Goal: Task Accomplishment & Management: Use online tool/utility

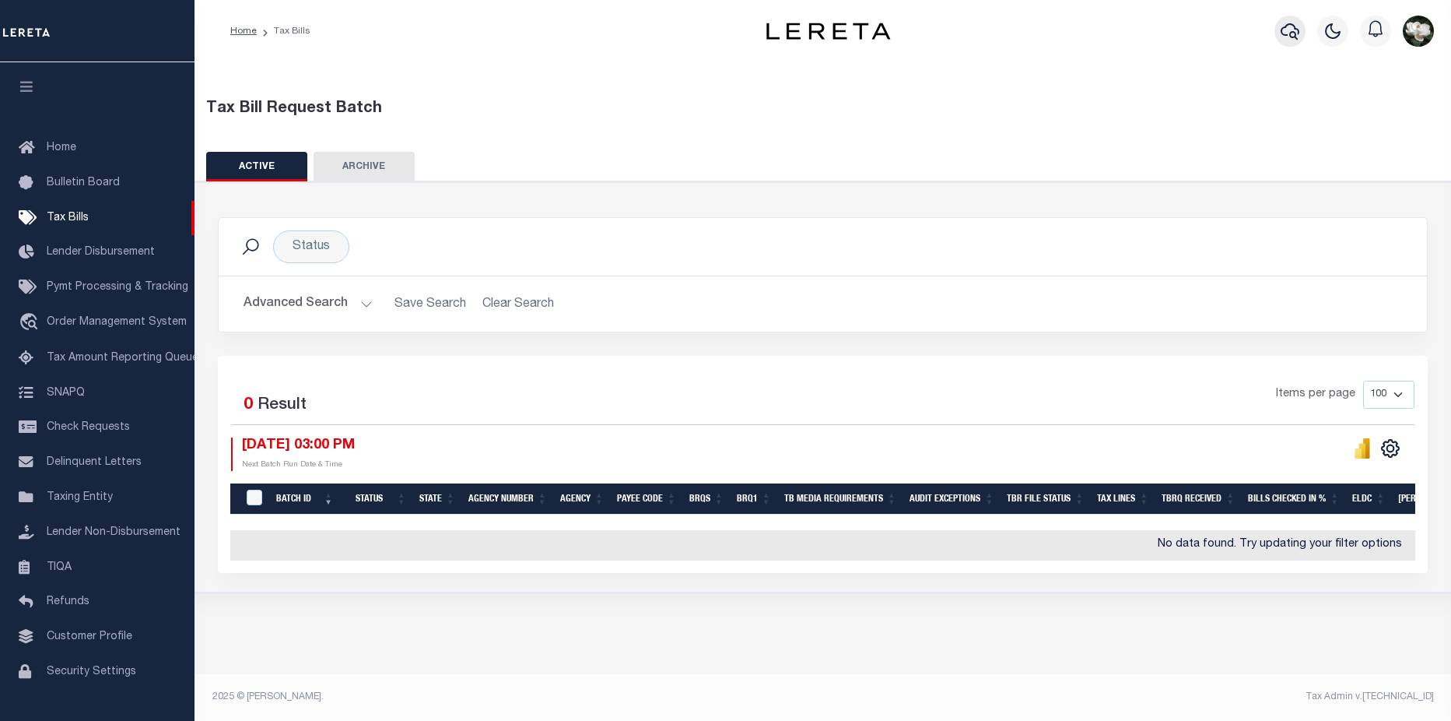
click at [1286, 31] on icon "button" at bounding box center [1290, 31] width 19 height 19
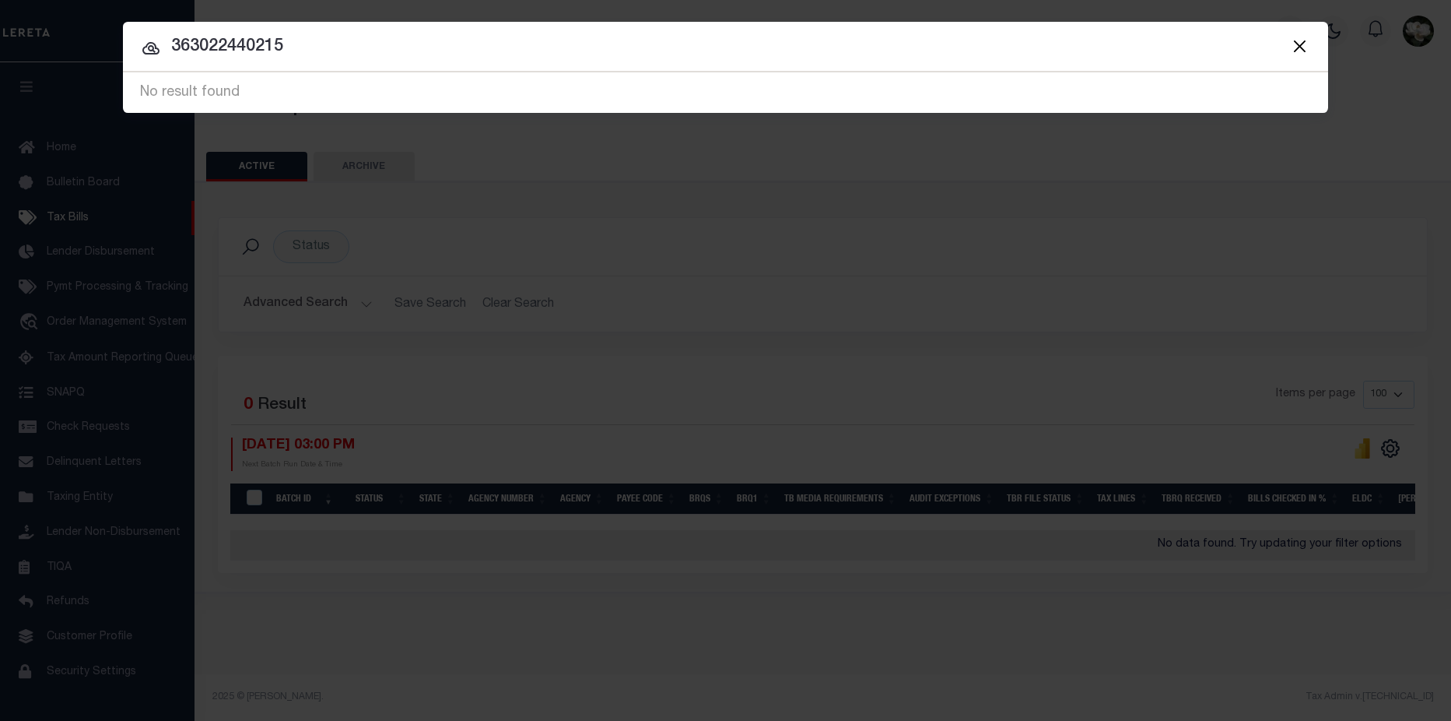
drag, startPoint x: 319, startPoint y: 51, endPoint x: -87, endPoint y: 7, distance: 408.7
click at [0, 7] on html "Home Tax Bills" at bounding box center [725, 360] width 1451 height 721
type input "202000959"
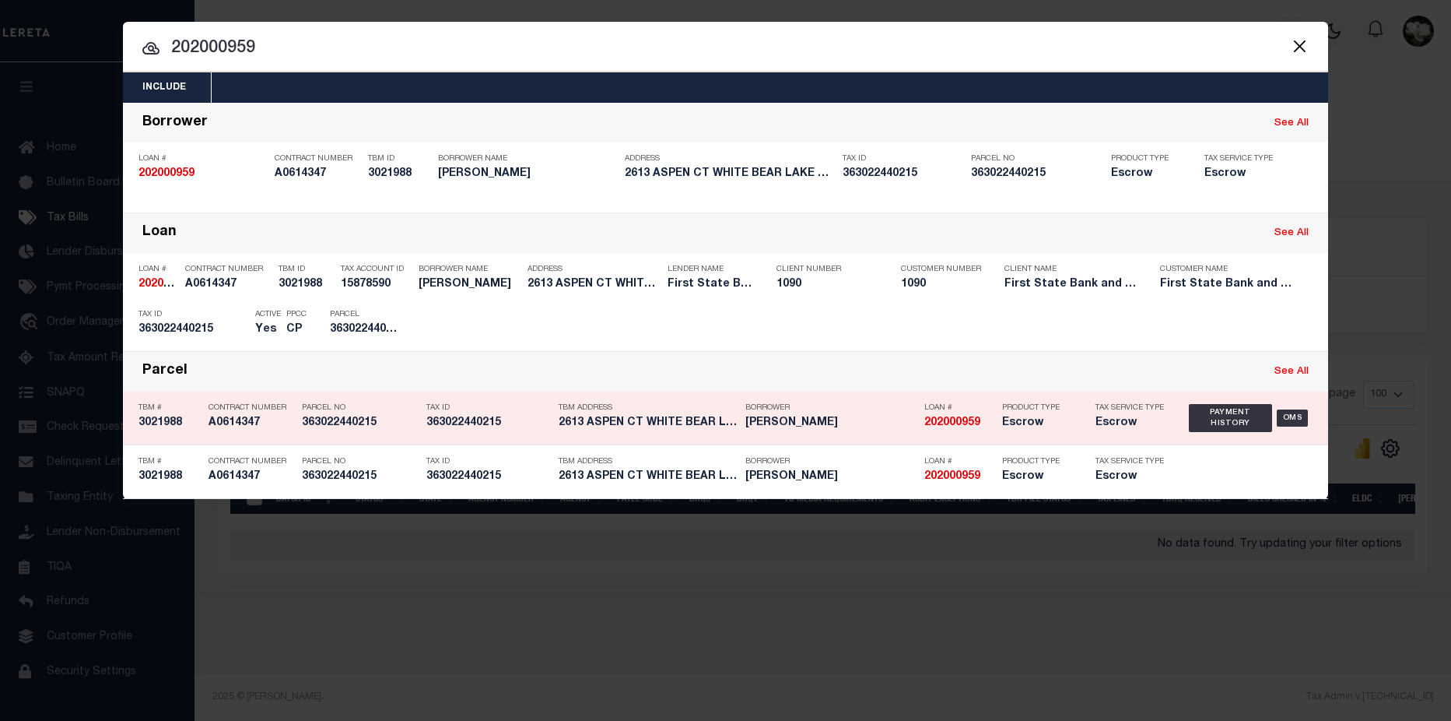
click at [933, 423] on strong "202000959" at bounding box center [953, 422] width 56 height 11
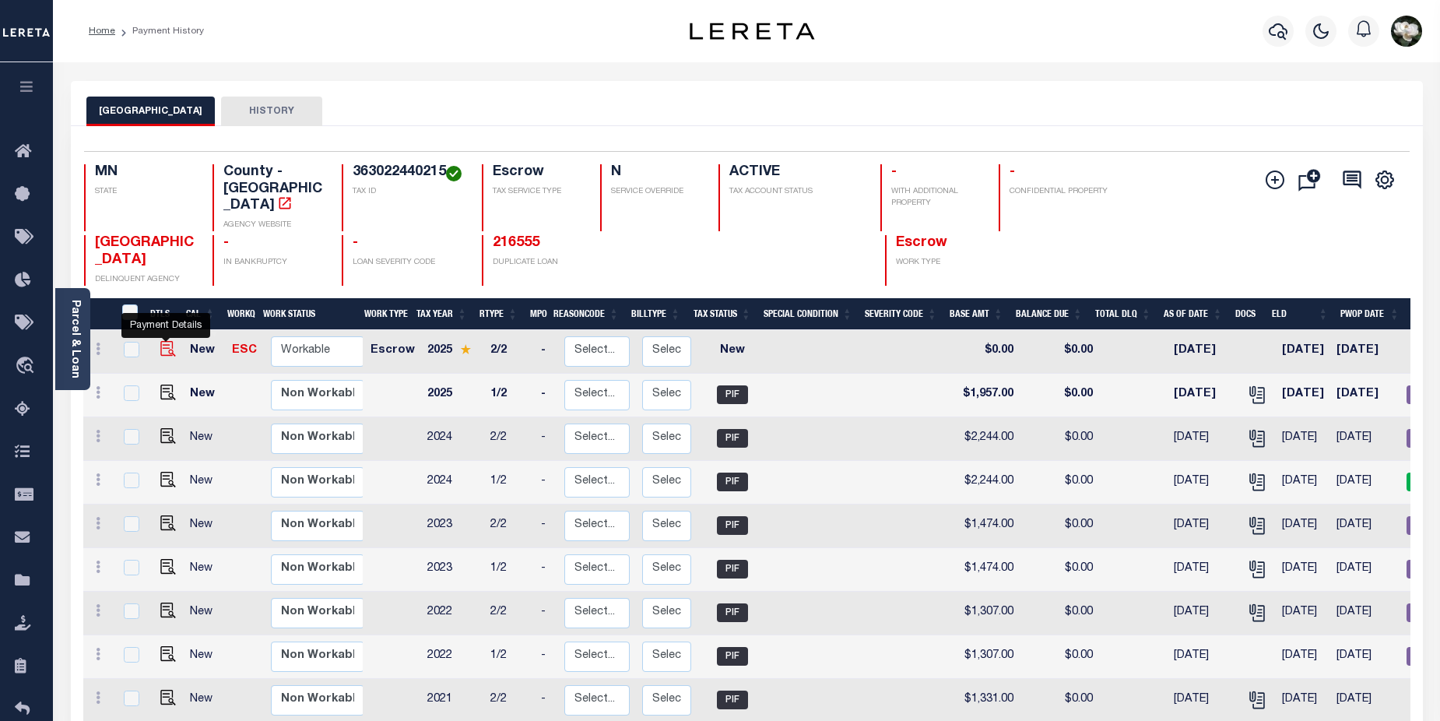
click at [165, 341] on img "" at bounding box center [168, 349] width 16 height 16
checkbox input "true"
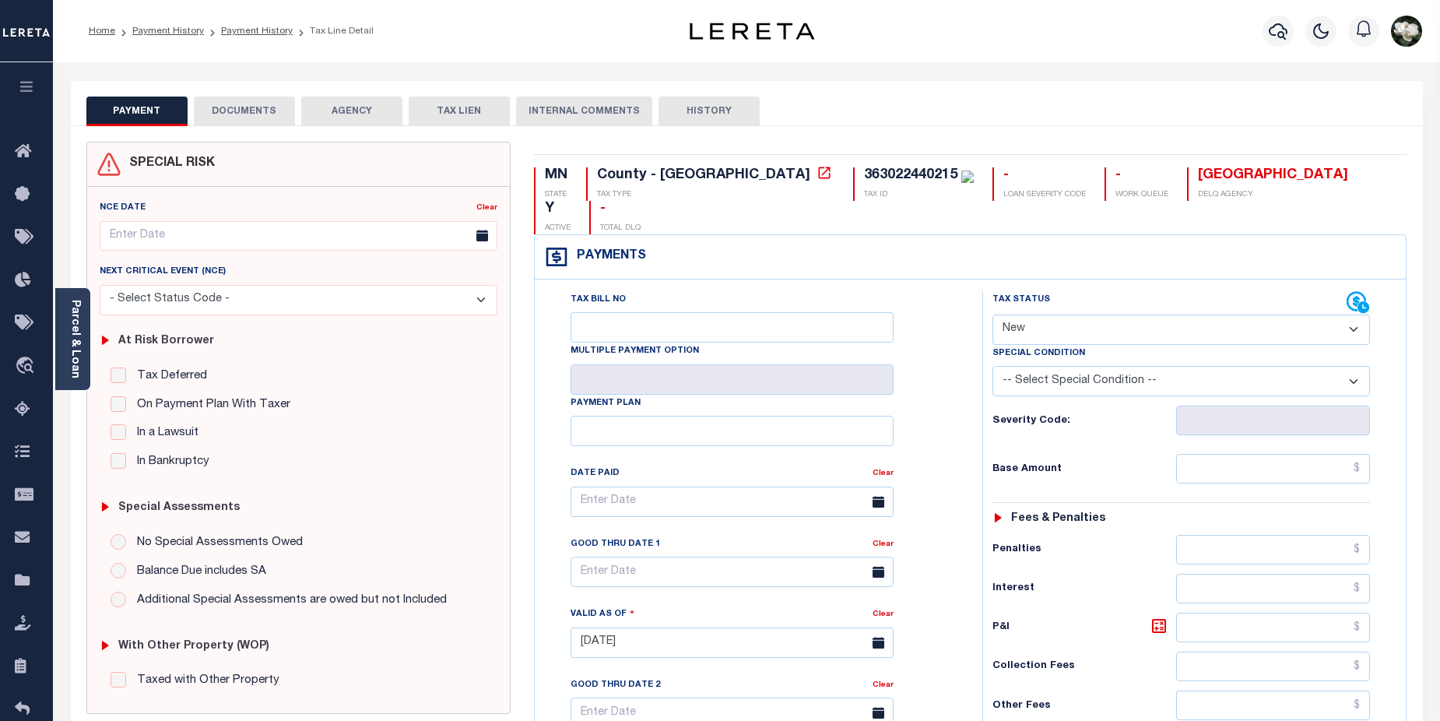
click at [1365, 314] on select "- Select Status Code - Open Due/Unpaid Paid Incomplete No Tax Due Internal Refu…" at bounding box center [1181, 329] width 378 height 30
select select "DUE"
click at [992, 314] on select "- Select Status Code - Open Due/Unpaid Paid Incomplete No Tax Due Internal Refu…" at bounding box center [1181, 329] width 378 height 30
type input "08/28/2025"
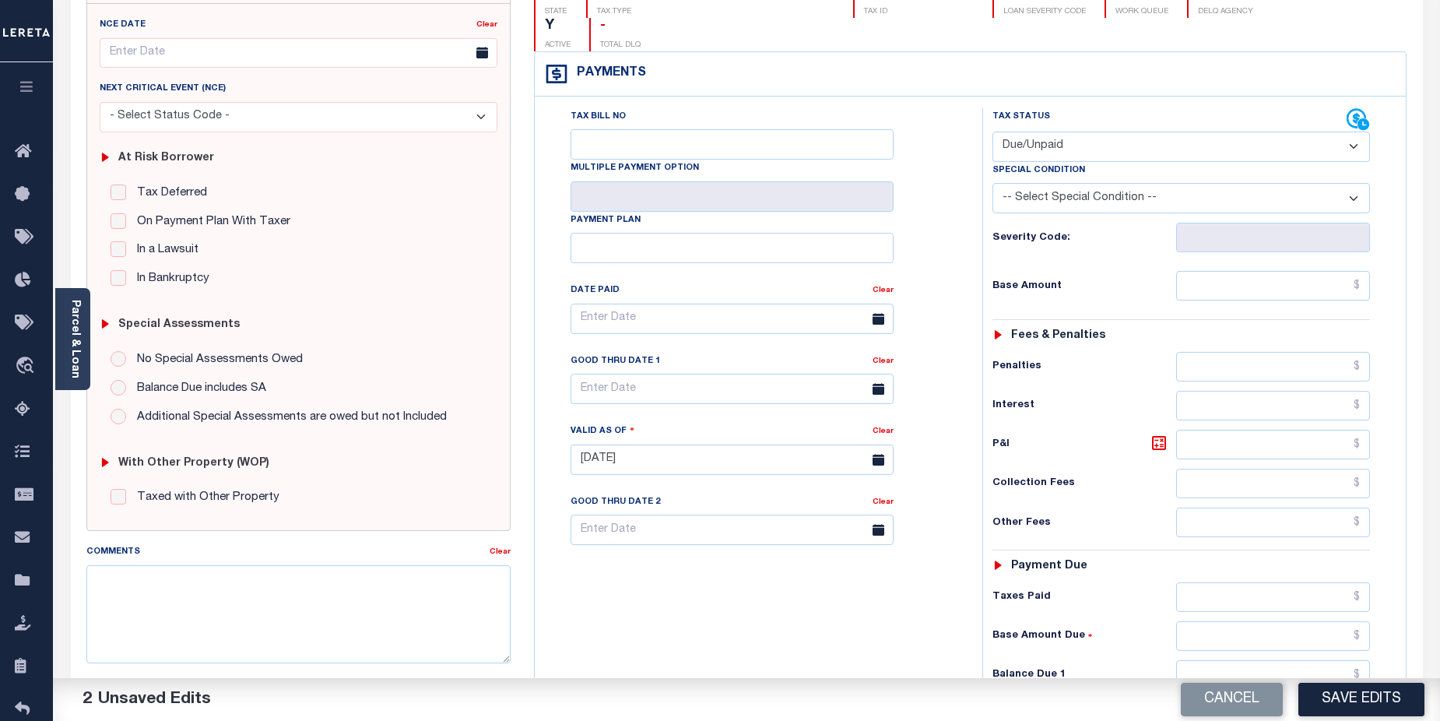
scroll to position [213, 0]
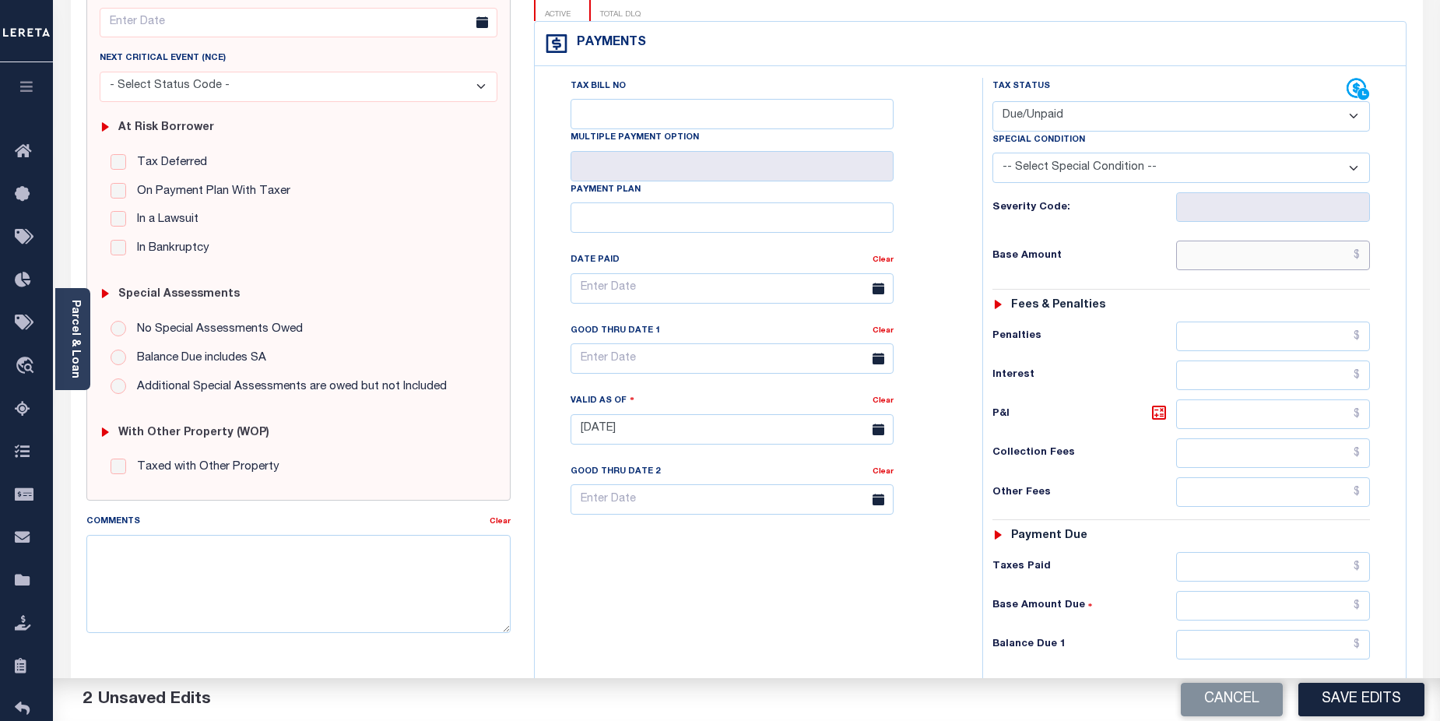
click at [1229, 240] on input "text" at bounding box center [1273, 255] width 195 height 30
type input "$1,957.00"
click at [1265, 630] on input "text" at bounding box center [1273, 645] width 195 height 30
type input "$1,957.00"
click at [1398, 697] on button "Save Edits" at bounding box center [1361, 699] width 126 height 33
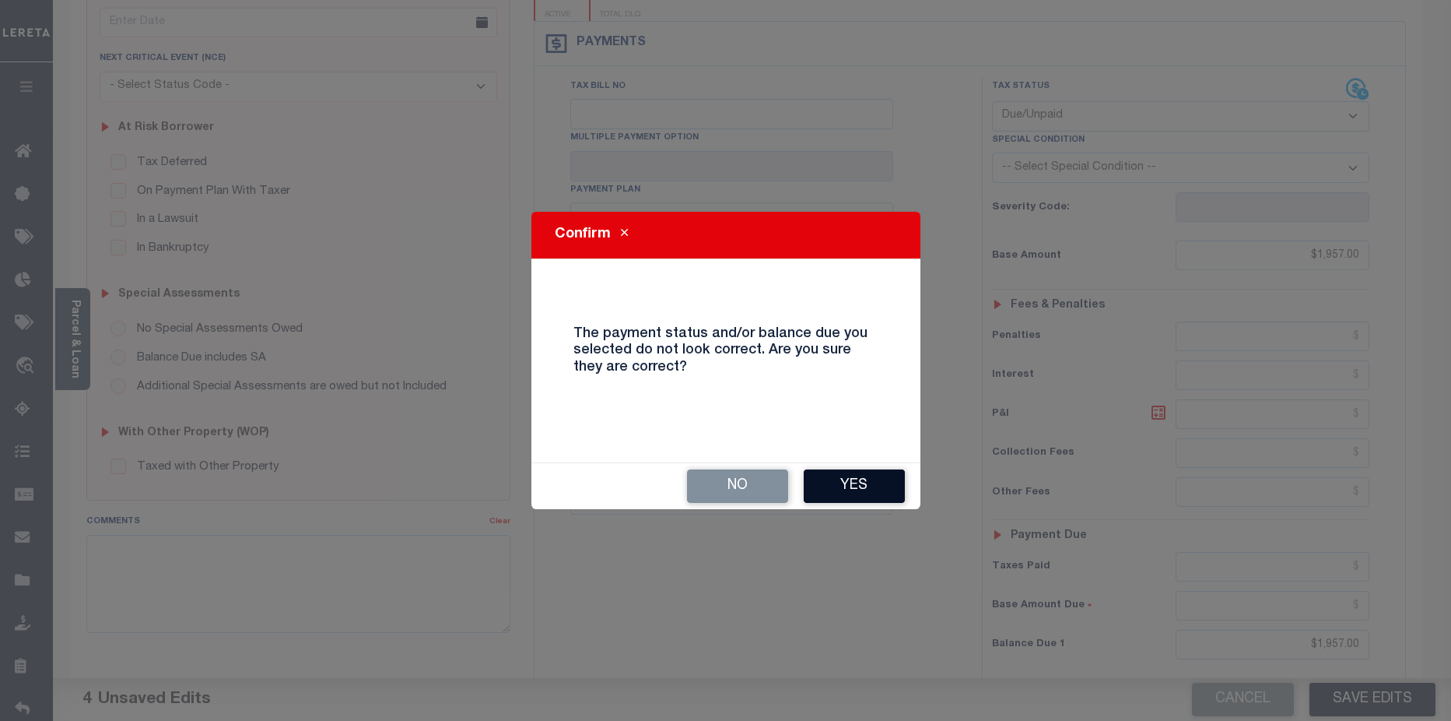
click at [871, 494] on button "Yes" at bounding box center [854, 485] width 101 height 33
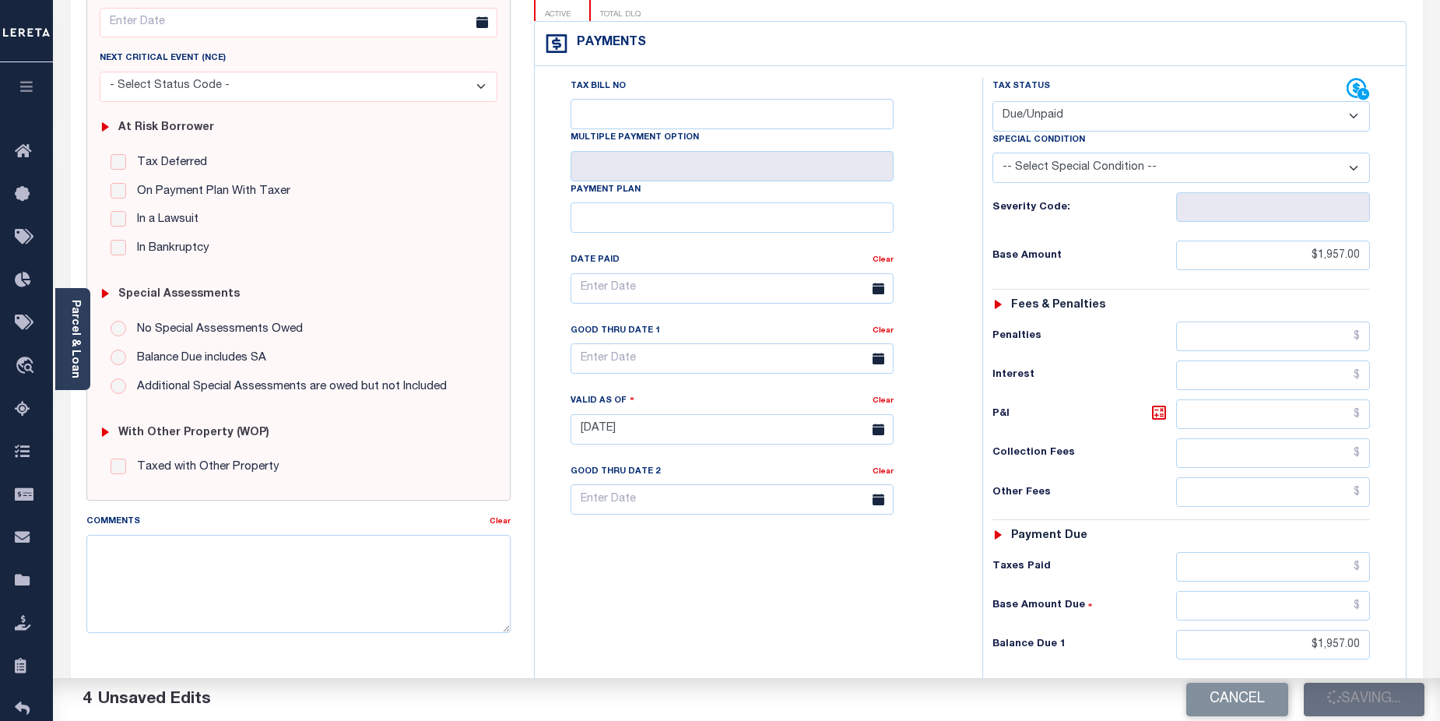
checkbox input "false"
type input "$1,957"
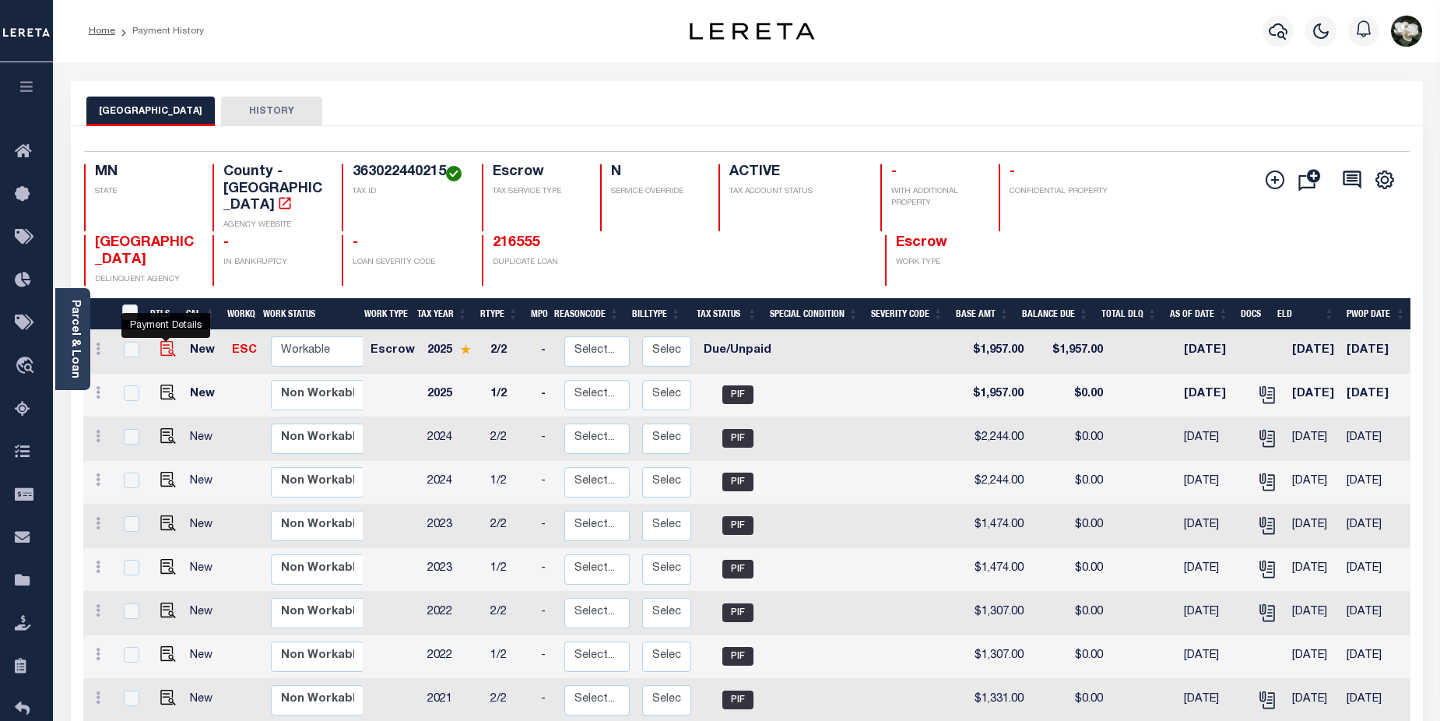
click at [163, 341] on img "" at bounding box center [168, 349] width 16 height 16
checkbox input "true"
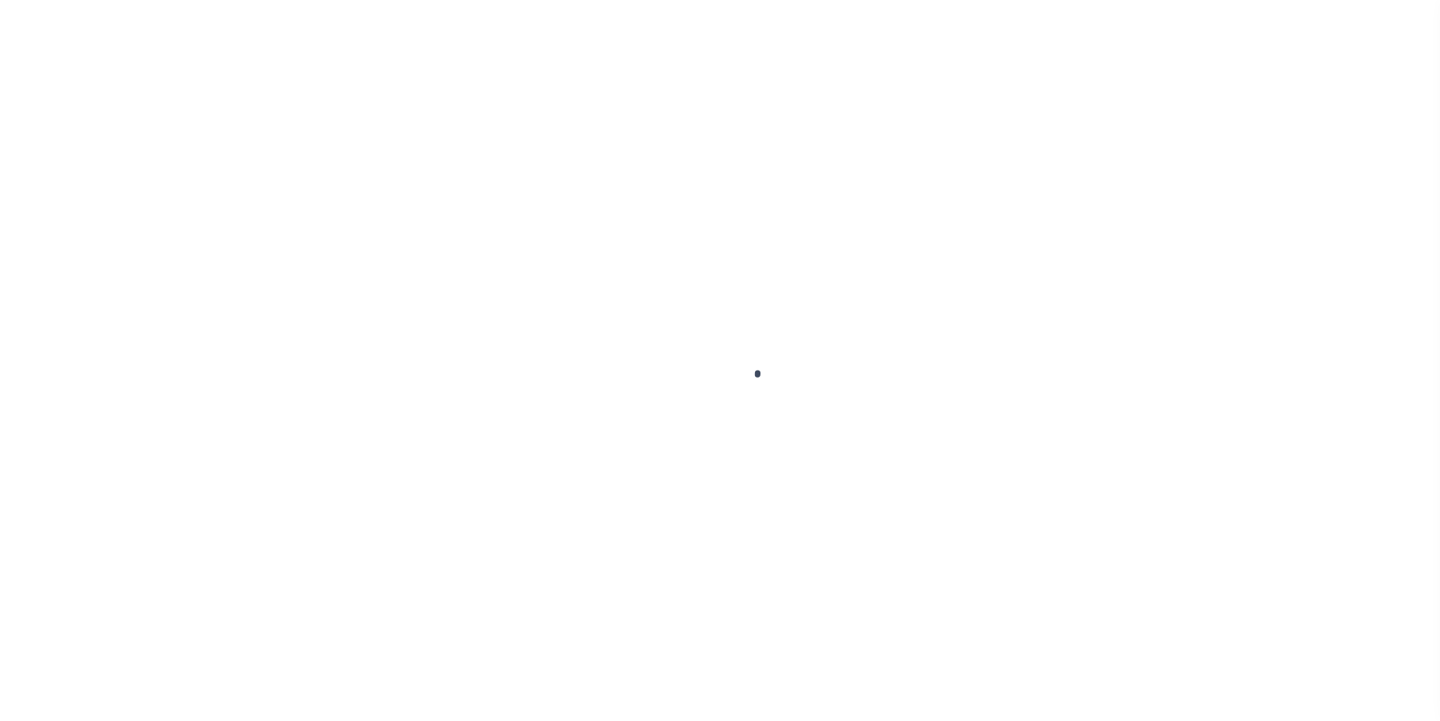
select select "DUE"
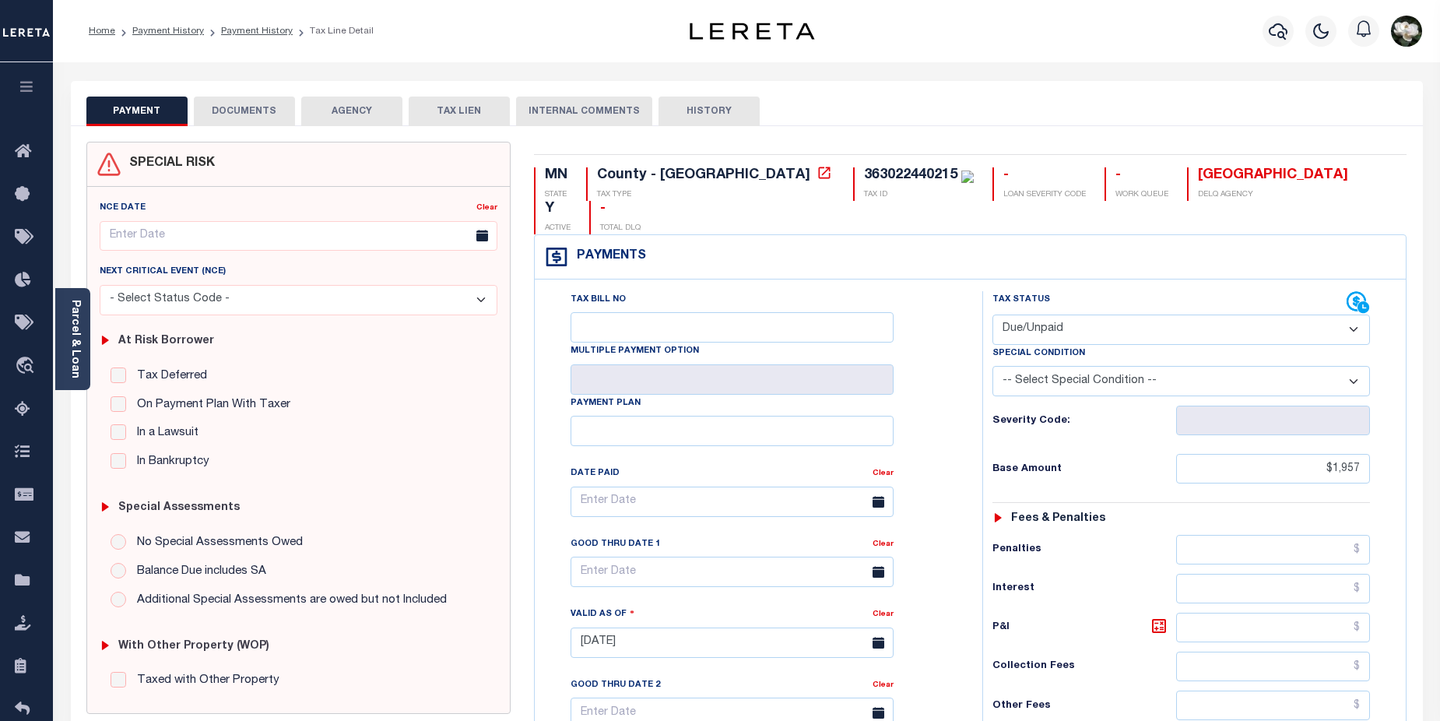
click at [253, 111] on button "DOCUMENTS" at bounding box center [244, 112] width 101 height 30
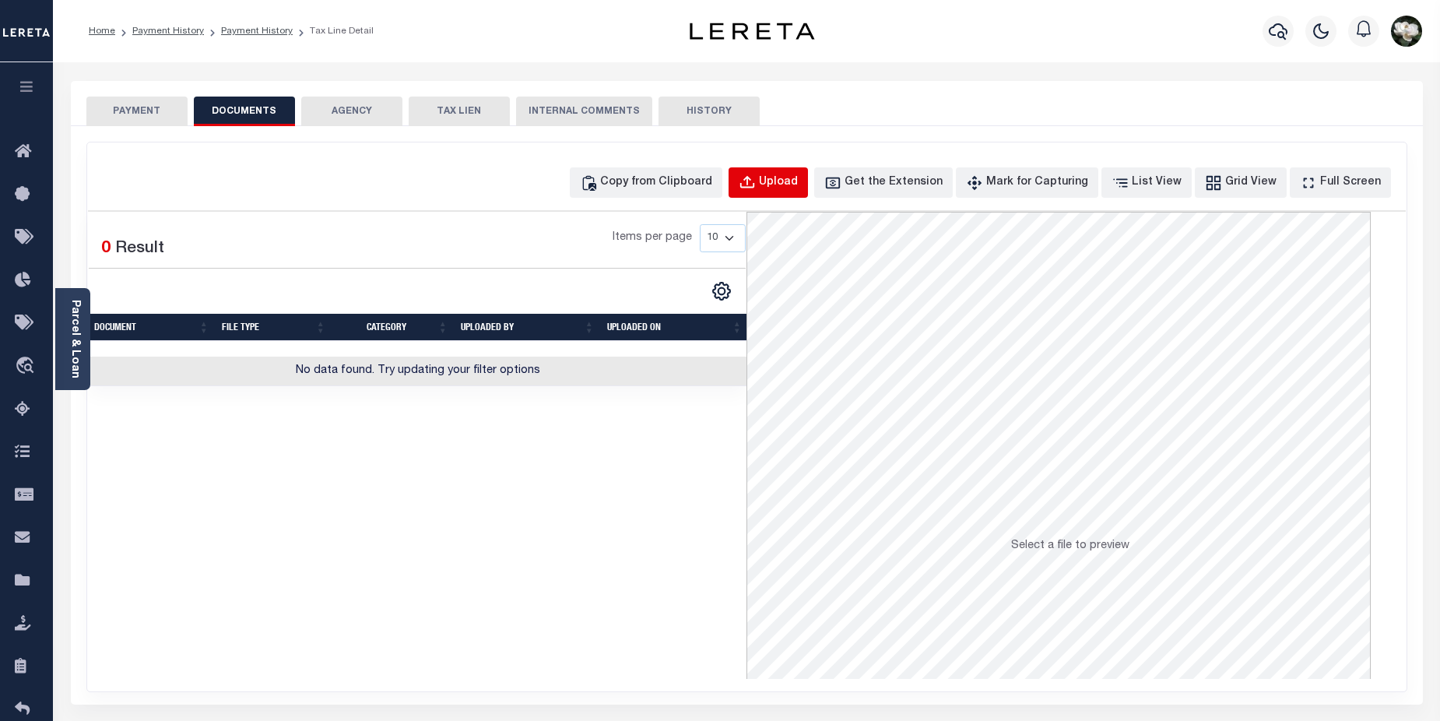
click at [798, 186] on div "Upload" at bounding box center [778, 182] width 39 height 17
select select "POP"
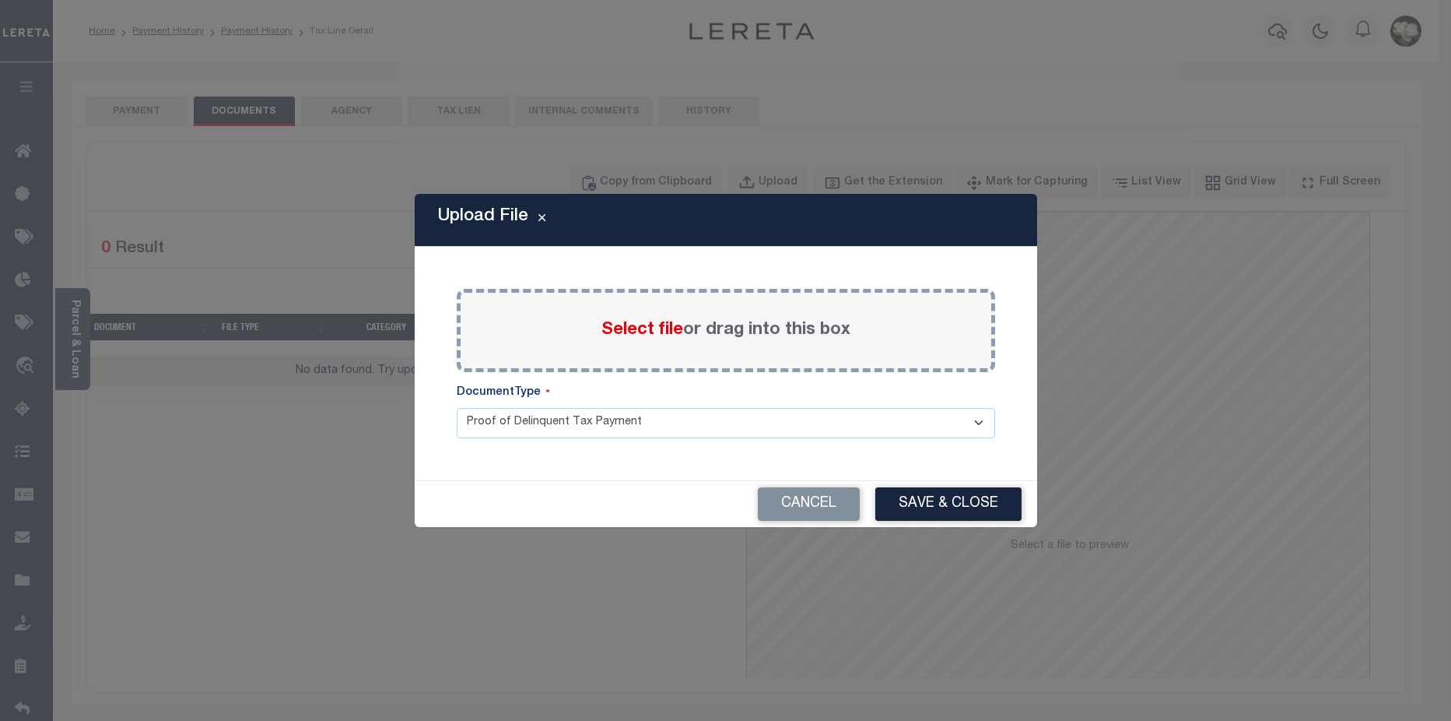
click at [664, 329] on span "Select file" at bounding box center [643, 329] width 82 height 17
click at [0, 0] on input "Select file or drag into this box" at bounding box center [0, 0] width 0 height 0
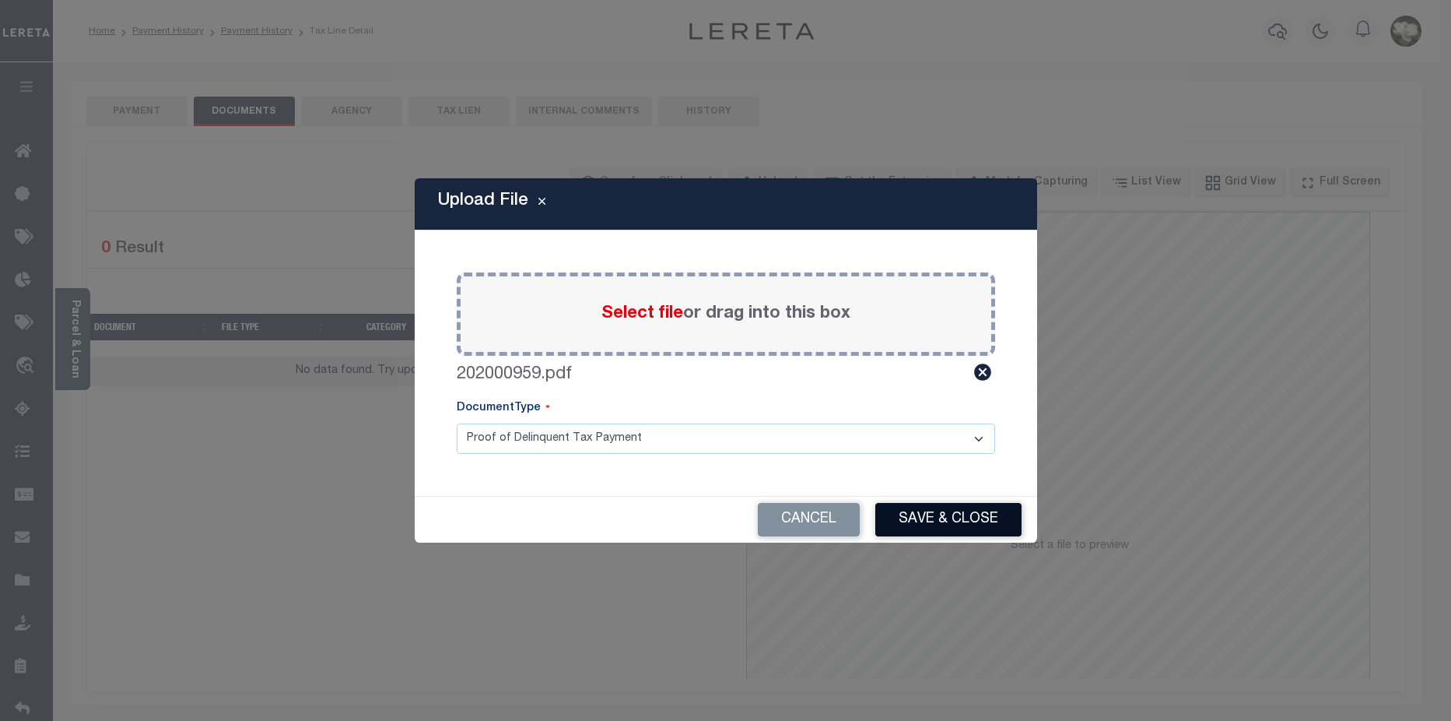
click at [959, 521] on button "Save & Close" at bounding box center [949, 519] width 146 height 33
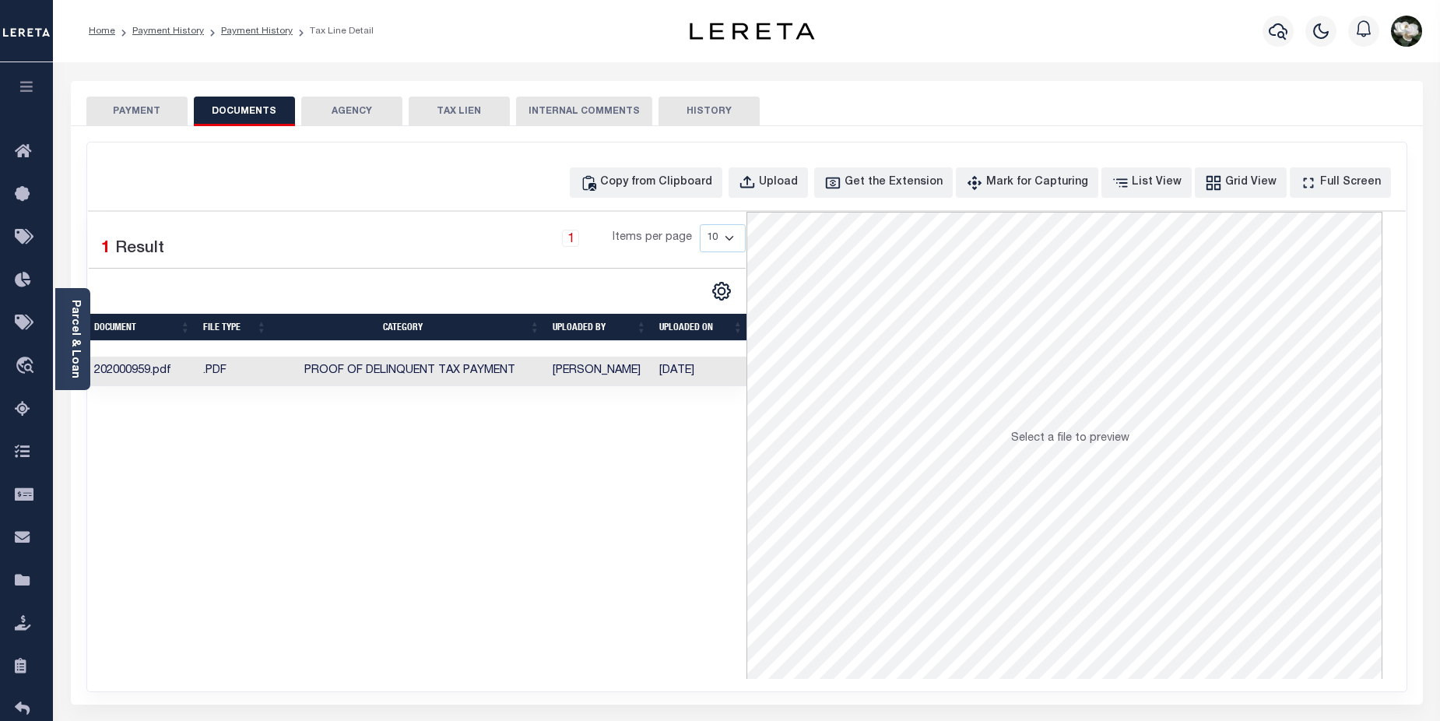
click at [1265, 19] on div at bounding box center [1278, 31] width 43 height 54
click at [1265, 30] on button "button" at bounding box center [1277, 31] width 31 height 31
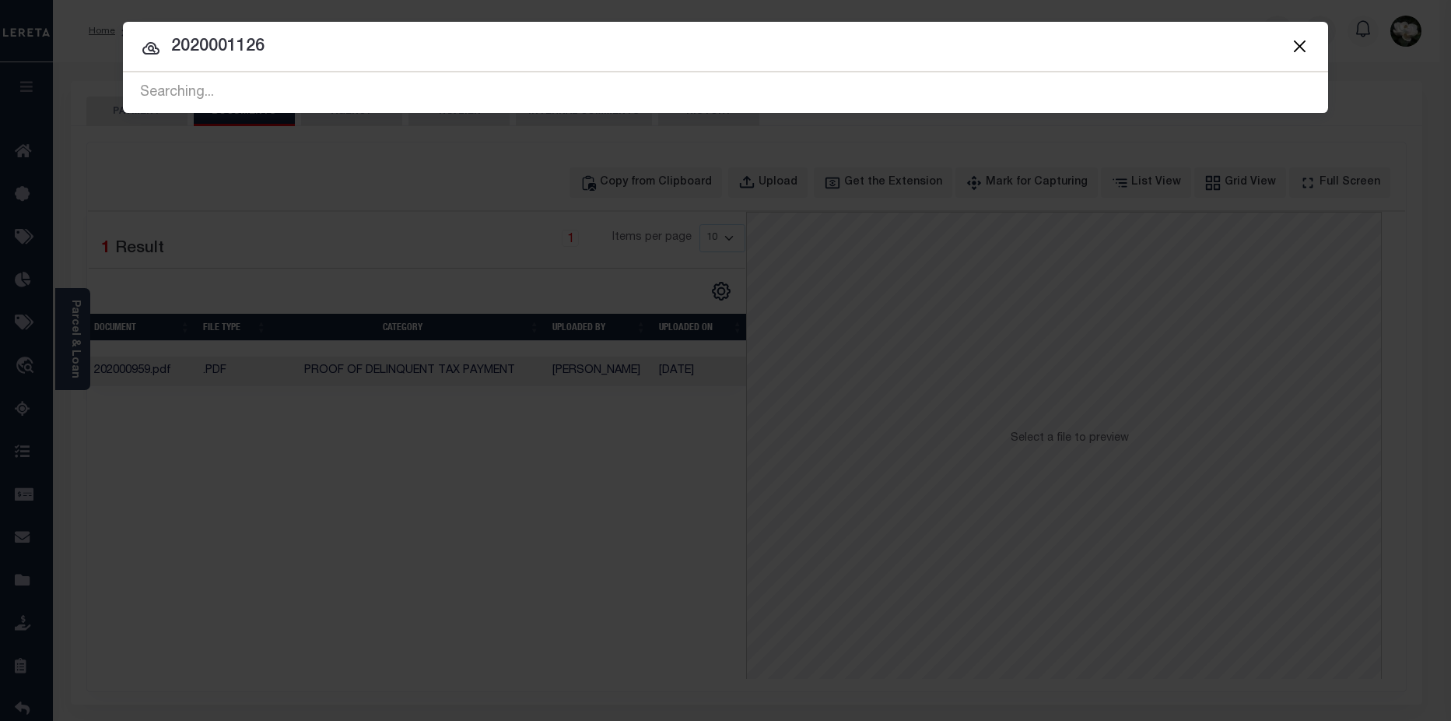
drag, startPoint x: 272, startPoint y: 44, endPoint x: 142, endPoint y: 44, distance: 130.0
click at [142, 72] on div "2020001126 Searching... Searching... Searching... Searching... Searching... Sea…" at bounding box center [726, 92] width 1206 height 40
type input "202001126"
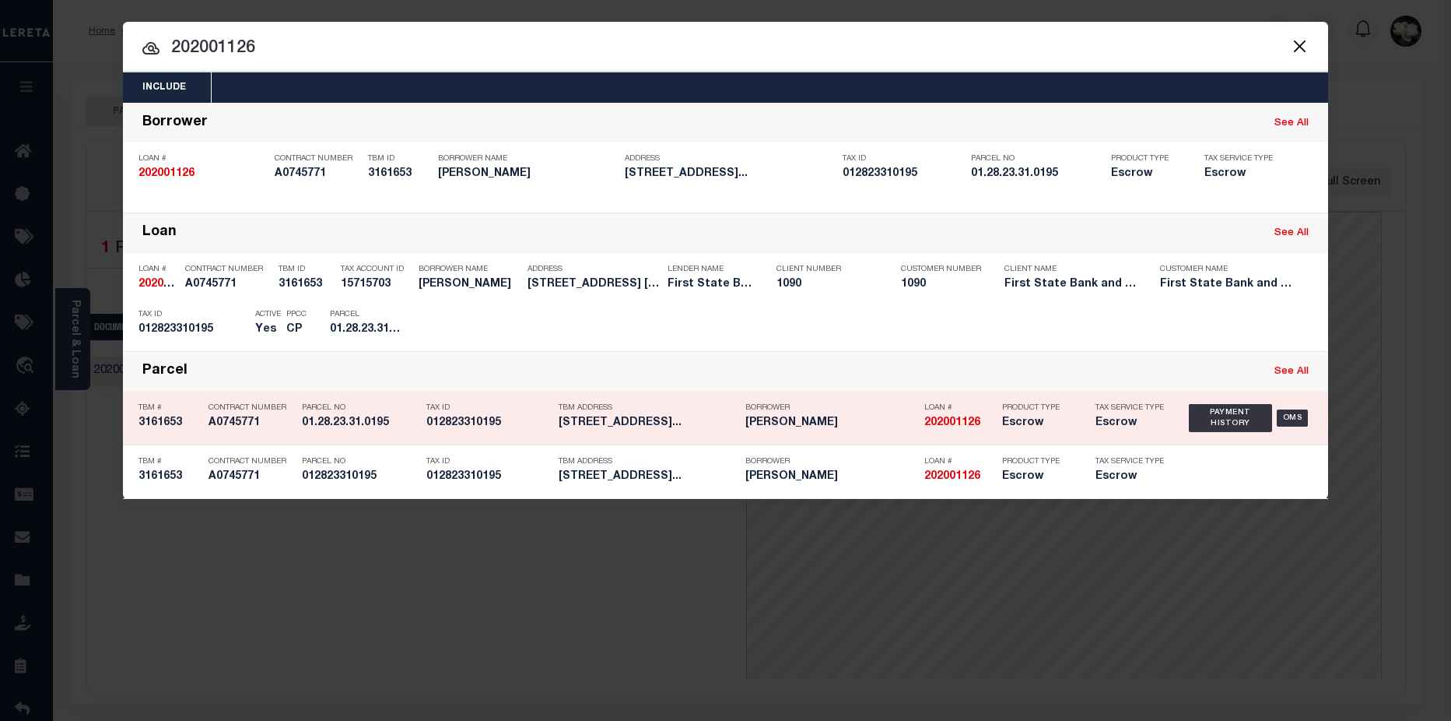
drag, startPoint x: 626, startPoint y: 427, endPoint x: 325, endPoint y: 379, distance: 304.3
click at [623, 428] on h5 "391 GRAND AVE APT 301 SAINT PAU..." at bounding box center [648, 422] width 179 height 13
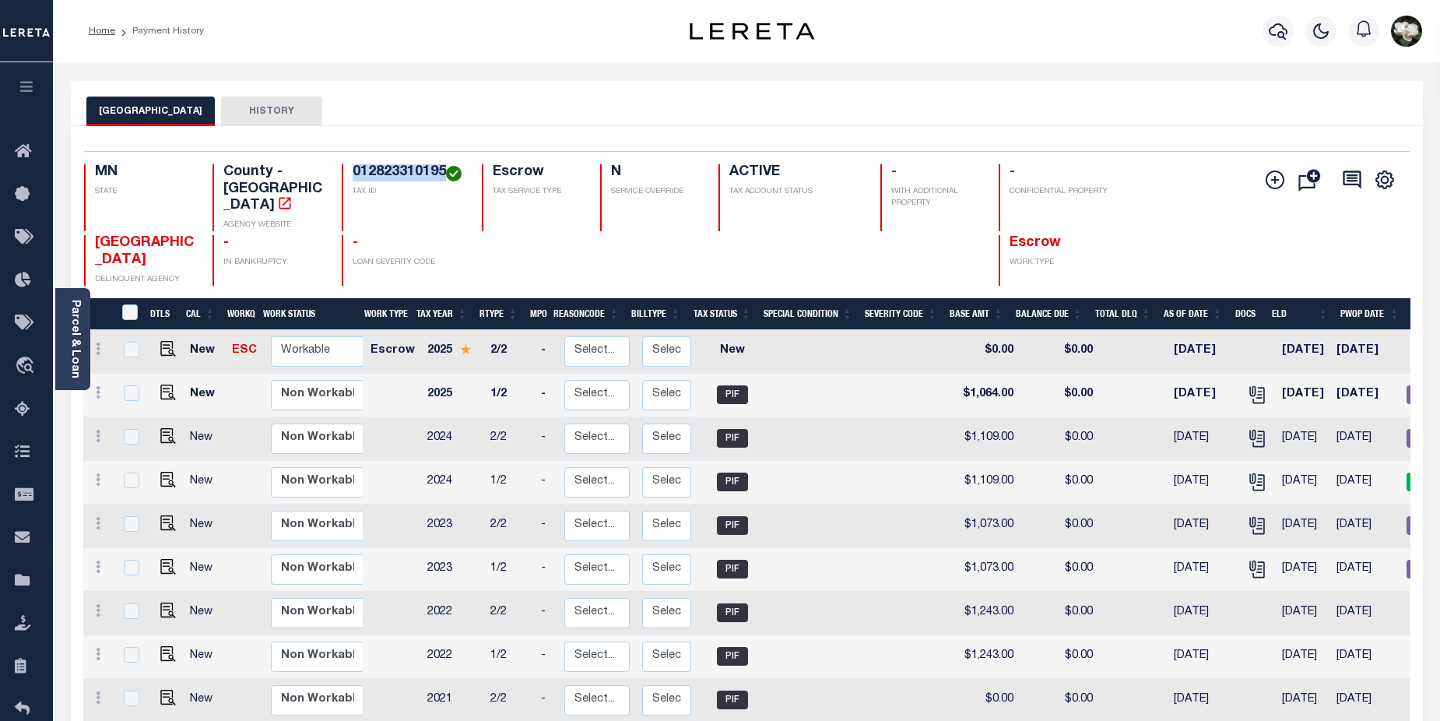
drag, startPoint x: 350, startPoint y: 173, endPoint x: 451, endPoint y: 172, distance: 100.4
click at [451, 172] on div "012823310195 TAX ID" at bounding box center [402, 197] width 121 height 67
copy h4 "012823310195"
click at [164, 341] on img "" at bounding box center [168, 349] width 16 height 16
checkbox input "true"
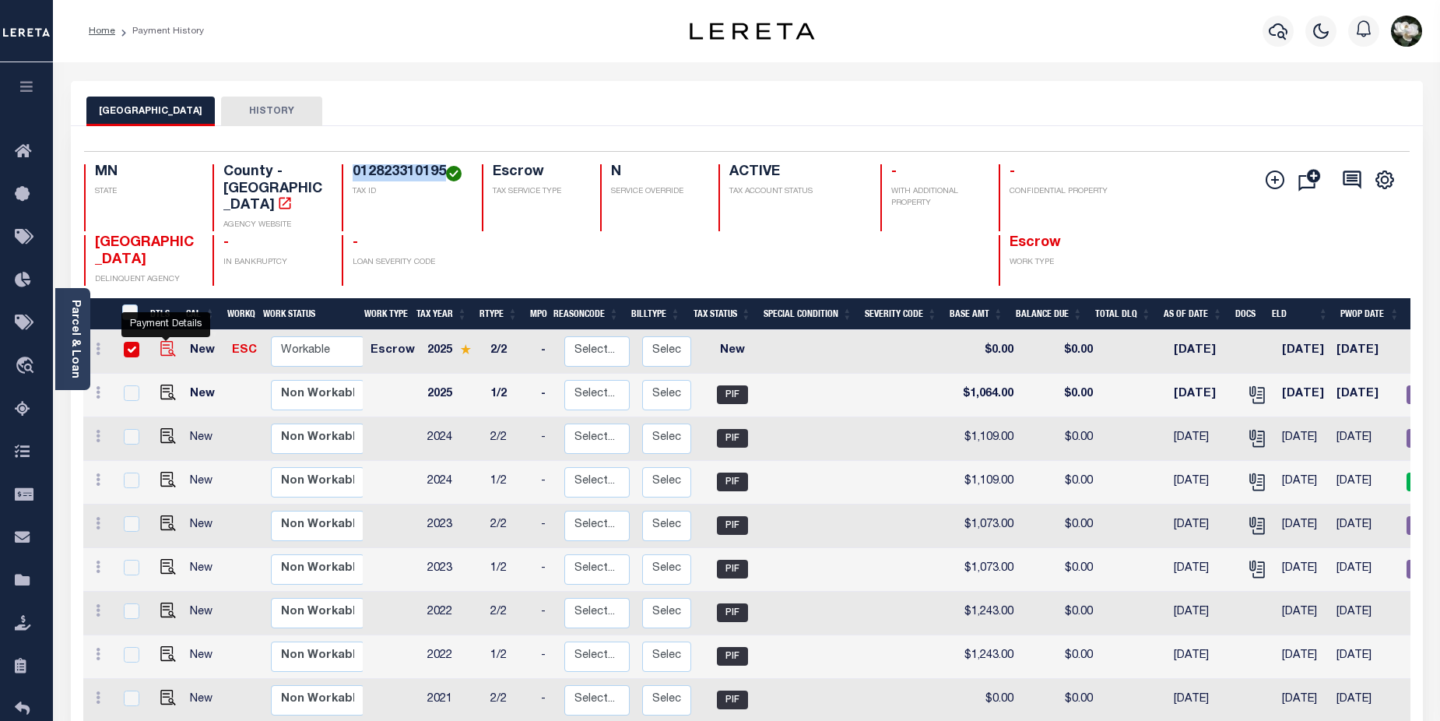
checkbox input "true"
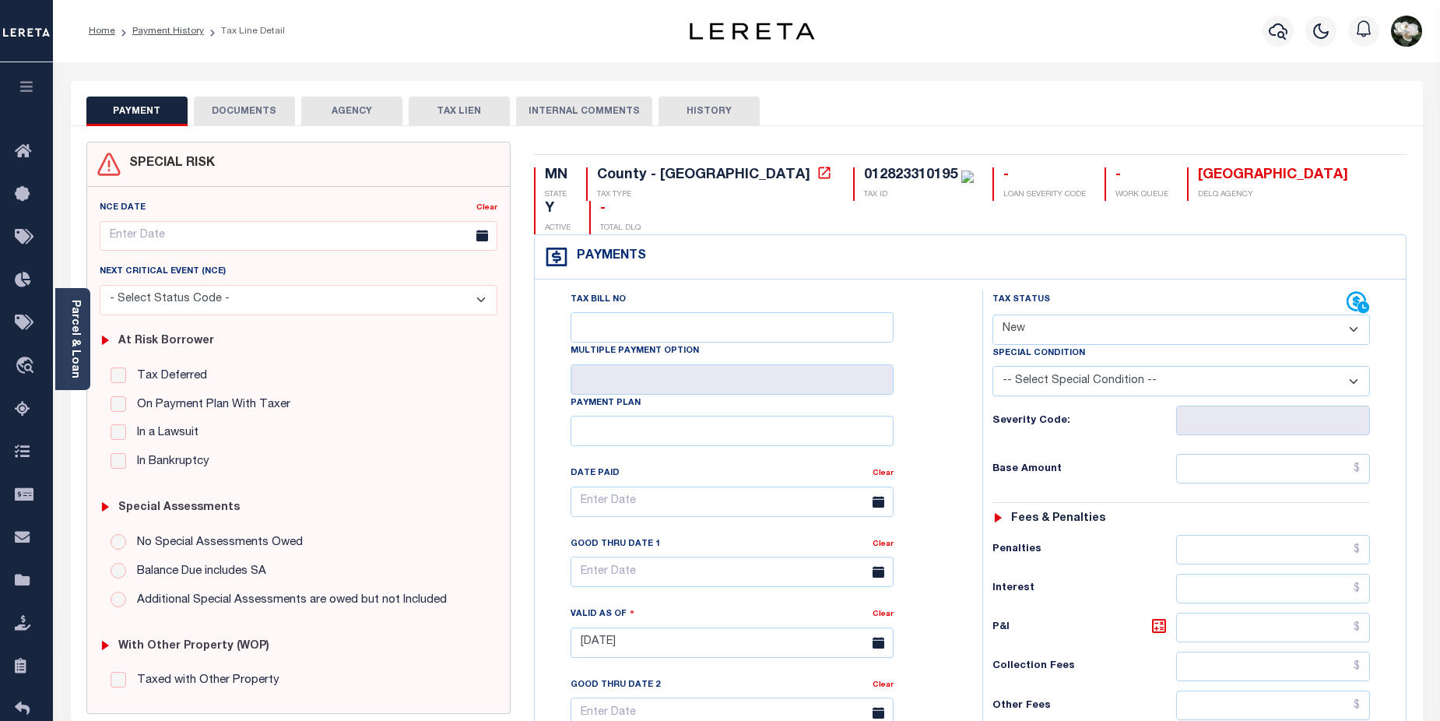
click at [1354, 314] on select "- Select Status Code - Open Due/Unpaid Paid Incomplete No Tax Due Internal Refu…" at bounding box center [1181, 329] width 378 height 30
select select "DUE"
click at [992, 314] on select "- Select Status Code - Open Due/Unpaid Paid Incomplete No Tax Due Internal Refu…" at bounding box center [1181, 329] width 378 height 30
type input "[DATE]"
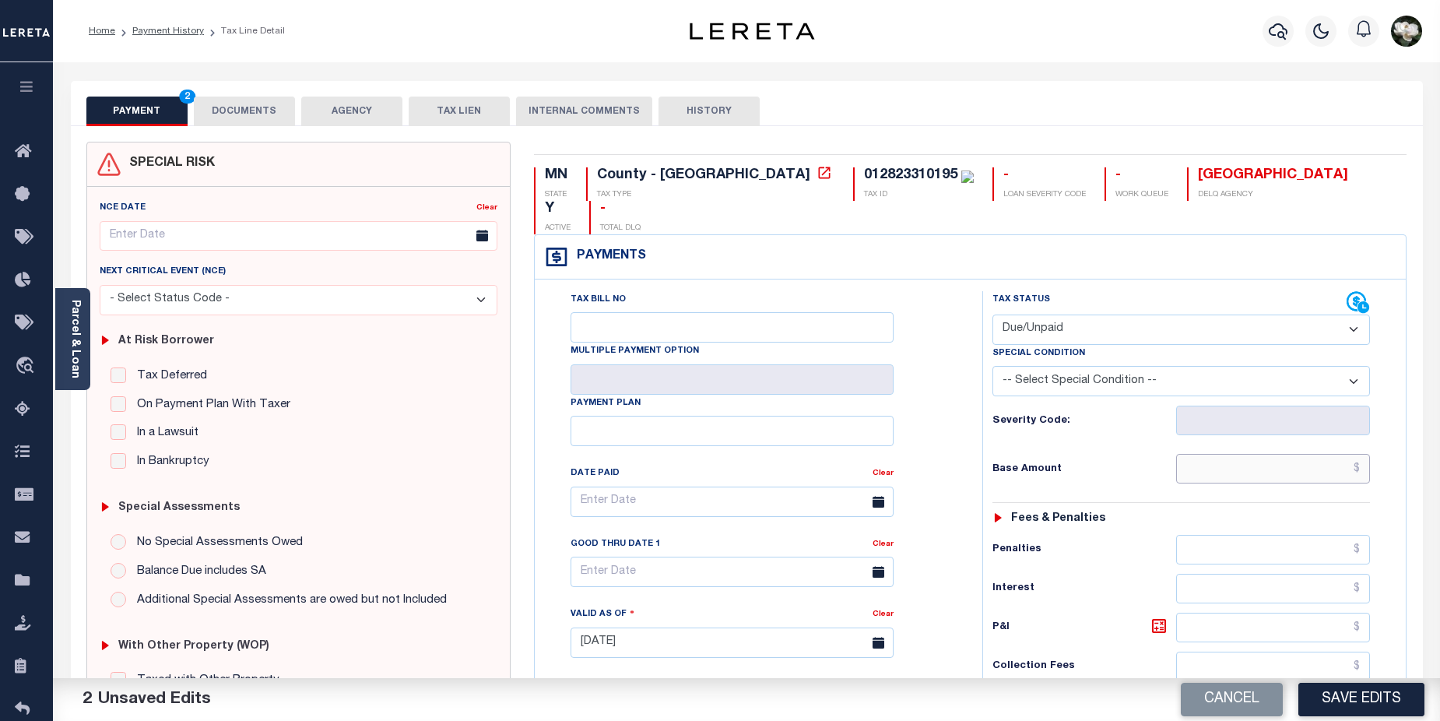
click at [1260, 454] on input "text" at bounding box center [1273, 469] width 195 height 30
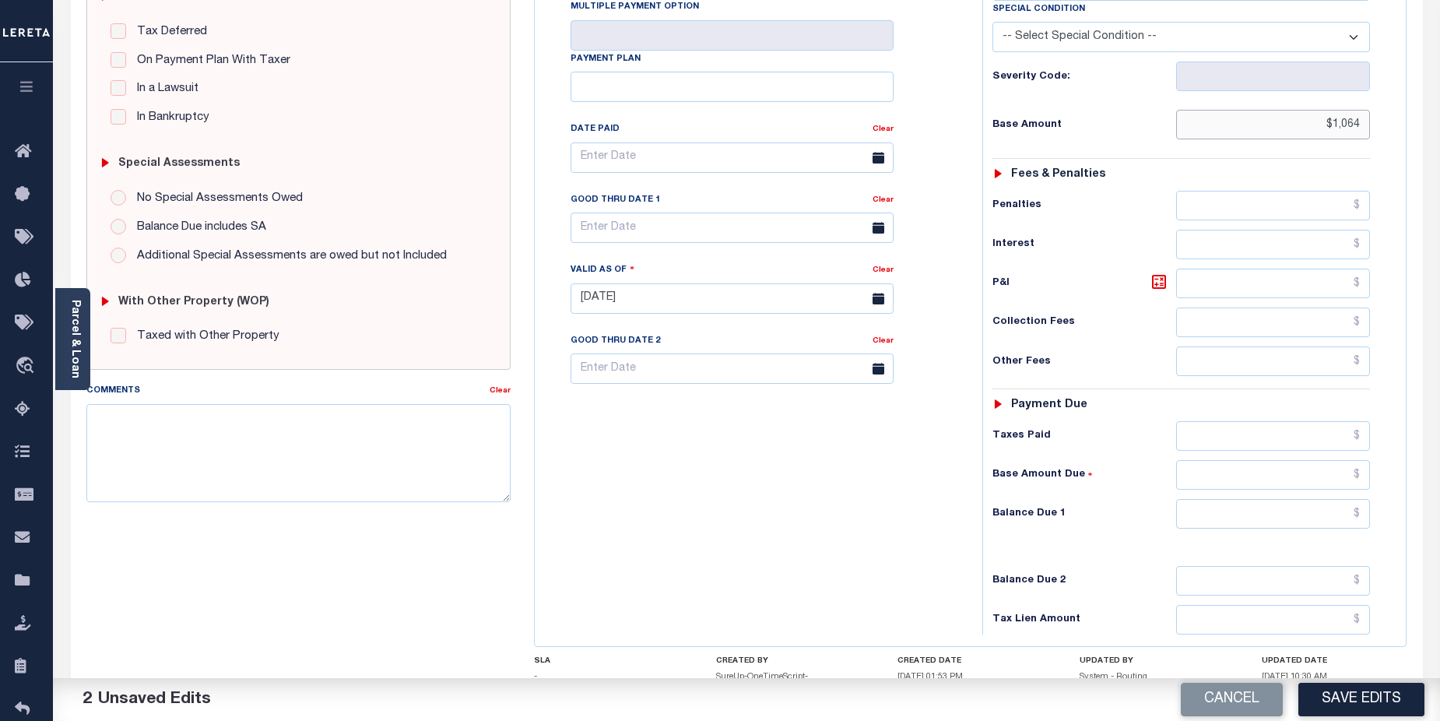
scroll to position [353, 0]
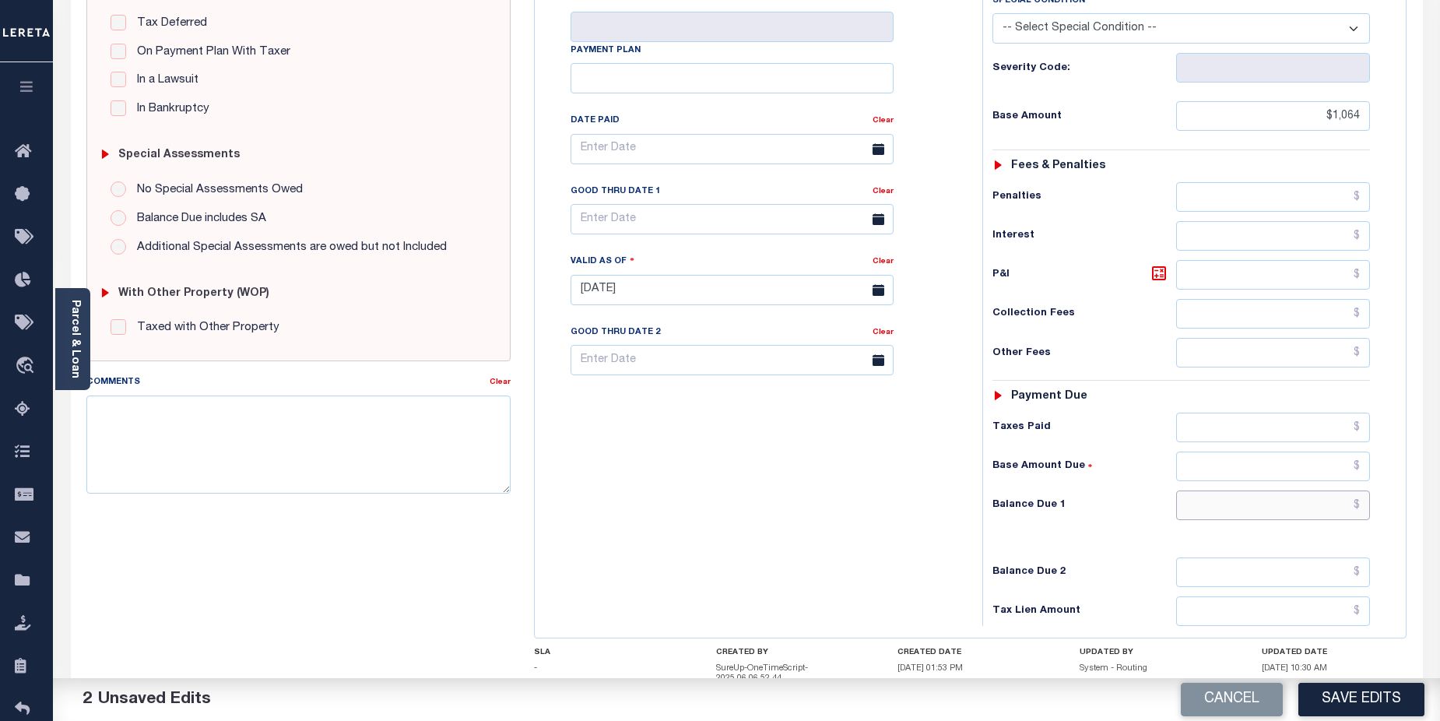
type input "$1,064.00"
click at [1301, 490] on input "text" at bounding box center [1273, 505] width 195 height 30
type input "$1,064.00"
click at [1368, 697] on button "Save Edits" at bounding box center [1361, 699] width 126 height 33
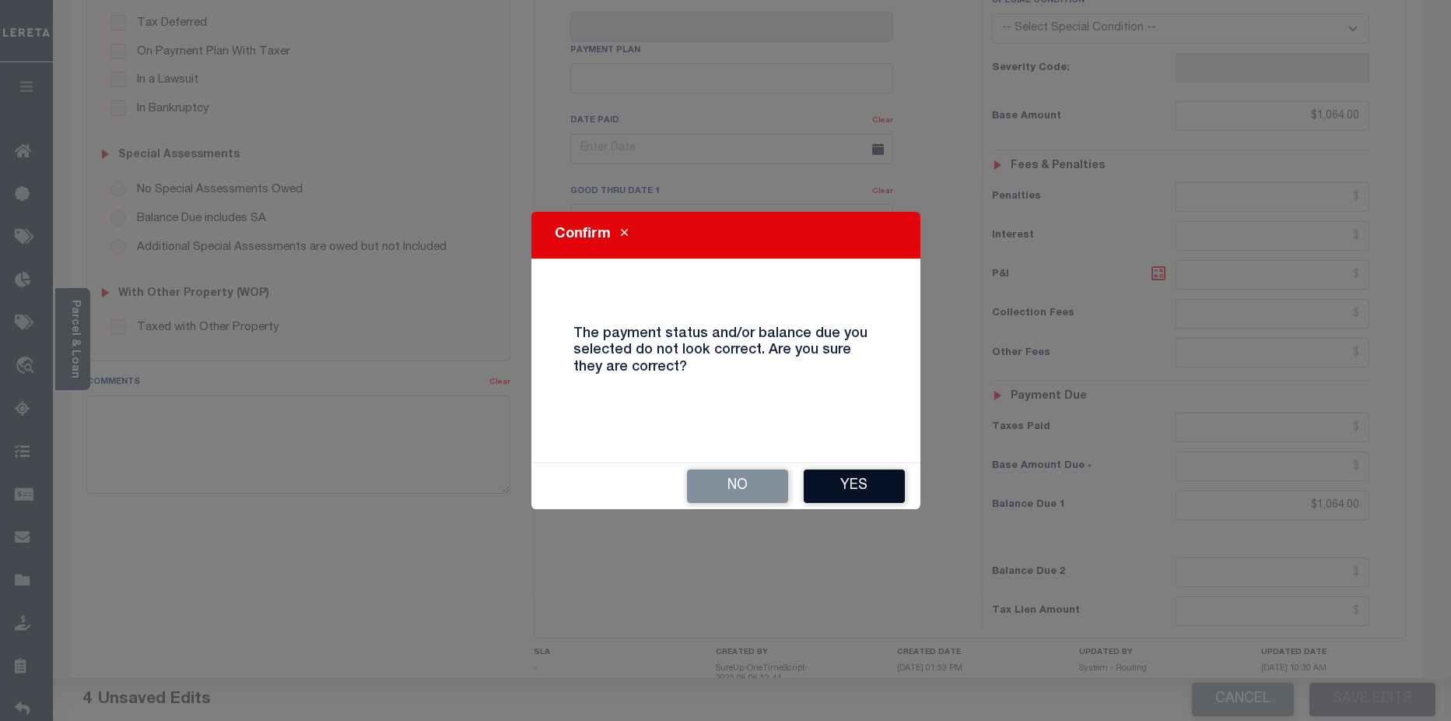
click at [854, 487] on button "Yes" at bounding box center [854, 485] width 101 height 33
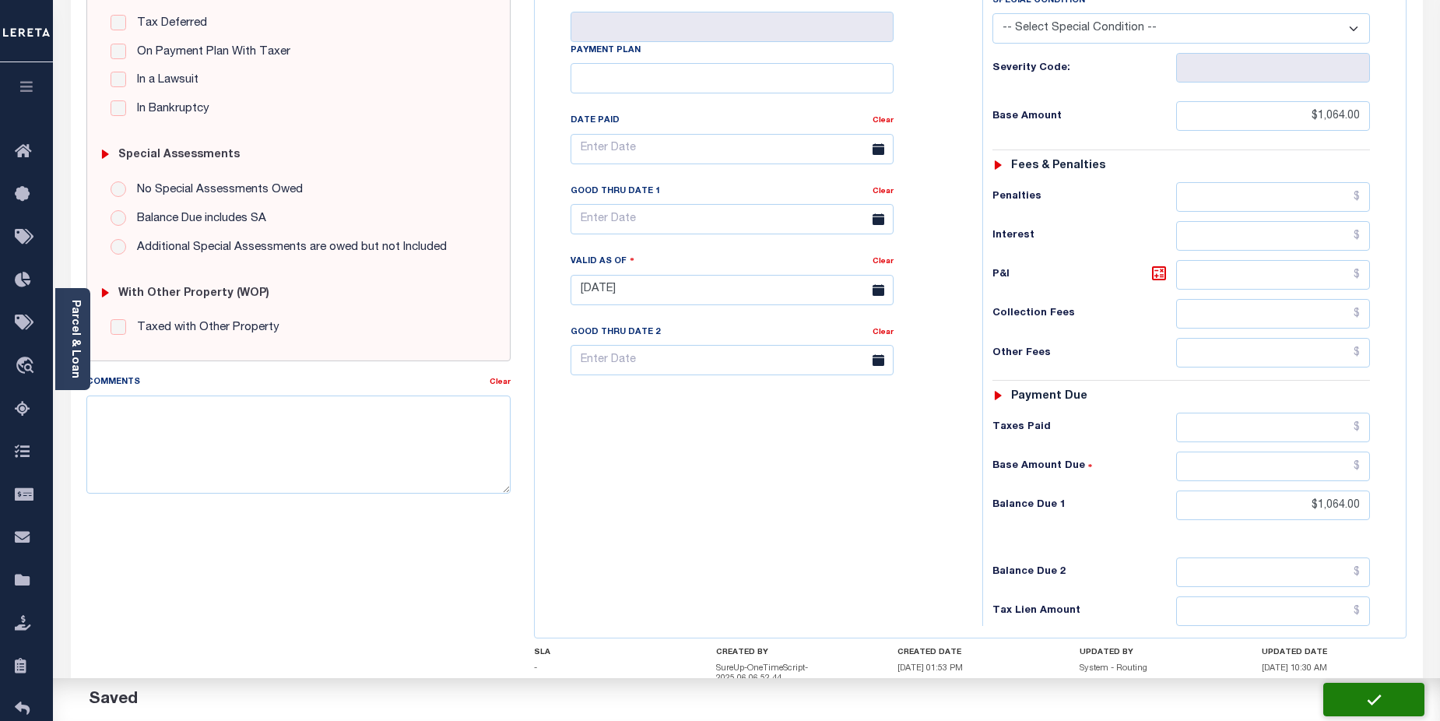
checkbox input "false"
type input "$1,064"
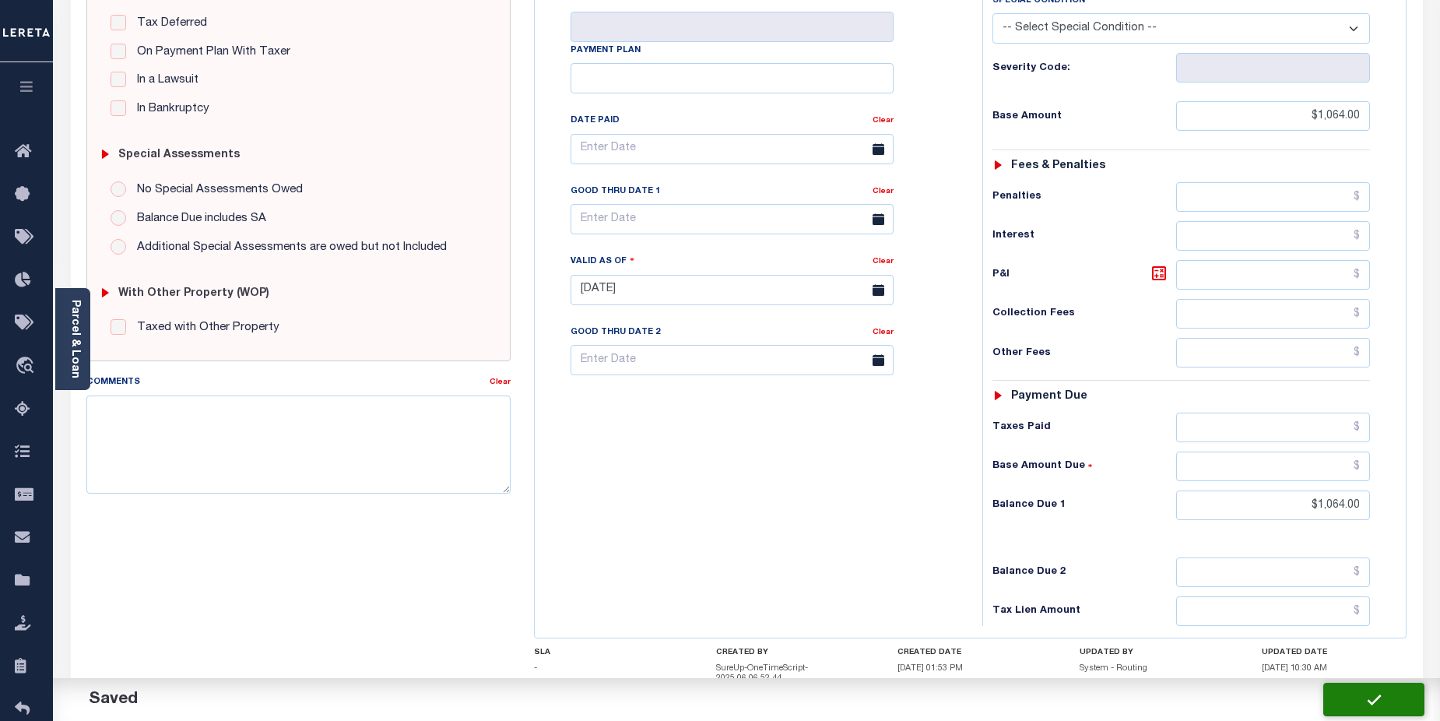
type input "$1,064"
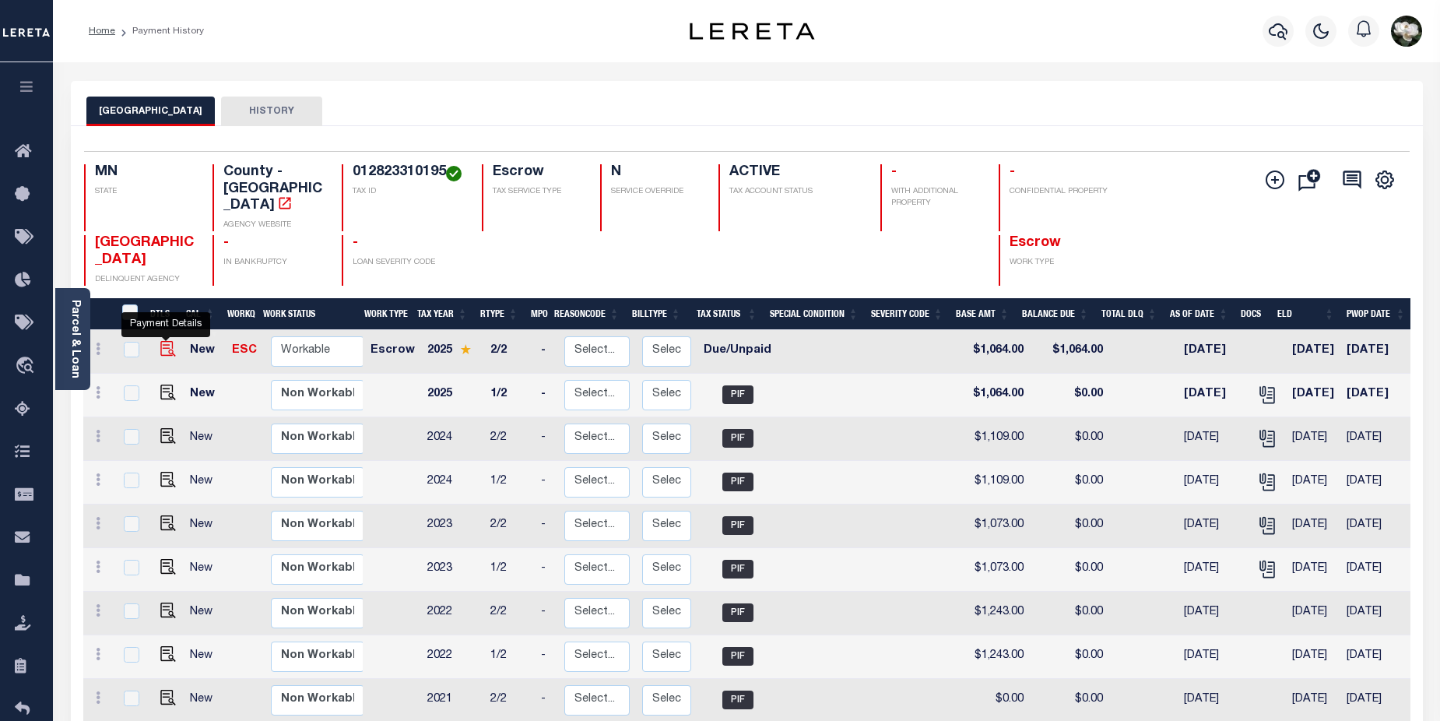
click at [169, 341] on img "" at bounding box center [168, 349] width 16 height 16
checkbox input "true"
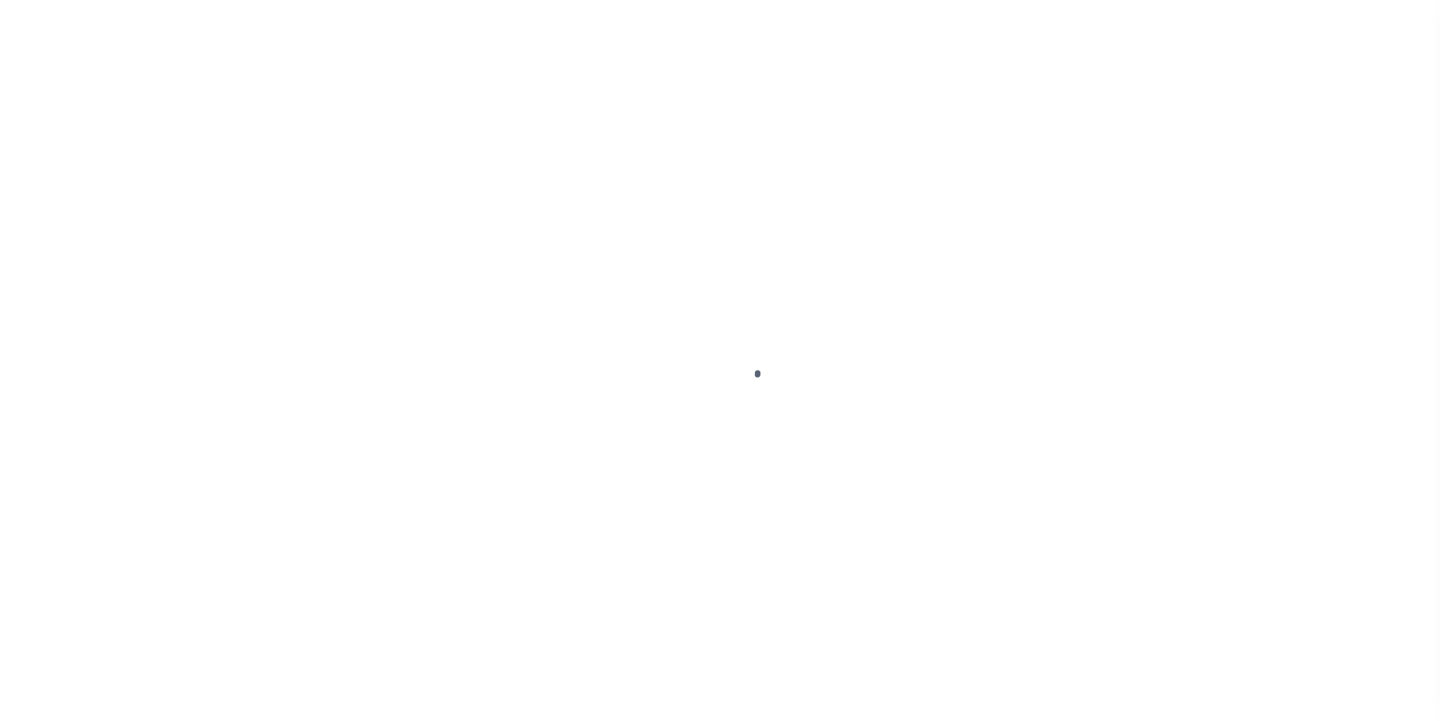
select select "DUE"
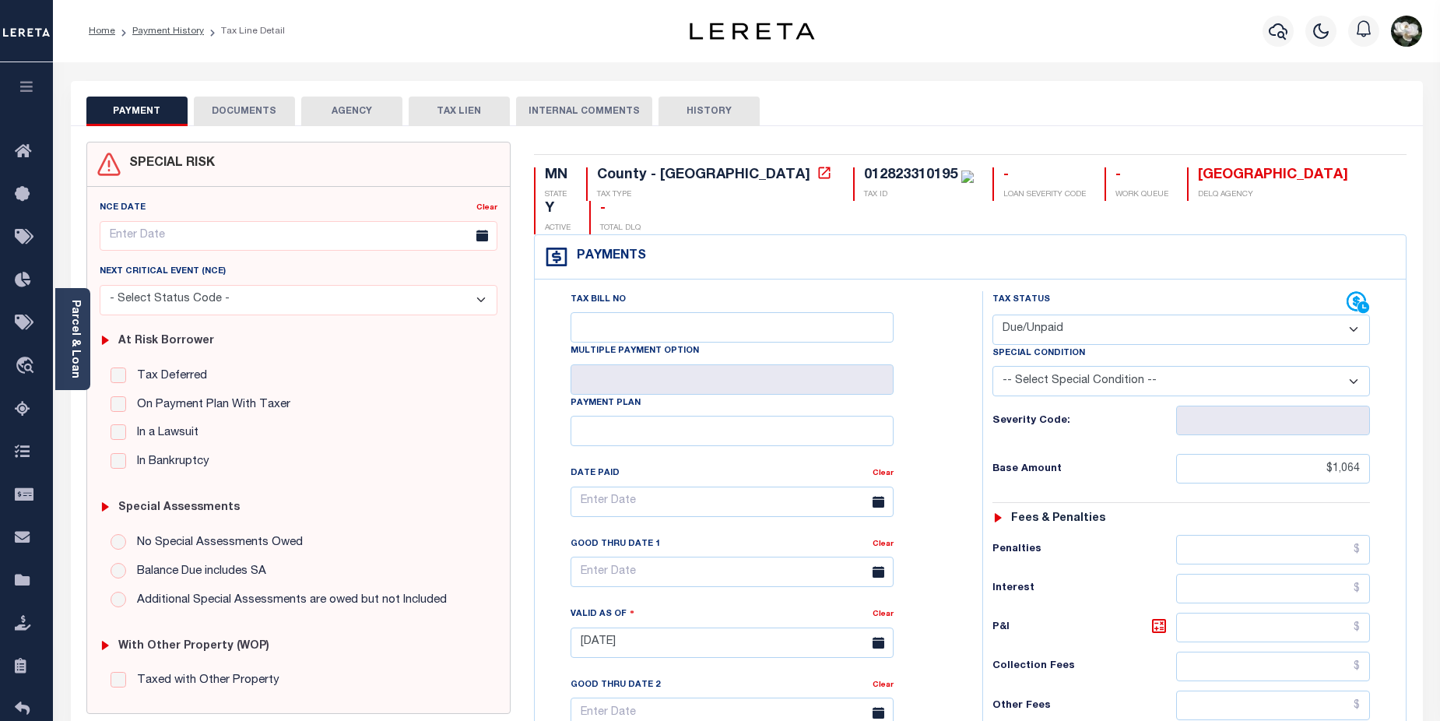
click at [243, 114] on button "DOCUMENTS" at bounding box center [244, 112] width 101 height 30
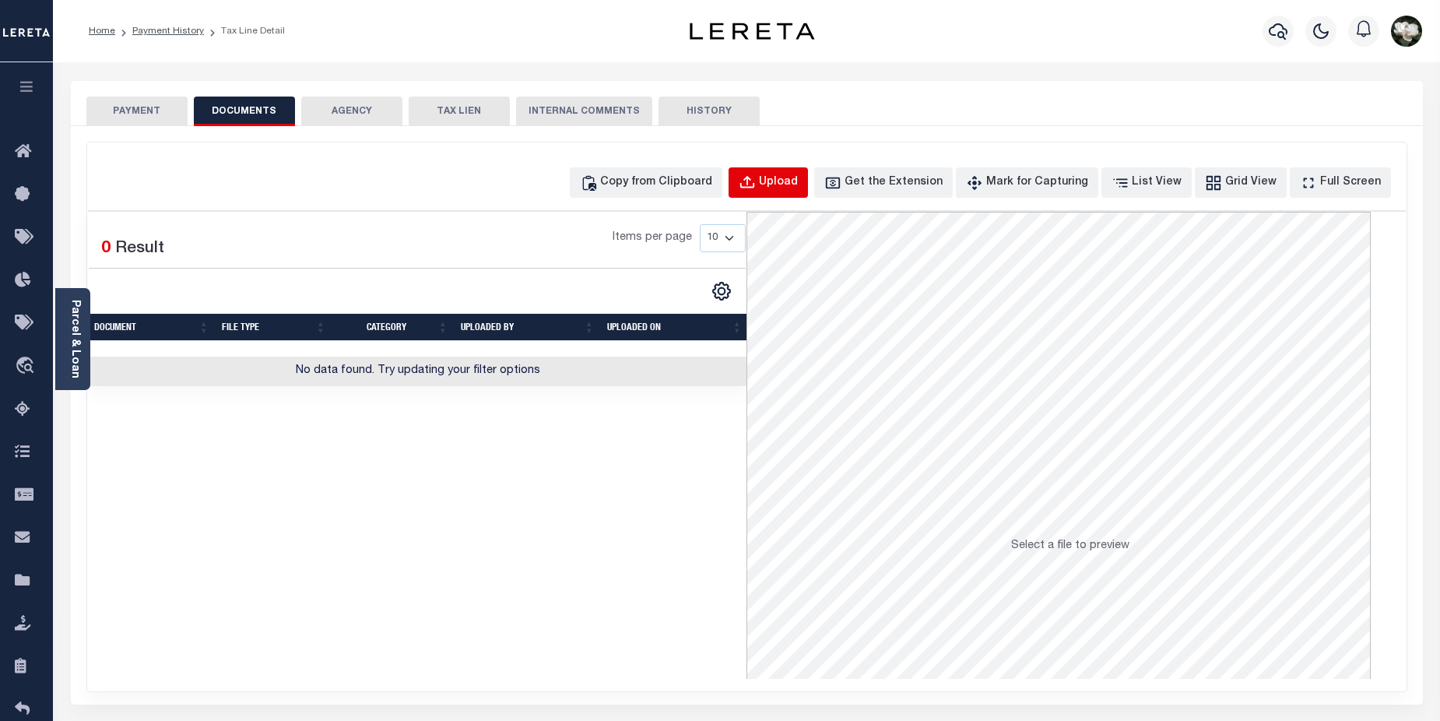
click at [794, 177] on div "Upload" at bounding box center [778, 182] width 39 height 17
select select "POP"
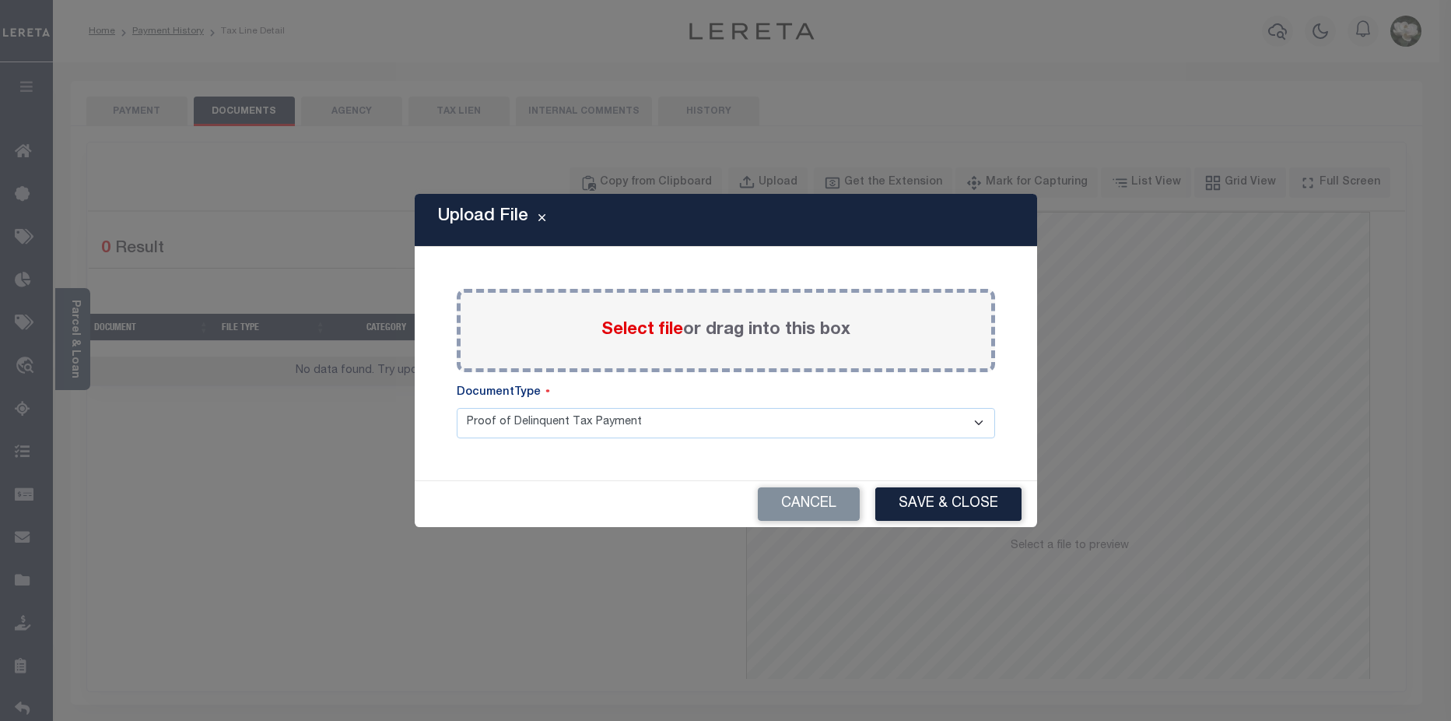
click at [625, 327] on span "Select file" at bounding box center [643, 329] width 82 height 17
click at [0, 0] on input "Select file or drag into this box" at bounding box center [0, 0] width 0 height 0
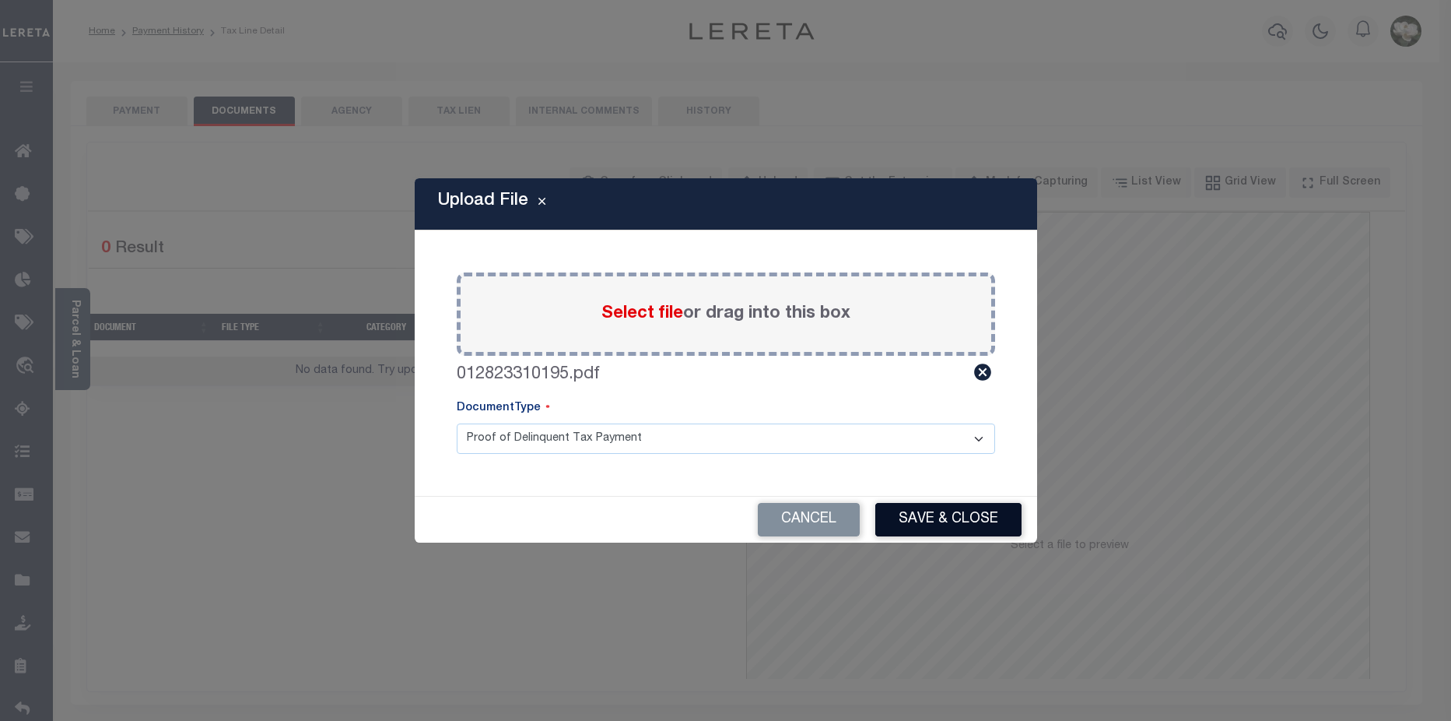
click at [975, 510] on button "Save & Close" at bounding box center [949, 519] width 146 height 33
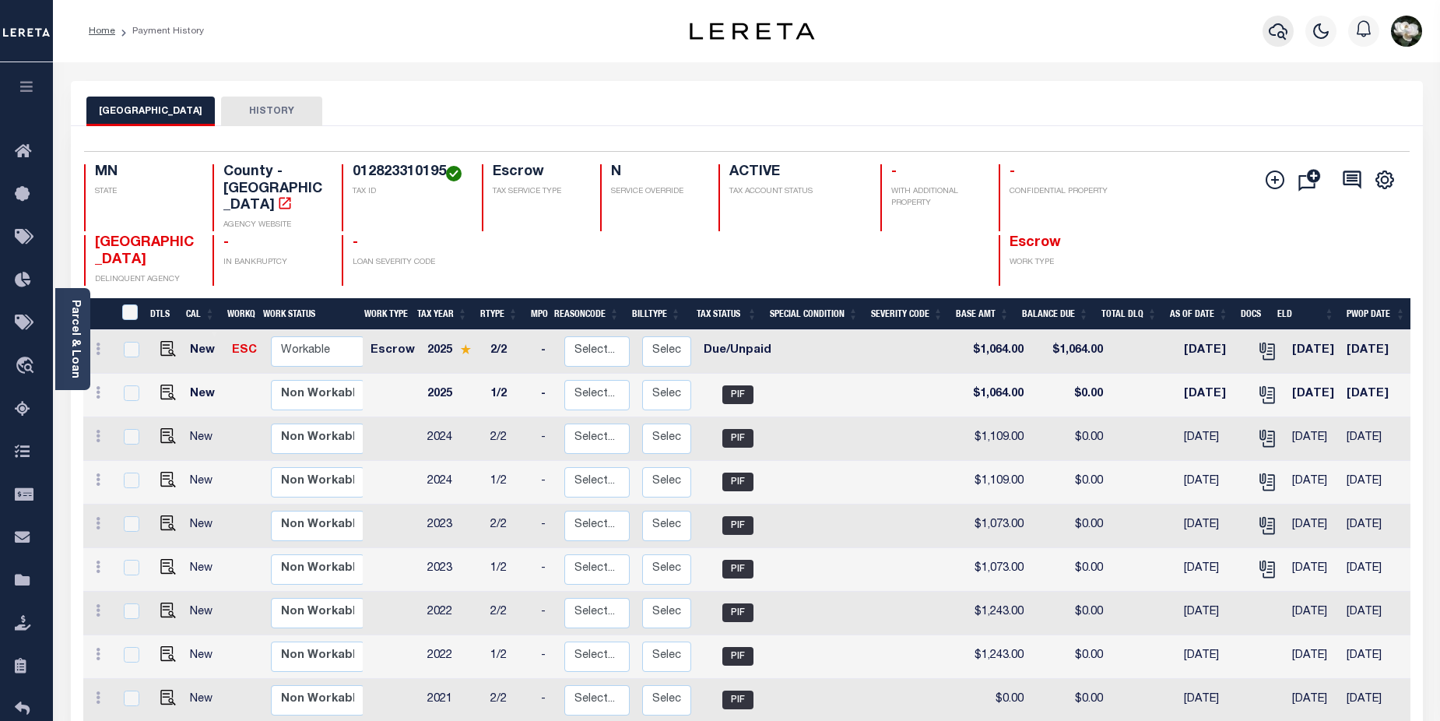
click at [1281, 25] on icon "button" at bounding box center [1278, 31] width 19 height 16
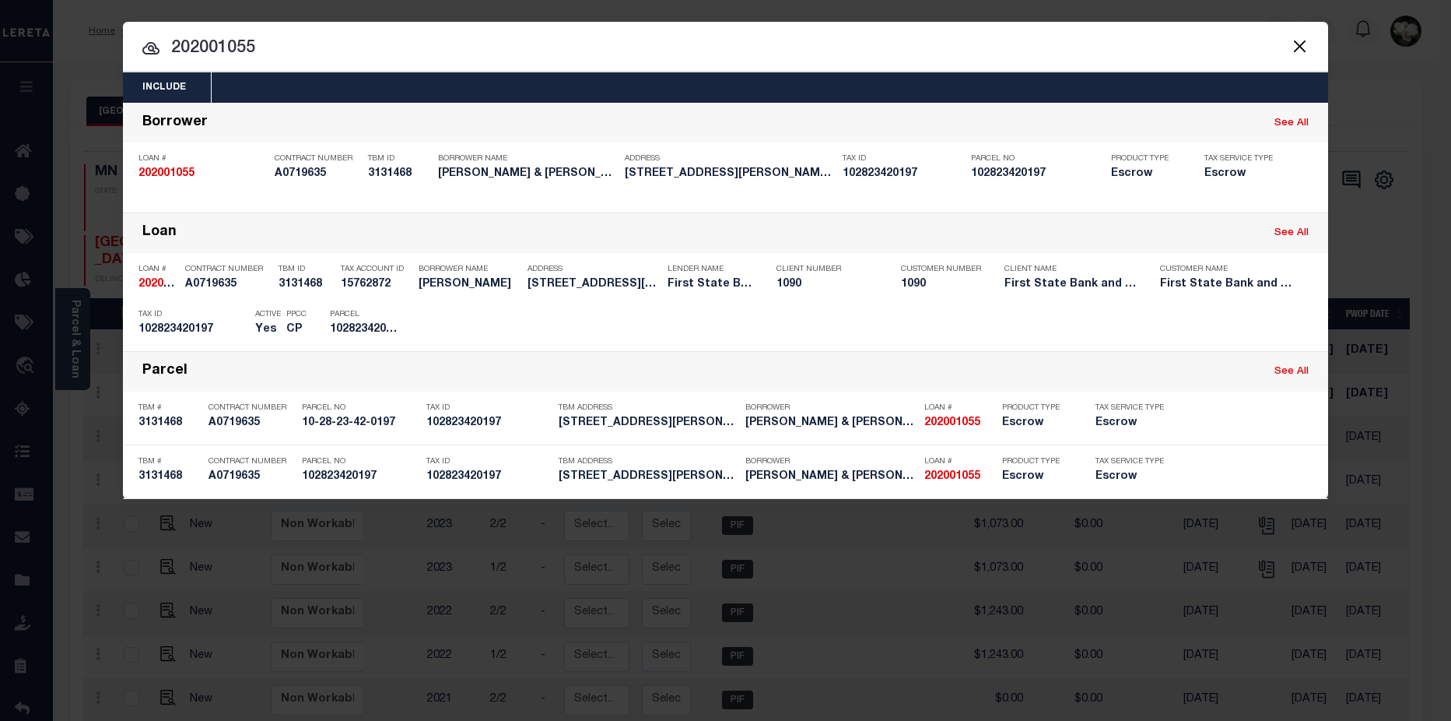
drag, startPoint x: 290, startPoint y: 44, endPoint x: 47, endPoint y: 41, distance: 243.6
click at [47, 41] on div "Include Loans TBM Customers Borrowers Payments (Lender Non-Disb) Payments (Lend…" at bounding box center [725, 360] width 1451 height 721
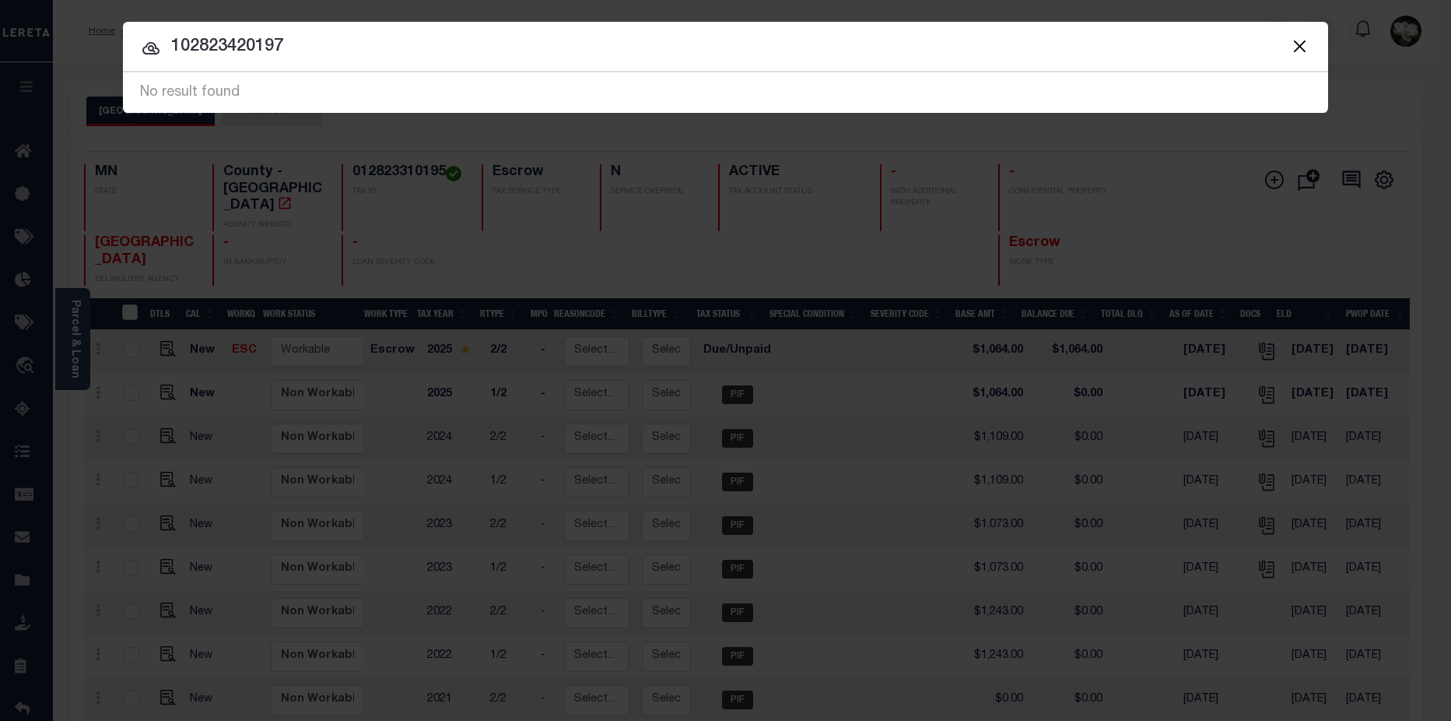
drag, startPoint x: 349, startPoint y: 52, endPoint x: 79, endPoint y: 47, distance: 269.3
click at [79, 47] on div "Include Loans TBM Customers Borrowers Payments (Lender Non-Disb) Payments (Lend…" at bounding box center [725, 360] width 1451 height 721
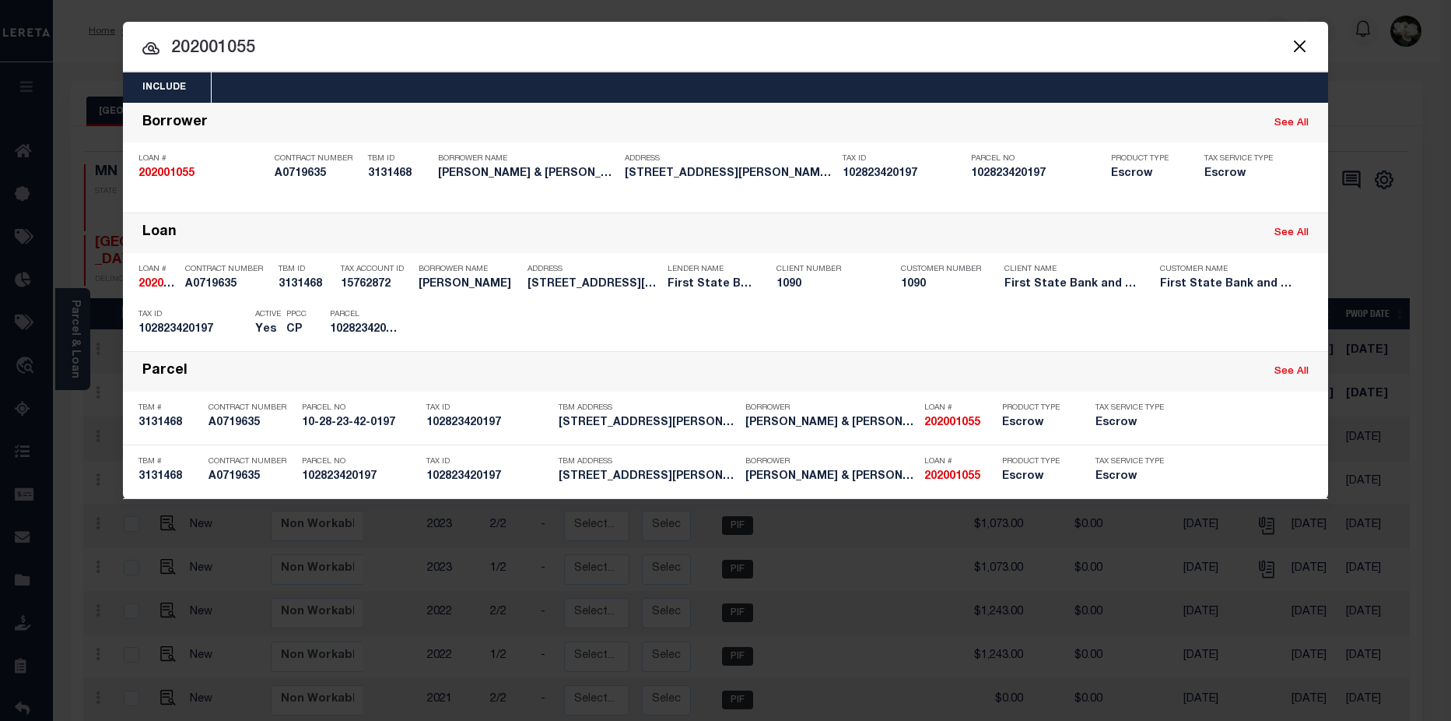
type input "202001055"
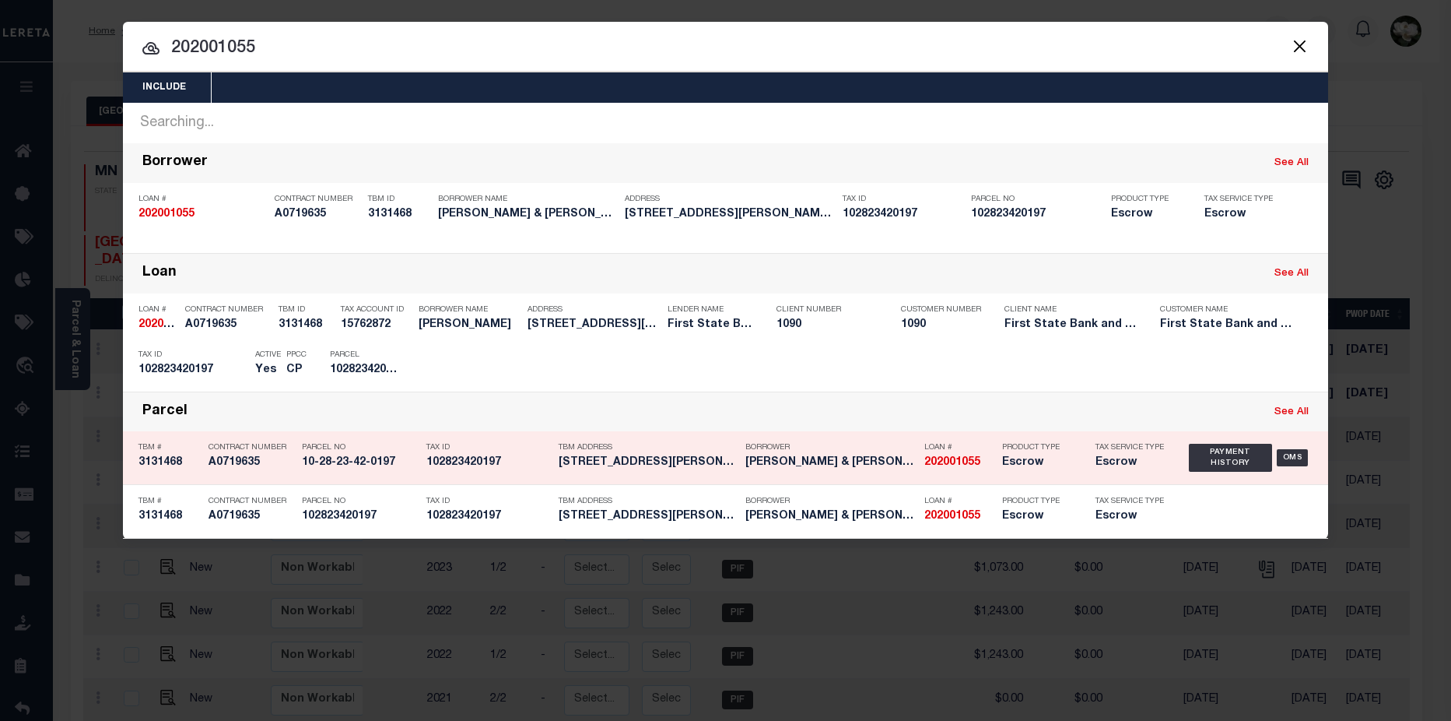
click at [1062, 472] on div "Product Type Escrow" at bounding box center [1037, 457] width 70 height 45
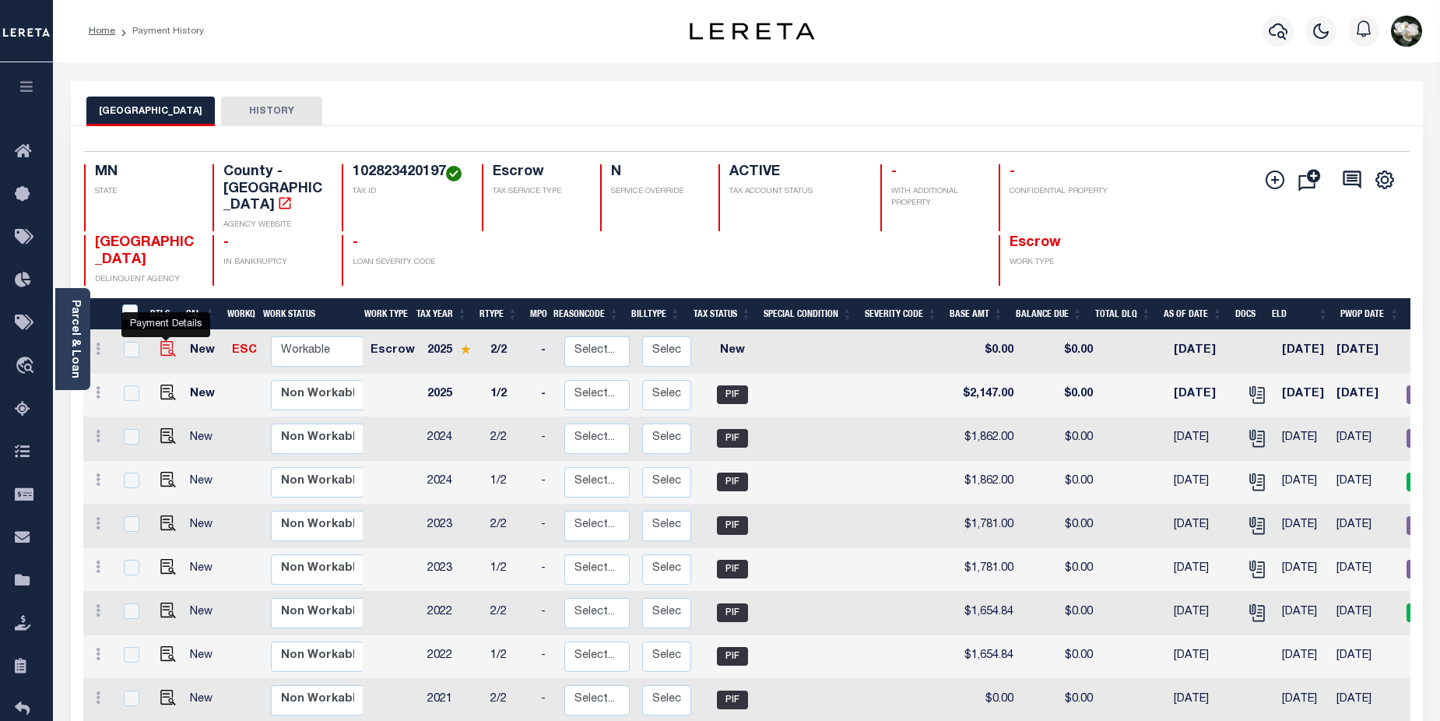
click at [170, 341] on img "" at bounding box center [168, 349] width 16 height 16
checkbox input "true"
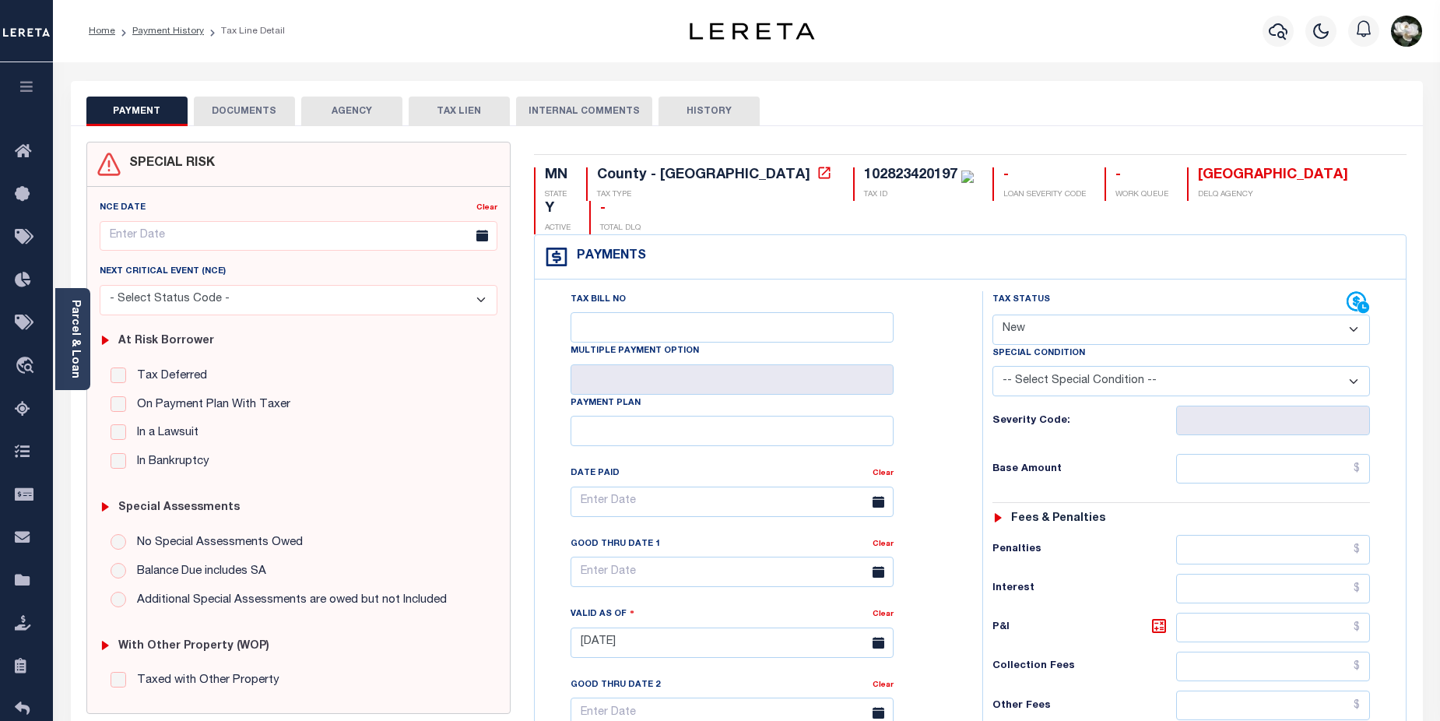
click at [1350, 314] on select "- Select Status Code - Open Due/Unpaid Paid Incomplete No Tax Due Internal Refu…" at bounding box center [1181, 329] width 378 height 30
select select "DUE"
click at [992, 314] on select "- Select Status Code - Open Due/Unpaid Paid Incomplete No Tax Due Internal Refu…" at bounding box center [1181, 329] width 378 height 30
type input "[DATE]"
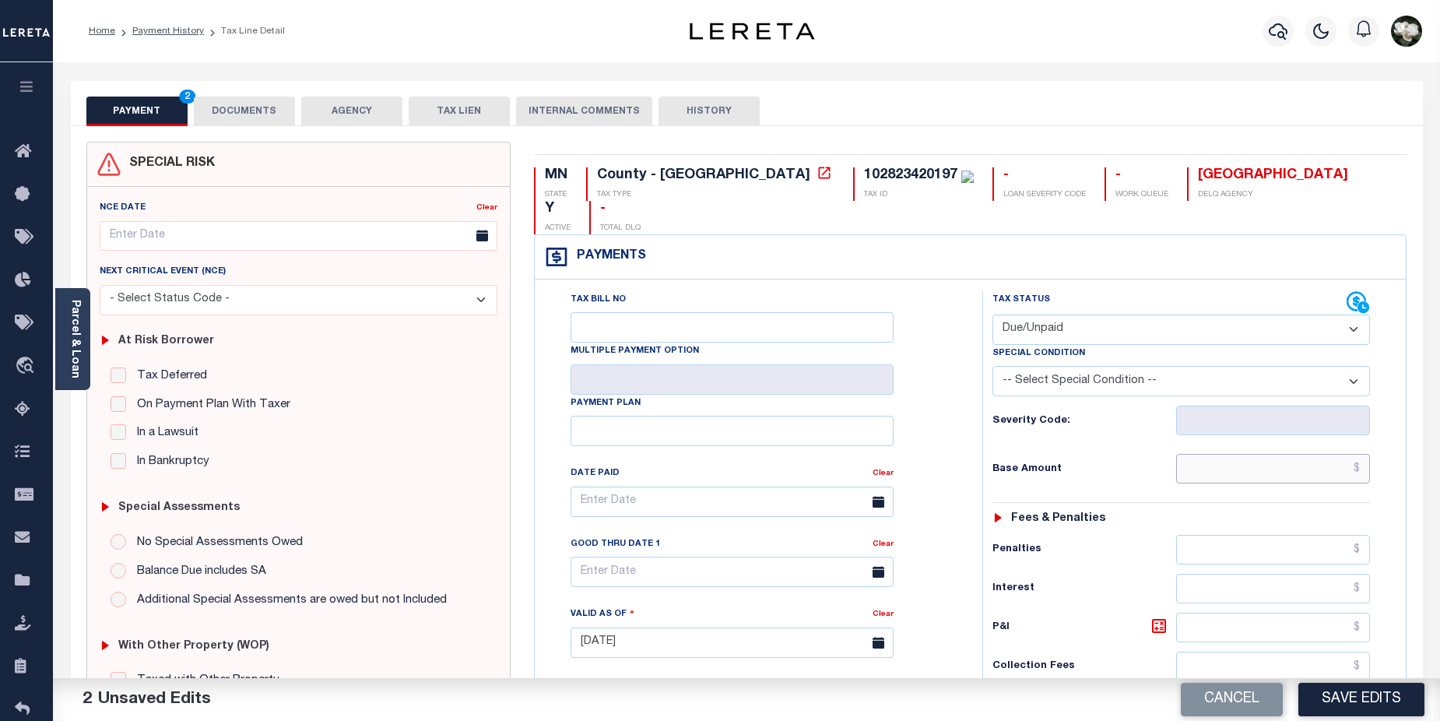
click at [1272, 454] on input "text" at bounding box center [1273, 469] width 195 height 30
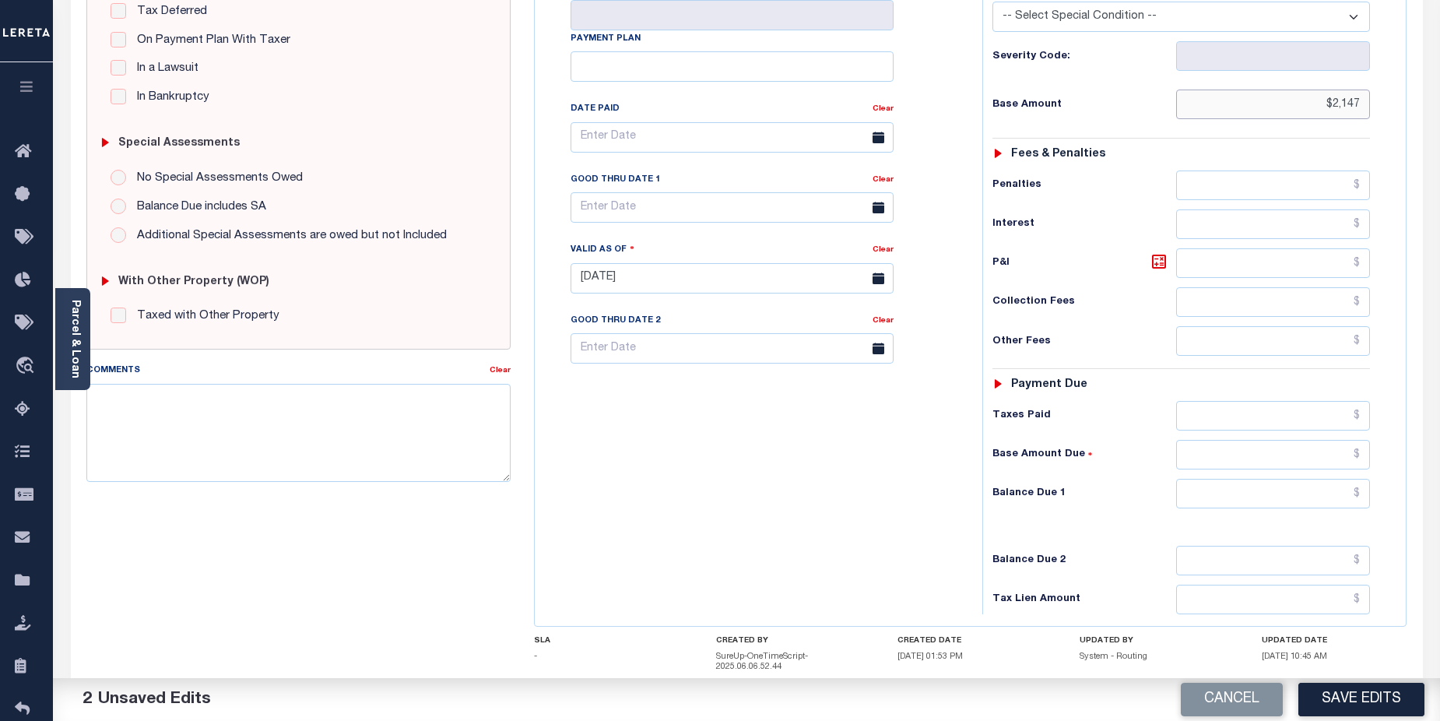
scroll to position [385, 0]
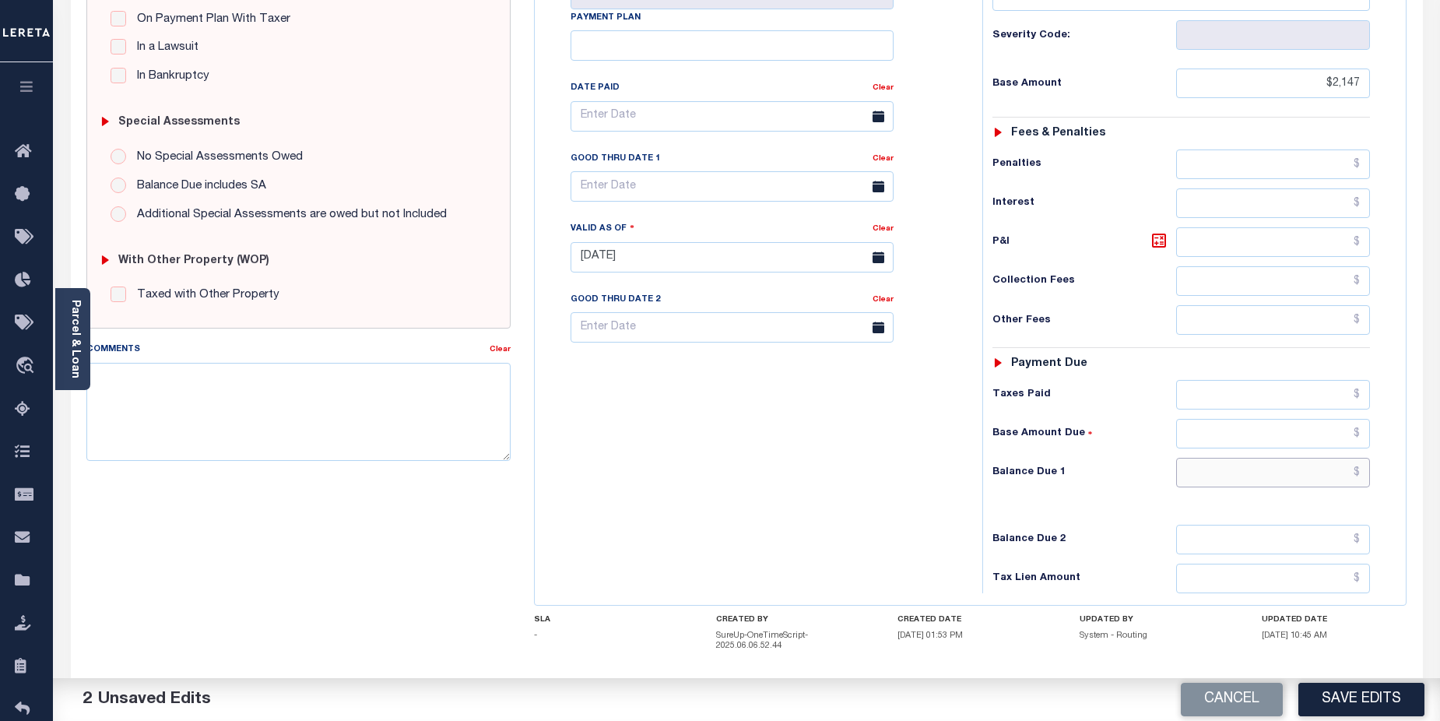
type input "$2,147.00"
click at [1300, 458] on input "text" at bounding box center [1273, 473] width 195 height 30
type input "$2,147.00"
click at [1379, 687] on button "Save Edits" at bounding box center [1361, 699] width 126 height 33
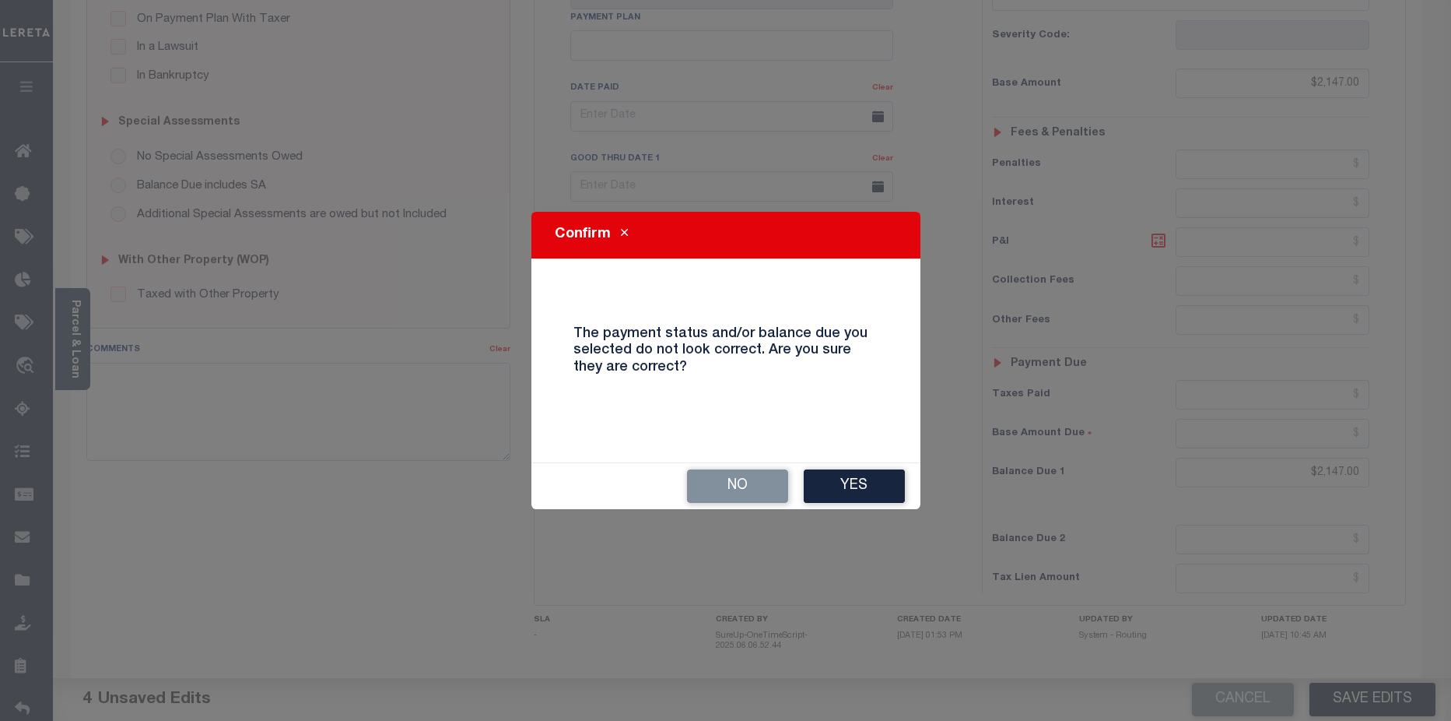
click at [870, 479] on button "Yes" at bounding box center [854, 485] width 101 height 33
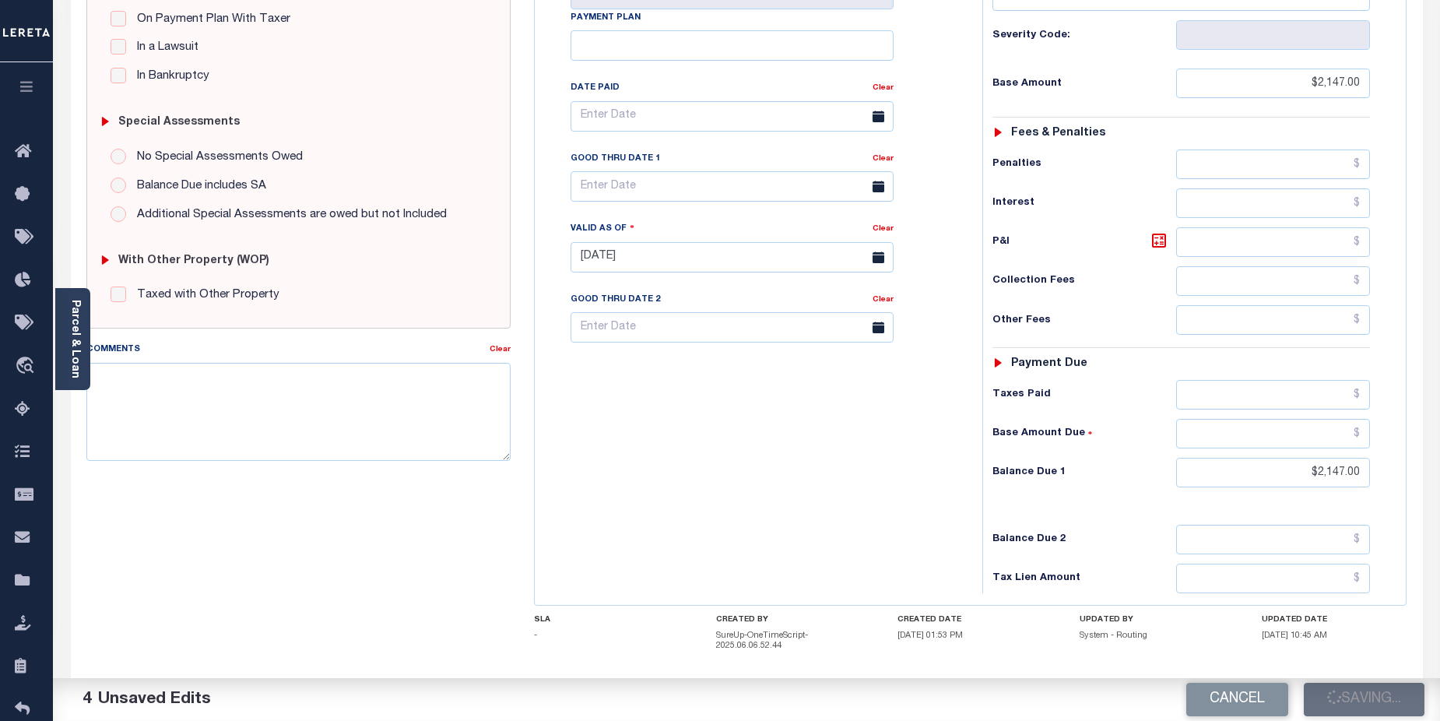
checkbox input "false"
type input "$2,147"
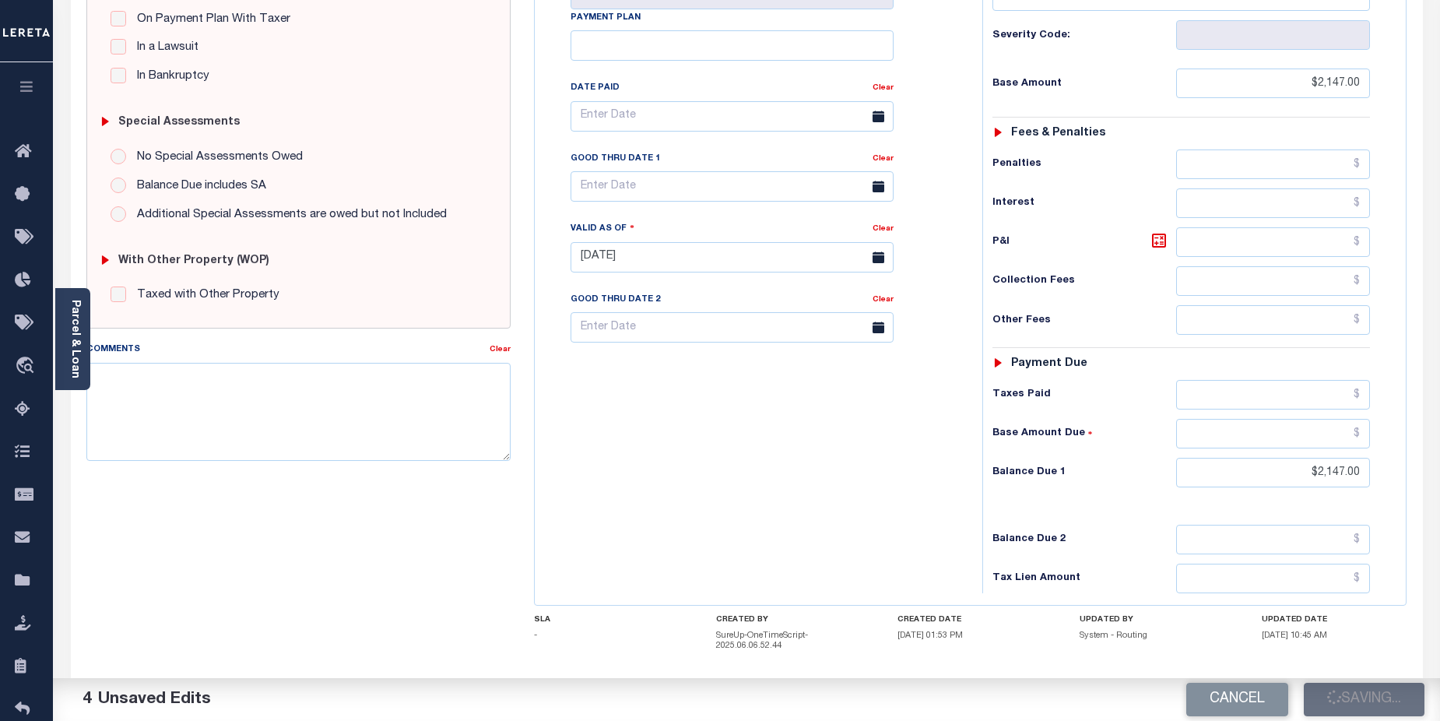
type input "$2,147"
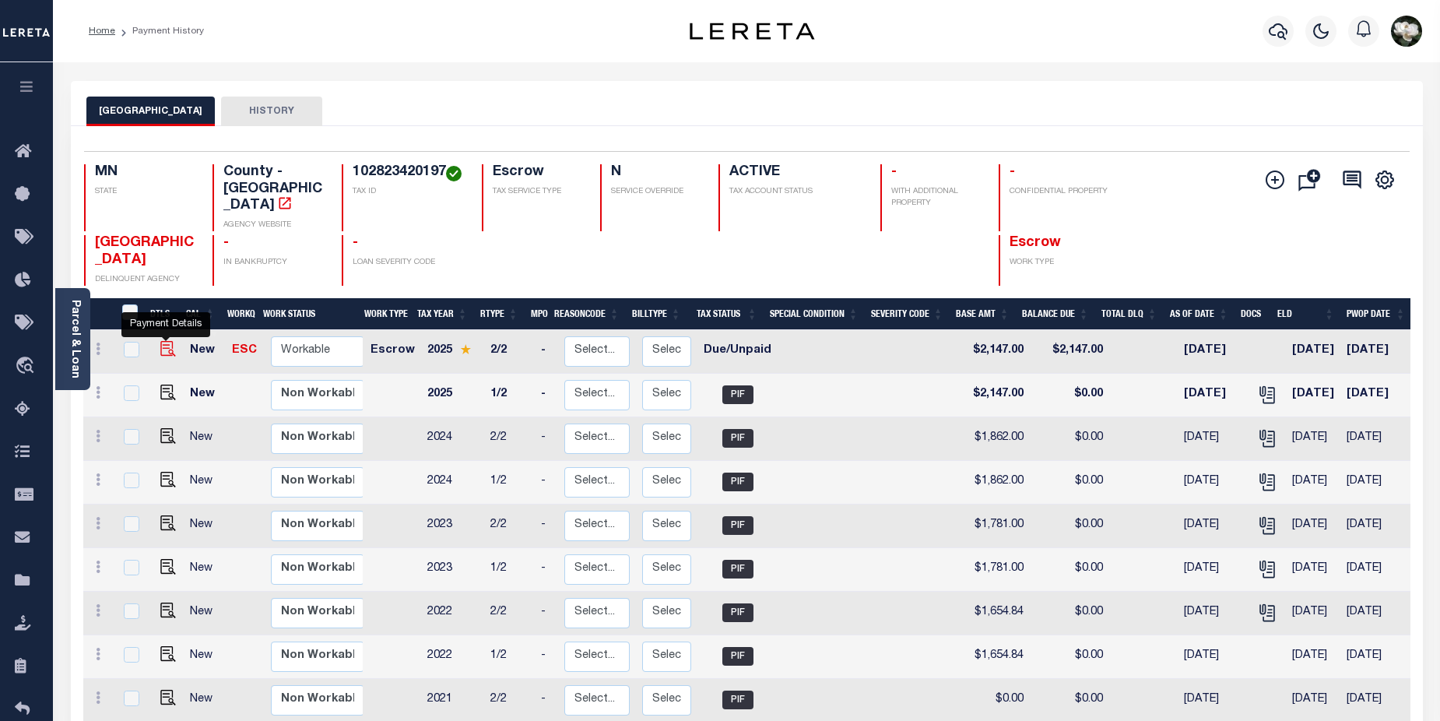
click at [163, 341] on img "" at bounding box center [168, 349] width 16 height 16
checkbox input "true"
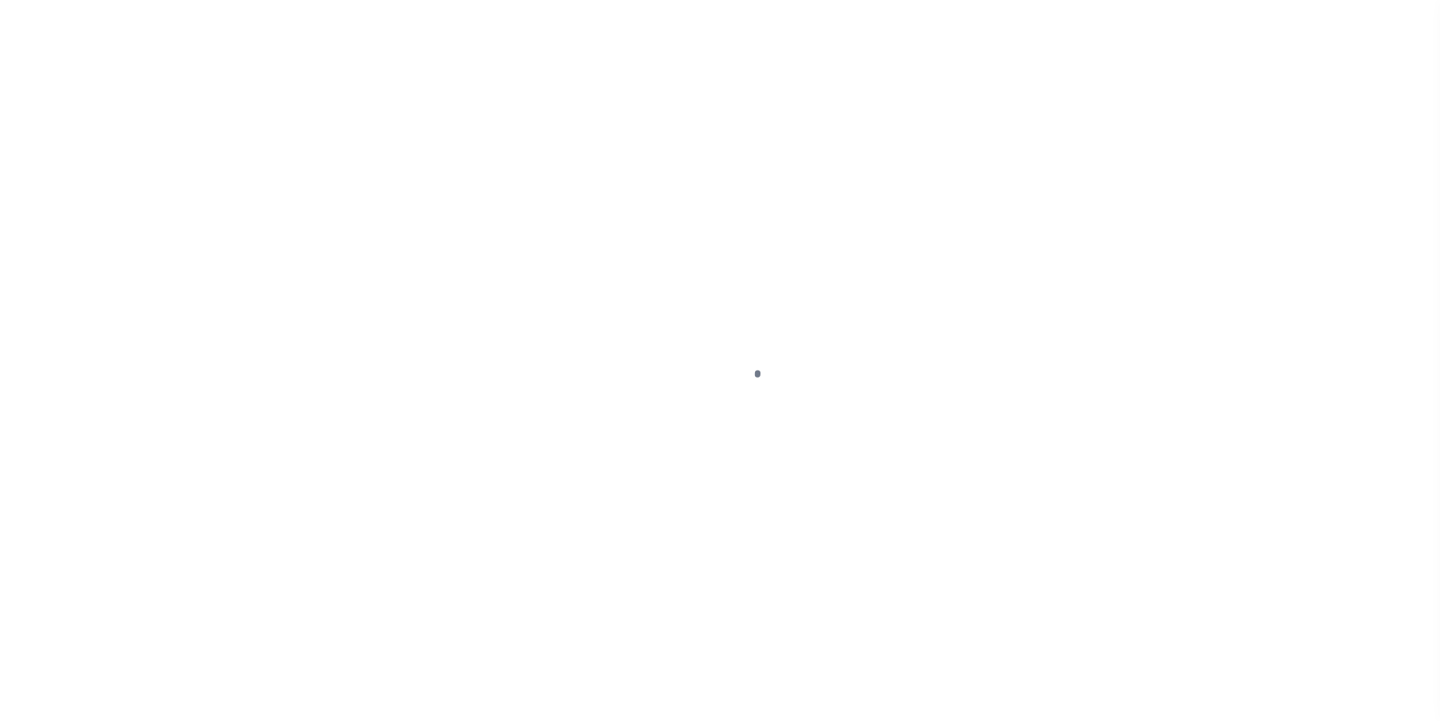
select select "DUE"
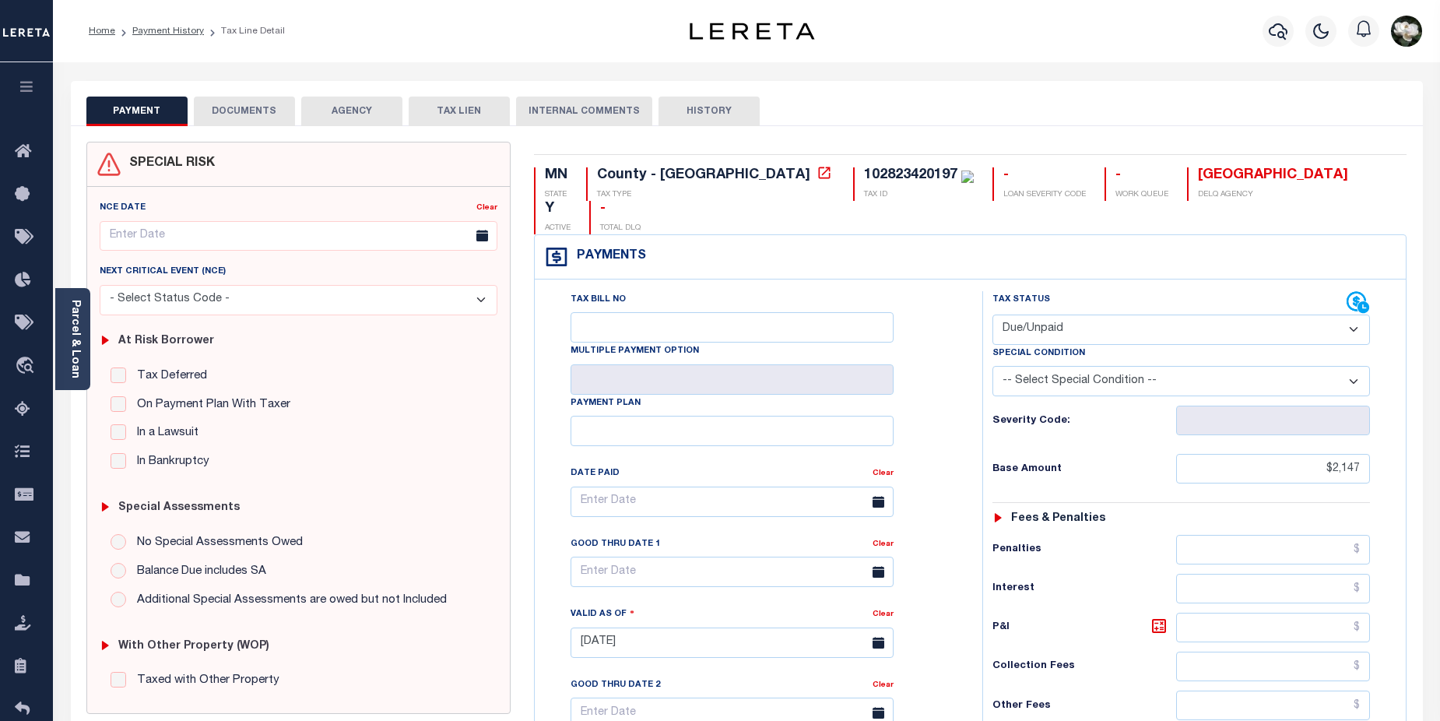
click at [230, 105] on button "DOCUMENTS" at bounding box center [244, 112] width 101 height 30
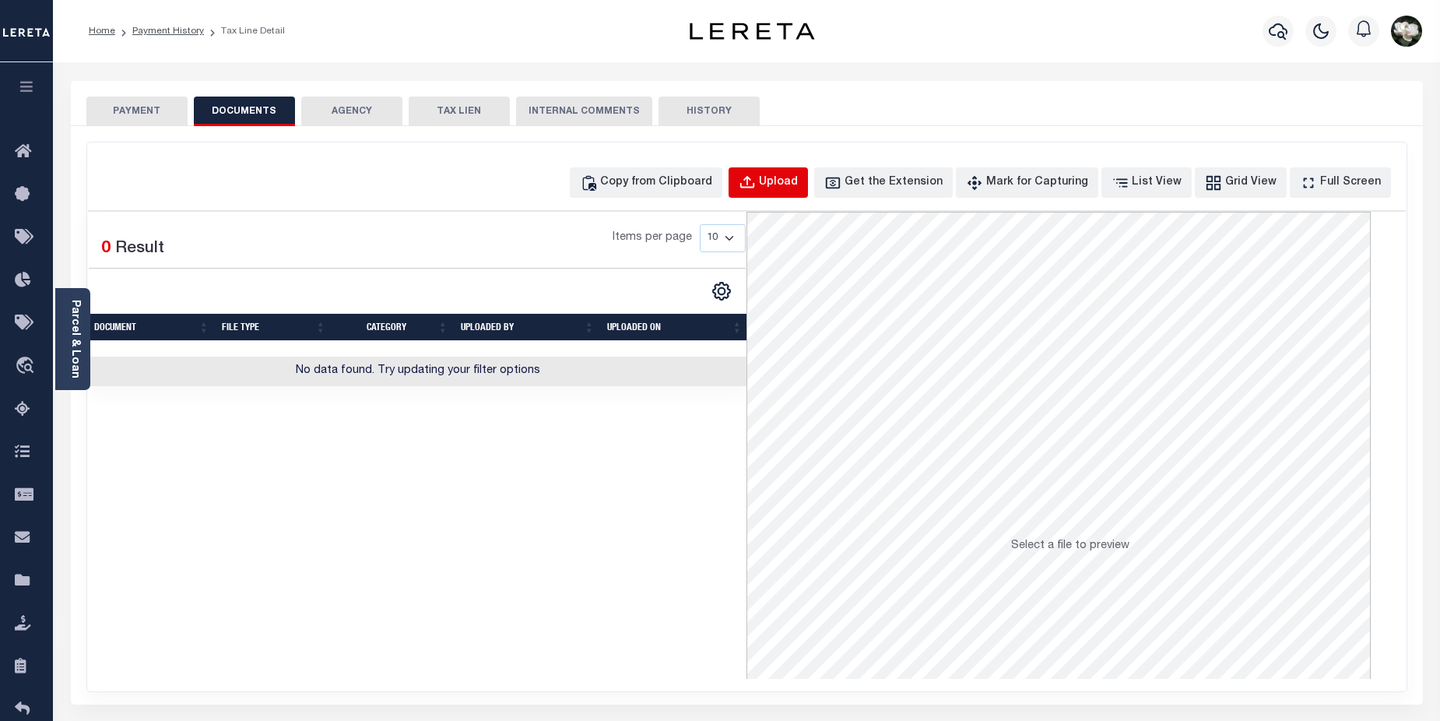
click at [798, 184] on div "Upload" at bounding box center [778, 182] width 39 height 17
select select "POP"
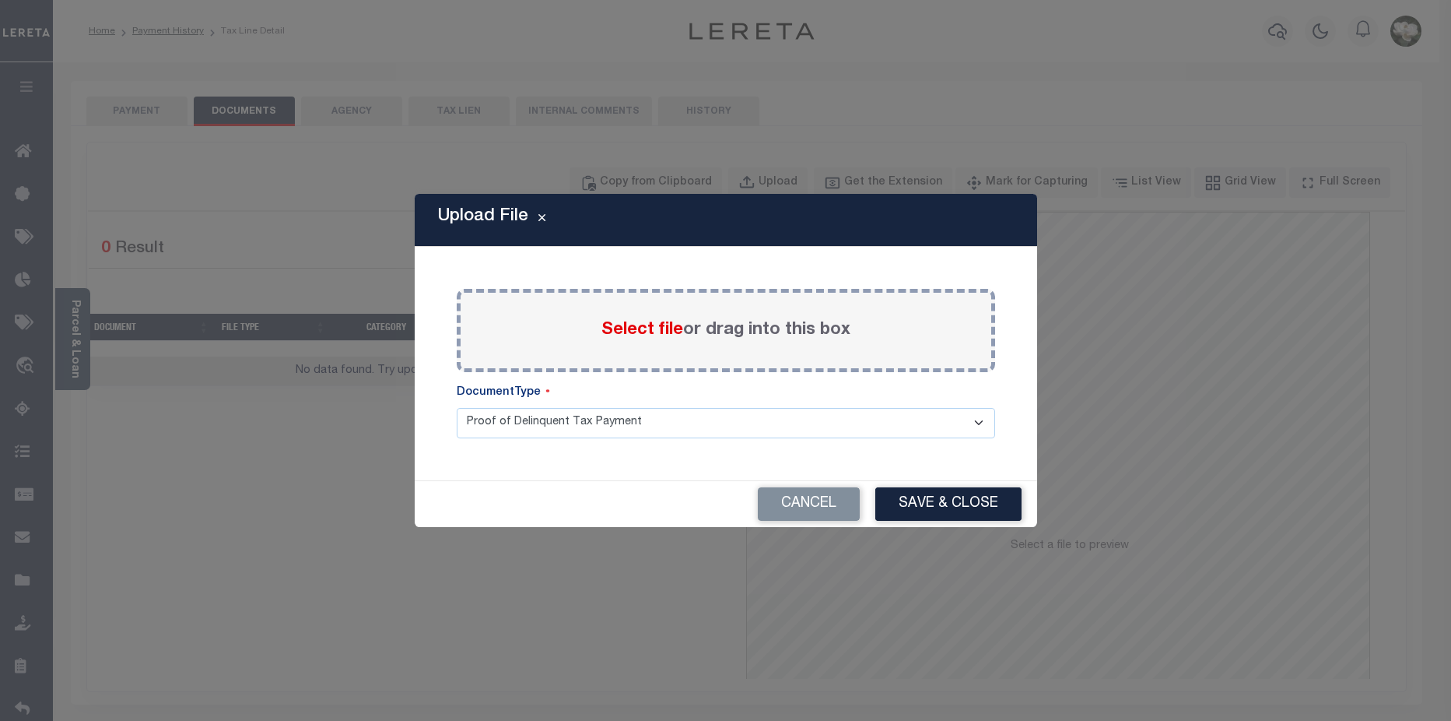
click at [643, 323] on span "Select file" at bounding box center [643, 329] width 82 height 17
click at [0, 0] on input "Select file or drag into this box" at bounding box center [0, 0] width 0 height 0
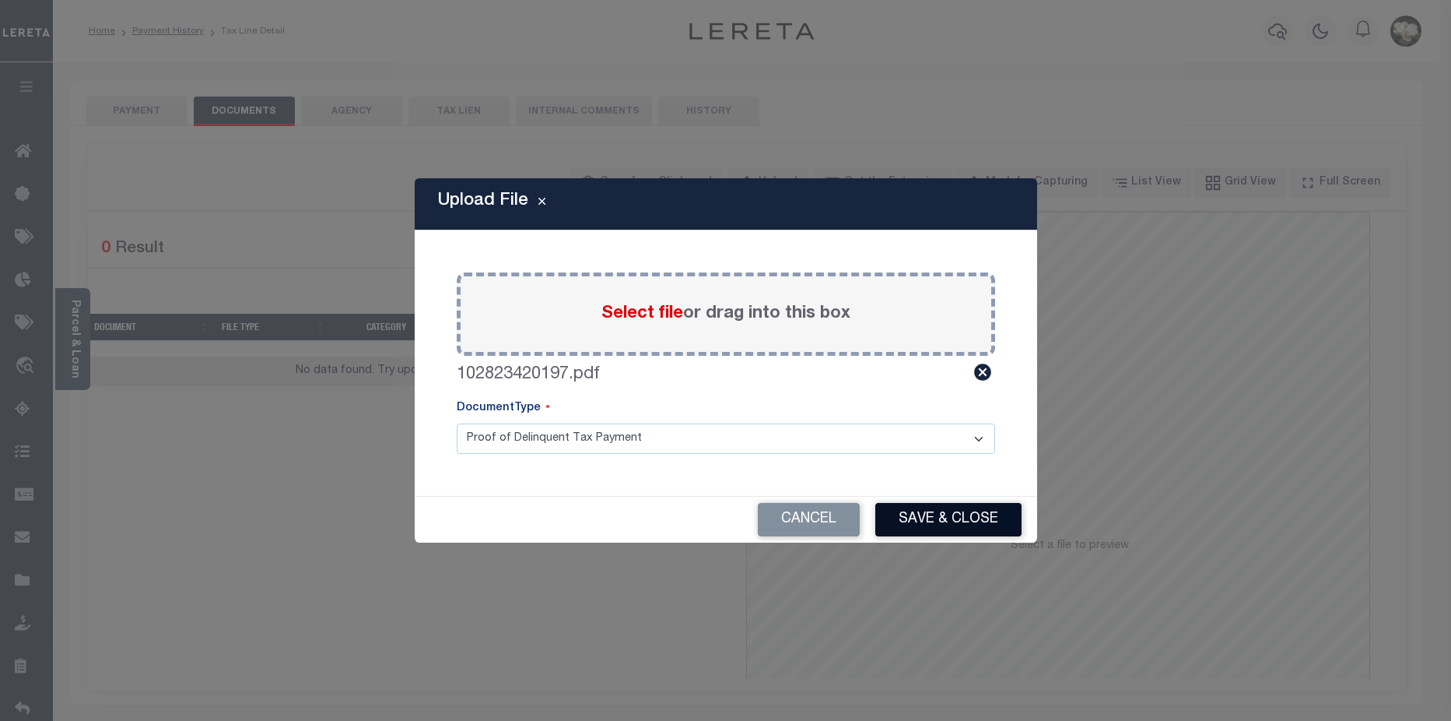
click at [956, 526] on button "Save & Close" at bounding box center [949, 519] width 146 height 33
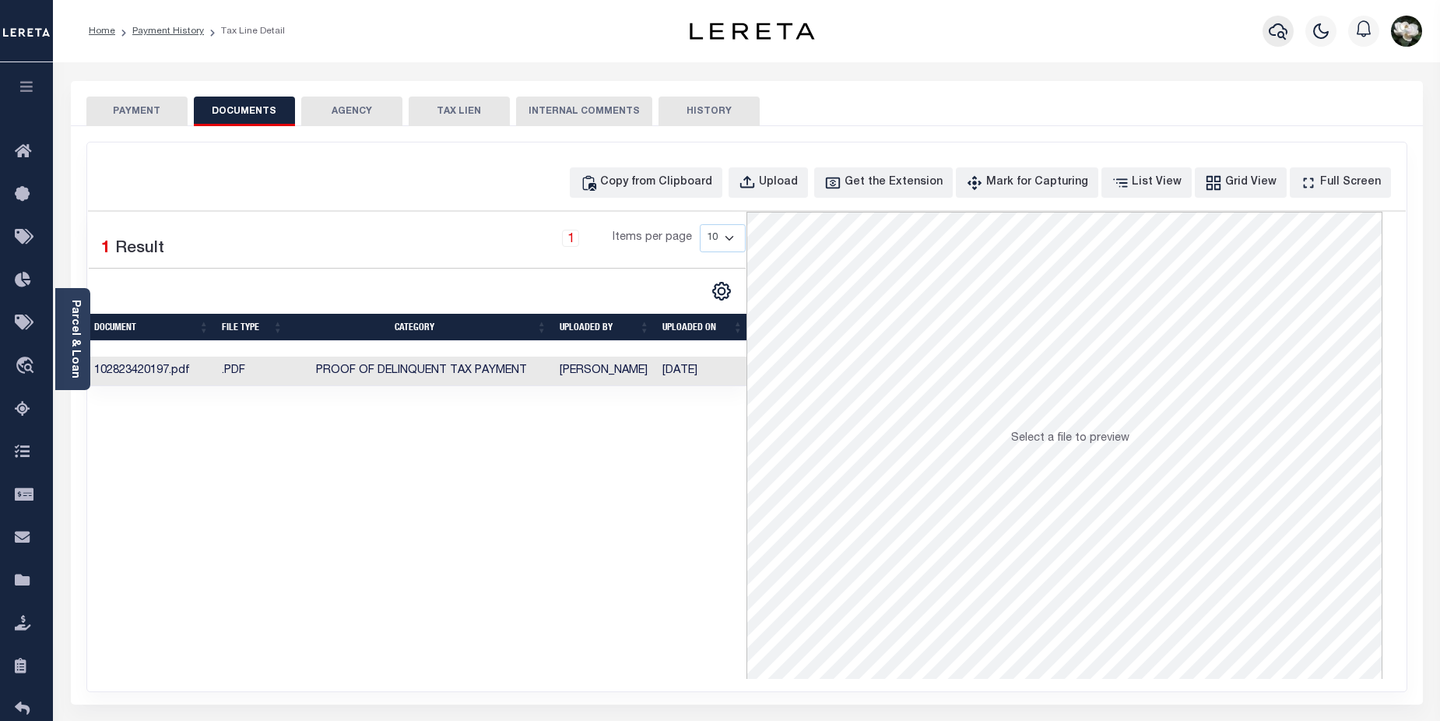
click at [1267, 35] on button "button" at bounding box center [1277, 31] width 31 height 31
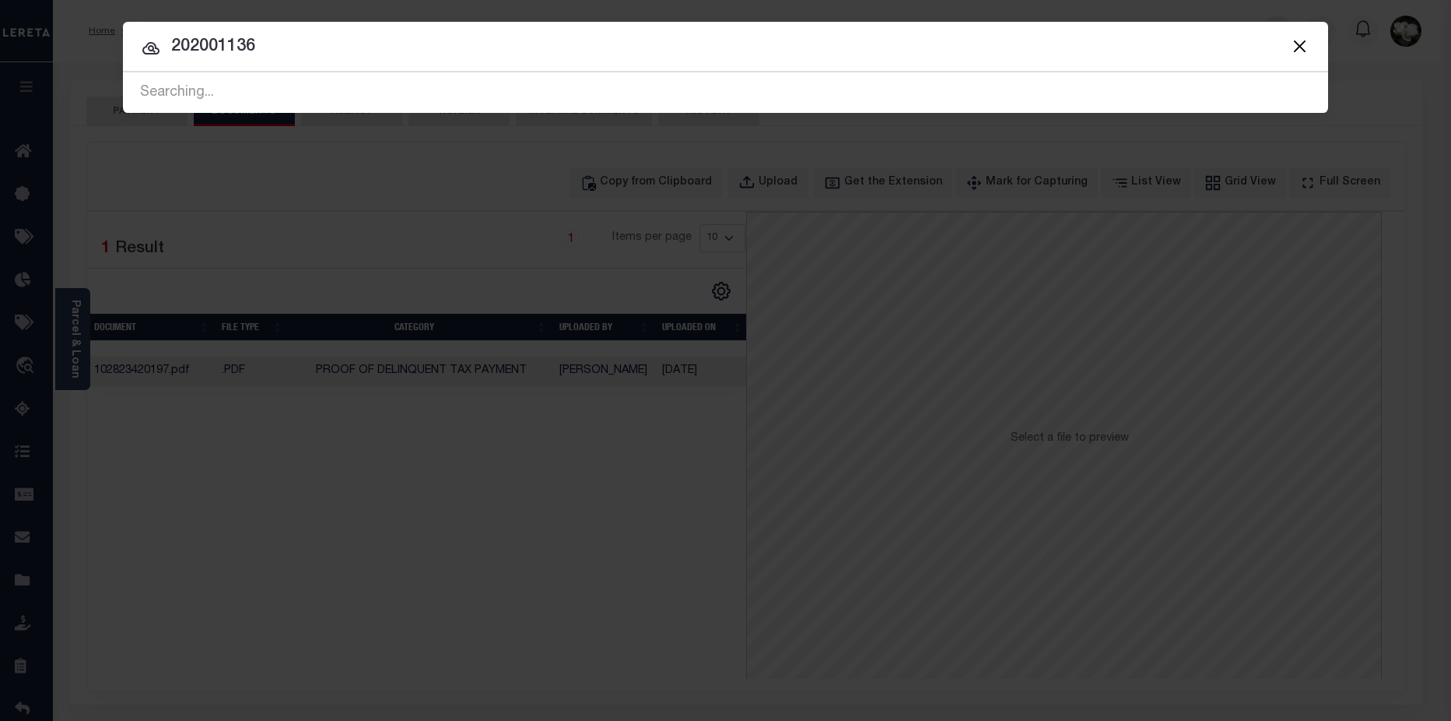
type input "202001136"
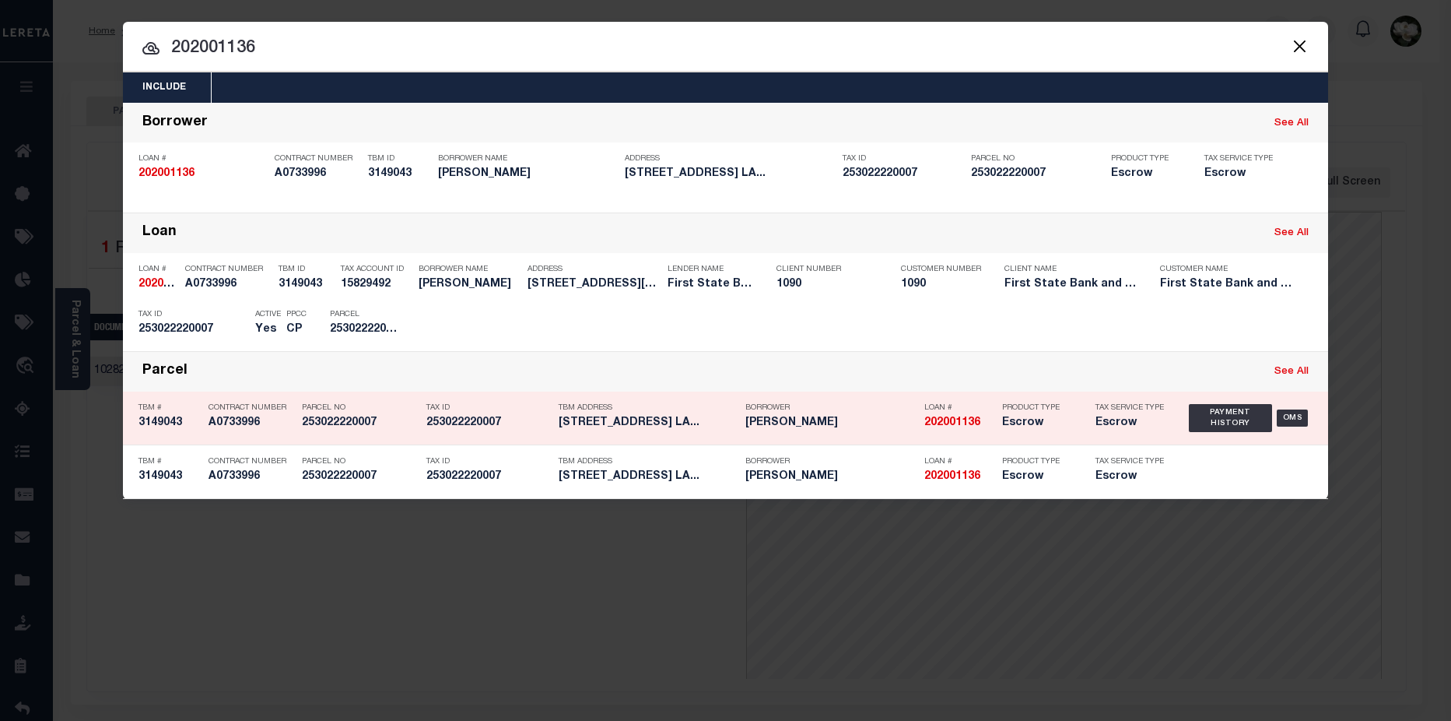
click at [892, 419] on h5 "[PERSON_NAME]" at bounding box center [831, 422] width 171 height 13
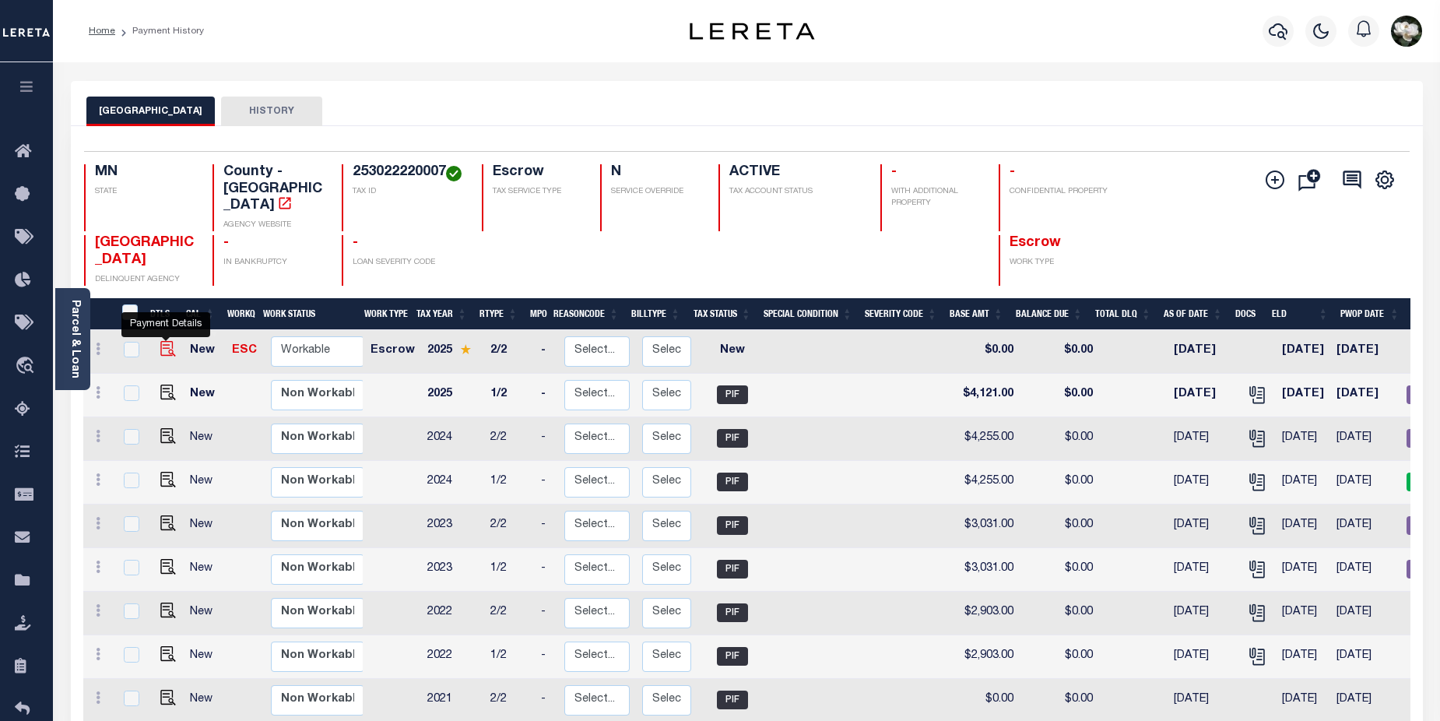
click at [164, 341] on img "" at bounding box center [168, 349] width 16 height 16
checkbox input "true"
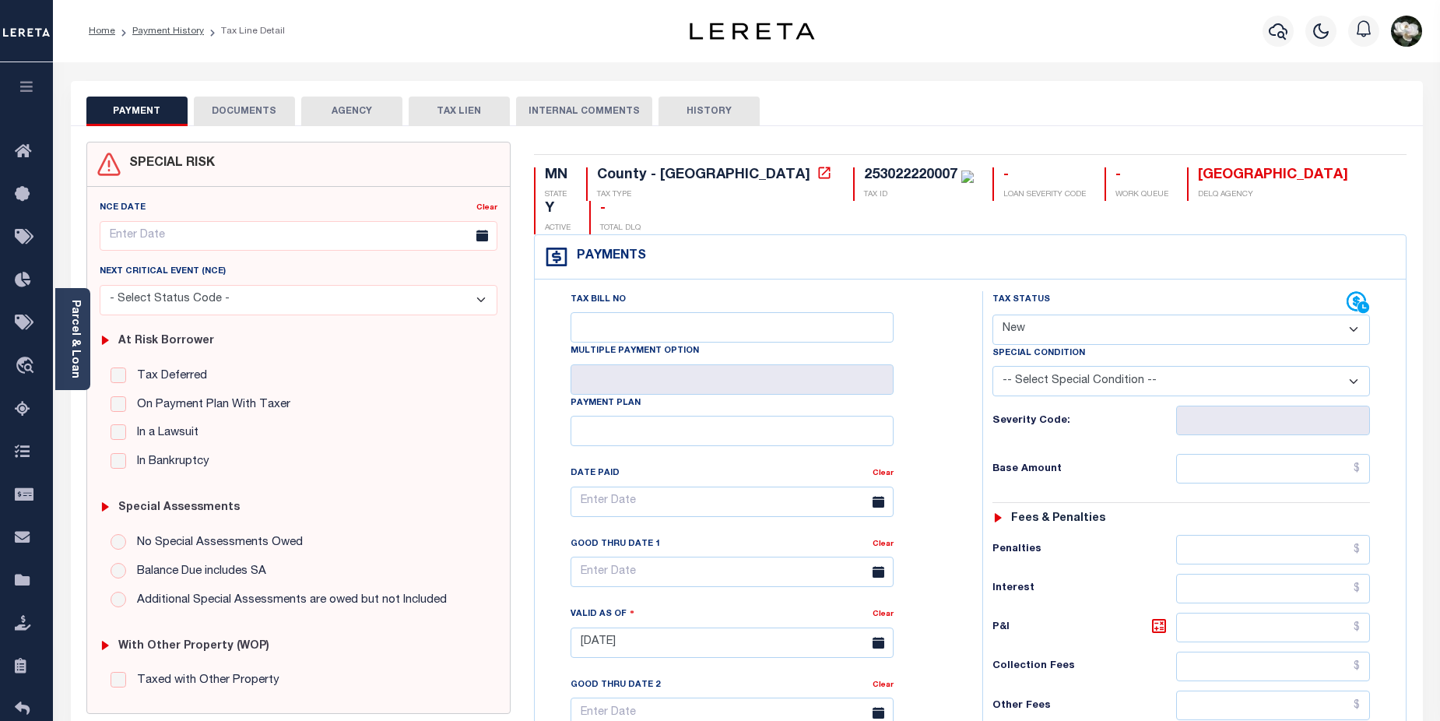
click at [1359, 314] on select "- Select Status Code - Open Due/Unpaid Paid Incomplete No Tax Due Internal Refu…" at bounding box center [1181, 329] width 378 height 30
select select "DUE"
click at [992, 314] on select "- Select Status Code - Open Due/Unpaid Paid Incomplete No Tax Due Internal Refu…" at bounding box center [1181, 329] width 378 height 30
type input "[DATE]"
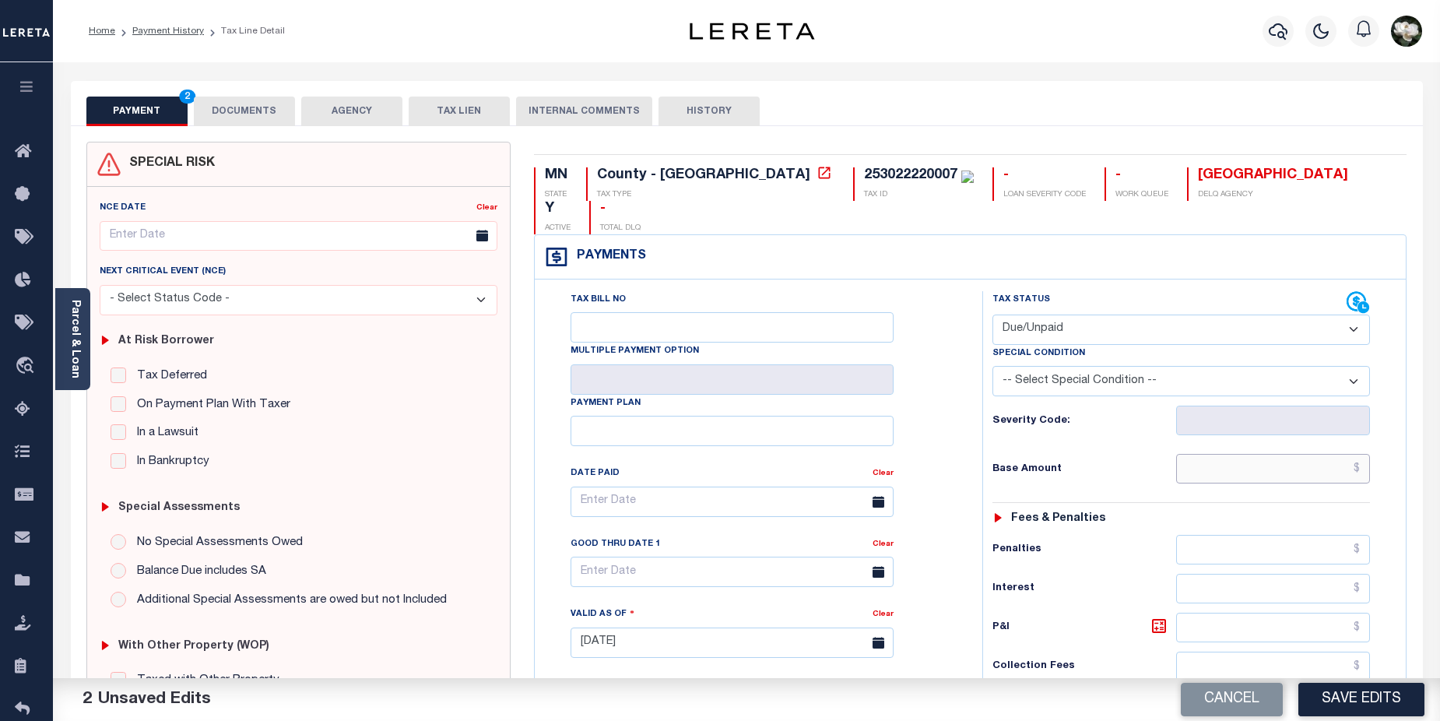
click at [1300, 454] on input "text" at bounding box center [1273, 469] width 195 height 30
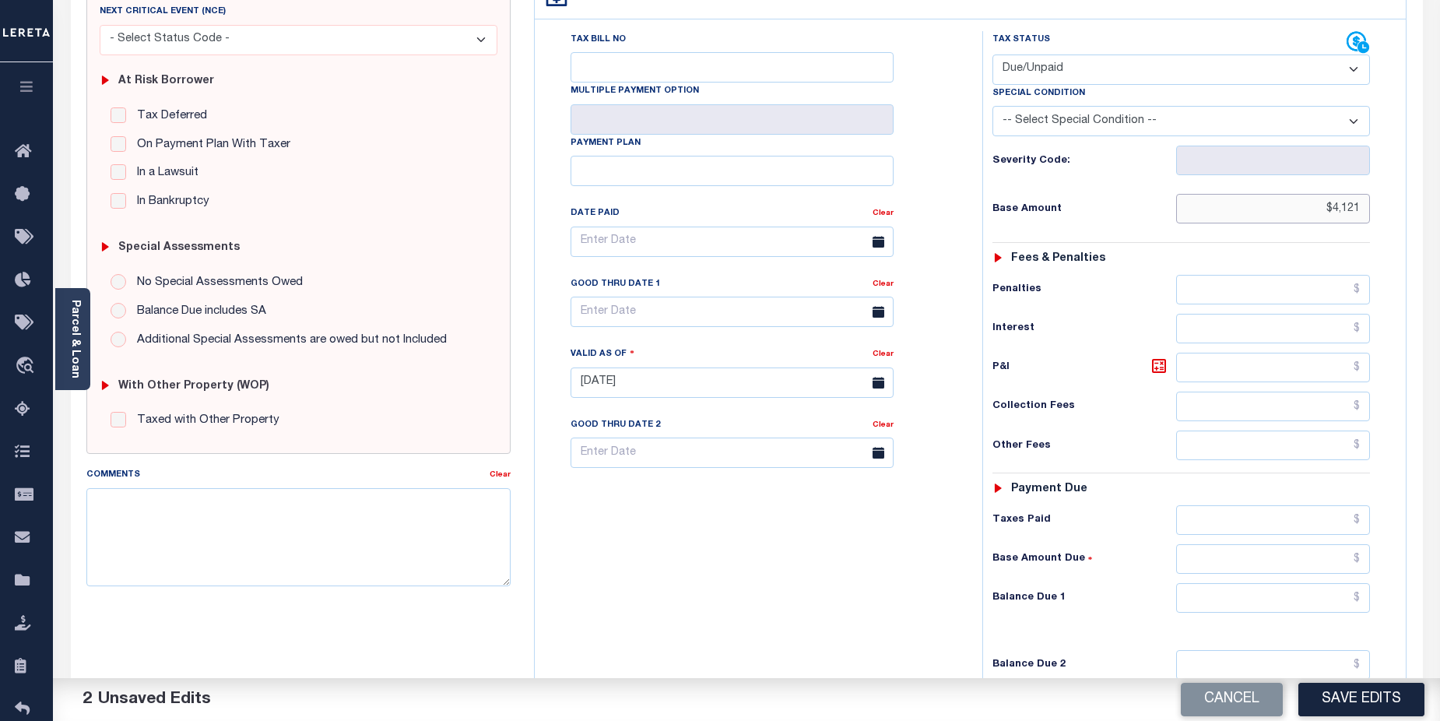
scroll to position [280, 0]
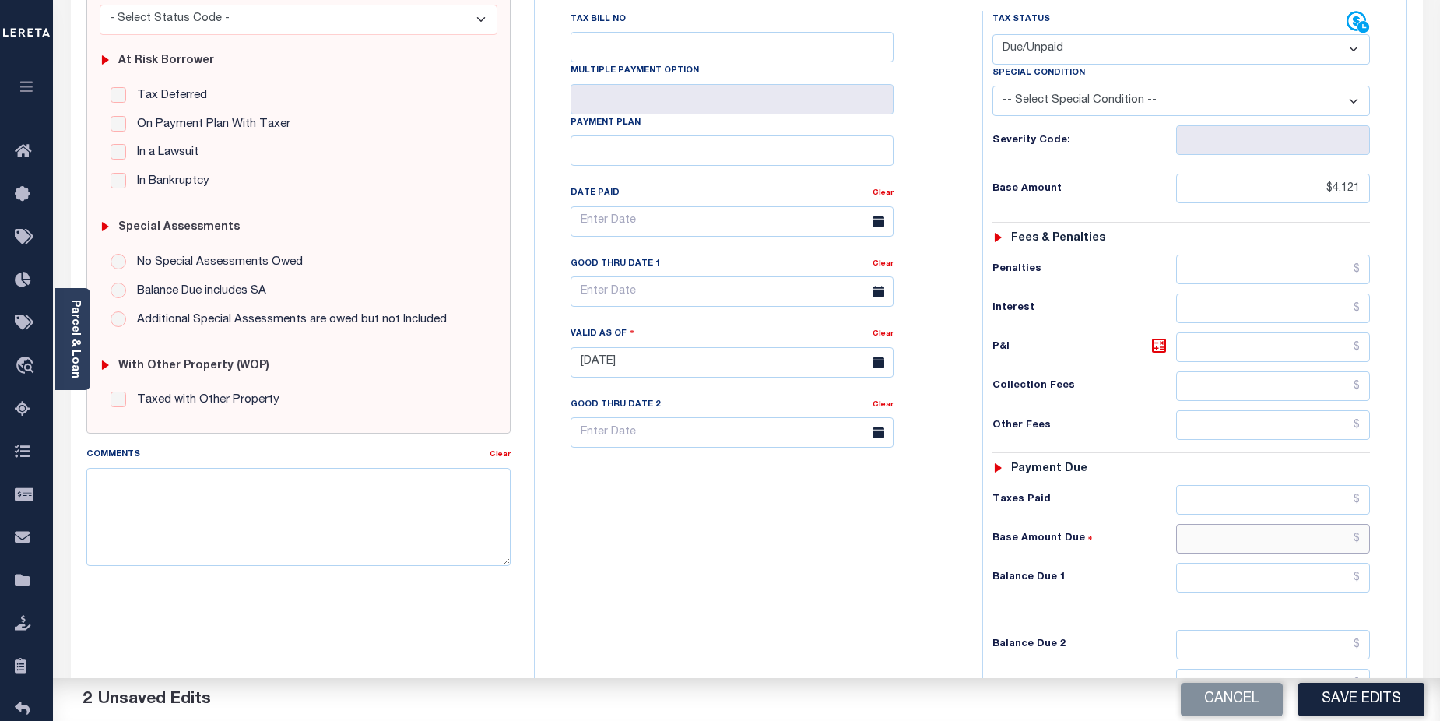
type input "$4,121.00"
click at [1293, 524] on input "text" at bounding box center [1273, 539] width 195 height 30
type input "$4,121.00"
click at [1361, 696] on button "Save Edits" at bounding box center [1361, 699] width 126 height 33
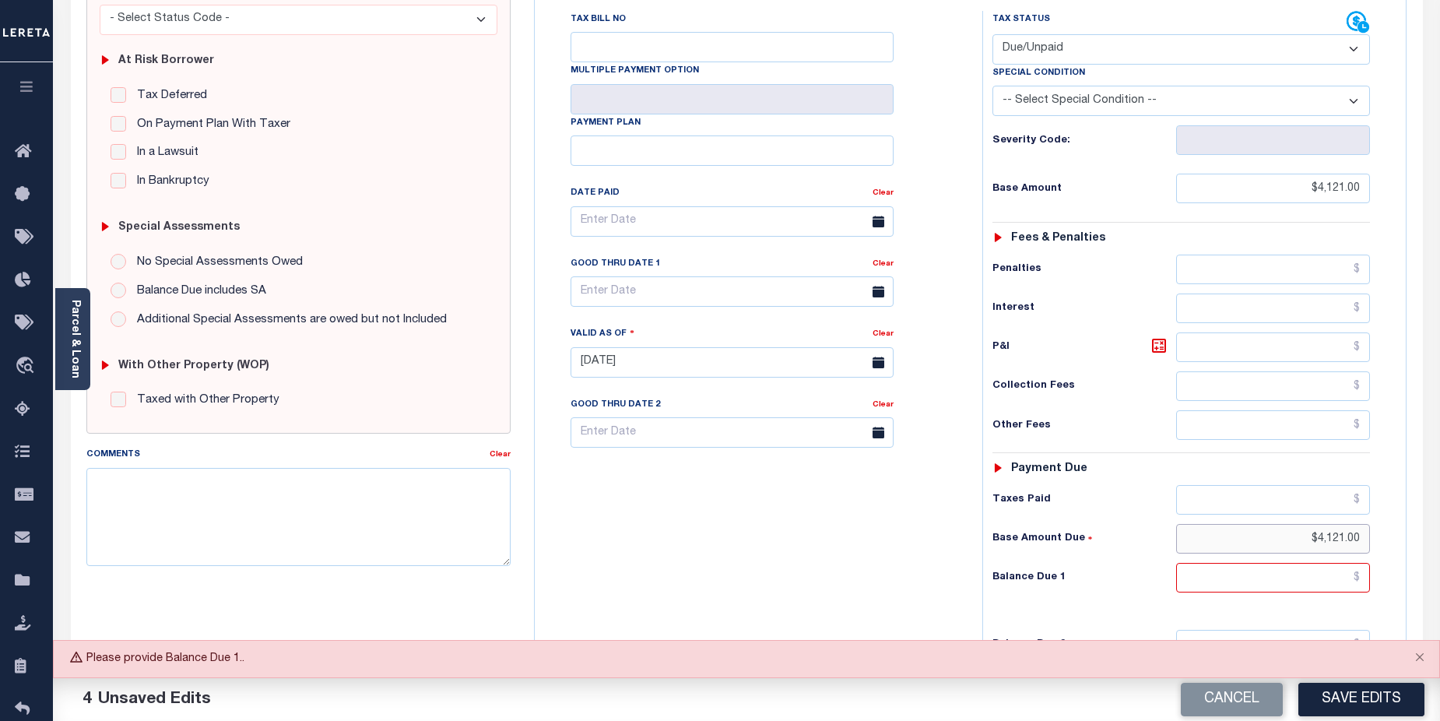
drag, startPoint x: 1293, startPoint y: 506, endPoint x: 1399, endPoint y: 504, distance: 105.9
click at [1399, 504] on div "Tax Status Status" at bounding box center [1187, 354] width 432 height 687
drag, startPoint x: 1304, startPoint y: 535, endPoint x: 1388, endPoint y: 556, distance: 87.4
click at [1308, 563] on input "text" at bounding box center [1273, 578] width 195 height 30
click at [1311, 563] on input "text" at bounding box center [1273, 578] width 195 height 30
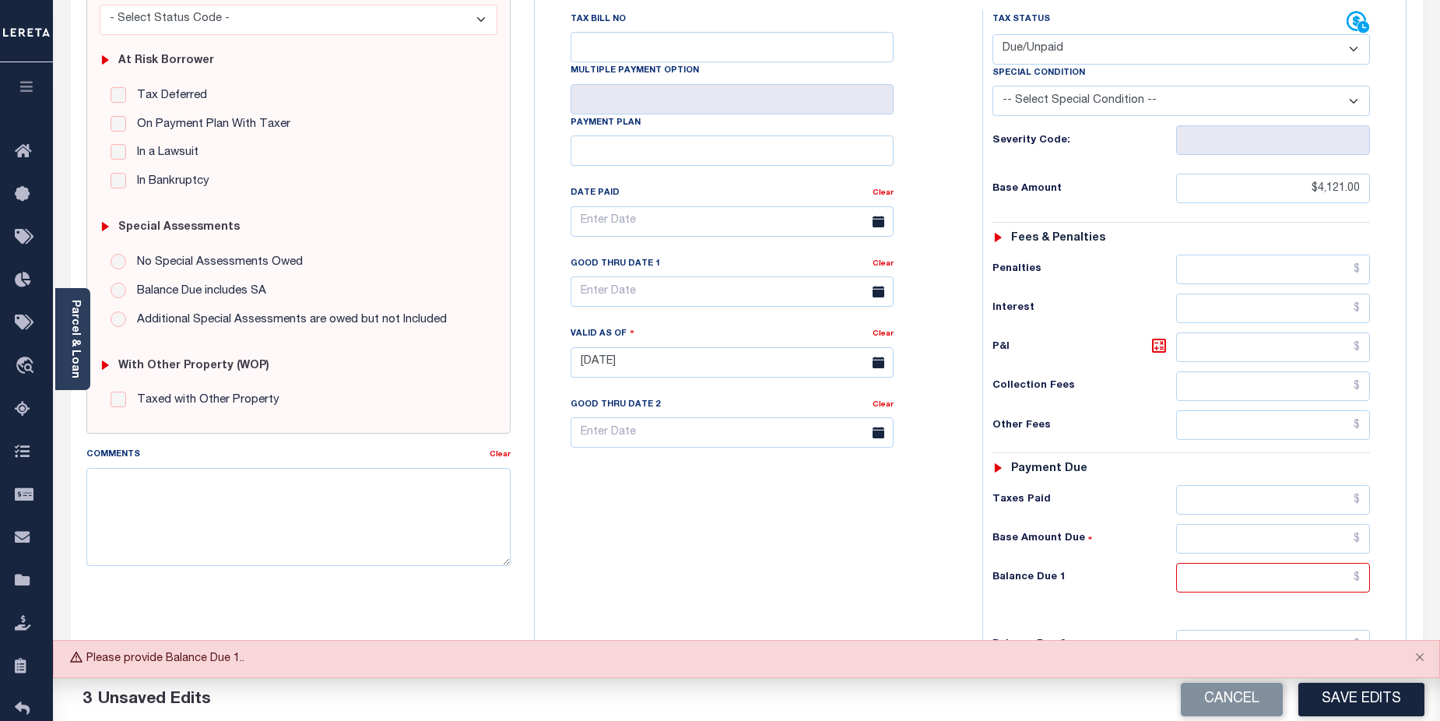
click at [934, 537] on div "Tax Bill No Multiple Payment Option Payment Plan Clear" at bounding box center [755, 354] width 432 height 687
drag, startPoint x: 1313, startPoint y: 546, endPoint x: 1322, endPoint y: 546, distance: 8.6
click at [1313, 563] on input "text" at bounding box center [1273, 578] width 195 height 30
type input "$4,121.00"
click at [1368, 693] on button "Save Edits" at bounding box center [1361, 699] width 126 height 33
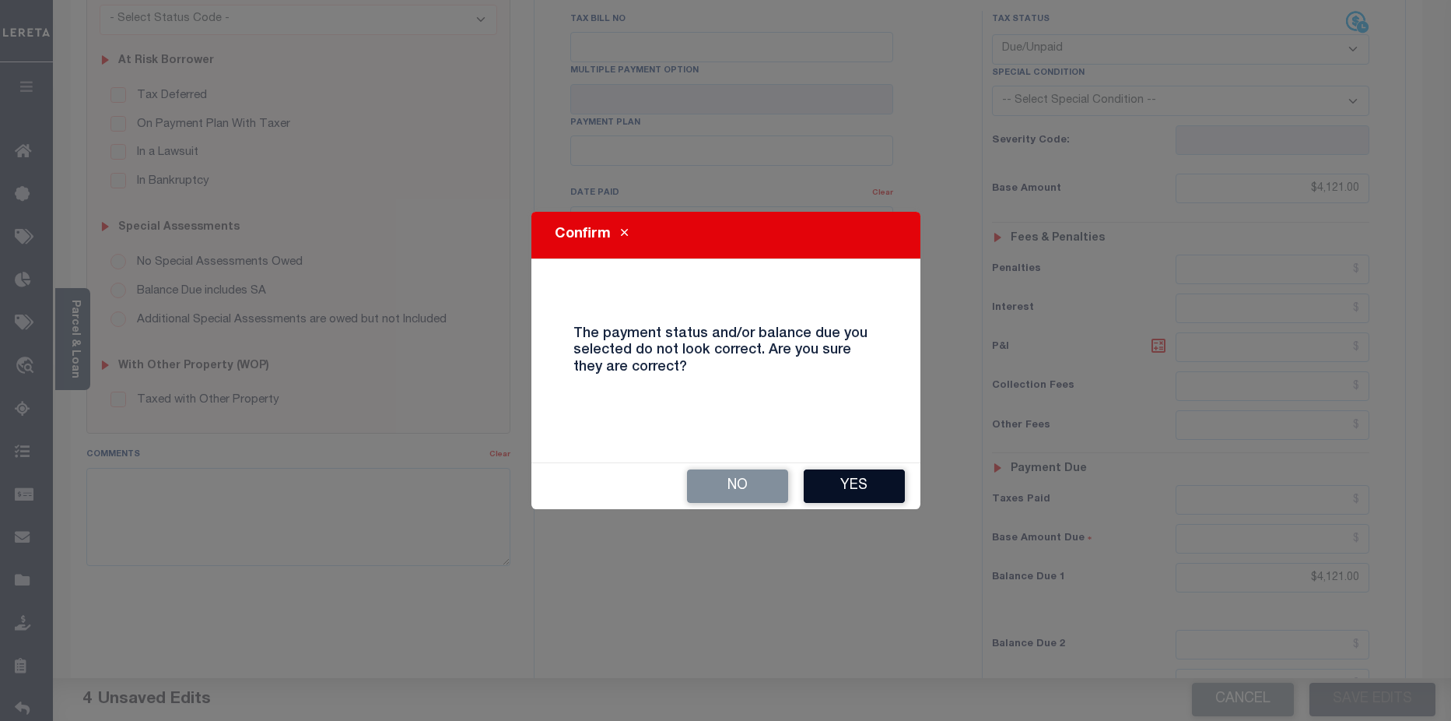
click at [875, 488] on button "Yes" at bounding box center [854, 485] width 101 height 33
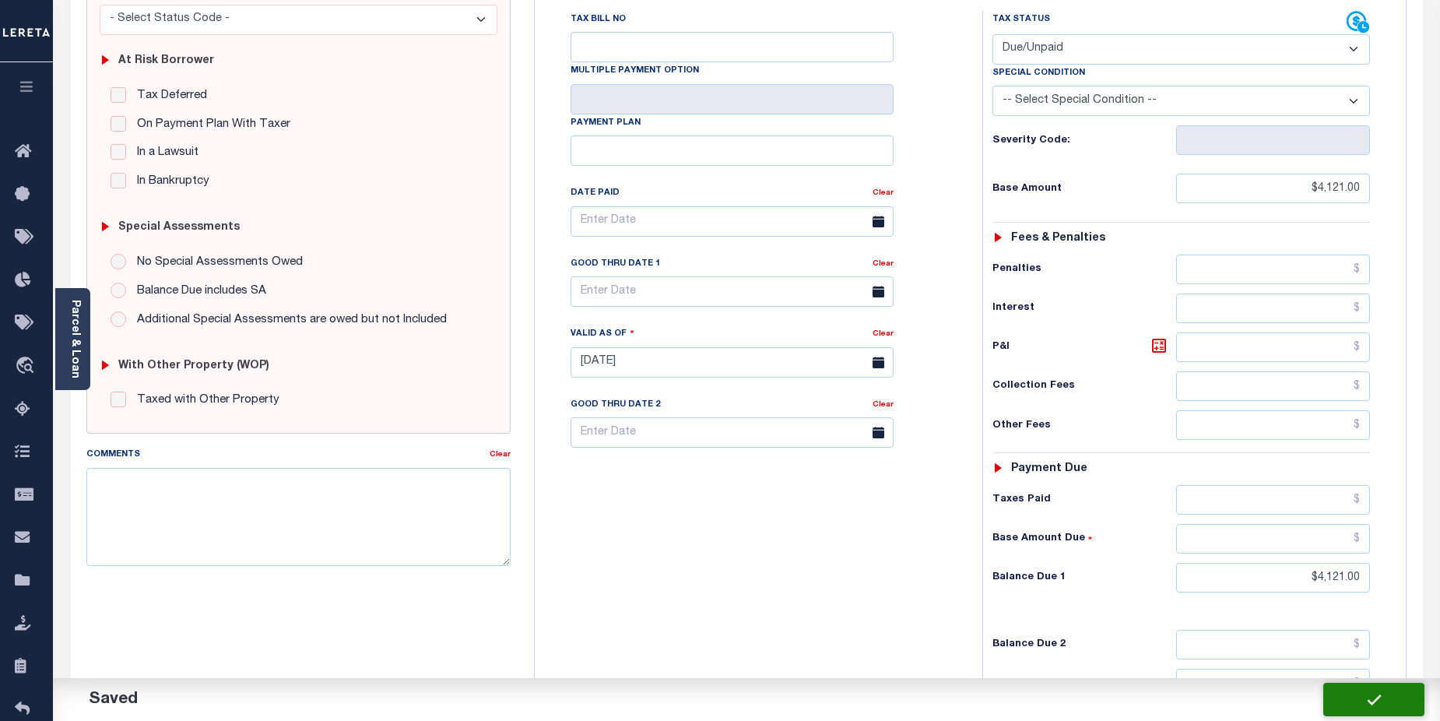
checkbox input "false"
type input "$4,121"
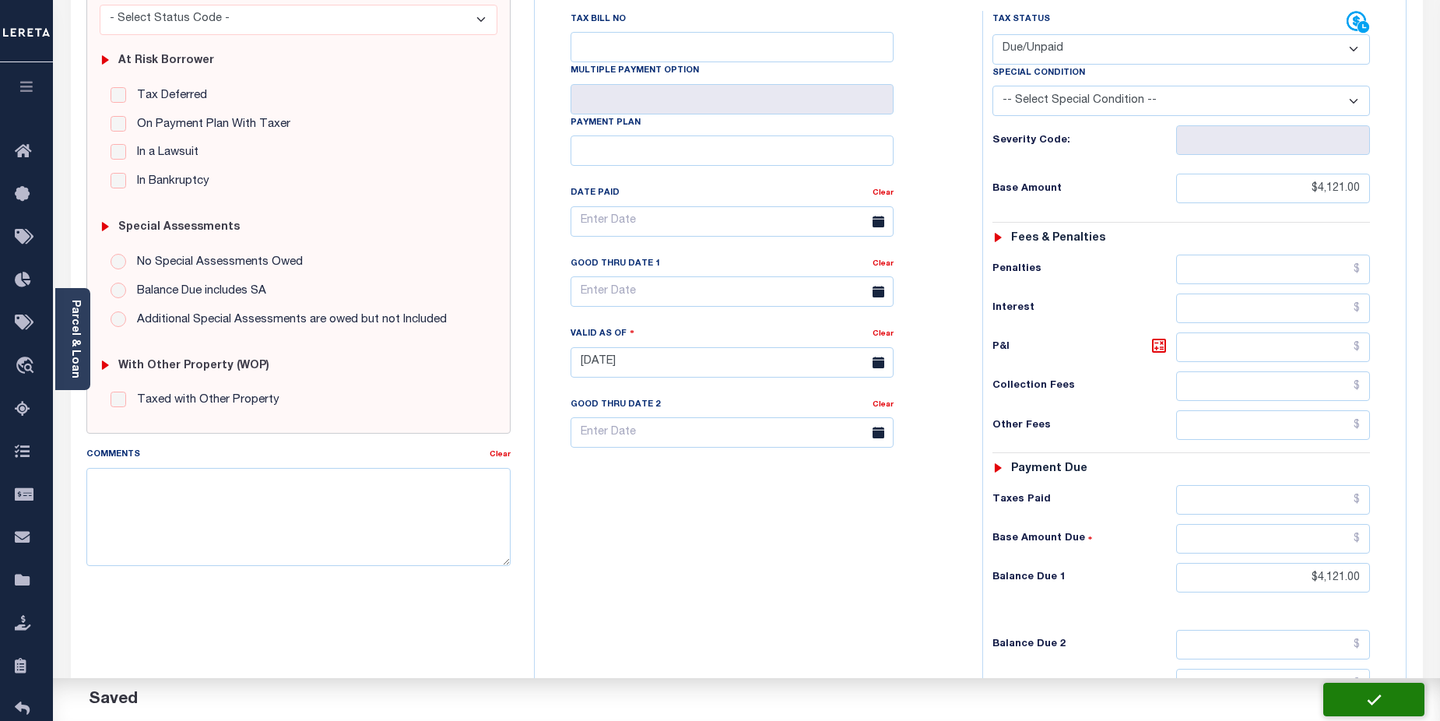
type input "$4,121"
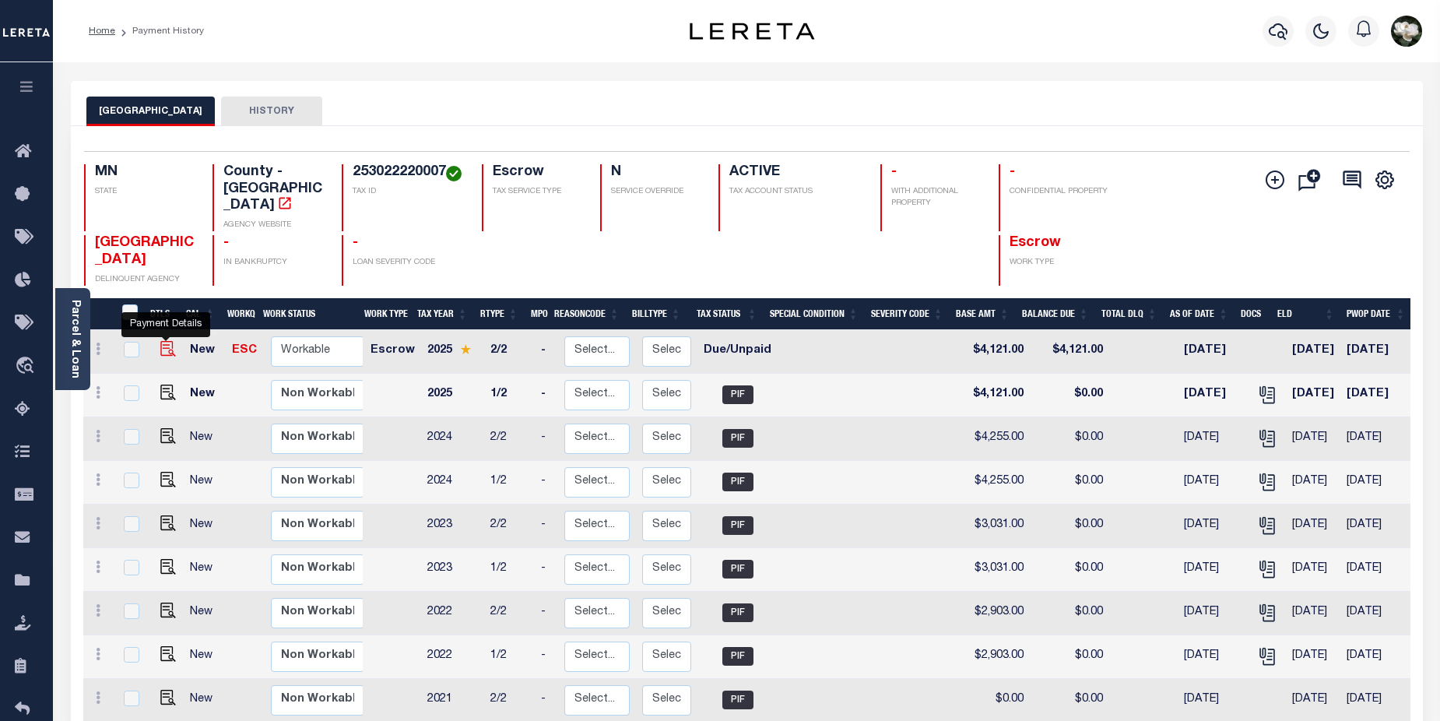
click at [169, 341] on img "" at bounding box center [168, 349] width 16 height 16
checkbox input "true"
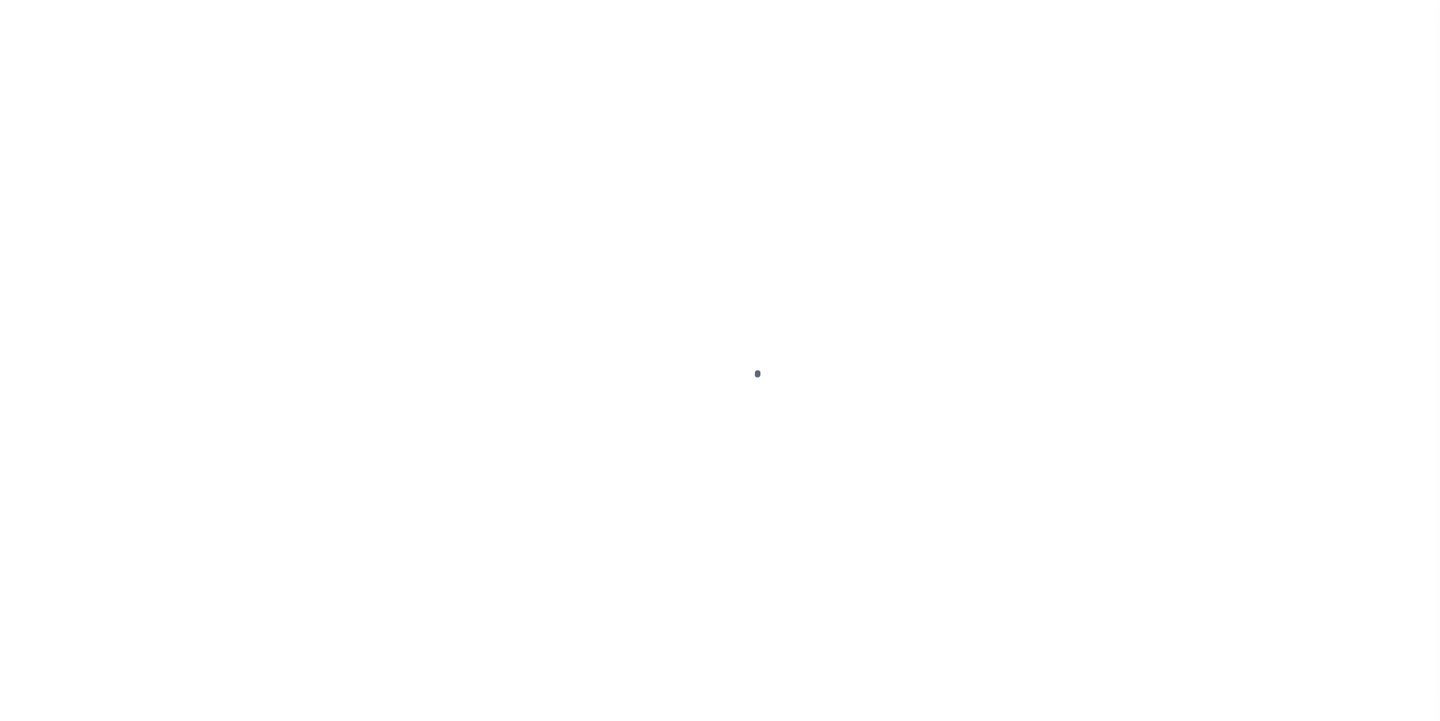
select select "DUE"
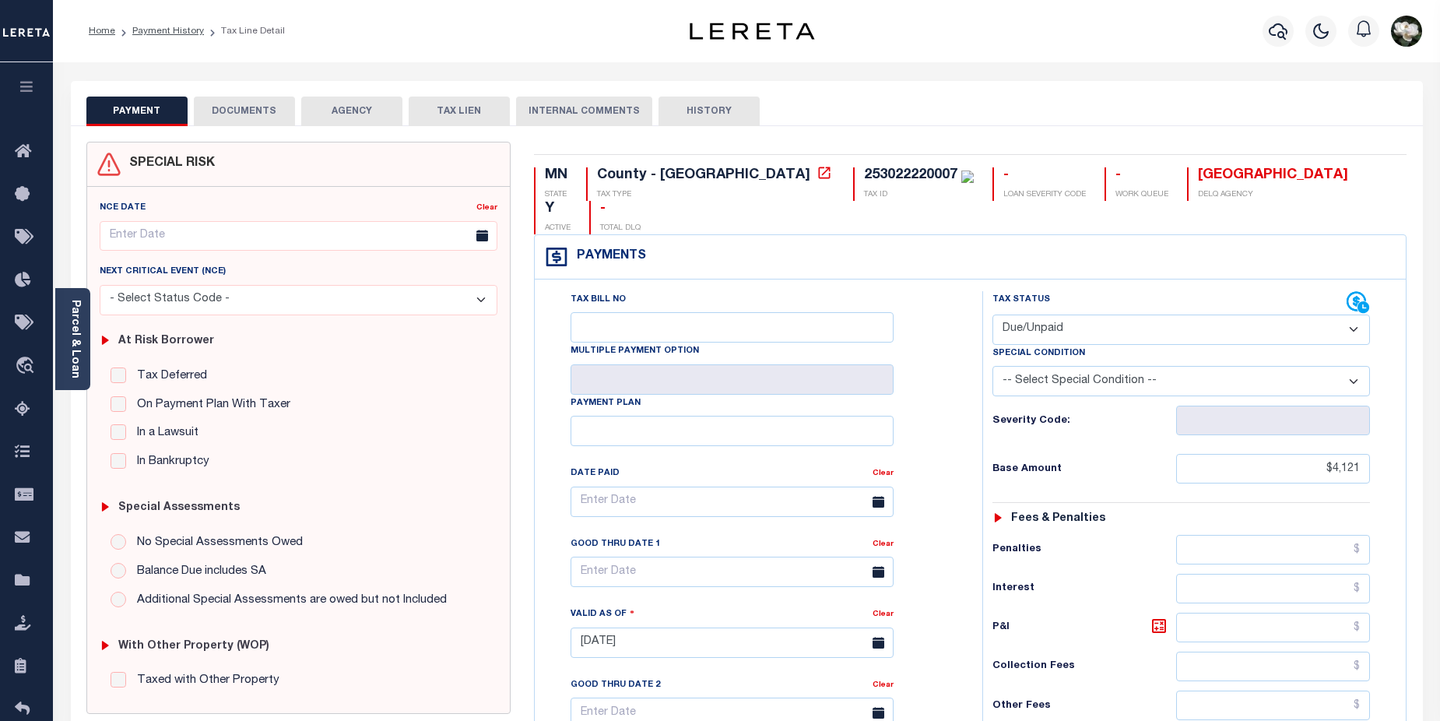
click at [253, 107] on button "DOCUMENTS" at bounding box center [244, 112] width 101 height 30
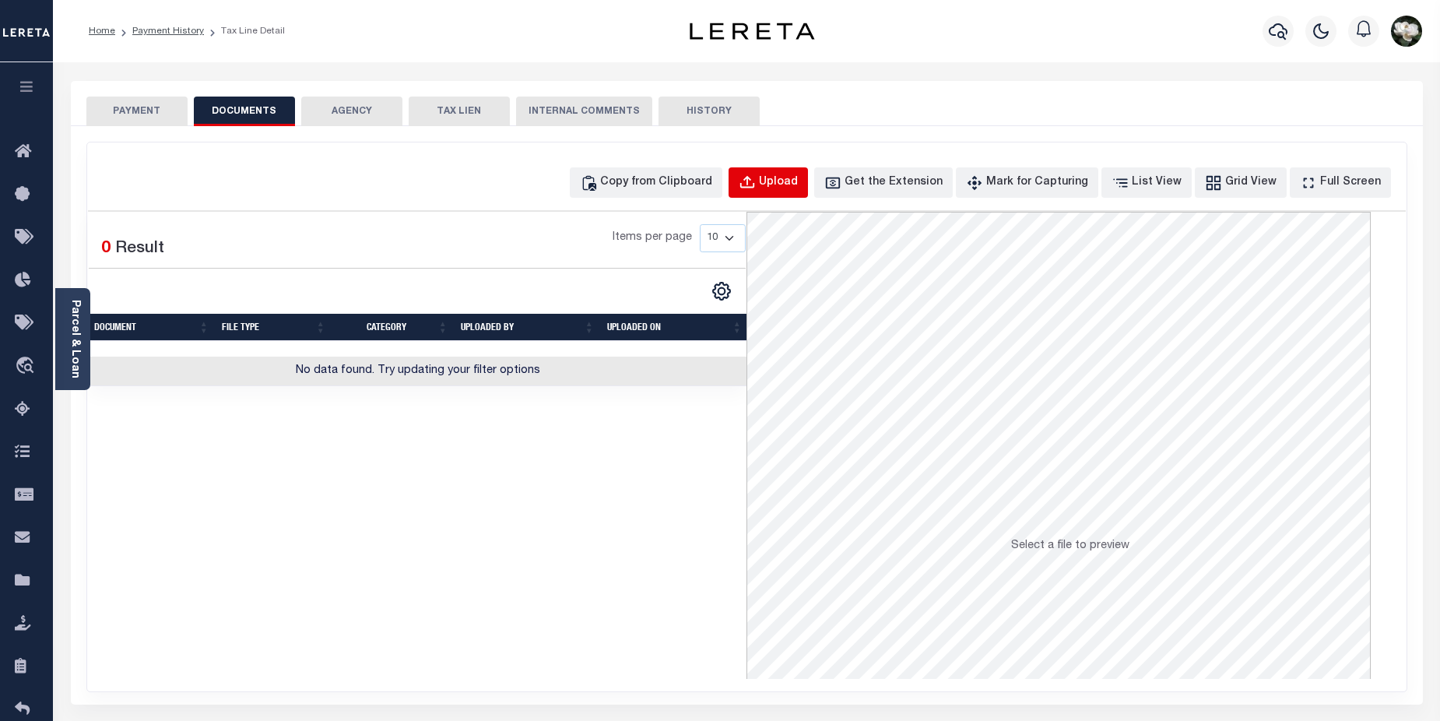
click at [798, 180] on div "Upload" at bounding box center [778, 182] width 39 height 17
select select "POP"
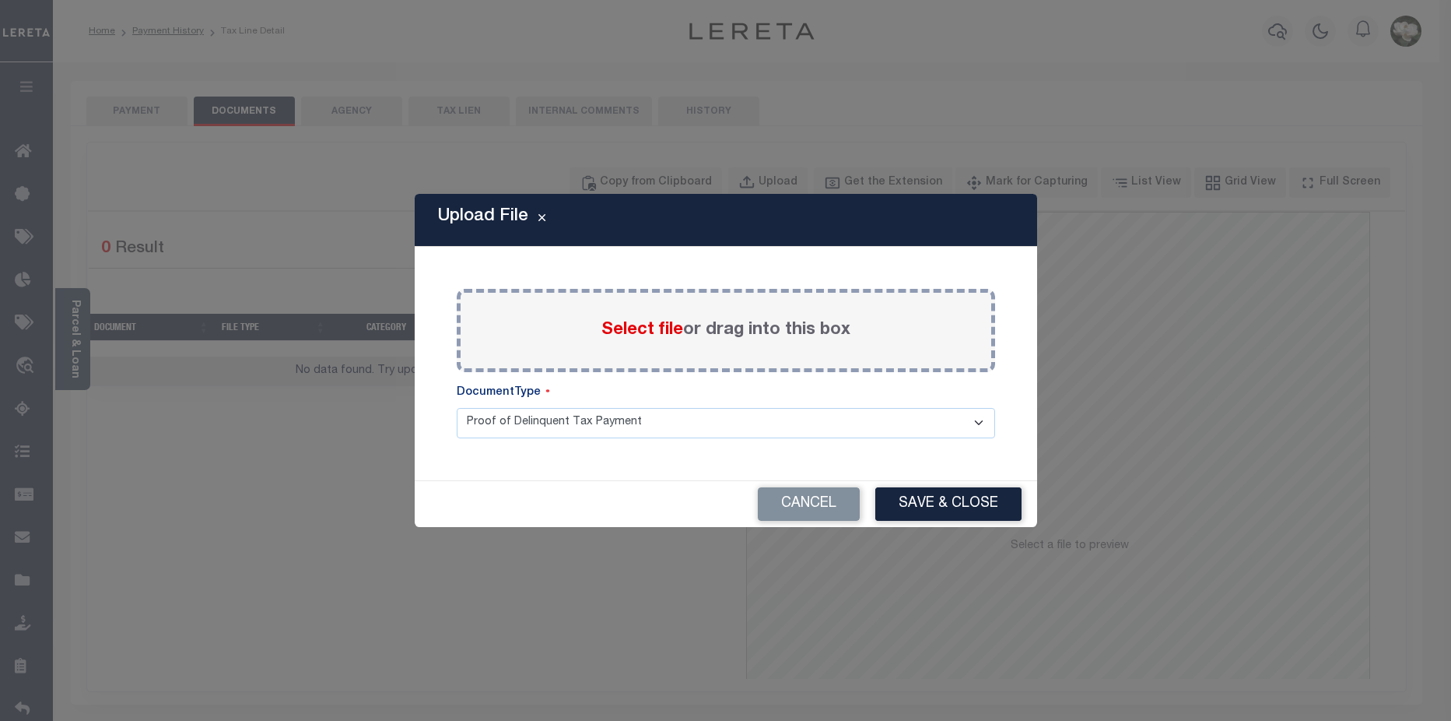
click at [667, 334] on span "Select file" at bounding box center [643, 329] width 82 height 17
click at [0, 0] on input "Select file or drag into this box" at bounding box center [0, 0] width 0 height 0
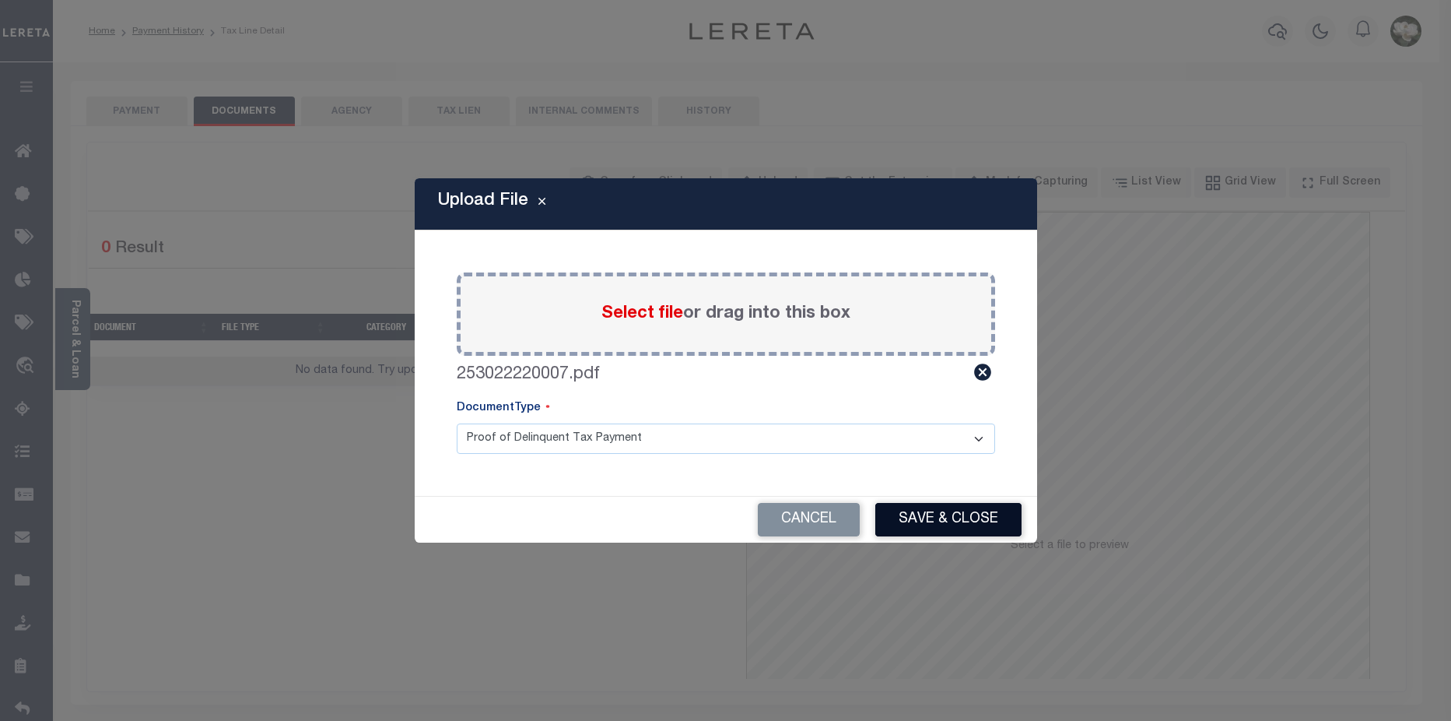
click at [975, 532] on button "Save & Close" at bounding box center [949, 519] width 146 height 33
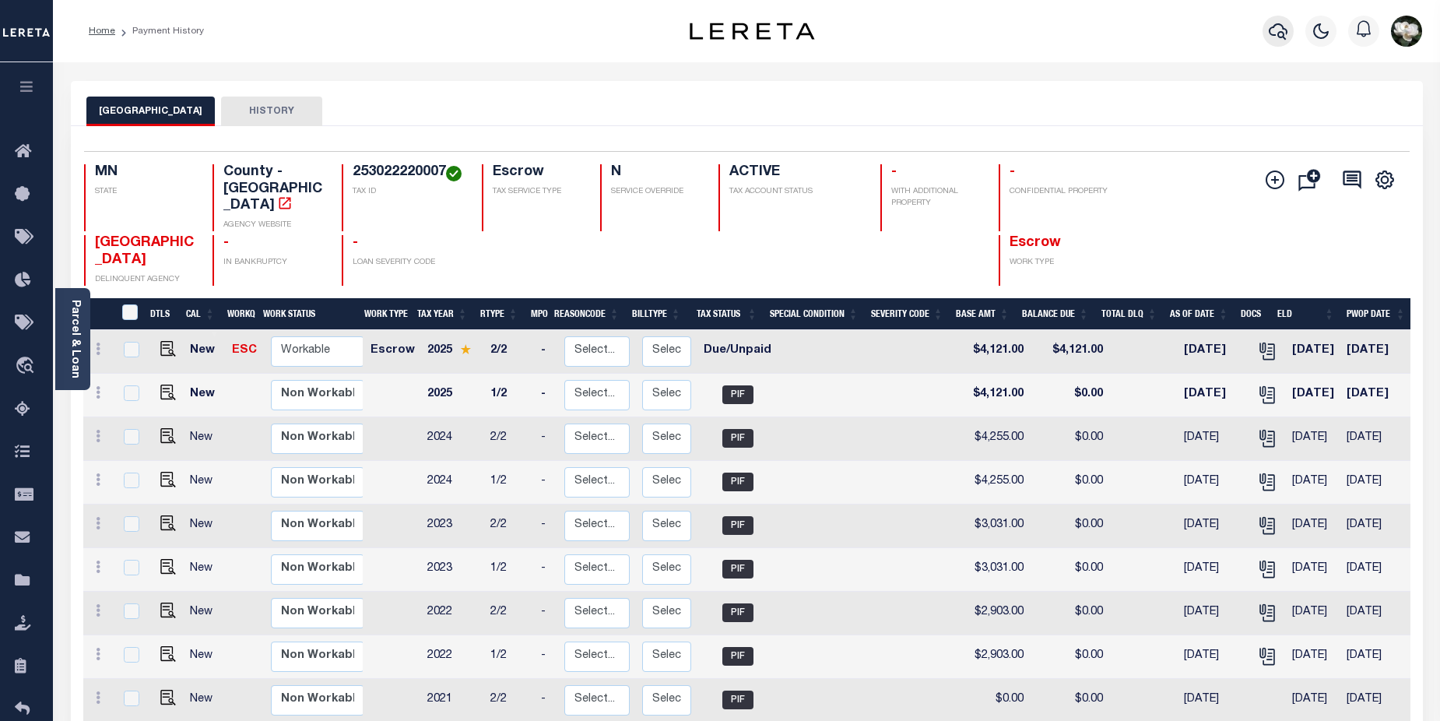
click at [1280, 32] on icon "button" at bounding box center [1278, 31] width 19 height 19
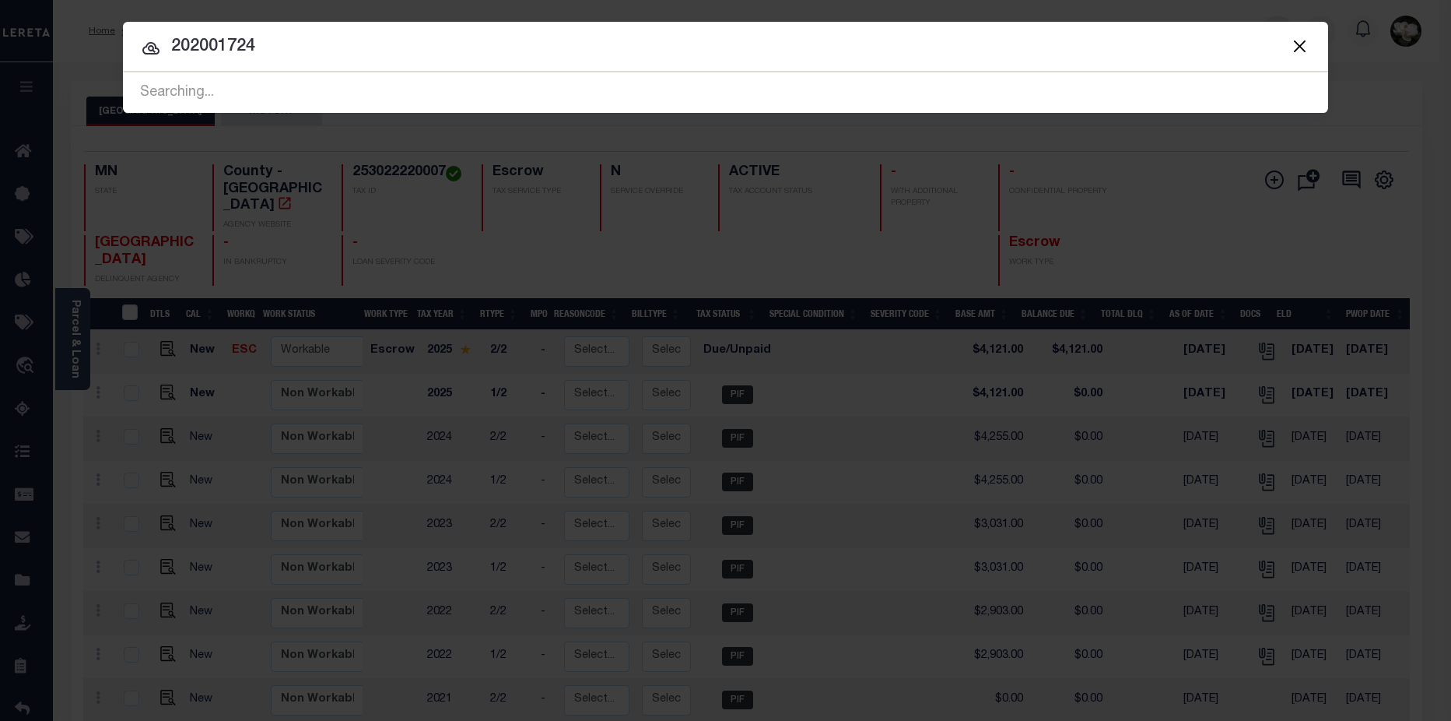
type input "202001724"
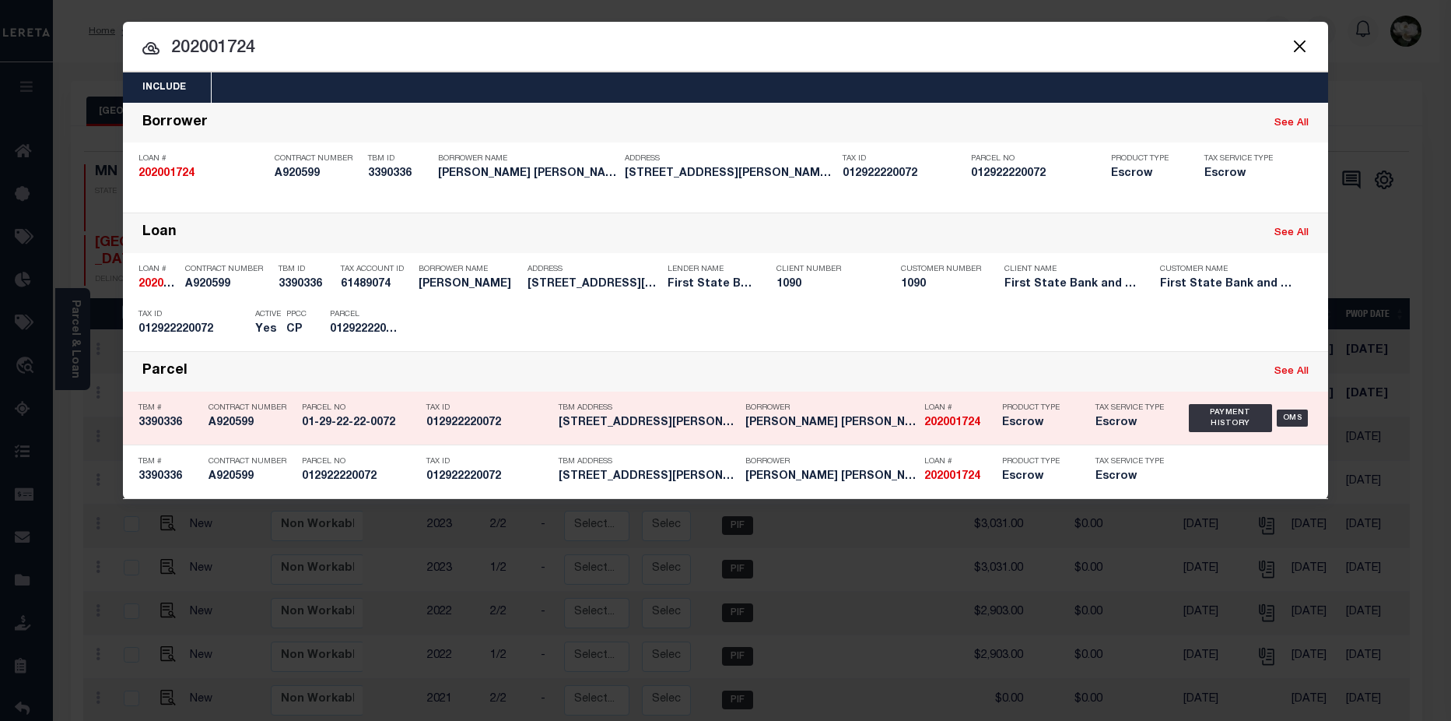
click at [742, 430] on div "Borrower Marco Antonio Sanchez Navarro" at bounding box center [823, 417] width 179 height 45
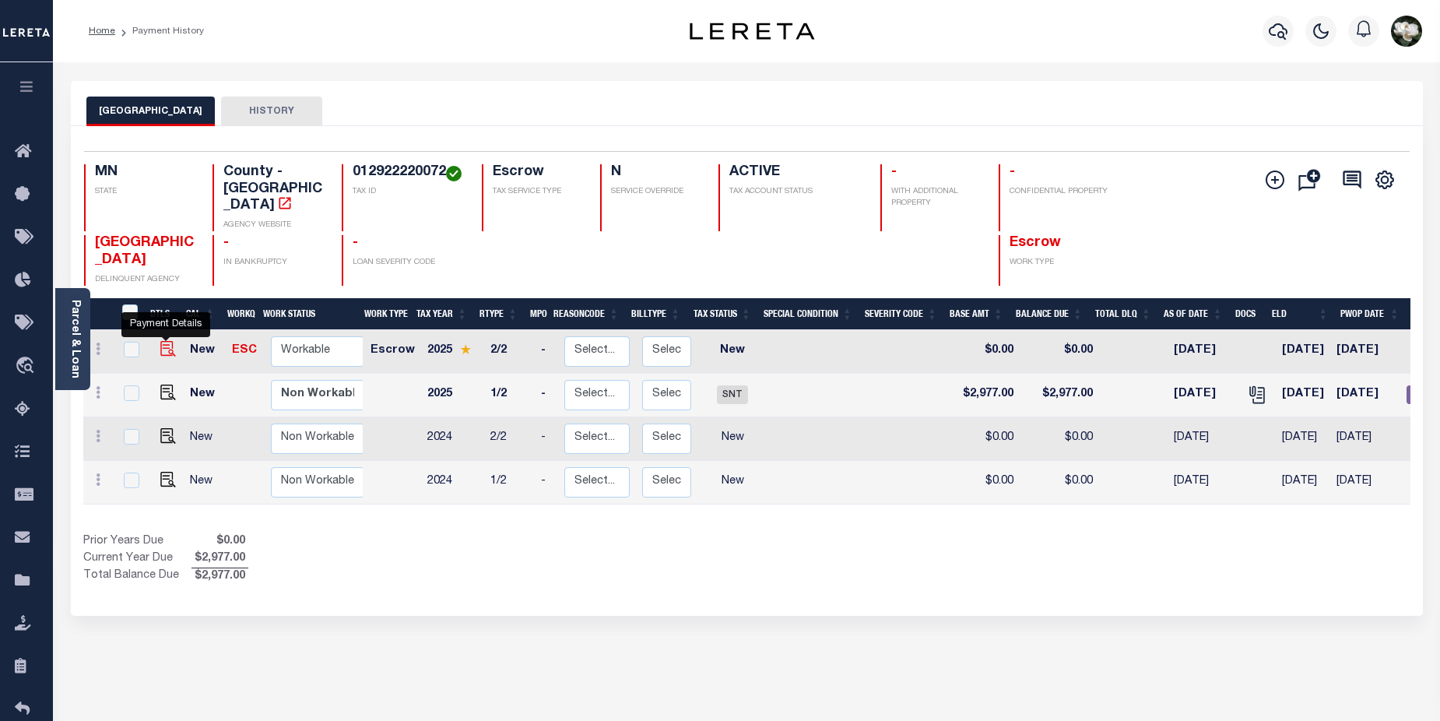
click at [162, 341] on img "" at bounding box center [168, 349] width 16 height 16
checkbox input "true"
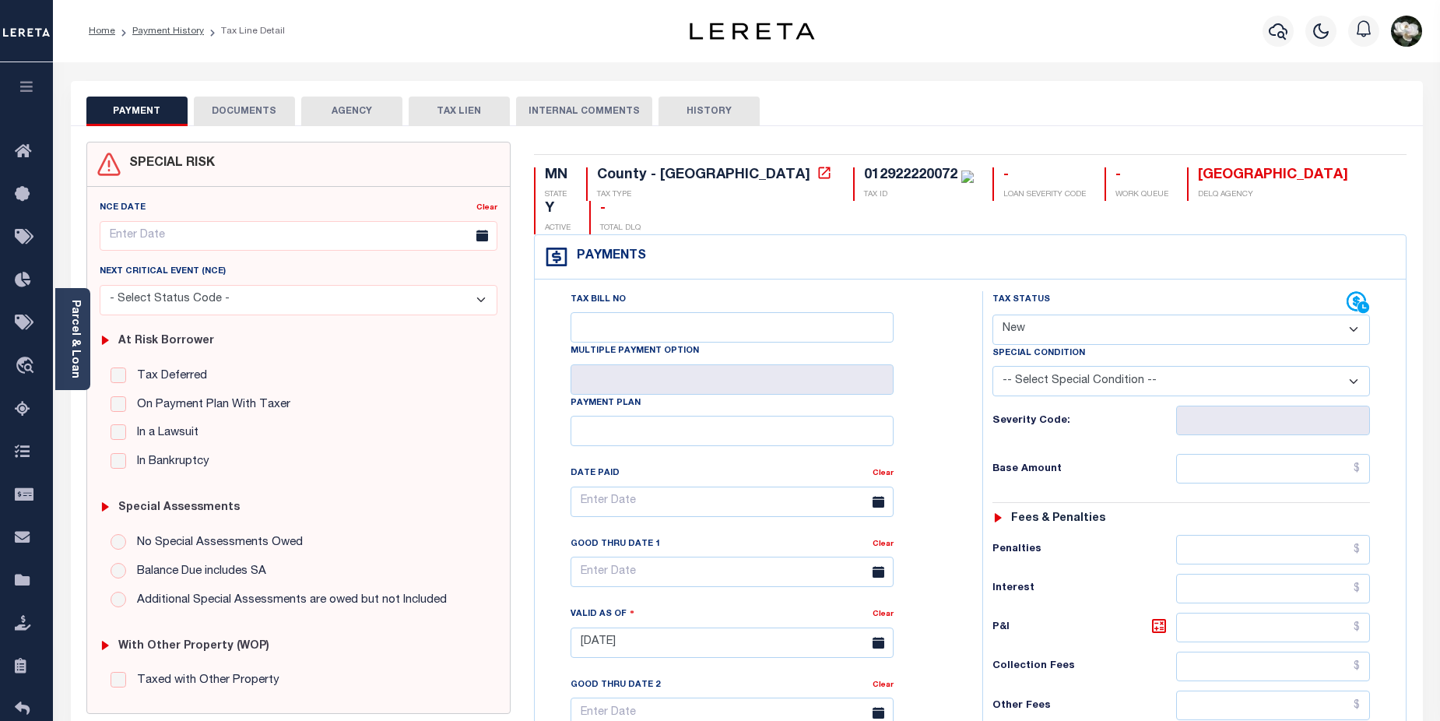
click at [1357, 314] on select "- Select Status Code - Open Due/Unpaid Paid Incomplete No Tax Due Internal Refu…" at bounding box center [1181, 329] width 378 height 30
select select "DUE"
click at [992, 314] on select "- Select Status Code - Open Due/Unpaid Paid Incomplete No Tax Due Internal Refu…" at bounding box center [1181, 329] width 378 height 30
type input "[DATE]"
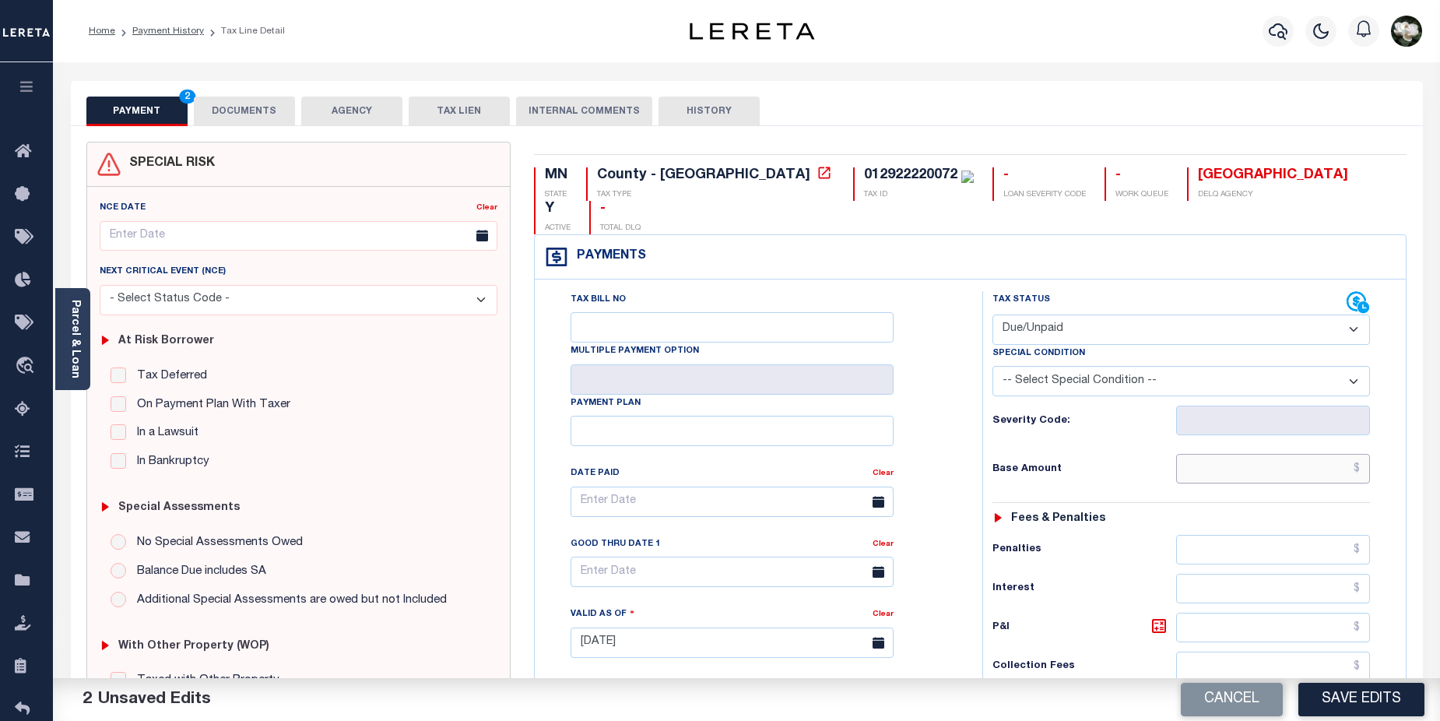
drag, startPoint x: 1279, startPoint y: 434, endPoint x: 1279, endPoint y: 426, distance: 7.8
click at [1279, 454] on input "text" at bounding box center [1273, 469] width 195 height 30
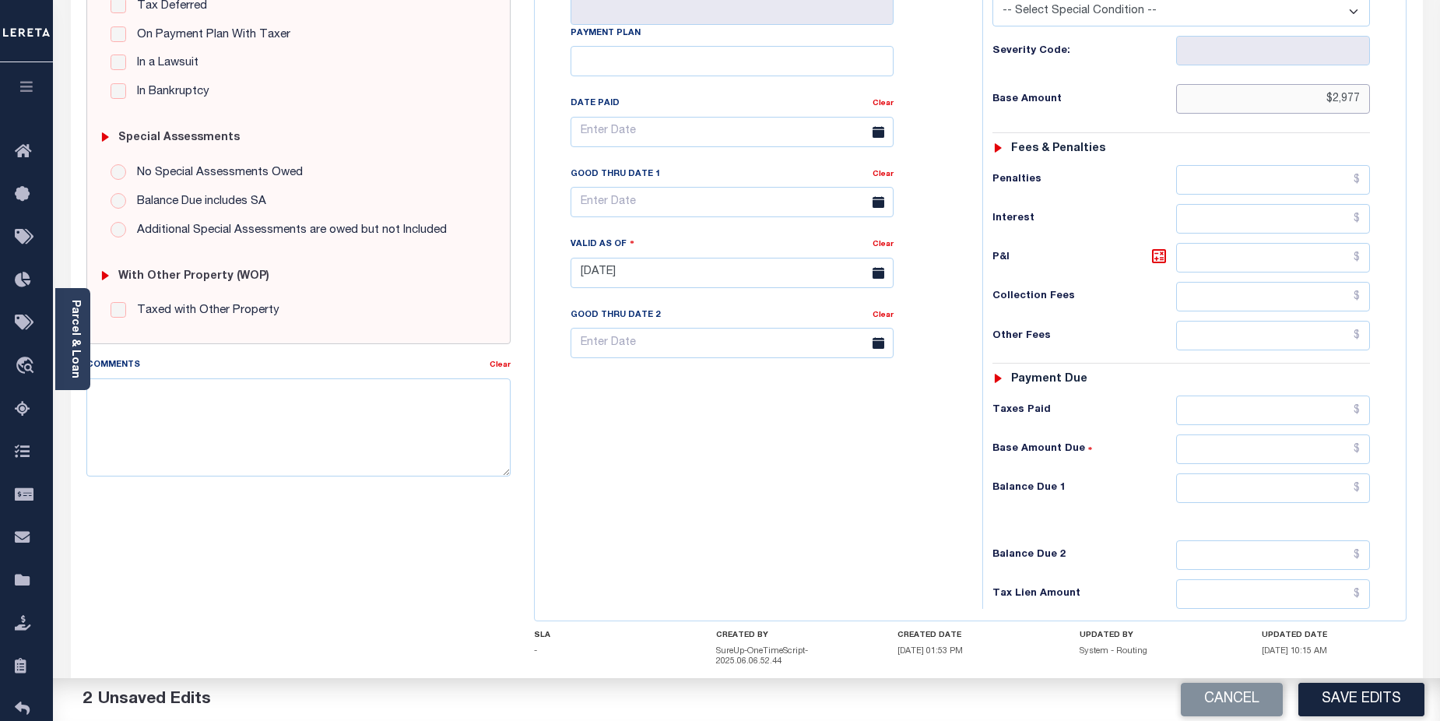
scroll to position [402, 0]
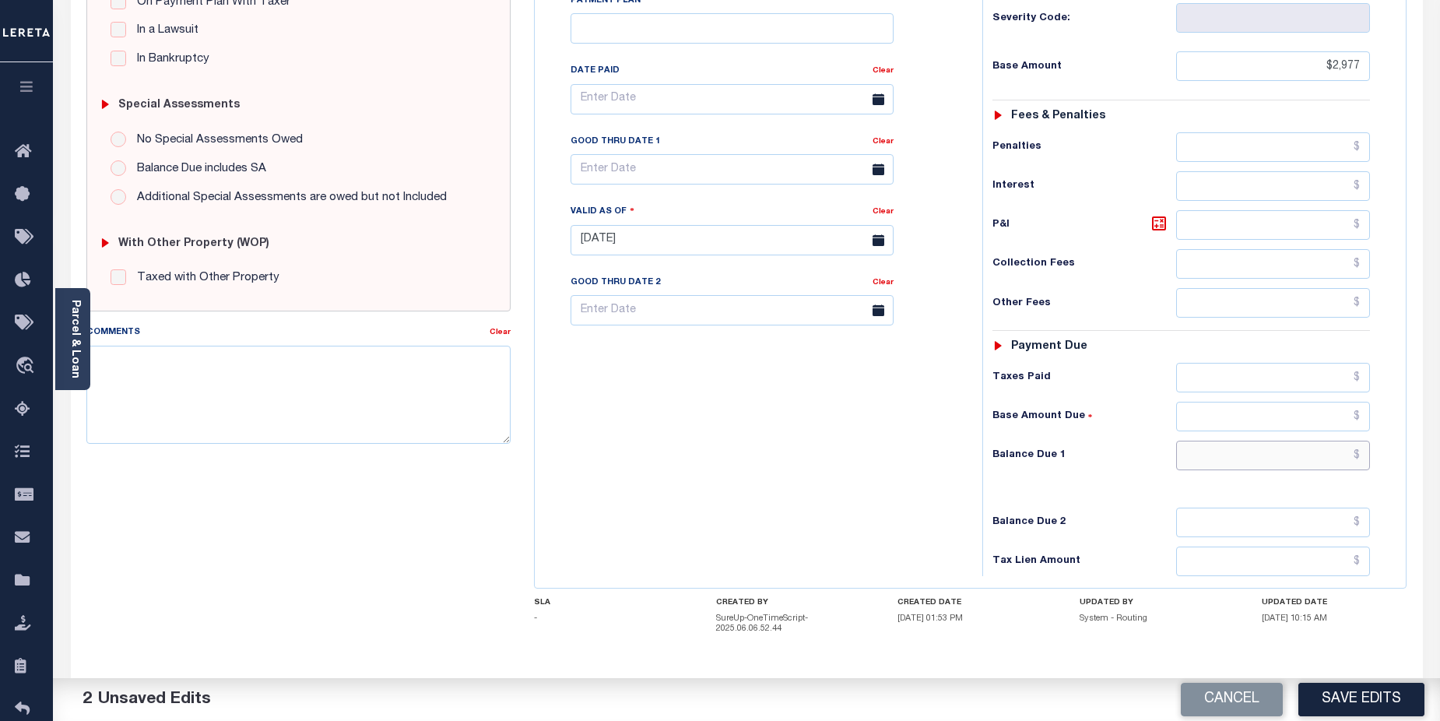
type input "$2,977.00"
click at [1272, 441] on input "text" at bounding box center [1273, 456] width 195 height 30
type input "$2,977.00"
click at [1360, 687] on button "Save Edits" at bounding box center [1361, 699] width 126 height 33
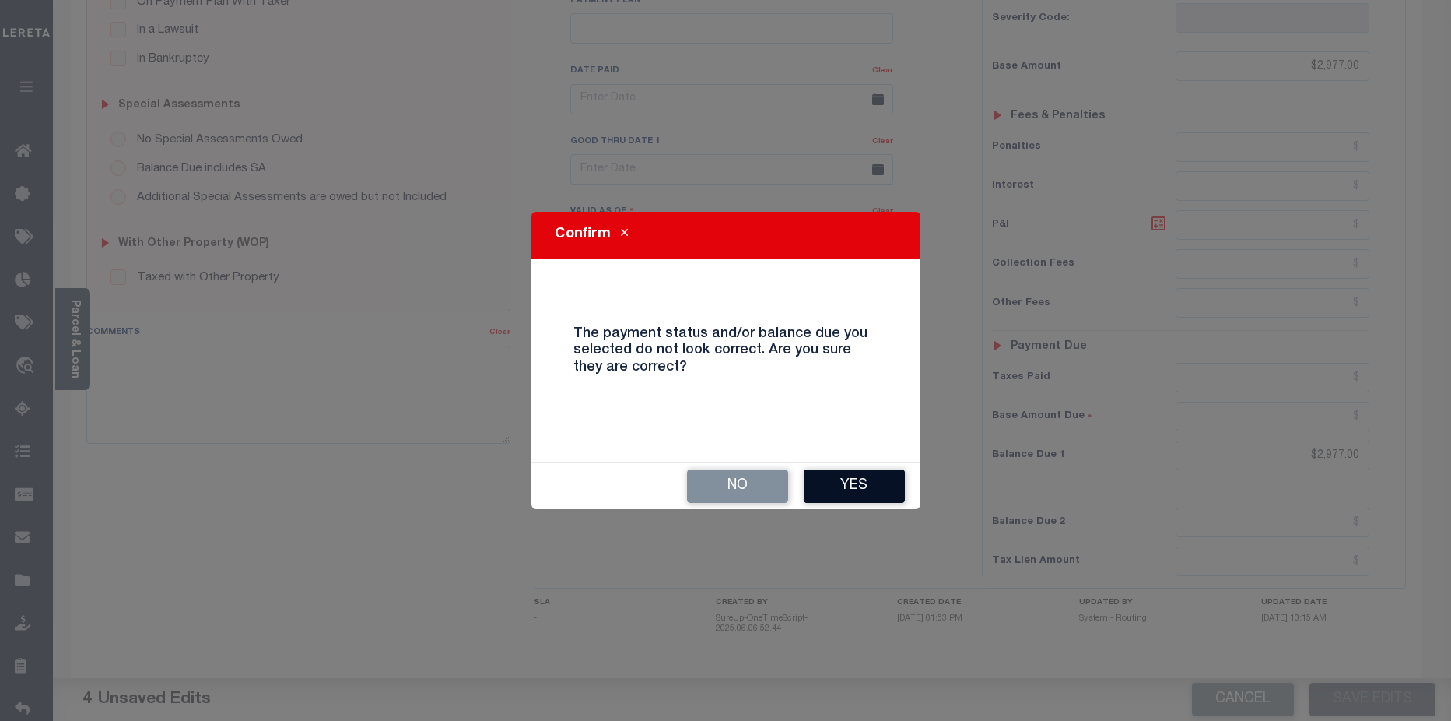
click at [869, 482] on button "Yes" at bounding box center [854, 485] width 101 height 33
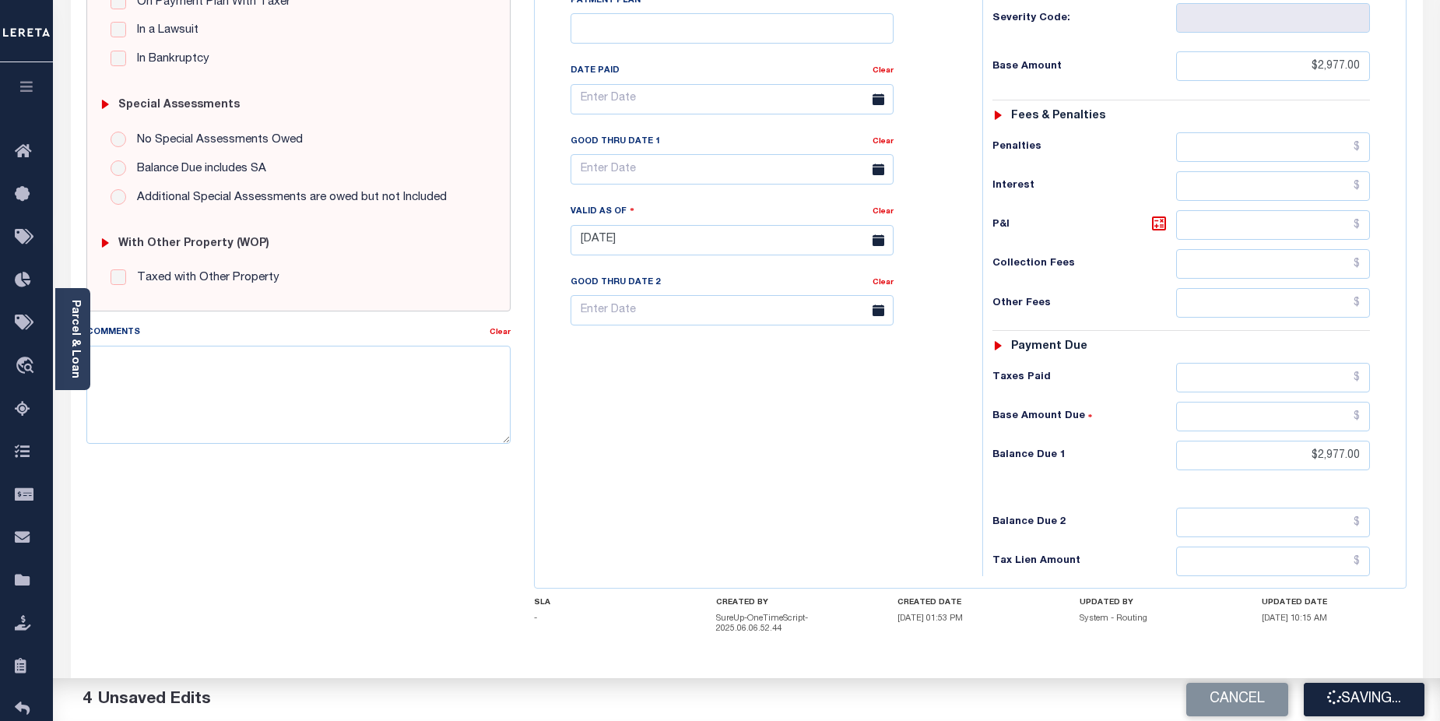
checkbox input "false"
type input "$2,977"
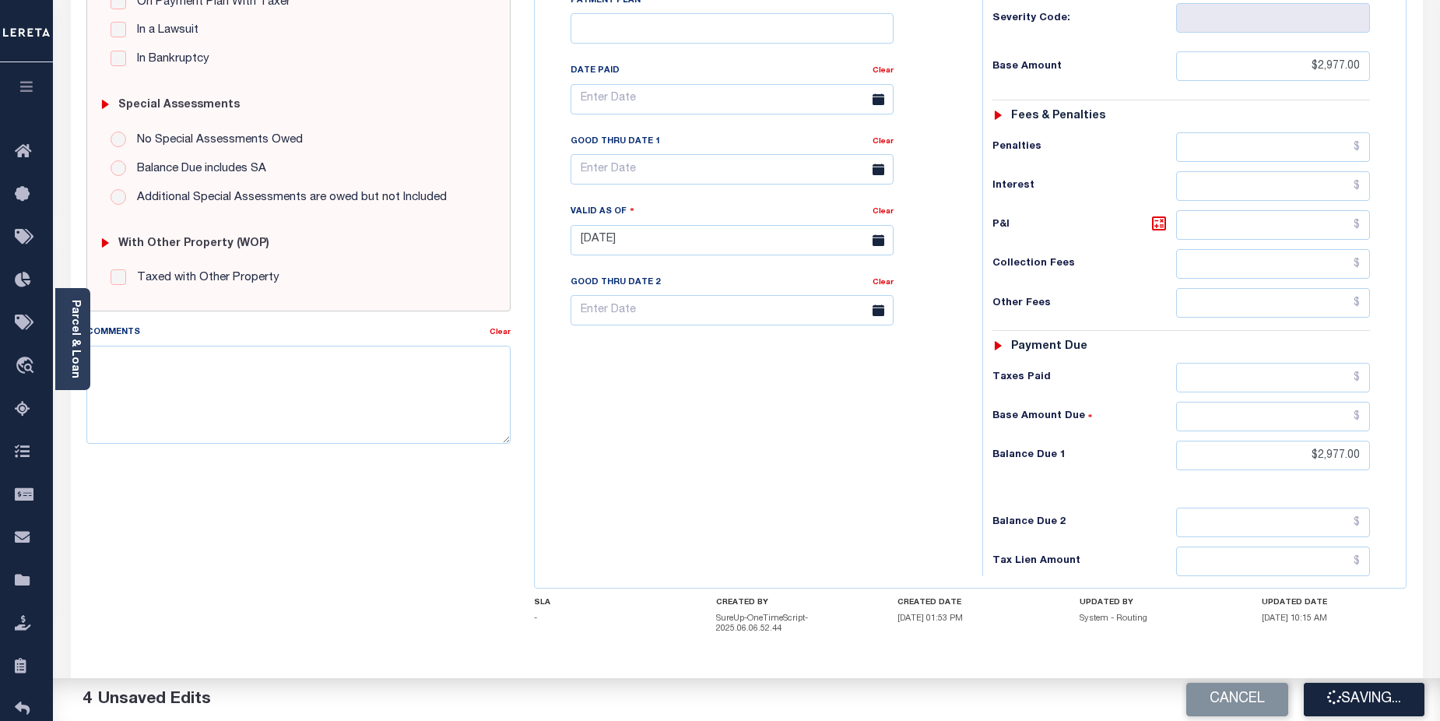
type input "$2,977"
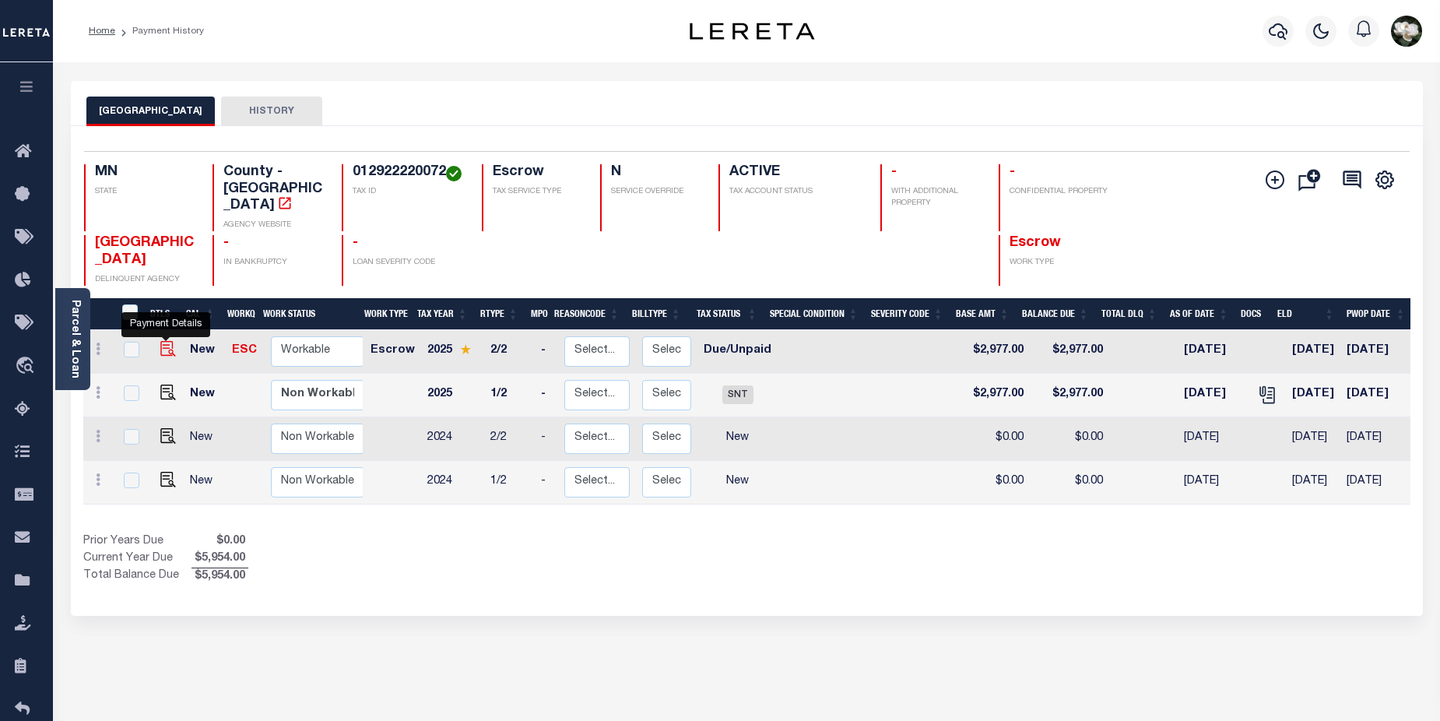
click at [163, 341] on img "" at bounding box center [168, 349] width 16 height 16
checkbox input "true"
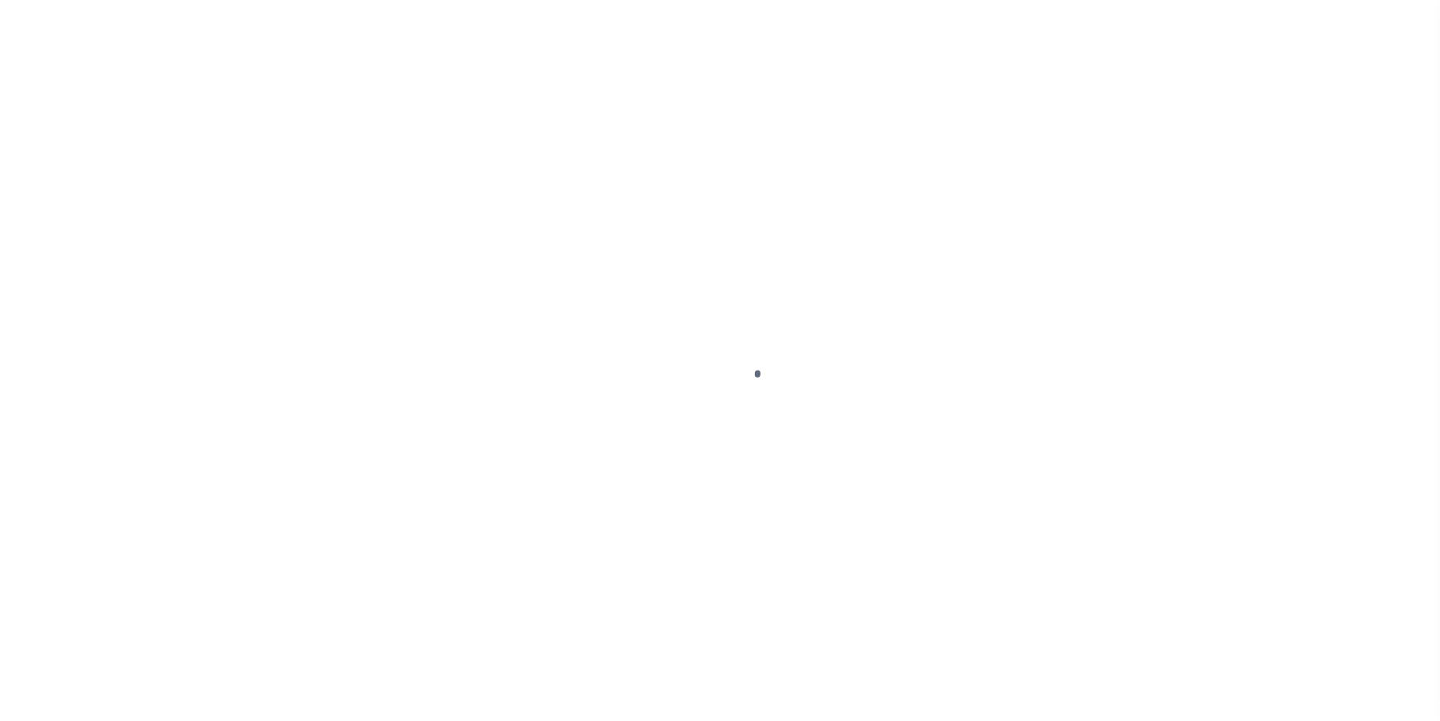
select select "DUE"
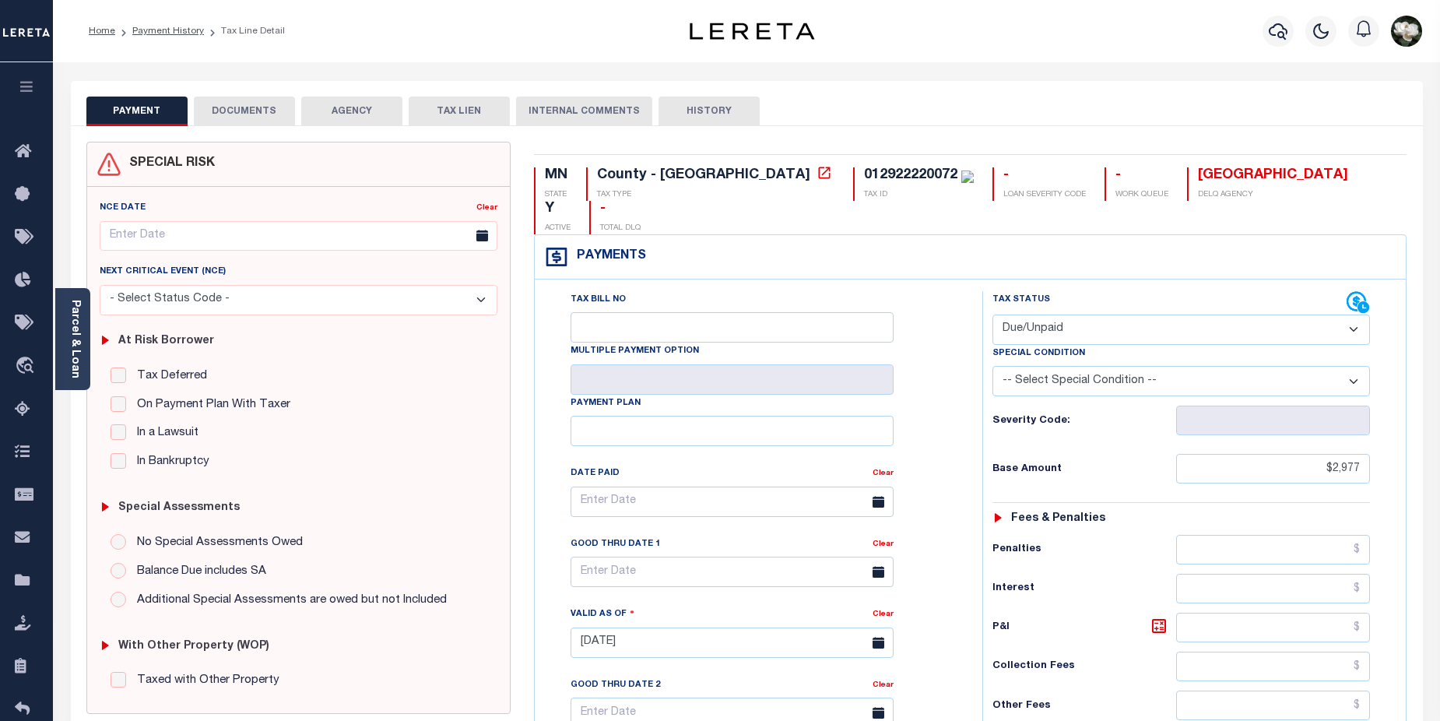
click at [243, 111] on button "DOCUMENTS" at bounding box center [244, 112] width 101 height 30
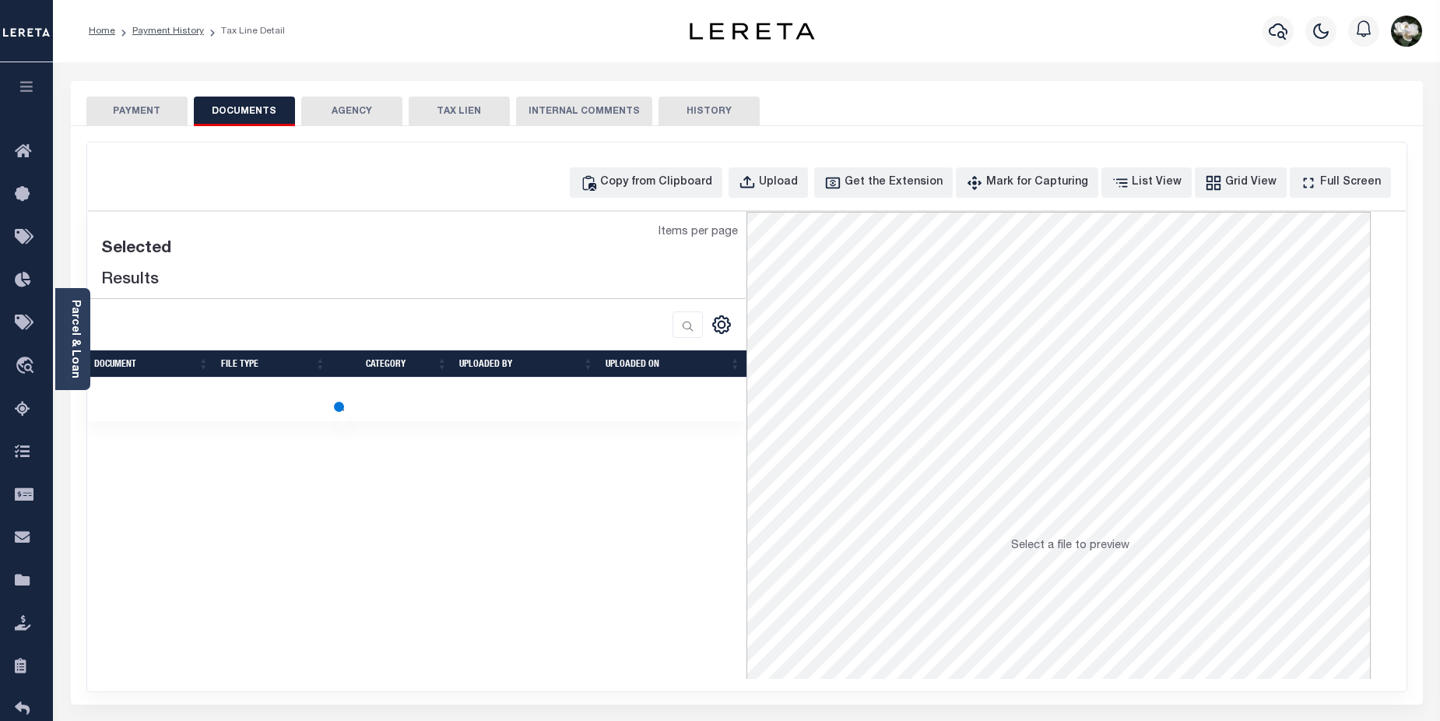
click at [243, 111] on button "DOCUMENTS" at bounding box center [244, 112] width 101 height 30
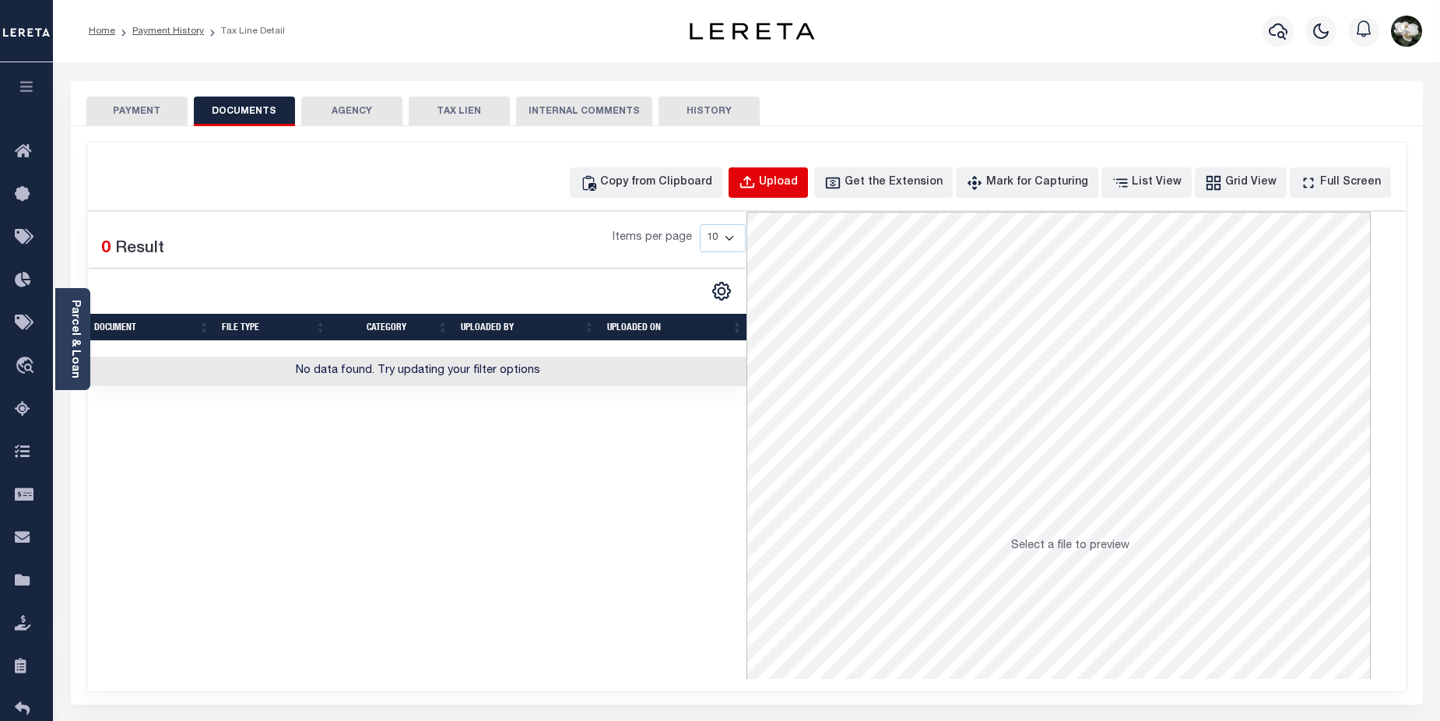
click at [798, 182] on div "Upload" at bounding box center [778, 182] width 39 height 17
select select "POP"
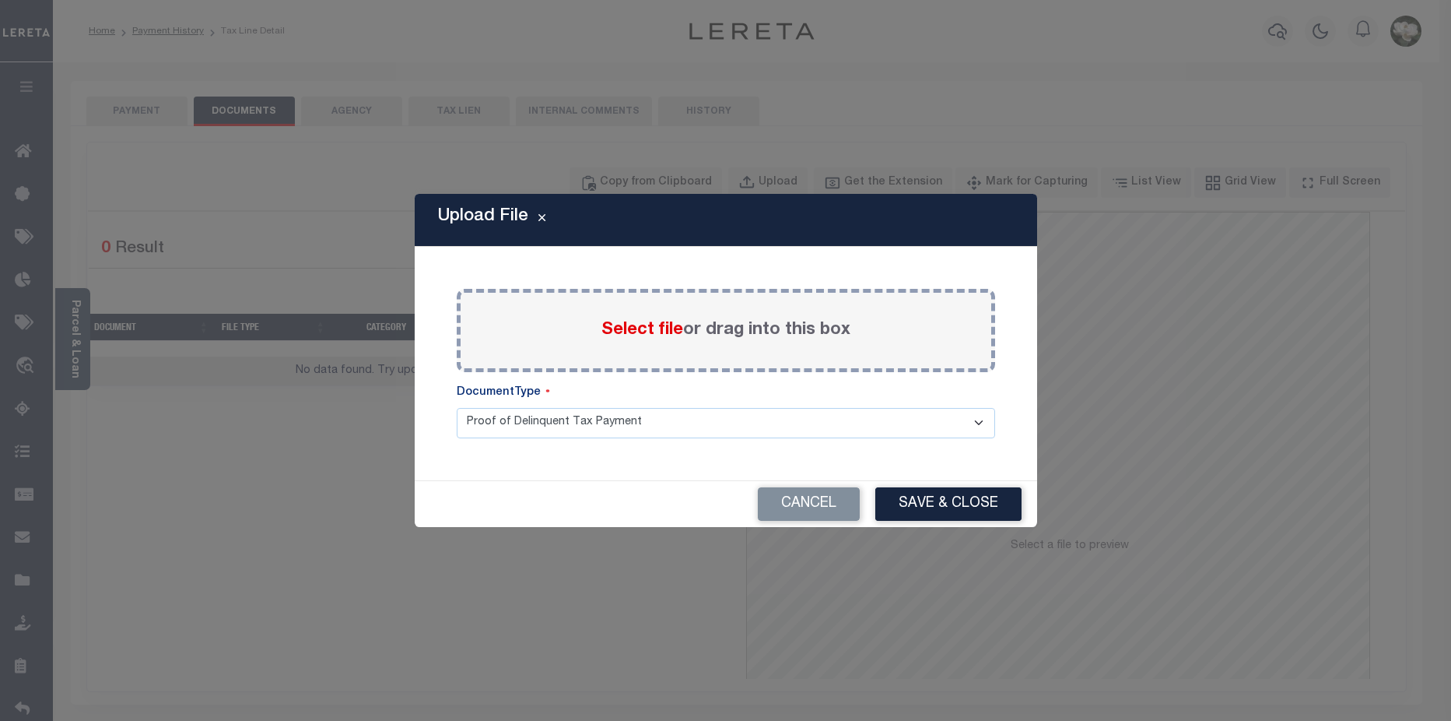
click at [664, 328] on span "Select file" at bounding box center [643, 329] width 82 height 17
click at [0, 0] on input "Select file or drag into this box" at bounding box center [0, 0] width 0 height 0
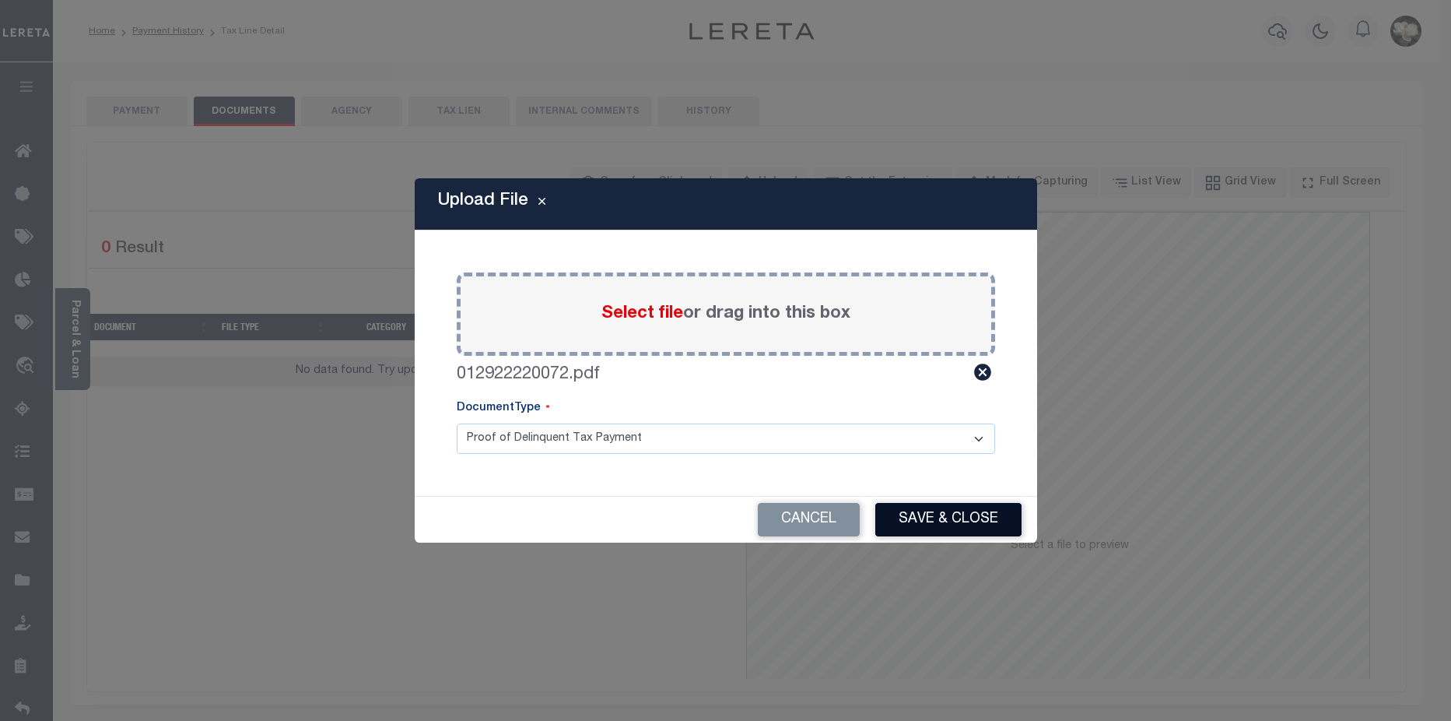
click at [986, 516] on button "Save & Close" at bounding box center [949, 519] width 146 height 33
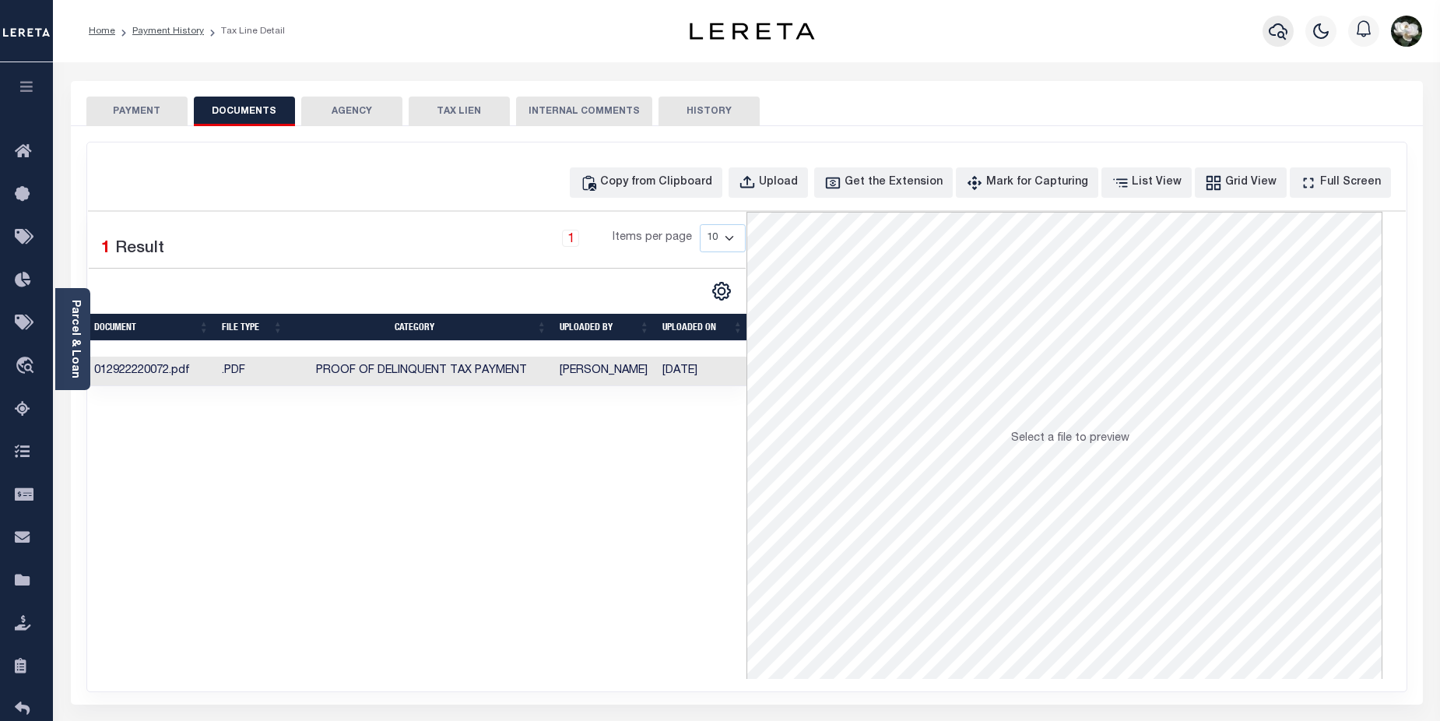
click at [1283, 34] on icon "button" at bounding box center [1278, 31] width 19 height 16
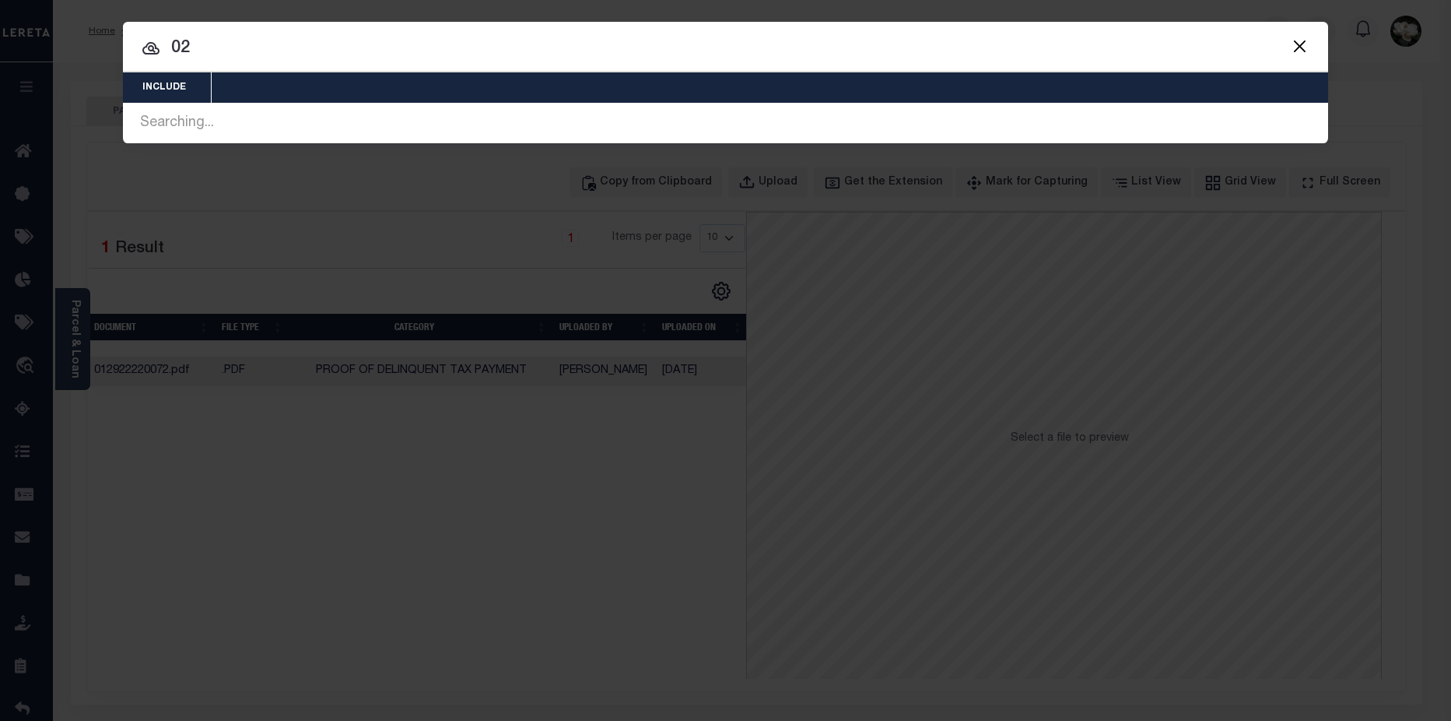
drag, startPoint x: 170, startPoint y: 49, endPoint x: 191, endPoint y: 50, distance: 21.0
click at [191, 50] on input "02" at bounding box center [726, 48] width 1206 height 27
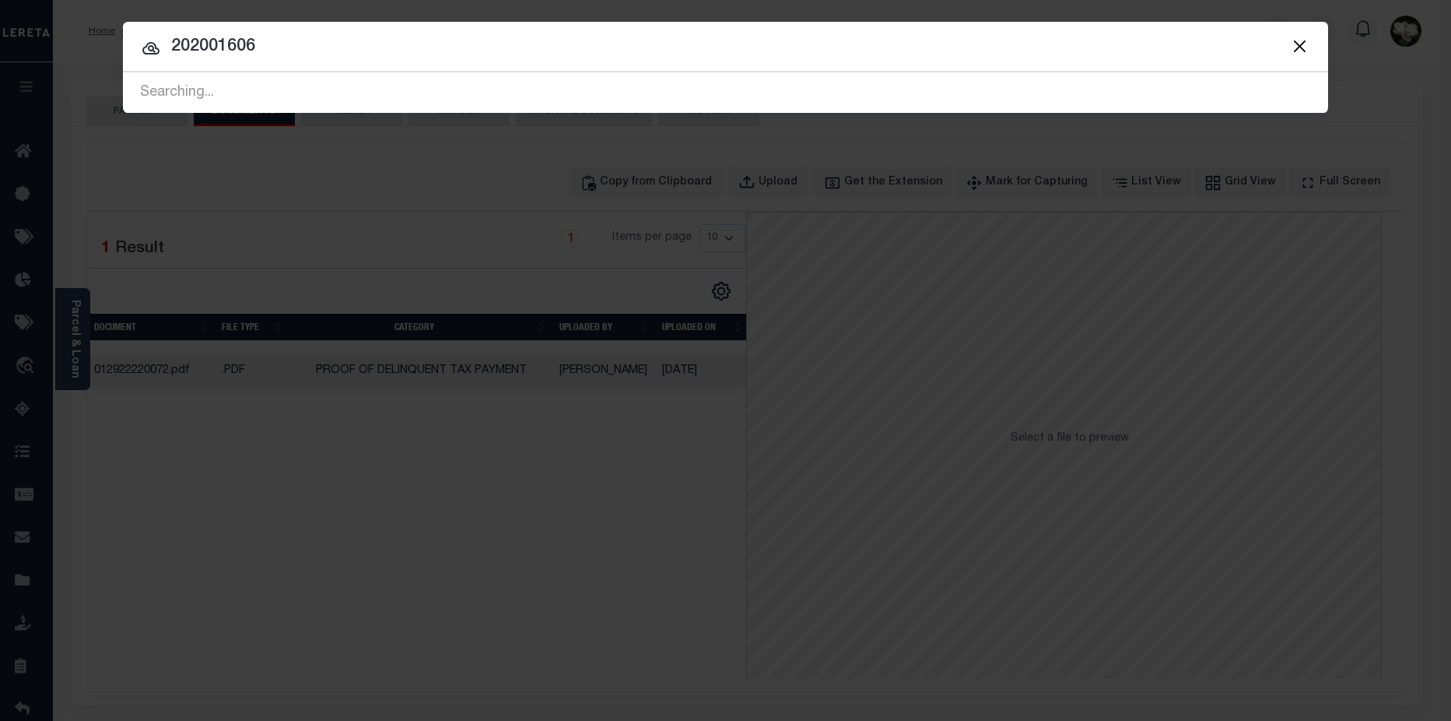
type input "202001606"
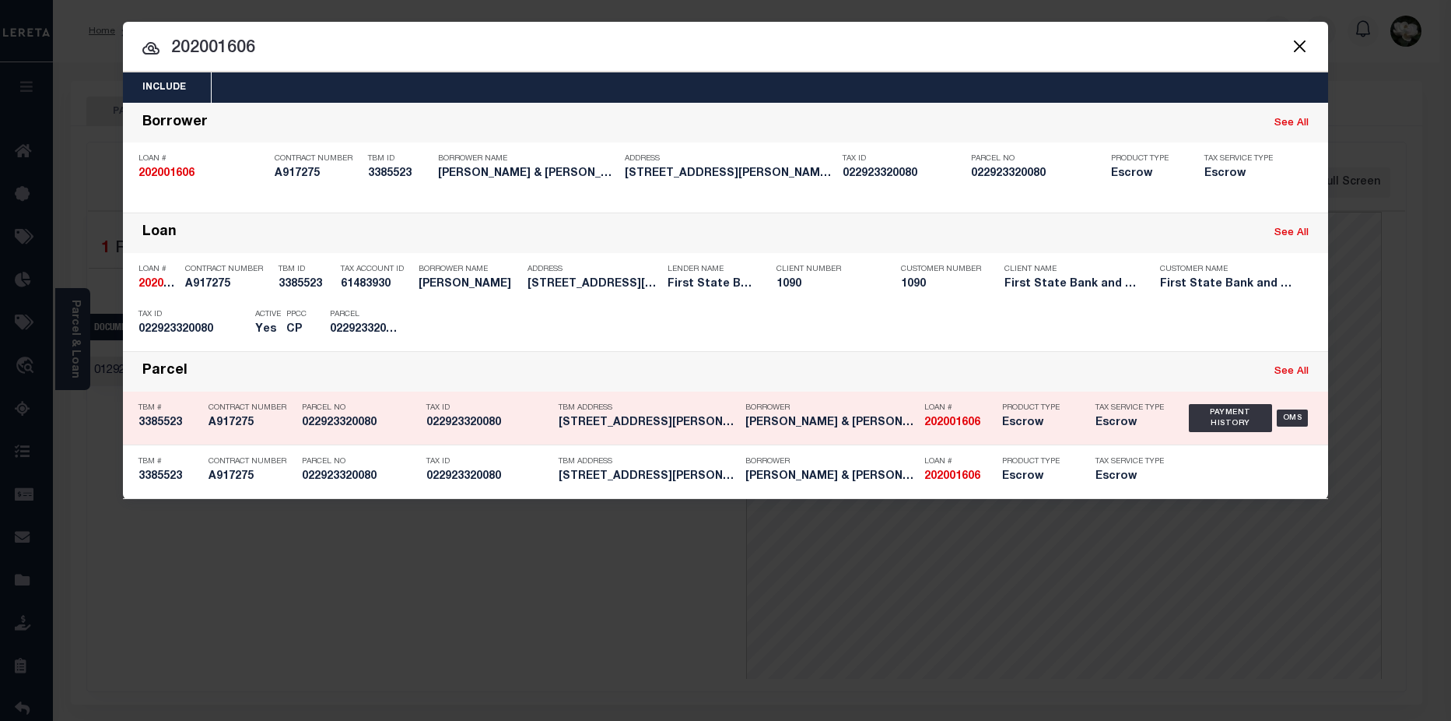
click at [647, 432] on div "TBM Address 2846 CHURCHILL ST ROSEVILLE MN ..." at bounding box center [648, 417] width 179 height 45
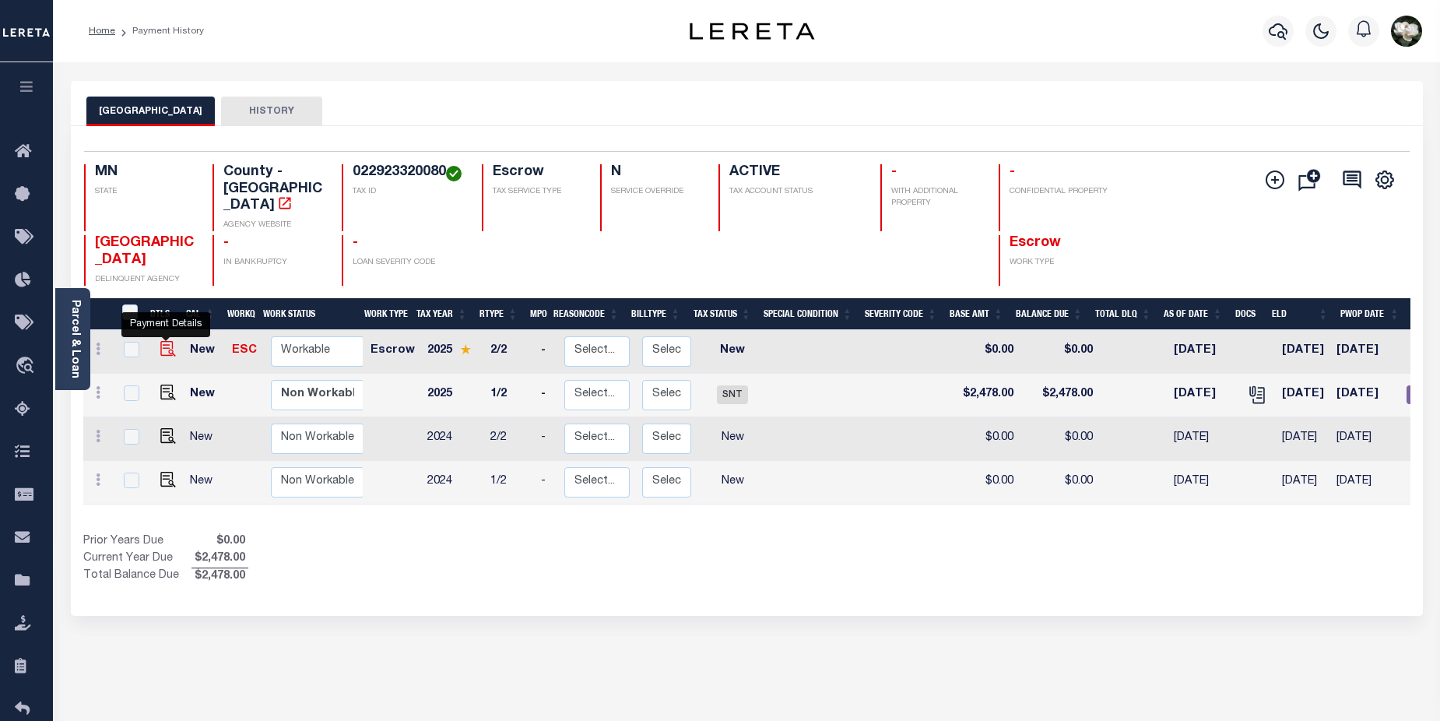
click at [166, 341] on img "" at bounding box center [168, 349] width 16 height 16
checkbox input "true"
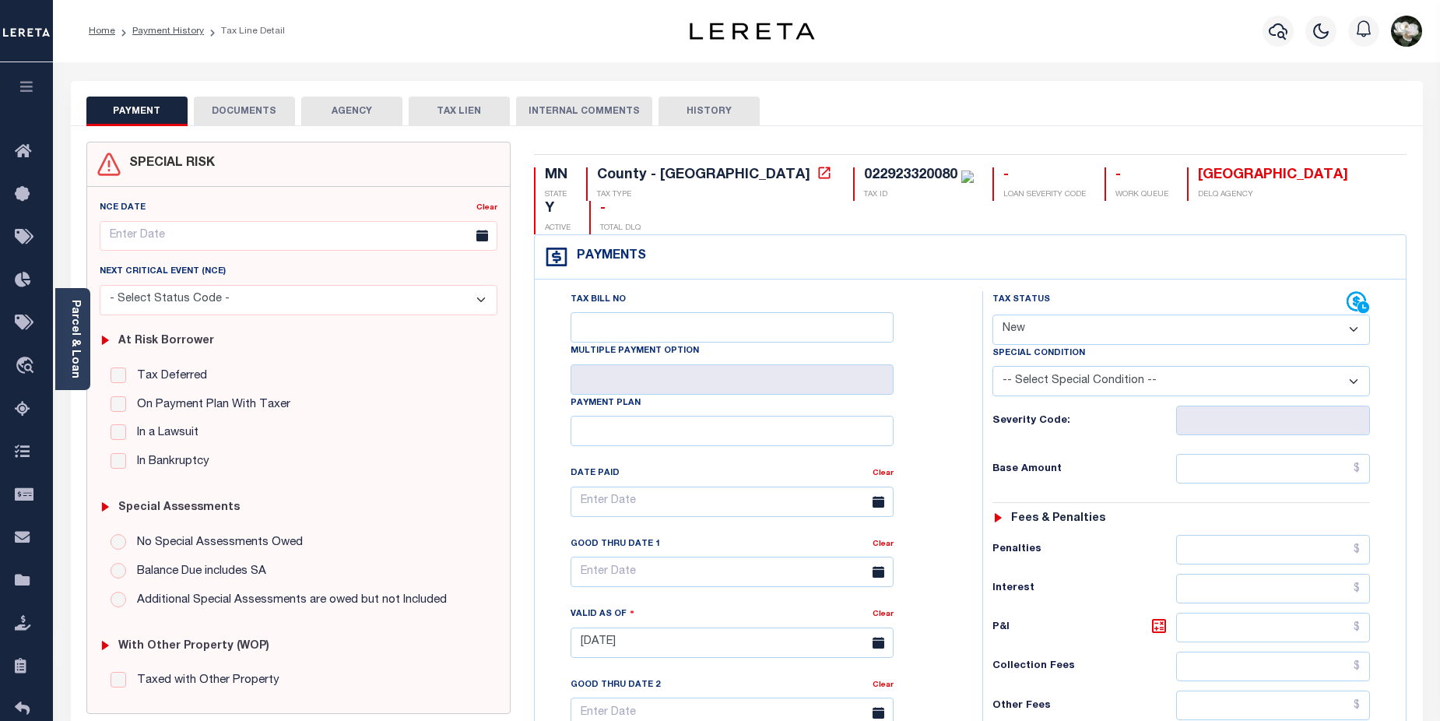
click at [1350, 314] on select "- Select Status Code - Open Due/Unpaid Paid Incomplete No Tax Due Internal Refu…" at bounding box center [1181, 329] width 378 height 30
select select "DUE"
click at [992, 314] on select "- Select Status Code - Open Due/Unpaid Paid Incomplete No Tax Due Internal Refu…" at bounding box center [1181, 329] width 378 height 30
type input "08/28/2025"
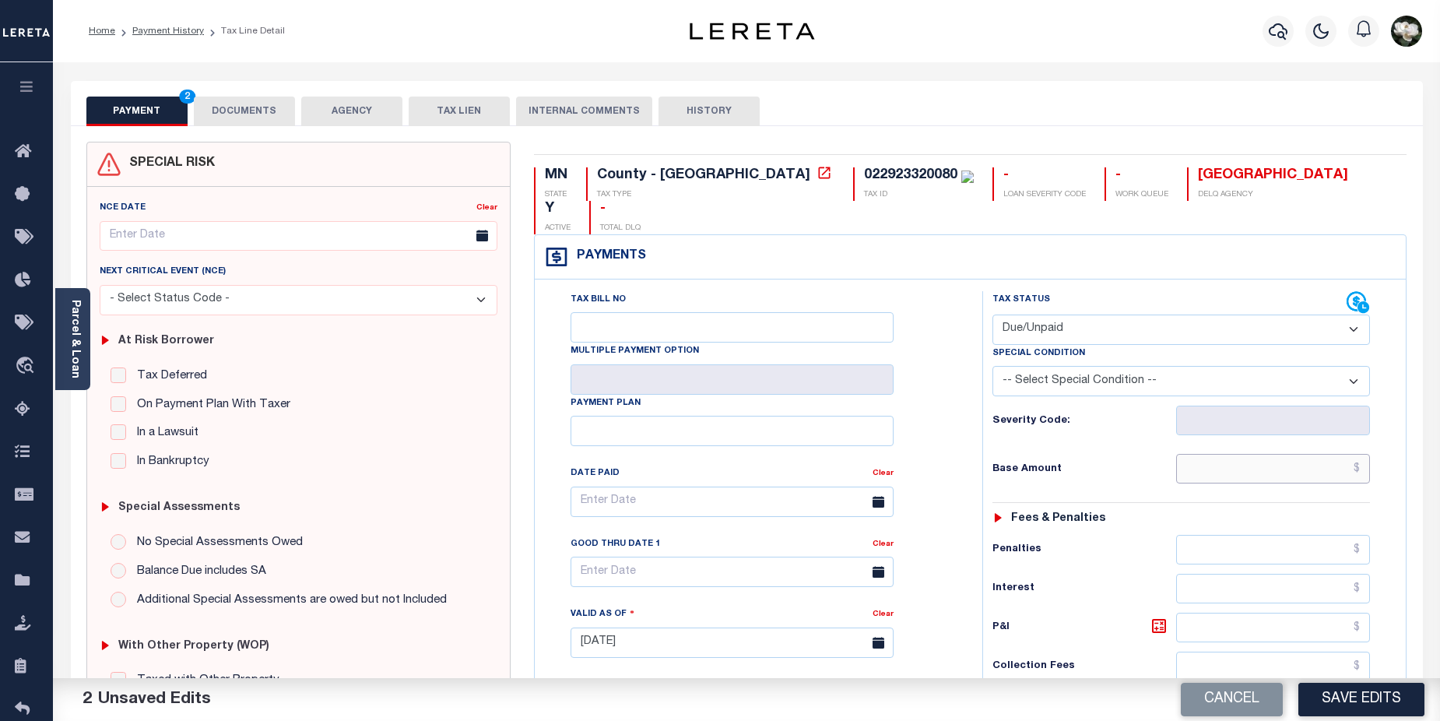
click at [1296, 454] on input "text" at bounding box center [1273, 469] width 195 height 30
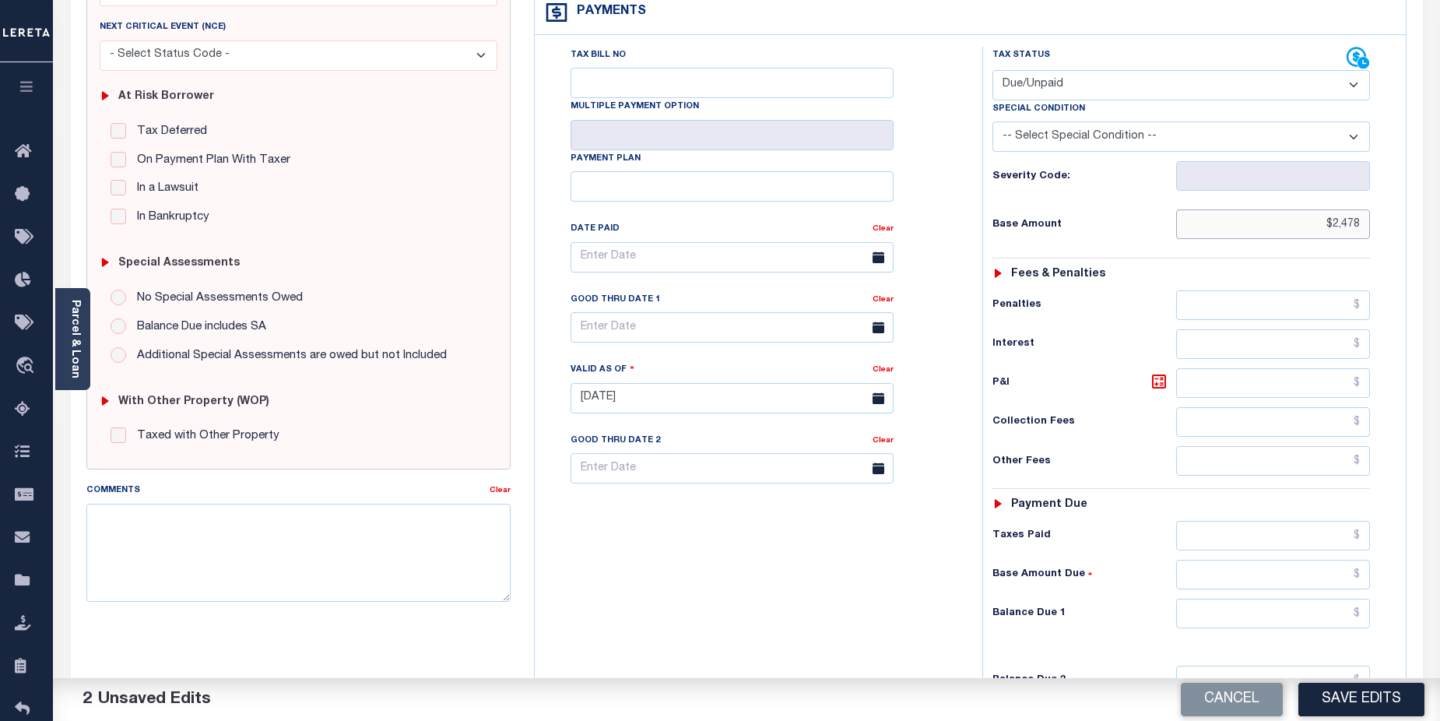
scroll to position [283, 0]
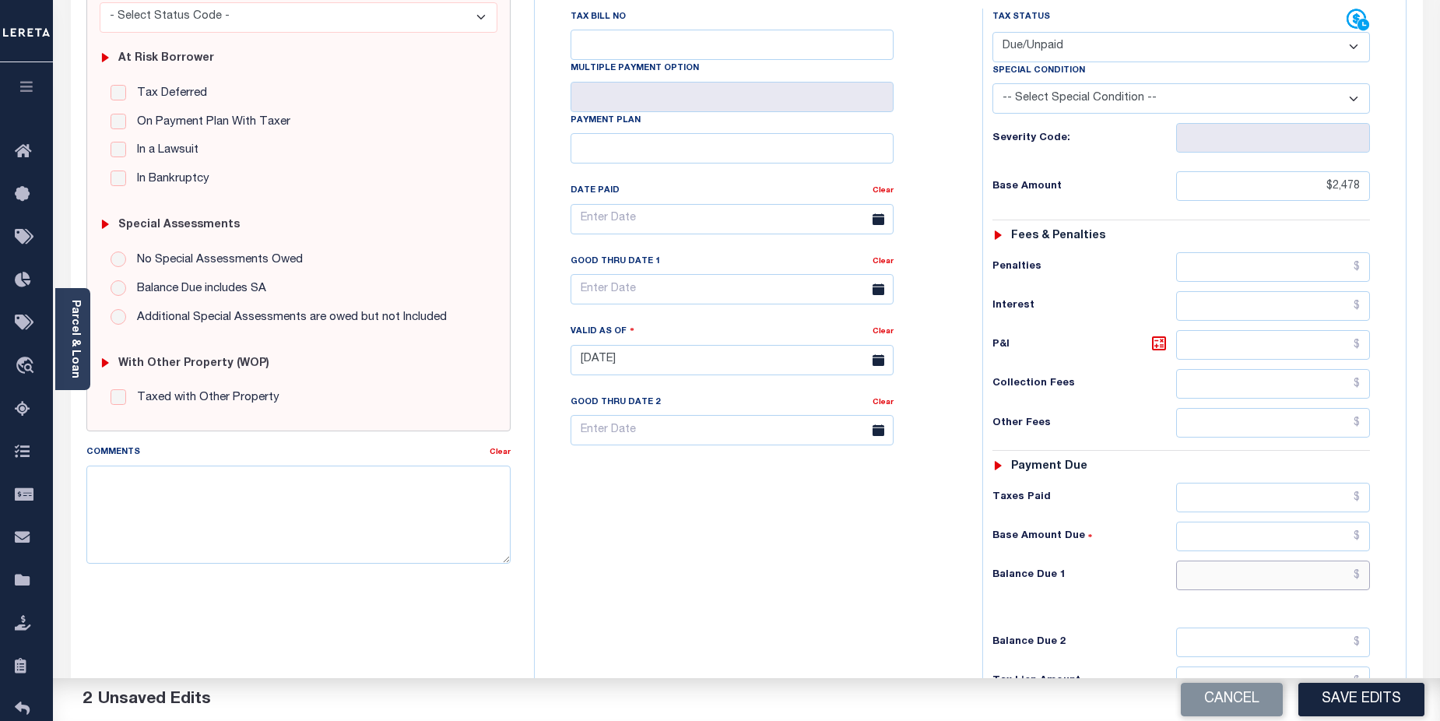
type input "$2,478.00"
click at [1286, 560] on input "text" at bounding box center [1273, 575] width 195 height 30
type input "$2,478.00"
click at [1362, 699] on button "Save Edits" at bounding box center [1361, 699] width 126 height 33
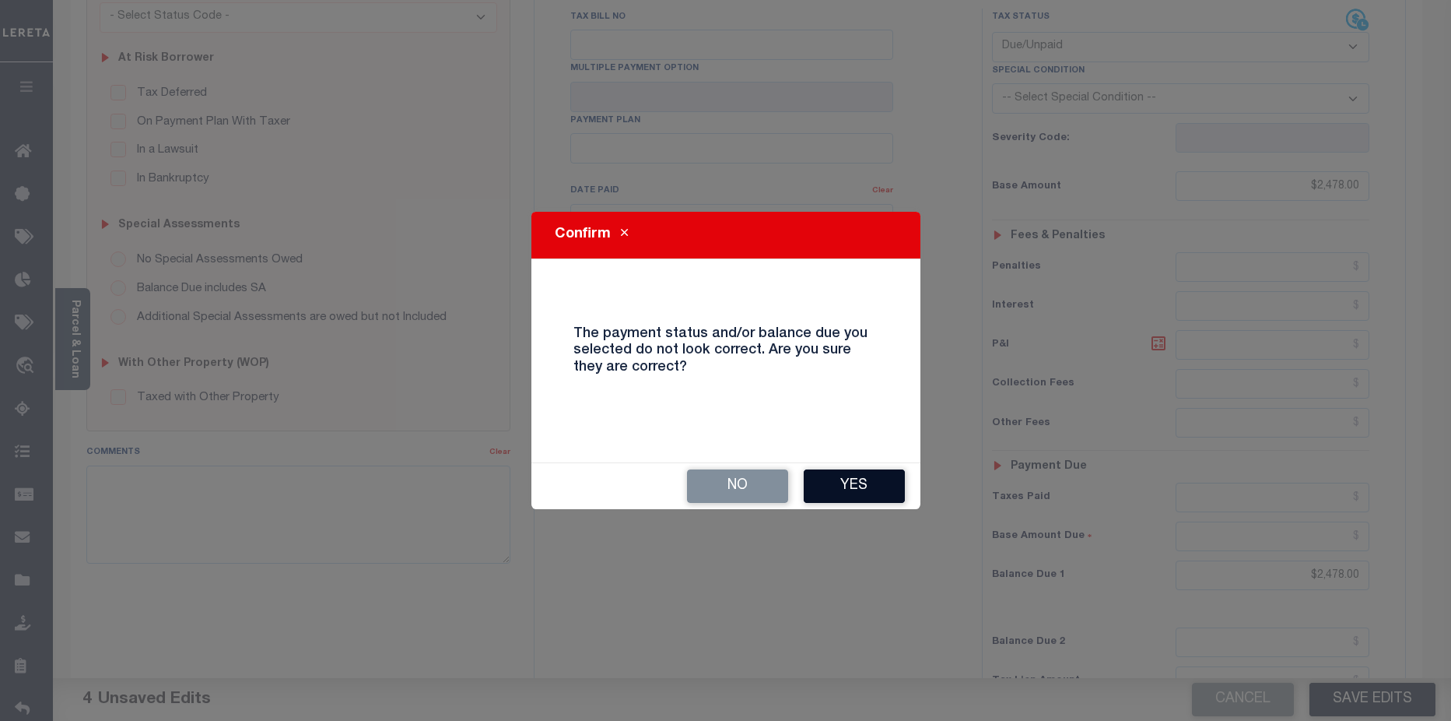
click at [867, 488] on button "Yes" at bounding box center [854, 485] width 101 height 33
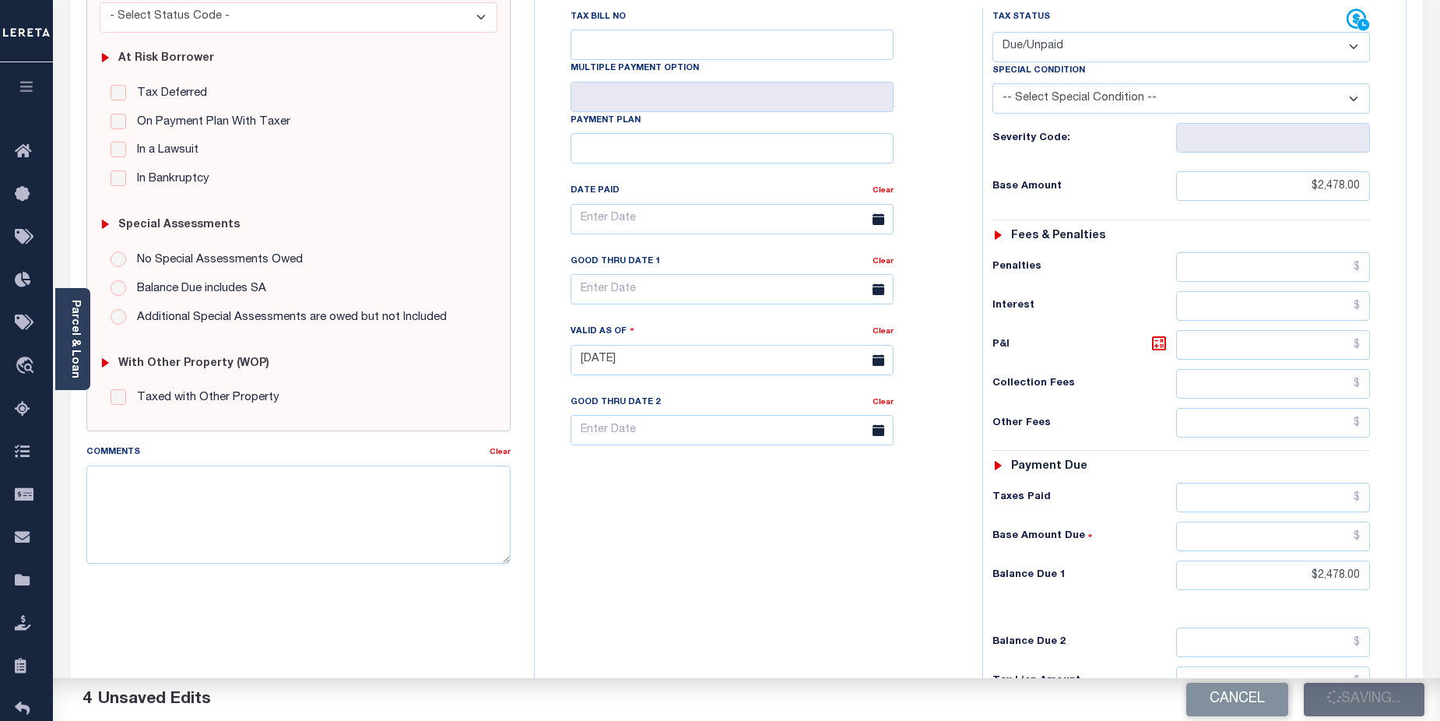
checkbox input "false"
type input "$2,478"
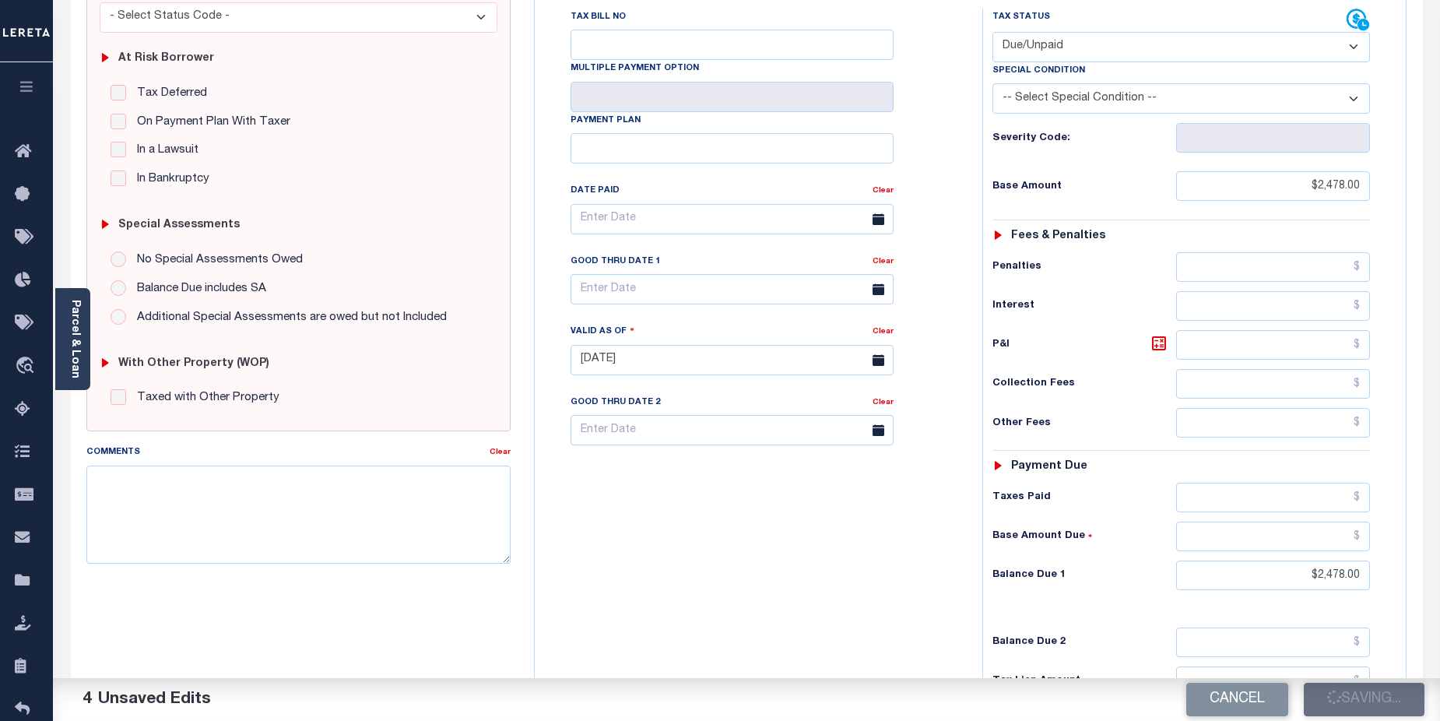
type input "$2,478"
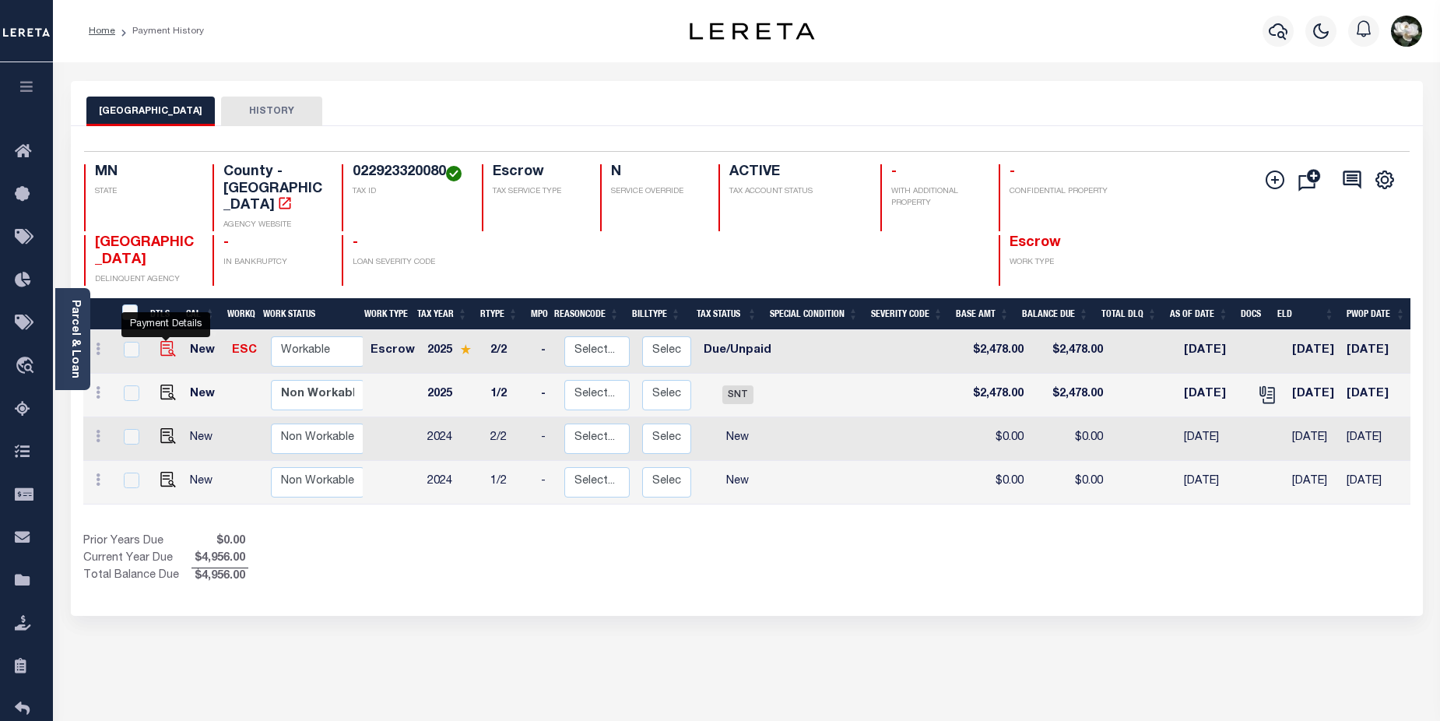
click at [168, 341] on img "" at bounding box center [168, 349] width 16 height 16
checkbox input "true"
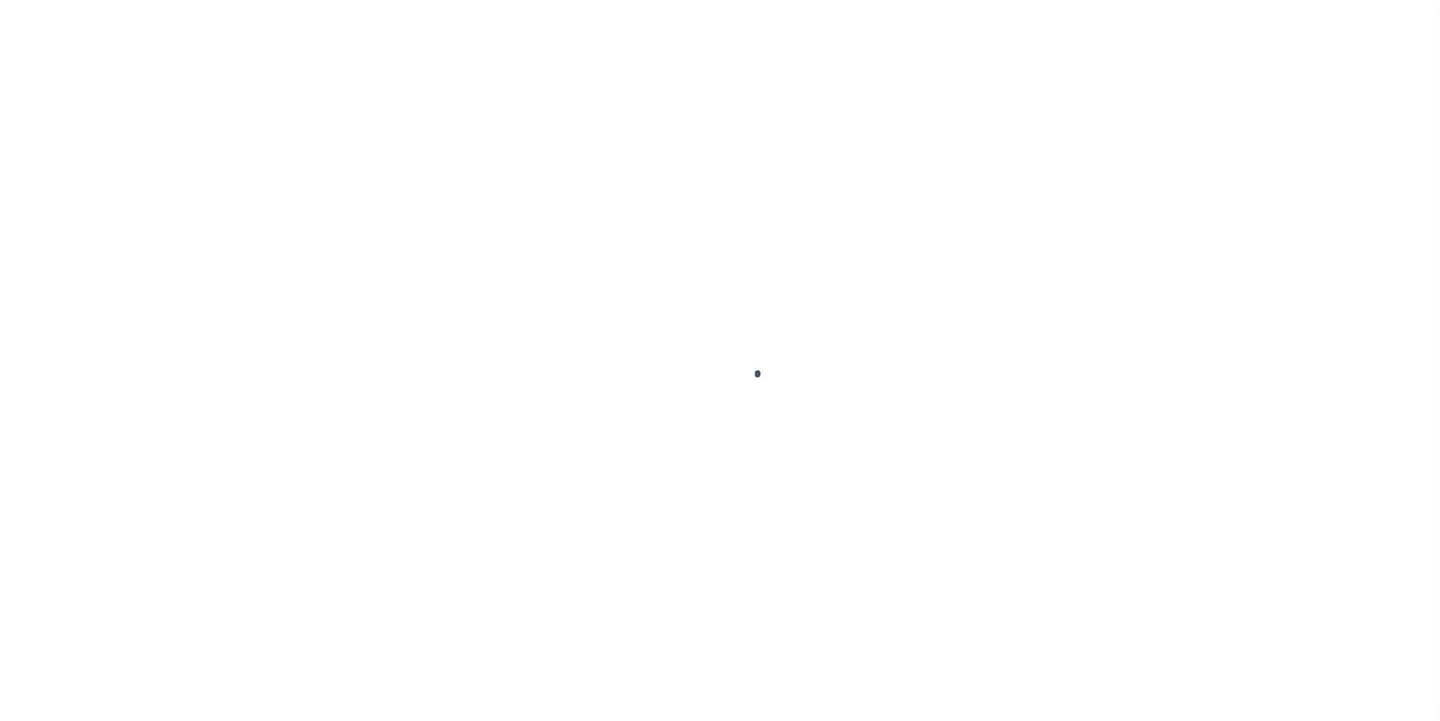
select select "DUE"
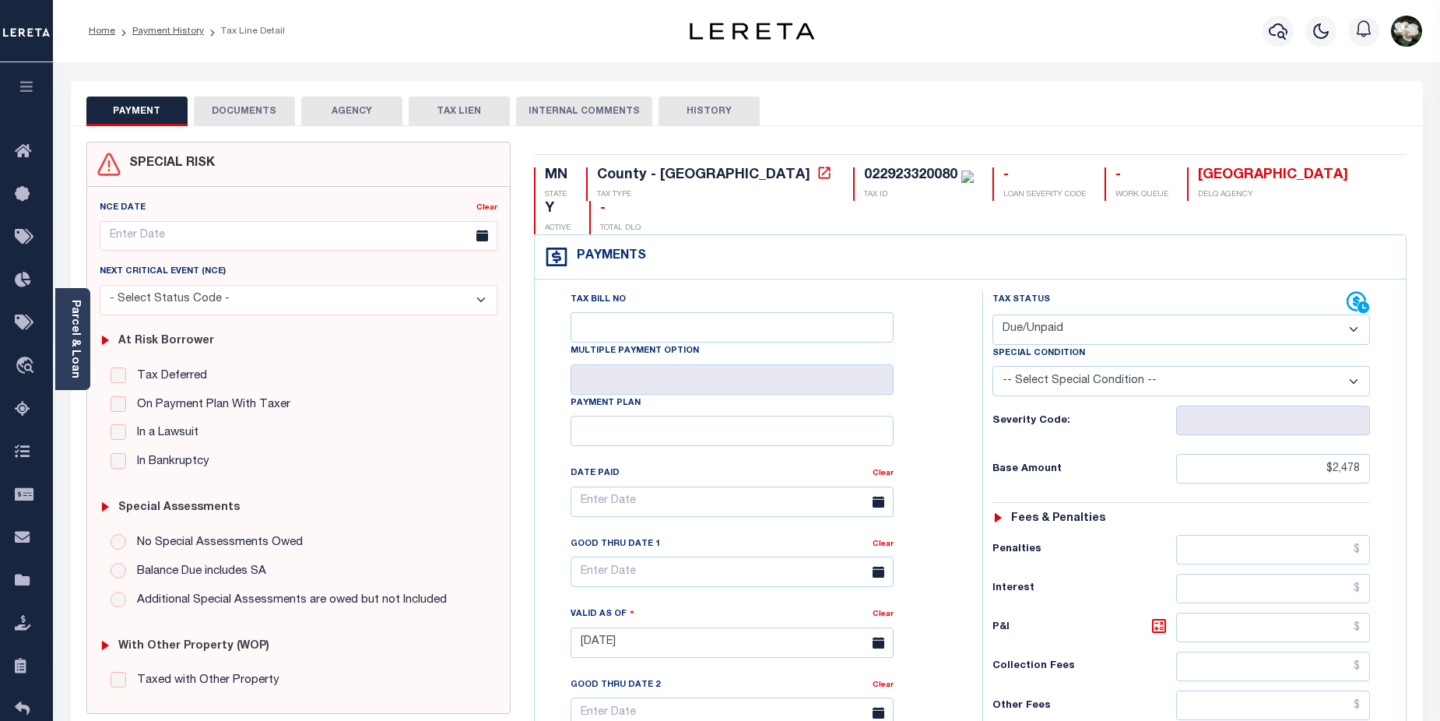
click at [233, 110] on button "DOCUMENTS" at bounding box center [244, 112] width 101 height 30
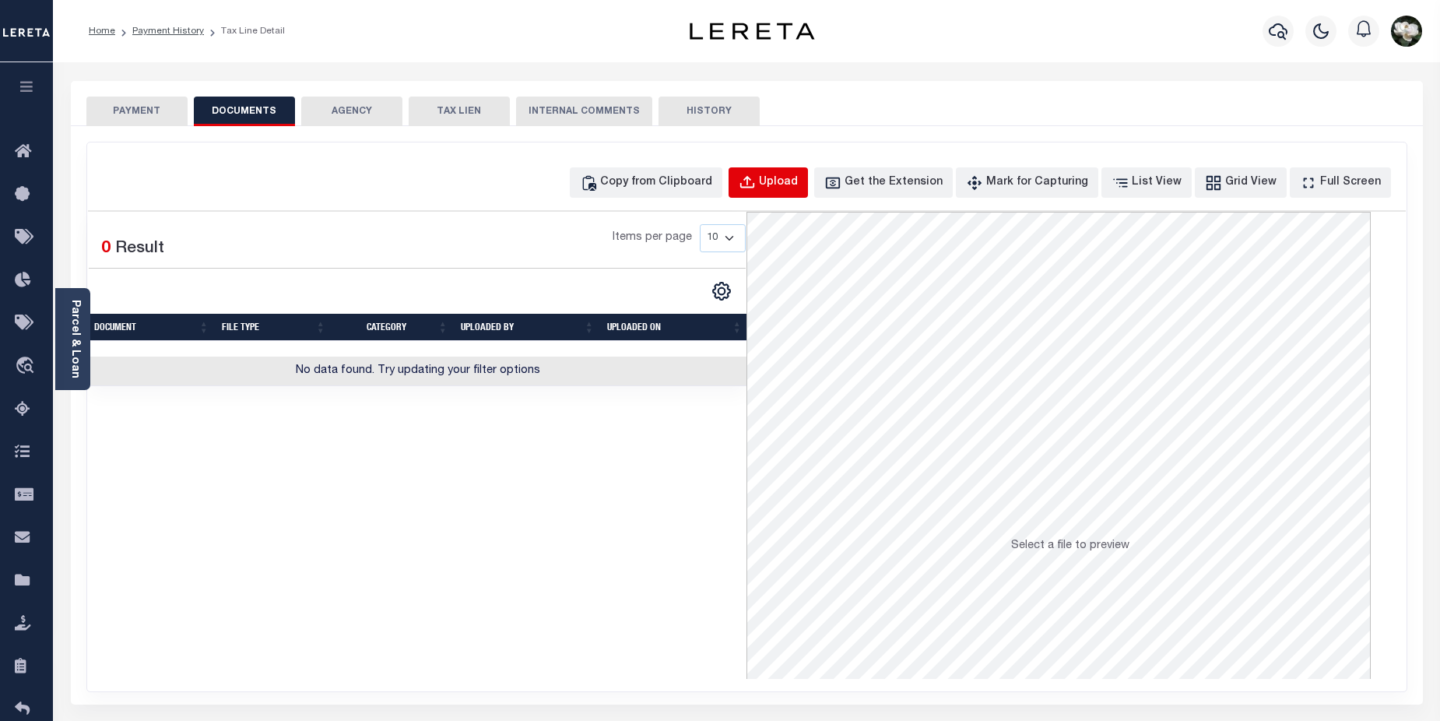
click at [804, 171] on button "Upload" at bounding box center [767, 182] width 79 height 30
select select "POP"
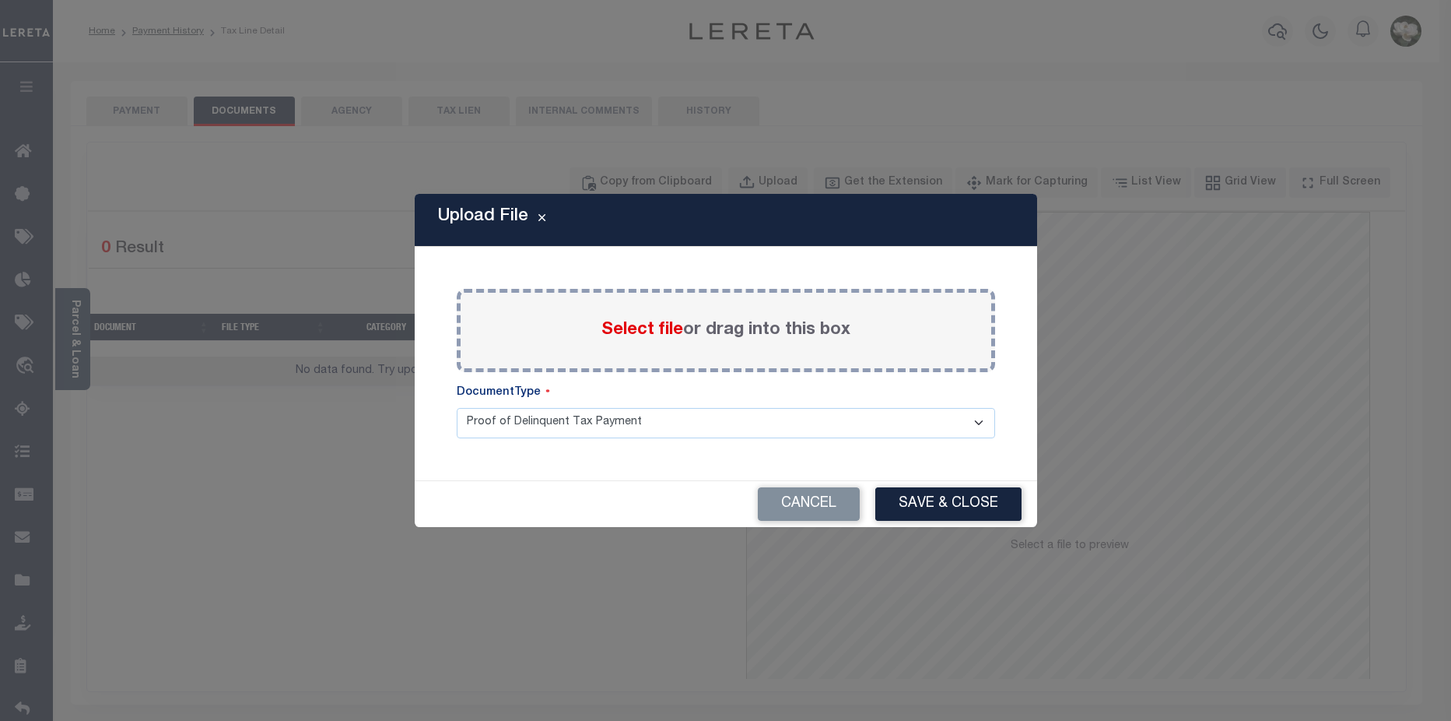
click at [644, 326] on span "Select file" at bounding box center [643, 329] width 82 height 17
click at [0, 0] on input "Select file or drag into this box" at bounding box center [0, 0] width 0 height 0
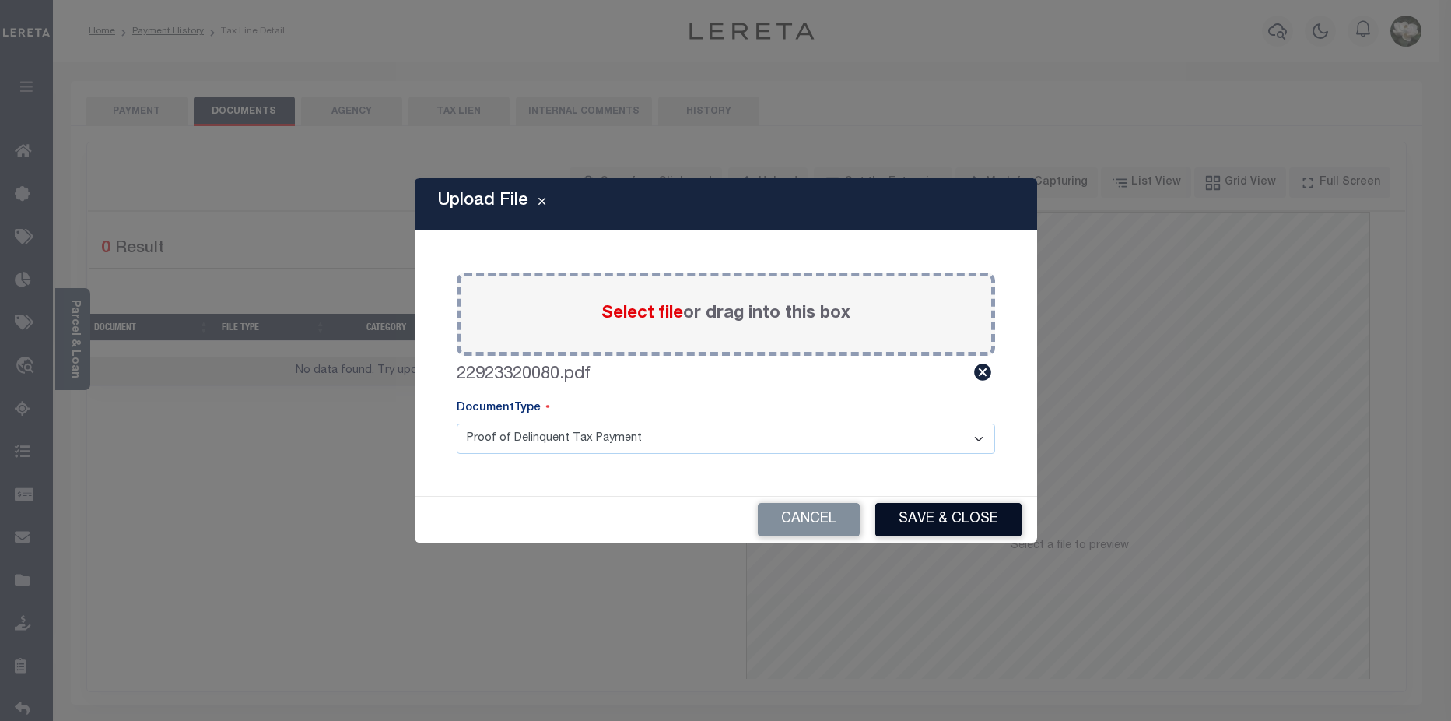
click at [919, 514] on button "Save & Close" at bounding box center [949, 519] width 146 height 33
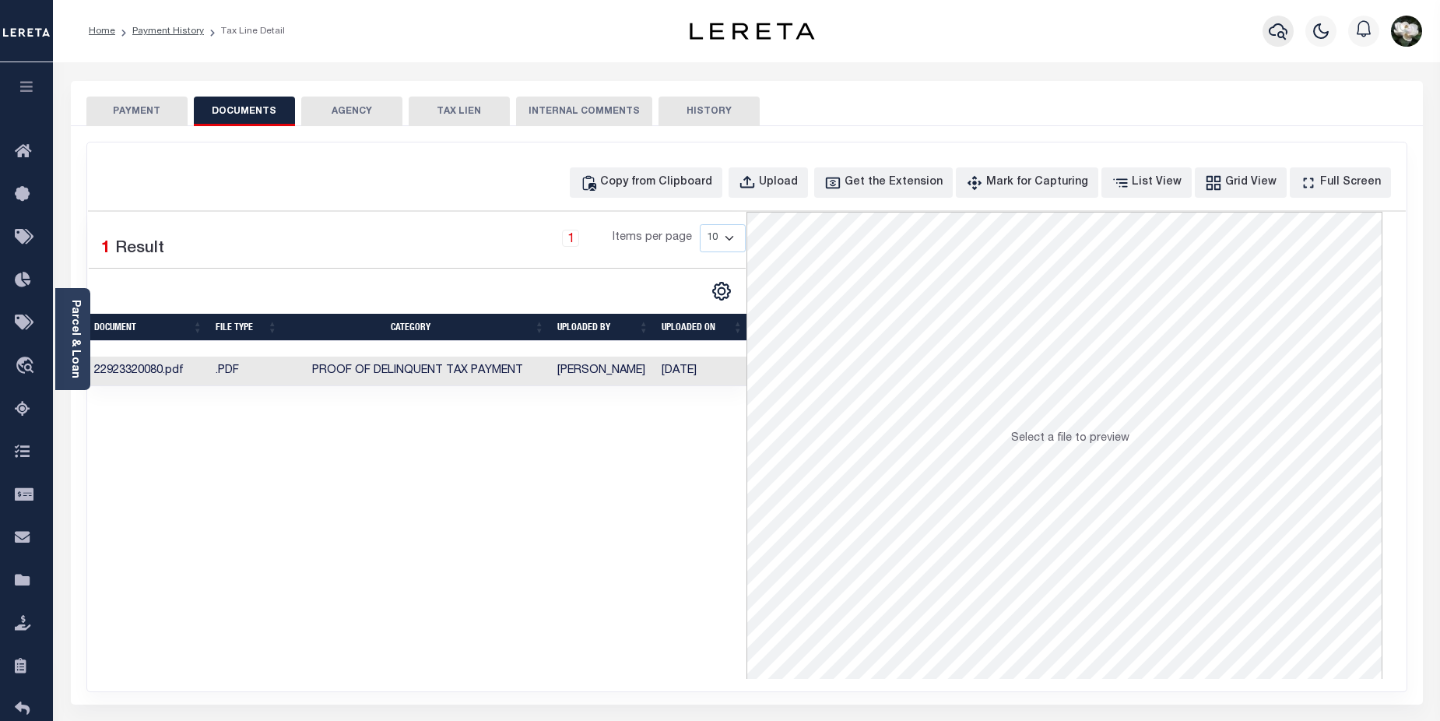
click at [1284, 32] on icon "button" at bounding box center [1278, 31] width 19 height 19
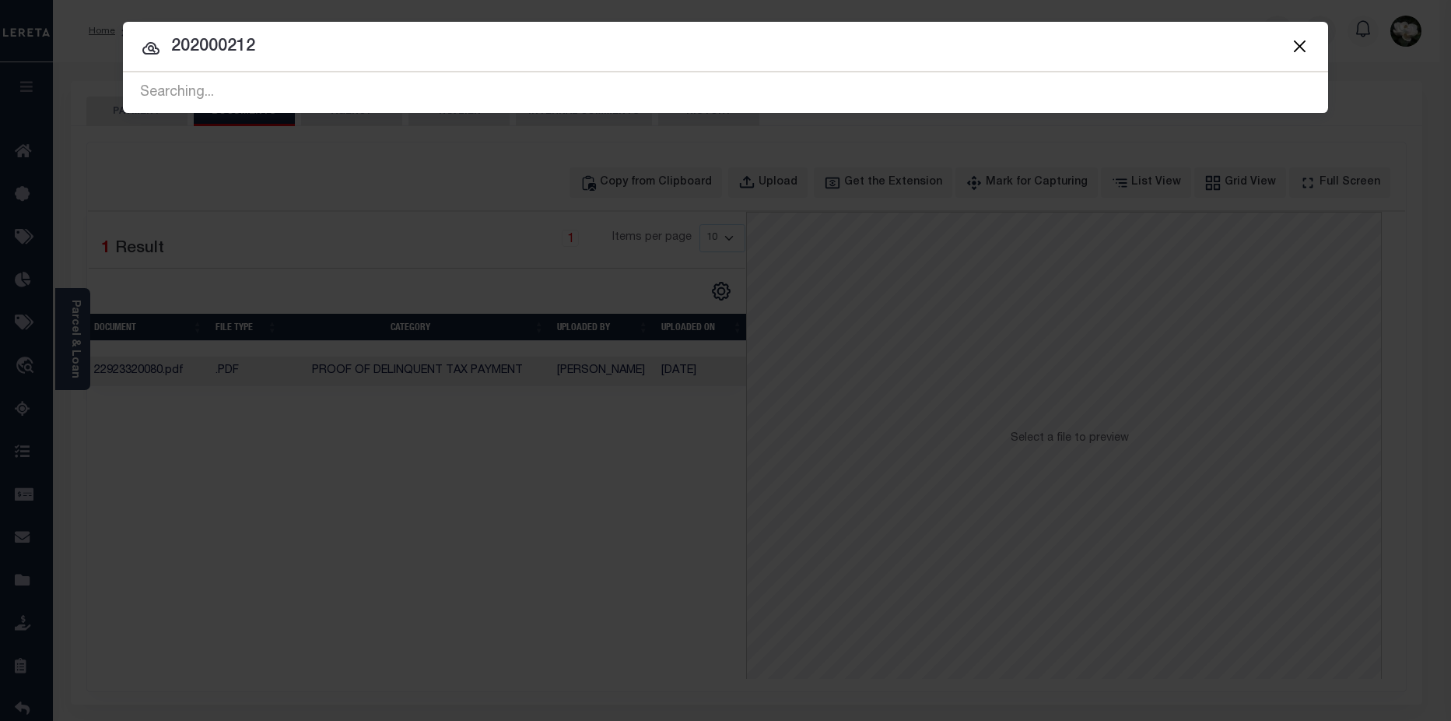
type input "202000212"
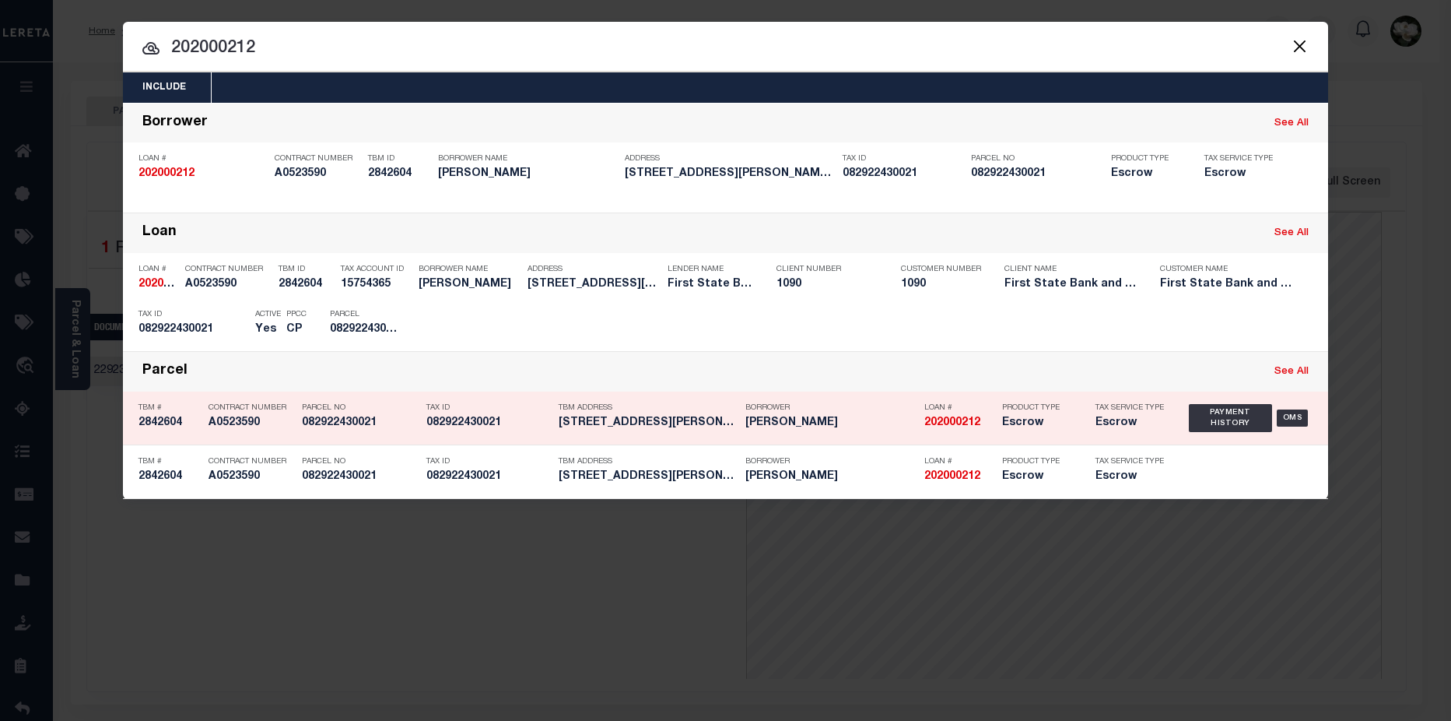
click at [806, 426] on h5 "[PERSON_NAME]" at bounding box center [831, 422] width 171 height 13
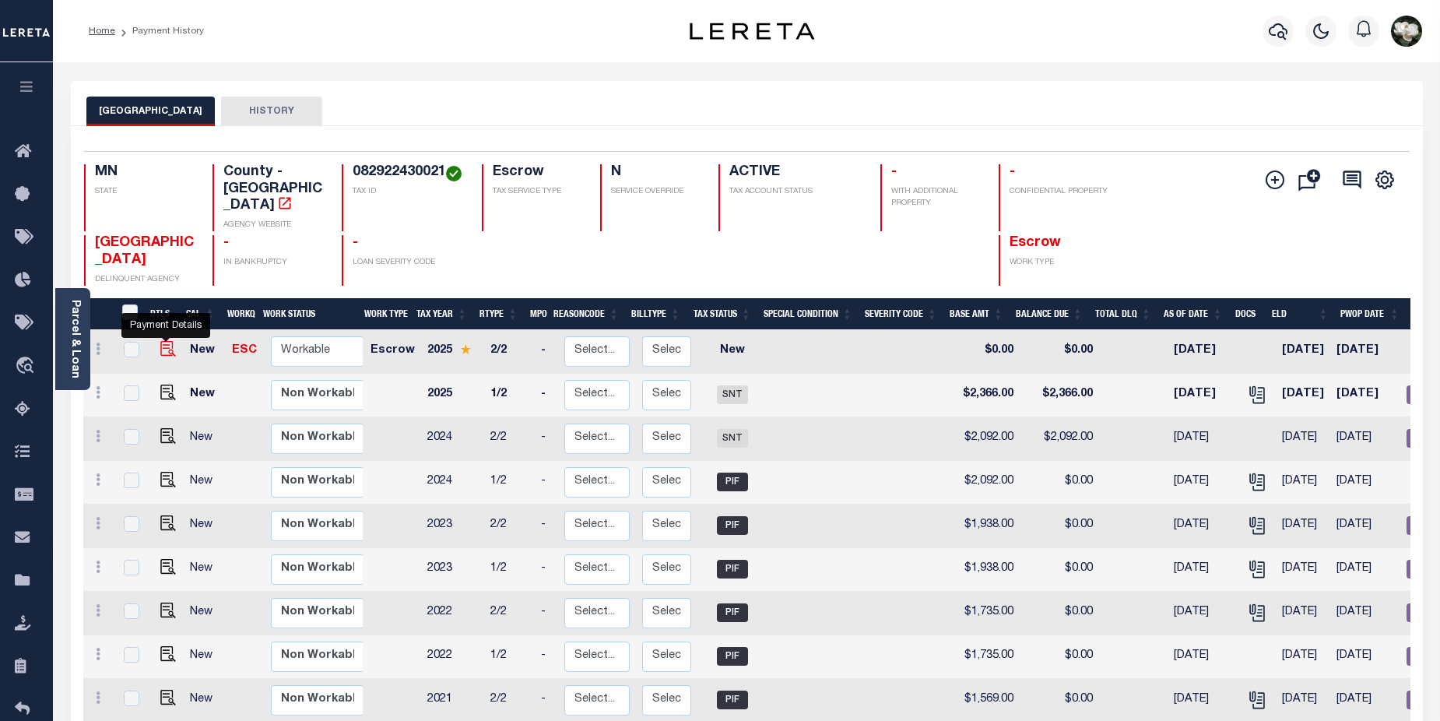
click at [167, 341] on img "" at bounding box center [168, 349] width 16 height 16
checkbox input "true"
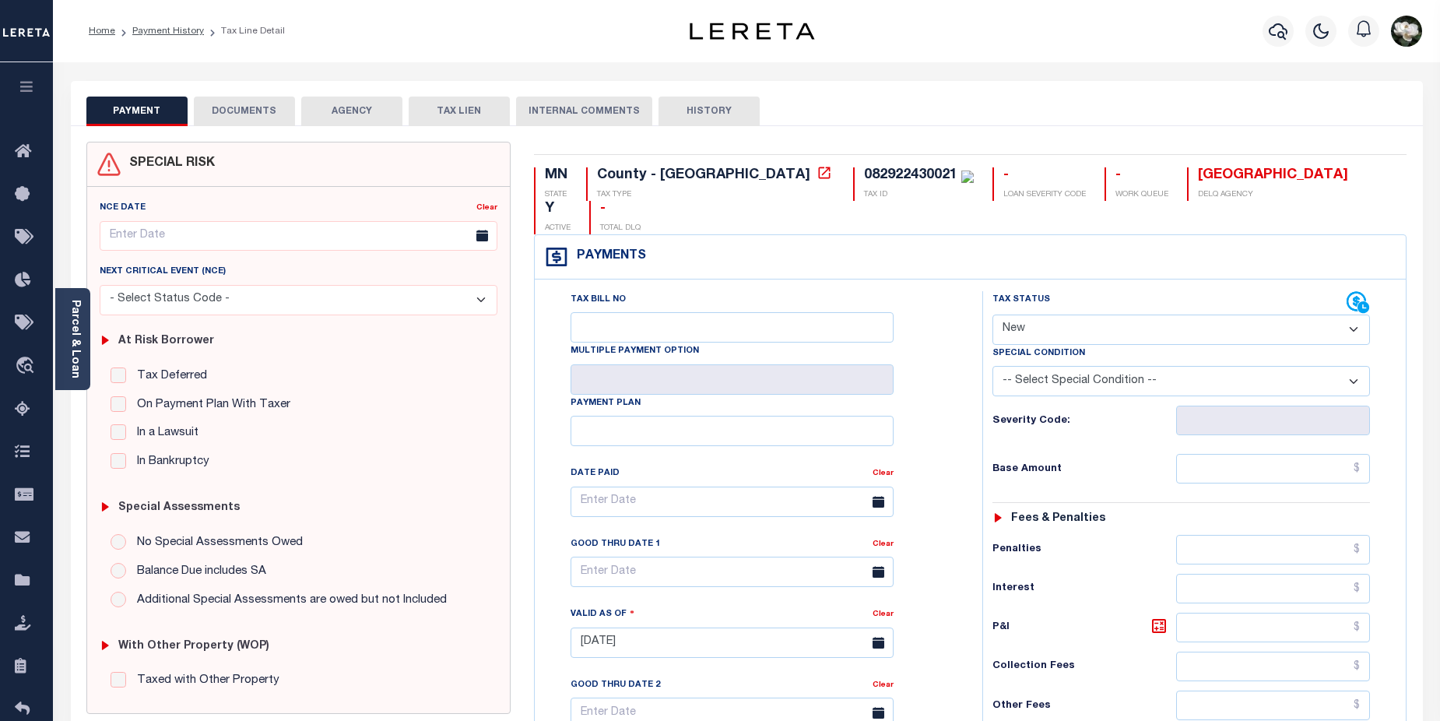
click at [1355, 314] on select "- Select Status Code - Open Due/Unpaid Paid Incomplete No Tax Due Internal Refu…" at bounding box center [1181, 329] width 378 height 30
select select "DUE"
click at [992, 314] on select "- Select Status Code - Open Due/Unpaid Paid Incomplete No Tax Due Internal Refu…" at bounding box center [1181, 329] width 378 height 30
type input "[DATE]"
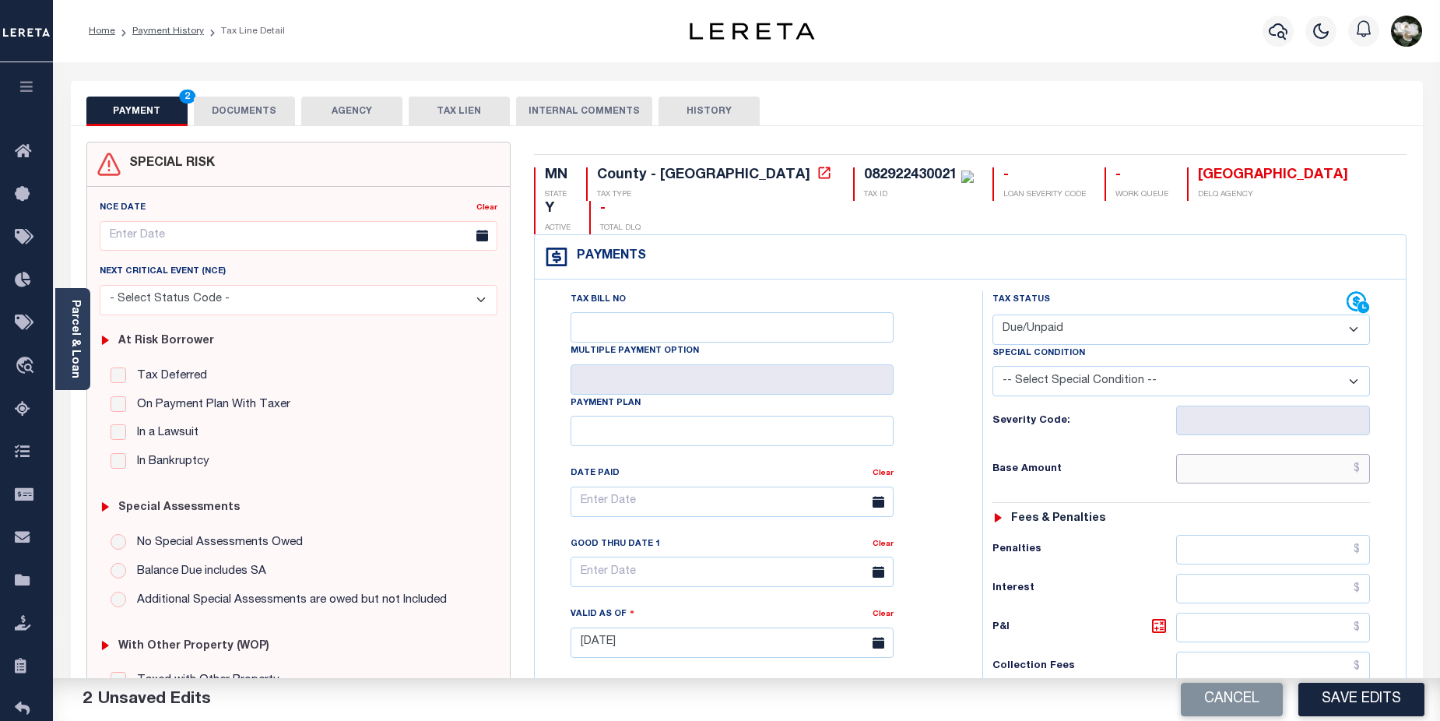
drag, startPoint x: 1263, startPoint y: 442, endPoint x: 1279, endPoint y: 445, distance: 15.9
click at [1263, 454] on input "text" at bounding box center [1273, 469] width 195 height 30
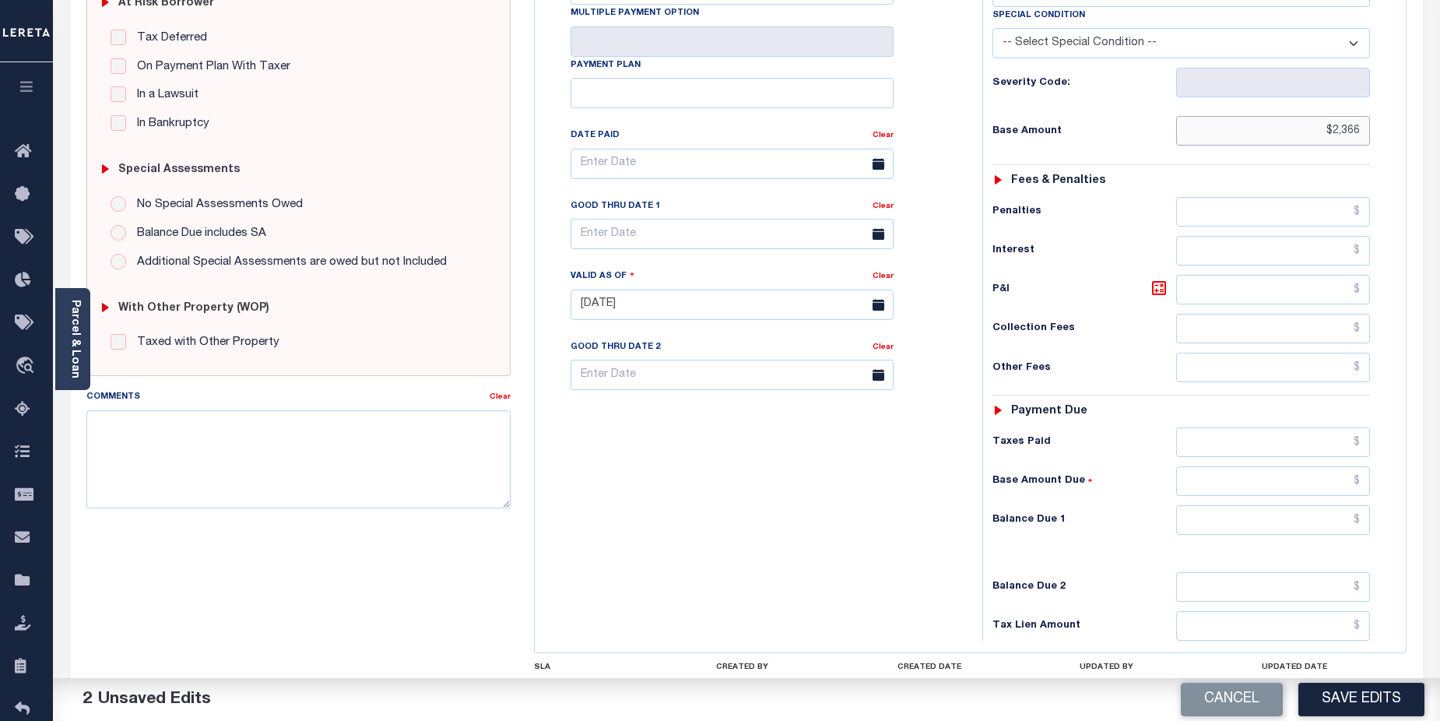
scroll to position [385, 0]
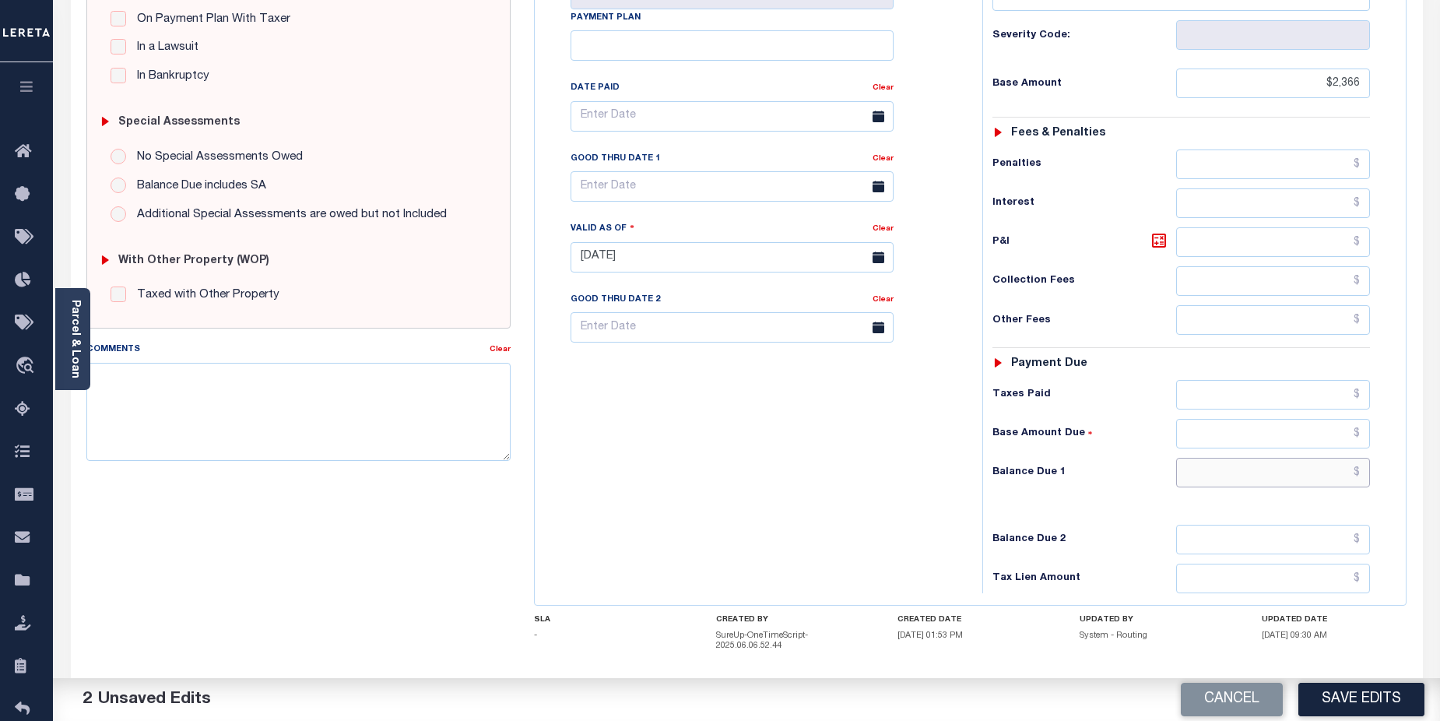
type input "$2,366.00"
drag, startPoint x: 1279, startPoint y: 436, endPoint x: 1286, endPoint y: 440, distance: 8.7
click at [1279, 458] on input "text" at bounding box center [1273, 473] width 195 height 30
type input "$2,366.00"
click at [1402, 685] on button "Save Edits" at bounding box center [1361, 699] width 126 height 33
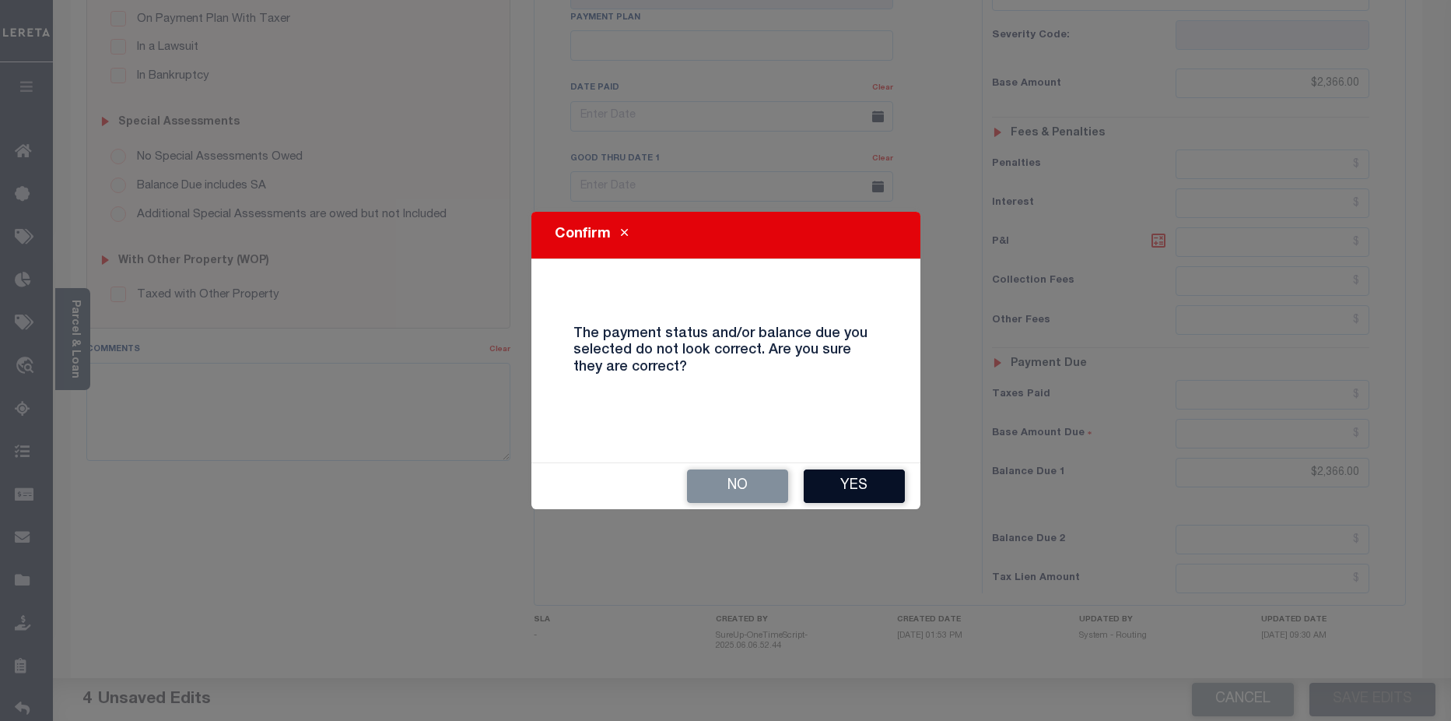
click at [863, 485] on button "Yes" at bounding box center [854, 485] width 101 height 33
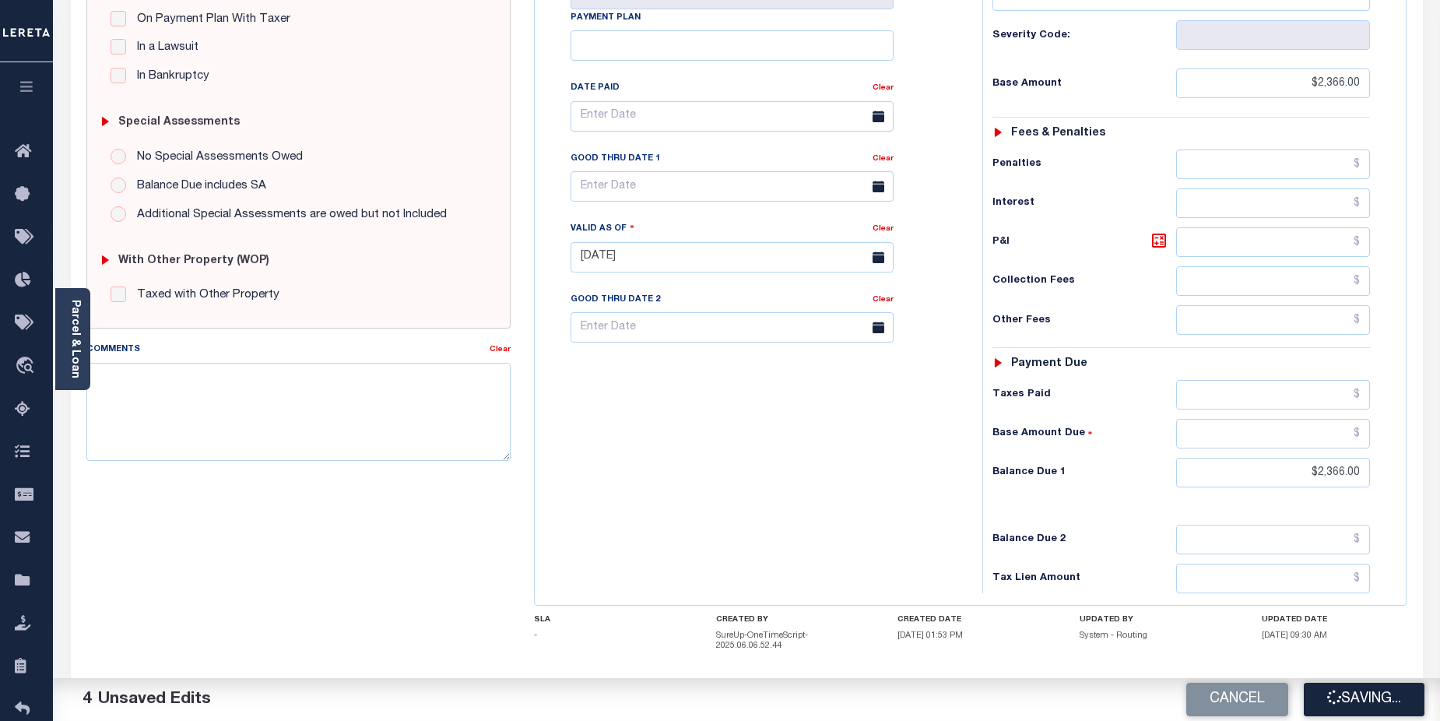
checkbox input "false"
type input "$2,366"
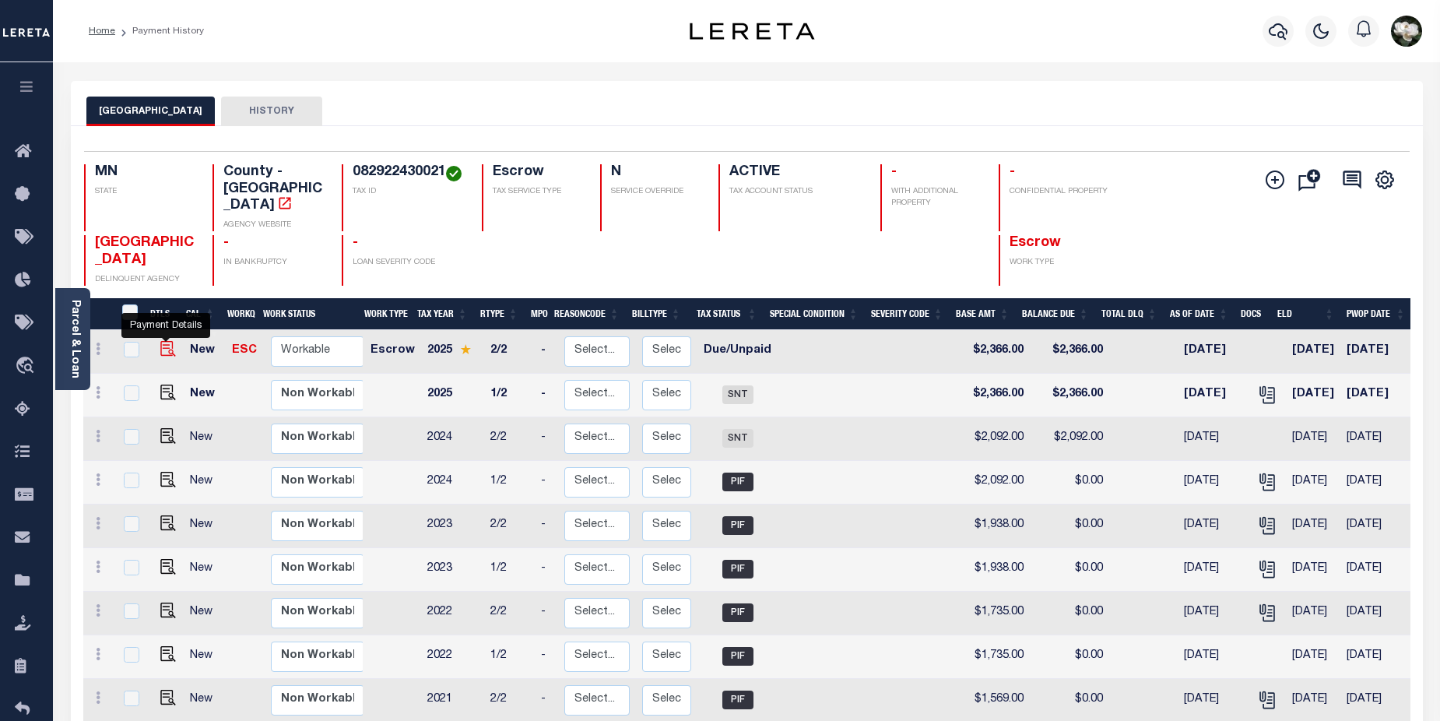
click at [164, 341] on img "" at bounding box center [168, 349] width 16 height 16
checkbox input "true"
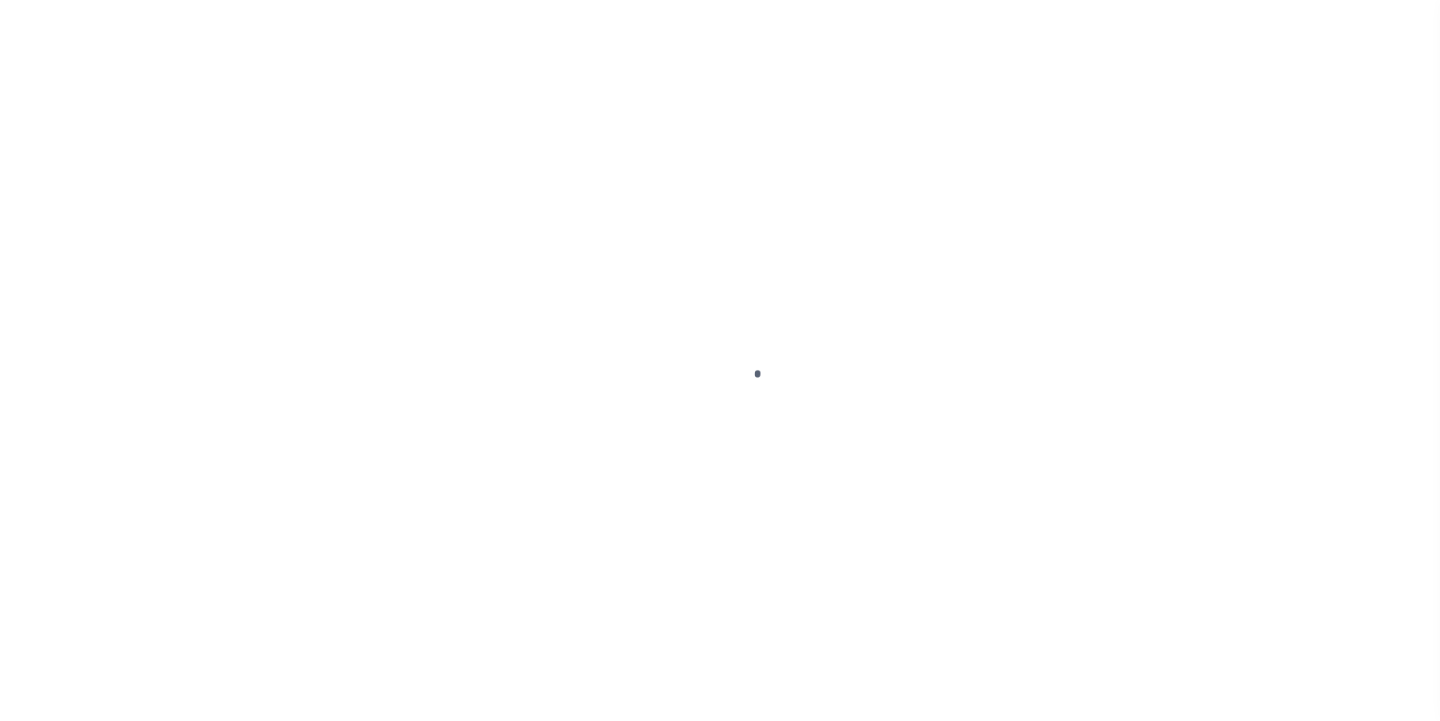
select select "DUE"
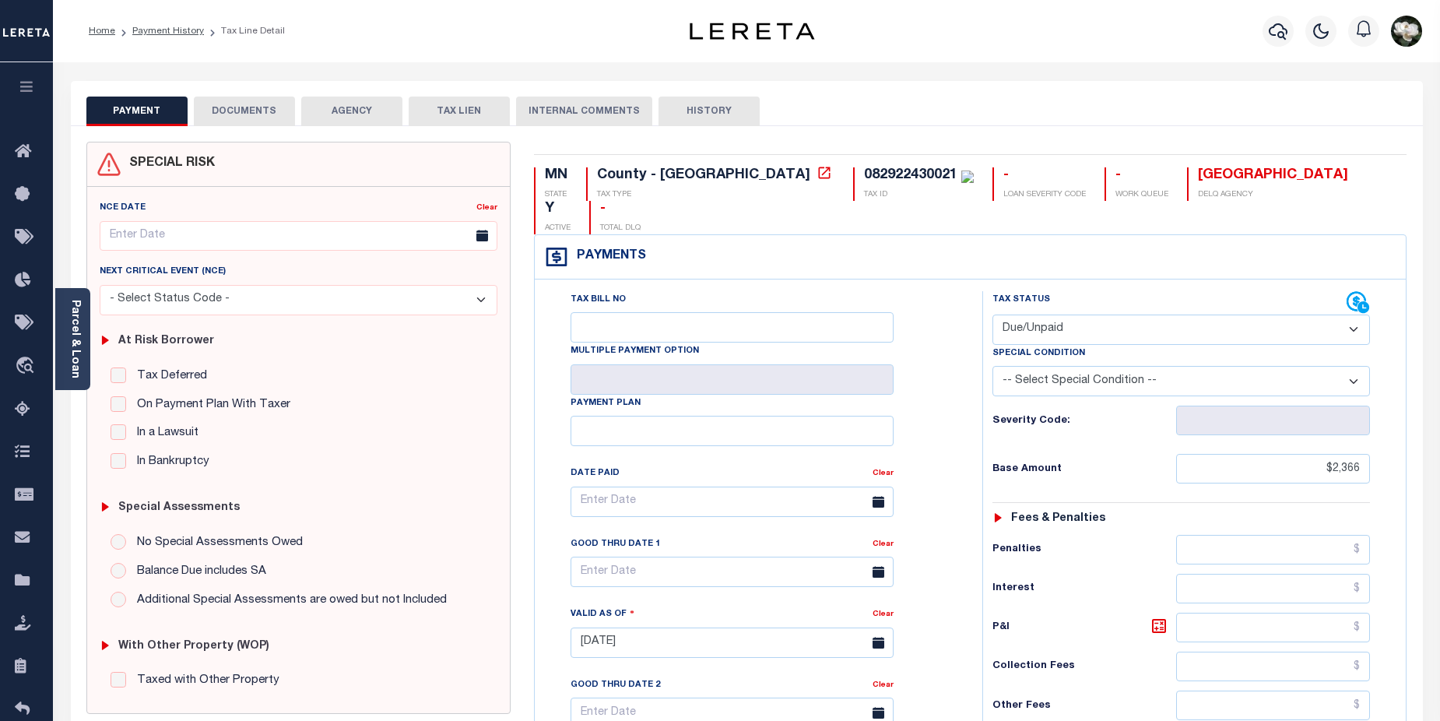
click at [241, 99] on button "DOCUMENTS" at bounding box center [244, 112] width 101 height 30
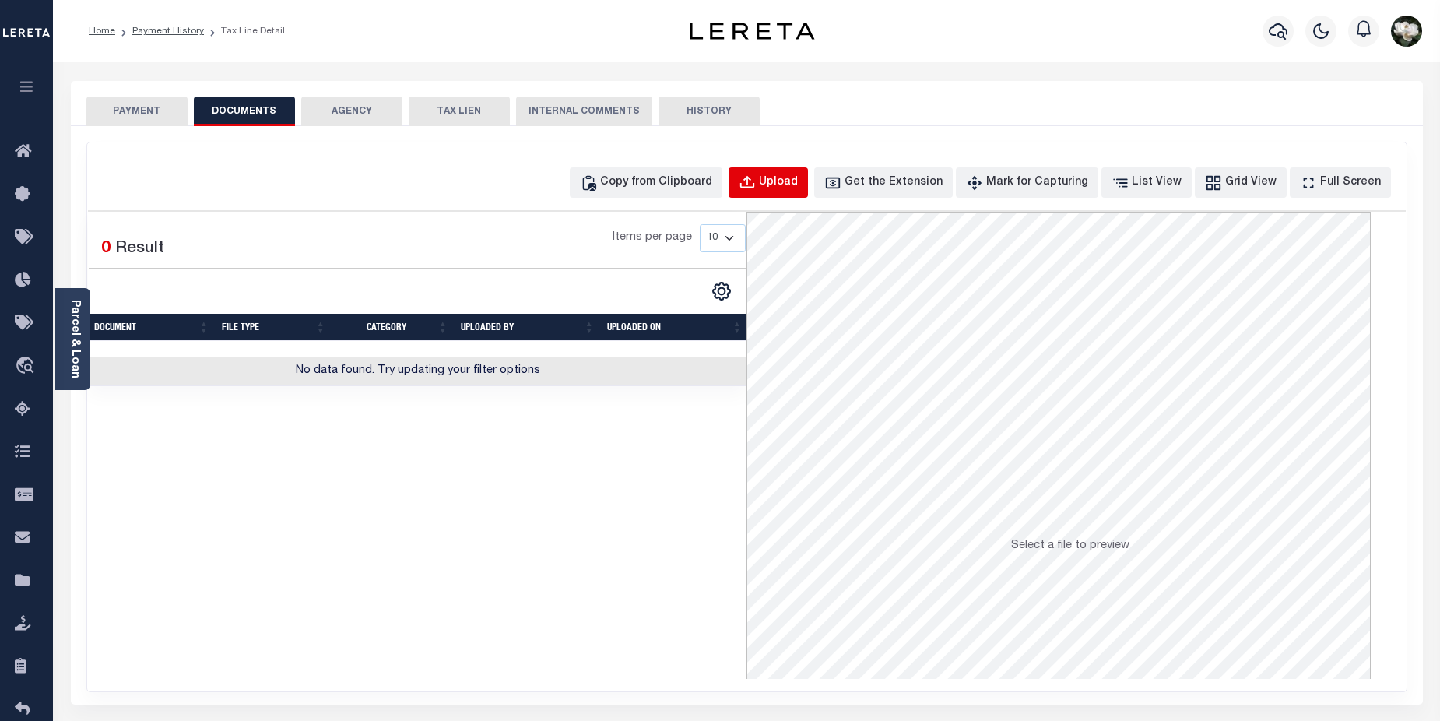
click at [798, 177] on div "Upload" at bounding box center [778, 182] width 39 height 17
select select "POP"
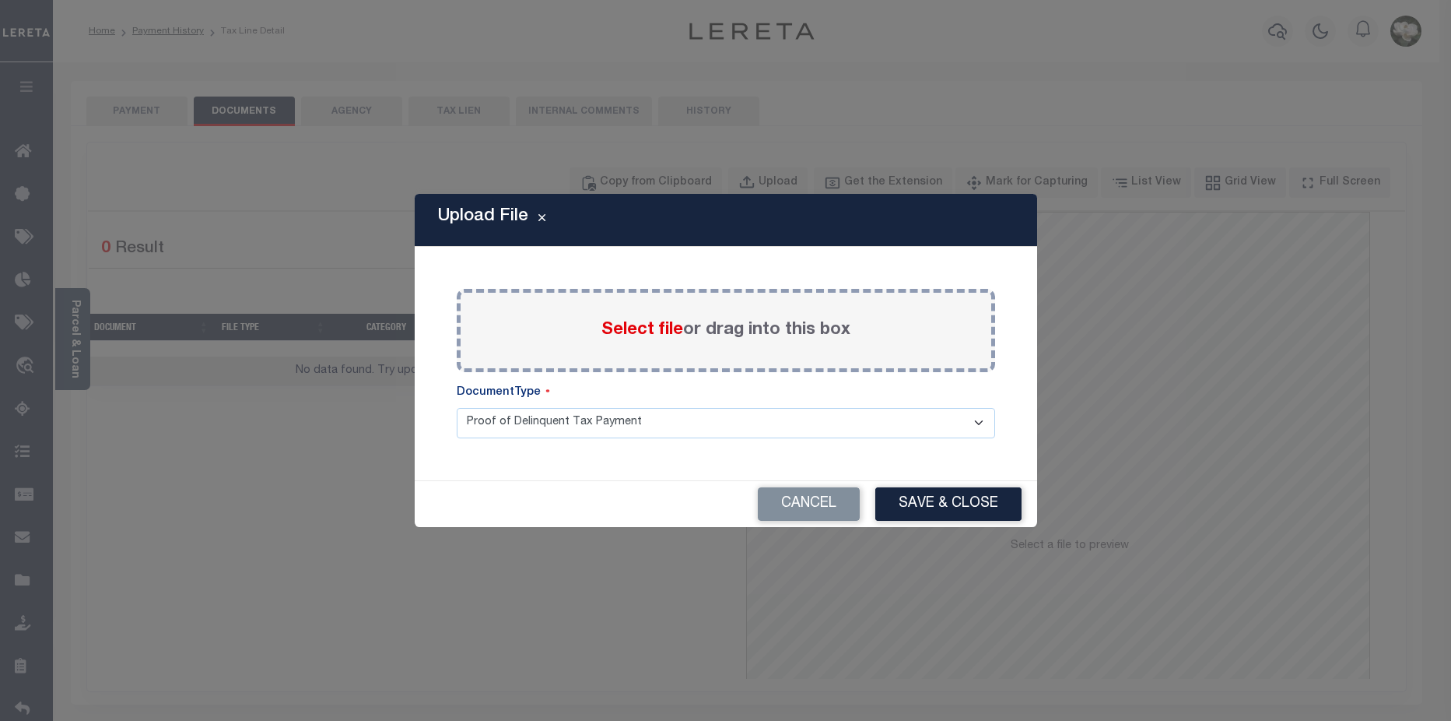
click at [649, 327] on span "Select file" at bounding box center [643, 329] width 82 height 17
click at [0, 0] on input "Select file or drag into this box" at bounding box center [0, 0] width 0 height 0
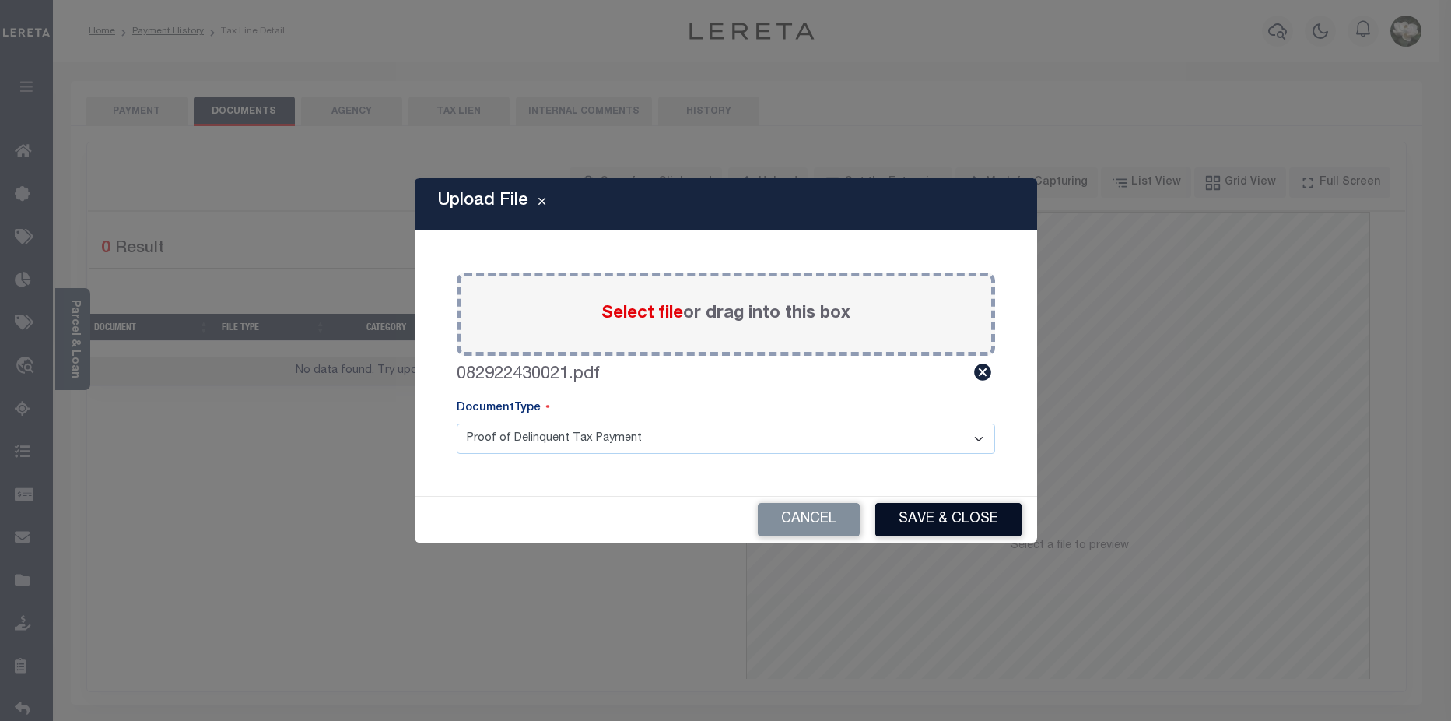
click at [988, 511] on button "Save & Close" at bounding box center [949, 519] width 146 height 33
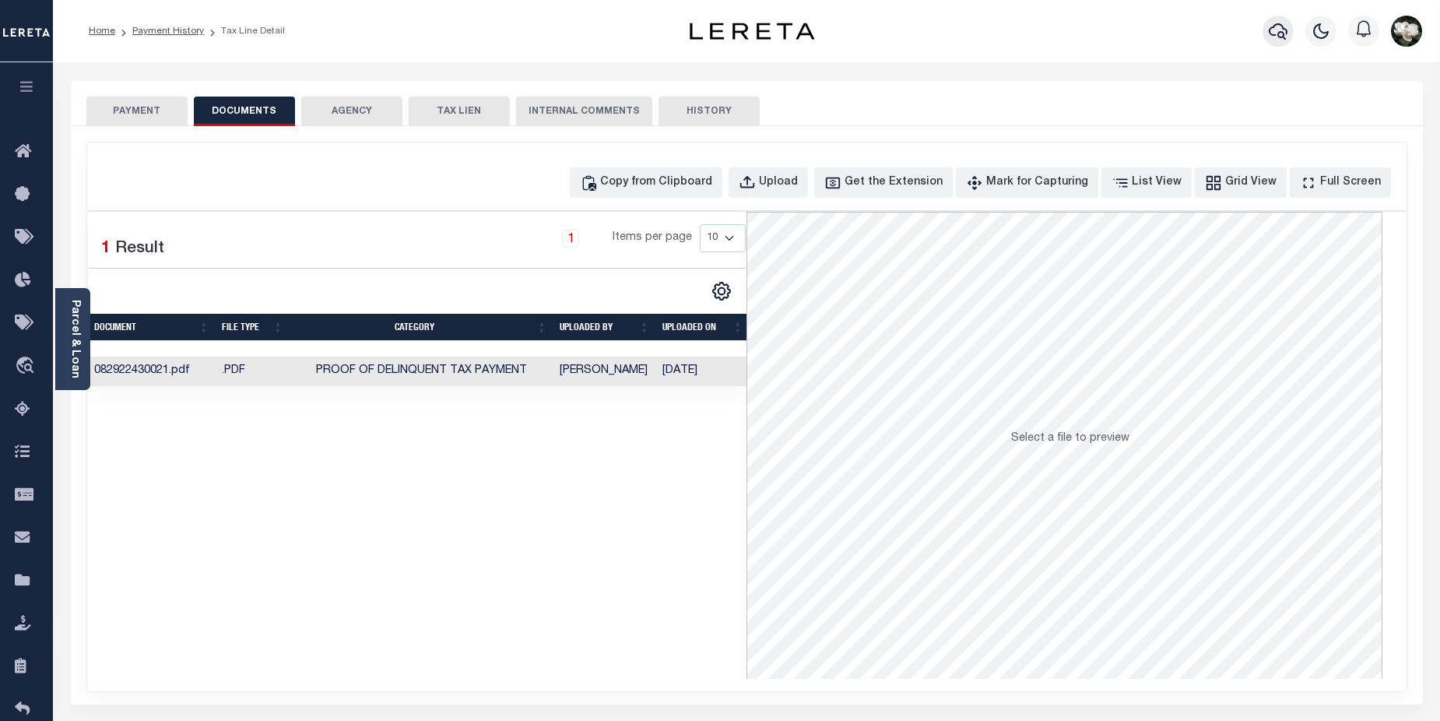
click at [1279, 37] on icon "button" at bounding box center [1278, 31] width 19 height 19
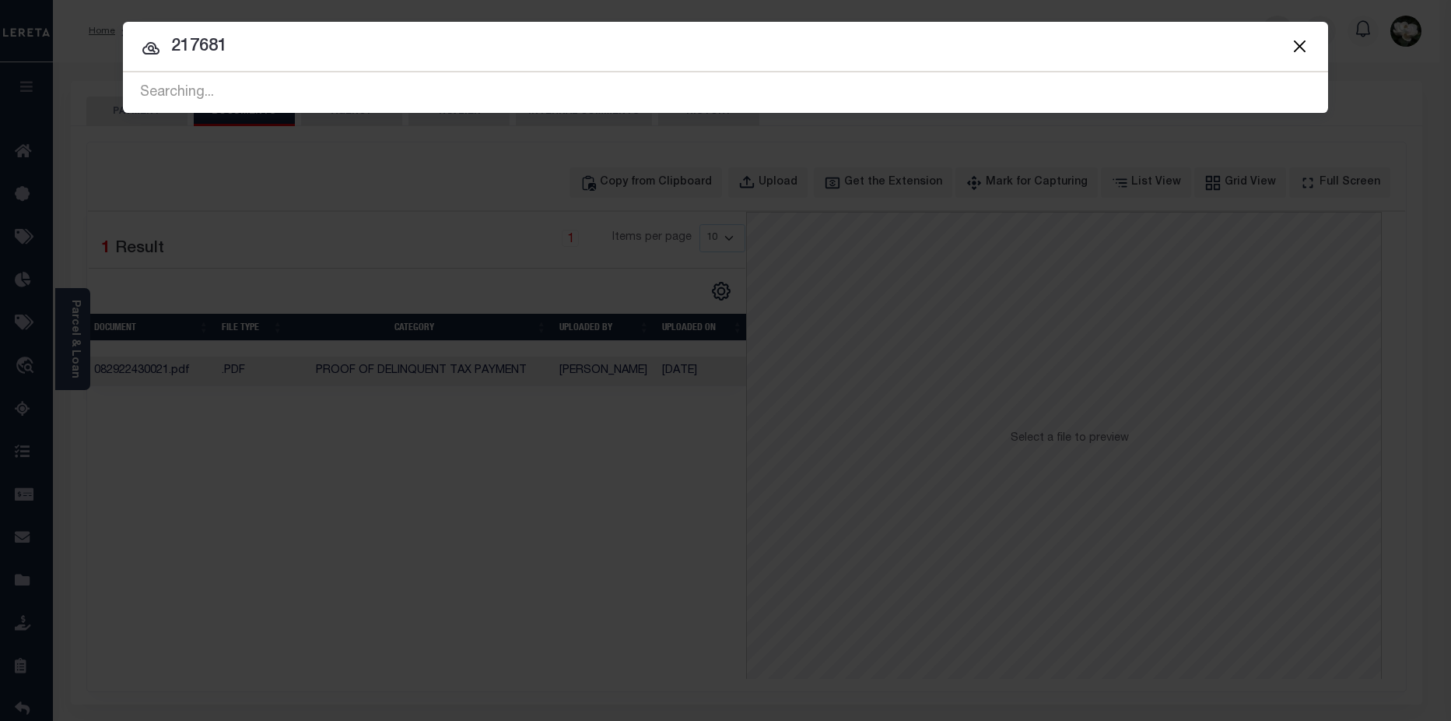
type input "217681"
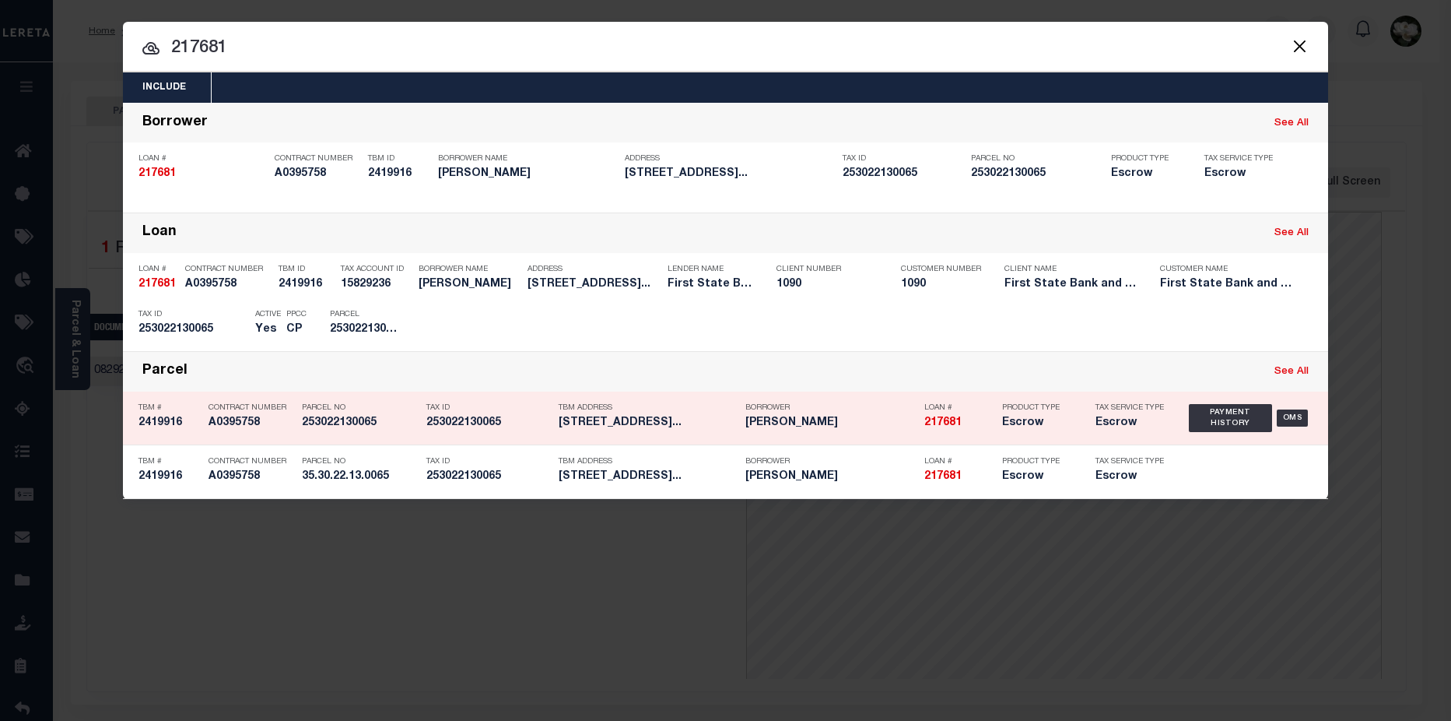
click at [892, 427] on h5 "[PERSON_NAME]" at bounding box center [831, 422] width 171 height 13
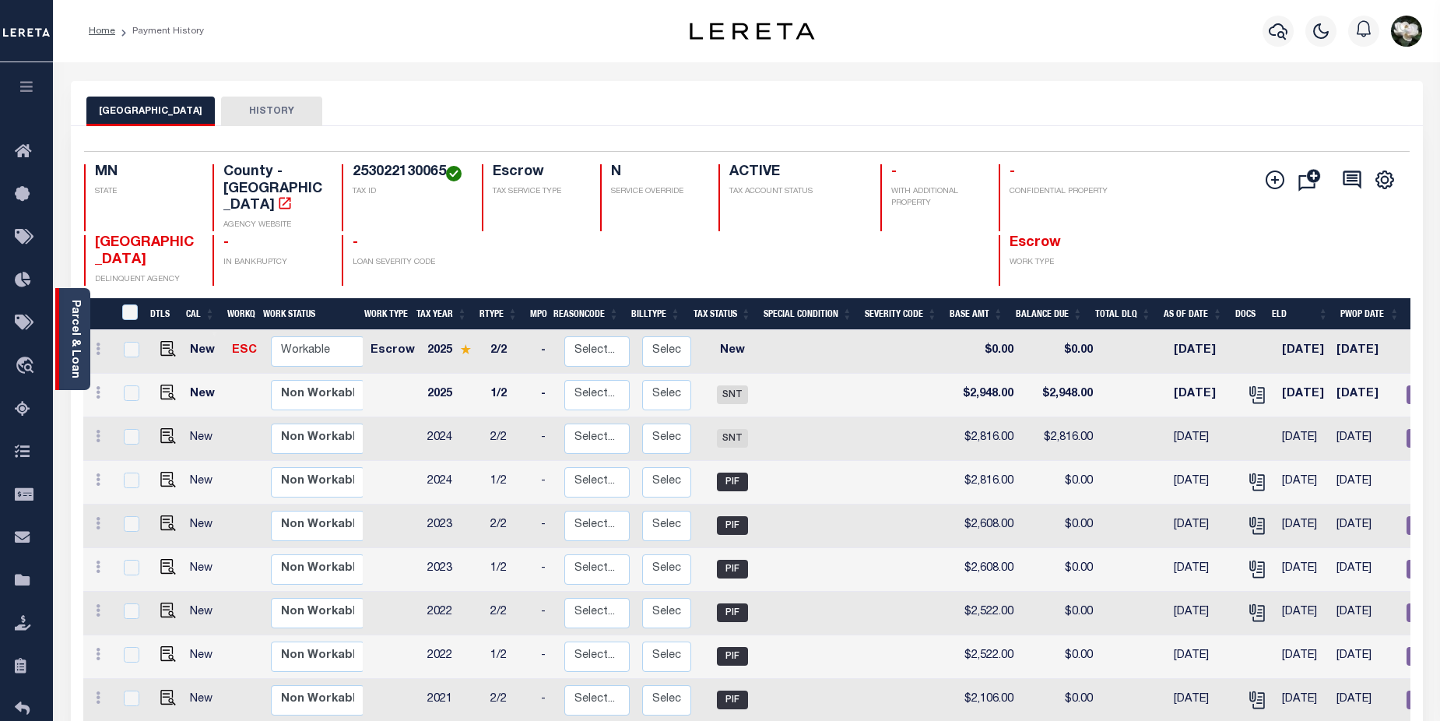
click at [75, 331] on link "Parcel & Loan" at bounding box center [74, 339] width 11 height 79
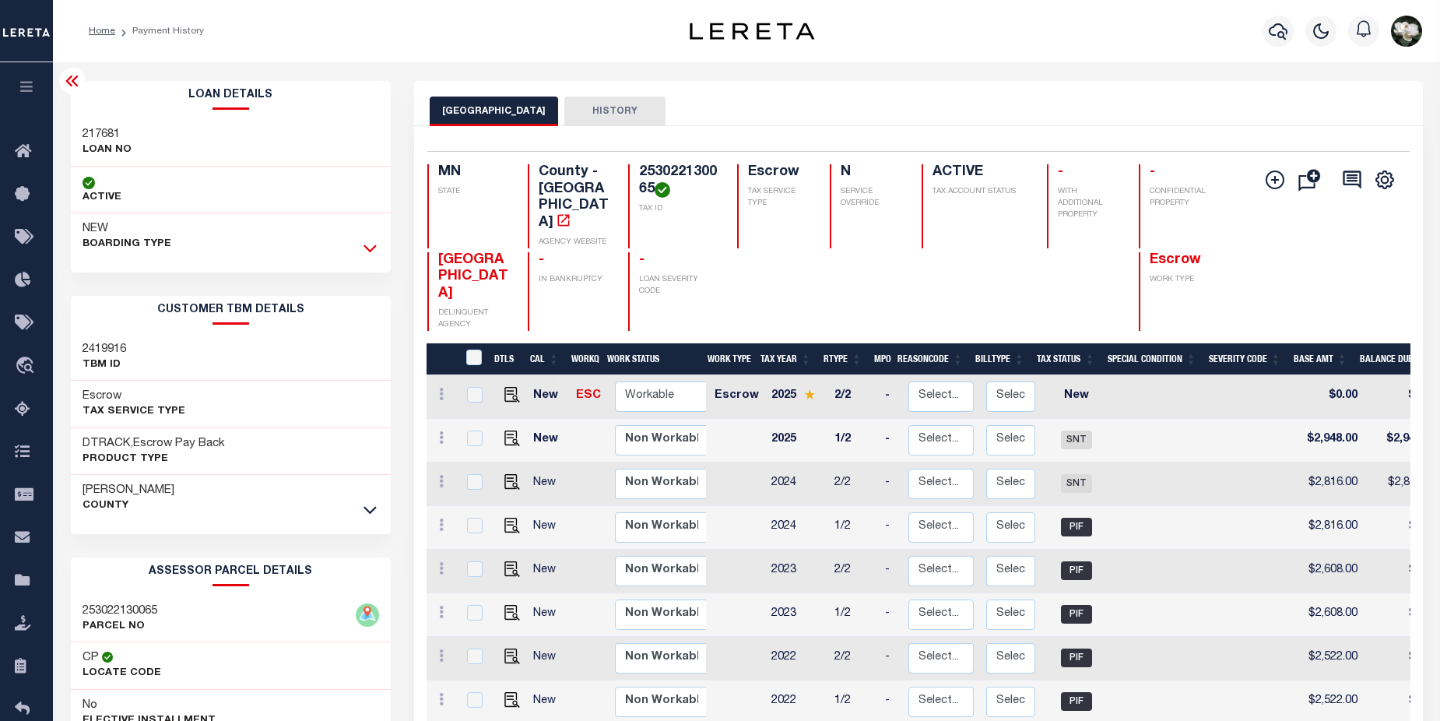
click at [370, 247] on icon at bounding box center [369, 248] width 13 height 16
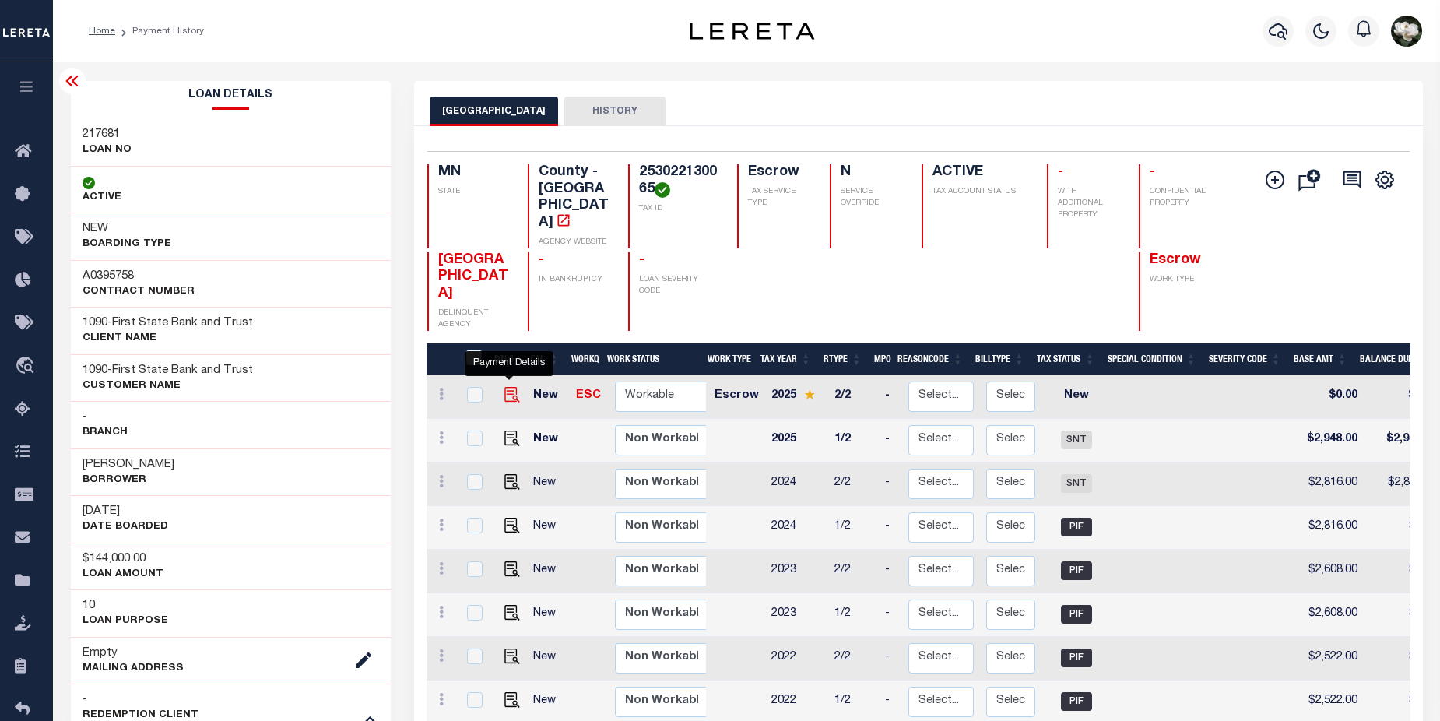
click at [512, 387] on img "" at bounding box center [512, 395] width 16 height 16
checkbox input "true"
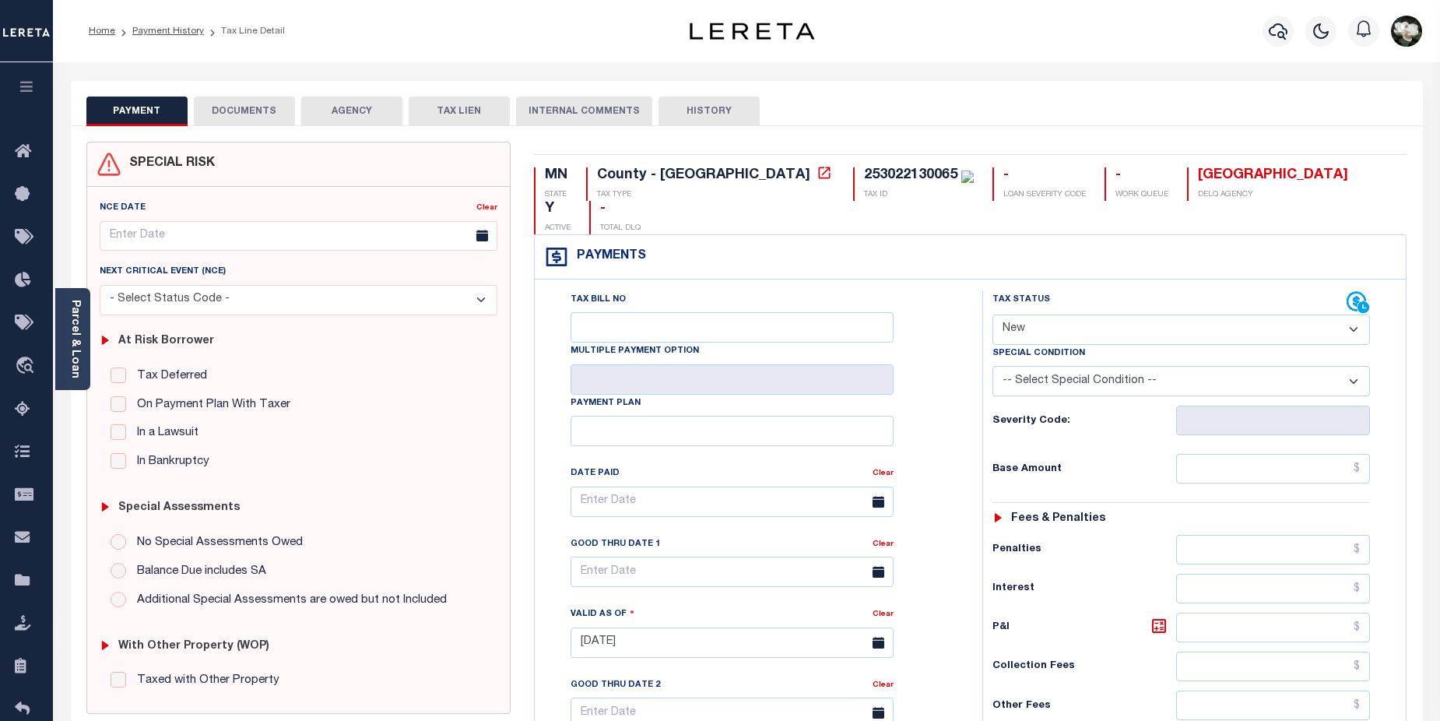
click at [1350, 314] on select "- Select Status Code - Open Due/Unpaid Paid Incomplete No Tax Due Internal Refu…" at bounding box center [1181, 329] width 378 height 30
select select "DUE"
click at [992, 314] on select "- Select Status Code - Open Due/Unpaid Paid Incomplete No Tax Due Internal Refu…" at bounding box center [1181, 329] width 378 height 30
type input "[DATE]"
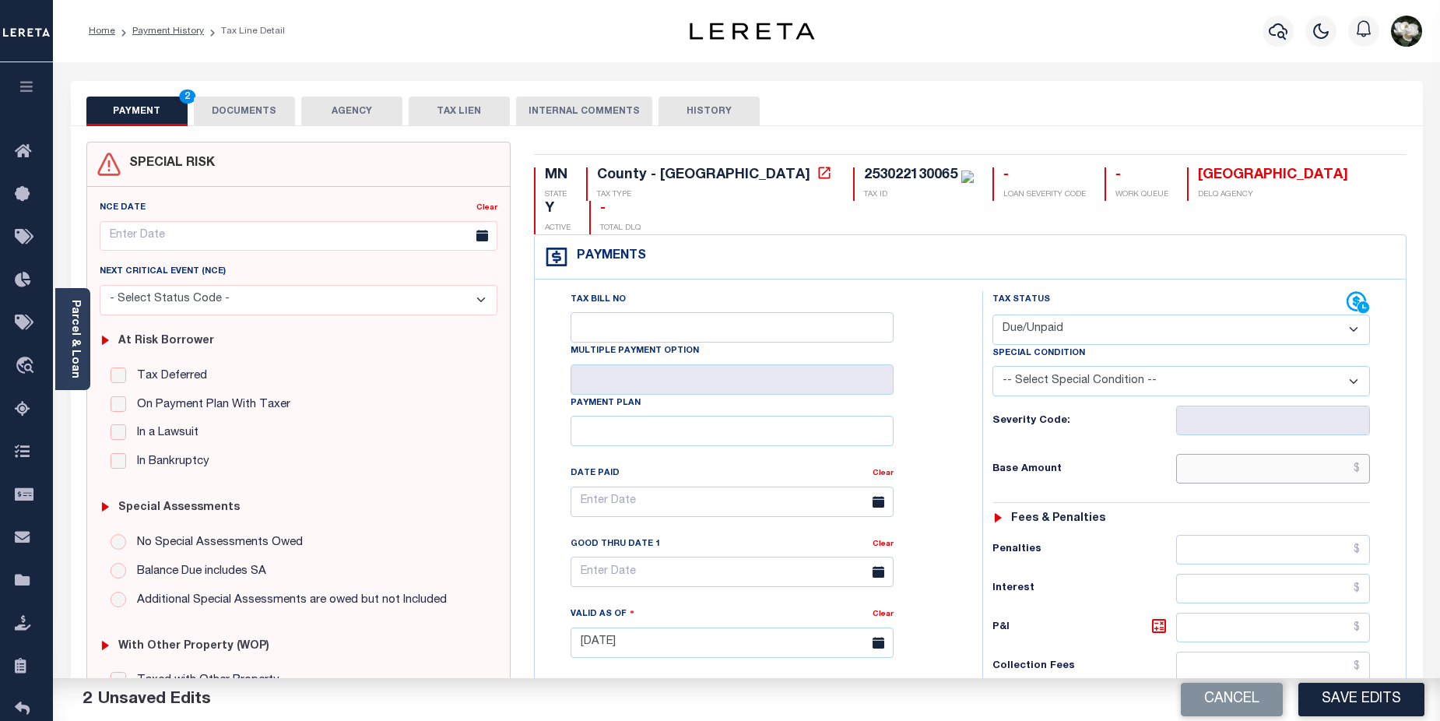
click at [1269, 454] on input "text" at bounding box center [1273, 469] width 195 height 30
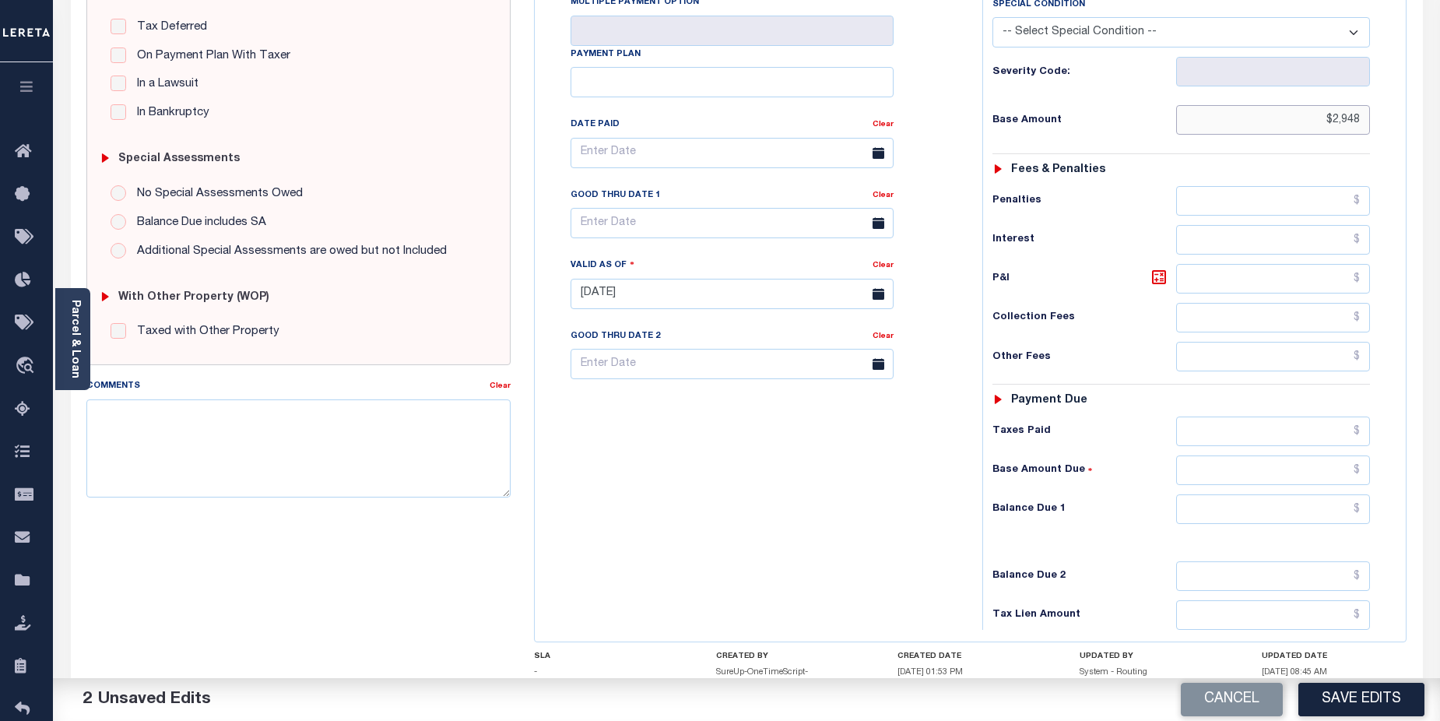
scroll to position [370, 0]
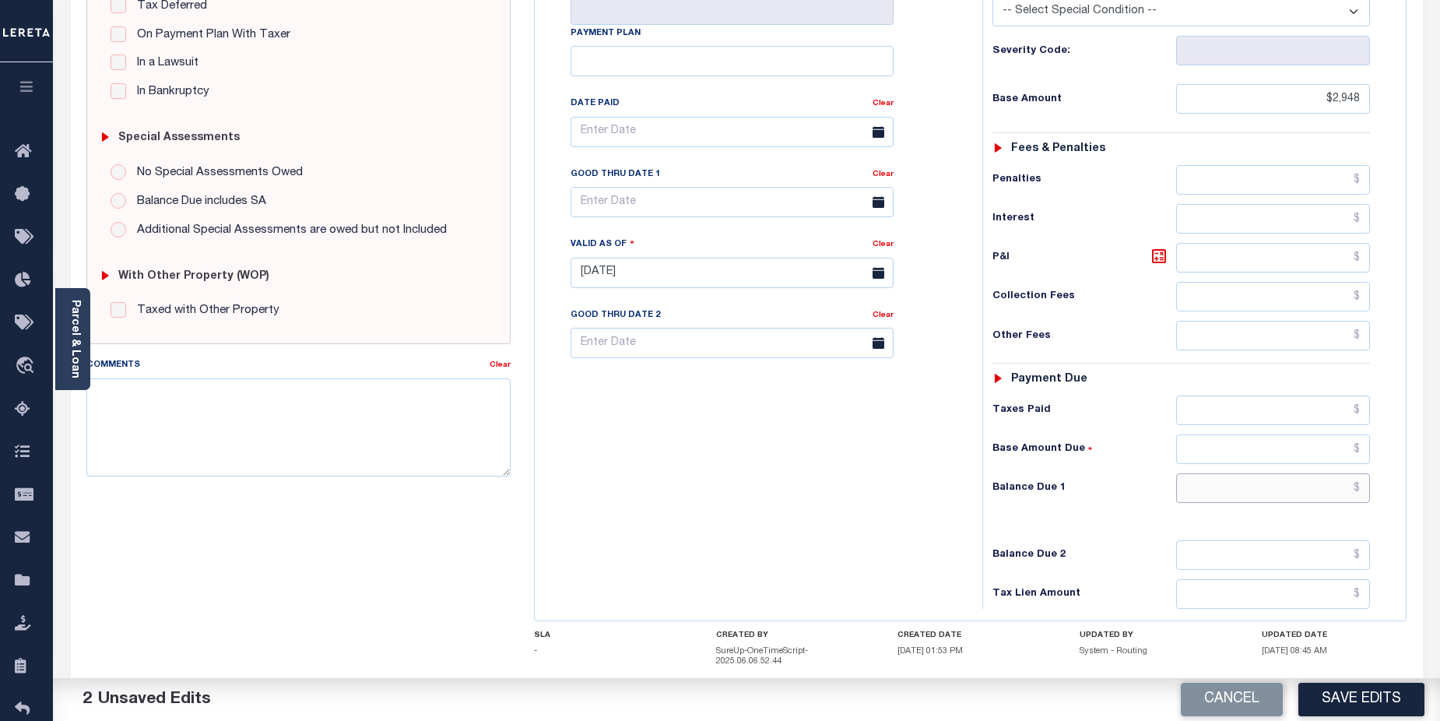
type input "$2,948.00"
click at [1272, 473] on input "text" at bounding box center [1273, 488] width 195 height 30
type input "$2,948.00"
click at [1378, 696] on button "Save Edits" at bounding box center [1361, 699] width 126 height 33
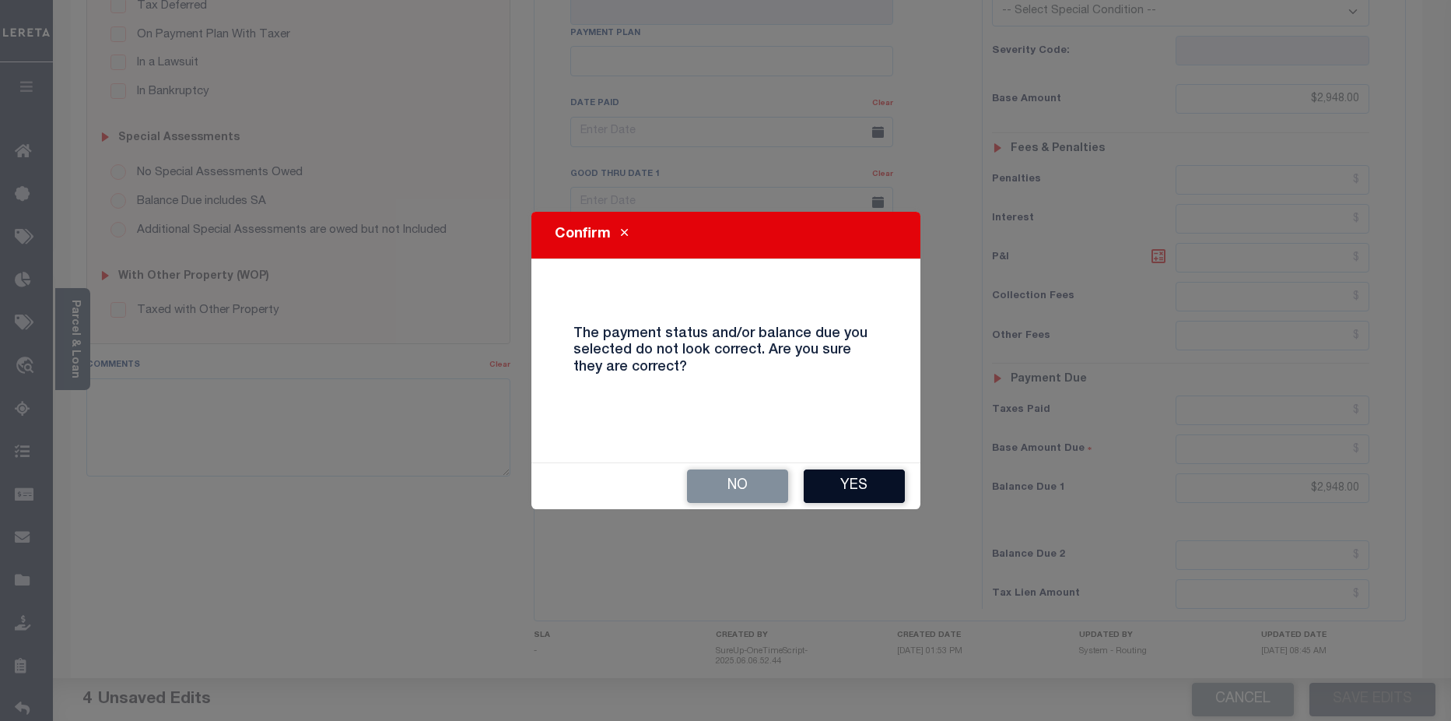
click at [860, 483] on button "Yes" at bounding box center [854, 485] width 101 height 33
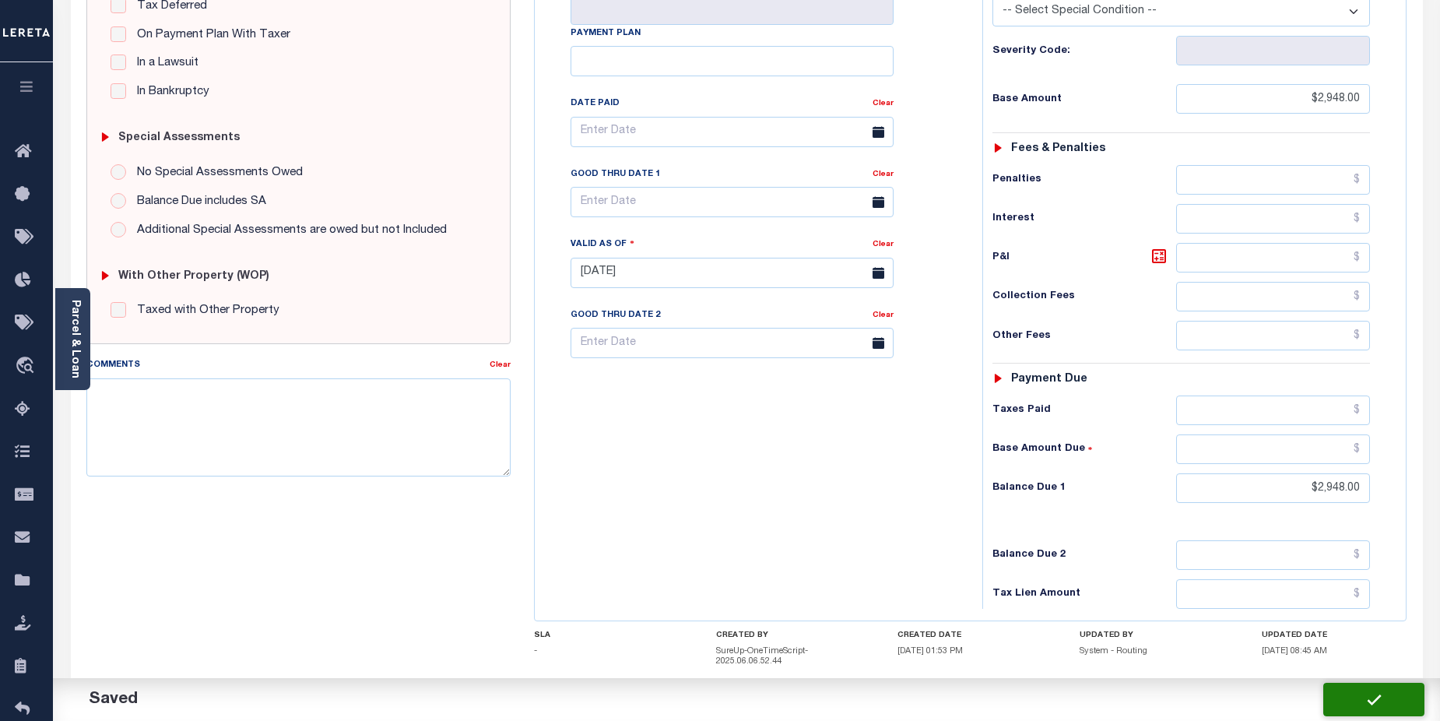
checkbox input "false"
type input "$2,948"
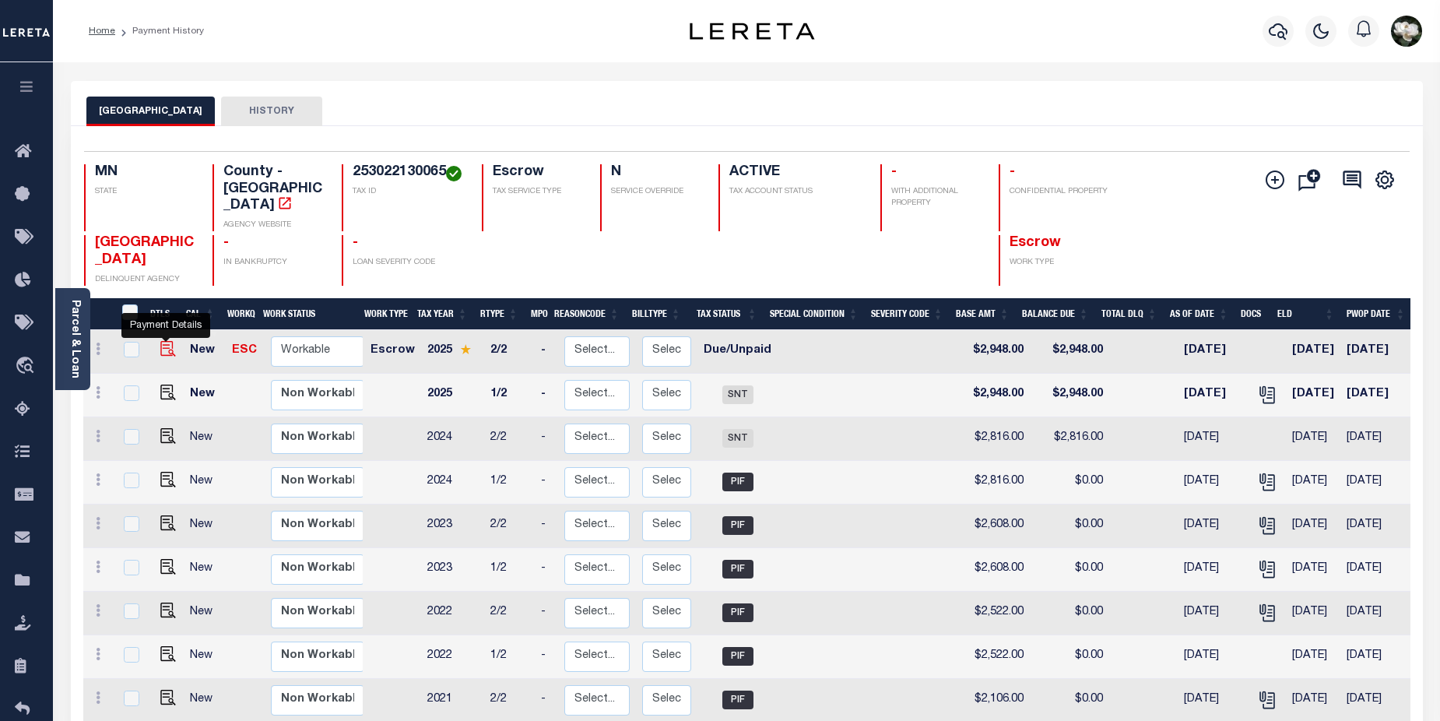
click at [166, 341] on img "" at bounding box center [168, 349] width 16 height 16
checkbox input "true"
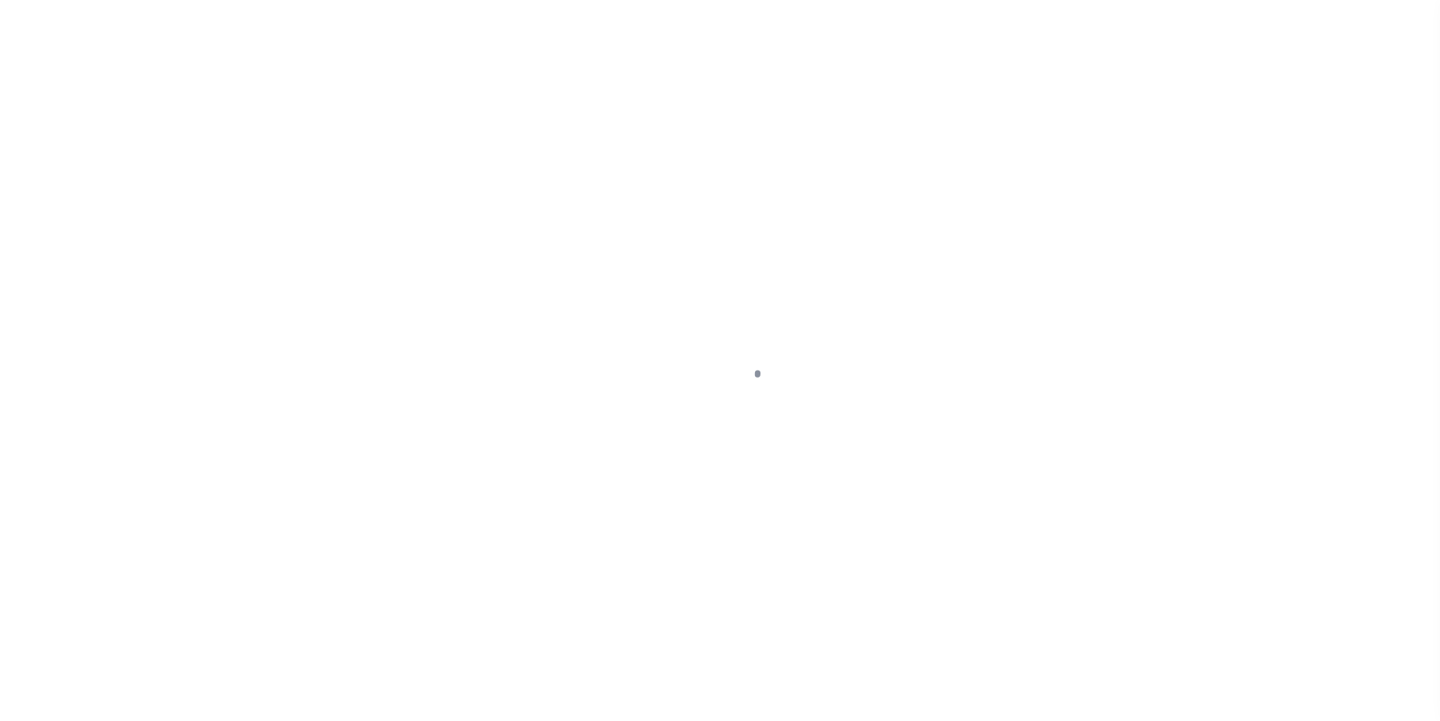
select select "DUE"
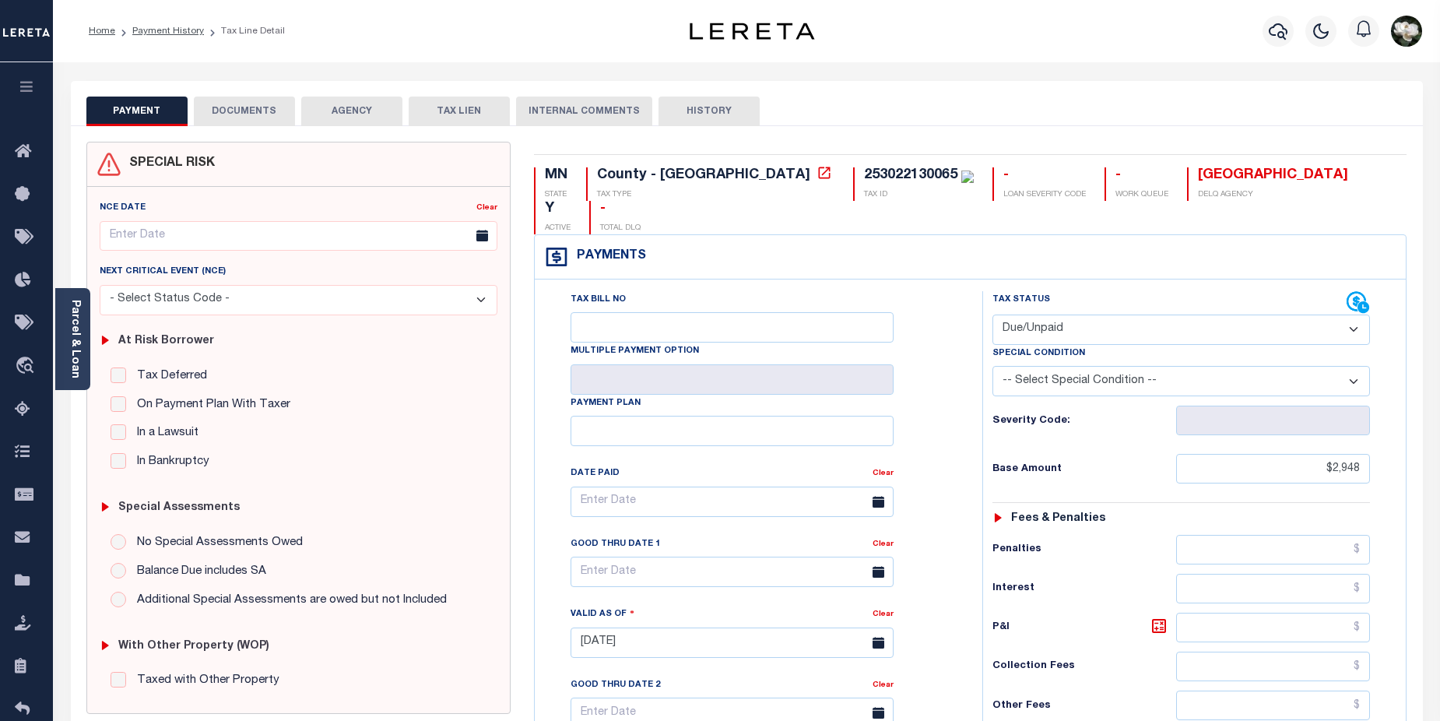
click at [237, 106] on button "DOCUMENTS" at bounding box center [244, 112] width 101 height 30
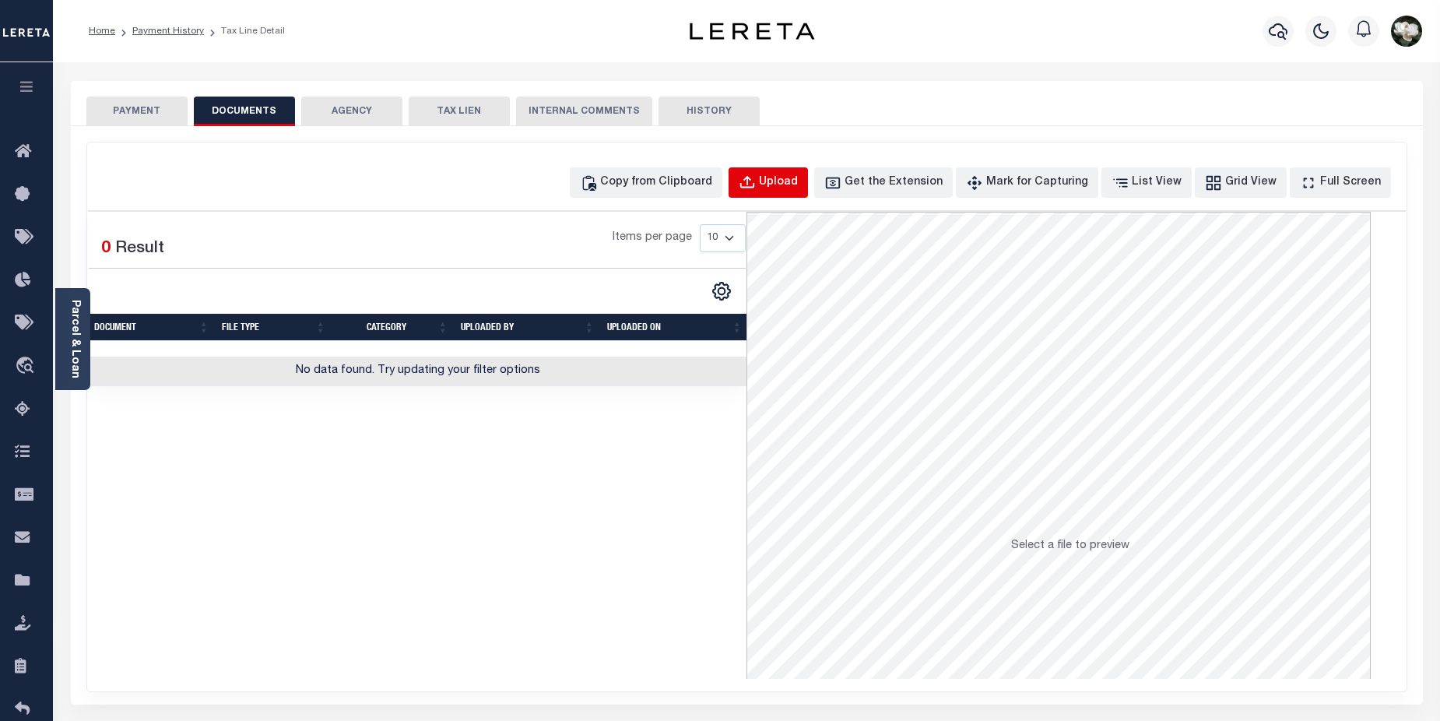
click at [798, 180] on div "Upload" at bounding box center [778, 182] width 39 height 17
select select "POP"
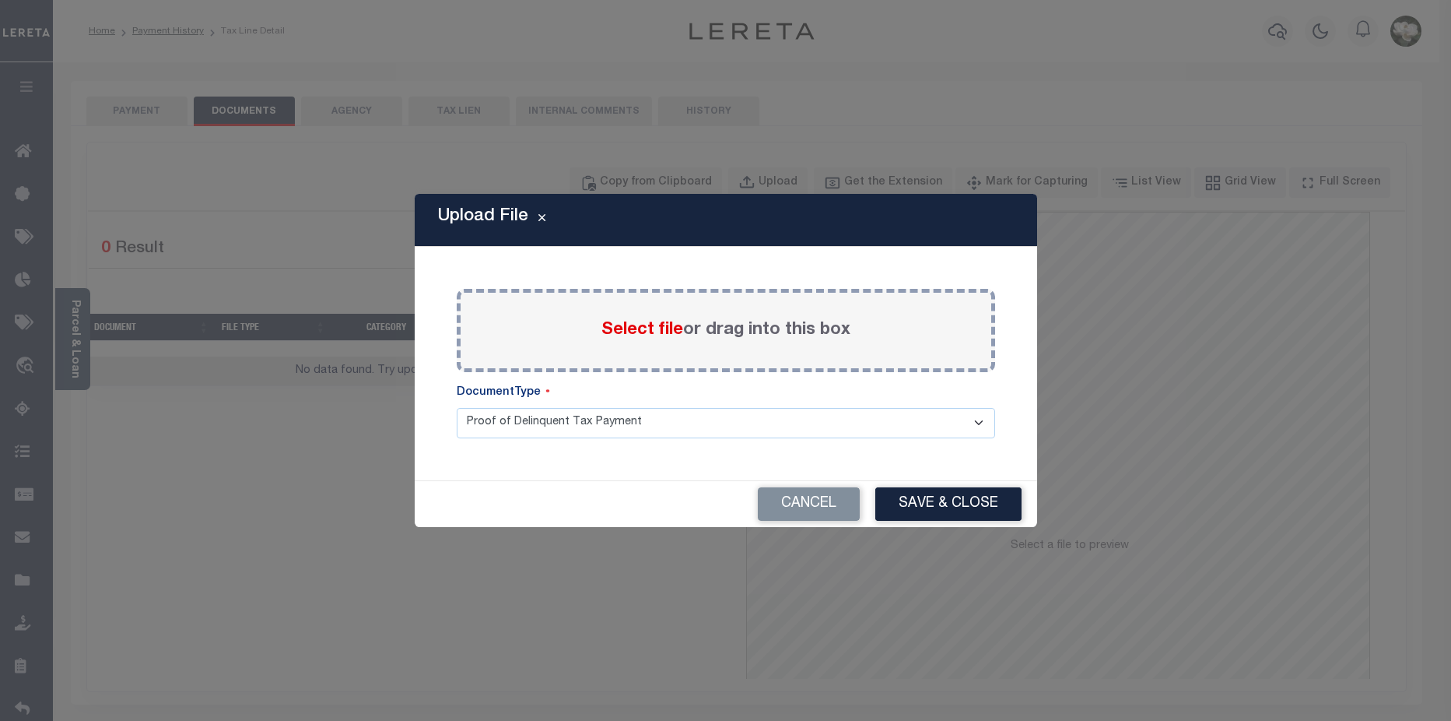
click at [623, 330] on span "Select file" at bounding box center [643, 329] width 82 height 17
click at [0, 0] on input "Select file or drag into this box" at bounding box center [0, 0] width 0 height 0
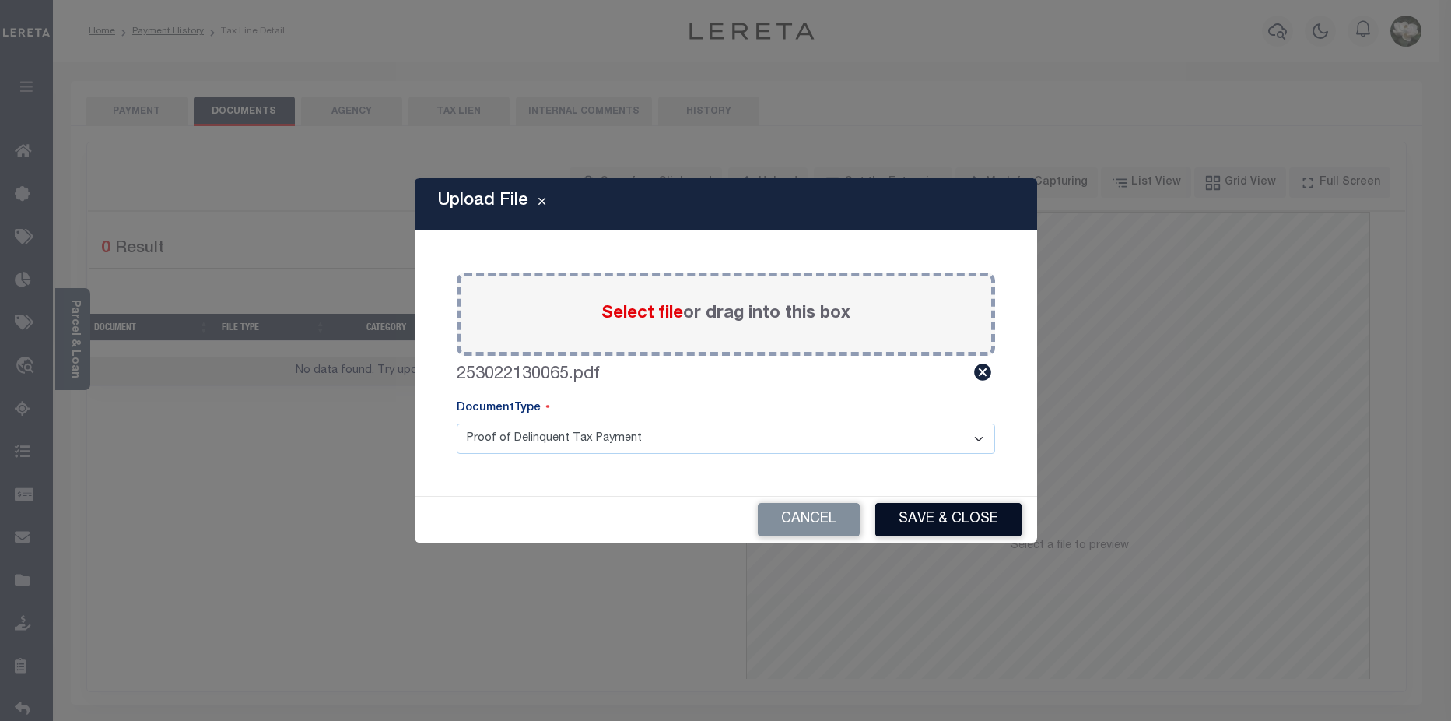
click at [970, 512] on button "Save & Close" at bounding box center [949, 519] width 146 height 33
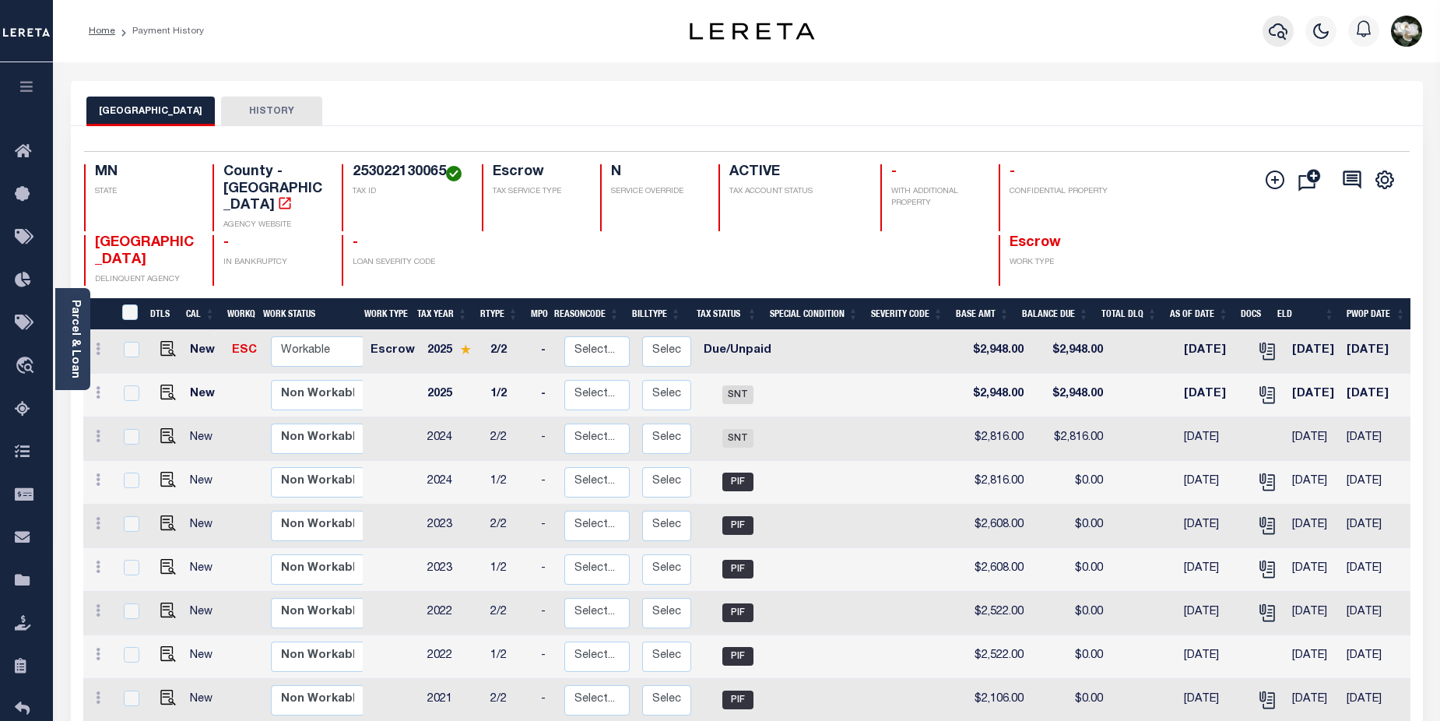
click at [1276, 37] on icon "button" at bounding box center [1278, 31] width 19 height 16
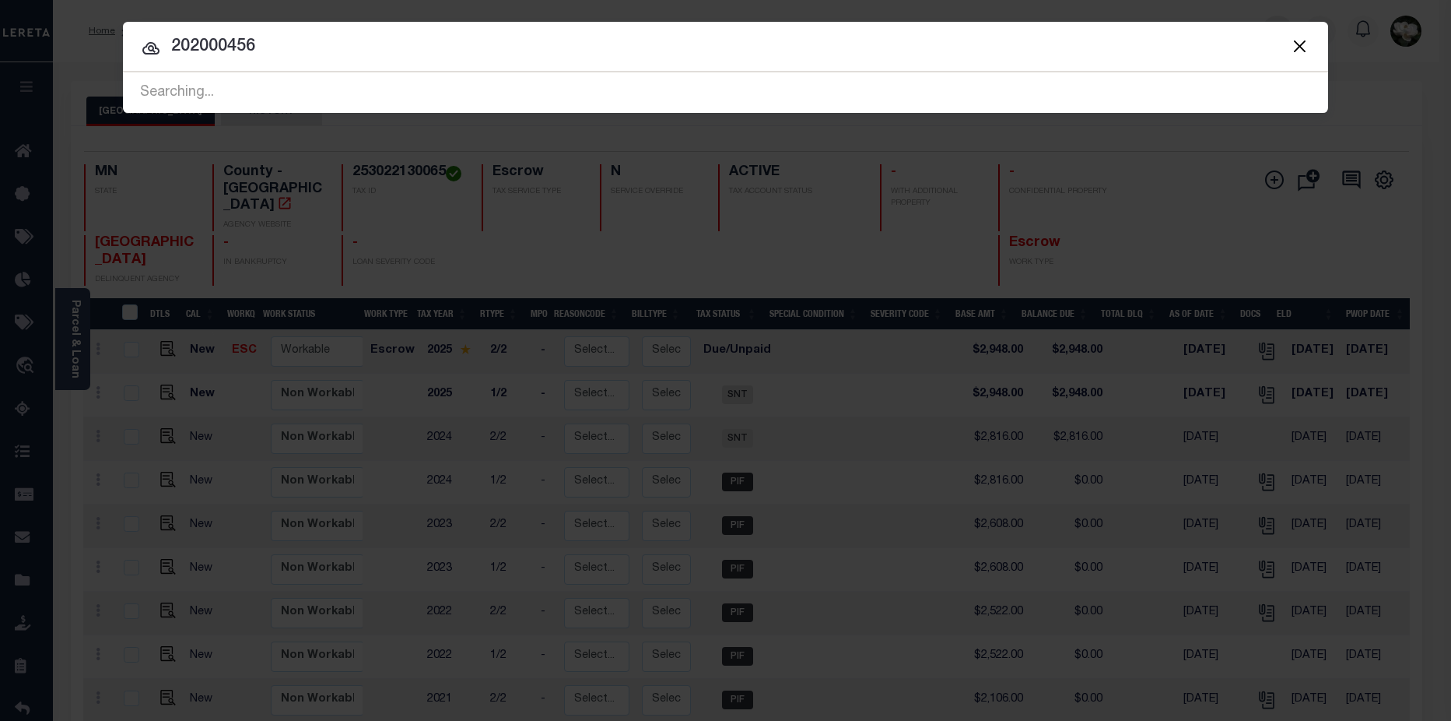
type input "202000456"
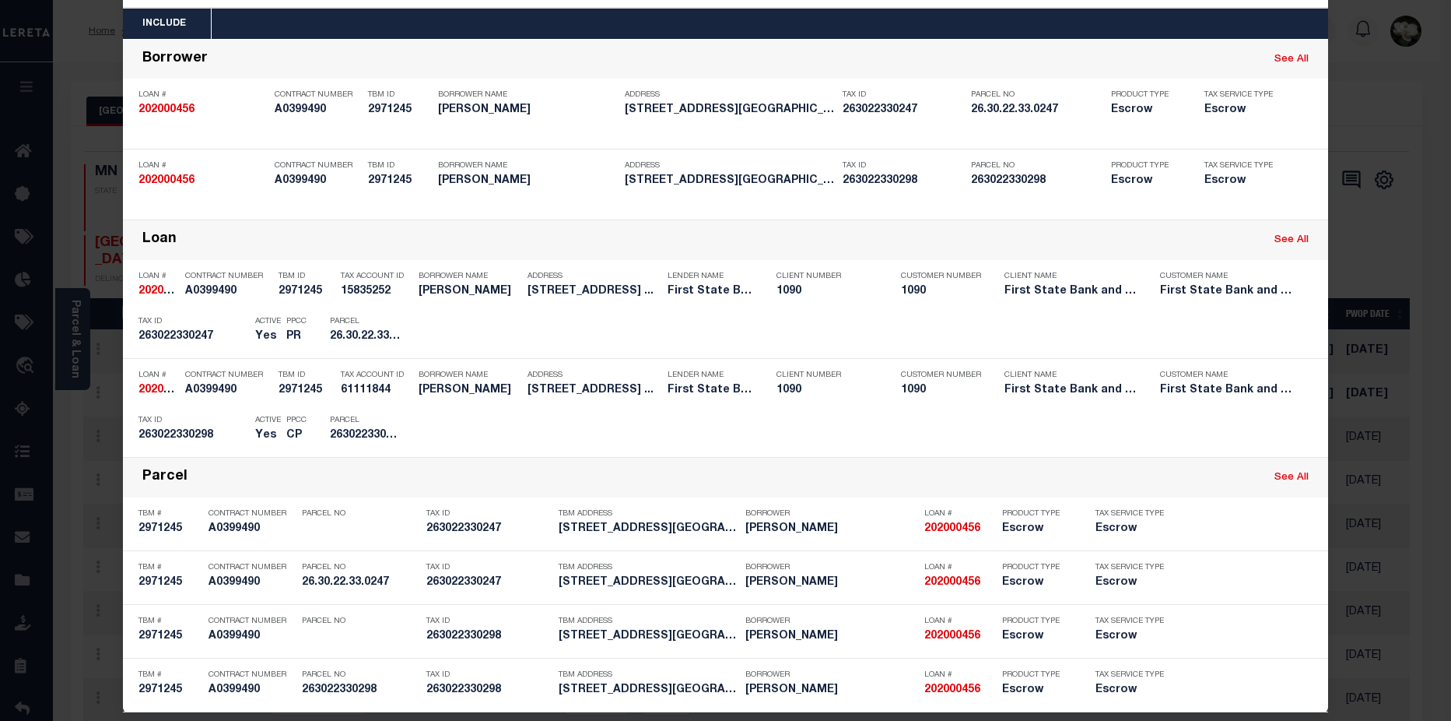
scroll to position [79, 0]
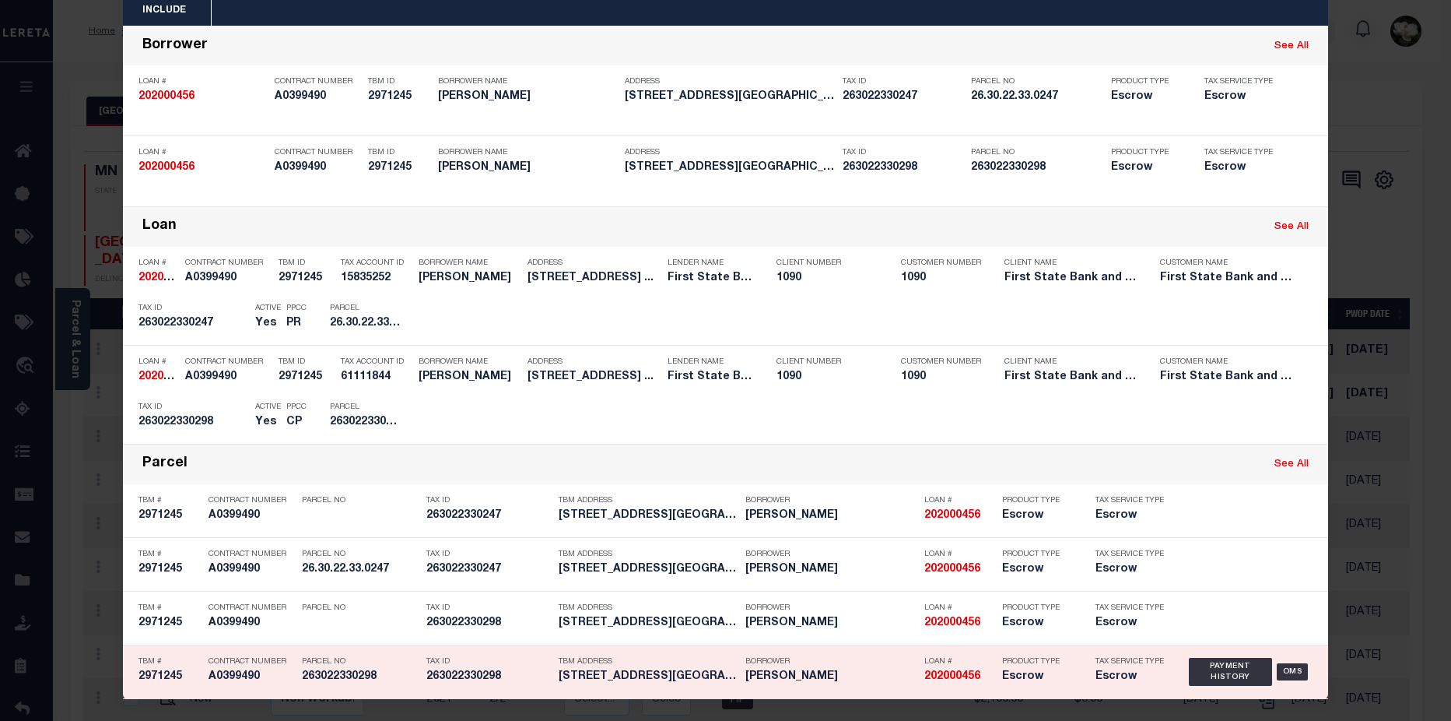
click at [1126, 671] on h5 "Escrow" at bounding box center [1131, 676] width 70 height 13
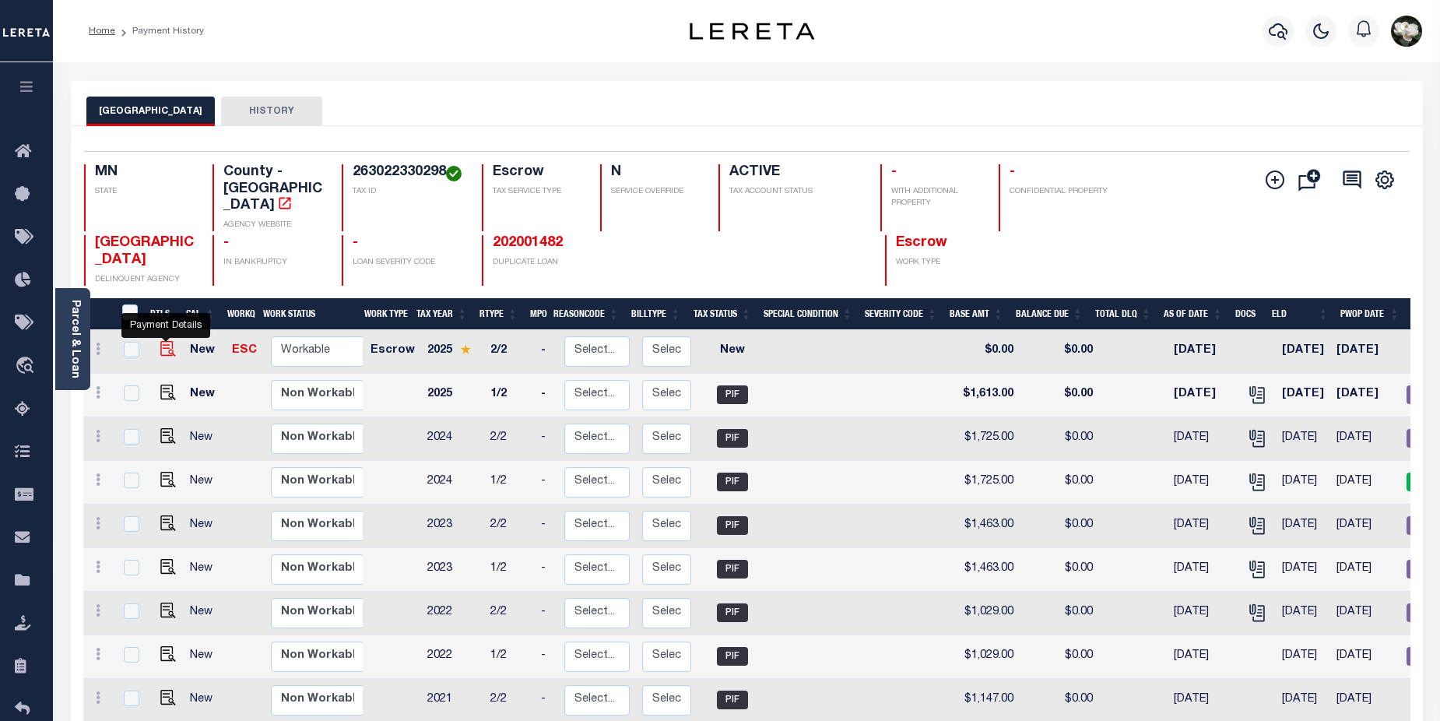
click at [170, 341] on img "" at bounding box center [168, 349] width 16 height 16
checkbox input "true"
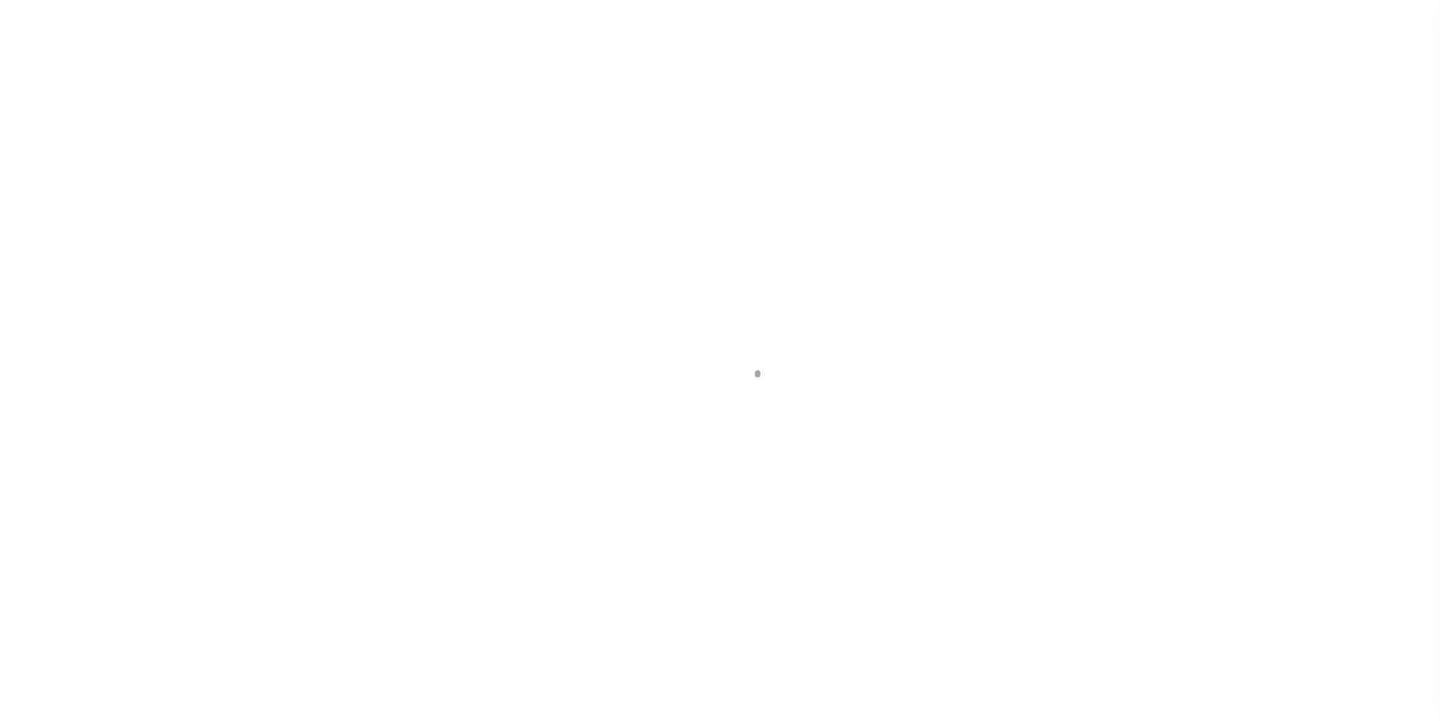
select select "NW2"
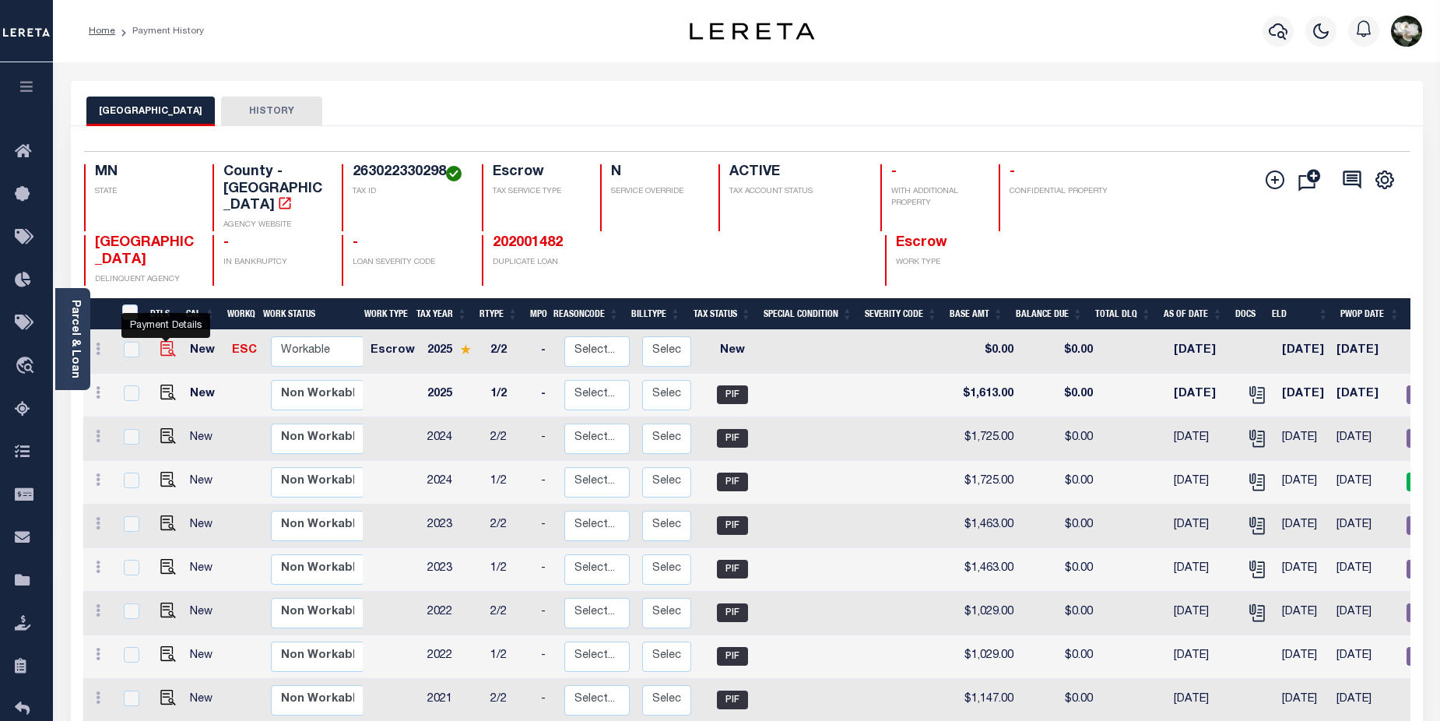
click at [160, 341] on img "" at bounding box center [168, 349] width 16 height 16
checkbox input "true"
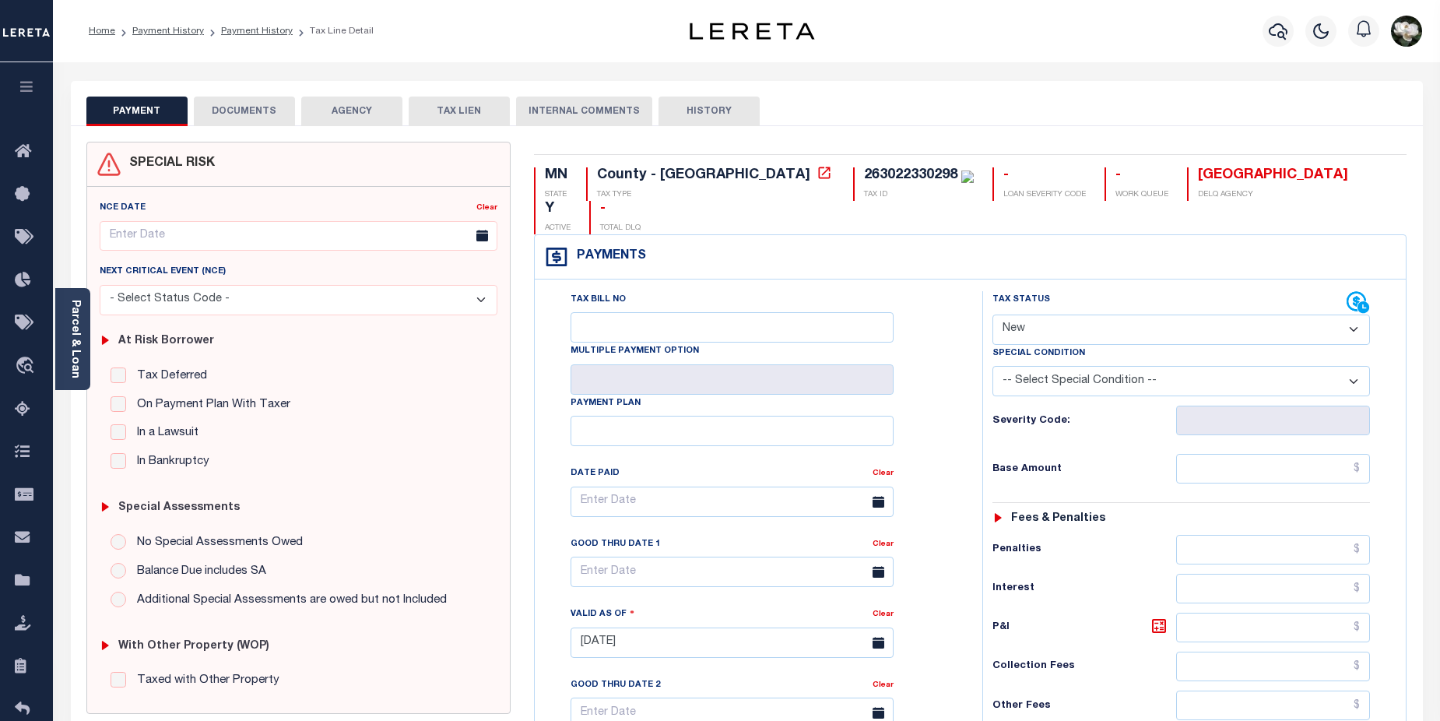
click at [1350, 314] on select "- Select Status Code - Open Due/Unpaid Paid Incomplete No Tax Due Internal Refu…" at bounding box center [1181, 329] width 378 height 30
select select "DUE"
click at [992, 314] on select "- Select Status Code - Open Due/Unpaid Paid Incomplete No Tax Due Internal Refu…" at bounding box center [1181, 329] width 378 height 30
type input "[DATE]"
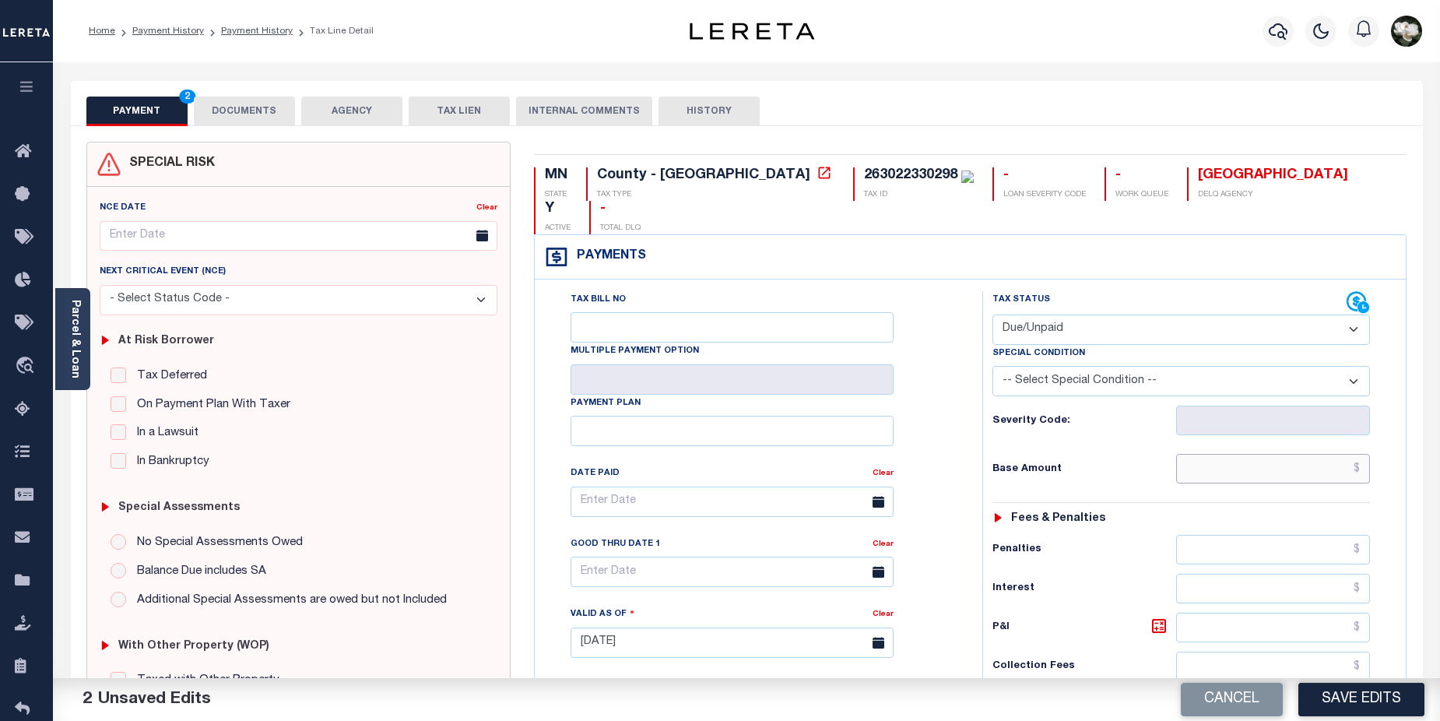
click at [1276, 454] on input "text" at bounding box center [1273, 469] width 195 height 30
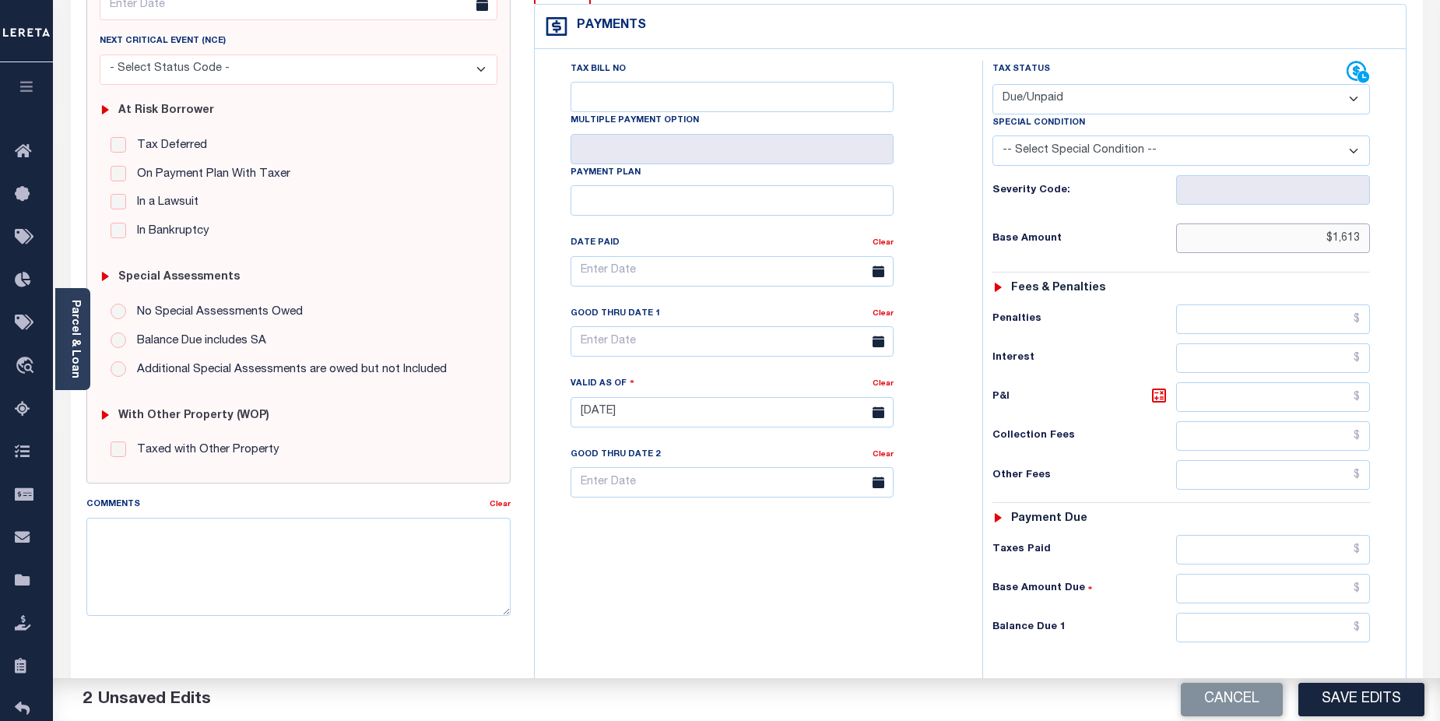
scroll to position [247, 0]
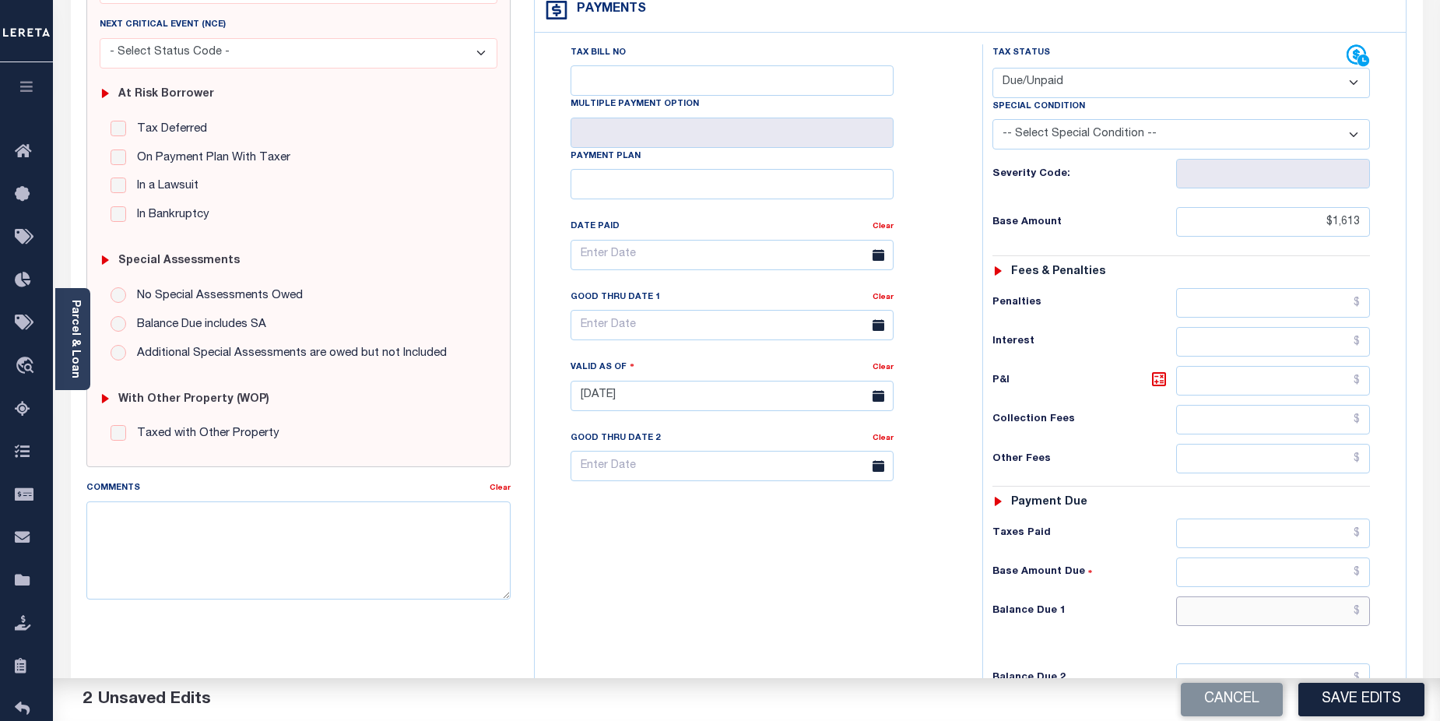
type input "$1,613.00"
click at [1257, 596] on input "text" at bounding box center [1273, 611] width 195 height 30
type input "$1,613.00"
click at [1395, 693] on button "Save Edits" at bounding box center [1361, 699] width 126 height 33
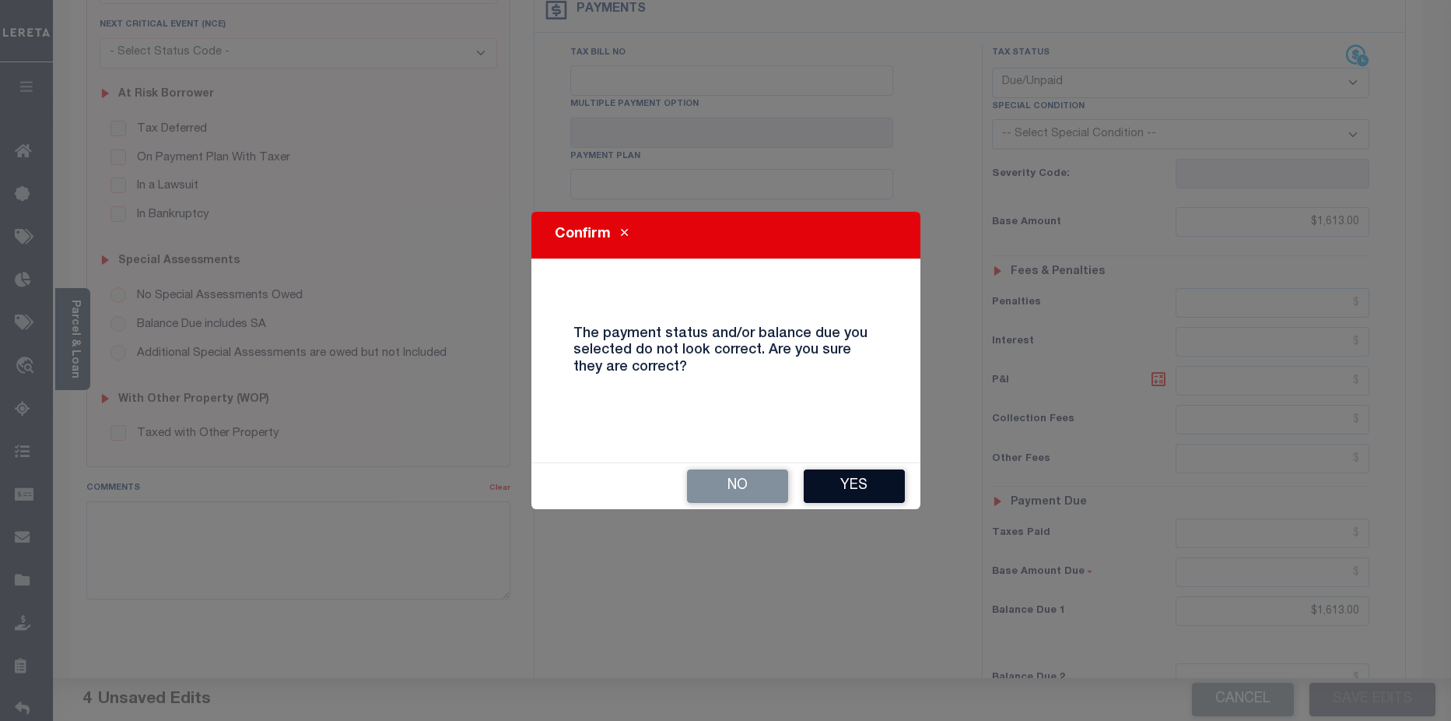
click at [866, 474] on button "Yes" at bounding box center [854, 485] width 101 height 33
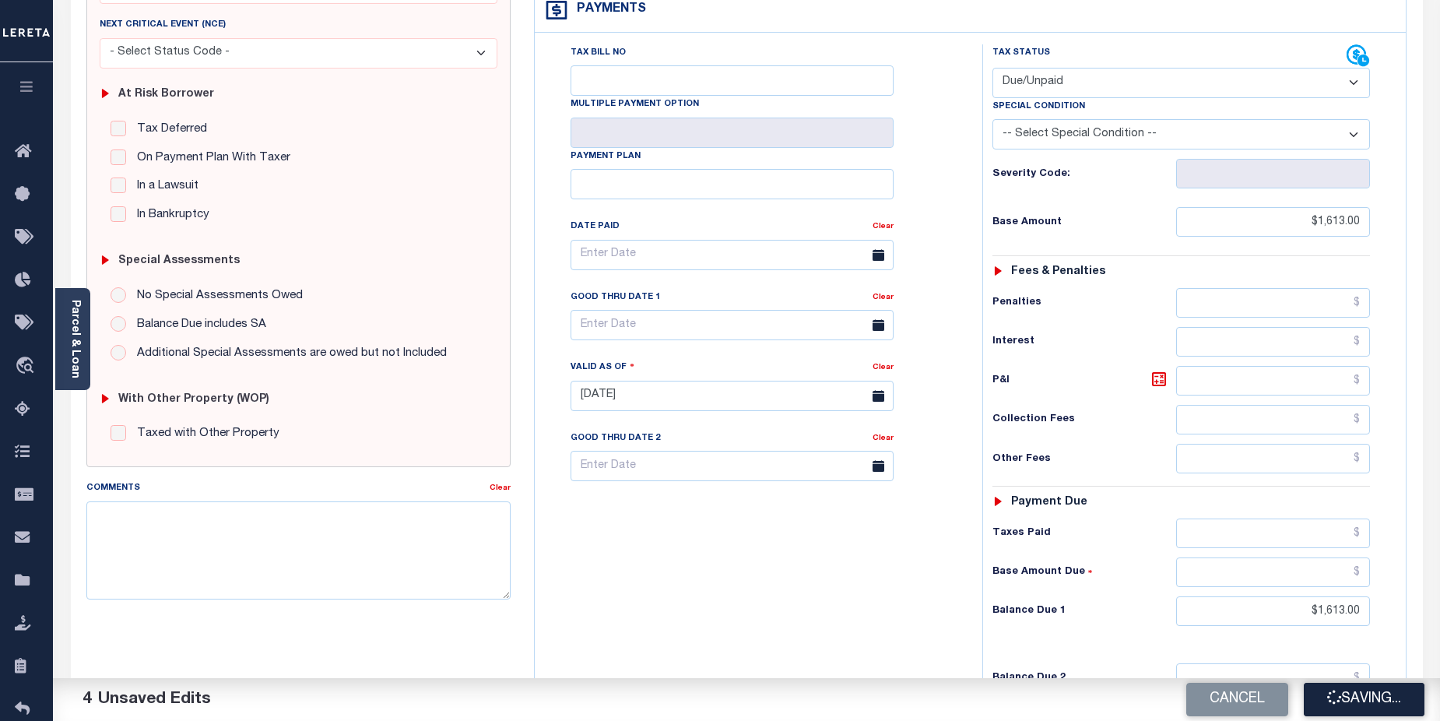
checkbox input "false"
type input "$1,613"
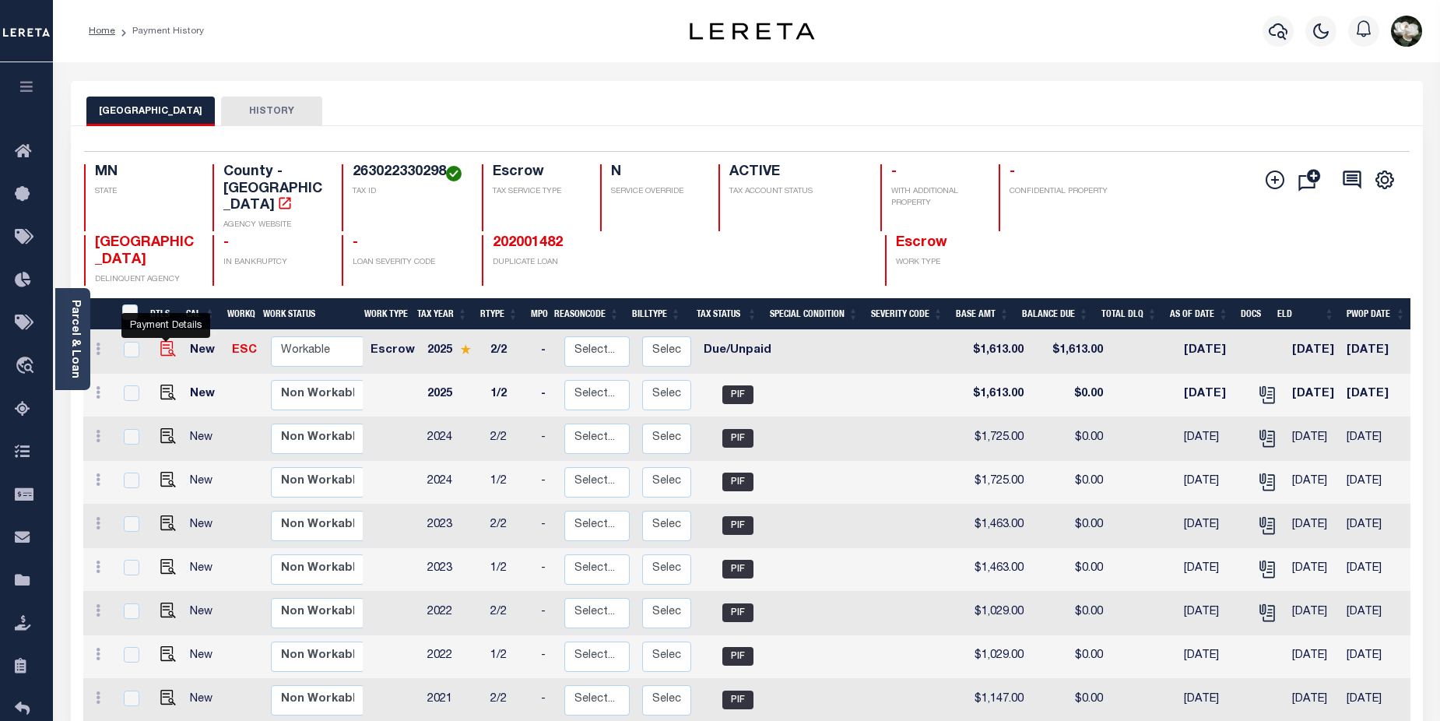
click at [160, 341] on img "" at bounding box center [168, 349] width 16 height 16
checkbox input "true"
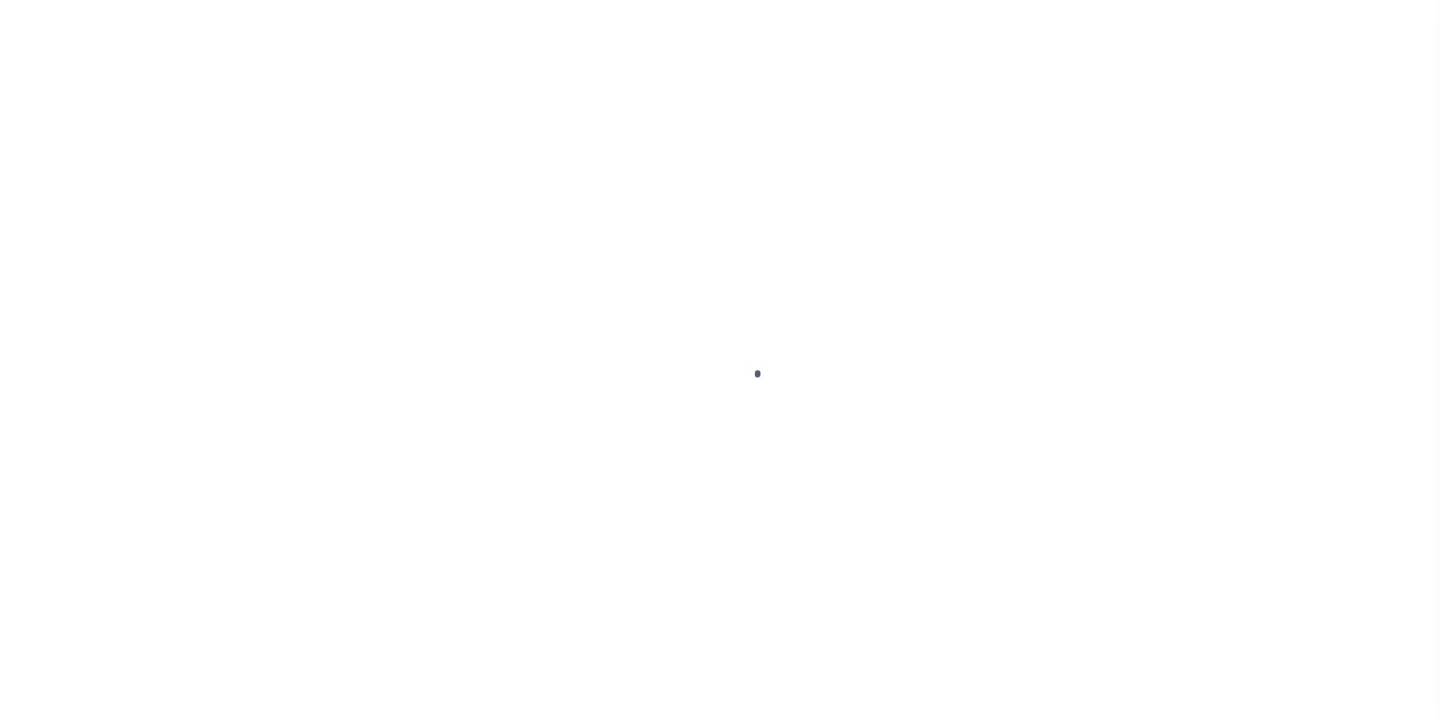
select select "DUE"
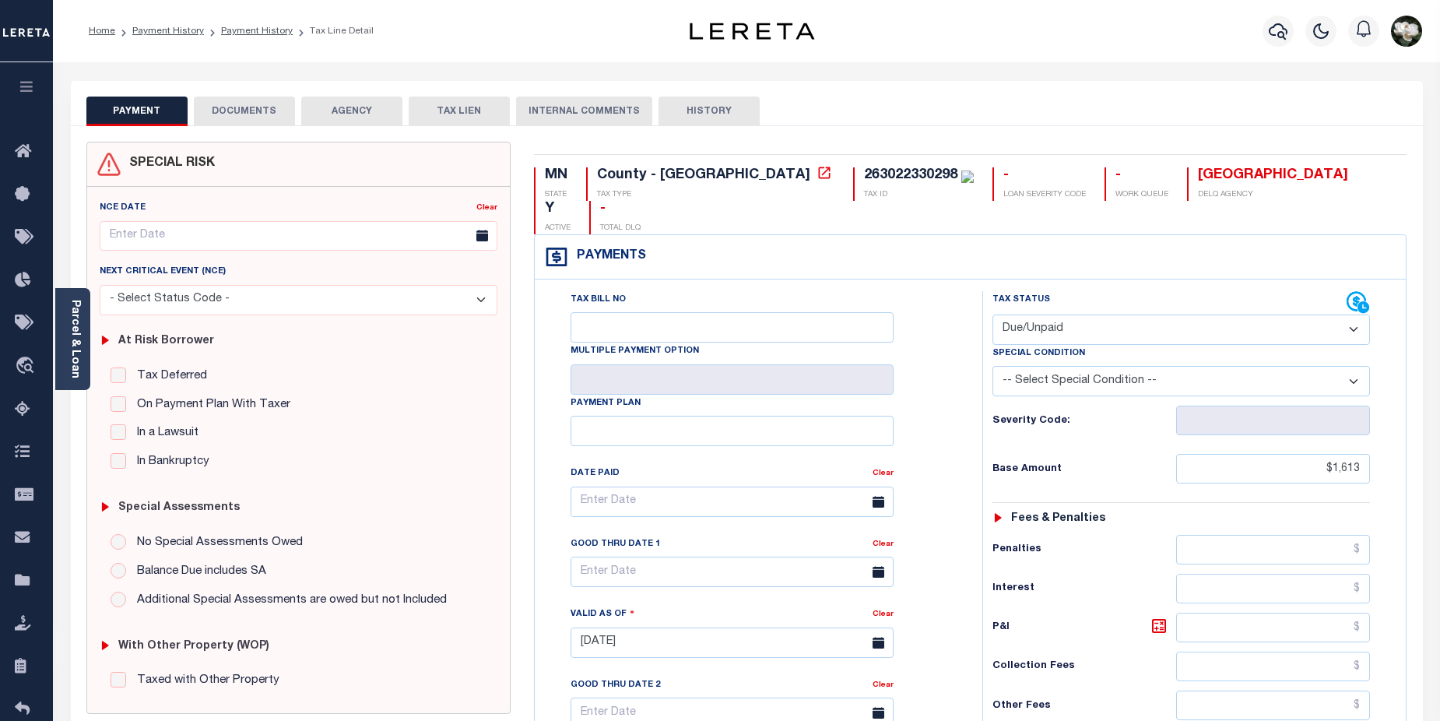
click at [247, 114] on button "DOCUMENTS" at bounding box center [244, 112] width 101 height 30
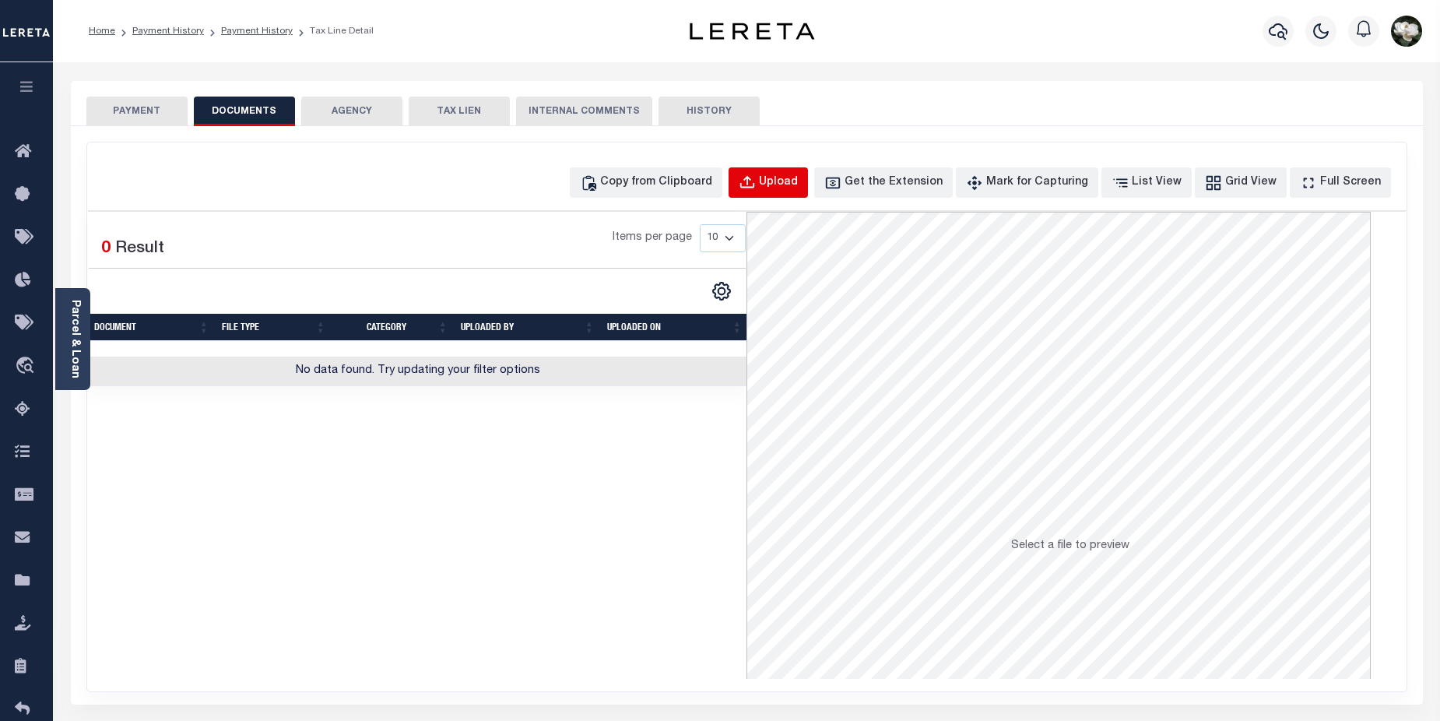
click at [798, 191] on button "Upload" at bounding box center [767, 182] width 79 height 30
select select "POP"
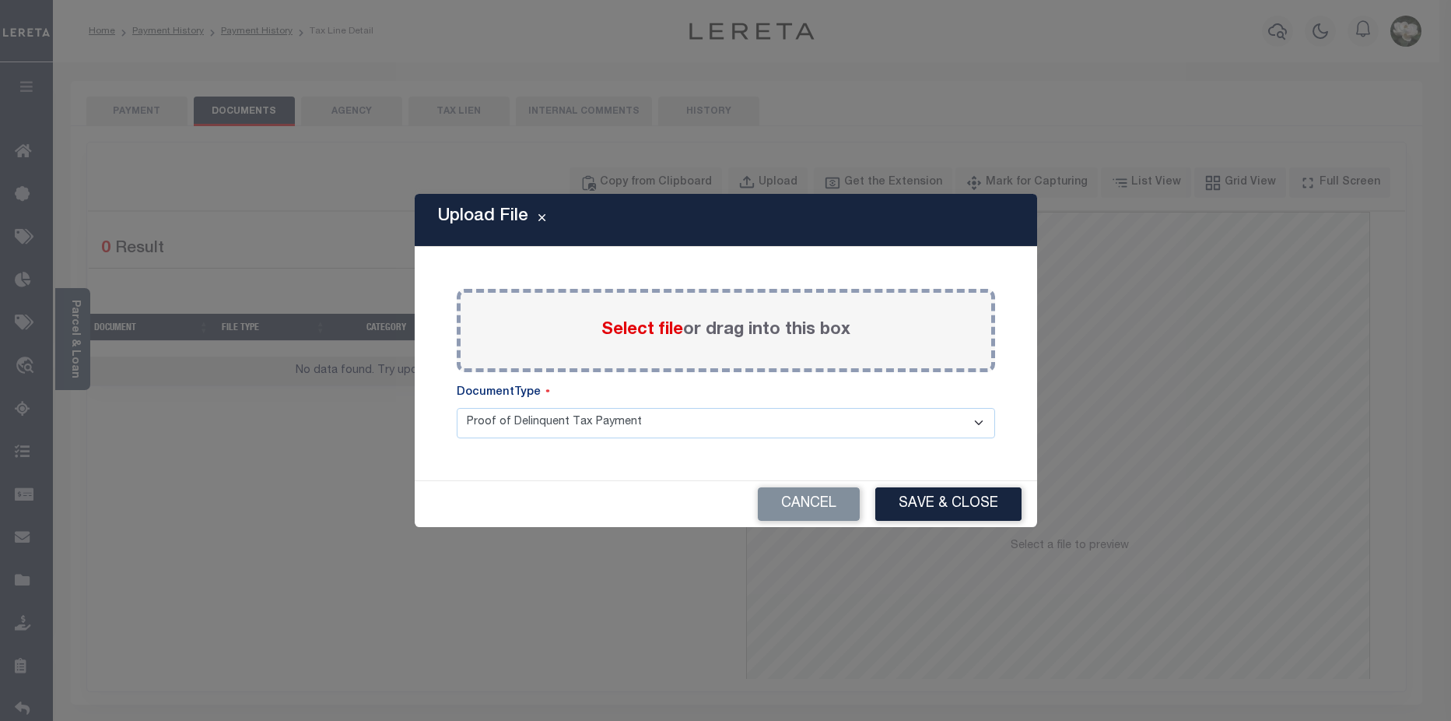
click at [628, 332] on span "Select file" at bounding box center [643, 329] width 82 height 17
click at [0, 0] on input "Select file or drag into this box" at bounding box center [0, 0] width 0 height 0
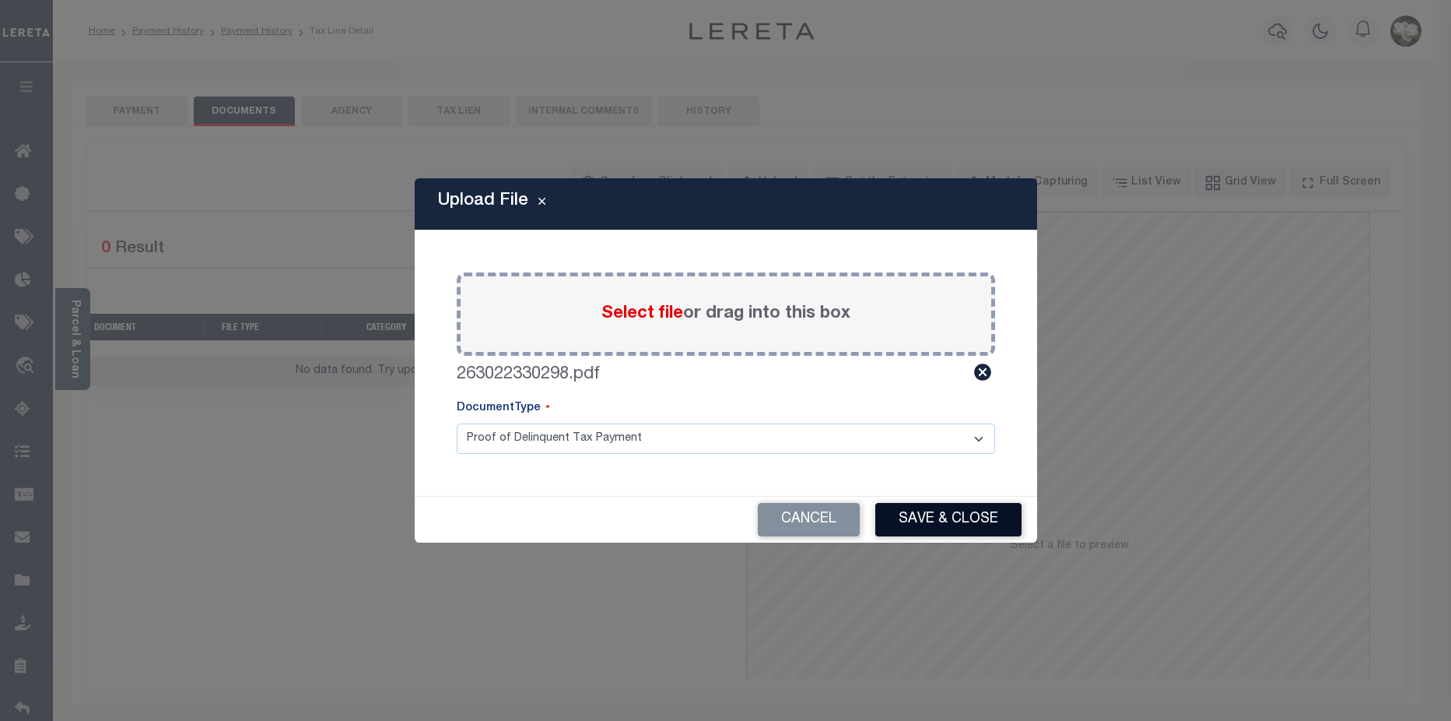
click at [954, 526] on button "Save & Close" at bounding box center [949, 519] width 146 height 33
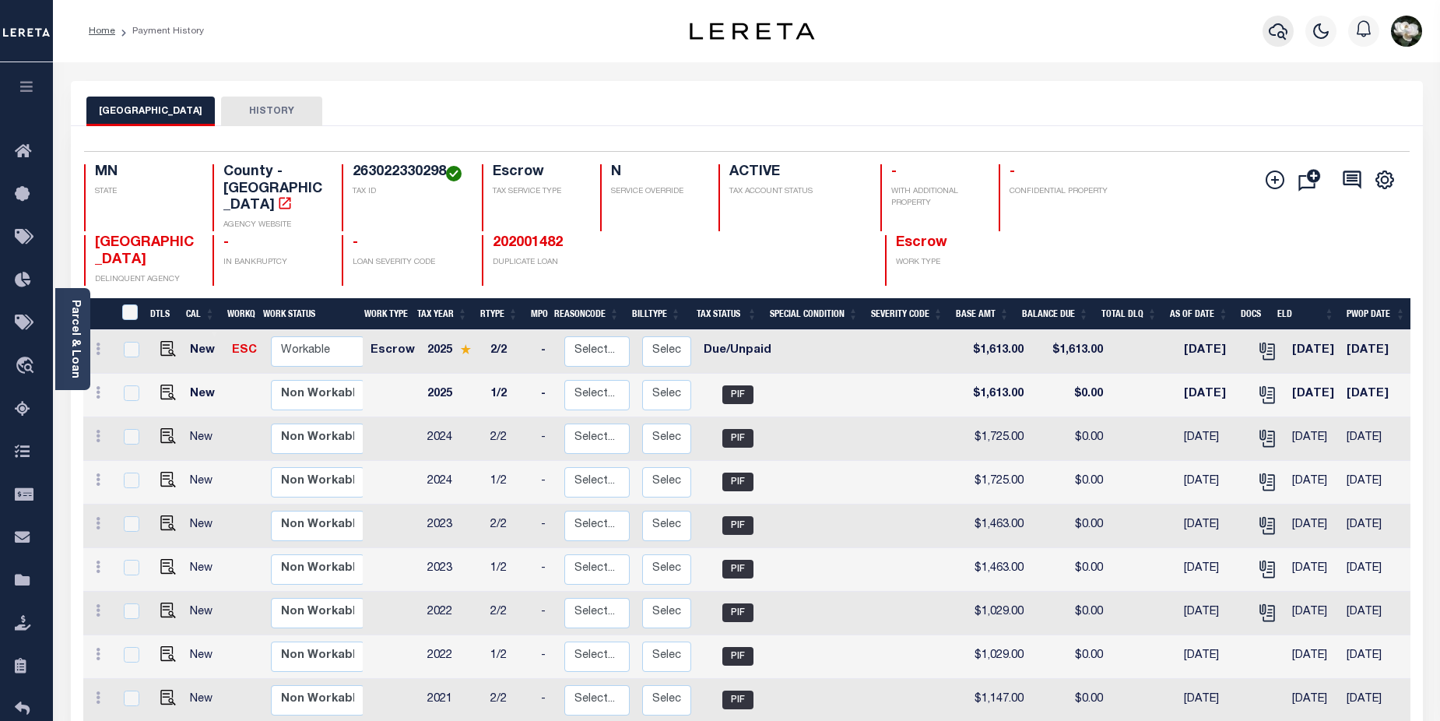
click at [1271, 31] on icon "button" at bounding box center [1278, 31] width 19 height 19
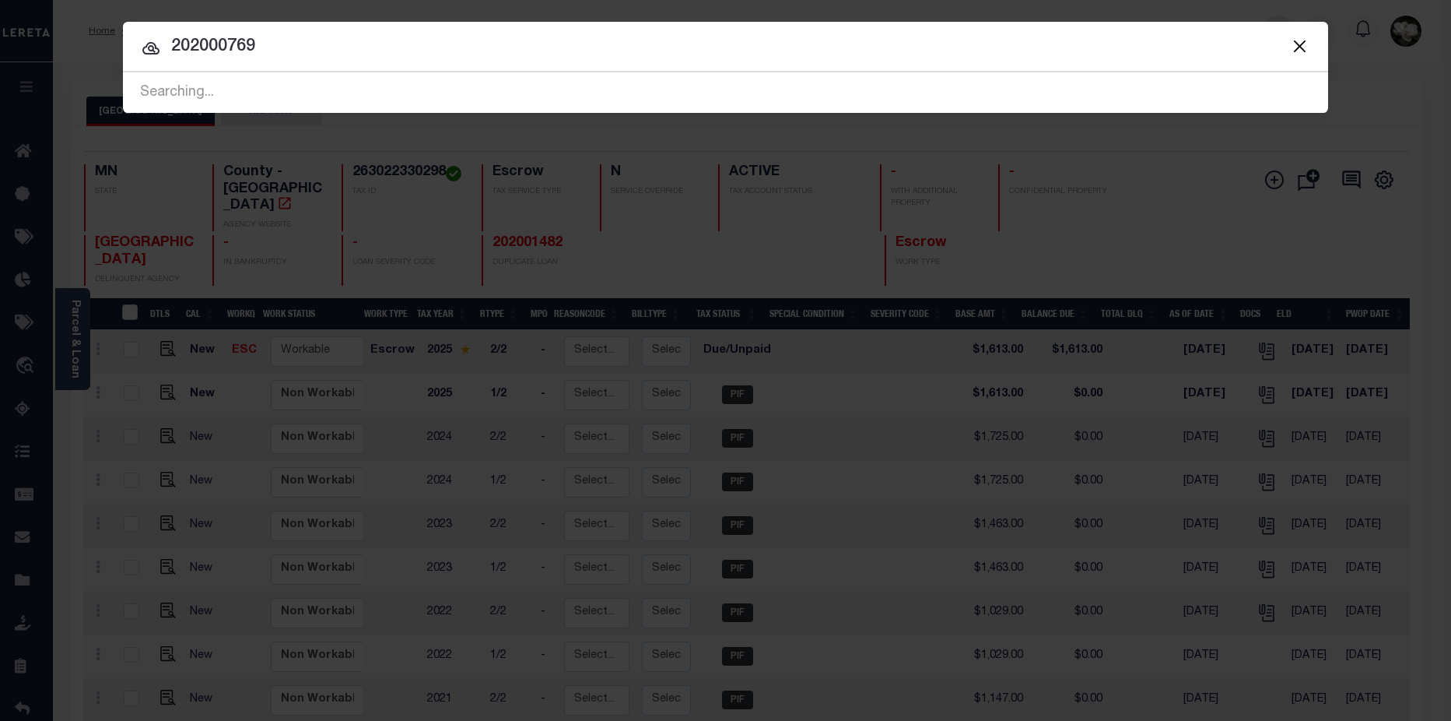
type input "202000769"
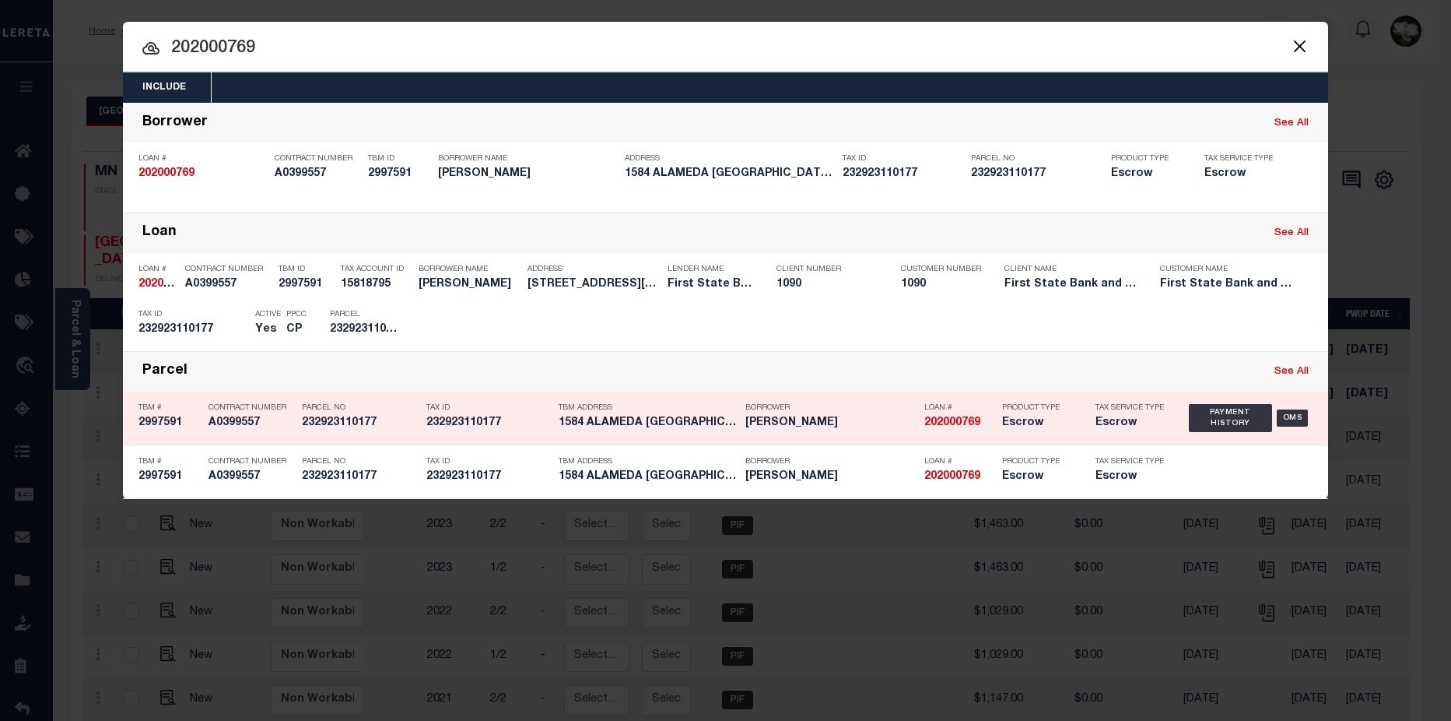
click at [728, 418] on h5 "1584 ALAMEDA ST SAINT PAUL MN 5..." at bounding box center [648, 422] width 179 height 13
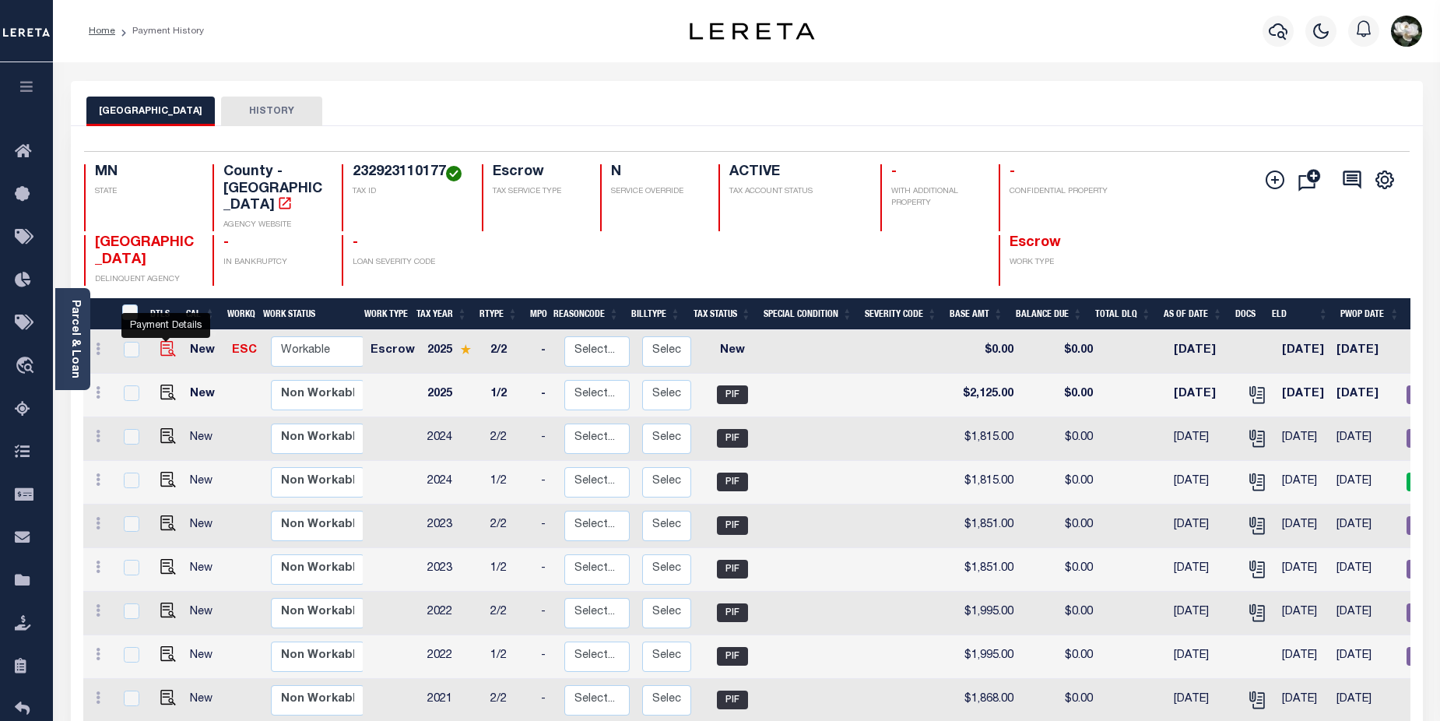
click at [167, 341] on img "" at bounding box center [168, 349] width 16 height 16
checkbox input "true"
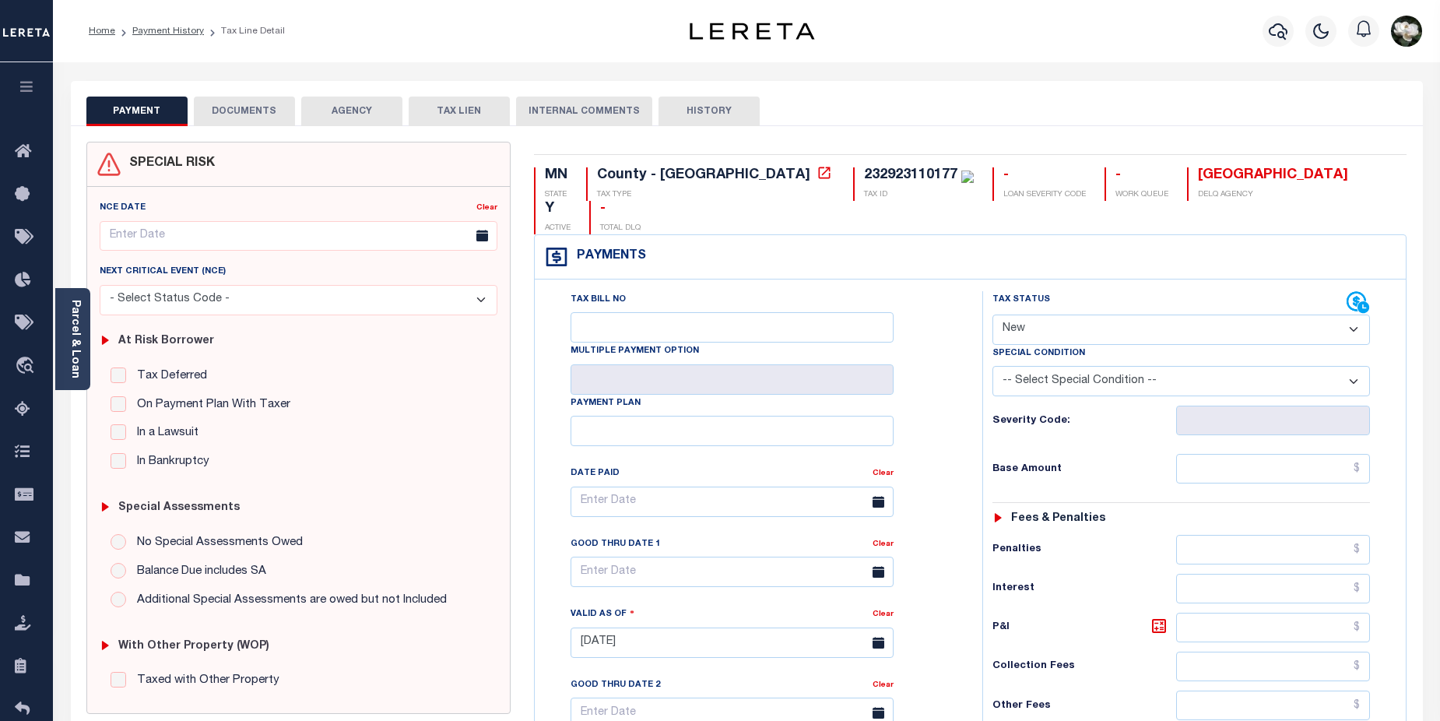
click at [1348, 314] on select "- Select Status Code - Open Due/Unpaid Paid Incomplete No Tax Due Internal Refu…" at bounding box center [1181, 329] width 378 height 30
select select "DUE"
click at [992, 314] on select "- Select Status Code - Open Due/Unpaid Paid Incomplete No Tax Due Internal Refu…" at bounding box center [1181, 329] width 378 height 30
type input "[DATE]"
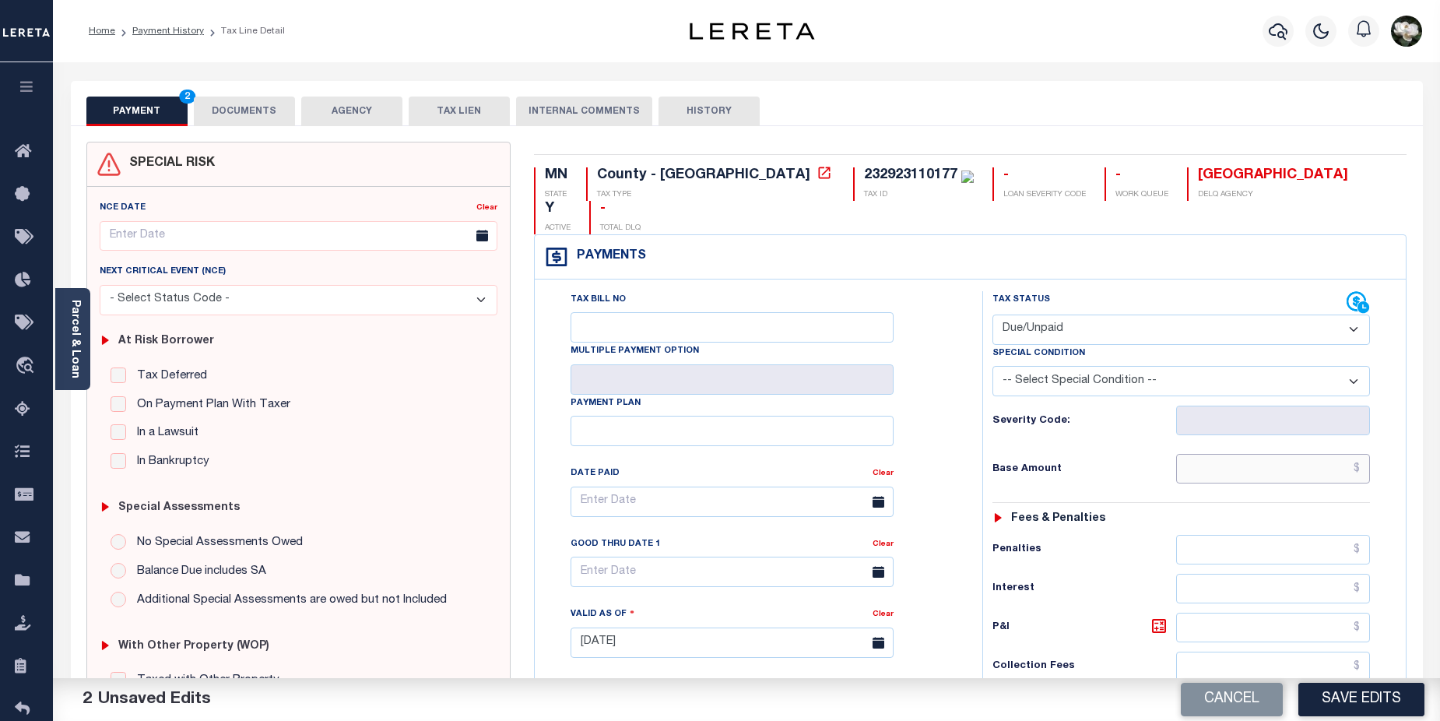
click at [1278, 454] on input "text" at bounding box center [1273, 469] width 195 height 30
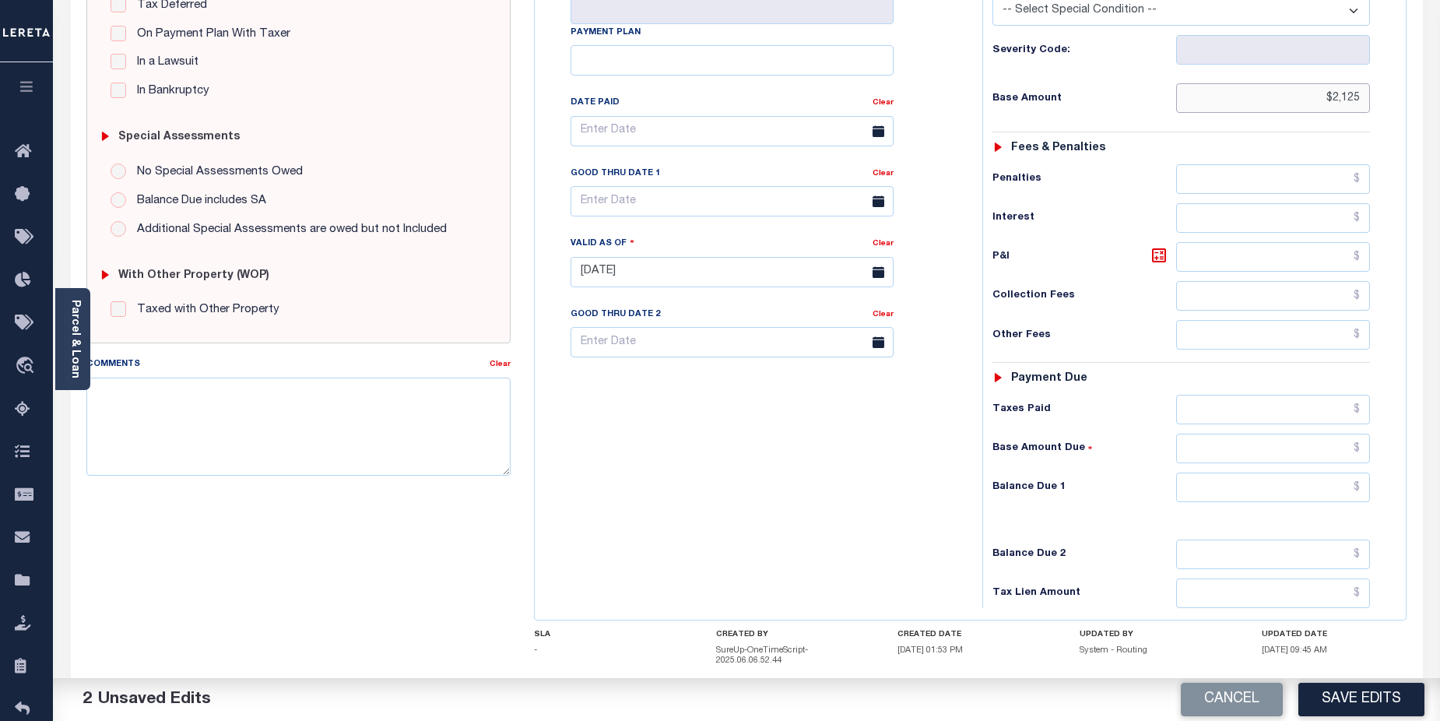
scroll to position [435, 0]
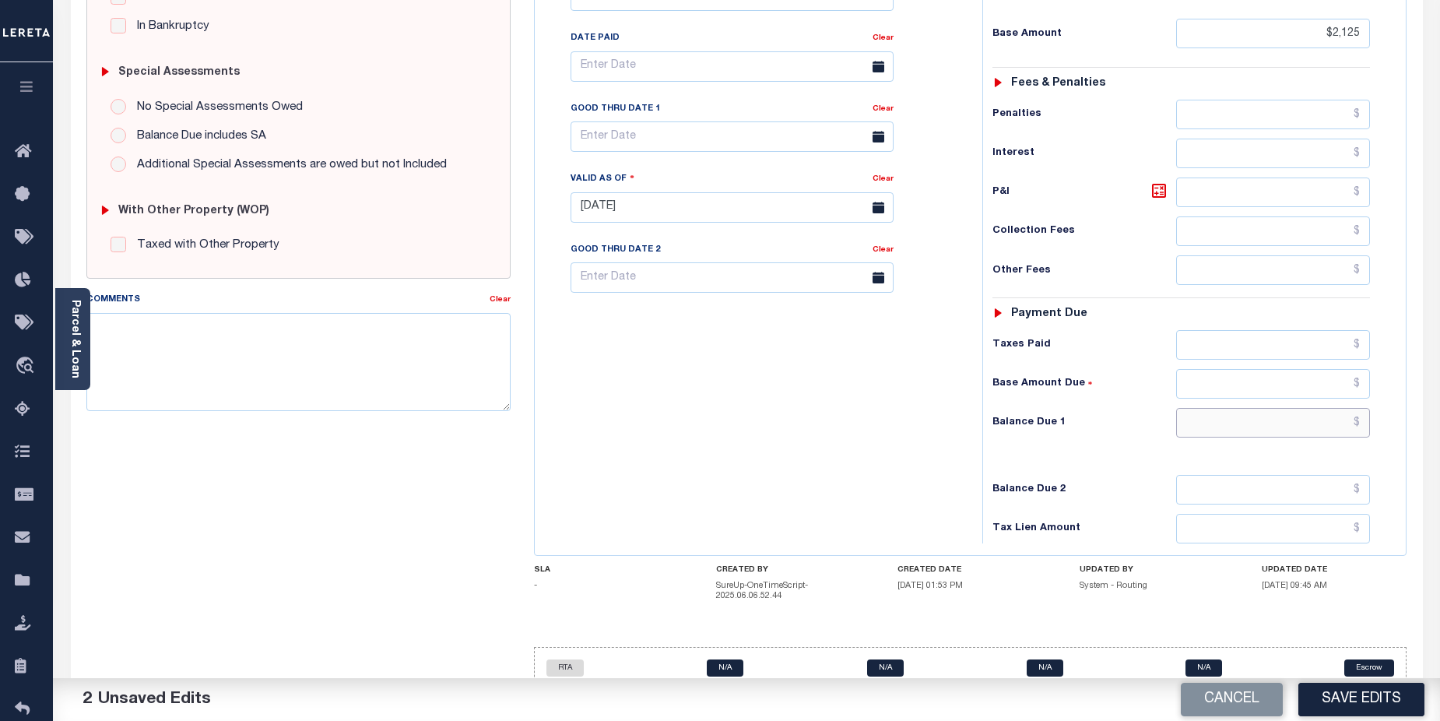
type input "$2,125.00"
drag, startPoint x: 1237, startPoint y: 389, endPoint x: 1232, endPoint y: 365, distance: 24.7
click at [1237, 408] on input "text" at bounding box center [1273, 423] width 195 height 30
type input "$2,125.00"
click at [1371, 703] on button "Save Edits" at bounding box center [1361, 699] width 126 height 33
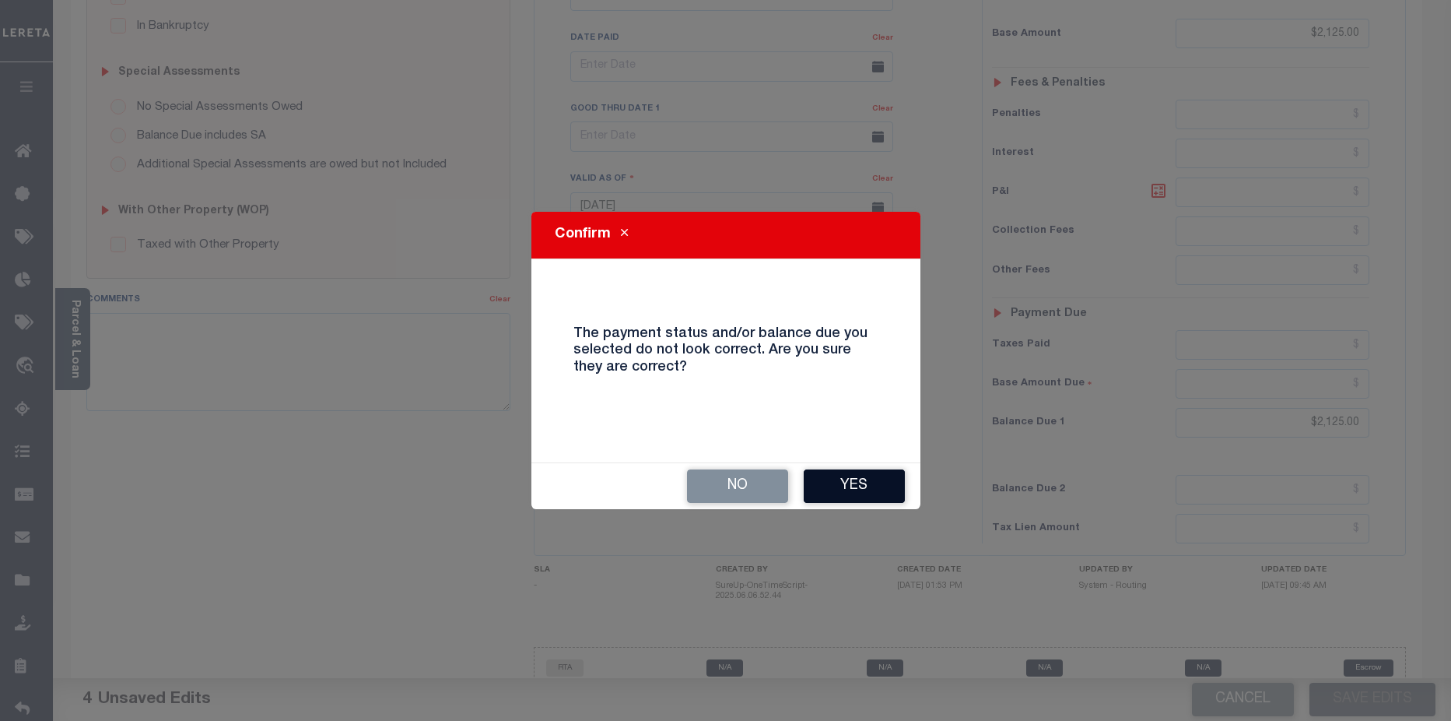
click at [879, 479] on button "Yes" at bounding box center [854, 485] width 101 height 33
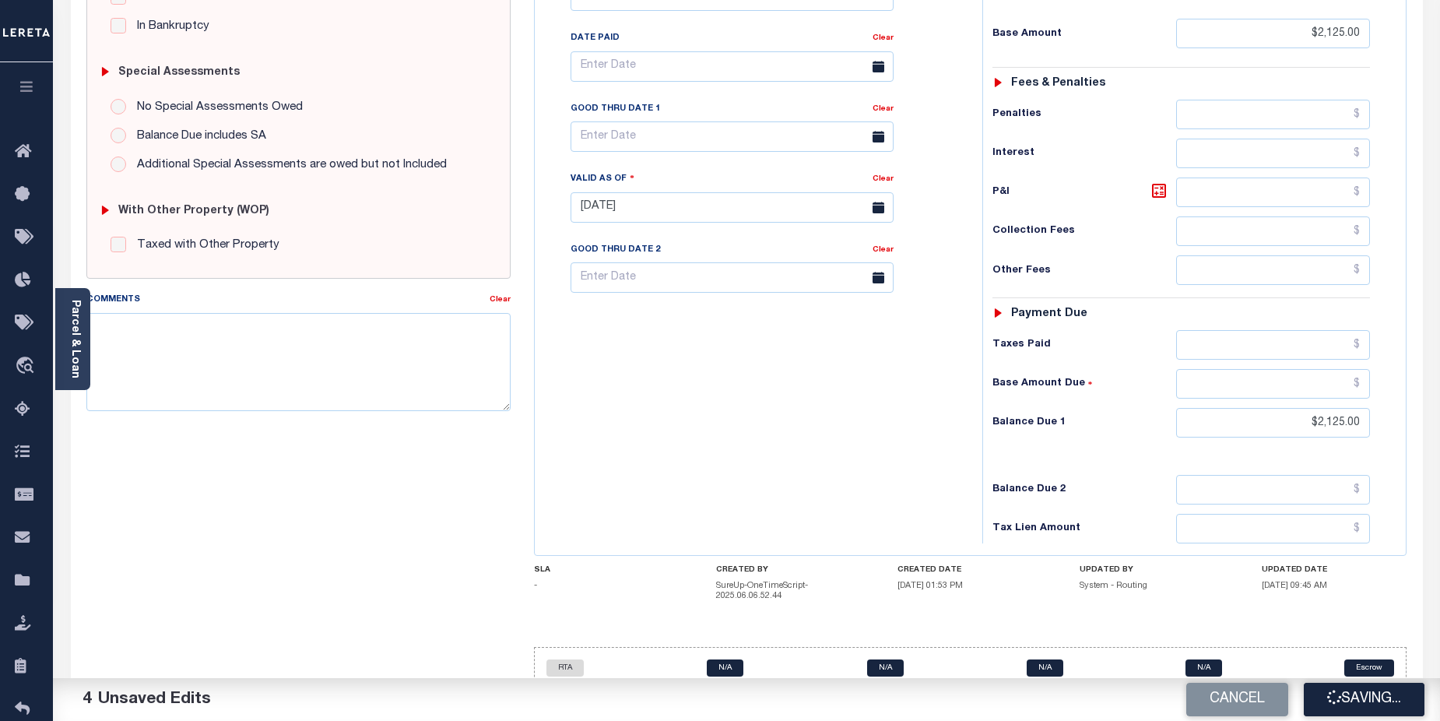
checkbox input "false"
type input "$2,125"
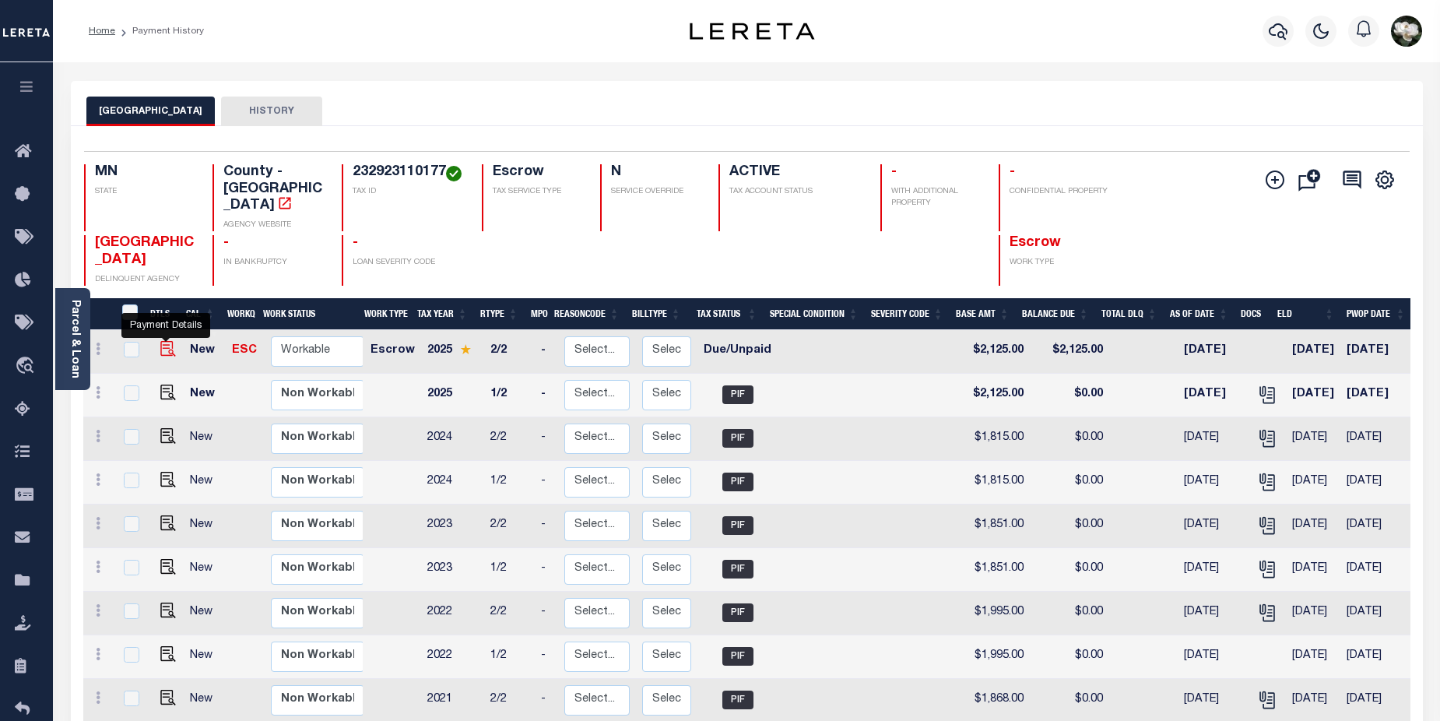
click at [160, 341] on img "" at bounding box center [168, 349] width 16 height 16
checkbox input "true"
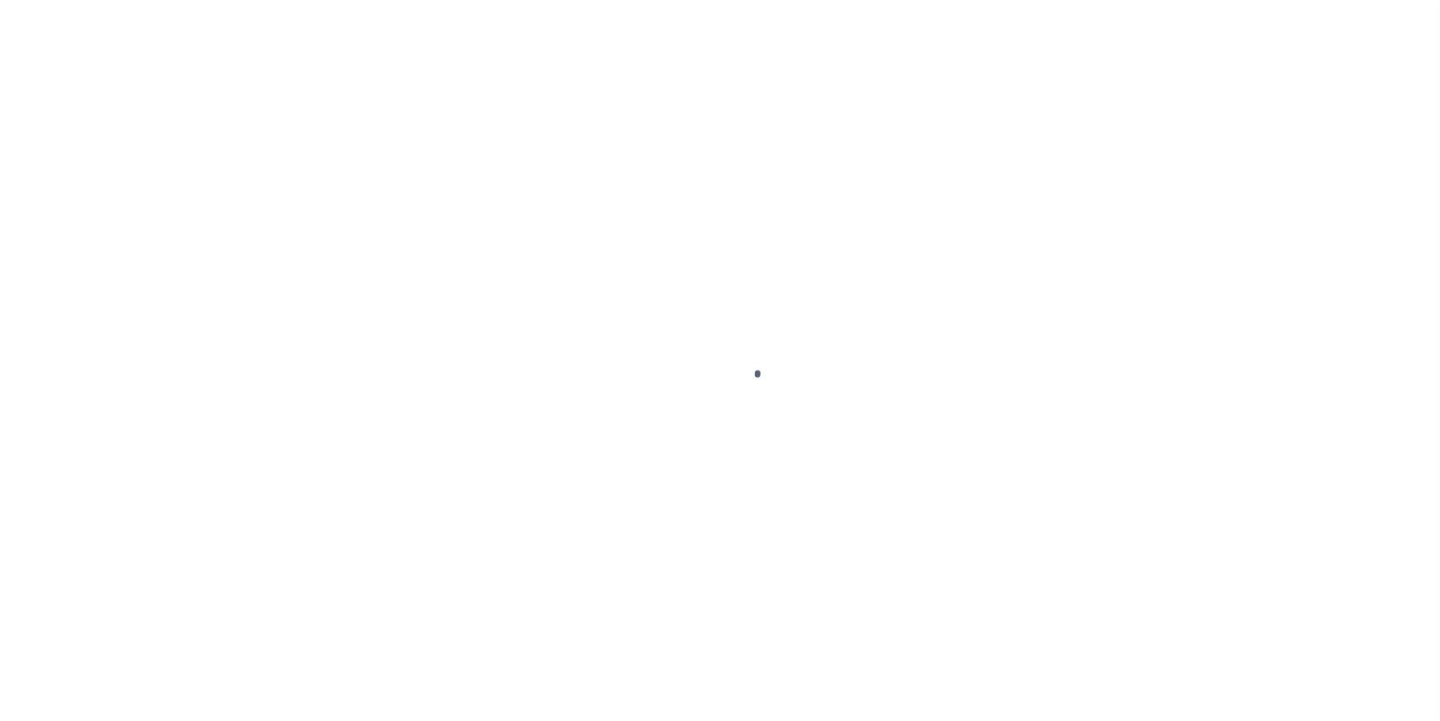
select select "DUE"
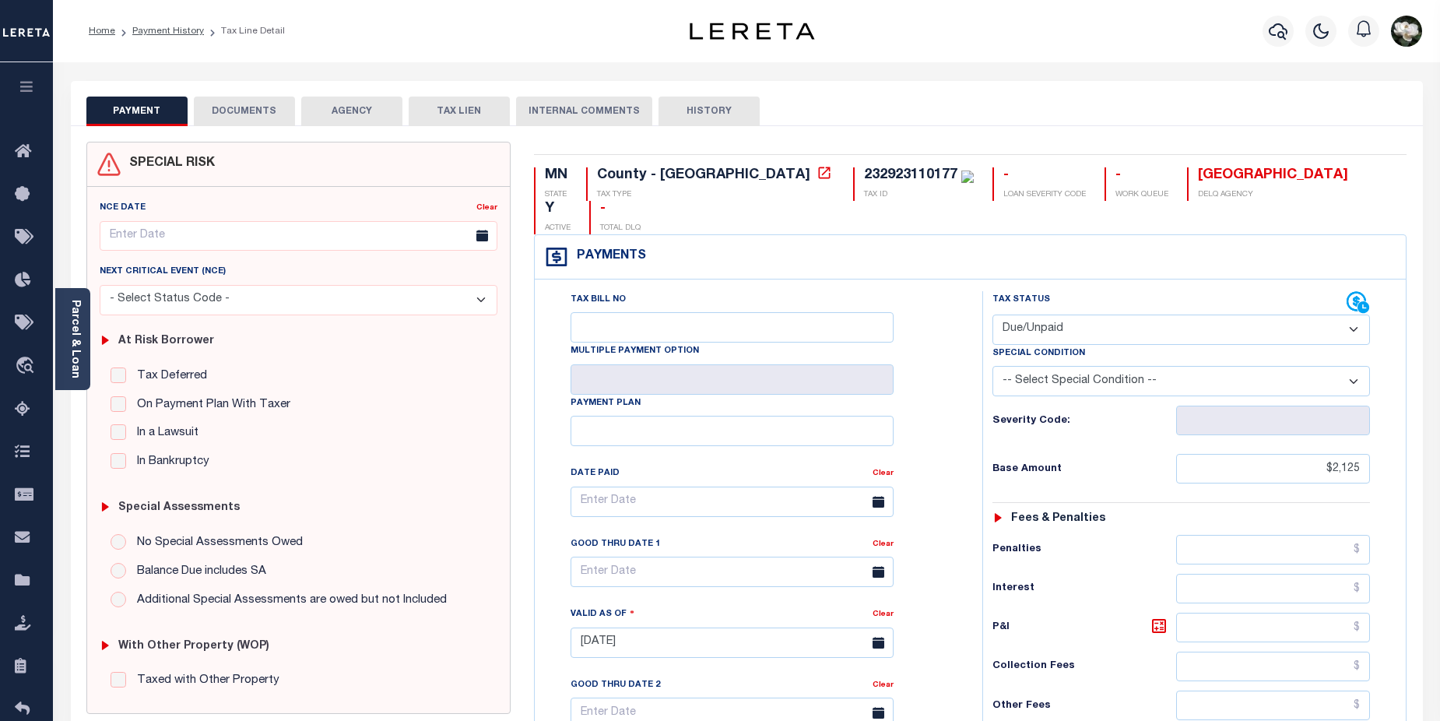
click at [254, 111] on button "DOCUMENTS" at bounding box center [244, 112] width 101 height 30
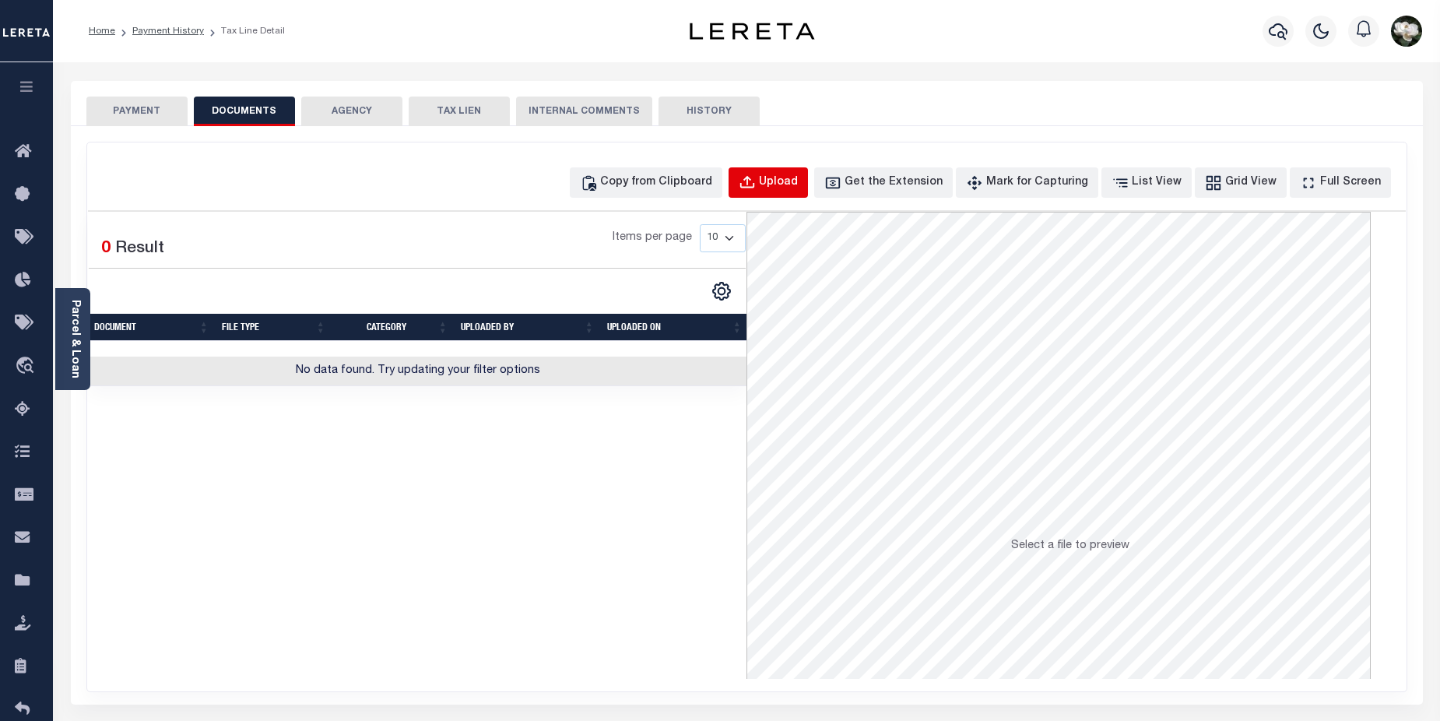
click at [798, 186] on div "Upload" at bounding box center [778, 182] width 39 height 17
select select "POP"
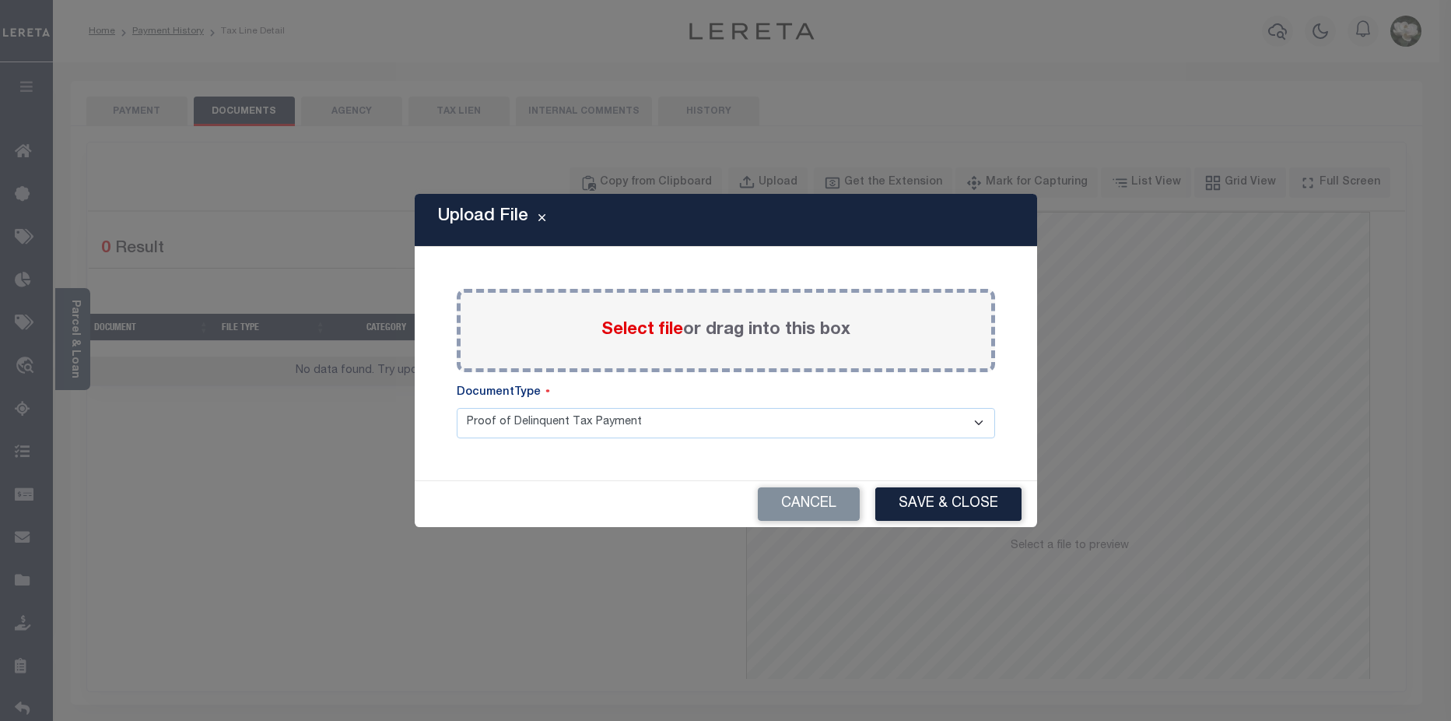
click at [661, 329] on span "Select file" at bounding box center [643, 329] width 82 height 17
click at [0, 0] on input "Select file or drag into this box" at bounding box center [0, 0] width 0 height 0
click at [649, 325] on span "Select file" at bounding box center [643, 329] width 82 height 17
click at [0, 0] on input "Select file or drag into this box" at bounding box center [0, 0] width 0 height 0
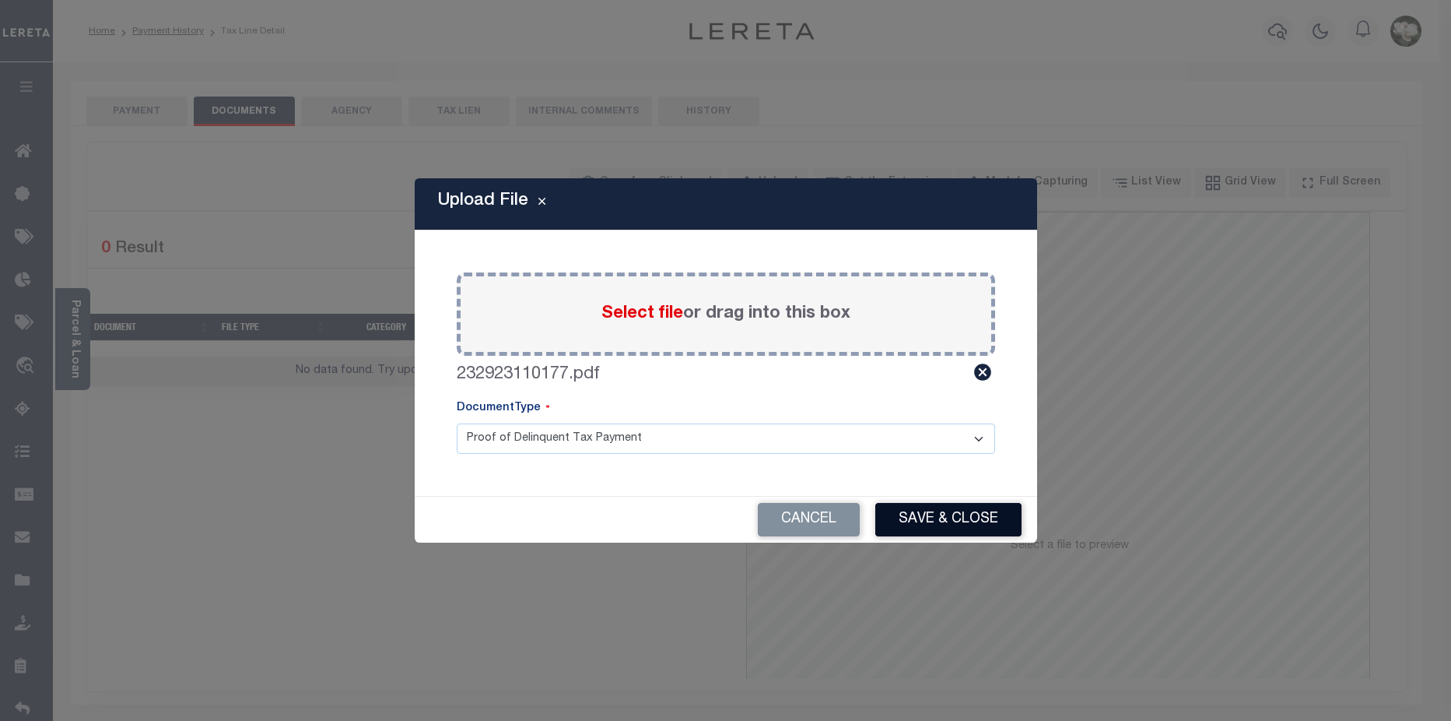
click at [939, 516] on button "Save & Close" at bounding box center [949, 519] width 146 height 33
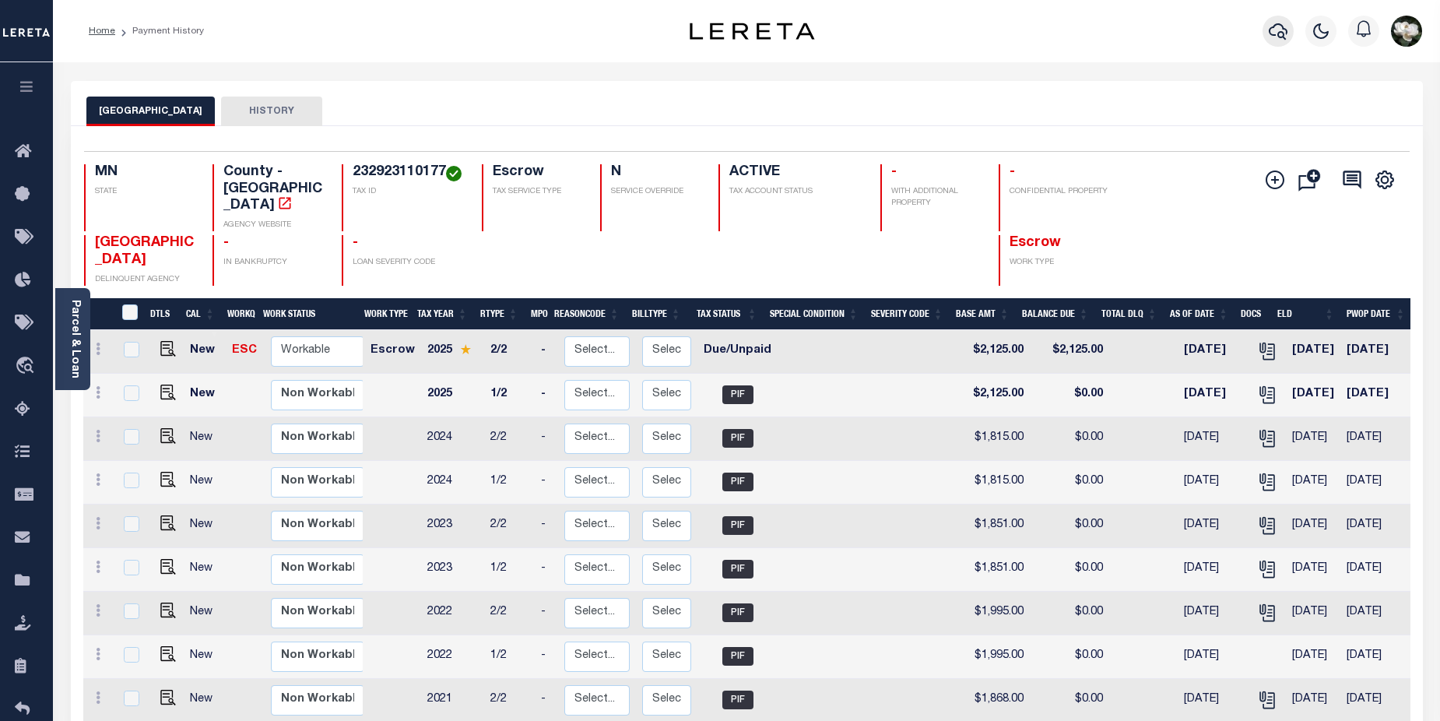
click at [1283, 30] on icon "button" at bounding box center [1278, 31] width 19 height 16
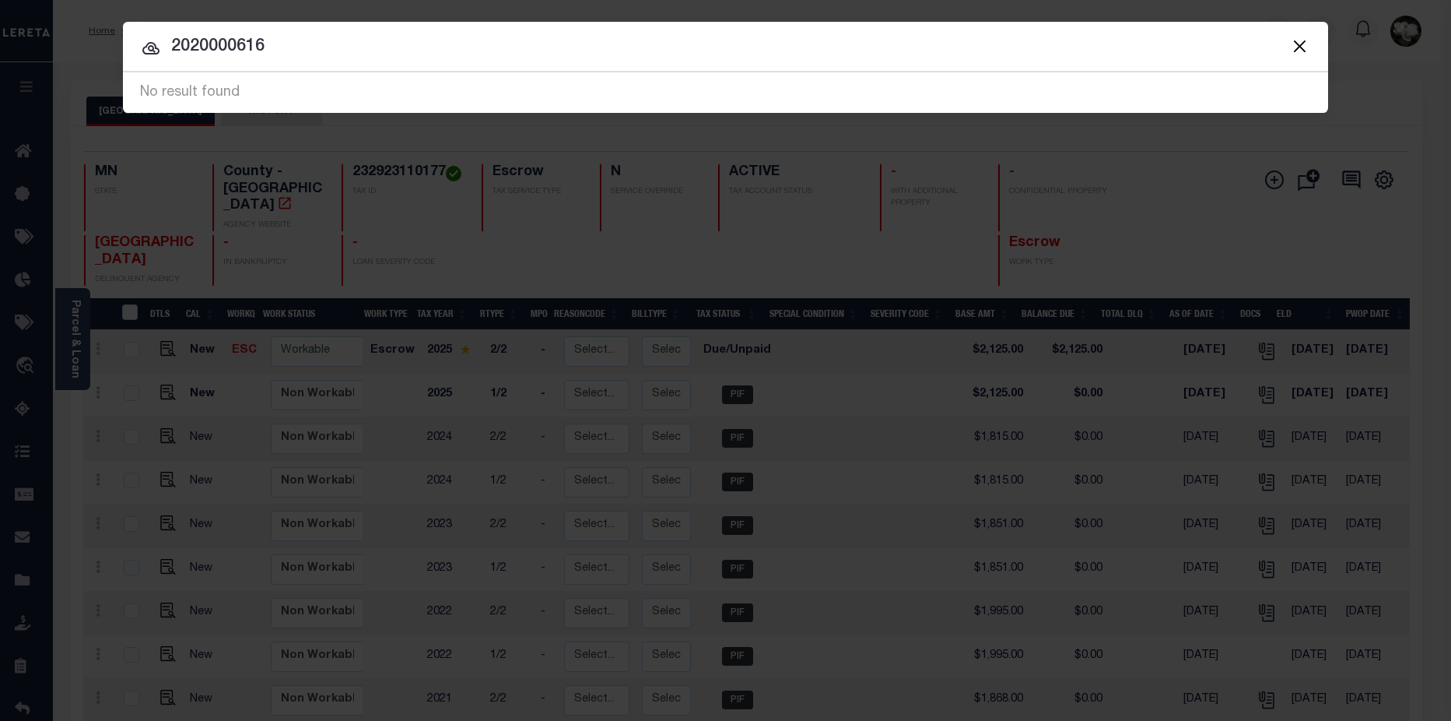
drag, startPoint x: 306, startPoint y: 57, endPoint x: -27, endPoint y: 53, distance: 333.1
click at [0, 53] on html "Home Payment History Profile Sign out" at bounding box center [725, 515] width 1451 height 1031
type input "202000616"
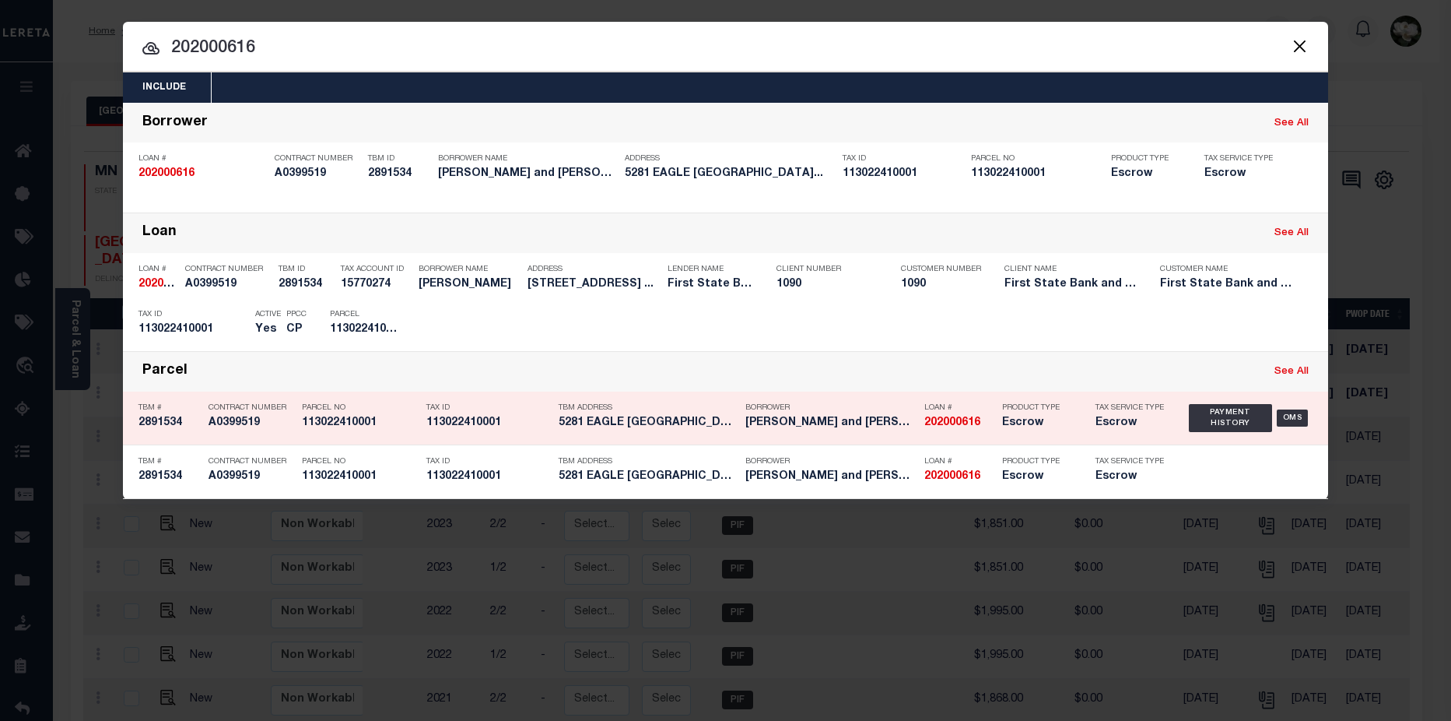
click at [962, 434] on div "Loan # 202000616" at bounding box center [960, 417] width 70 height 45
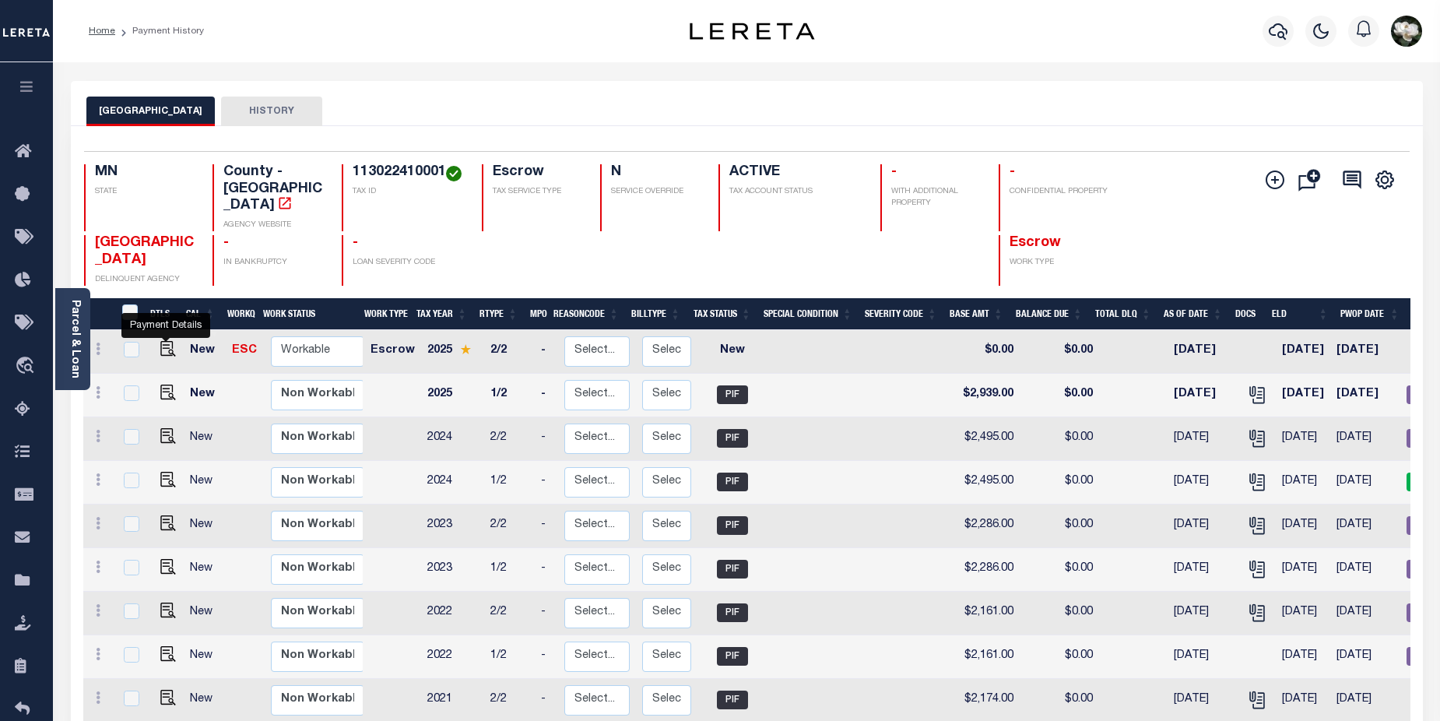
drag, startPoint x: 167, startPoint y: 336, endPoint x: 285, endPoint y: 334, distance: 118.3
click at [167, 341] on img "" at bounding box center [168, 349] width 16 height 16
checkbox input "true"
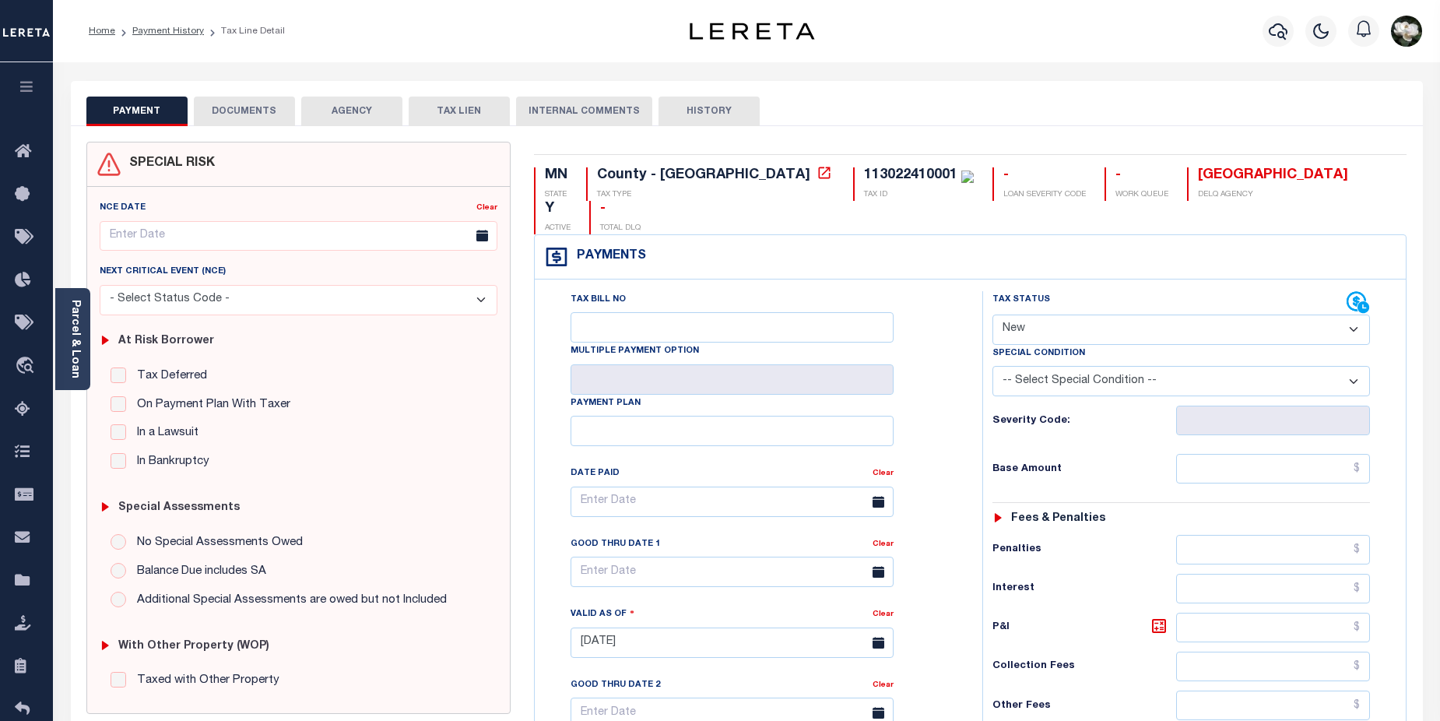
click at [1352, 314] on select "- Select Status Code - Open Due/Unpaid Paid Incomplete No Tax Due Internal Refu…" at bounding box center [1181, 329] width 378 height 30
select select "DUE"
click at [992, 314] on select "- Select Status Code - Open Due/Unpaid Paid Incomplete No Tax Due Internal Refu…" at bounding box center [1181, 329] width 378 height 30
type input "[DATE]"
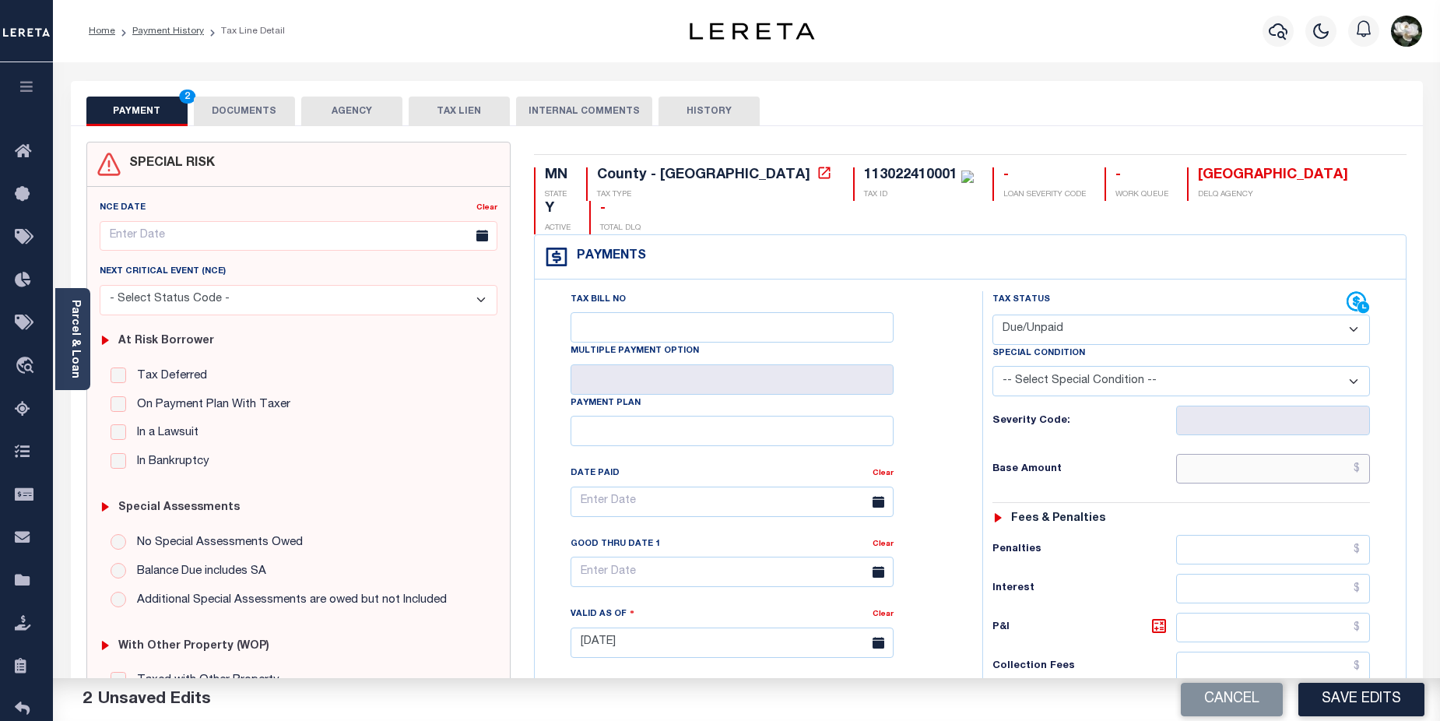
click at [1279, 454] on input "text" at bounding box center [1273, 469] width 195 height 30
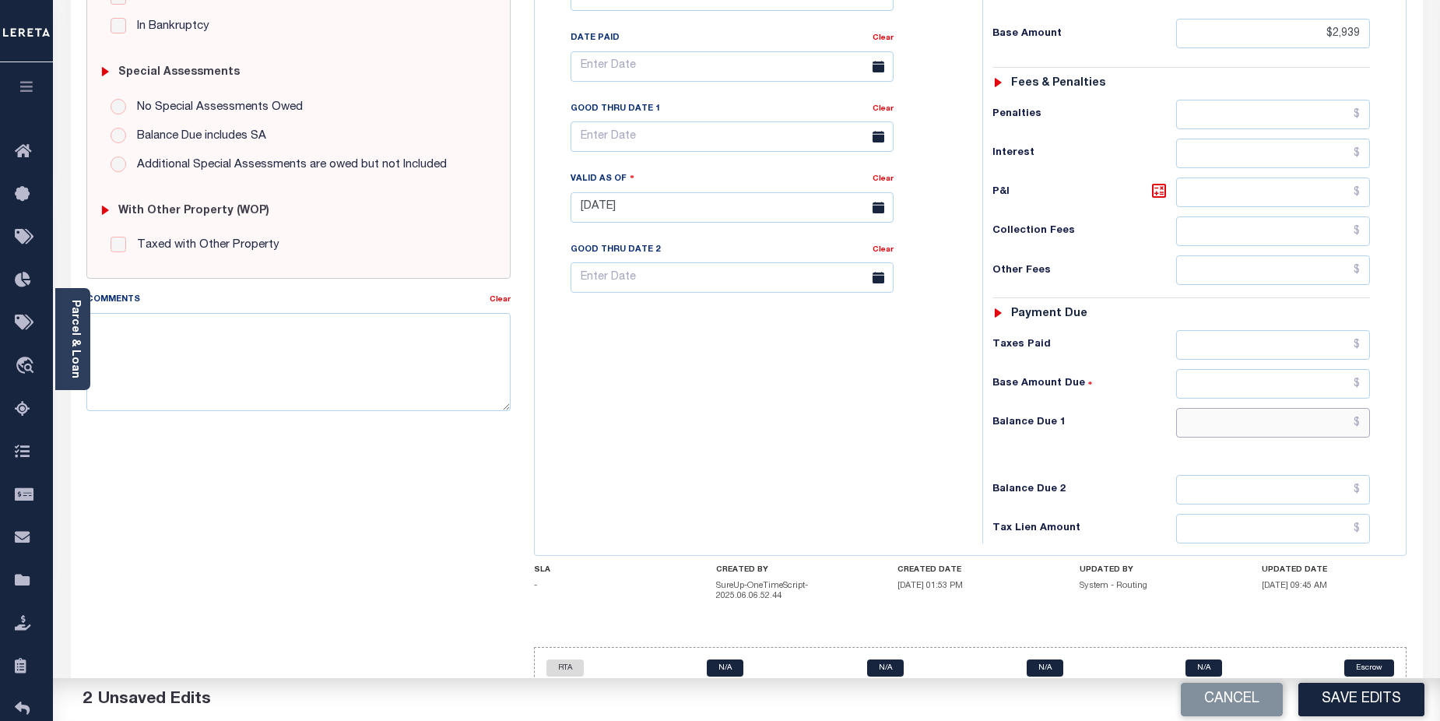
type input "$2,939.00"
click at [1308, 408] on input "text" at bounding box center [1273, 423] width 195 height 30
type input "$2,939.00"
click at [1374, 693] on button "Save Edits" at bounding box center [1361, 699] width 126 height 33
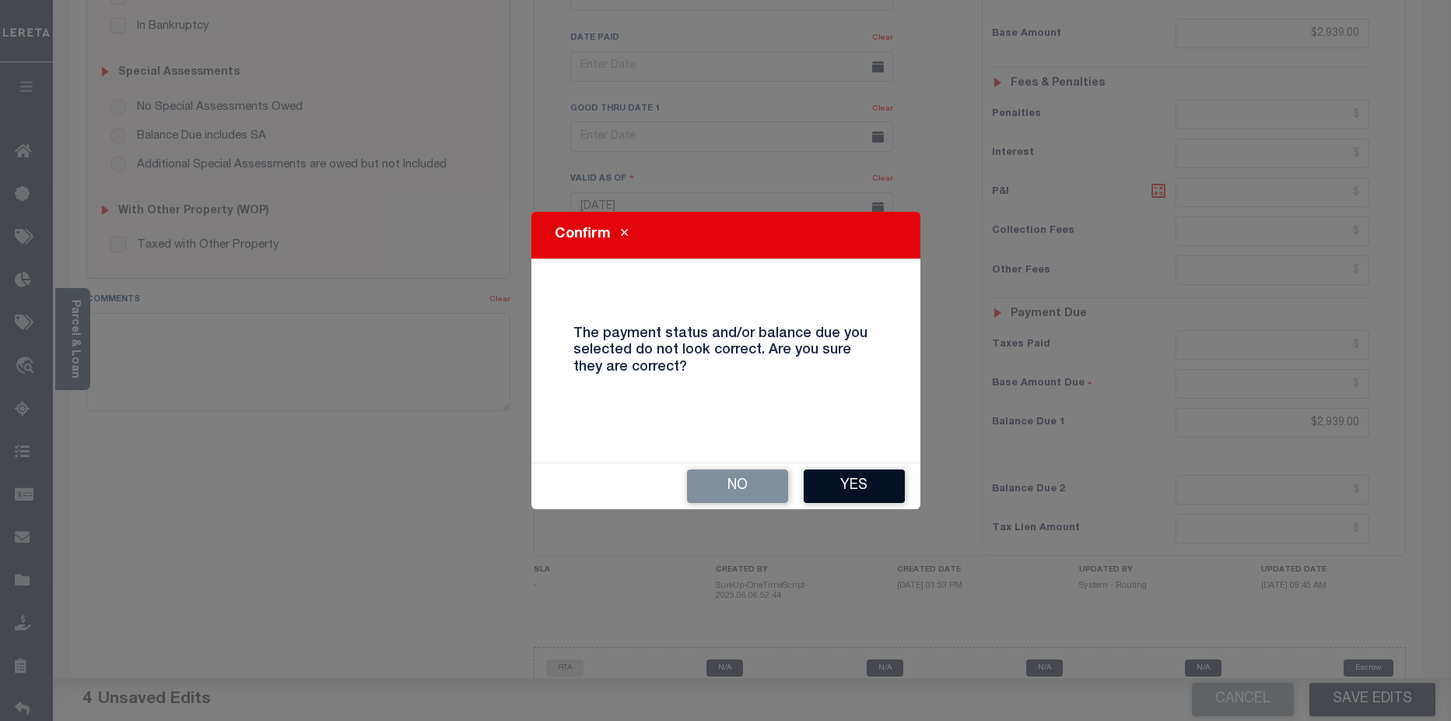
click at [862, 481] on button "Yes" at bounding box center [854, 485] width 101 height 33
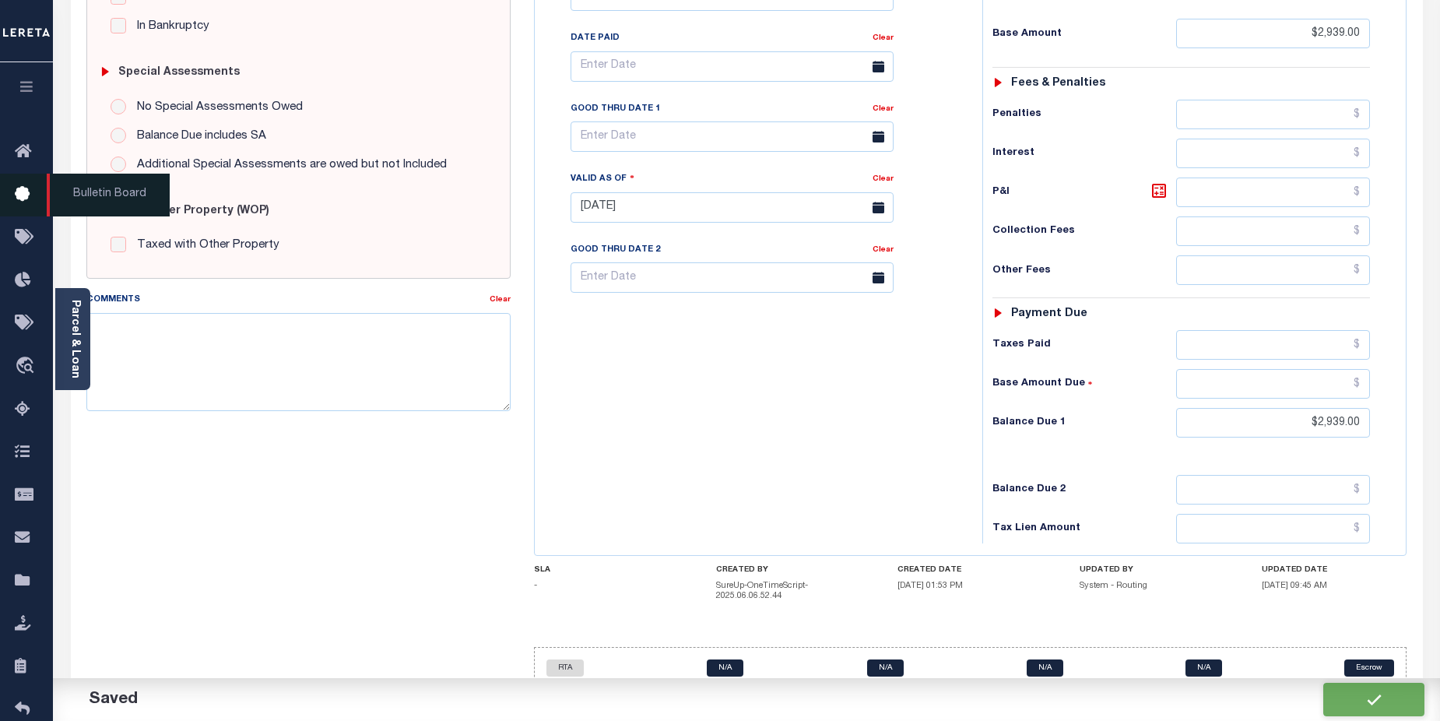
checkbox input "false"
type input "$2,939"
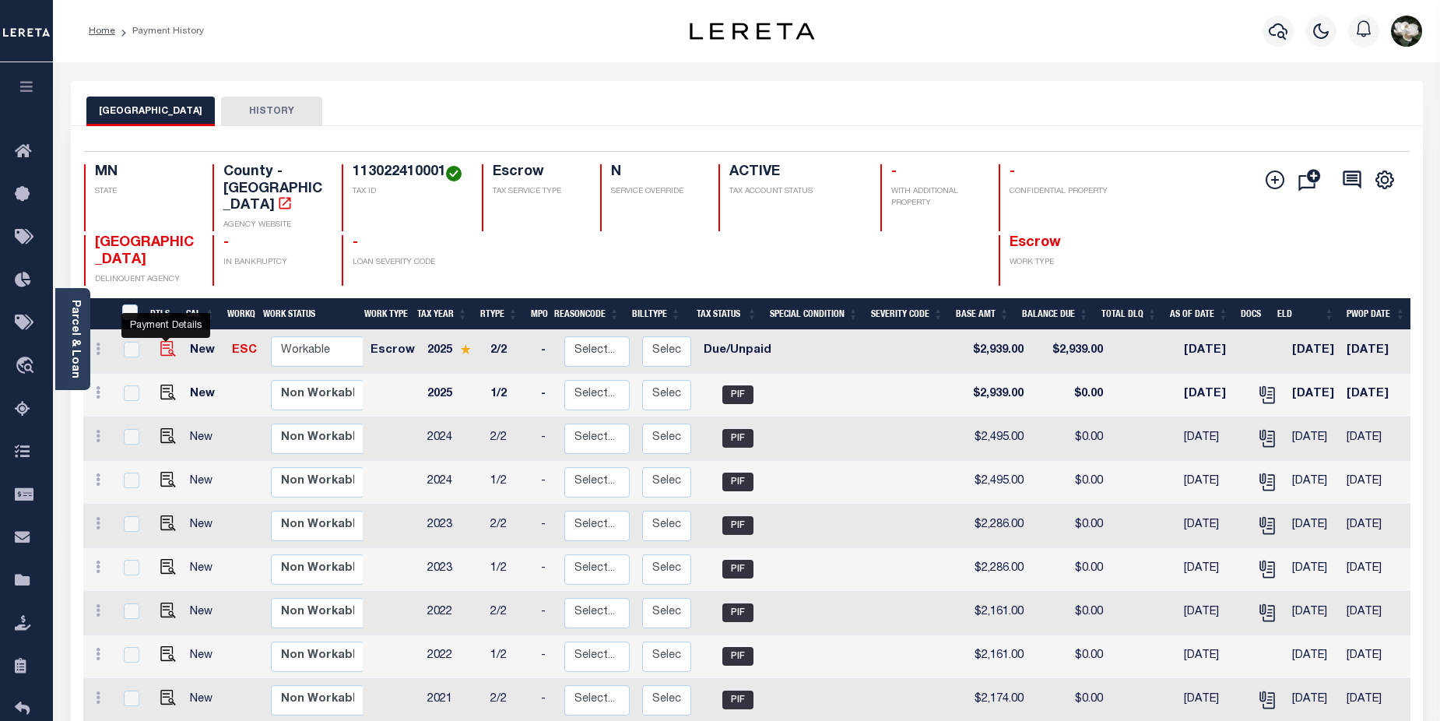
click at [169, 341] on img "" at bounding box center [168, 349] width 16 height 16
checkbox input "true"
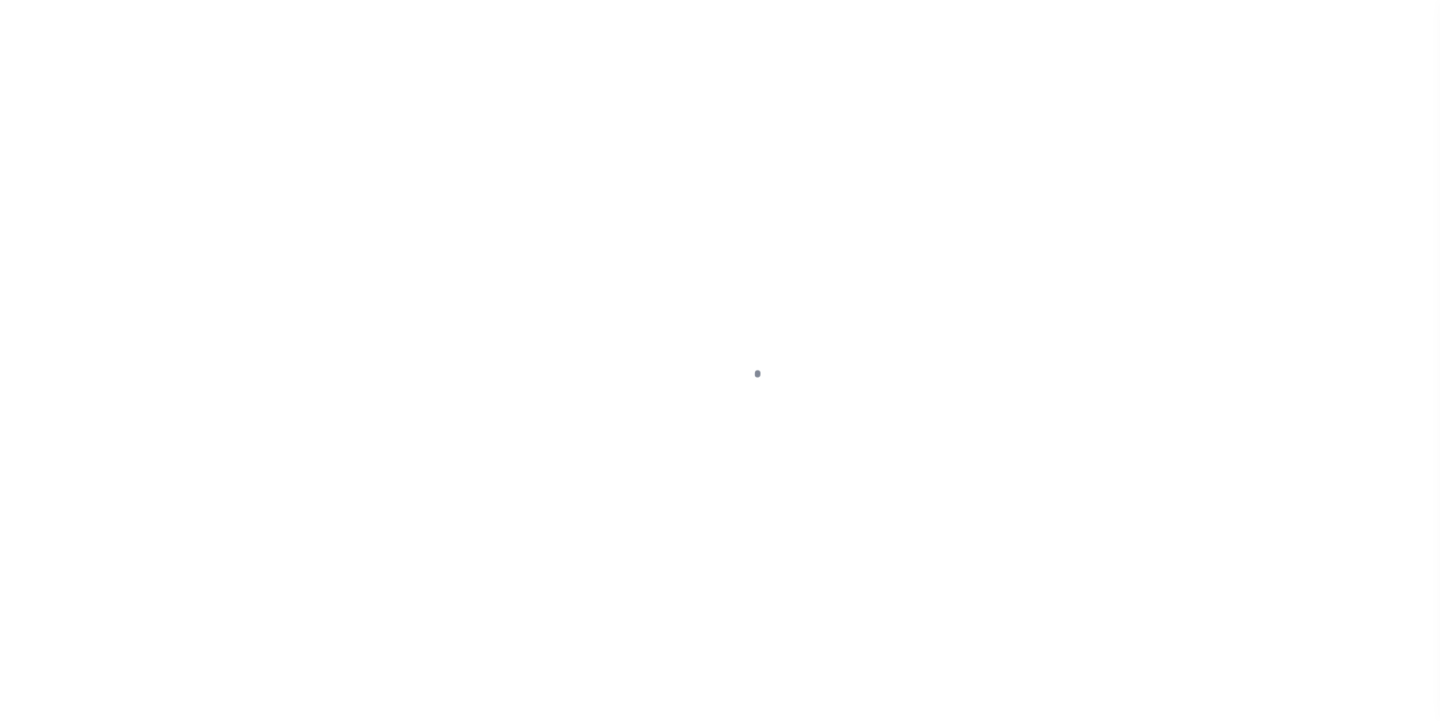
select select "DUE"
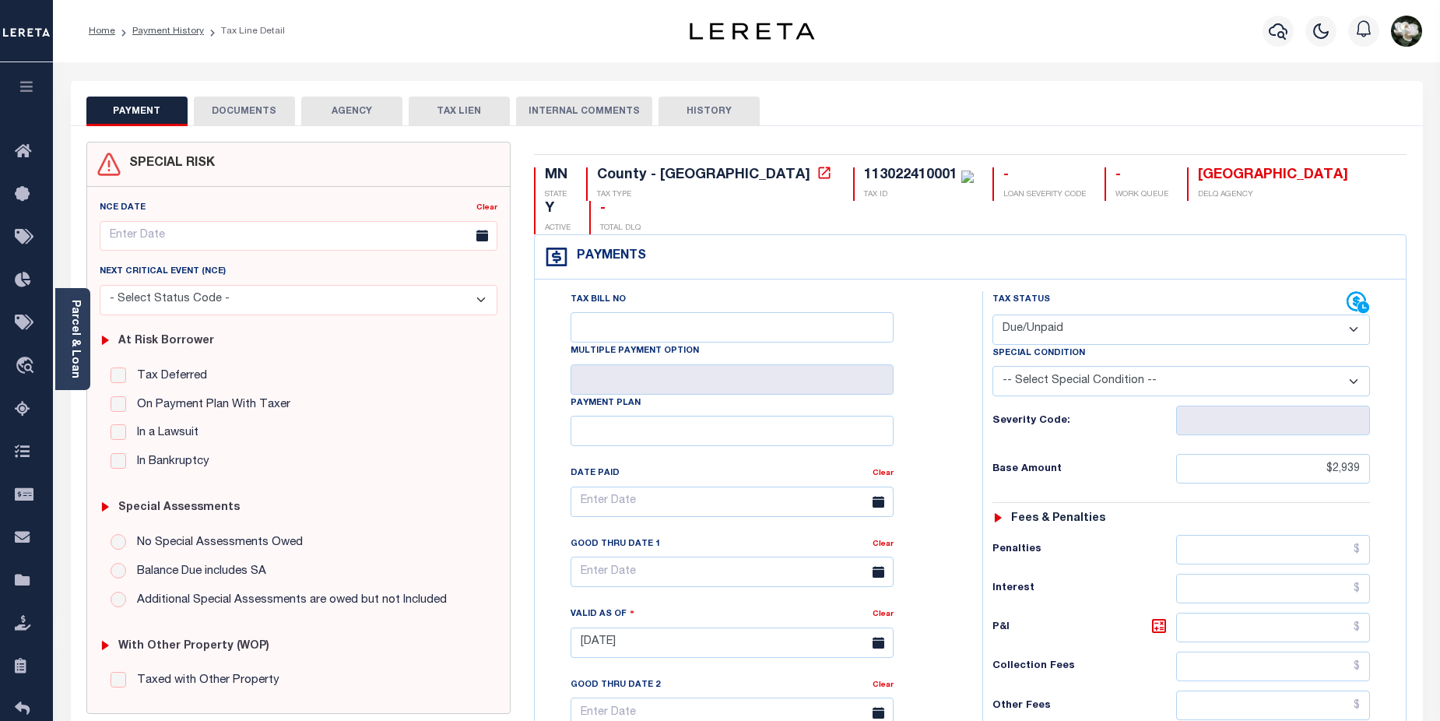
click at [265, 107] on button "DOCUMENTS" at bounding box center [244, 112] width 101 height 30
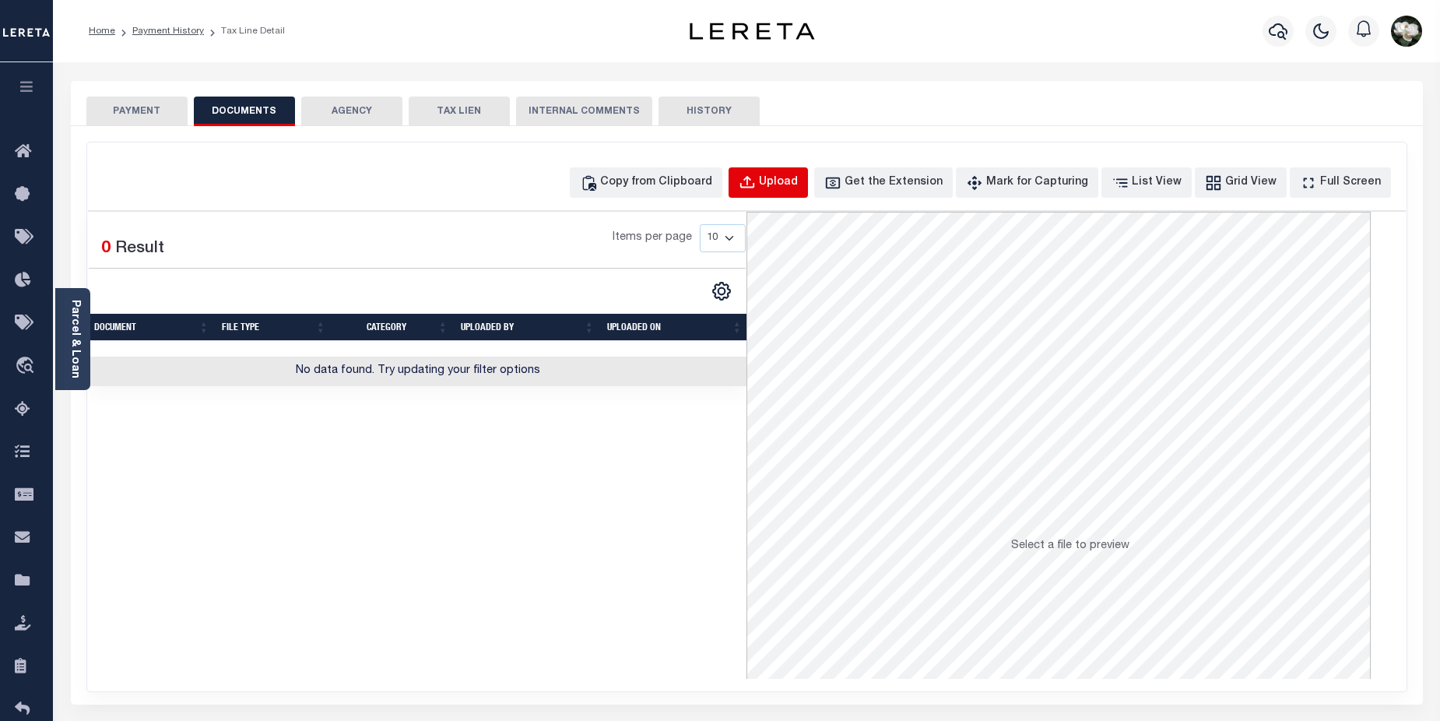
click at [790, 184] on div "Upload" at bounding box center [778, 182] width 39 height 17
select select "POP"
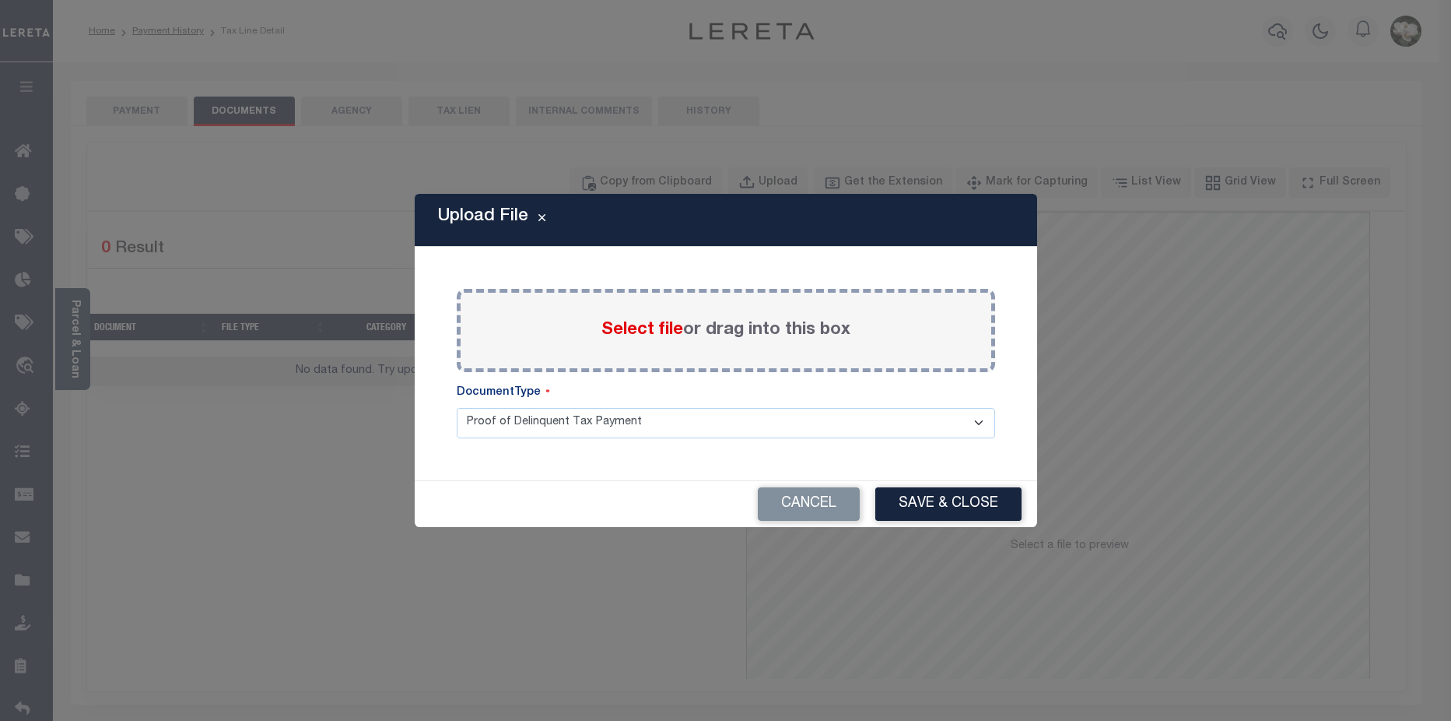
click at [630, 334] on span "Select file" at bounding box center [643, 329] width 82 height 17
click at [0, 0] on input "Select file or drag into this box" at bounding box center [0, 0] width 0 height 0
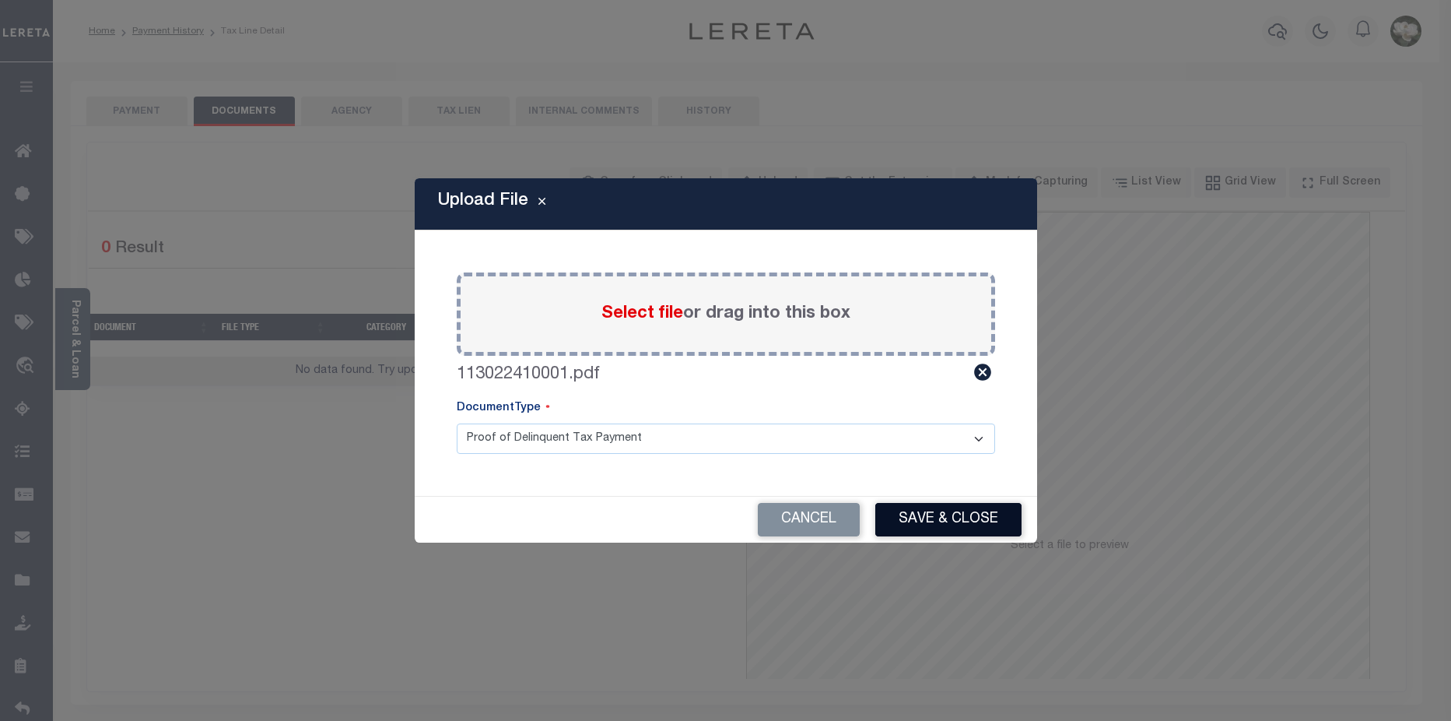
click at [931, 518] on button "Save & Close" at bounding box center [949, 519] width 146 height 33
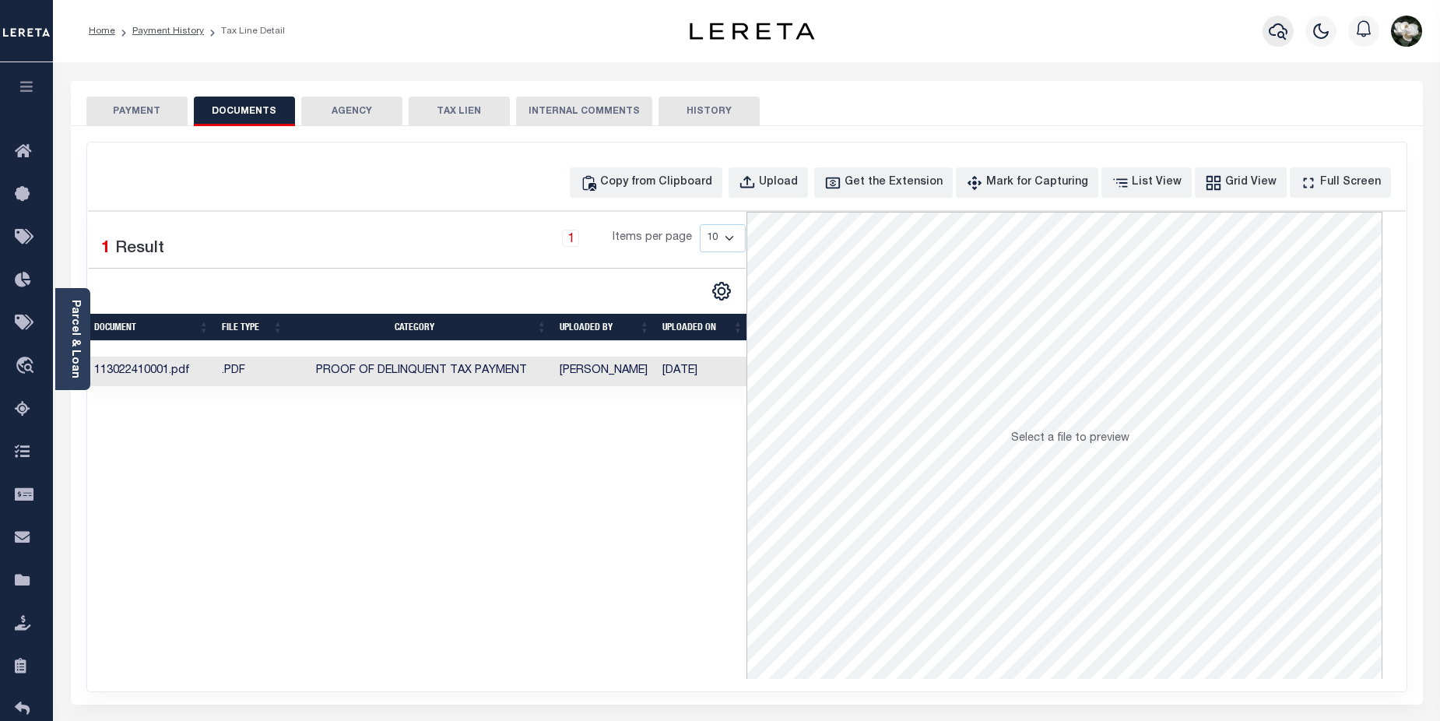
click at [1280, 32] on icon "button" at bounding box center [1278, 31] width 19 height 19
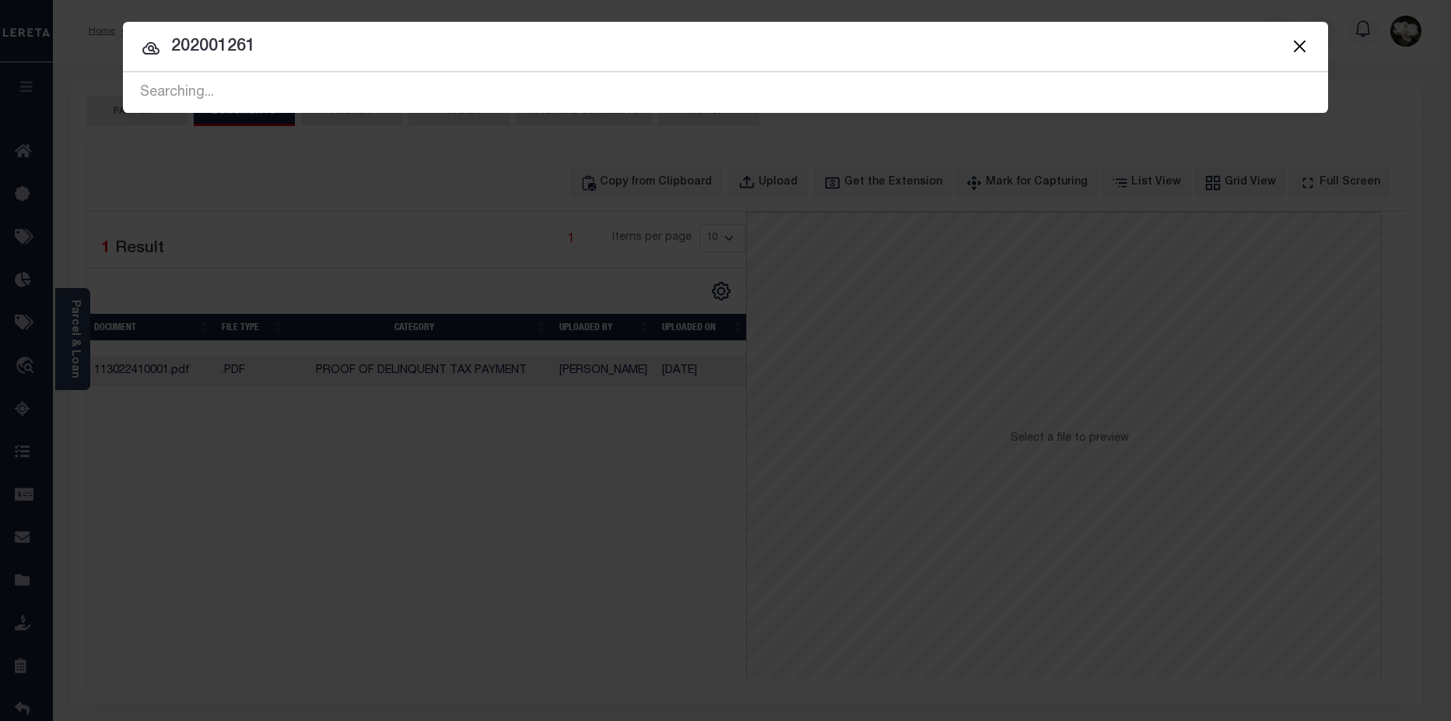
type input "202001261"
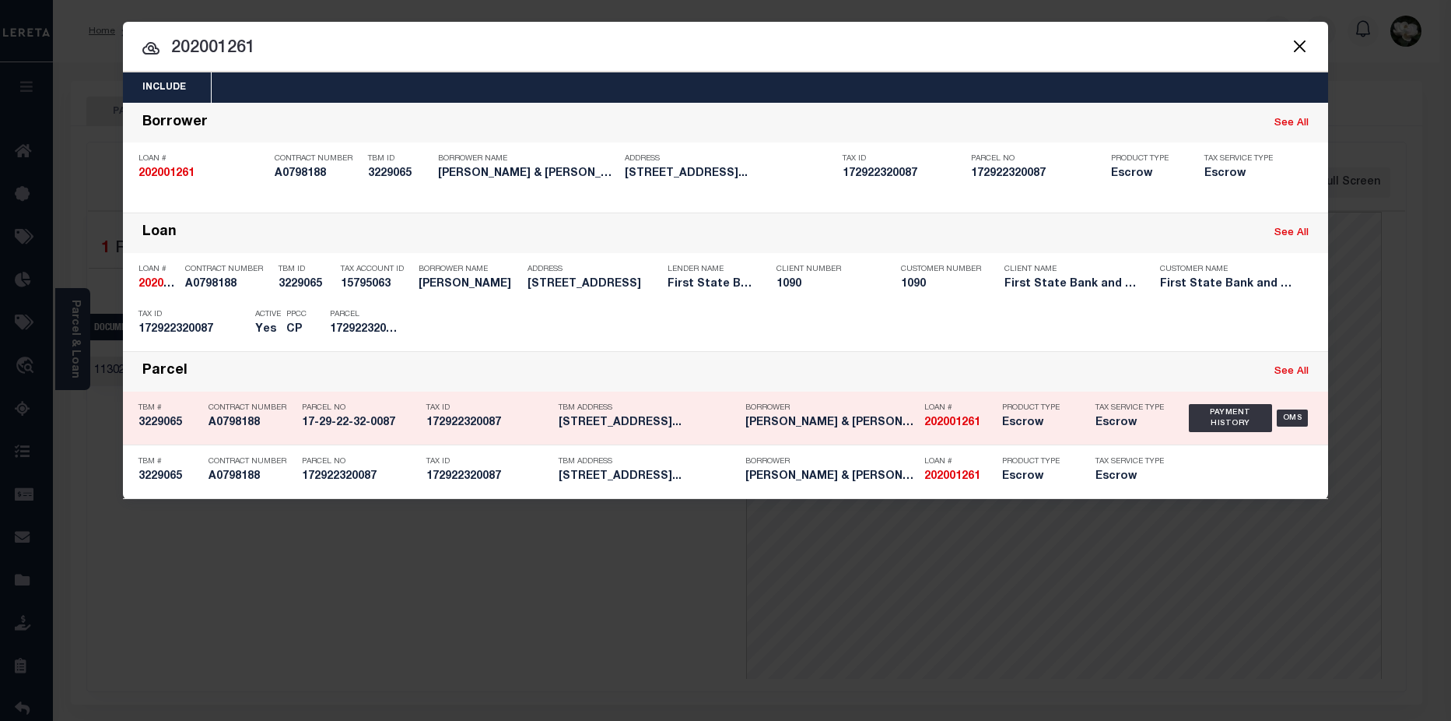
click at [930, 434] on div "Loan # 202001261" at bounding box center [960, 417] width 70 height 45
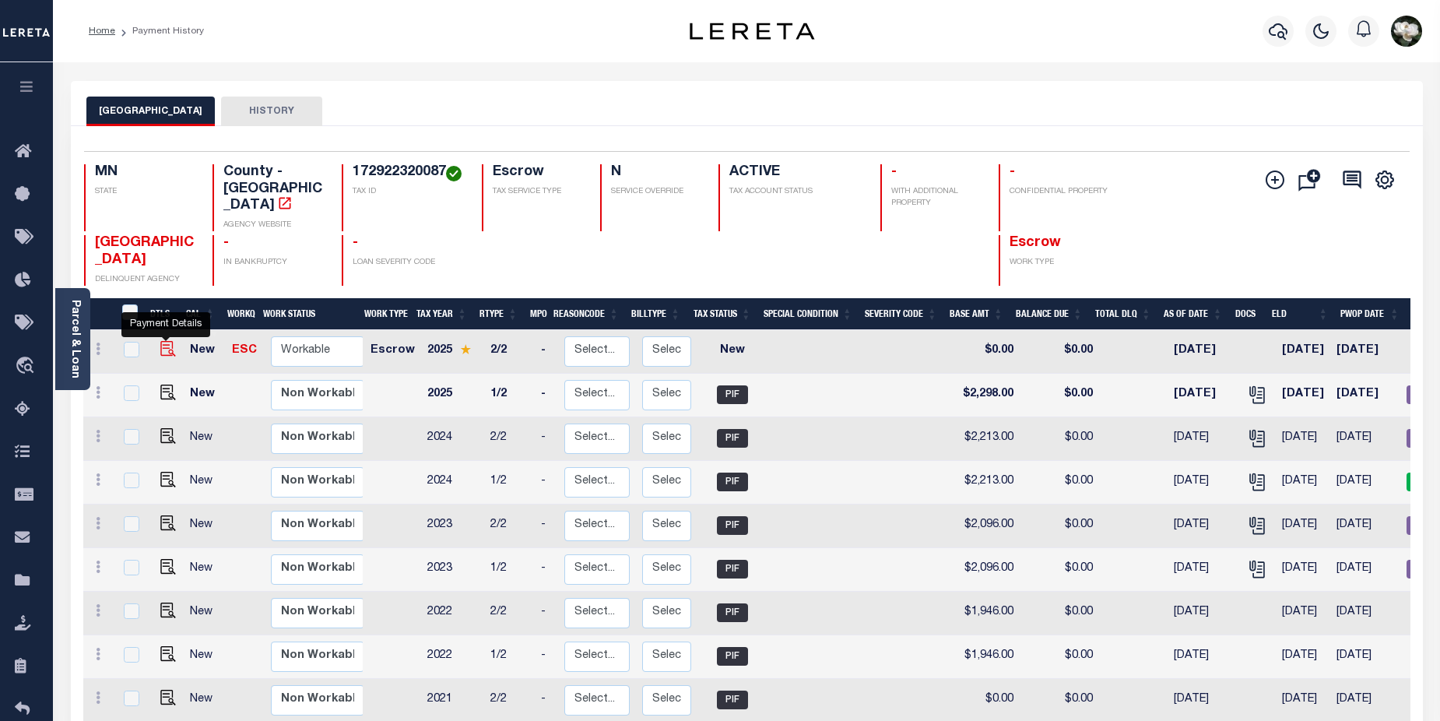
click at [163, 341] on img "" at bounding box center [168, 349] width 16 height 16
checkbox input "true"
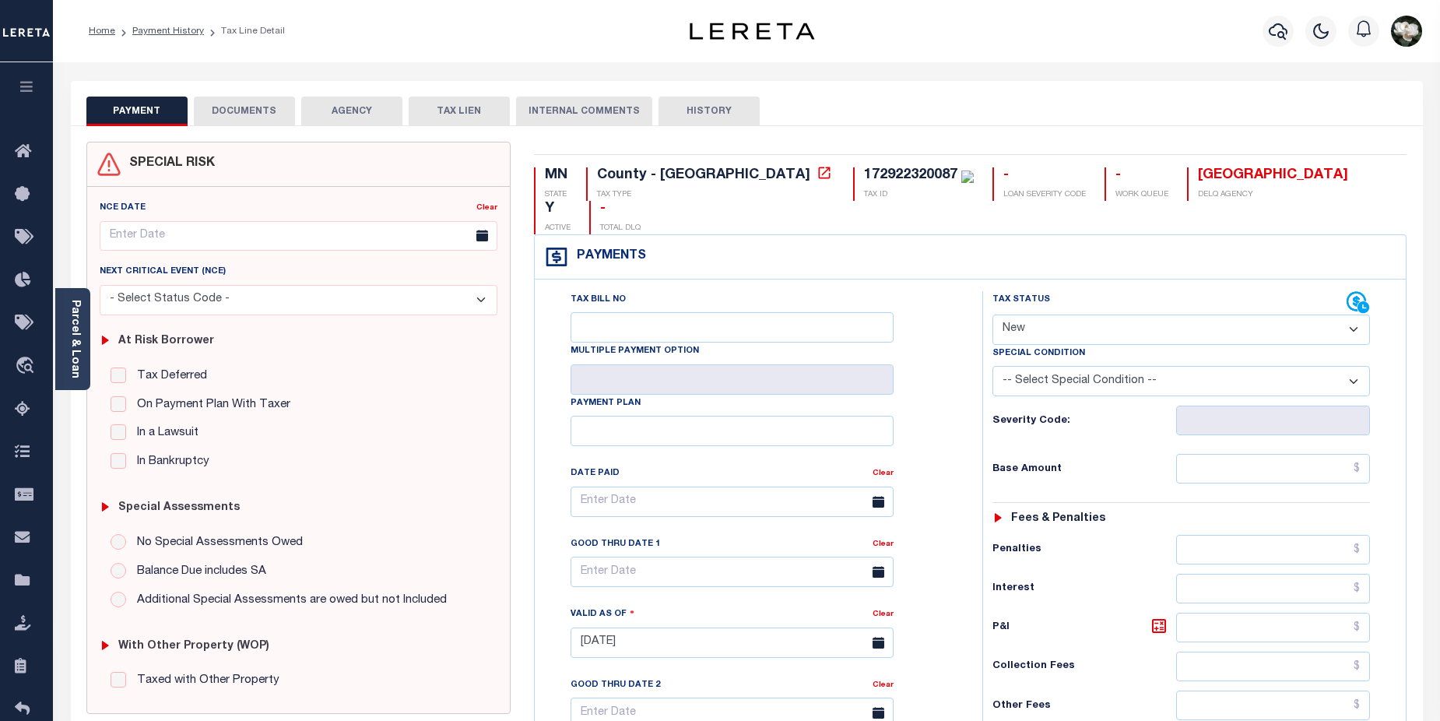
click at [1357, 314] on select "- Select Status Code - Open Due/Unpaid Paid Incomplete No Tax Due Internal Refu…" at bounding box center [1181, 329] width 378 height 30
select select "DUE"
click at [992, 314] on select "- Select Status Code - Open Due/Unpaid Paid Incomplete No Tax Due Internal Refu…" at bounding box center [1181, 329] width 378 height 30
type input "08/28/2025"
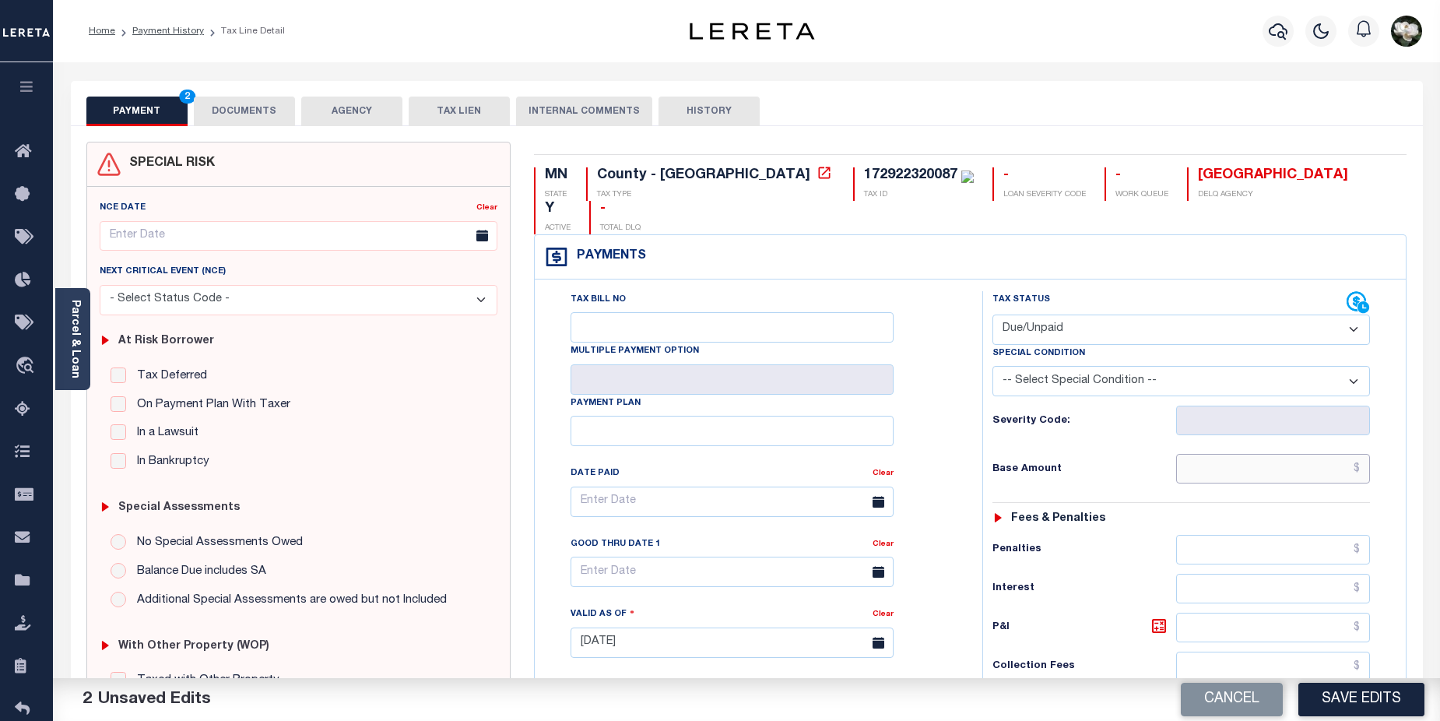
click at [1279, 454] on input "text" at bounding box center [1273, 469] width 195 height 30
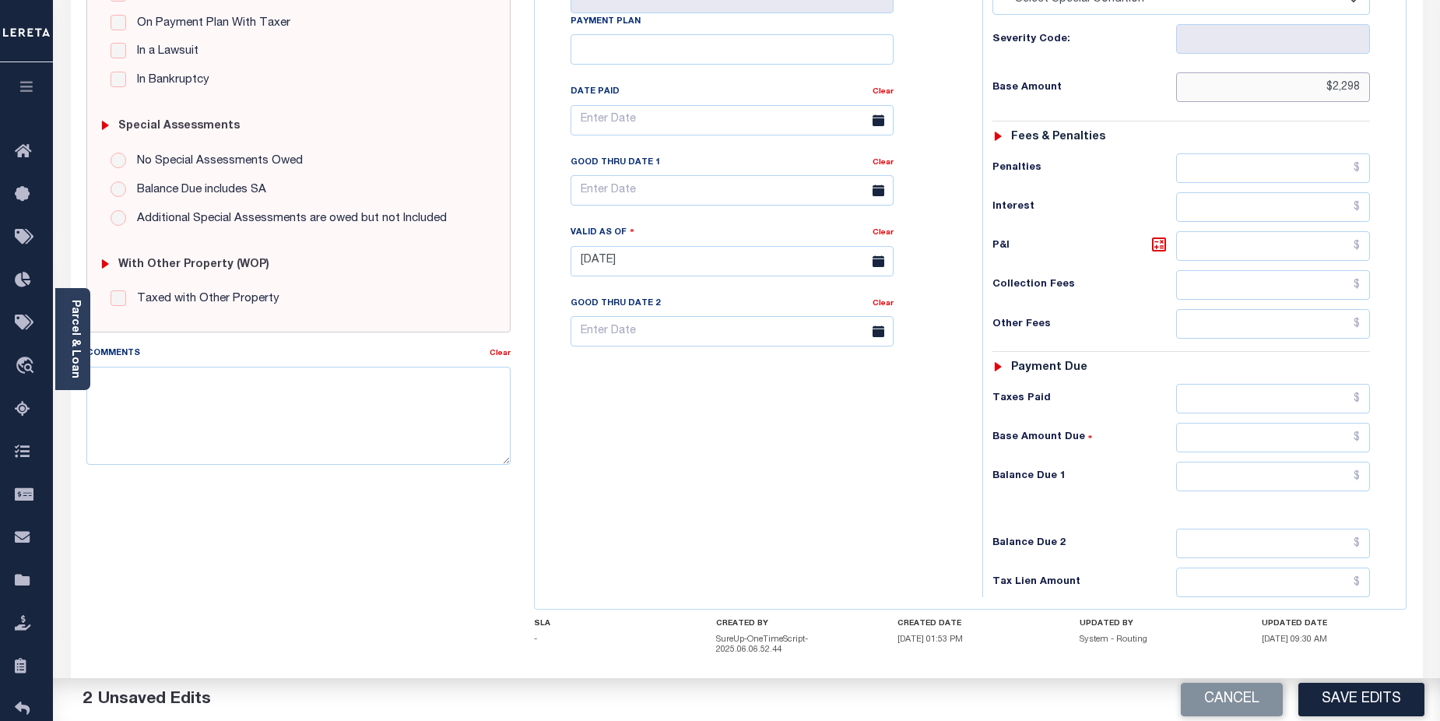
scroll to position [435, 0]
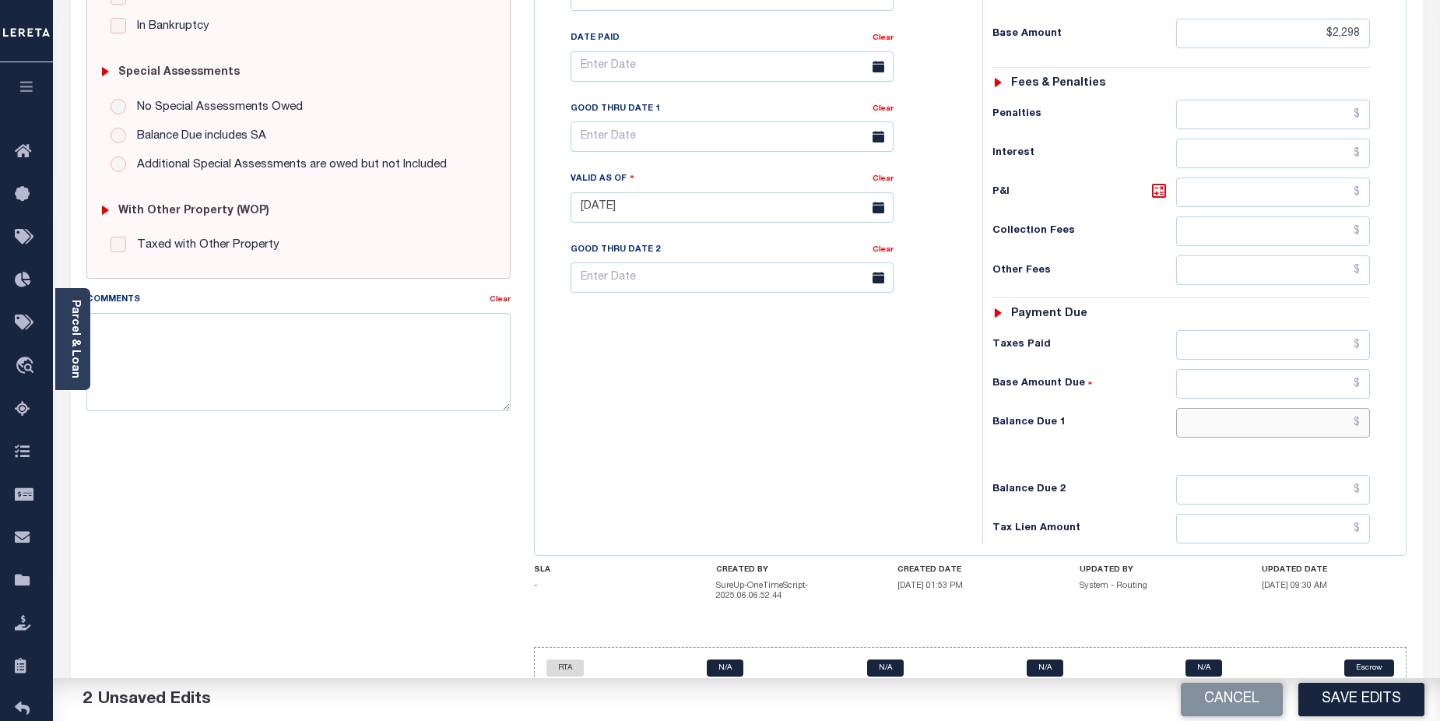
type input "$2,298.00"
click at [1265, 408] on input "text" at bounding box center [1273, 423] width 195 height 30
type input "$2,298.00"
click at [1351, 701] on button "Save Edits" at bounding box center [1361, 699] width 126 height 33
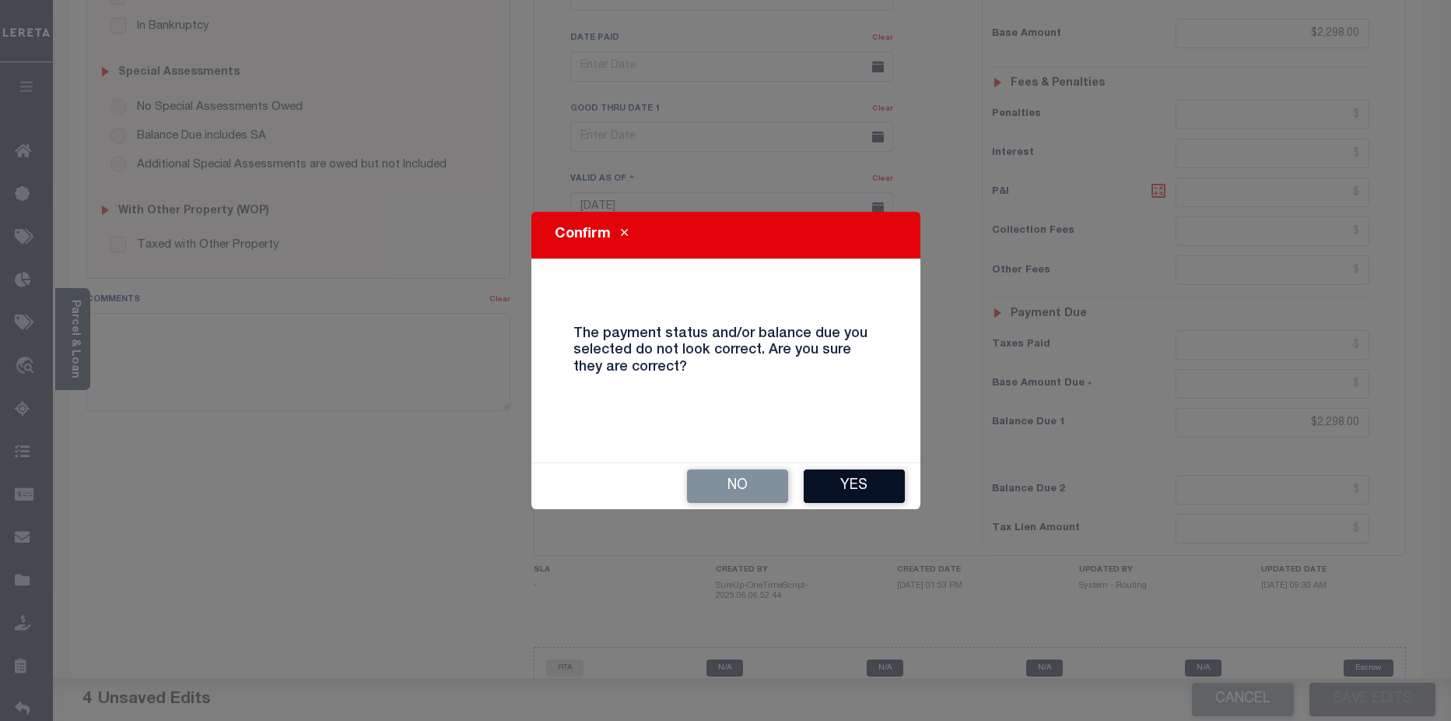
click at [865, 490] on button "Yes" at bounding box center [854, 485] width 101 height 33
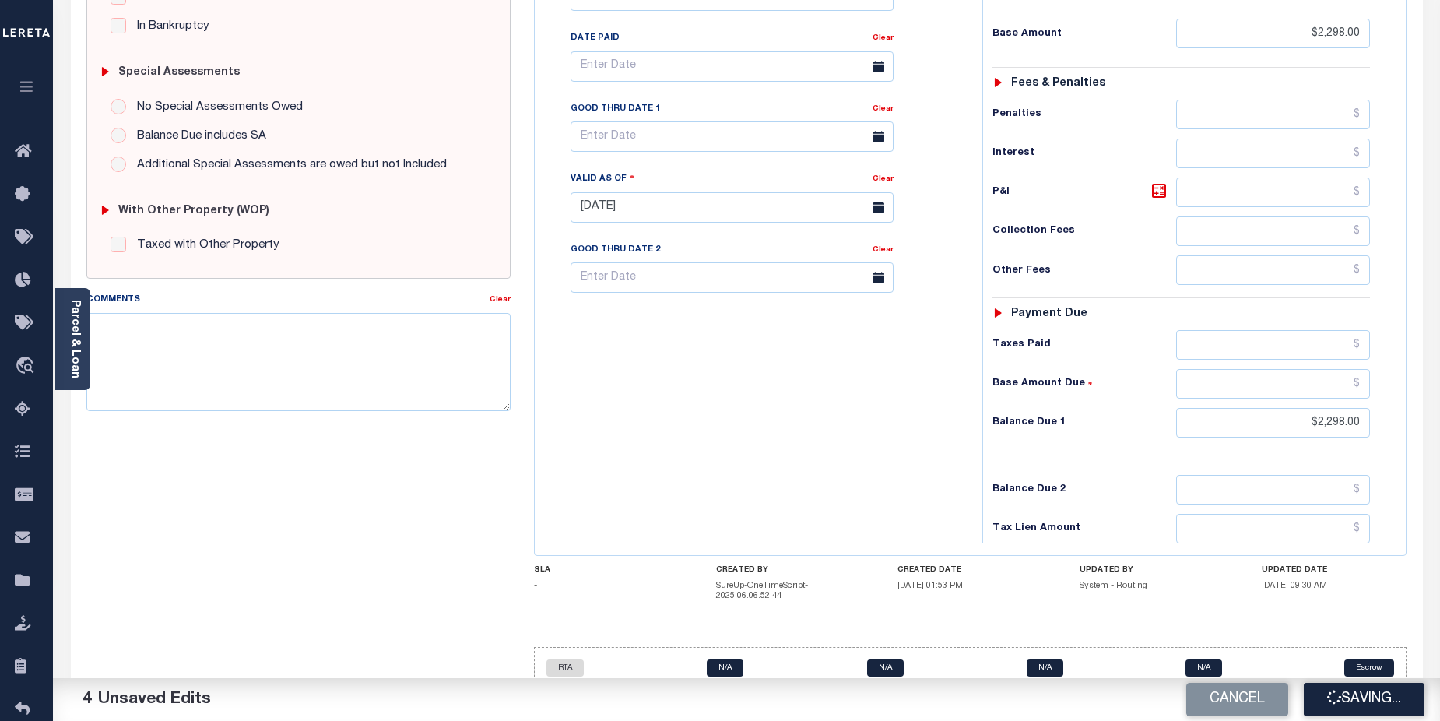
checkbox input "false"
type input "$2,298"
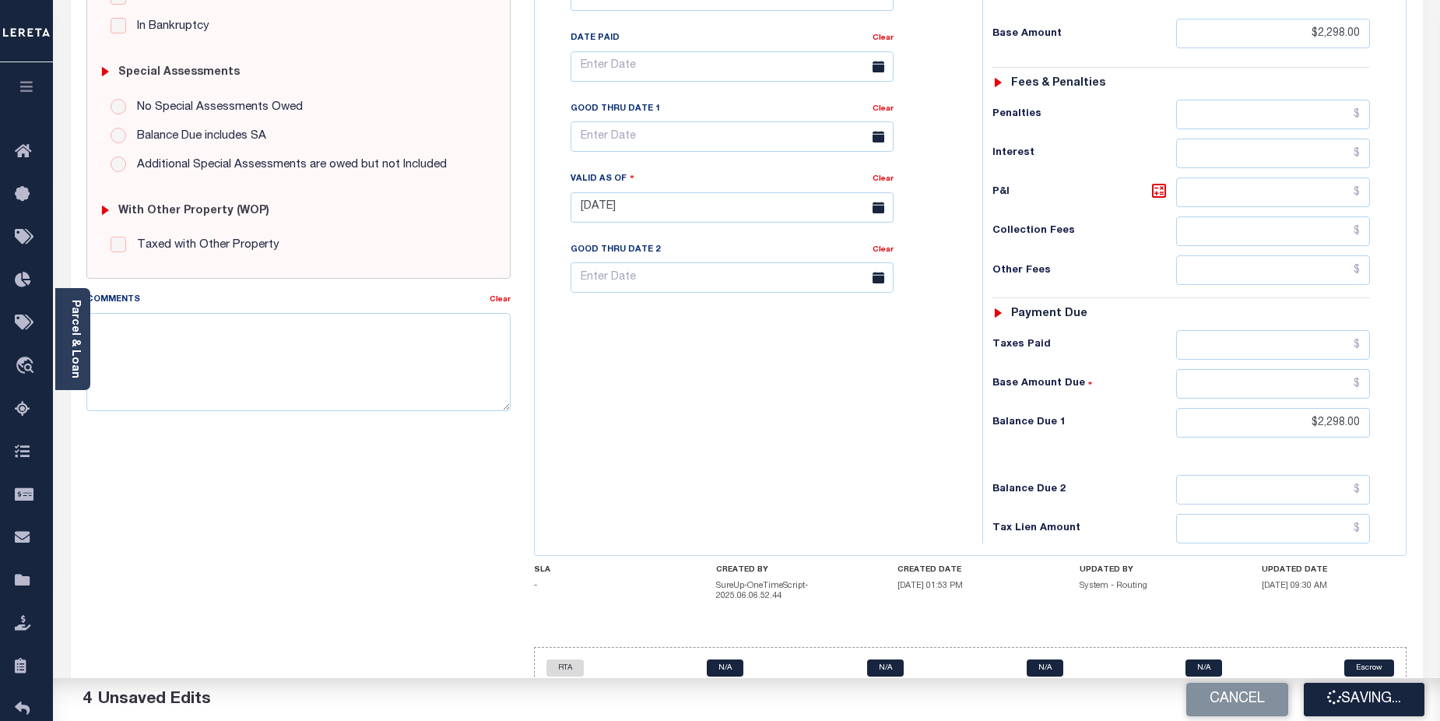
type input "$2,298"
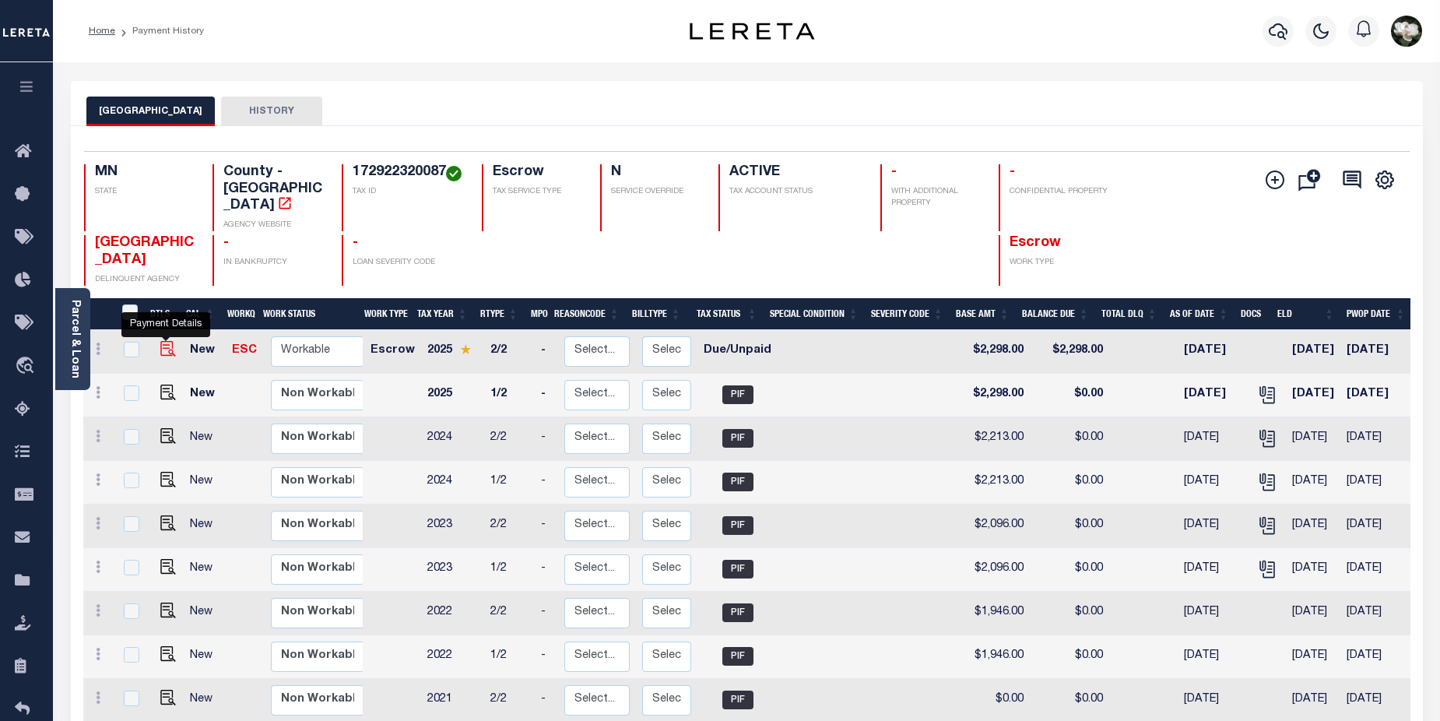
click at [165, 341] on img "" at bounding box center [168, 349] width 16 height 16
checkbox input "true"
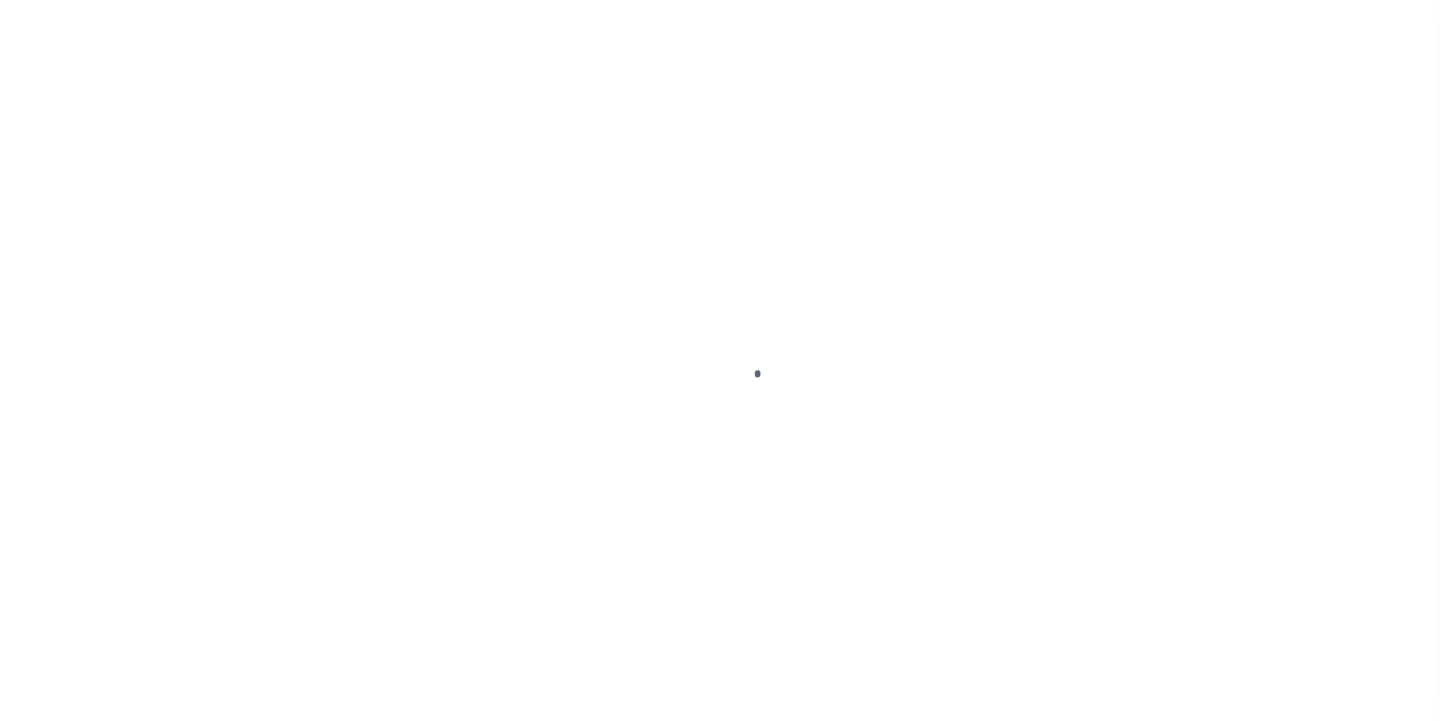
select select "DUE"
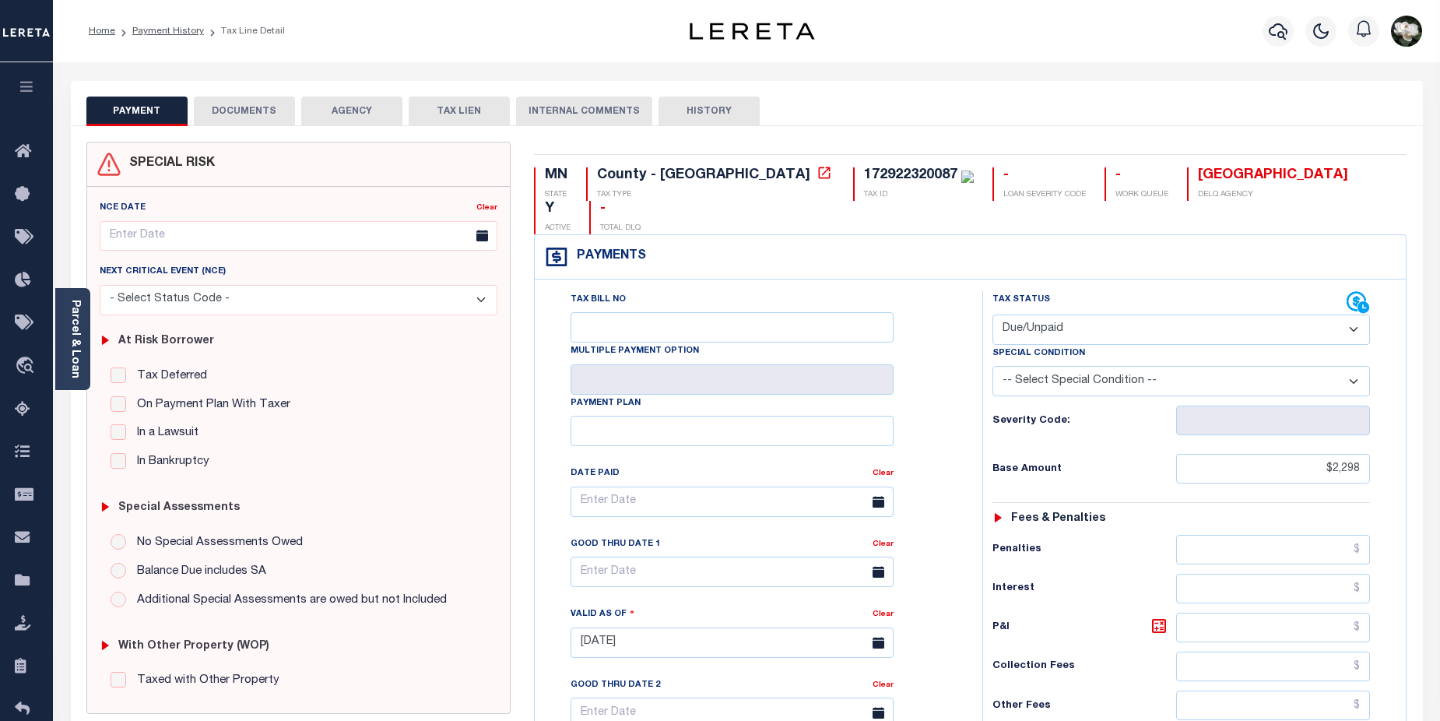
click at [252, 106] on button "DOCUMENTS" at bounding box center [244, 112] width 101 height 30
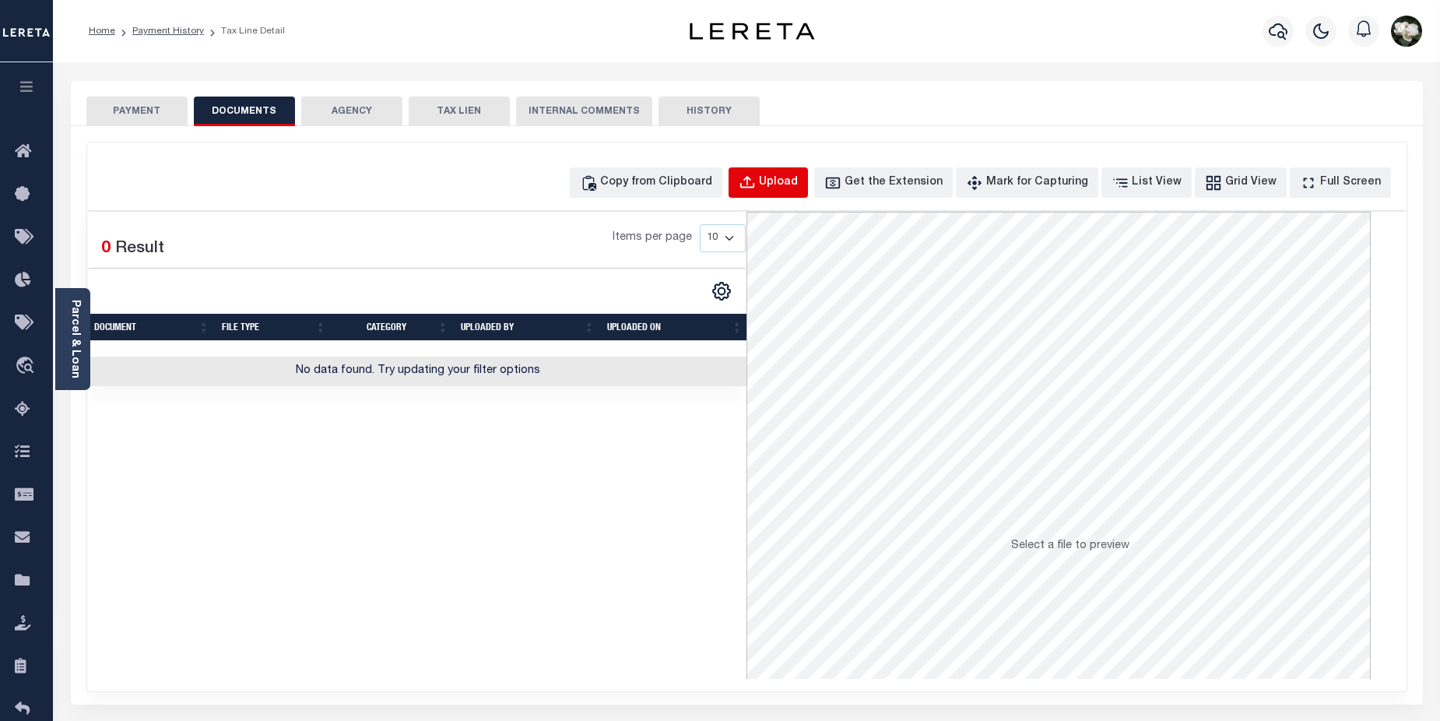
click at [798, 177] on div "Upload" at bounding box center [778, 182] width 39 height 17
select select "POP"
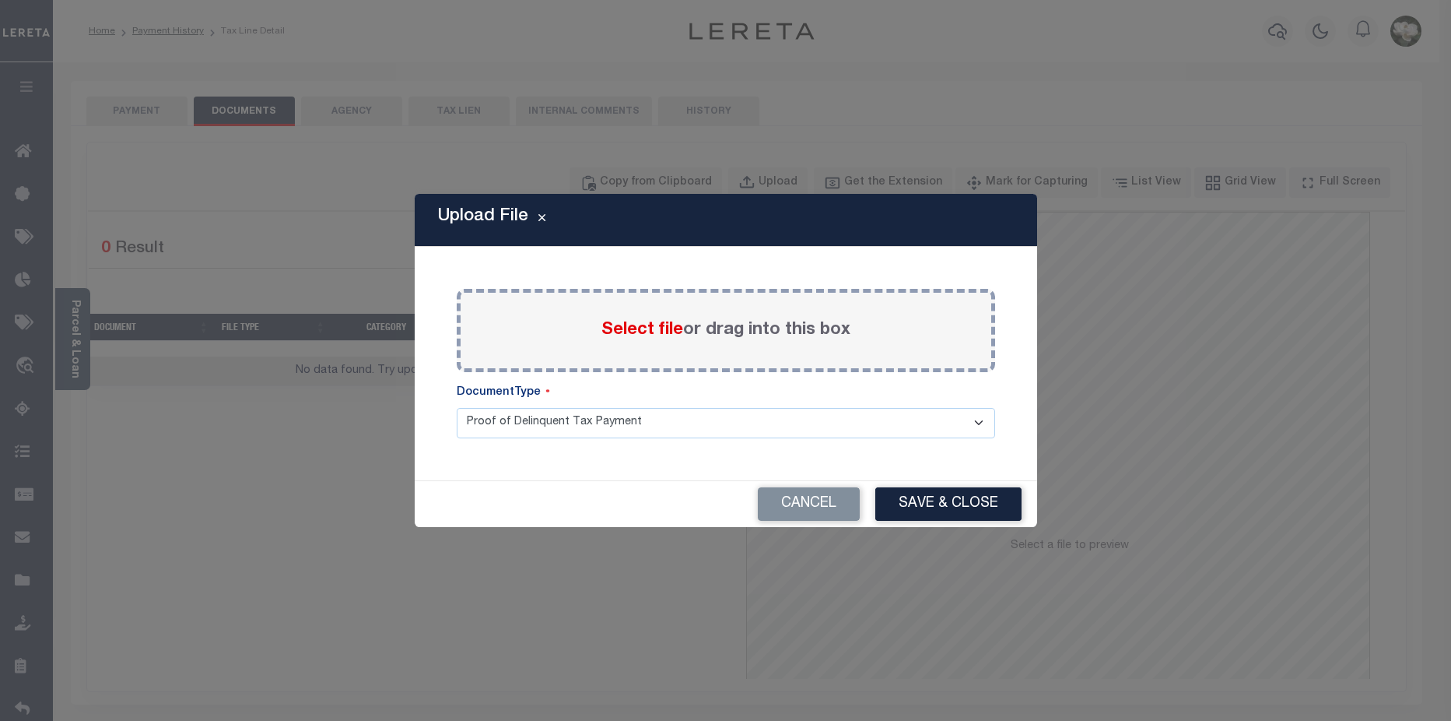
click at [657, 334] on span "Select file" at bounding box center [643, 329] width 82 height 17
click at [0, 0] on input "Select file or drag into this box" at bounding box center [0, 0] width 0 height 0
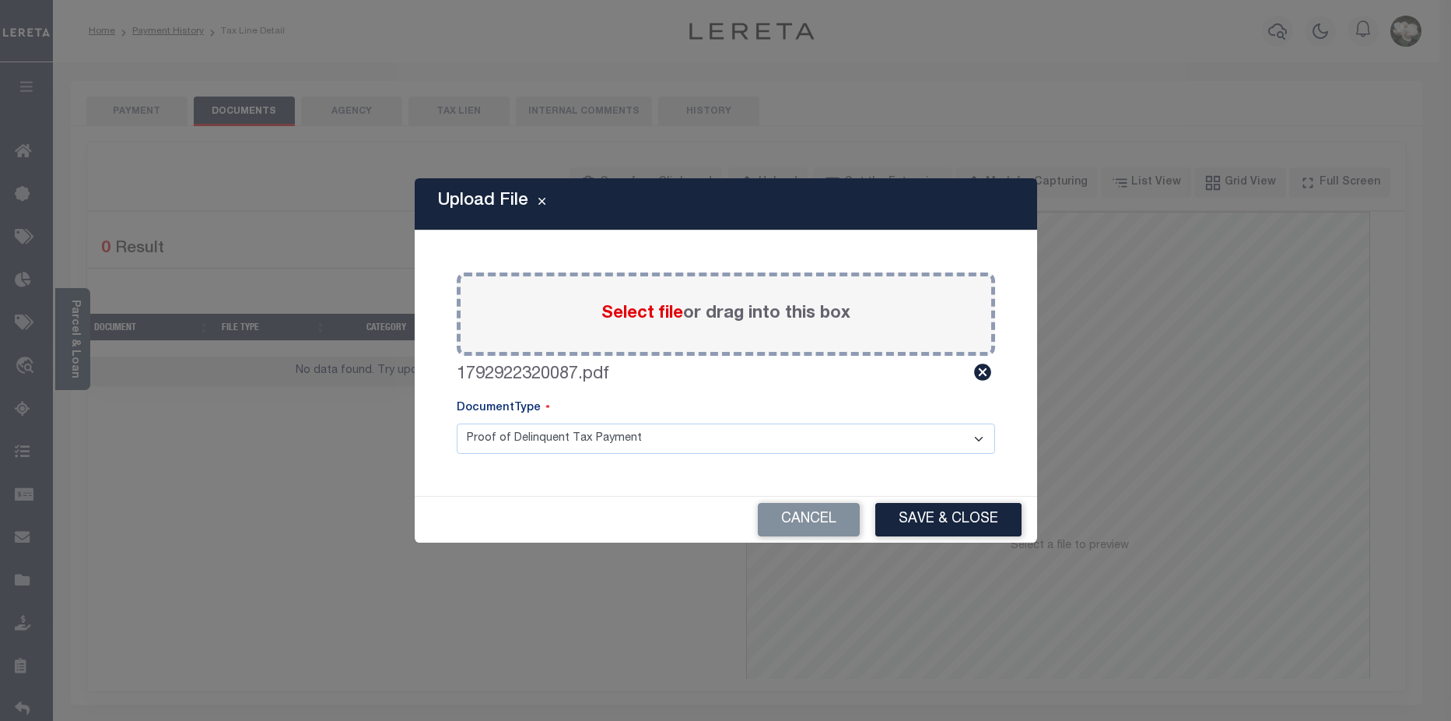
click at [923, 500] on div "Cancel Save & Close" at bounding box center [726, 520] width 623 height 46
click at [923, 506] on button "Save & Close" at bounding box center [949, 519] width 146 height 33
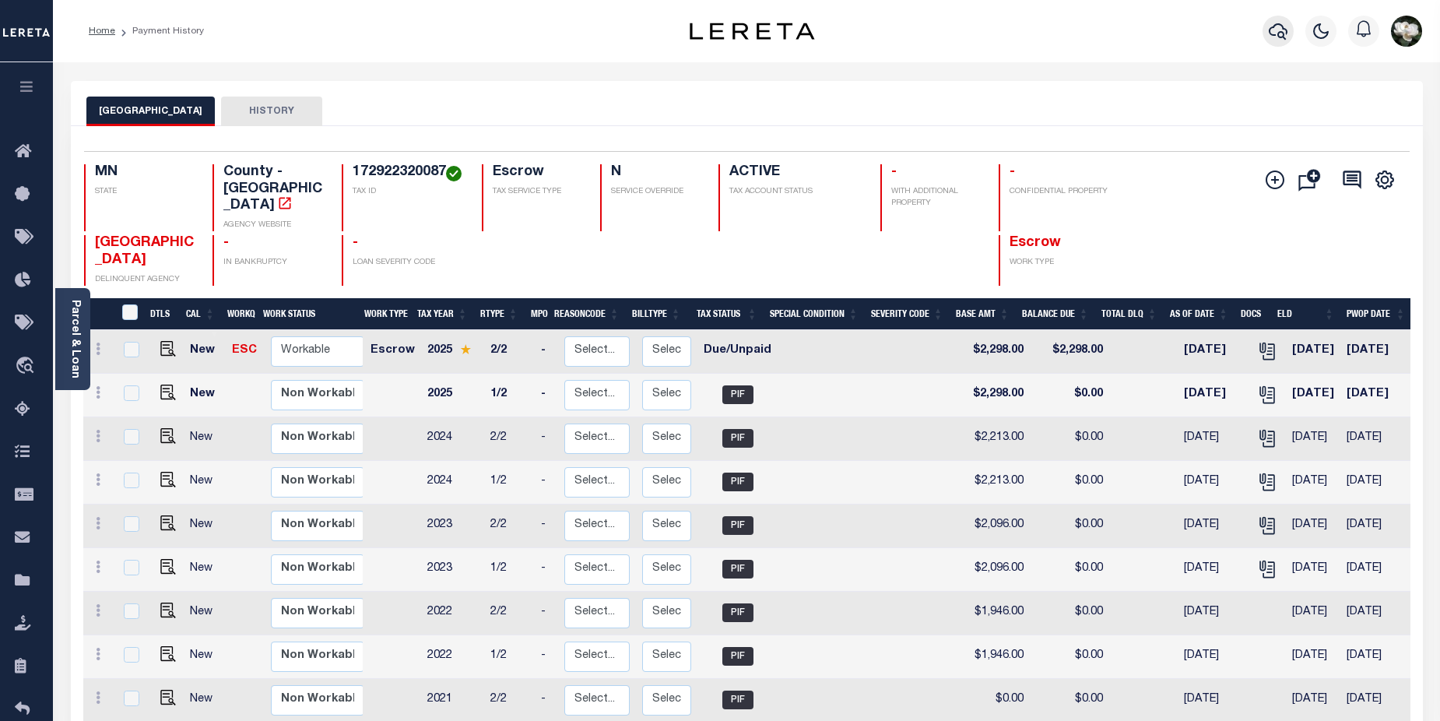
click at [1272, 26] on icon "button" at bounding box center [1278, 31] width 19 height 19
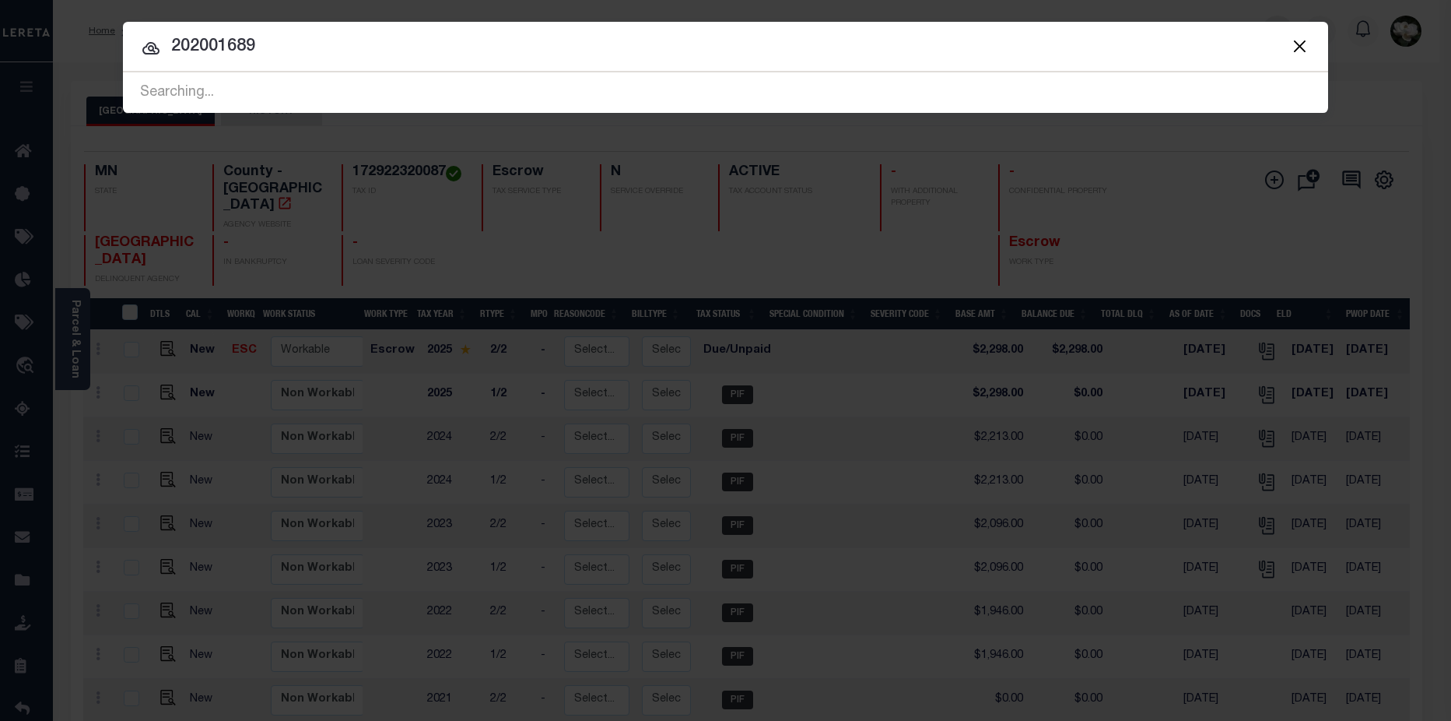
type input "202001689"
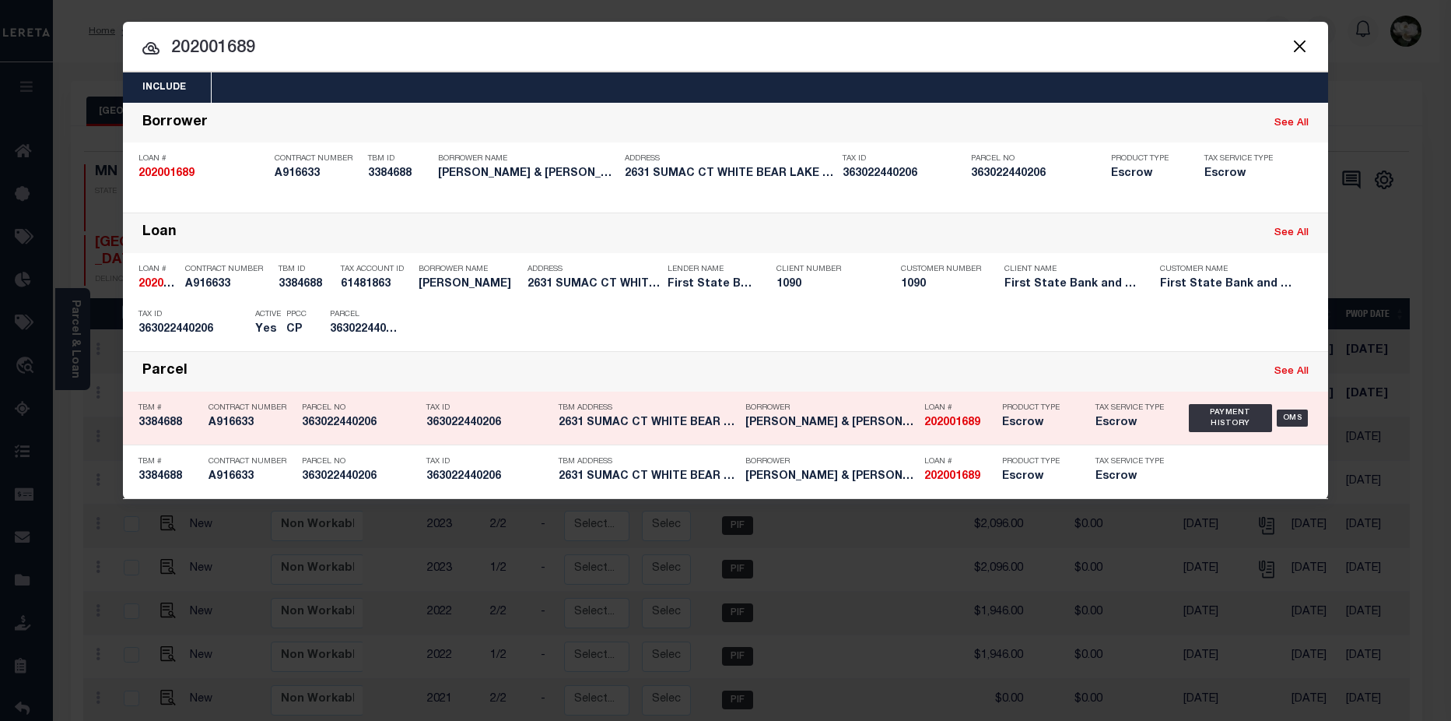
click at [602, 423] on h5 "2631 SUMAC CT WHITE BEAR LAKE M..." at bounding box center [648, 422] width 179 height 13
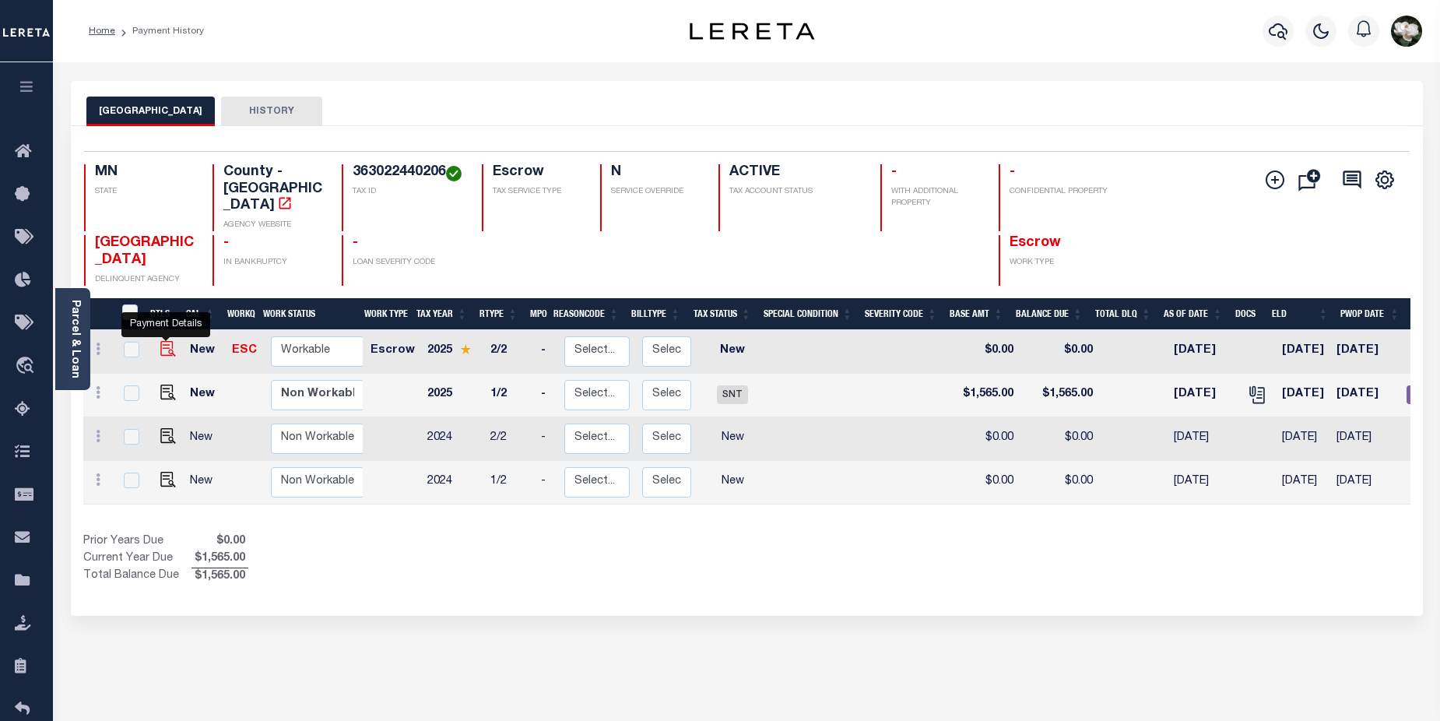
click at [168, 341] on img "" at bounding box center [168, 349] width 16 height 16
checkbox input "true"
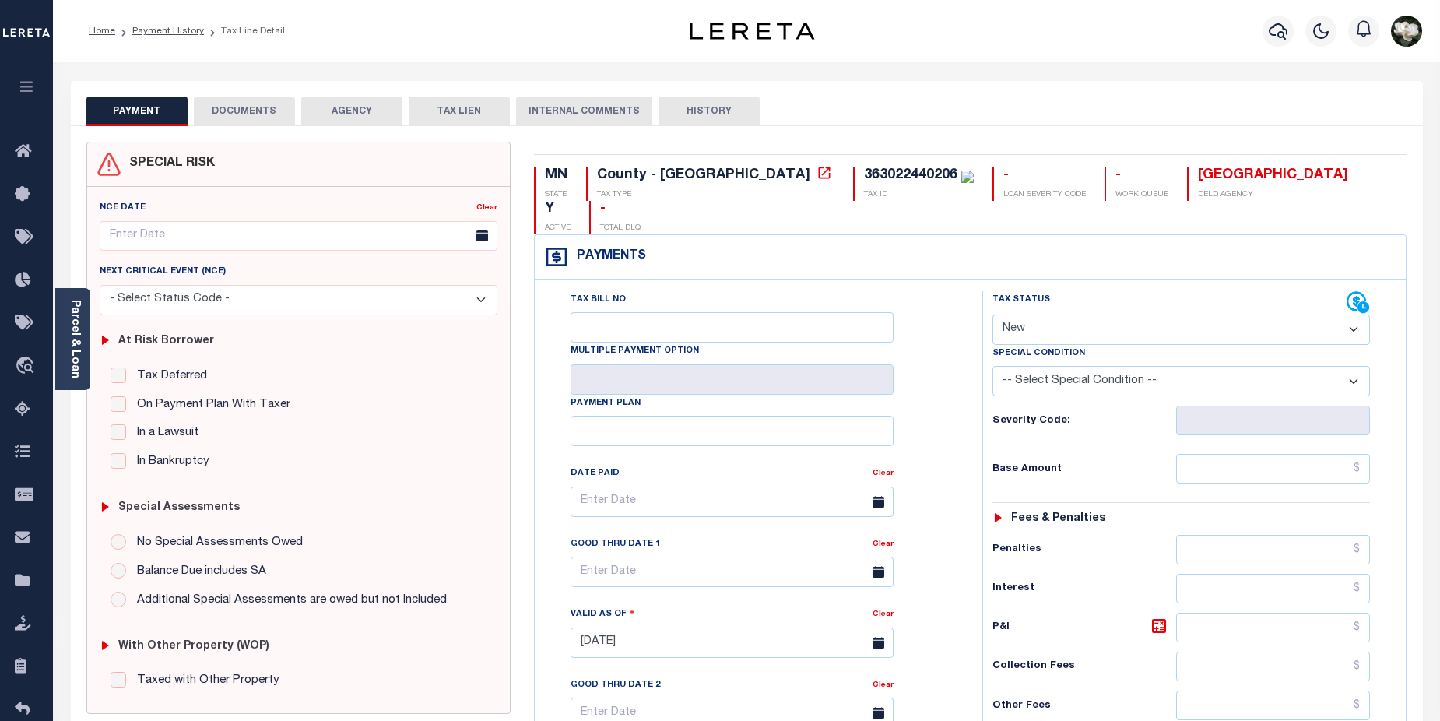
click at [1350, 314] on select "- Select Status Code - Open Due/Unpaid Paid Incomplete No Tax Due Internal Refu…" at bounding box center [1181, 329] width 378 height 30
select select "DUE"
click at [992, 314] on select "- Select Status Code - Open Due/Unpaid Paid Incomplete No Tax Due Internal Refu…" at bounding box center [1181, 329] width 378 height 30
type input "[DATE]"
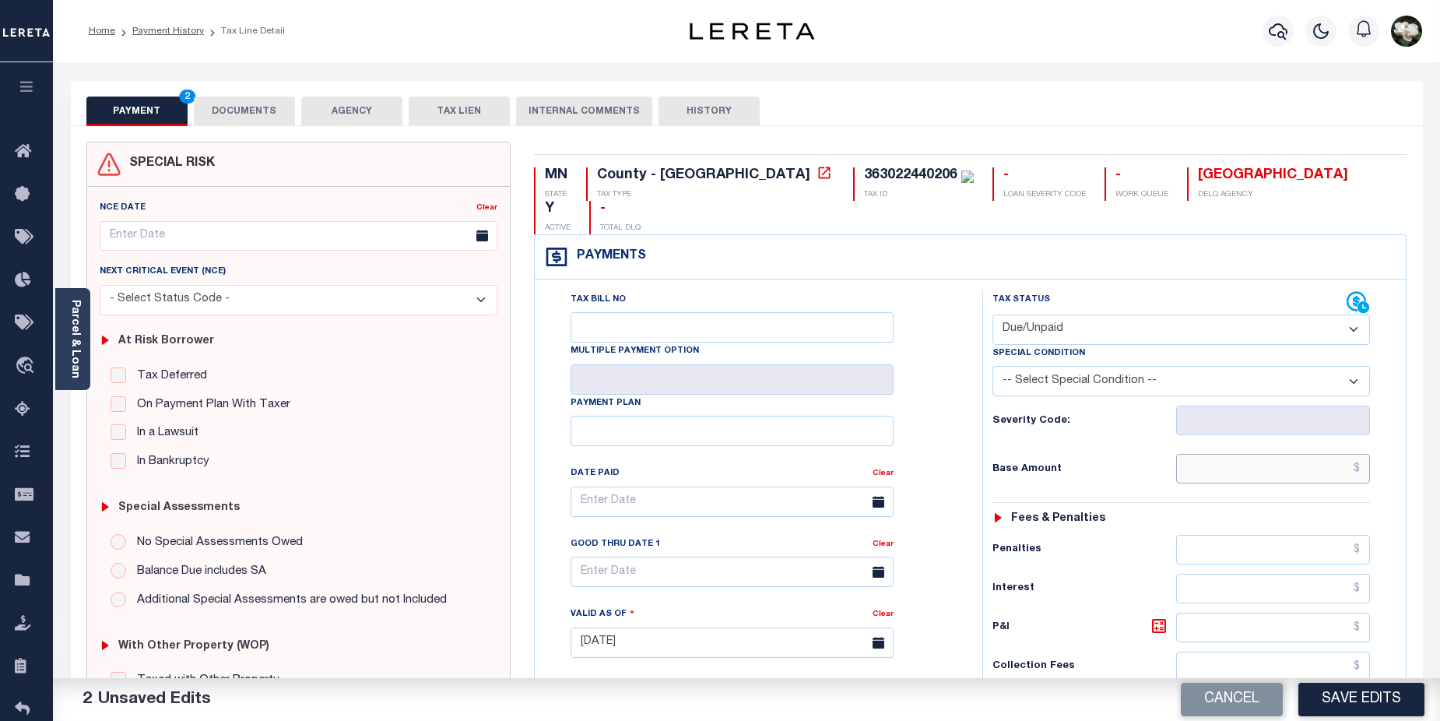
click at [1283, 454] on input "text" at bounding box center [1273, 469] width 195 height 30
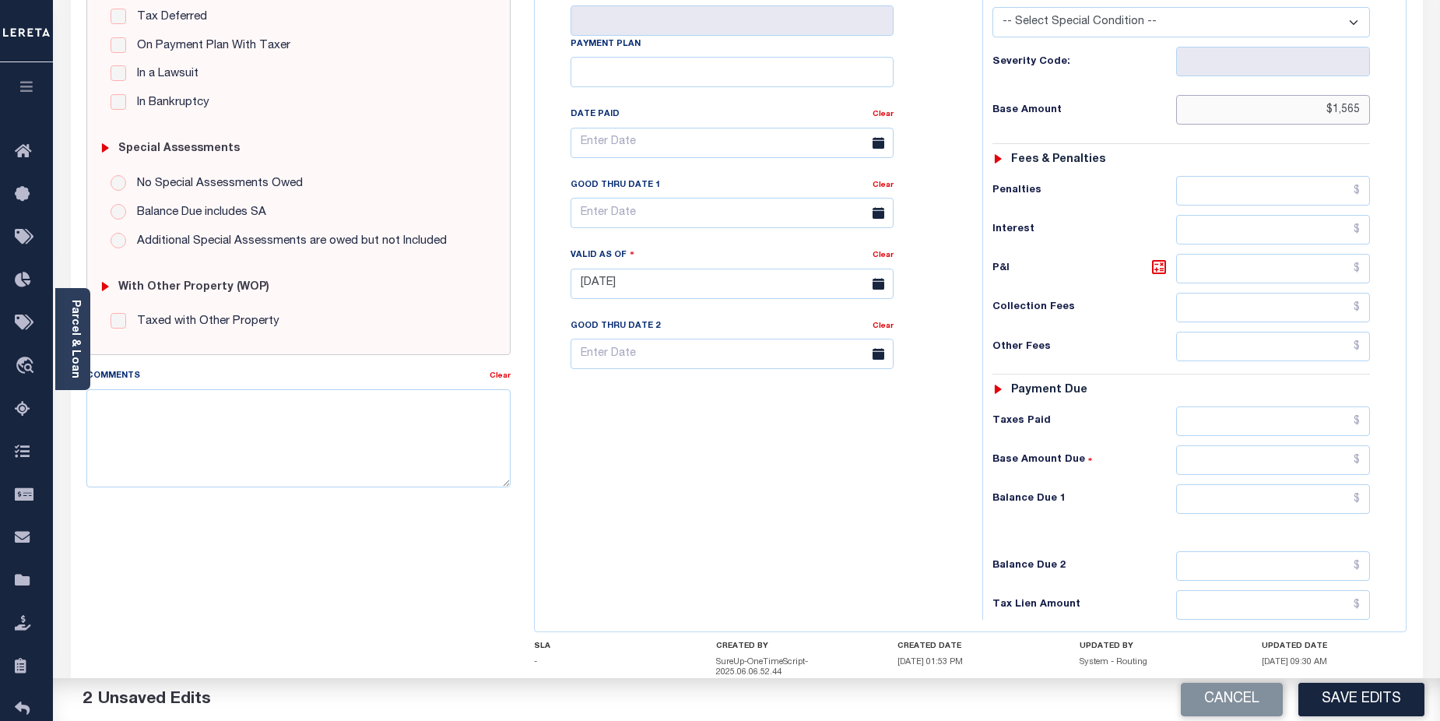
scroll to position [435, 0]
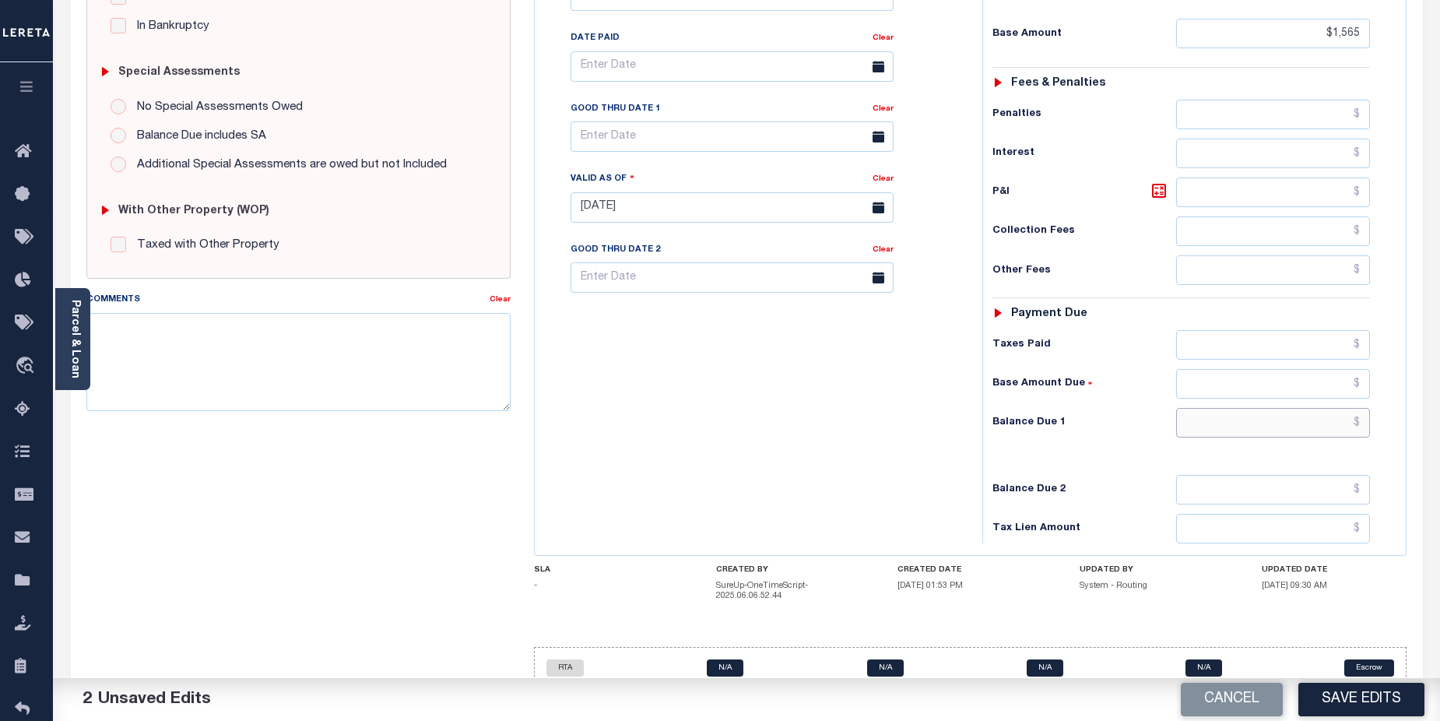
type input "$1,565.00"
click at [1261, 408] on input "text" at bounding box center [1273, 423] width 195 height 30
type input "$1,565.00"
click at [1351, 697] on button "Save Edits" at bounding box center [1361, 699] width 126 height 33
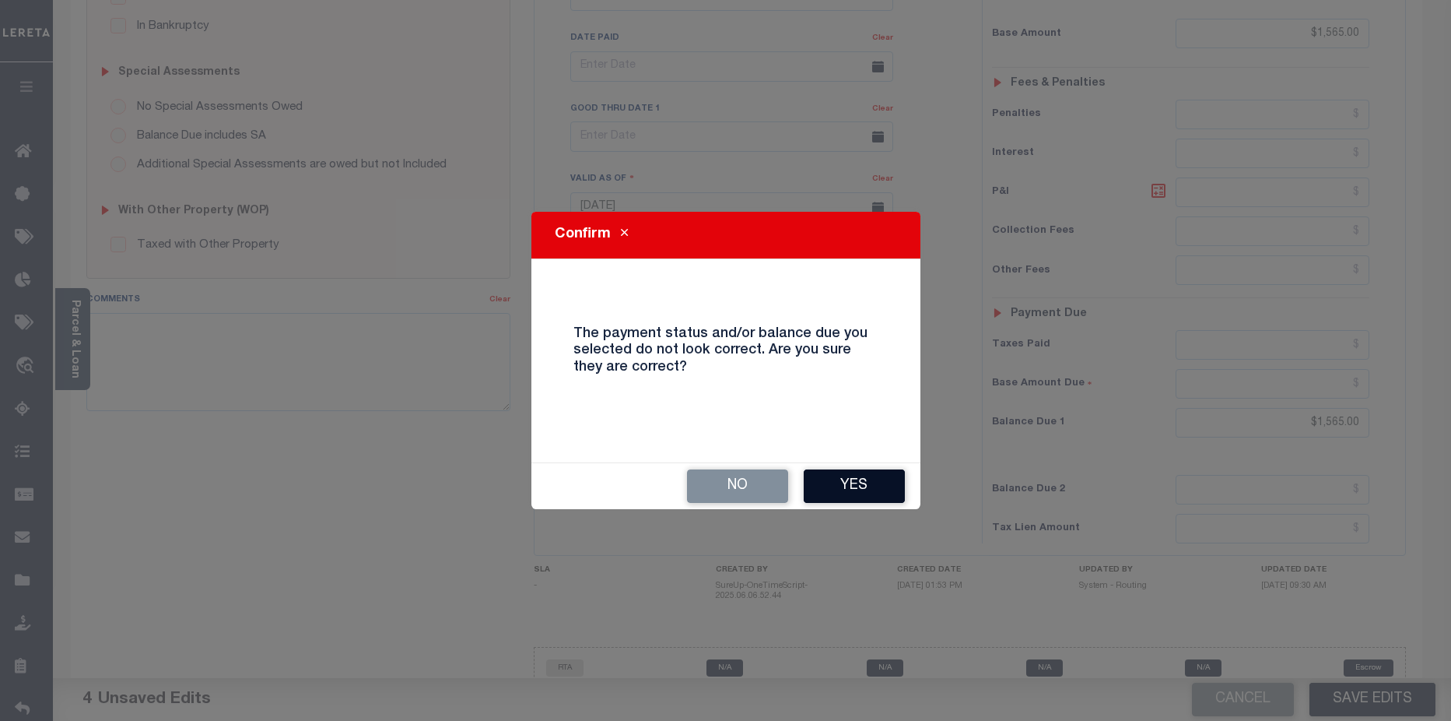
click at [870, 476] on button "Yes" at bounding box center [854, 485] width 101 height 33
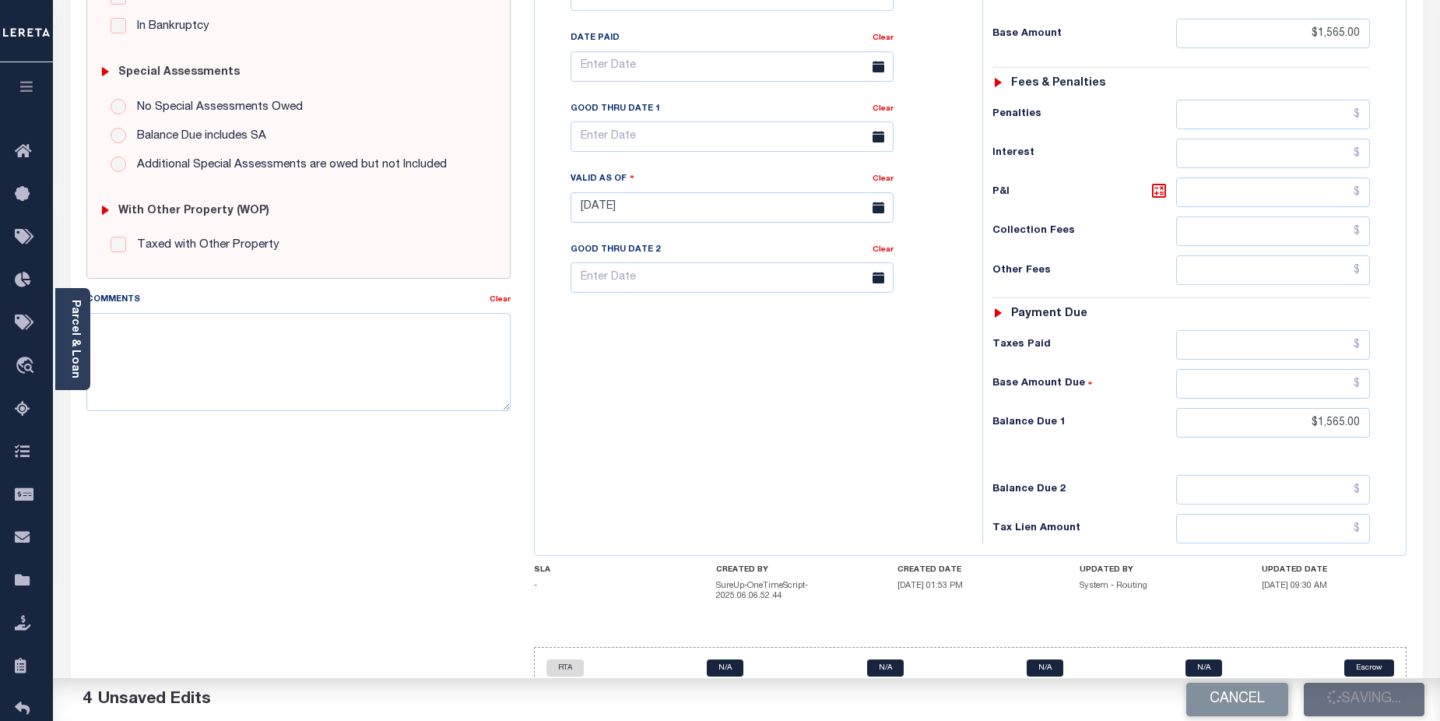
checkbox input "false"
type input "$1,565"
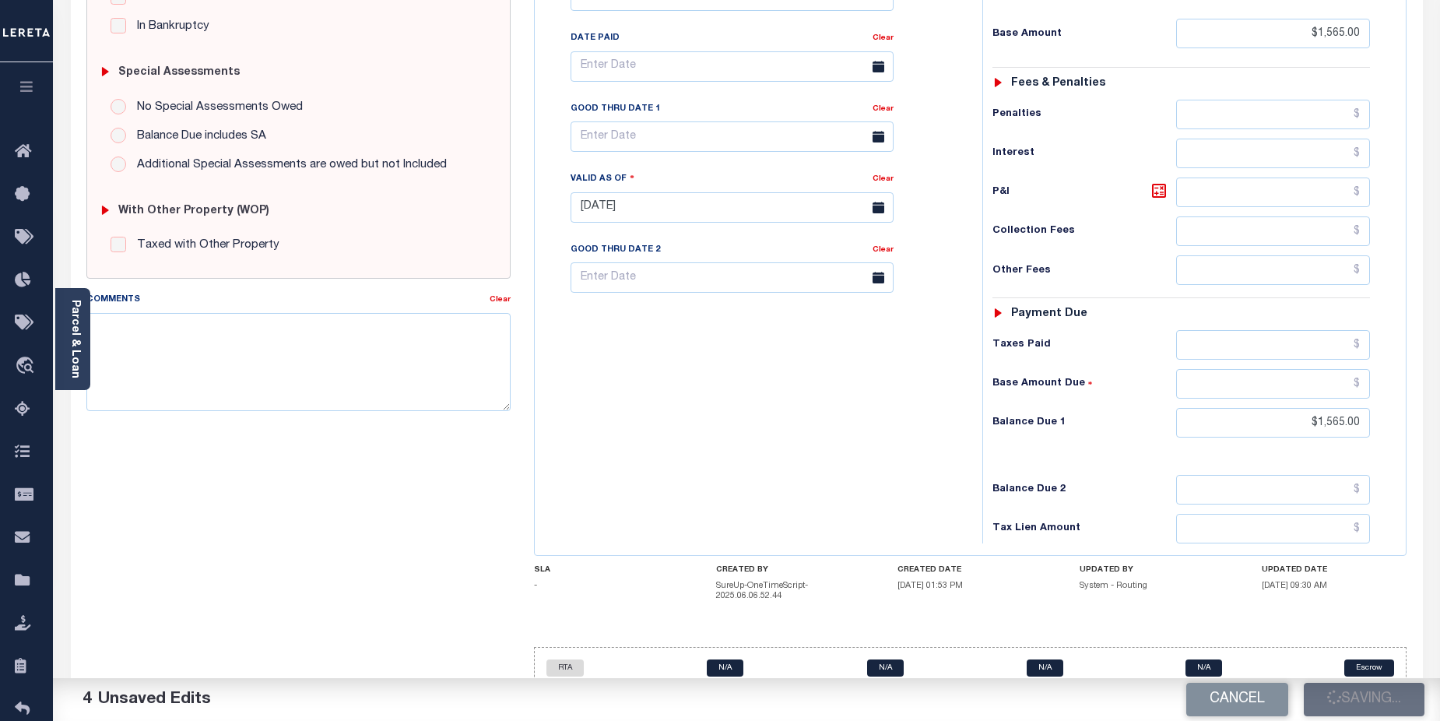
type input "$1,565"
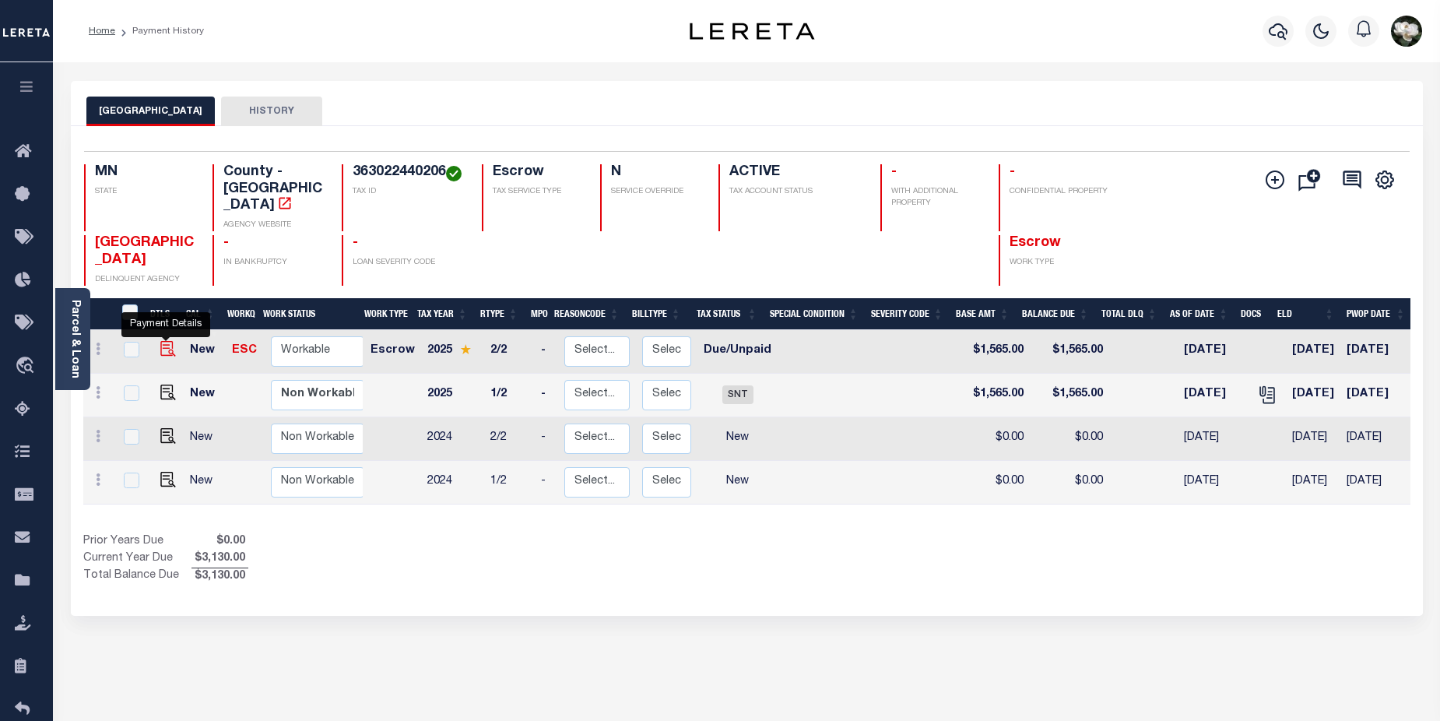
click at [168, 341] on img "" at bounding box center [168, 349] width 16 height 16
checkbox input "true"
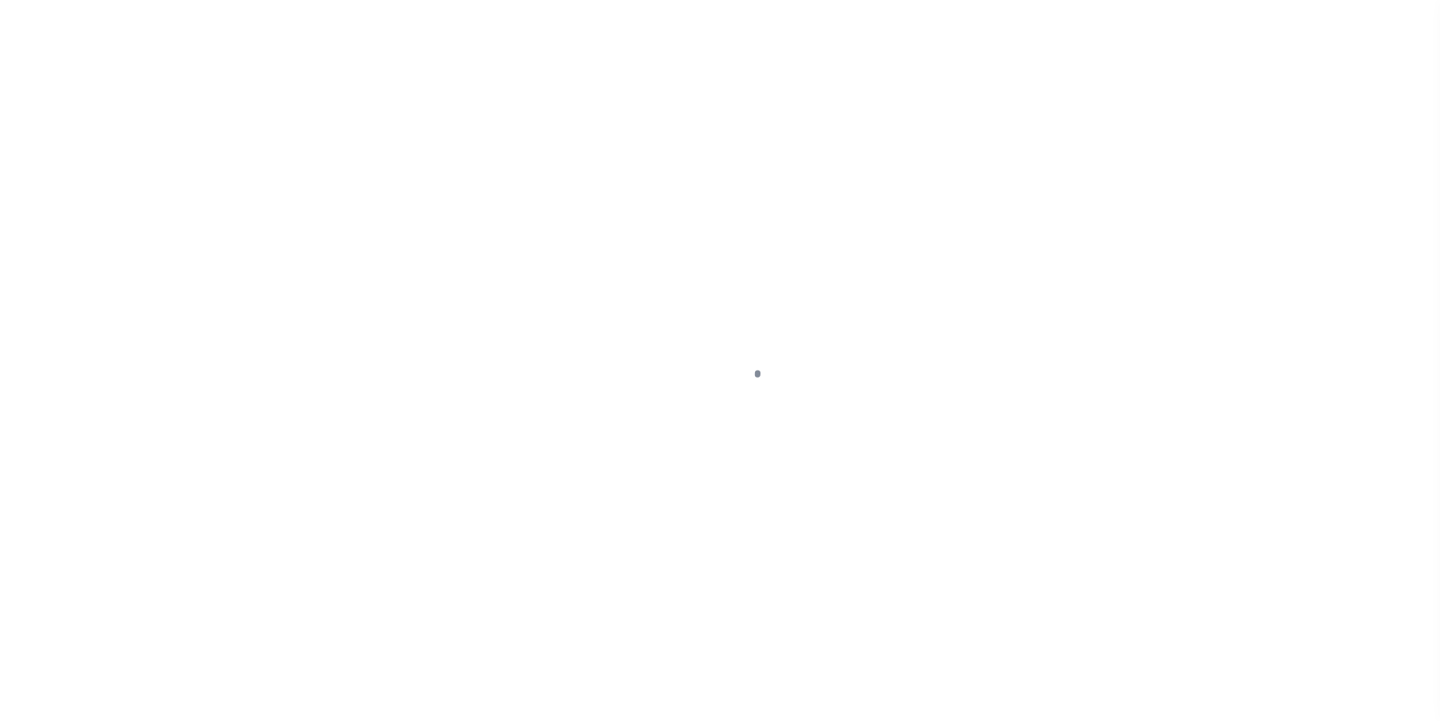
select select "DUE"
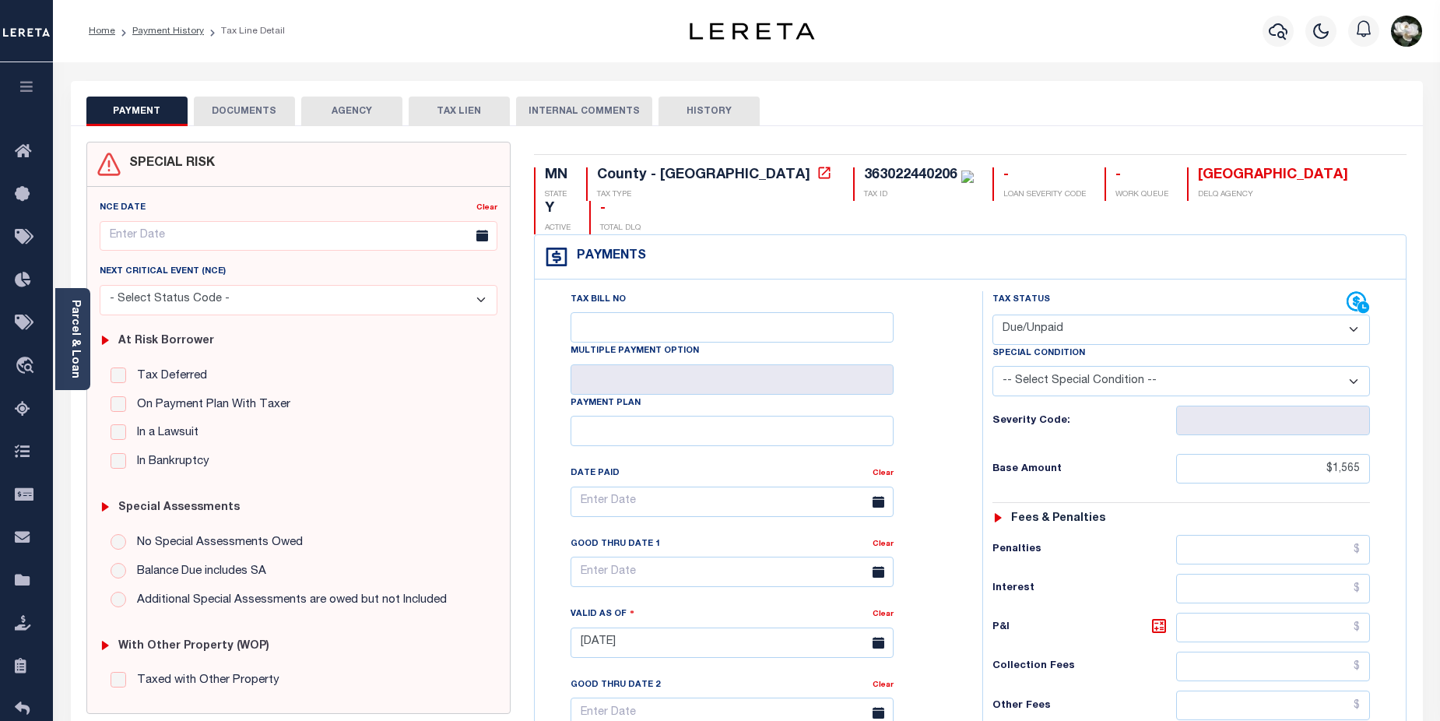
click at [250, 112] on button "DOCUMENTS" at bounding box center [244, 112] width 101 height 30
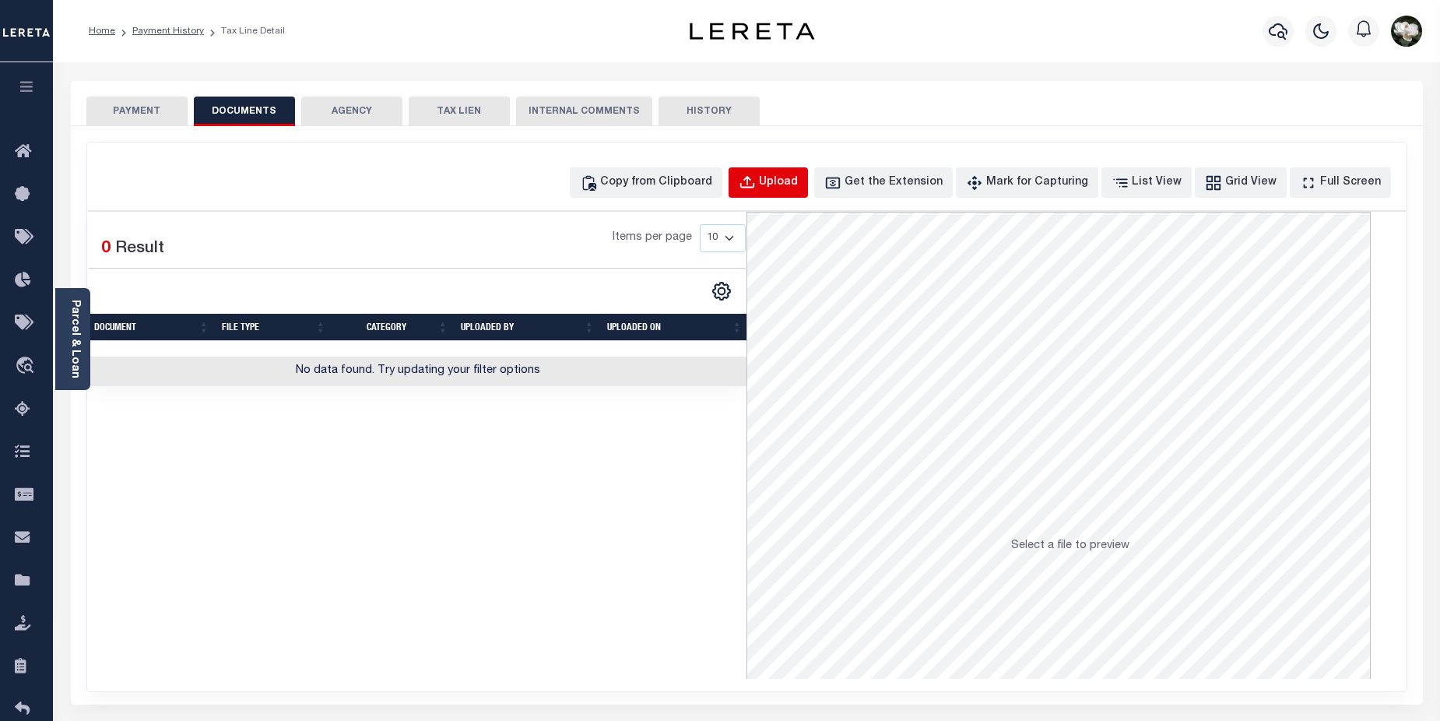
click at [798, 174] on div "Upload" at bounding box center [778, 182] width 39 height 17
select select "POP"
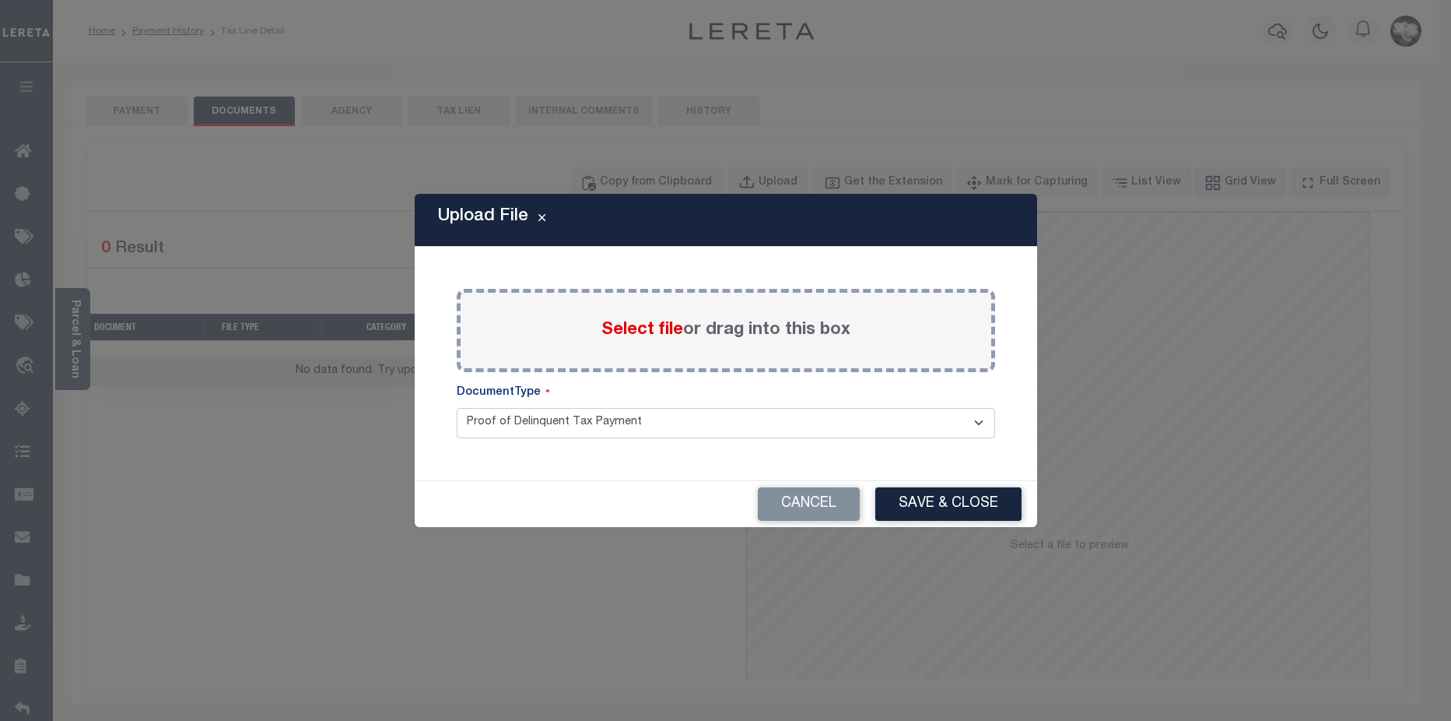
click at [655, 322] on span "Select file" at bounding box center [643, 329] width 82 height 17
click at [0, 0] on input "Select file or drag into this box" at bounding box center [0, 0] width 0 height 0
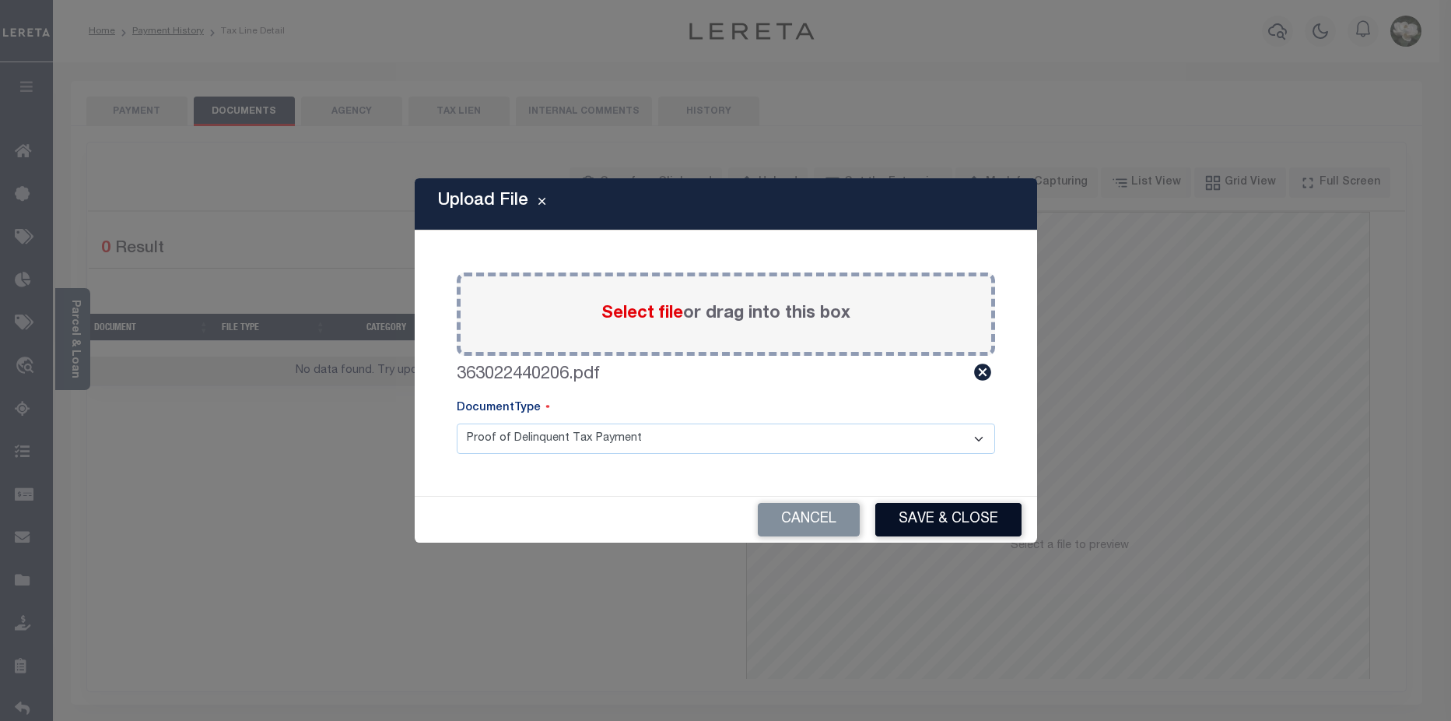
click at [957, 511] on button "Save & Close" at bounding box center [949, 519] width 146 height 33
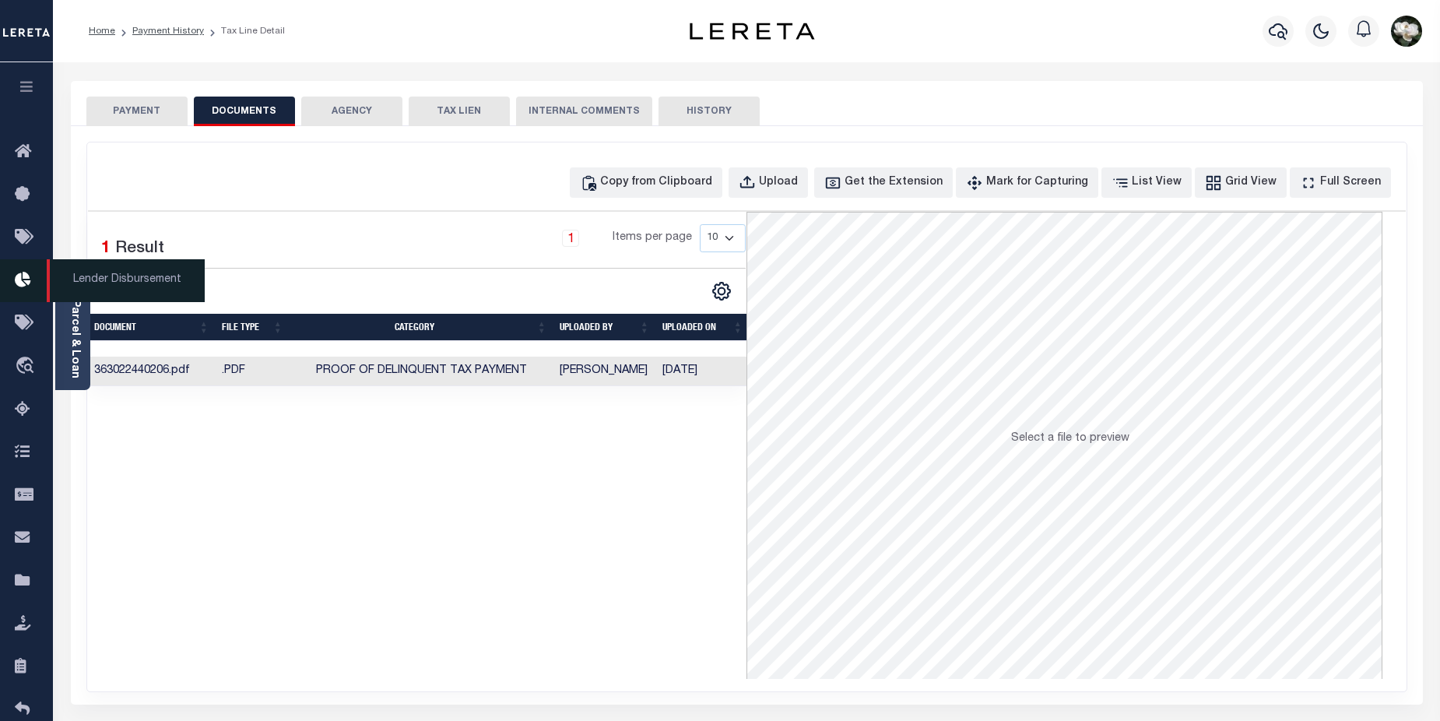
click at [30, 286] on icon at bounding box center [27, 280] width 25 height 19
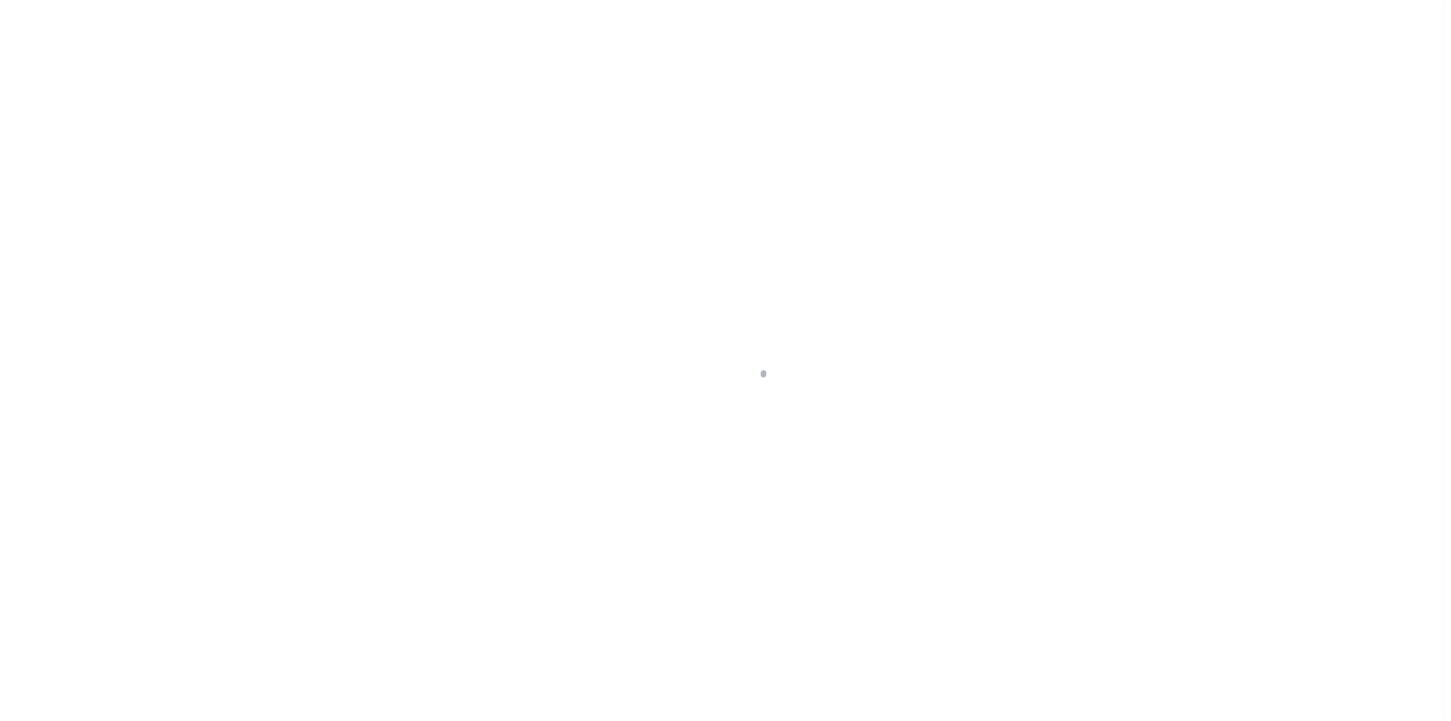
scroll to position [27, 0]
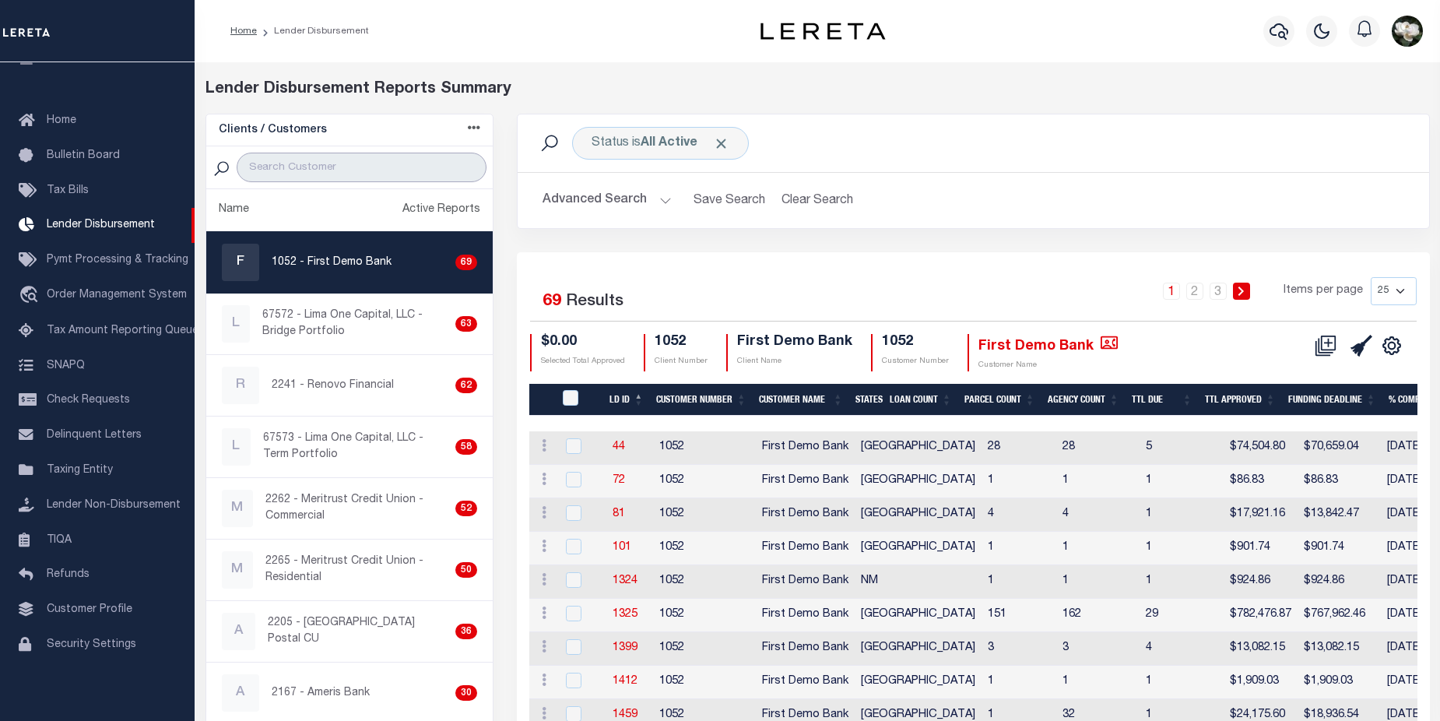
click at [329, 165] on input "search" at bounding box center [362, 168] width 250 height 30
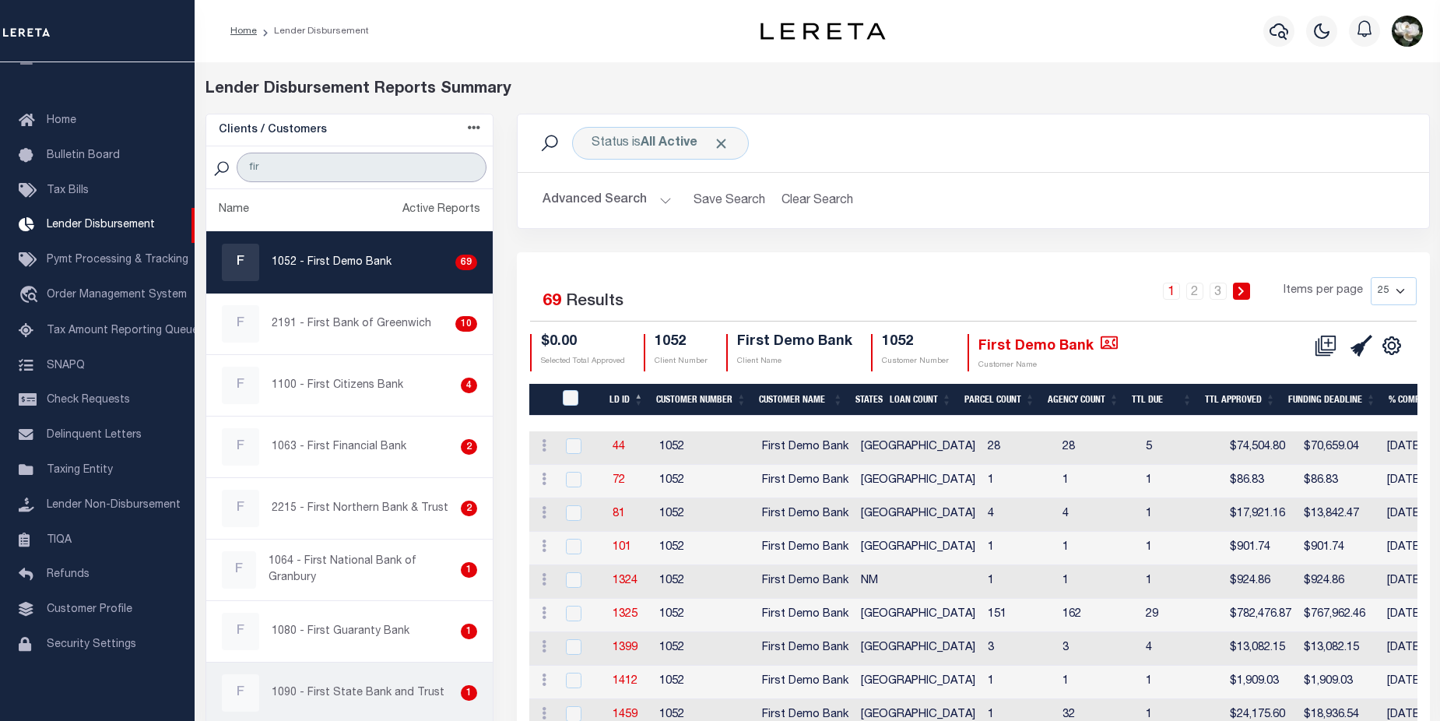
type input "fir"
click at [392, 686] on p "1090 - First State Bank and Trust" at bounding box center [358, 693] width 173 height 16
checkbox input "true"
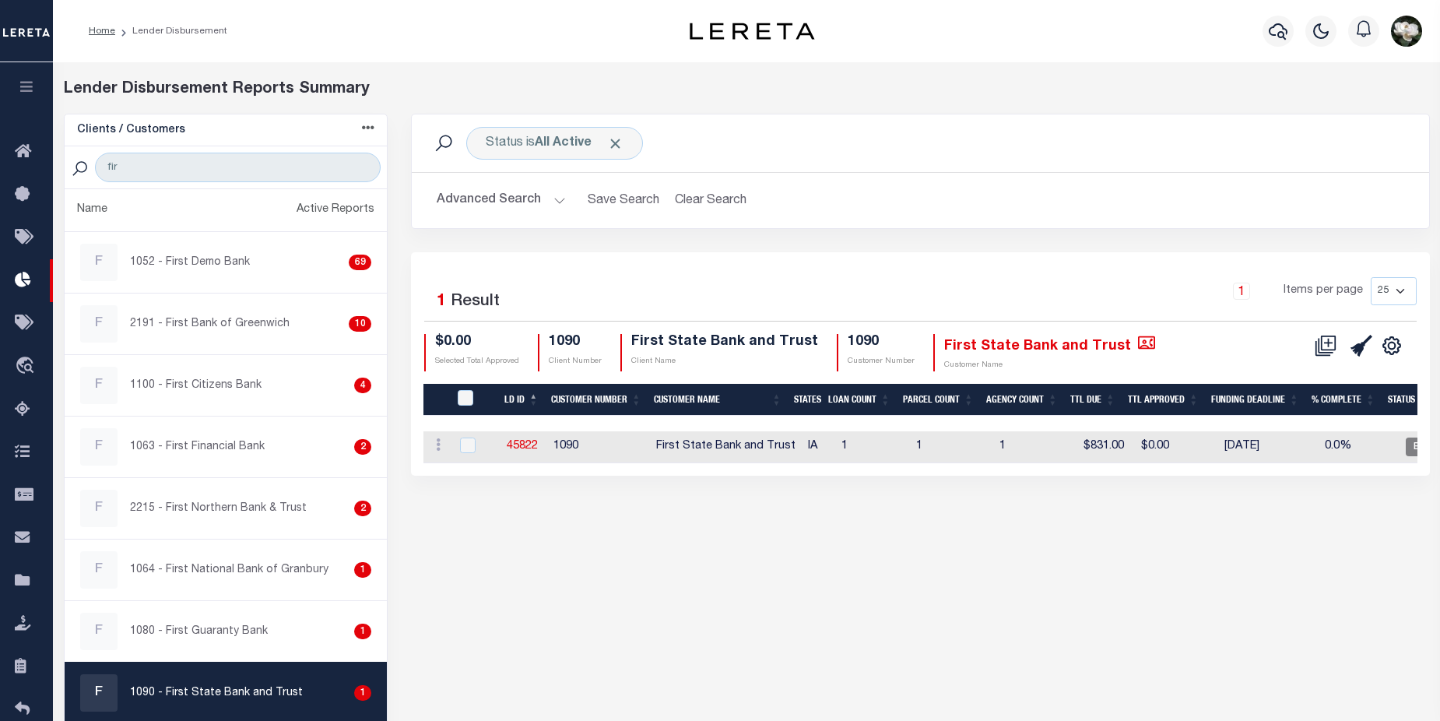
click at [1404, 290] on select "25 50 100 200" at bounding box center [1394, 291] width 46 height 28
select select "200"
click at [1371, 277] on select "25 50 100 200" at bounding box center [1394, 291] width 46 height 28
click at [1329, 346] on icon at bounding box center [1329, 342] width 9 height 9
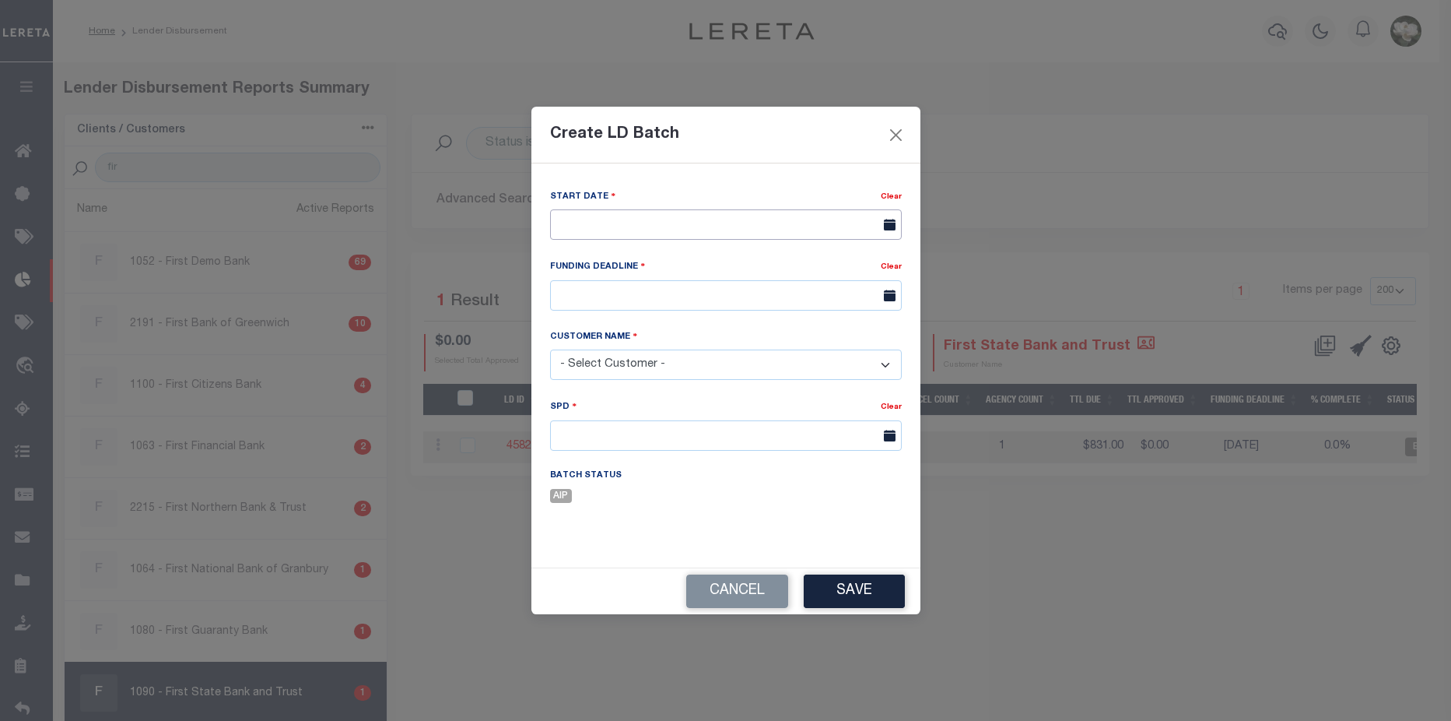
click at [775, 224] on input "text" at bounding box center [726, 224] width 352 height 30
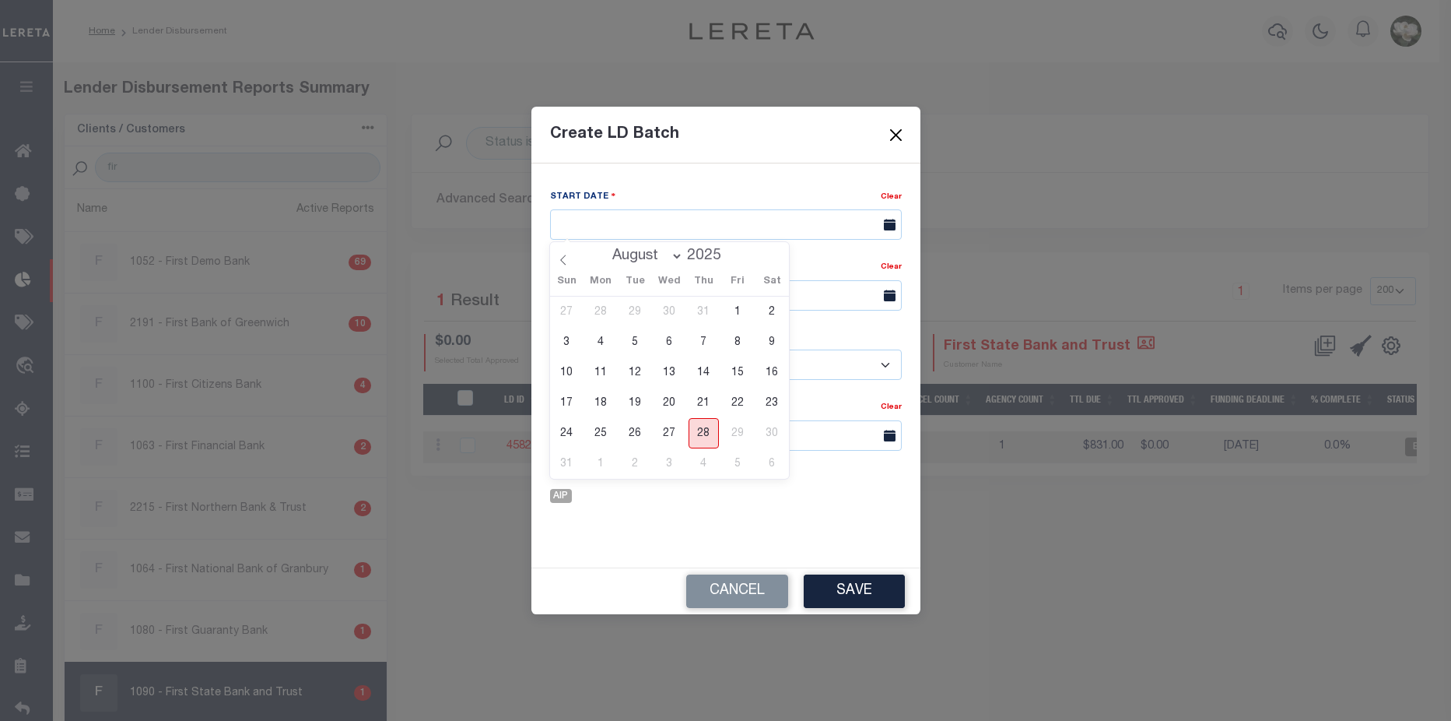
click at [704, 437] on span "28" at bounding box center [704, 433] width 30 height 30
type input "[DATE]"
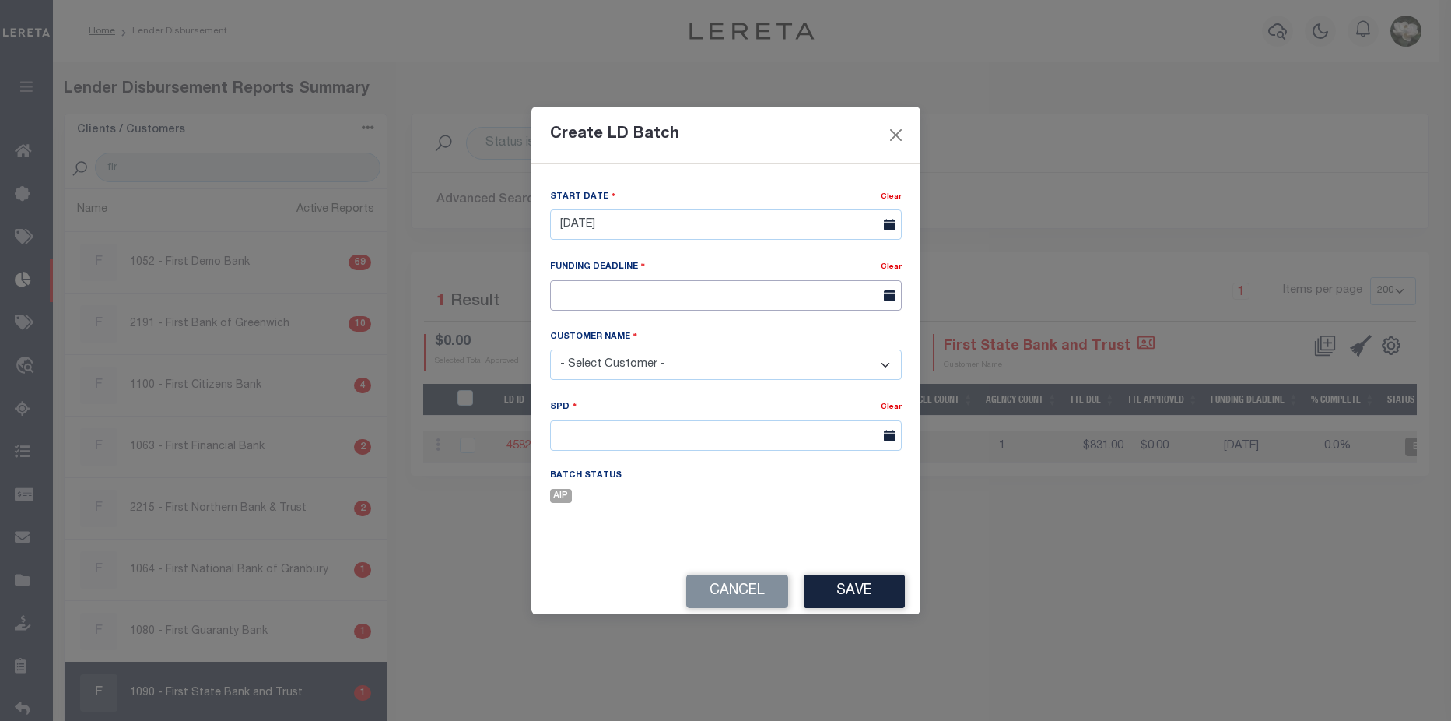
click at [659, 289] on input "text" at bounding box center [726, 295] width 352 height 30
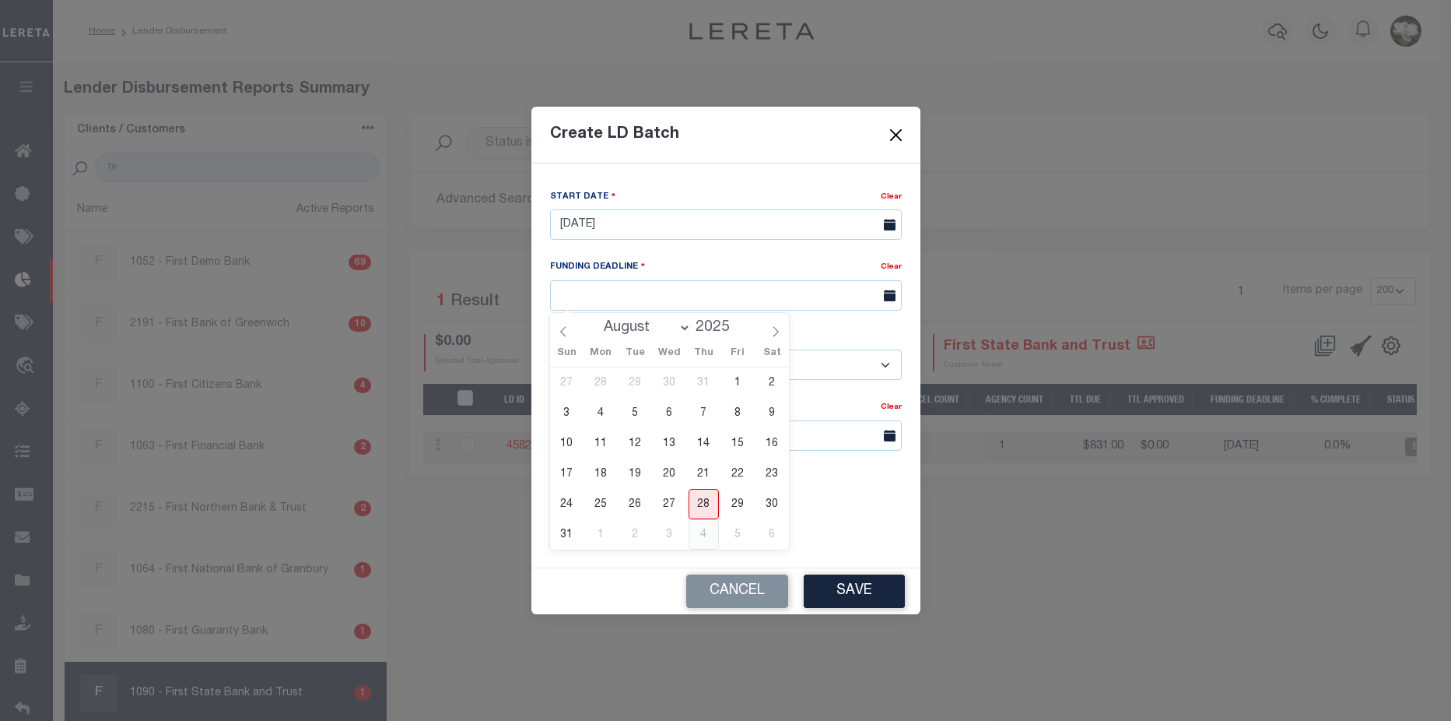
click at [708, 528] on span "4" at bounding box center [704, 534] width 30 height 30
type input "09/04/25"
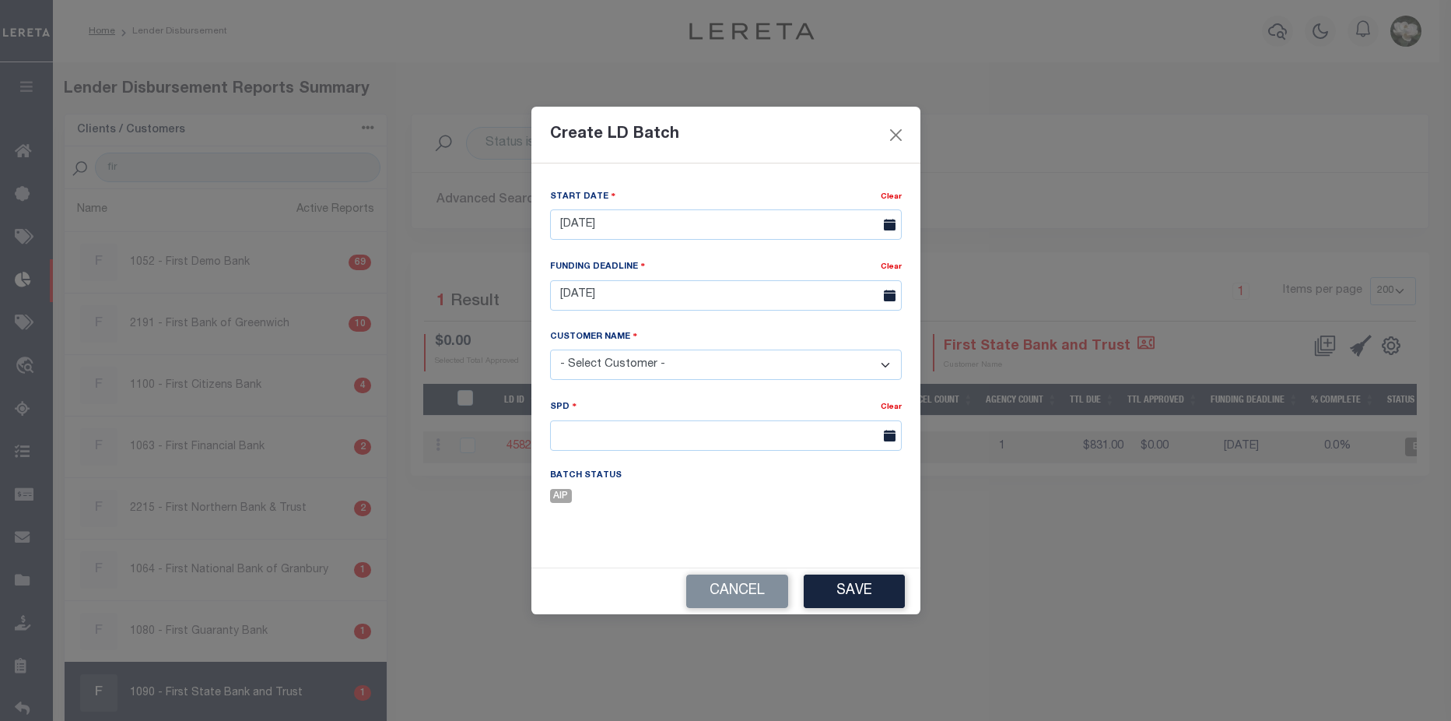
click at [697, 364] on select "- Select Customer - Accumatch - Refunds All In Credit Union Amarillo National B…" at bounding box center [726, 364] width 352 height 30
select select "1090"
click at [550, 349] on select "- Select Customer - Accumatch - Refunds All In Credit Union Amarillo National B…" at bounding box center [726, 364] width 352 height 30
click at [688, 426] on input "text" at bounding box center [726, 435] width 352 height 30
click at [894, 435] on icon at bounding box center [890, 436] width 12 height 12
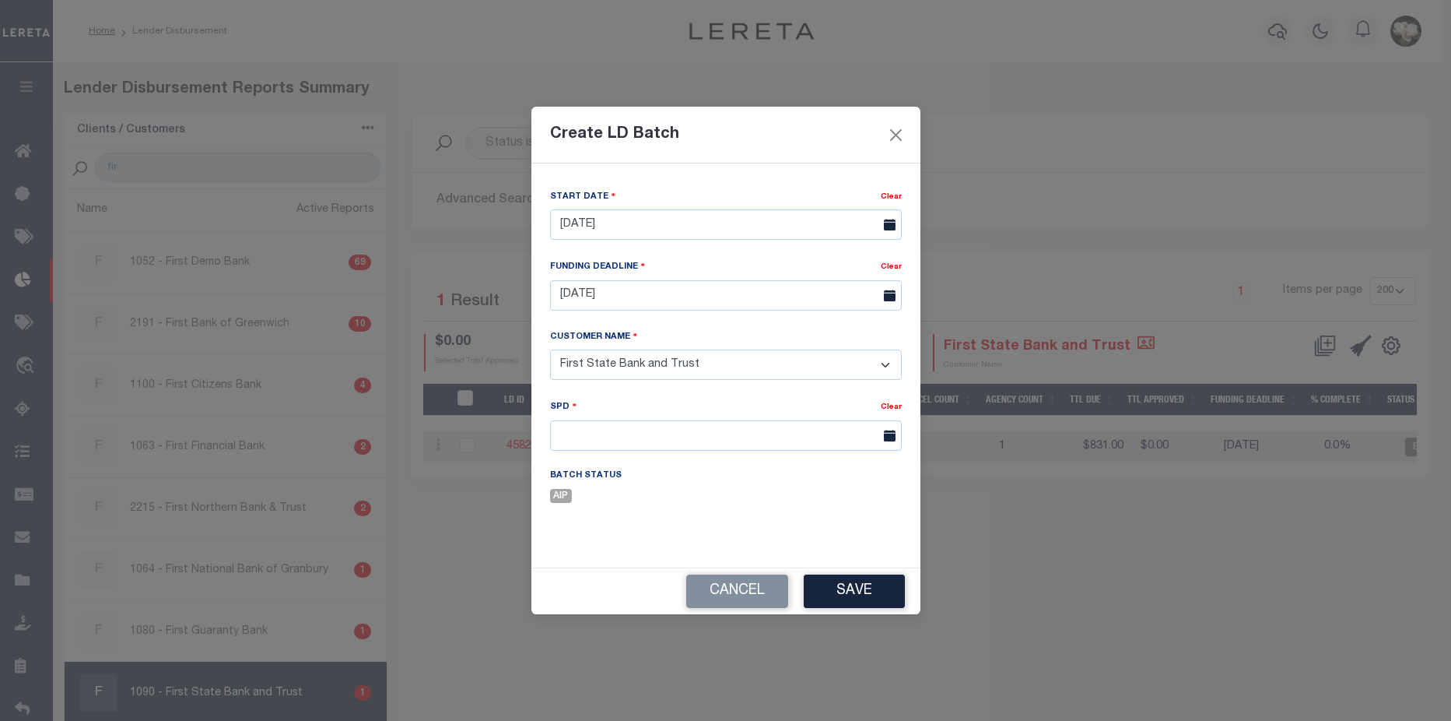
click at [894, 435] on icon at bounding box center [890, 436] width 12 height 12
click at [821, 438] on input "text" at bounding box center [726, 435] width 352 height 30
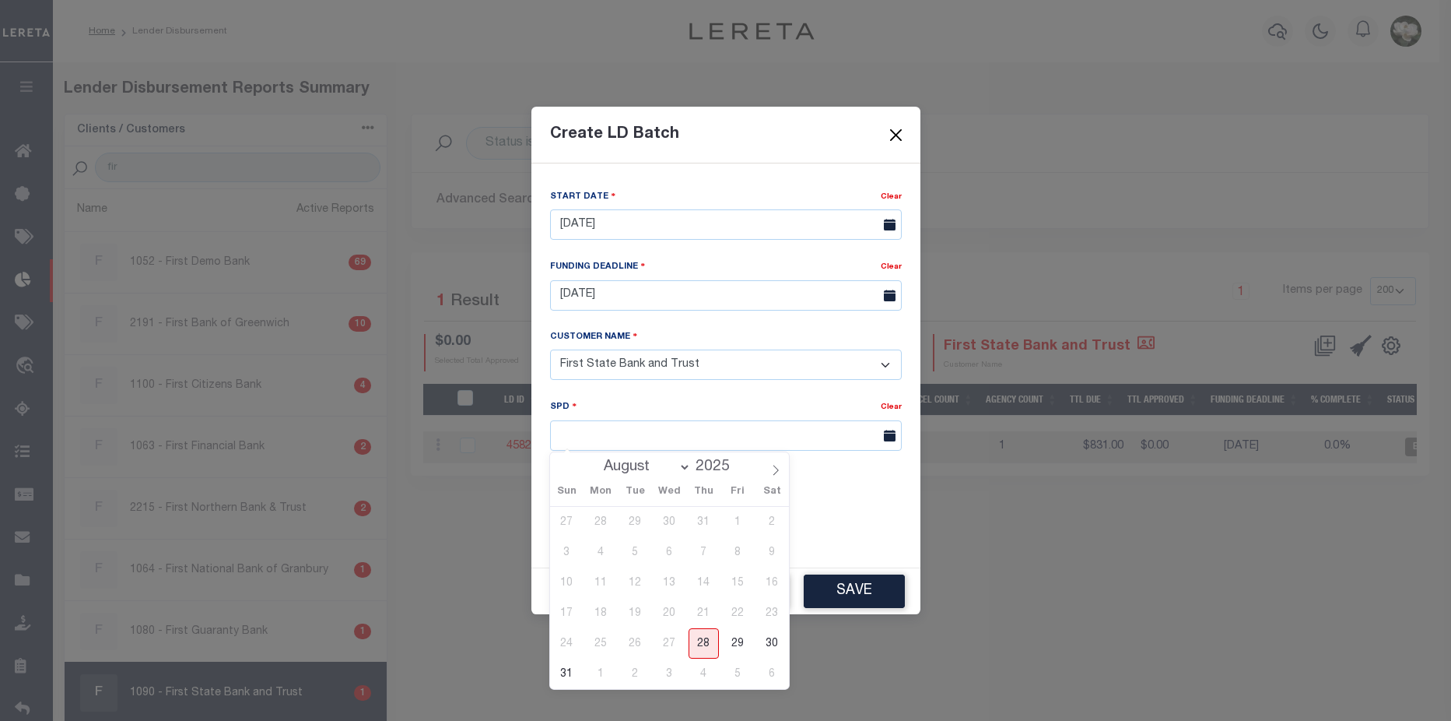
click at [683, 467] on select "August September October November December" at bounding box center [644, 467] width 95 height 16
select select "8"
click at [598, 459] on select "August September October November December" at bounding box center [644, 467] width 95 height 16
click at [634, 552] on span "9" at bounding box center [635, 552] width 30 height 30
type input "[DATE]"
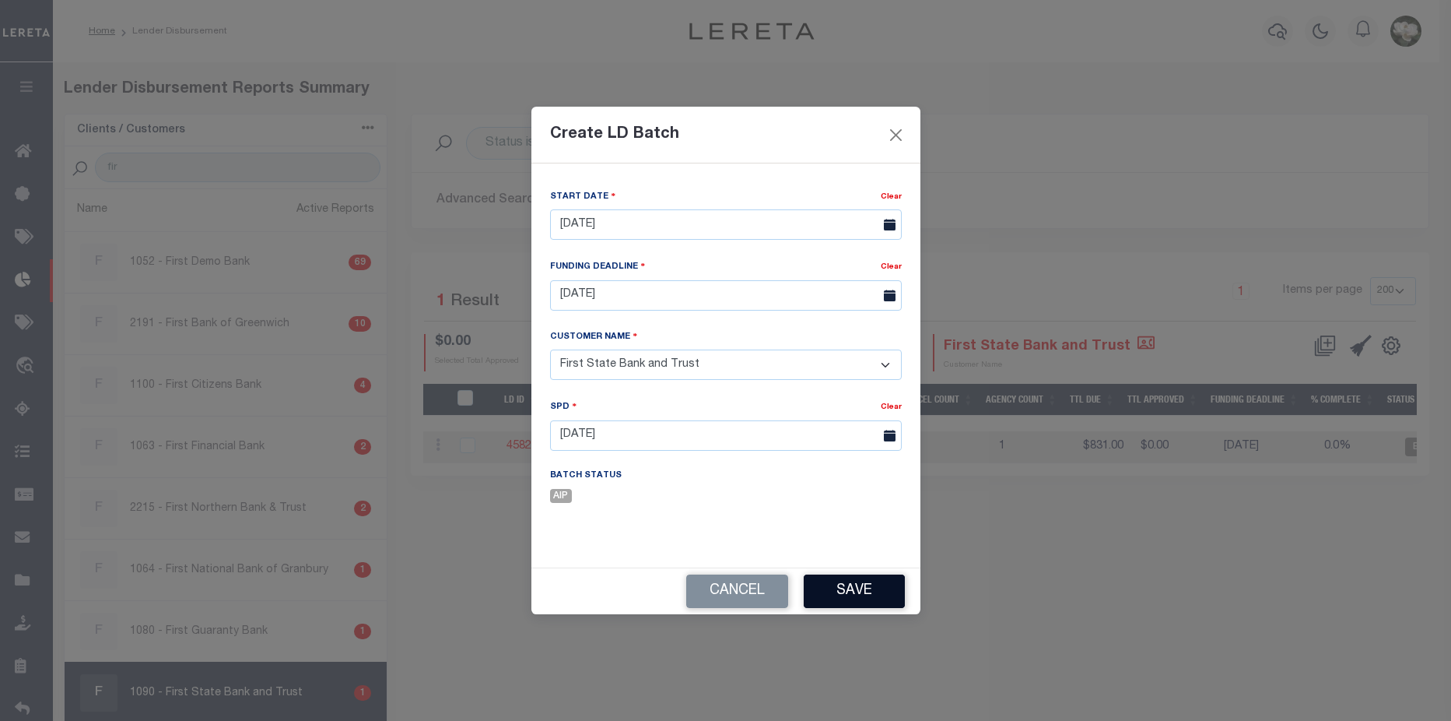
click at [876, 595] on button "Save" at bounding box center [854, 590] width 101 height 33
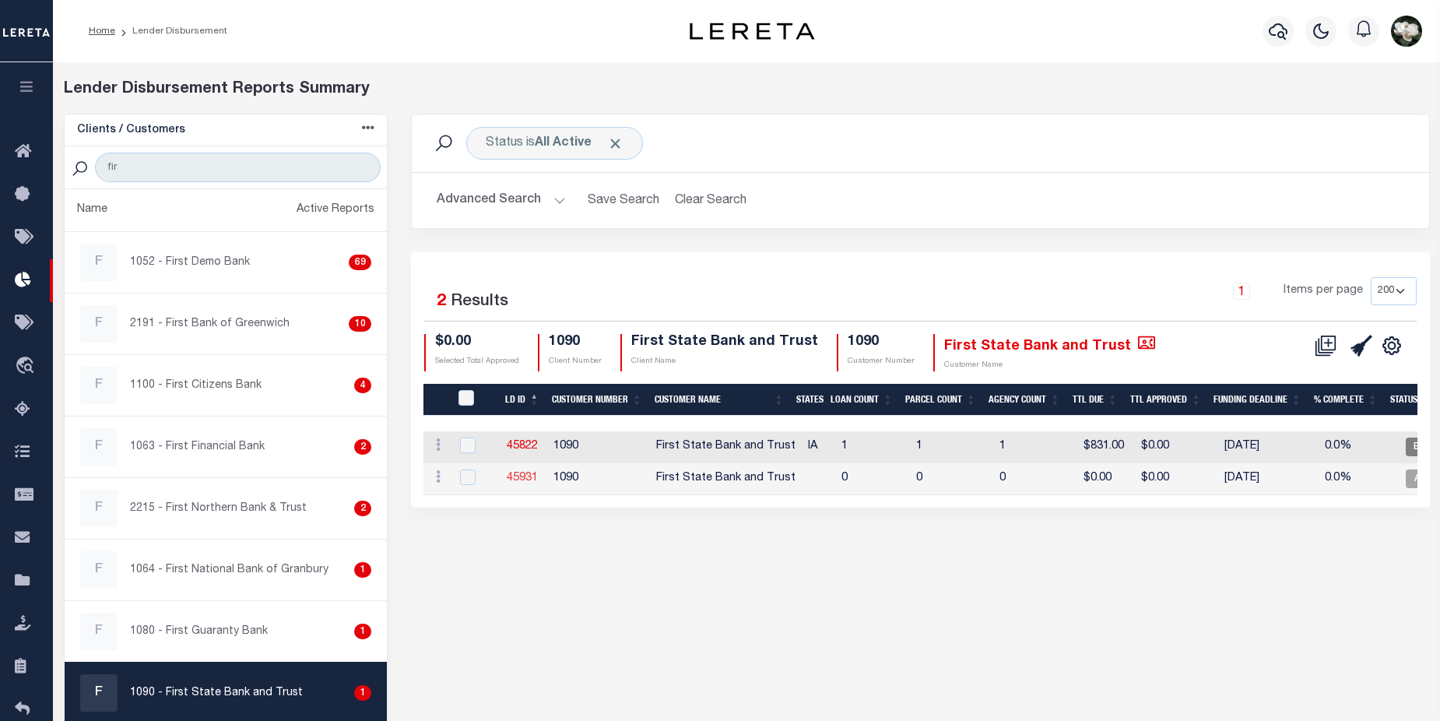
click at [527, 479] on link "45931" at bounding box center [522, 477] width 31 height 11
checkbox input "true"
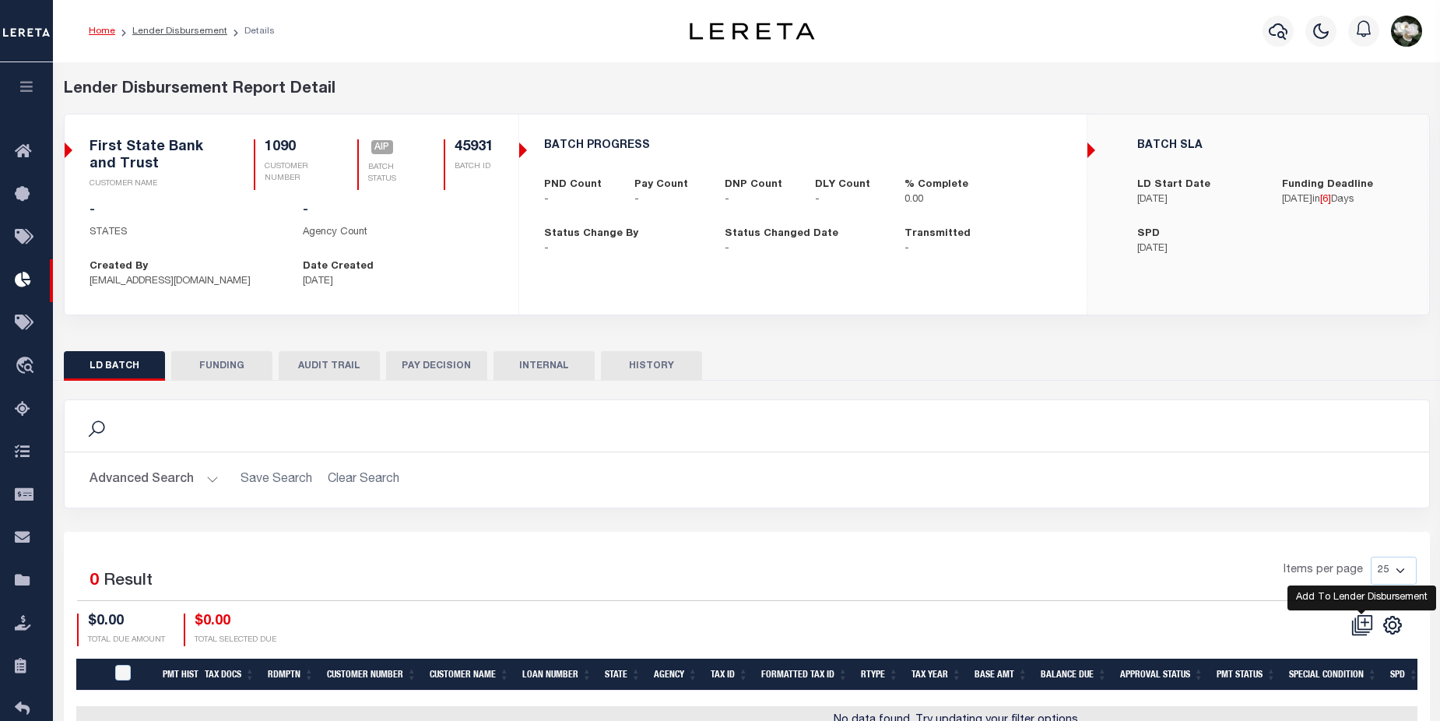
click at [1363, 622] on icon at bounding box center [1362, 625] width 22 height 22
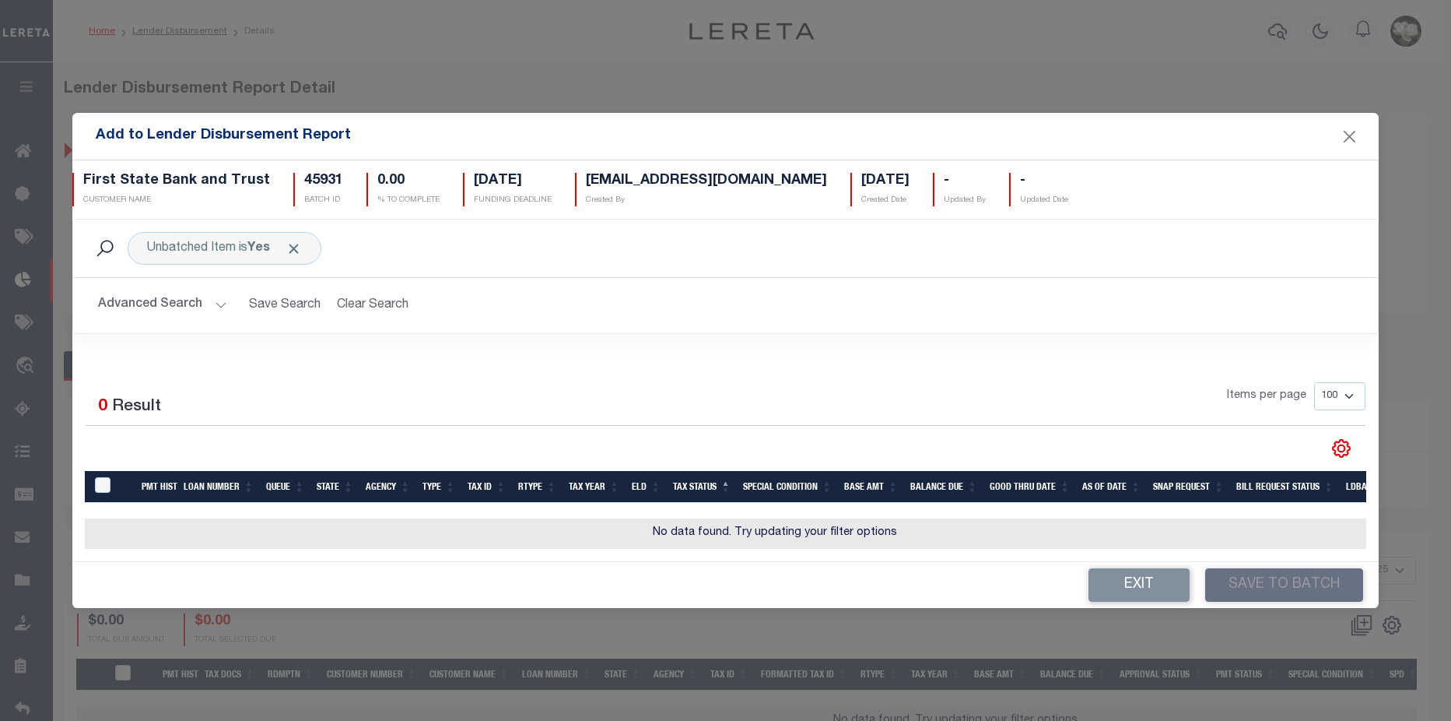
click at [167, 297] on button "Advanced Search" at bounding box center [162, 305] width 129 height 30
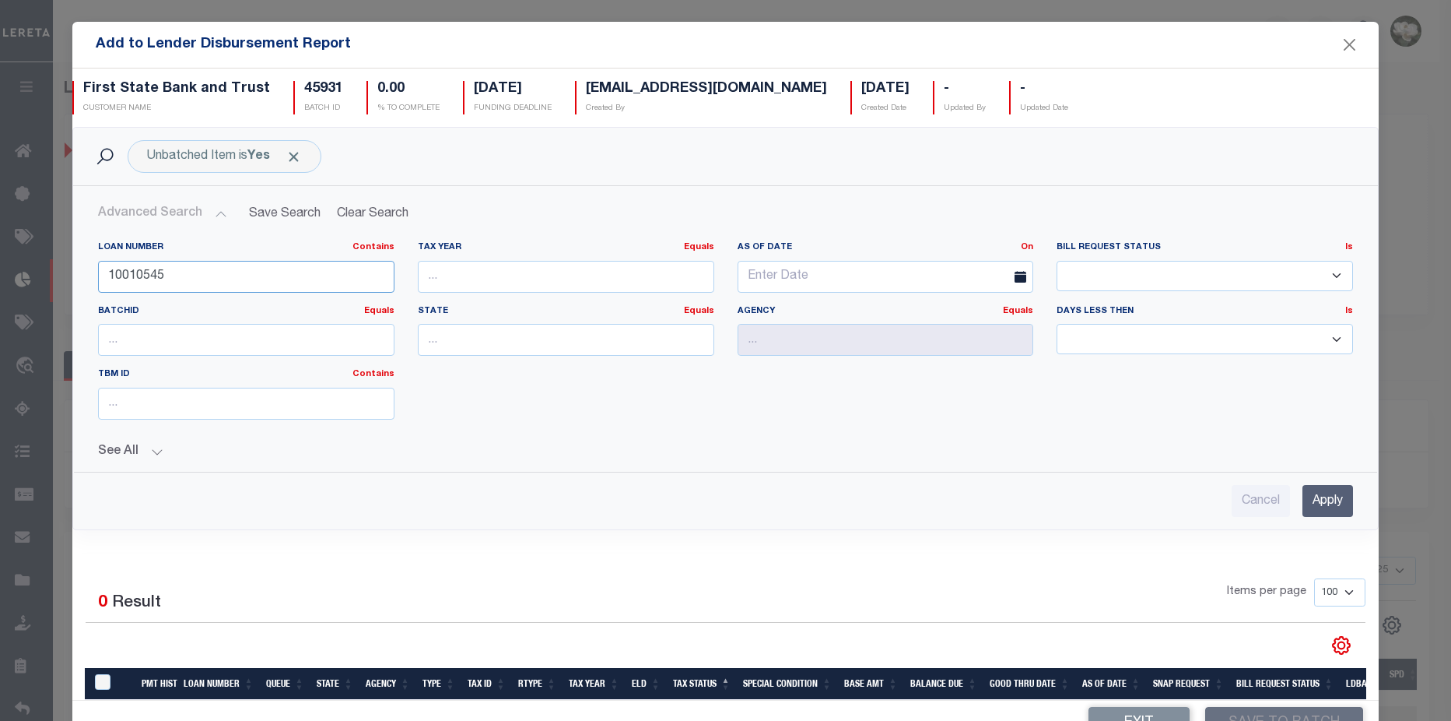
drag, startPoint x: 180, startPoint y: 277, endPoint x: 67, endPoint y: 268, distance: 113.2
click at [67, 268] on div "Add to Lender Disbursement Report First State Bank and Trust CUSTOMER NAME 4593…" at bounding box center [725, 360] width 1451 height 721
click at [544, 356] on div "State Equals Equals" at bounding box center [566, 337] width 320 height 64
click at [553, 339] on input "text" at bounding box center [566, 340] width 297 height 32
type input "MN"
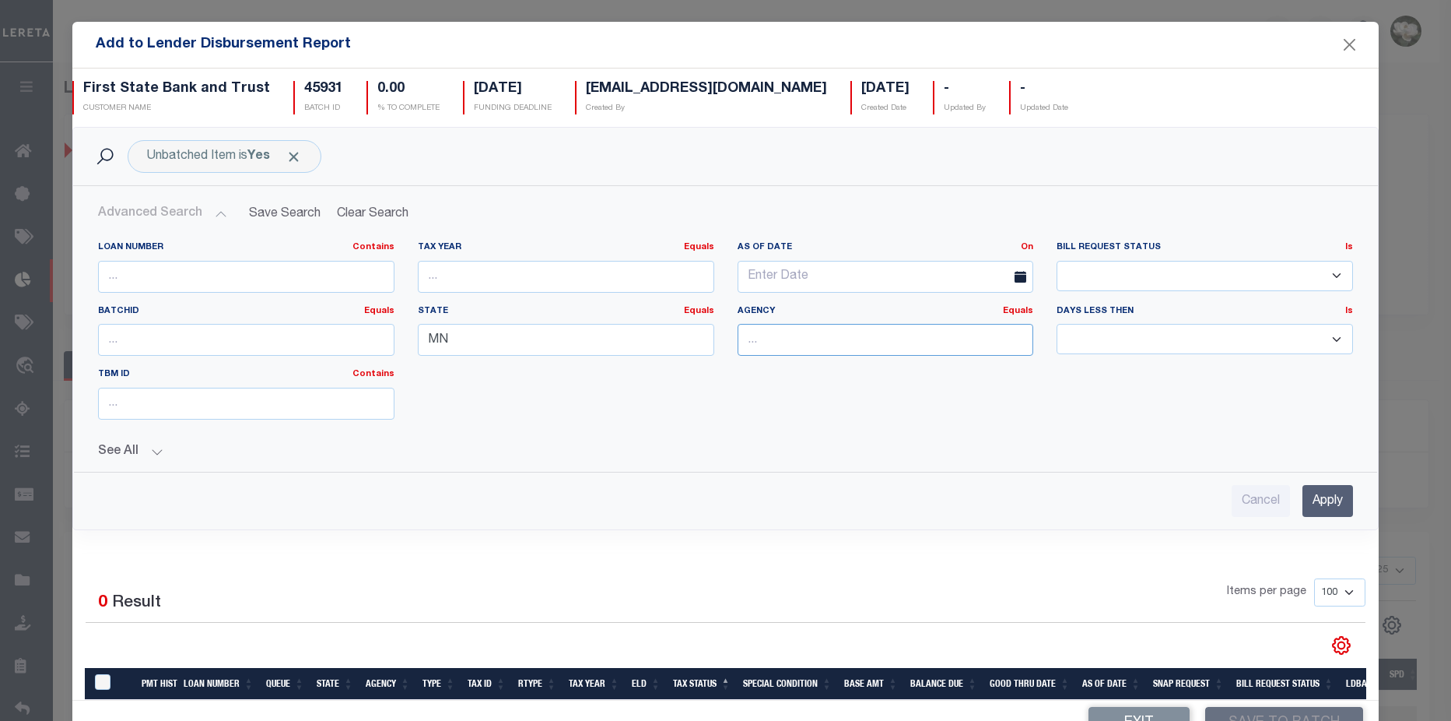
click at [859, 340] on input "text" at bounding box center [886, 340] width 297 height 32
click at [842, 412] on div "[GEOGRAPHIC_DATA]" at bounding box center [872, 417] width 290 height 25
type input "[GEOGRAPHIC_DATA]"
click at [1303, 500] on input "Apply" at bounding box center [1328, 501] width 51 height 32
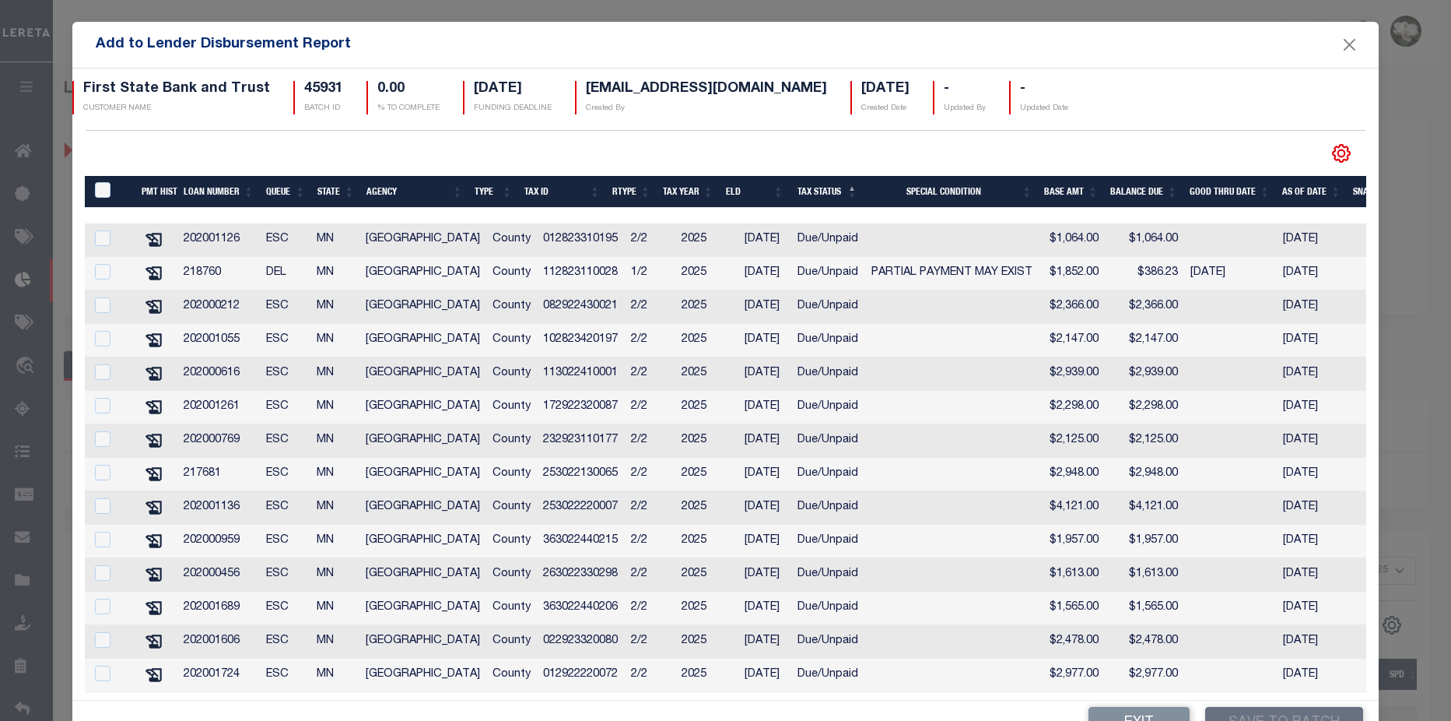
scroll to position [202, 0]
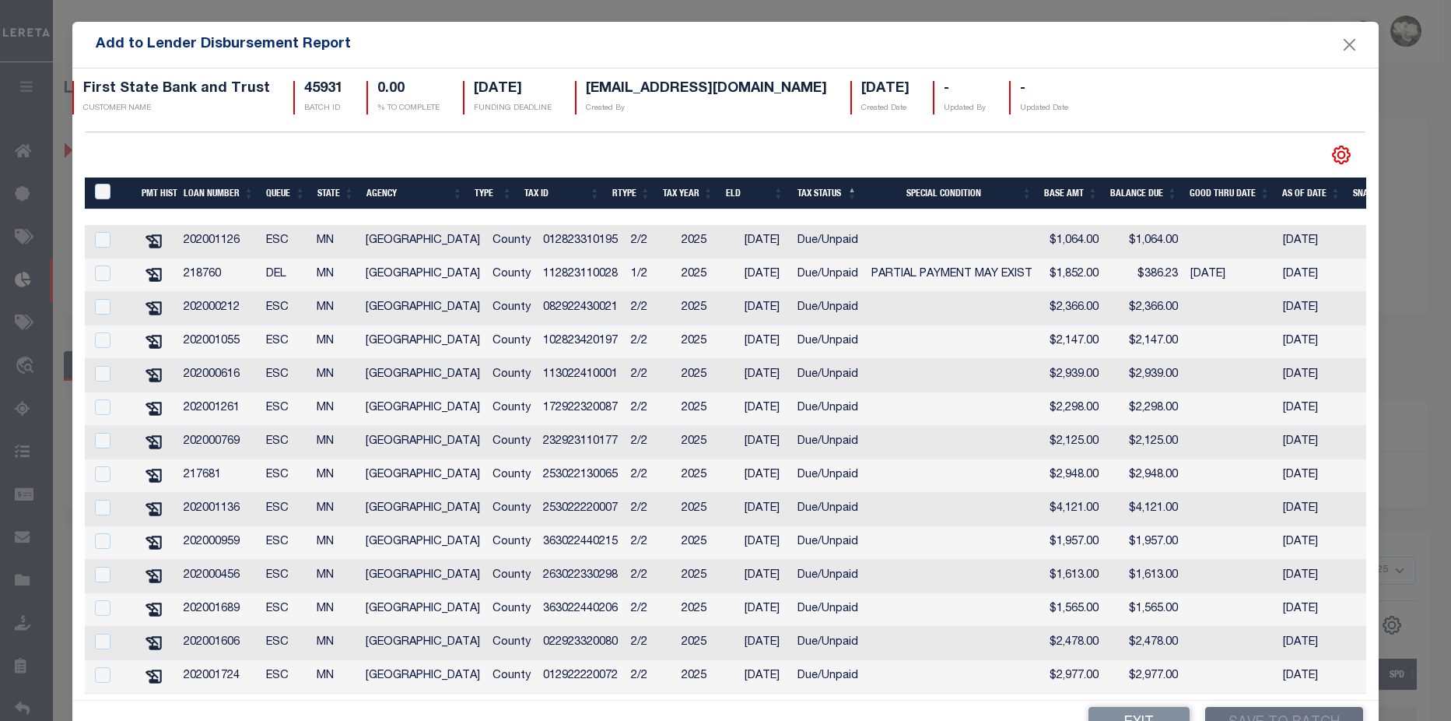
click at [1153, 194] on th "Balance Due" at bounding box center [1143, 193] width 79 height 32
click at [106, 370] on input "checkbox" at bounding box center [103, 374] width 16 height 16
checkbox input "true"
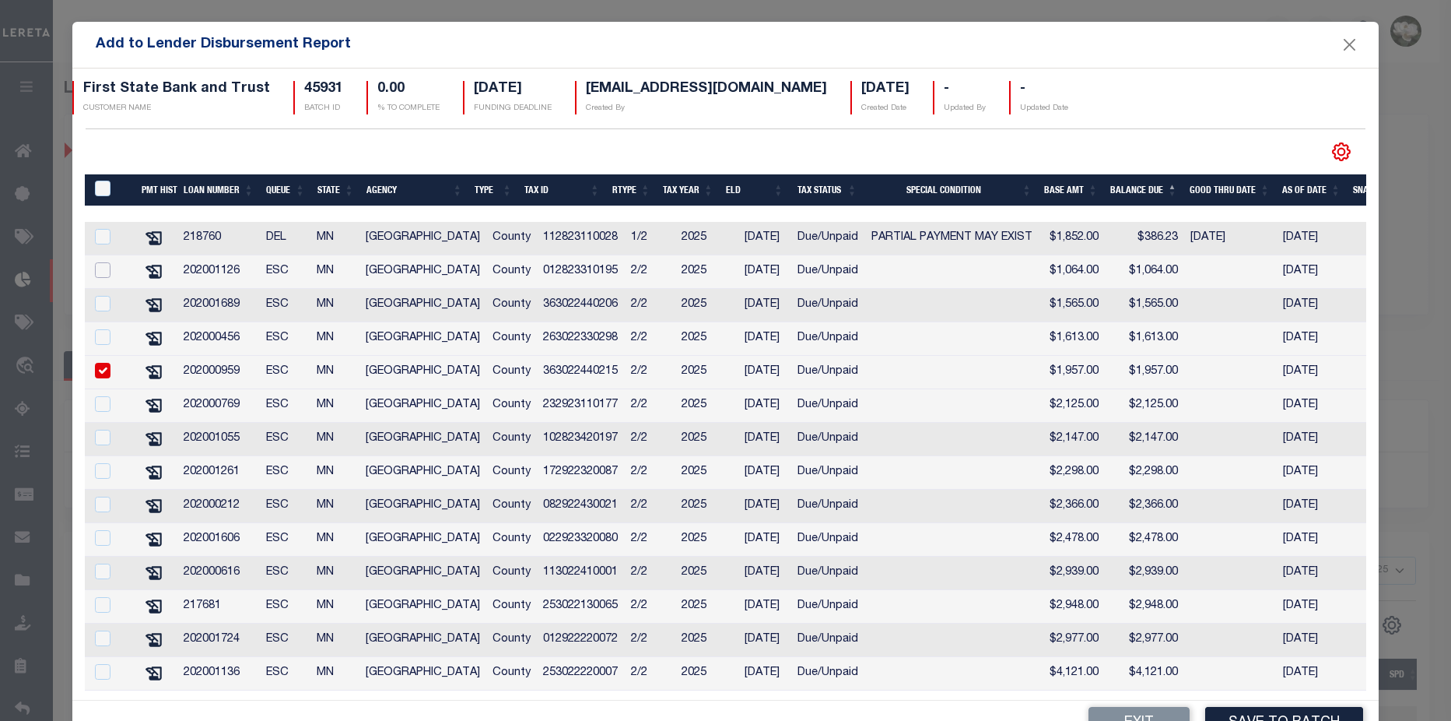
click at [100, 272] on input "checkbox" at bounding box center [103, 270] width 16 height 16
checkbox input "true"
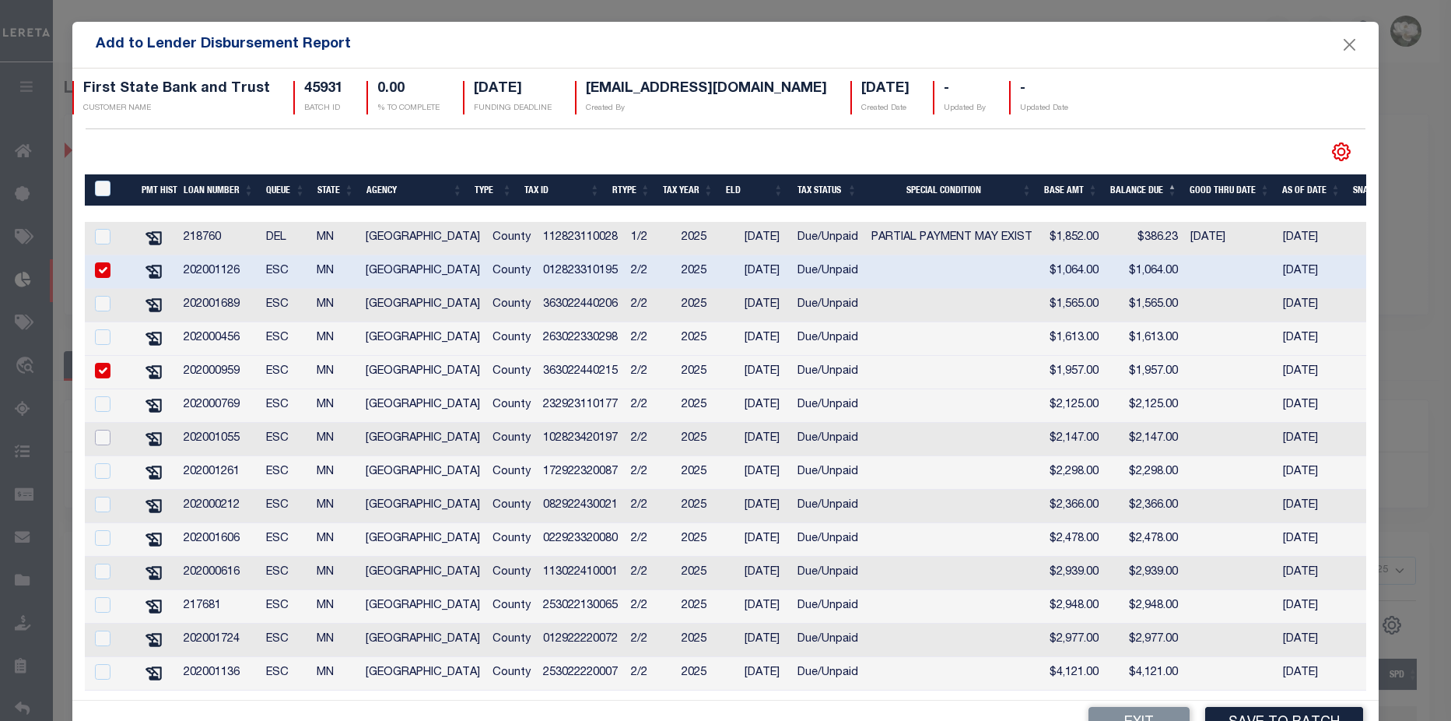
click at [104, 440] on input "checkbox" at bounding box center [103, 438] width 16 height 16
checkbox input "true"
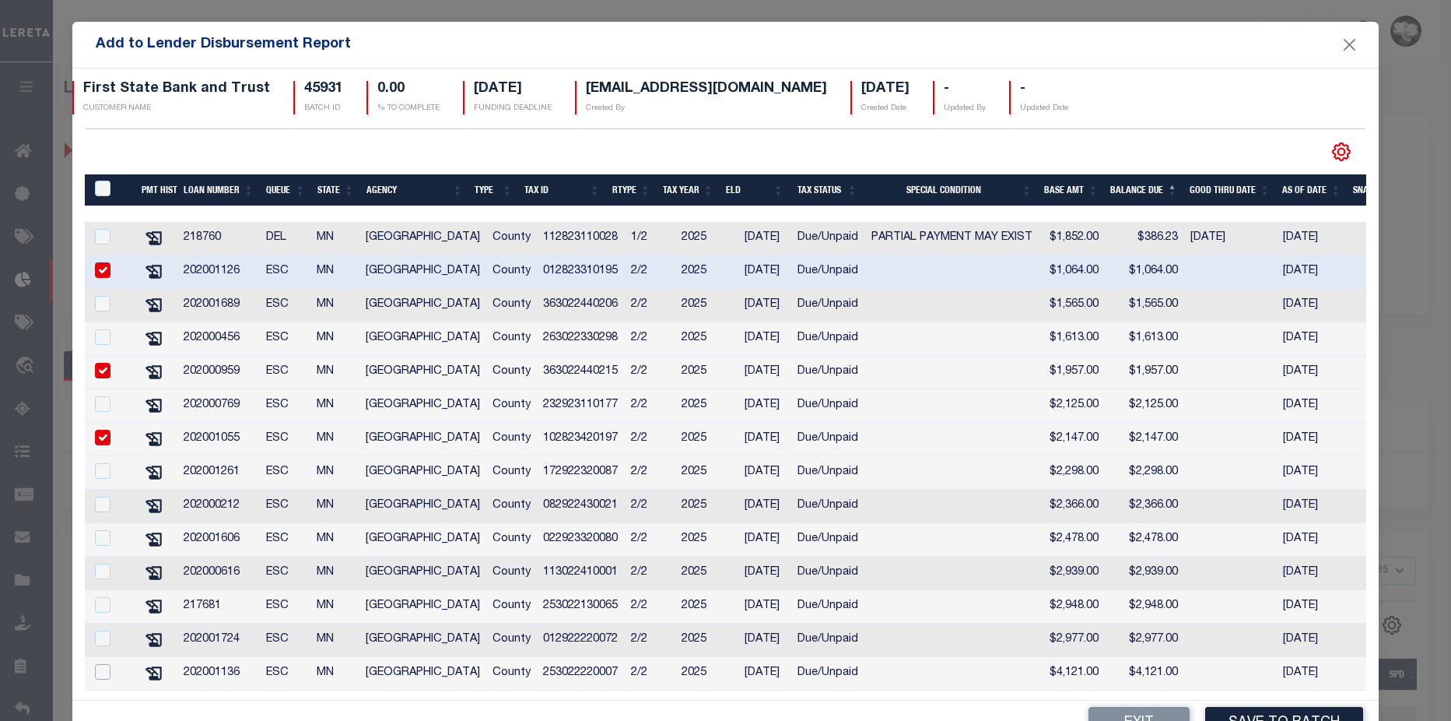
click at [98, 679] on input "checkbox" at bounding box center [103, 672] width 16 height 16
checkbox input "true"
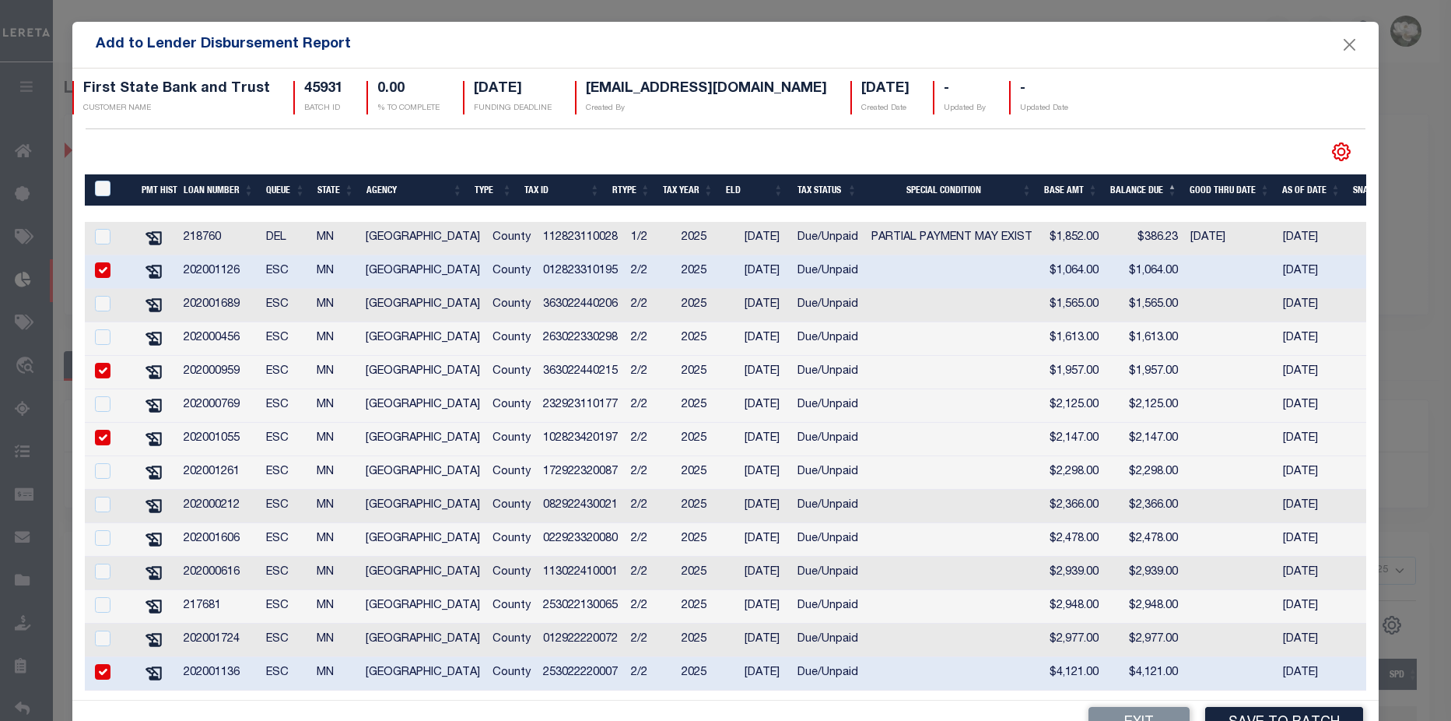
click at [99, 648] on div at bounding box center [110, 638] width 38 height 17
checkbox input "true"
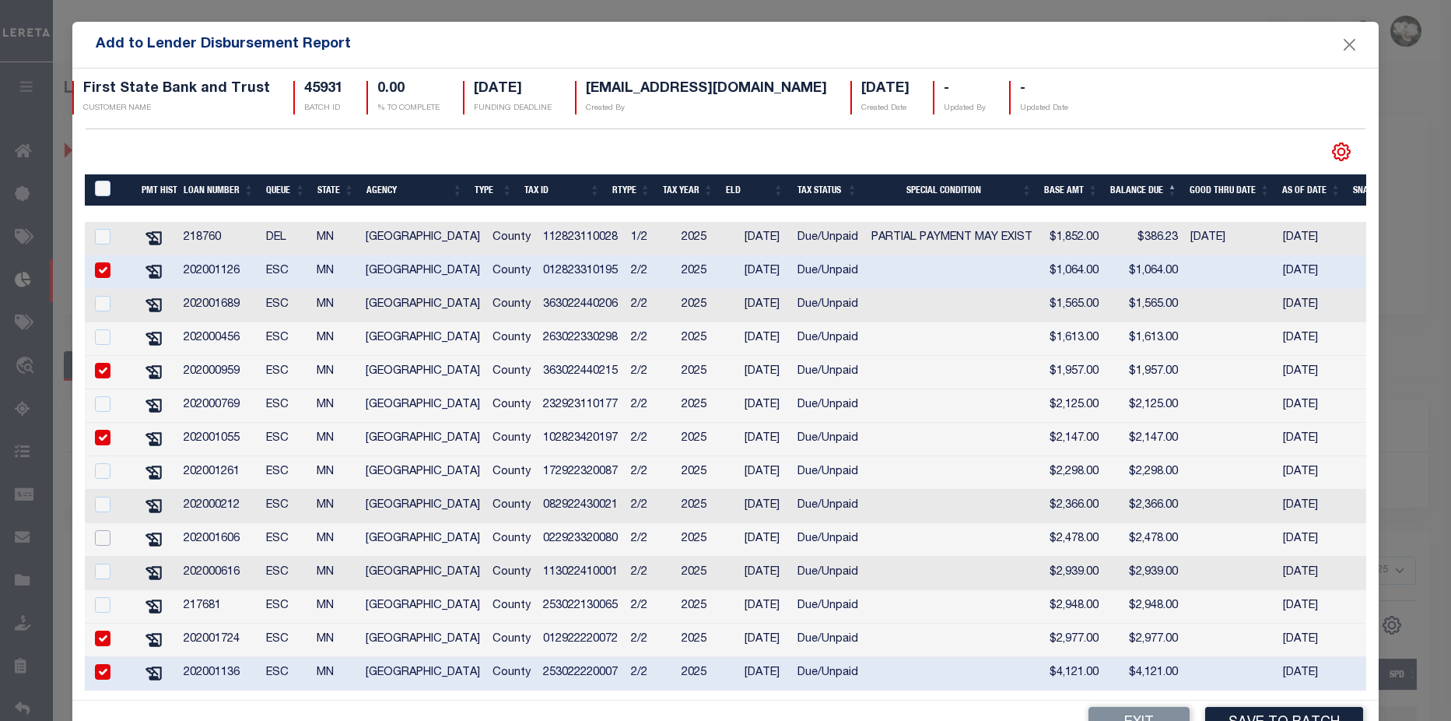
click at [106, 546] on input "checkbox" at bounding box center [103, 538] width 16 height 16
checkbox input "true"
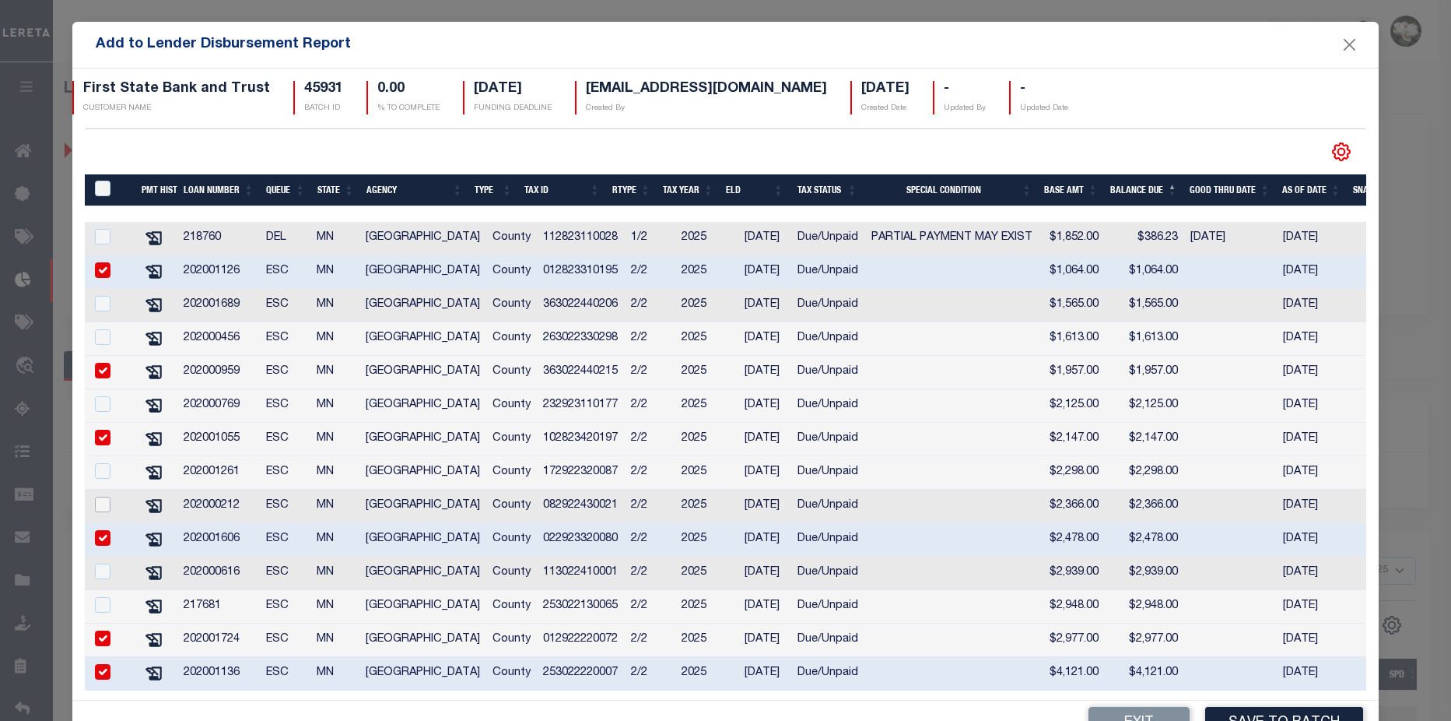
click at [105, 507] on input "checkbox" at bounding box center [103, 505] width 16 height 16
checkbox input "true"
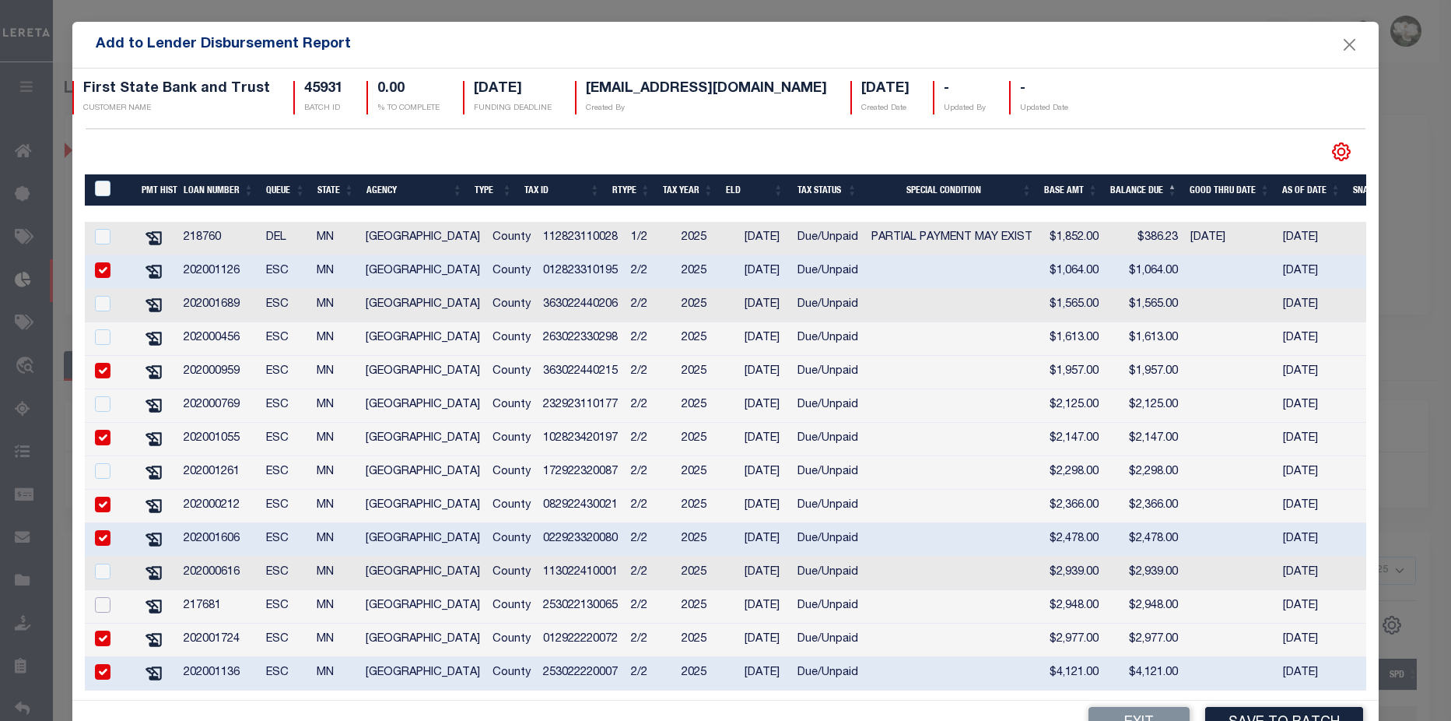
click at [98, 613] on input "checkbox" at bounding box center [103, 605] width 16 height 16
checkbox input "true"
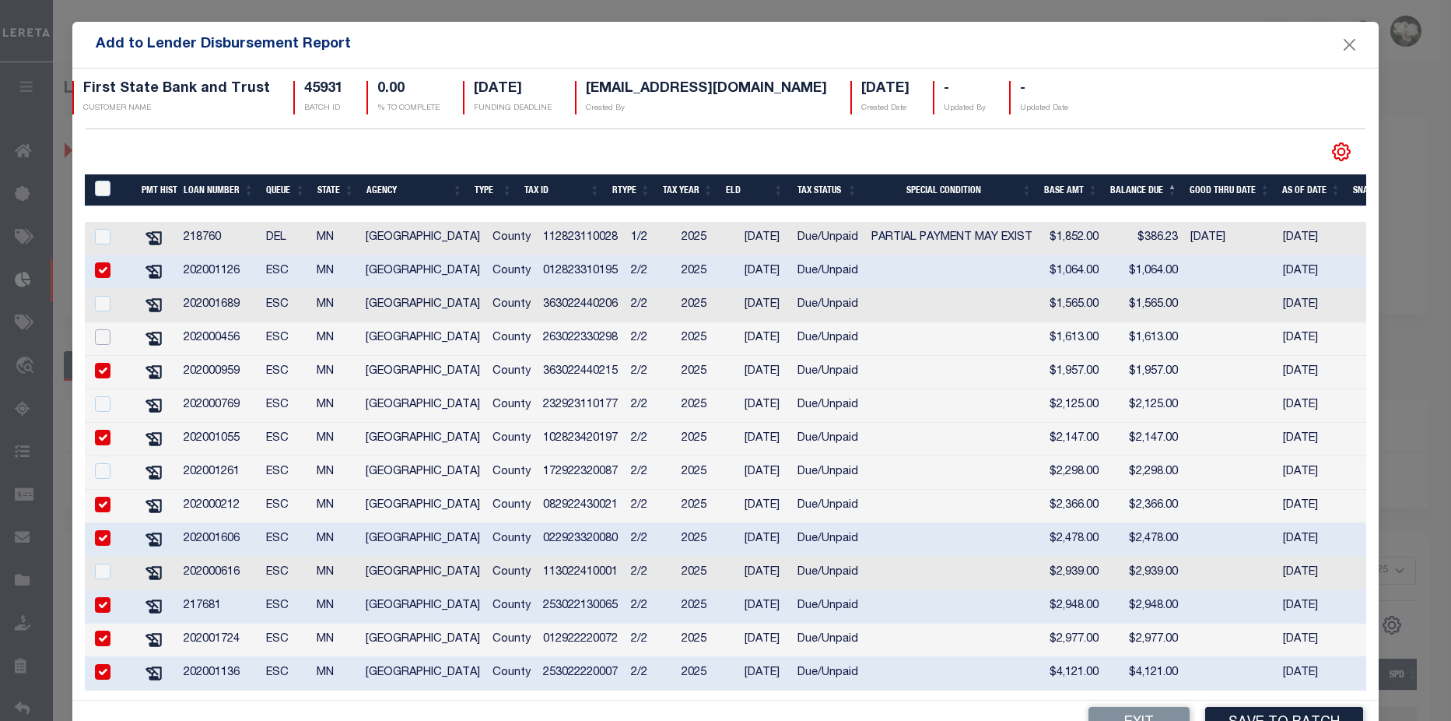
click at [100, 335] on input "checkbox" at bounding box center [103, 337] width 16 height 16
checkbox input "true"
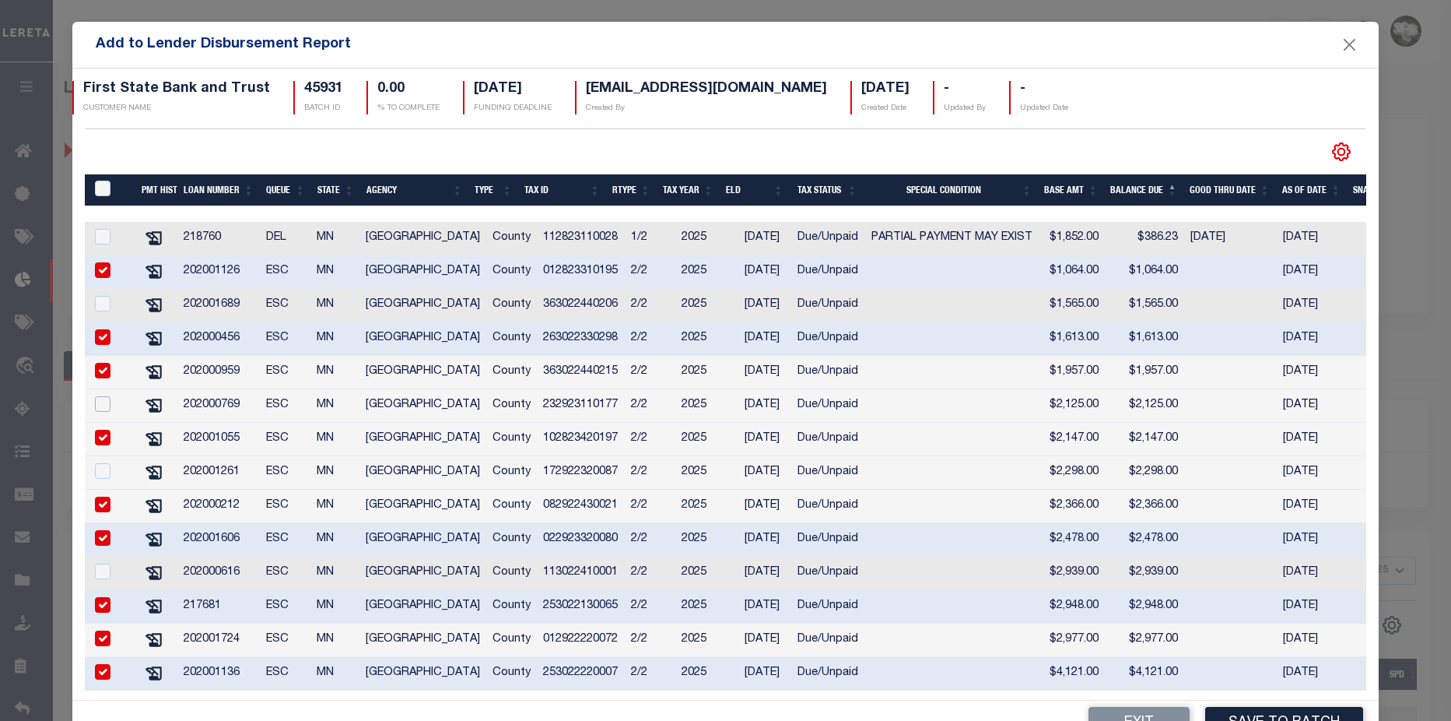
click at [95, 409] on input "checkbox" at bounding box center [103, 404] width 16 height 16
checkbox input "true"
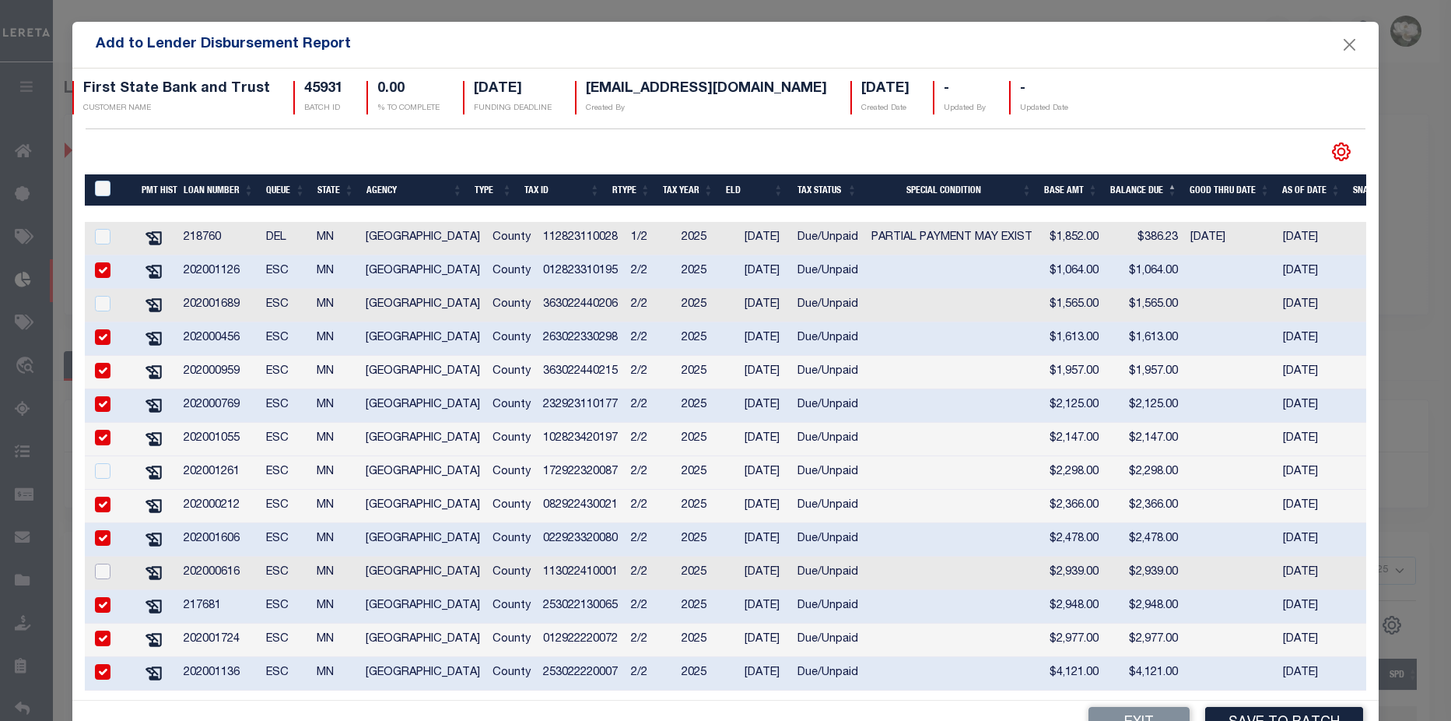
click at [100, 579] on input "checkbox" at bounding box center [103, 571] width 16 height 16
checkbox input "true"
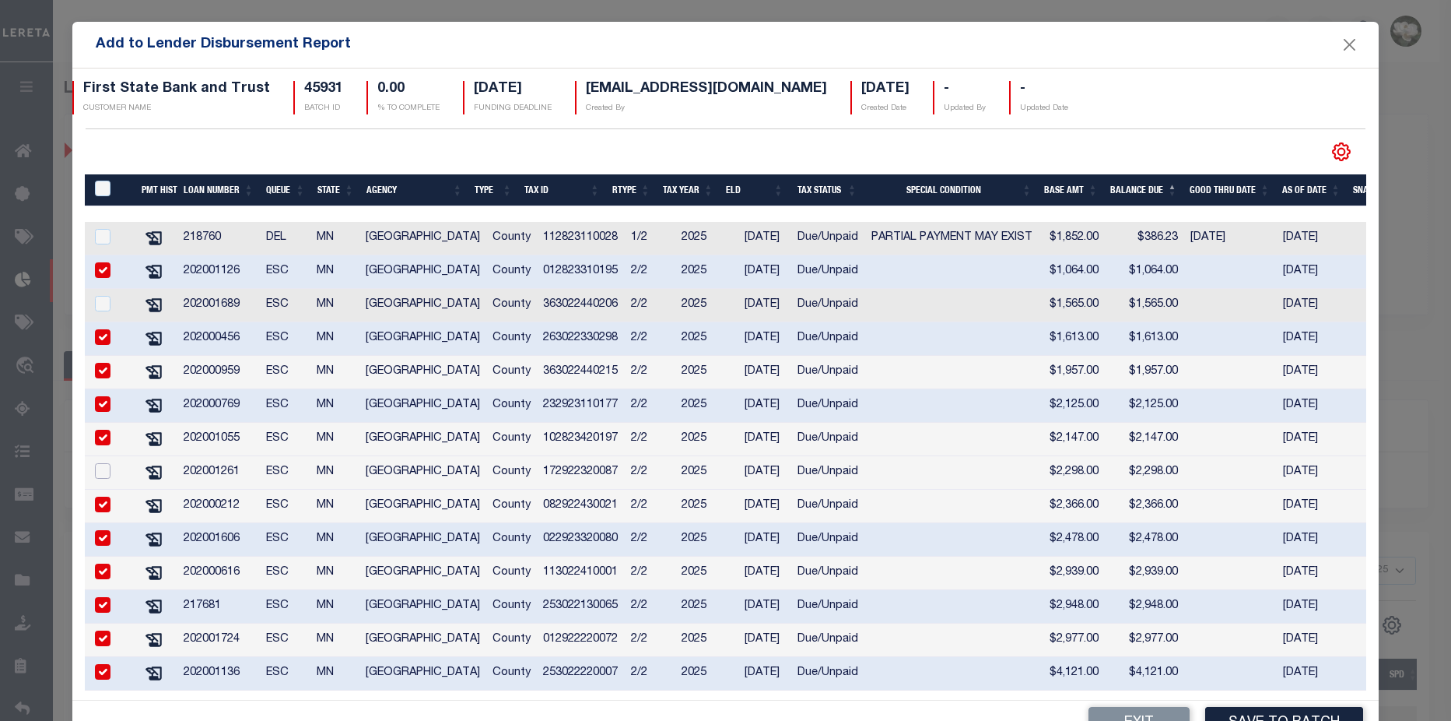
click at [100, 473] on input "checkbox" at bounding box center [103, 471] width 16 height 16
checkbox input "true"
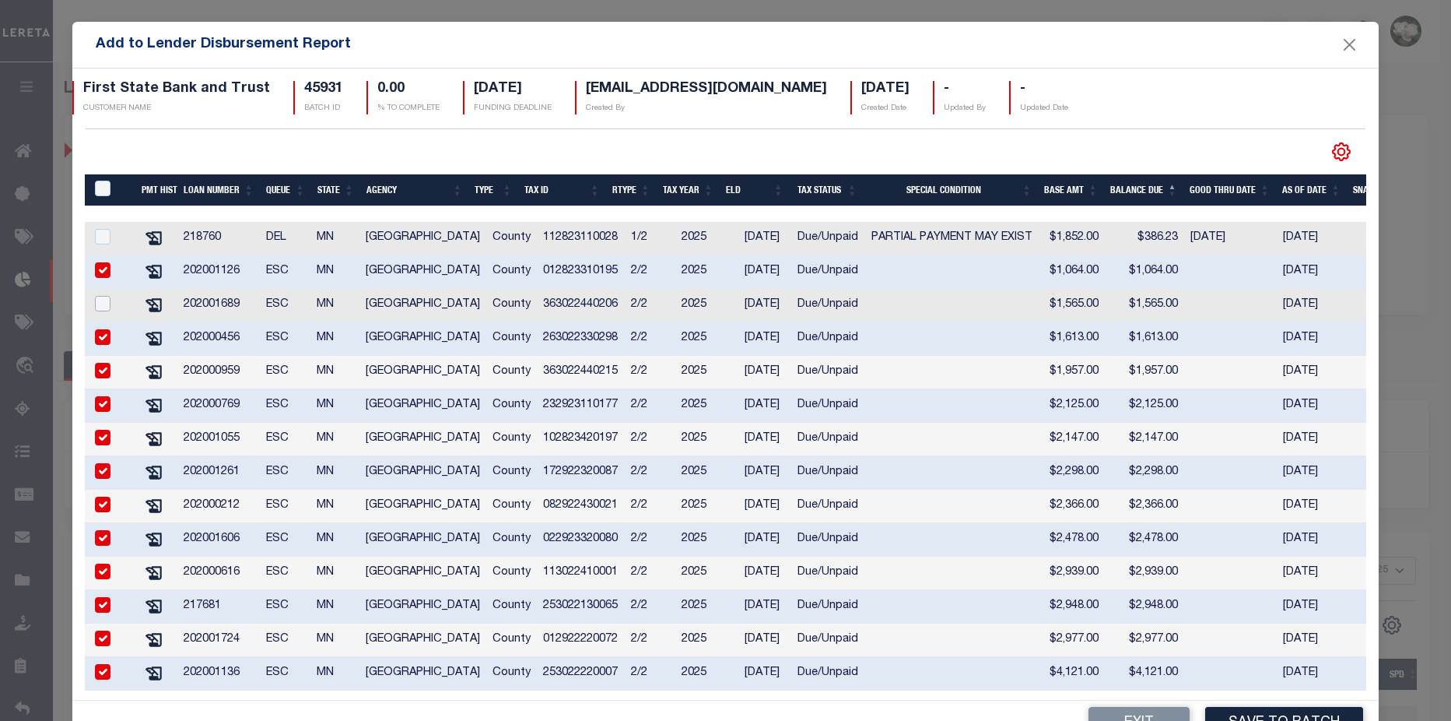
click at [102, 308] on input "checkbox" at bounding box center [103, 304] width 16 height 16
checkbox input "true"
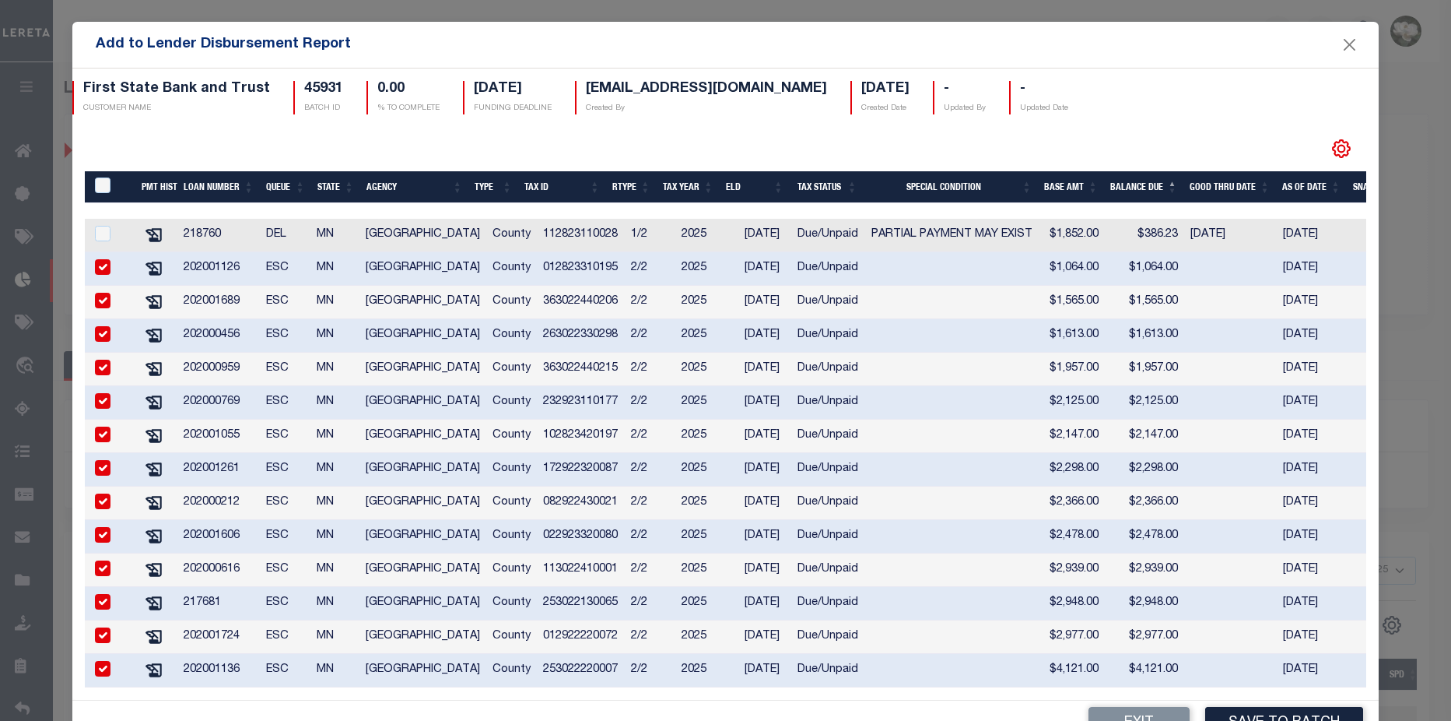
scroll to position [215, 0]
click at [1340, 50] on button "Close" at bounding box center [1350, 45] width 20 height 20
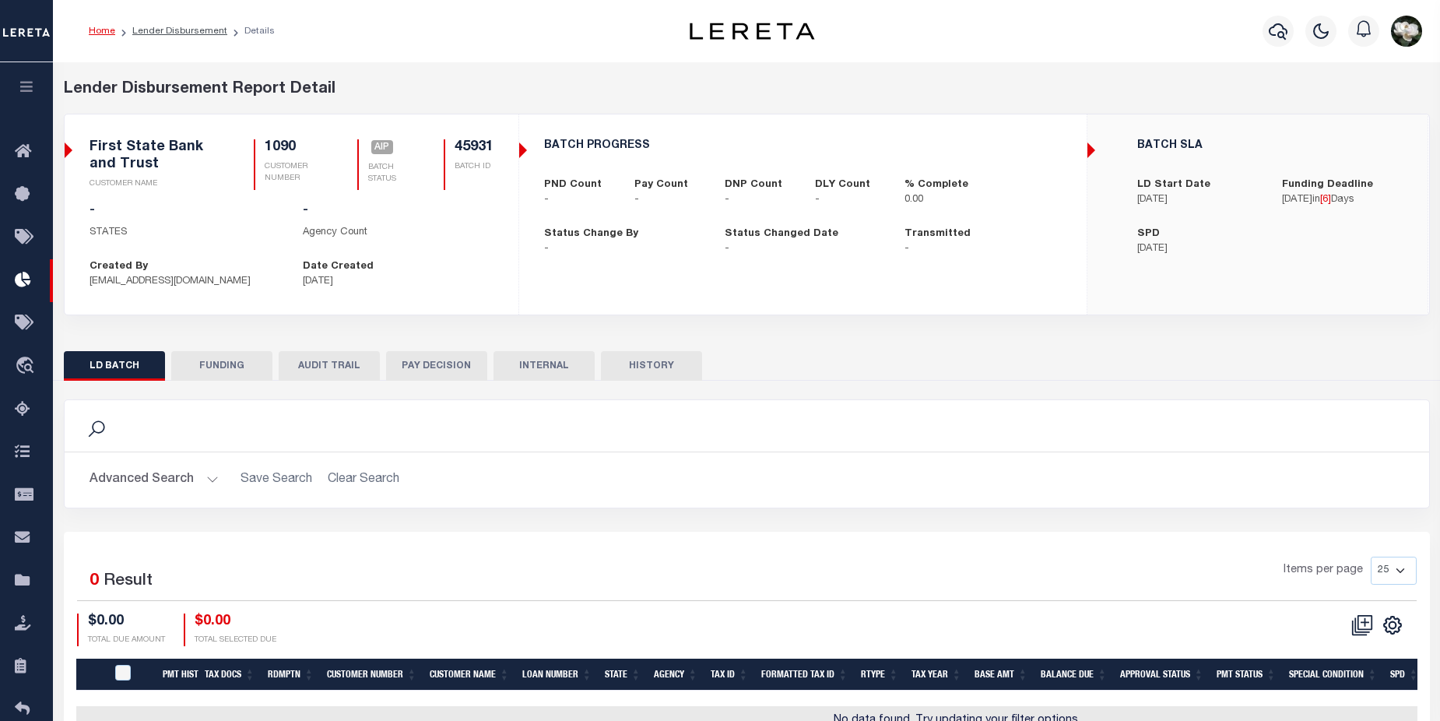
checkbox input "true"
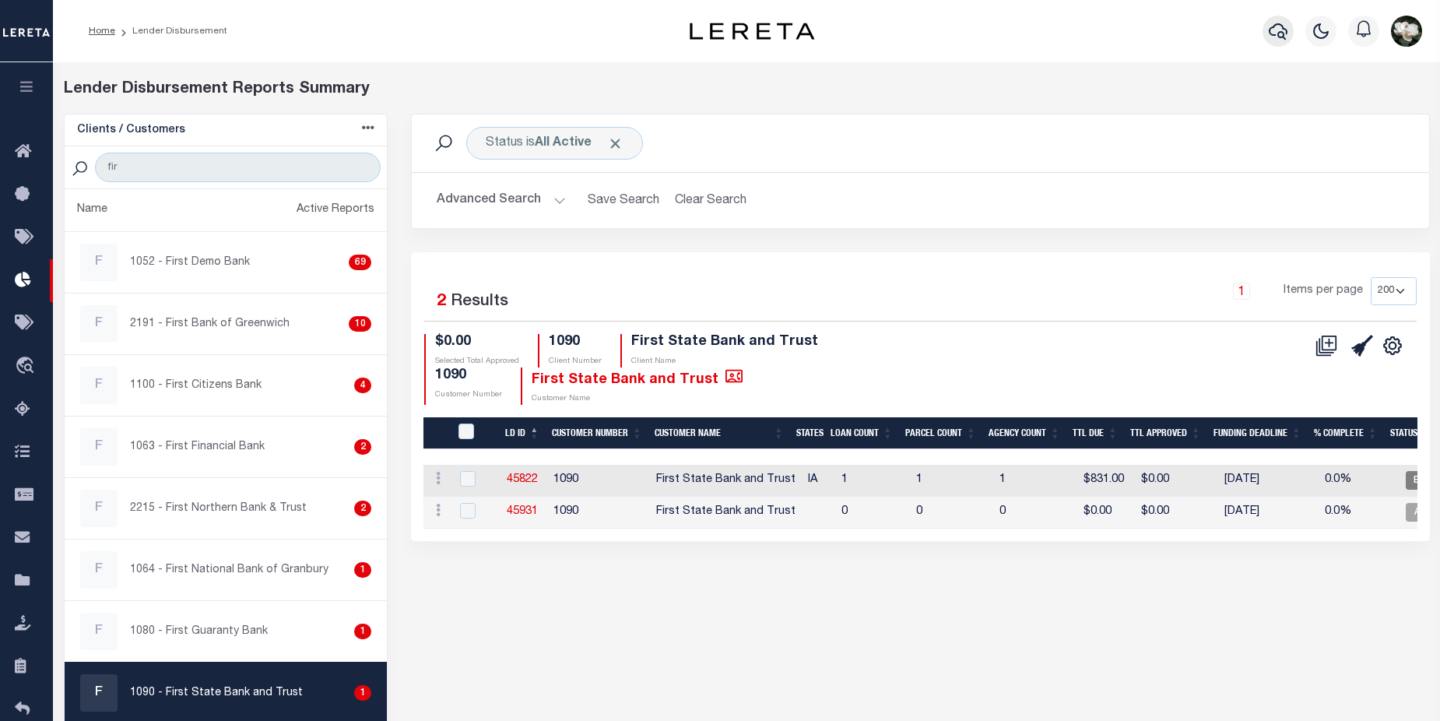
click at [1287, 34] on icon "button" at bounding box center [1278, 31] width 19 height 16
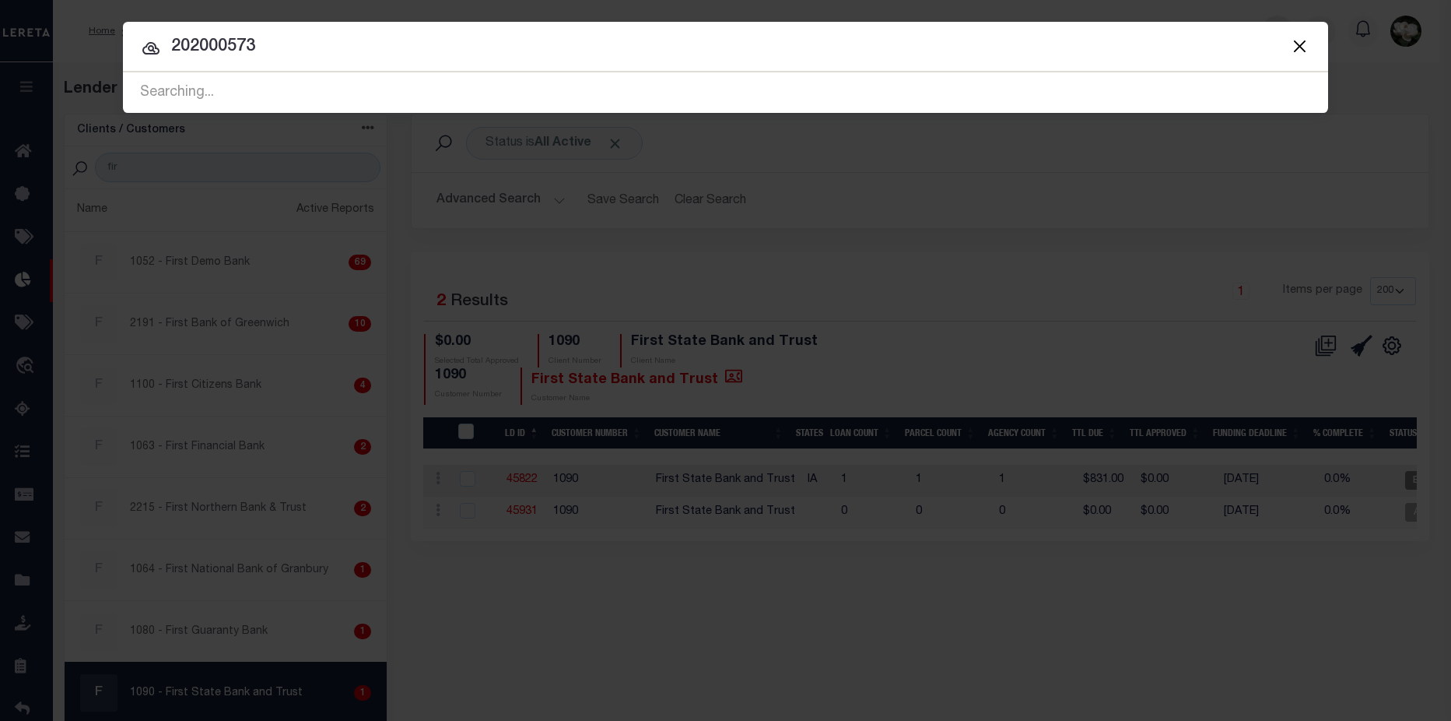
type input "202000573"
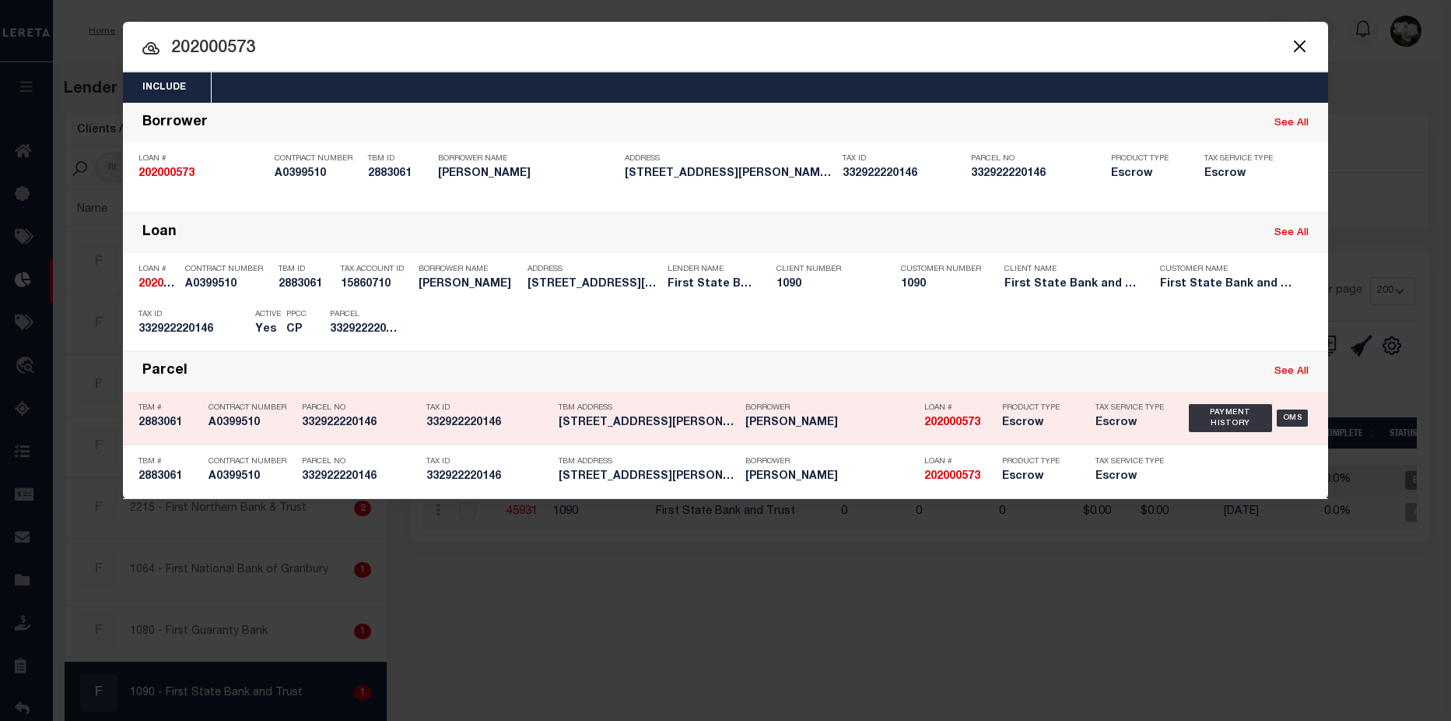
click at [928, 432] on div "Loan # 202000573" at bounding box center [960, 417] width 70 height 45
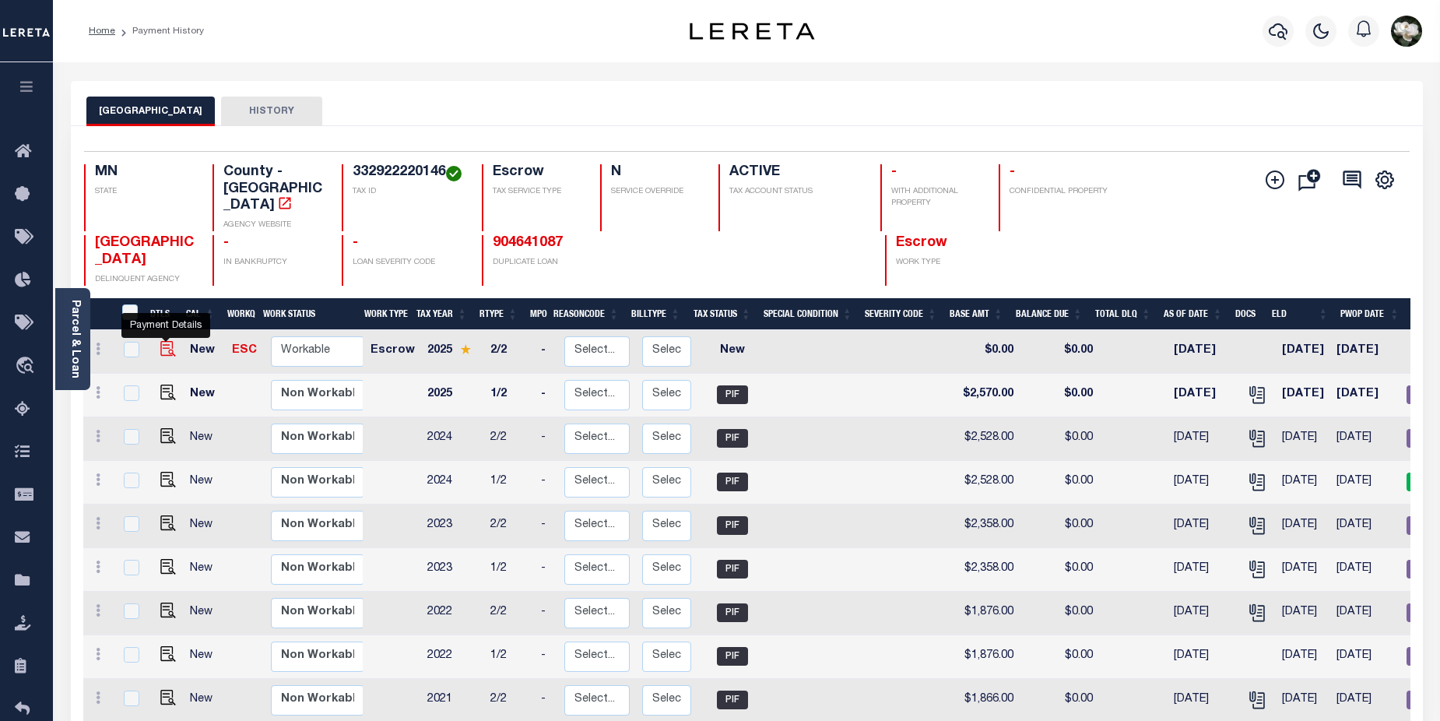
click at [164, 341] on img "" at bounding box center [168, 349] width 16 height 16
checkbox input "true"
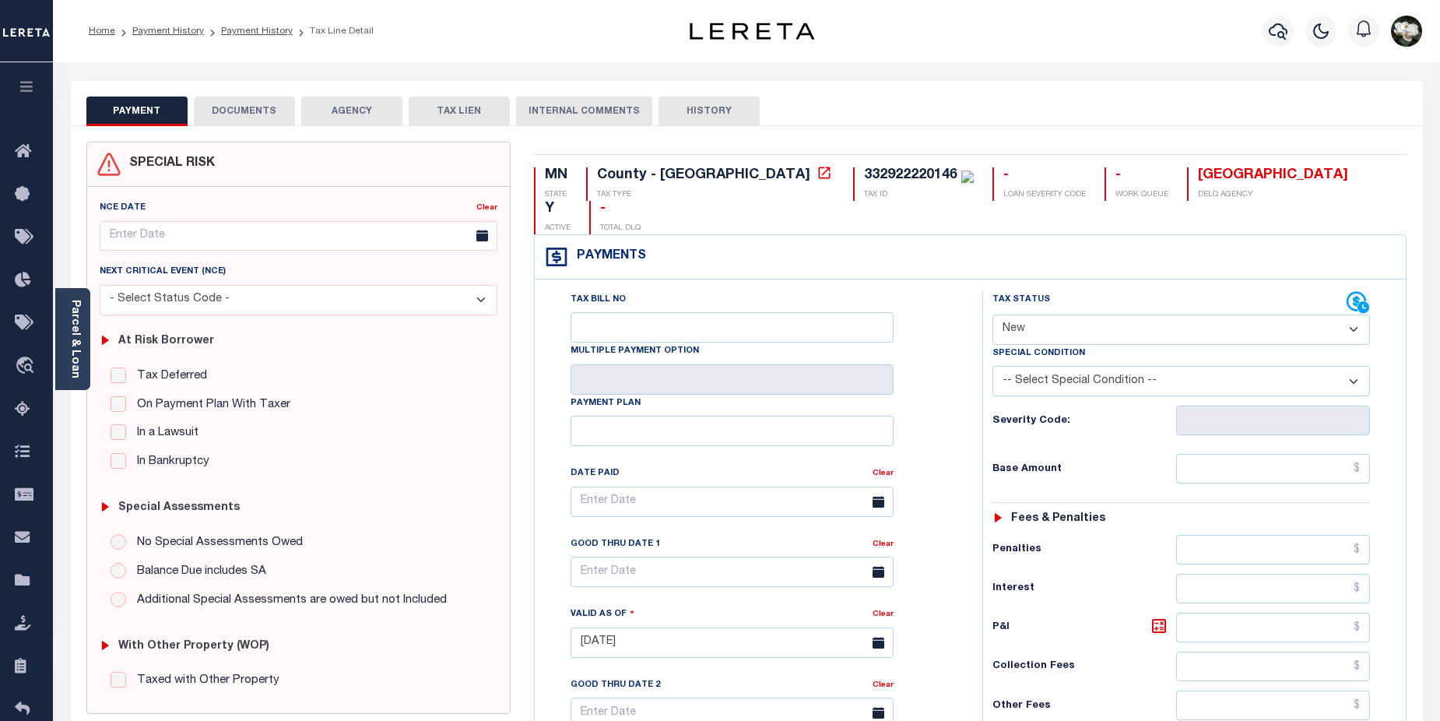
click at [1351, 314] on select "- Select Status Code - Open Due/Unpaid Paid Incomplete No Tax Due Internal Refu…" at bounding box center [1181, 329] width 378 height 30
select select "DUE"
click at [992, 314] on select "- Select Status Code - Open Due/Unpaid Paid Incomplete No Tax Due Internal Refu…" at bounding box center [1181, 329] width 378 height 30
type input "[DATE]"
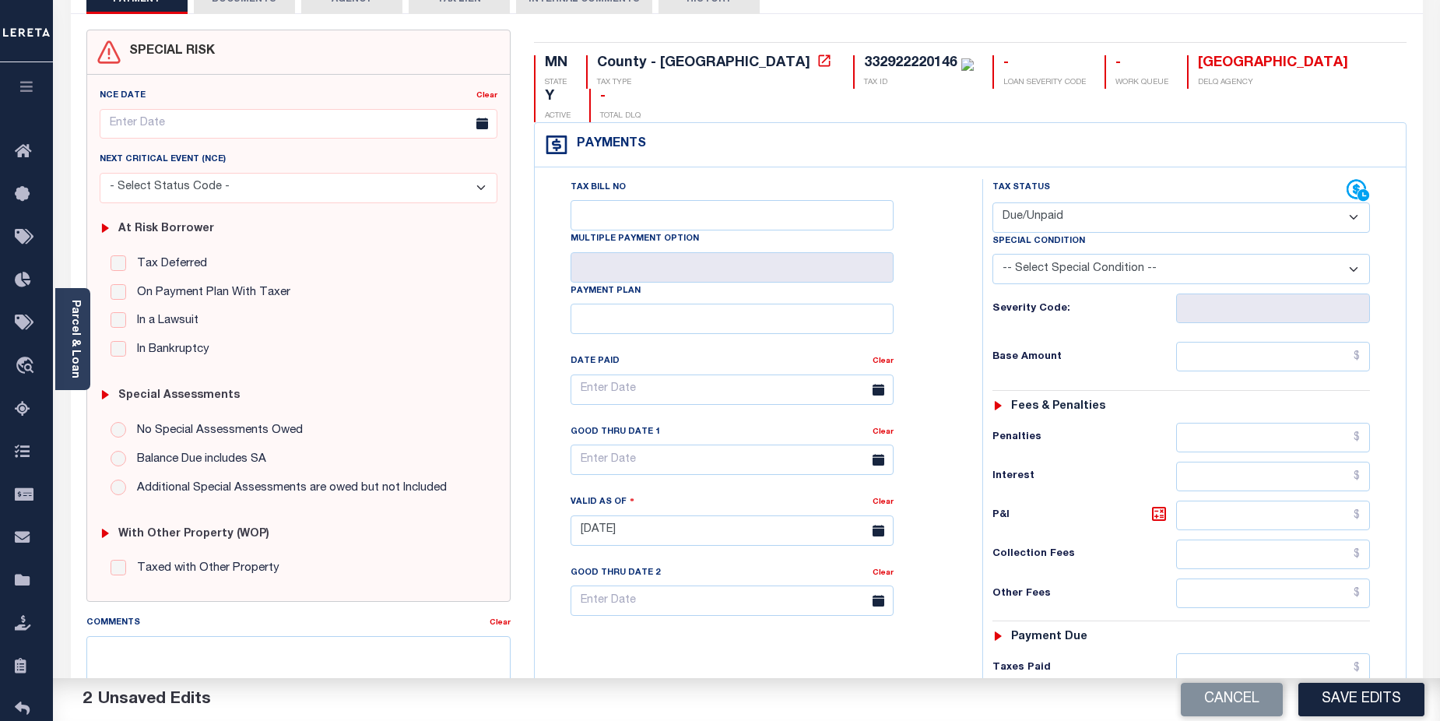
scroll to position [163, 0]
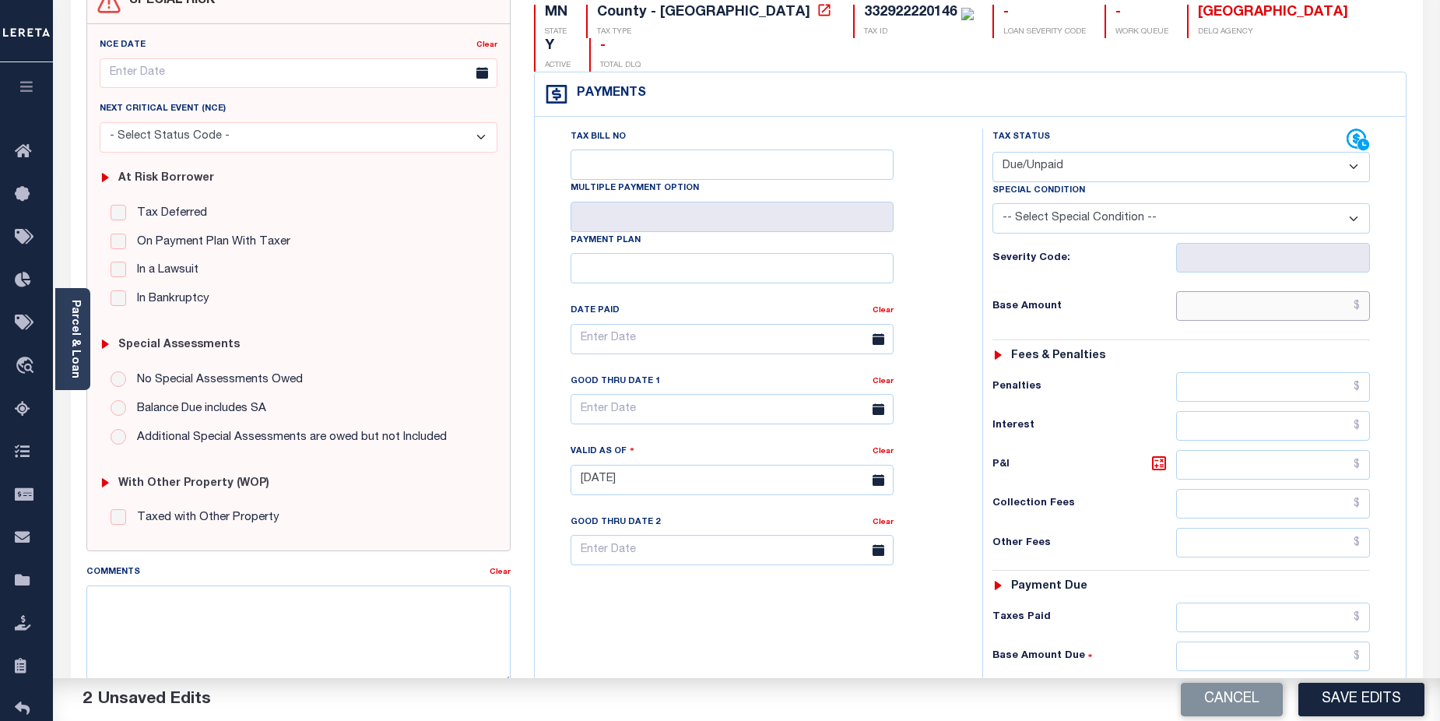
click at [1276, 291] on input "text" at bounding box center [1273, 306] width 195 height 30
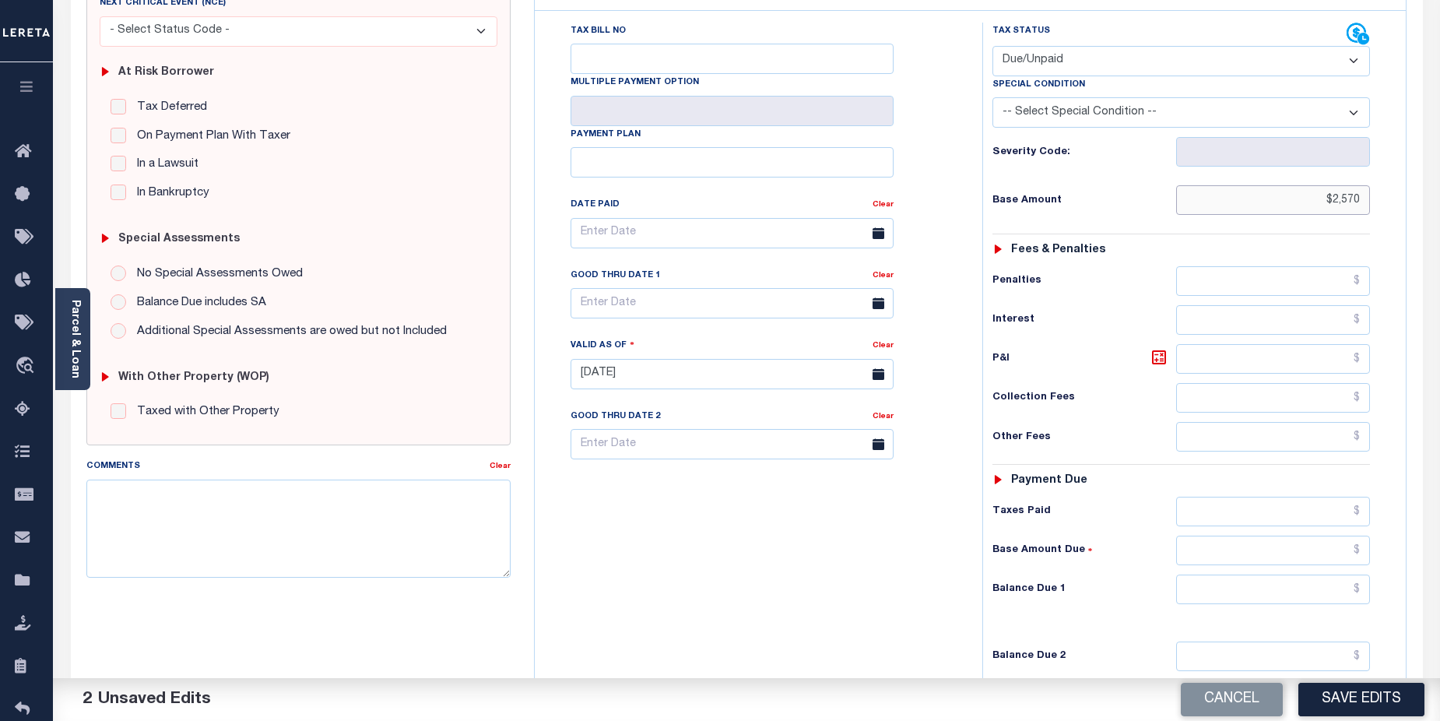
scroll to position [435, 0]
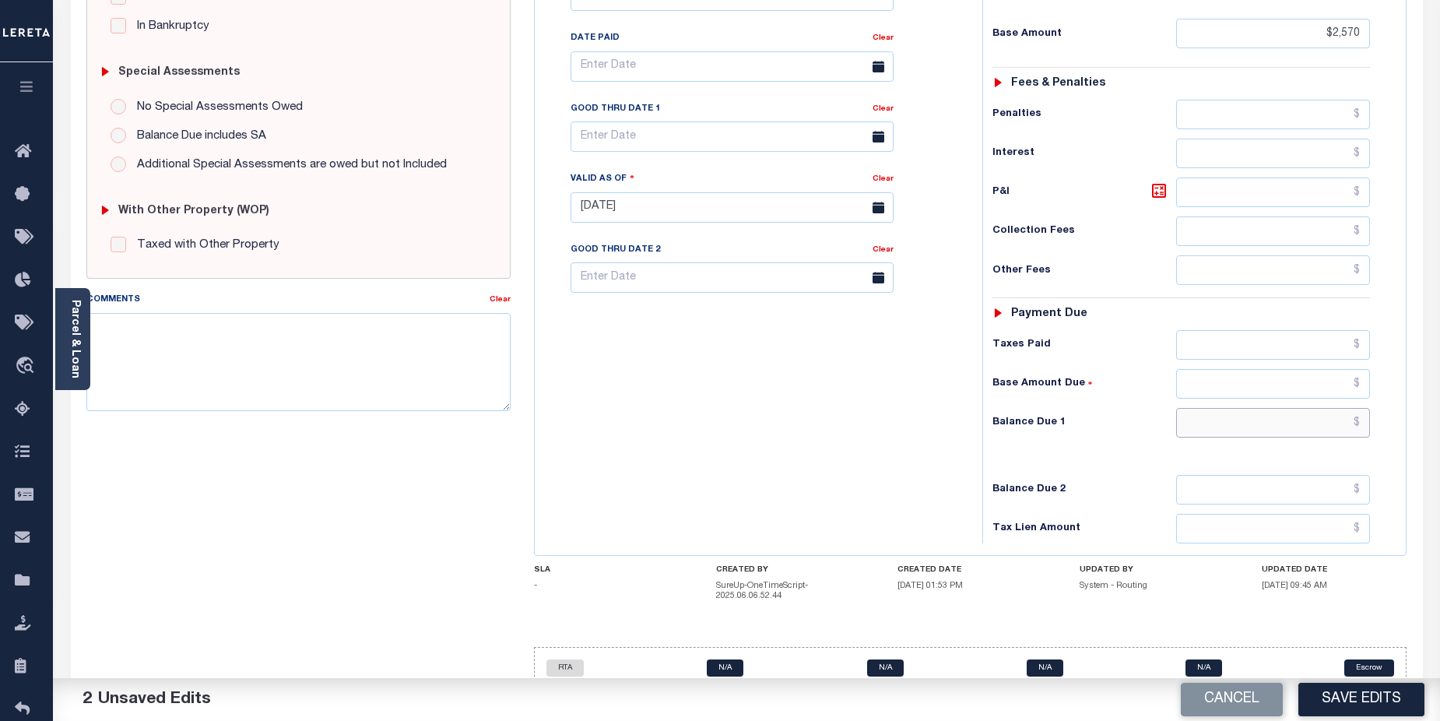
type input "$2,570.00"
click at [1281, 408] on input "text" at bounding box center [1273, 423] width 195 height 30
type input "$2,570.00"
click at [1367, 699] on button "Save Edits" at bounding box center [1361, 699] width 126 height 33
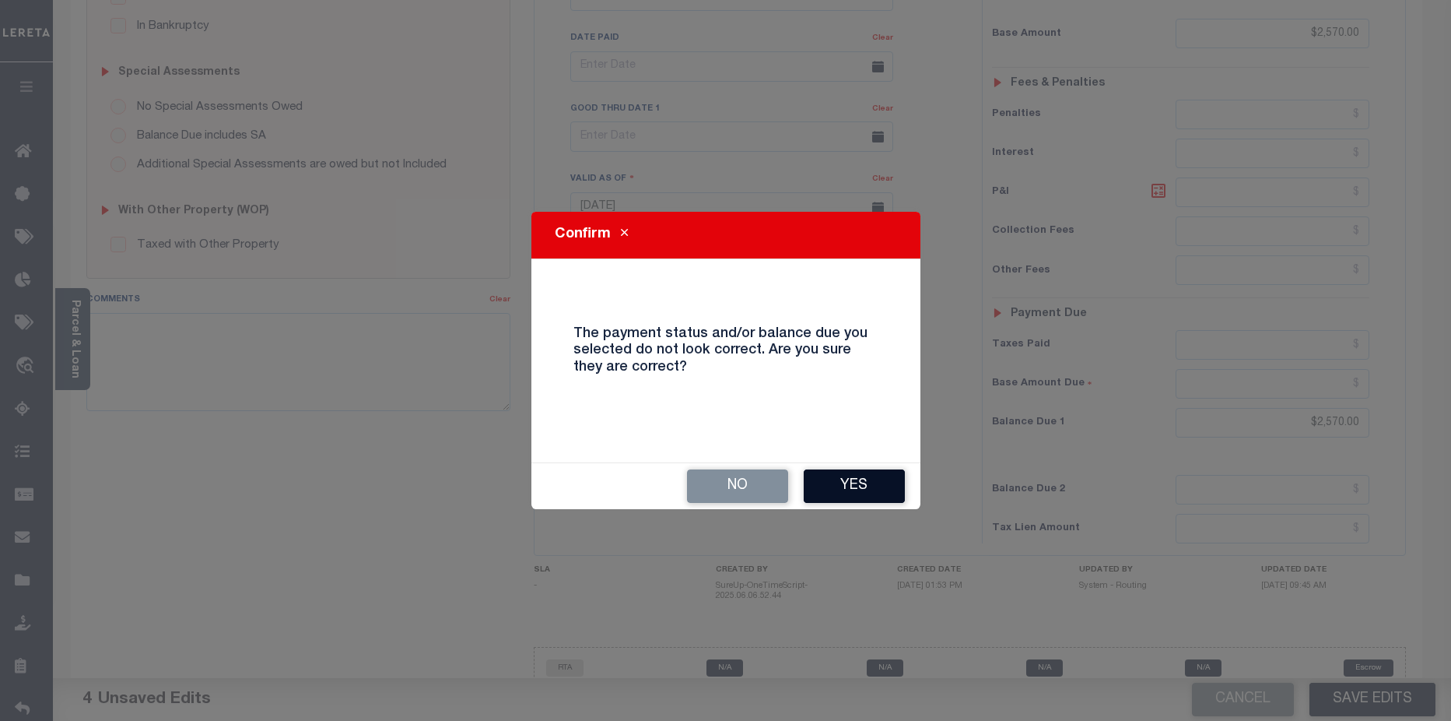
click at [883, 483] on button "Yes" at bounding box center [854, 485] width 101 height 33
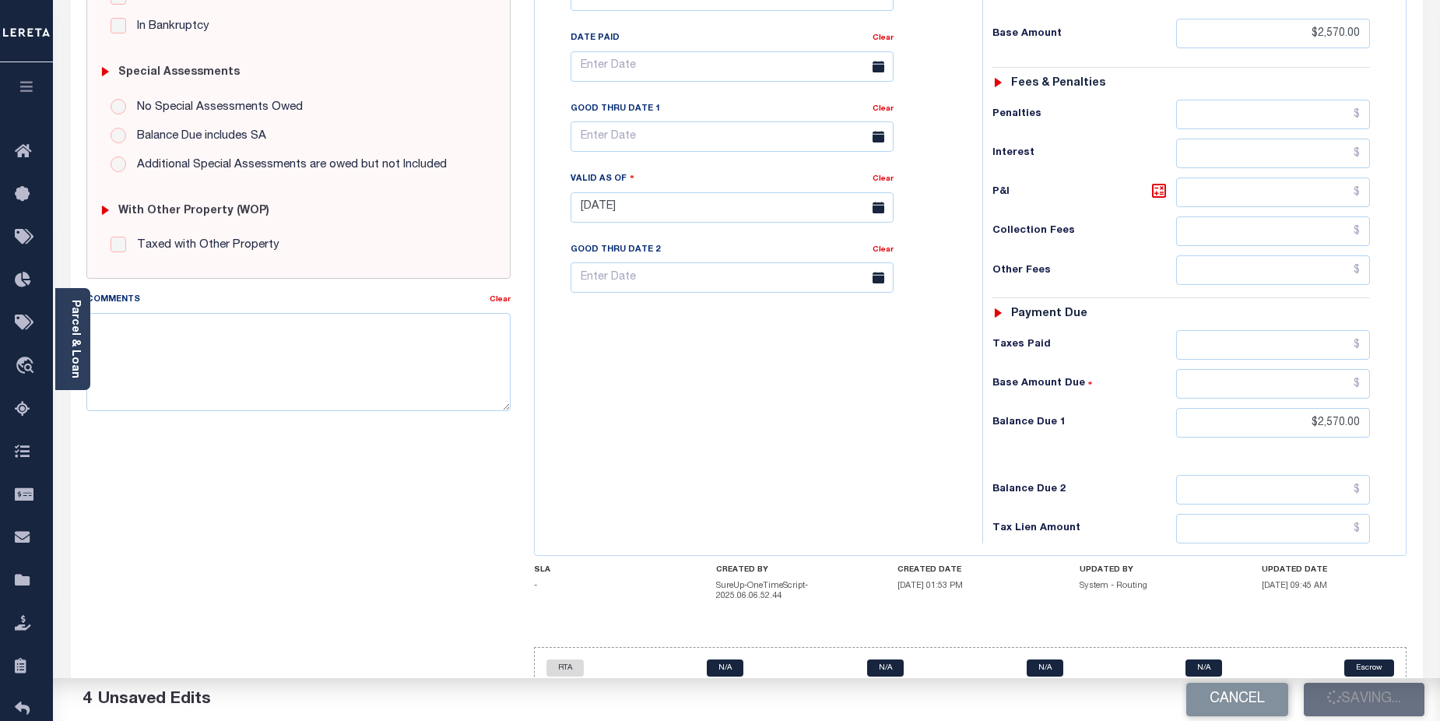
checkbox input "false"
type input "$2,570"
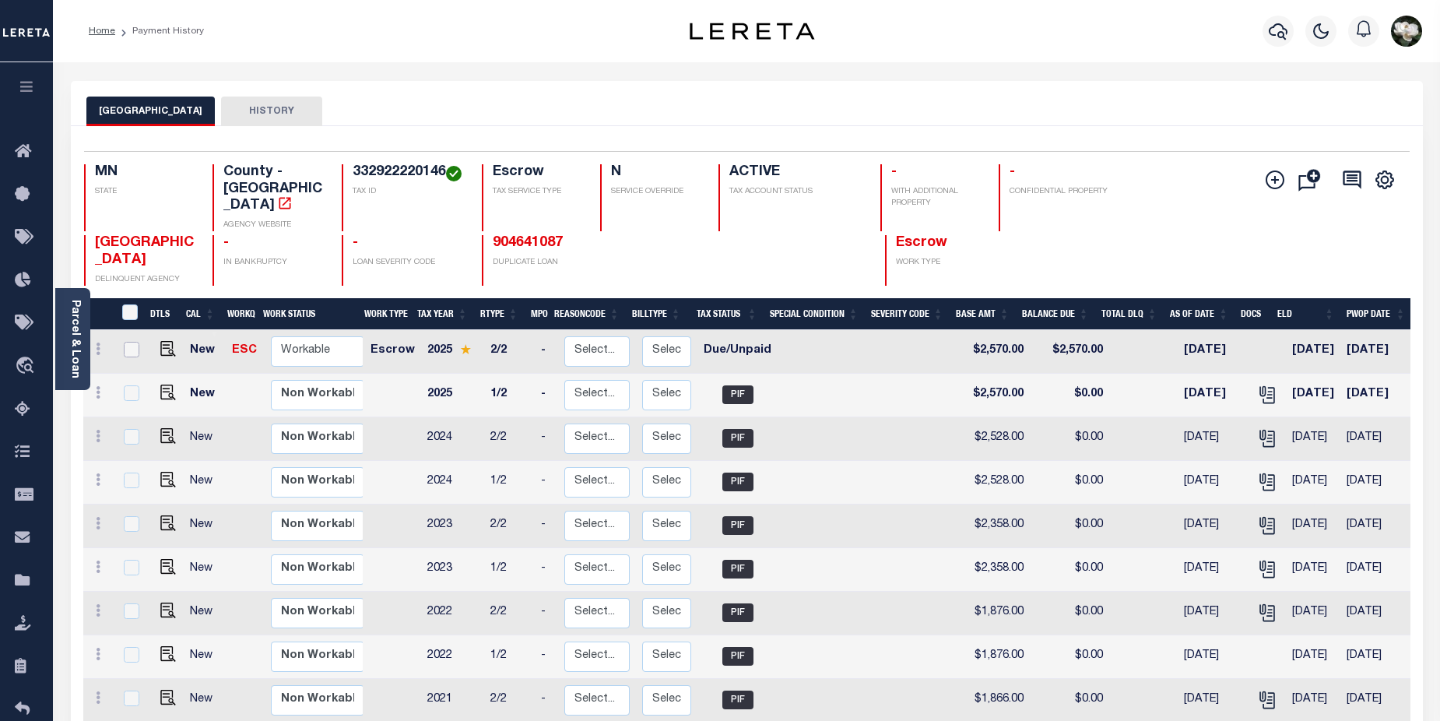
click at [131, 342] on input "checkbox" at bounding box center [132, 350] width 16 height 16
checkbox input "true"
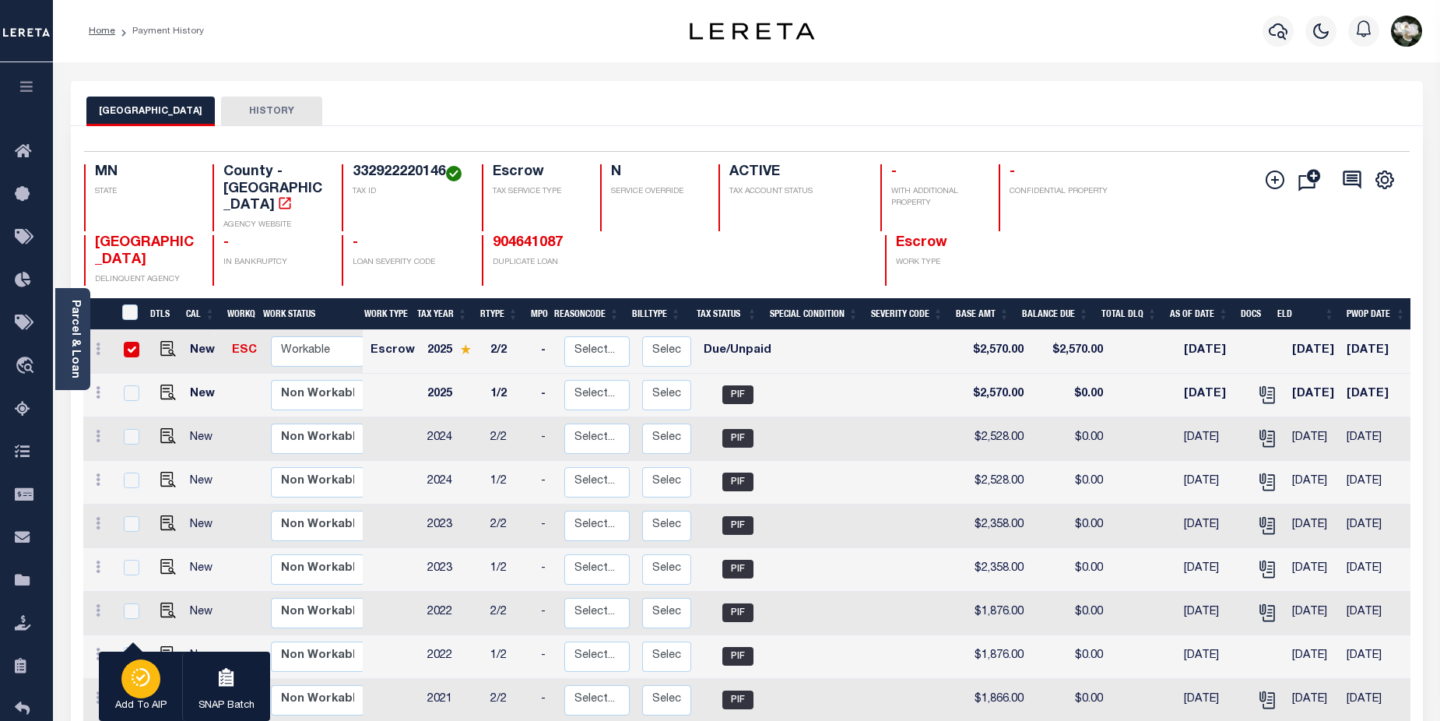
click at [138, 681] on icon "button" at bounding box center [141, 677] width 22 height 19
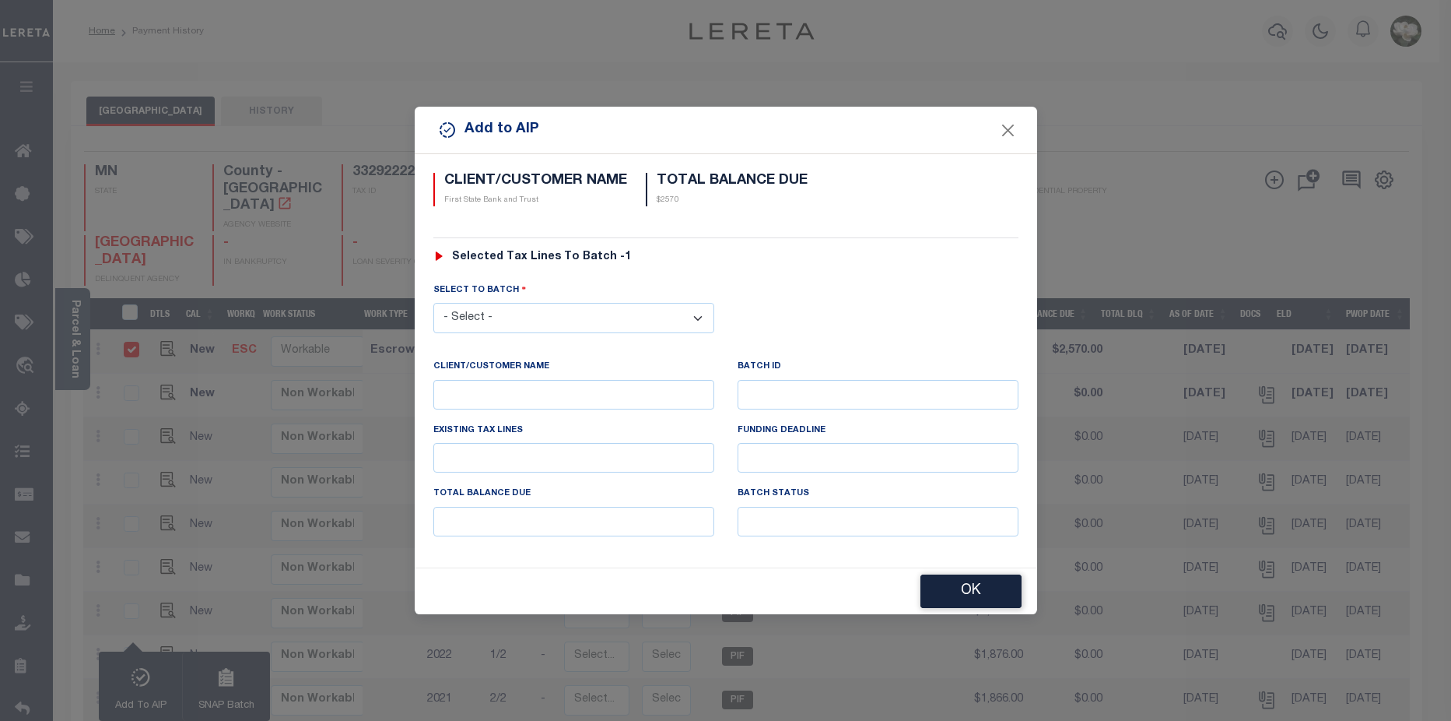
click at [696, 314] on select "- Select - 45822 45931" at bounding box center [574, 318] width 281 height 30
select select "45931"
click at [434, 303] on select "- Select - 45822 45931" at bounding box center [574, 318] width 281 height 30
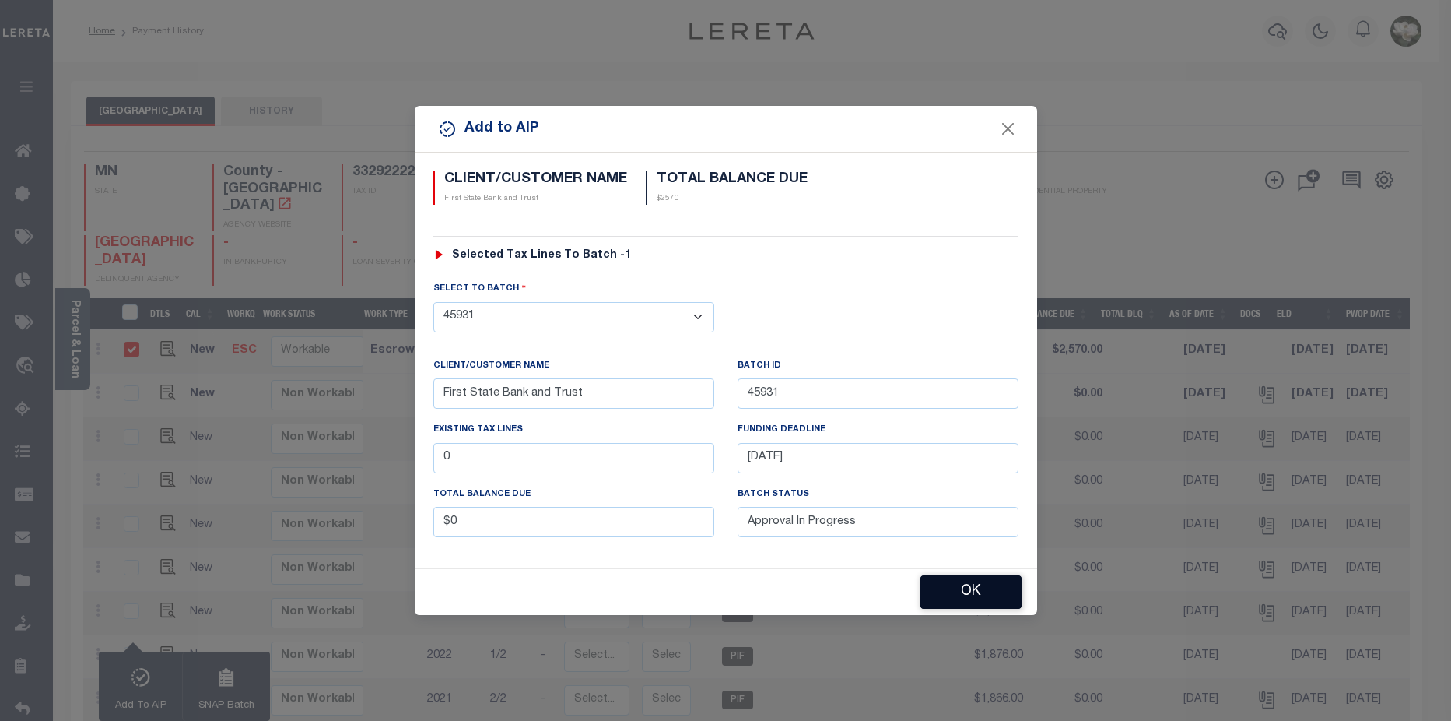
click at [965, 588] on button "OK" at bounding box center [971, 591] width 101 height 33
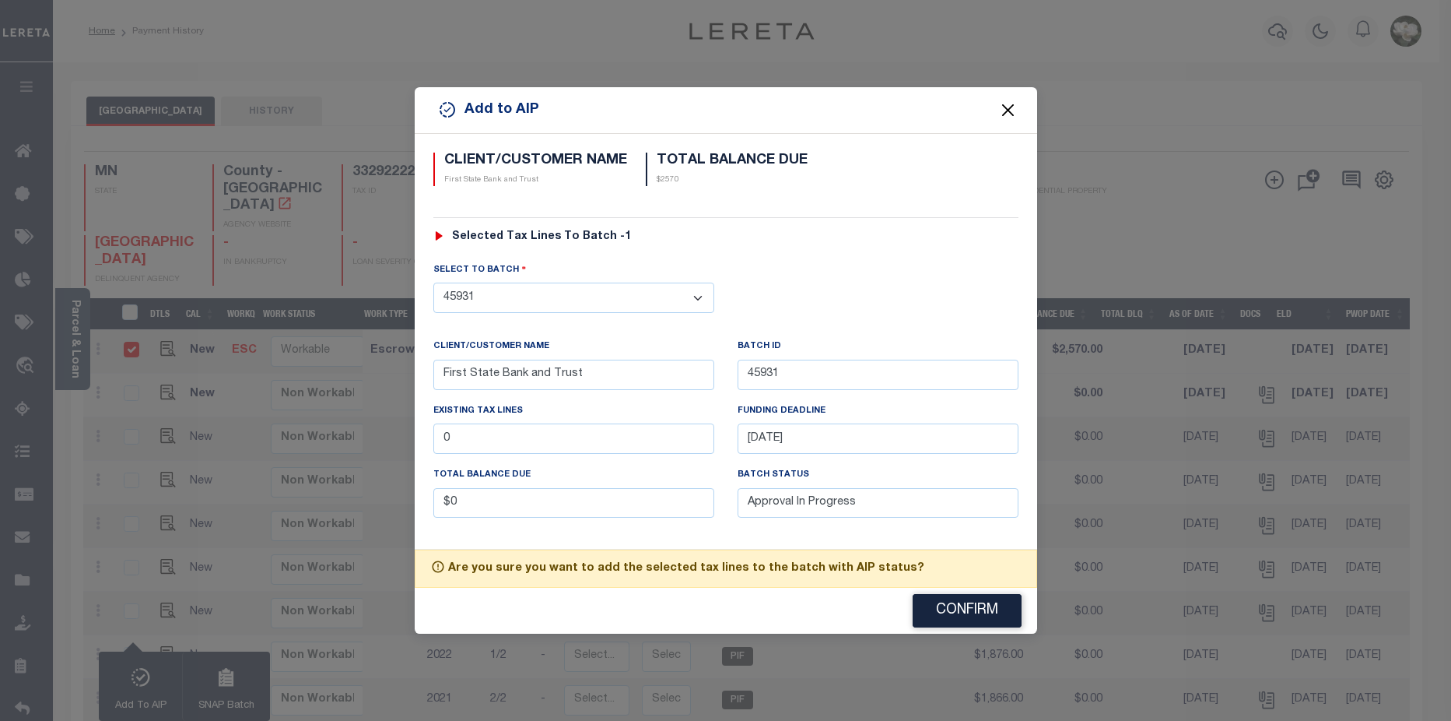
click at [1014, 110] on button "Close" at bounding box center [1008, 110] width 20 height 20
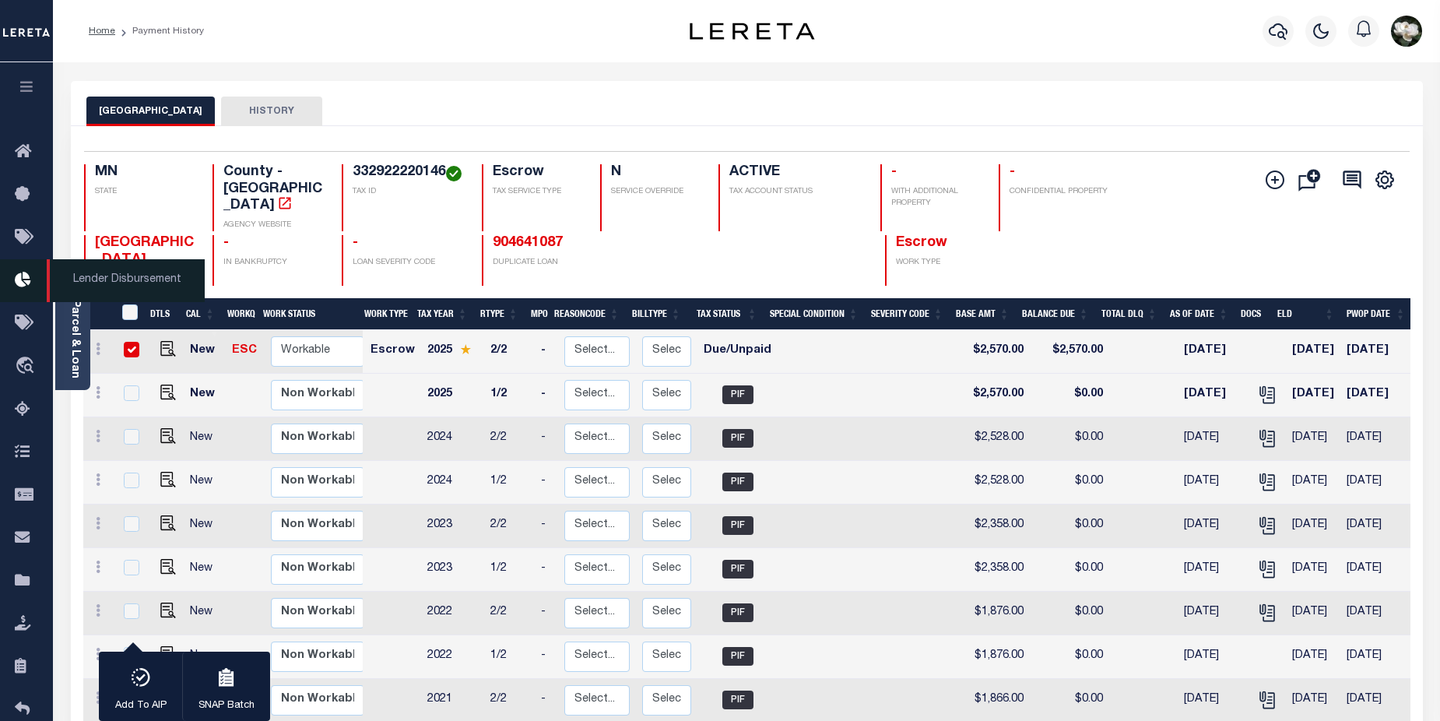
click at [29, 283] on icon at bounding box center [27, 280] width 25 height 19
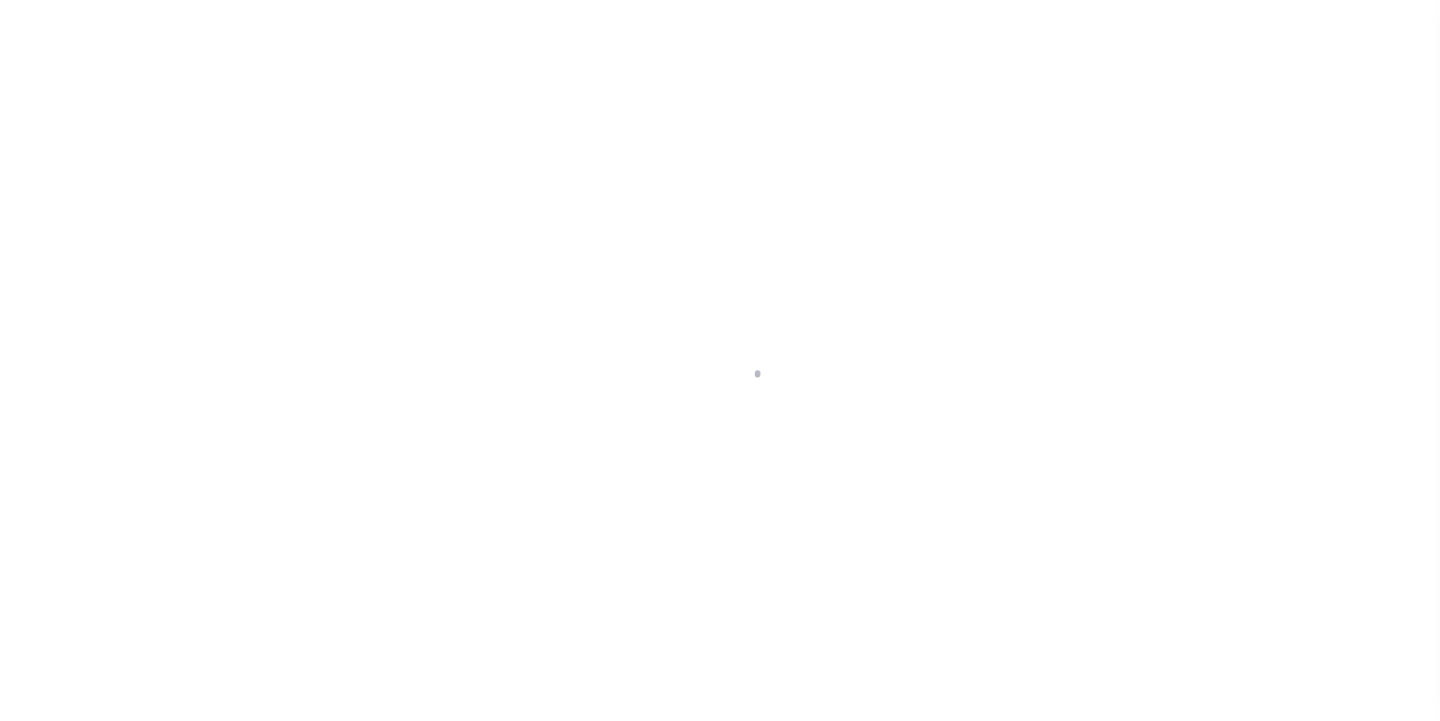
scroll to position [27, 0]
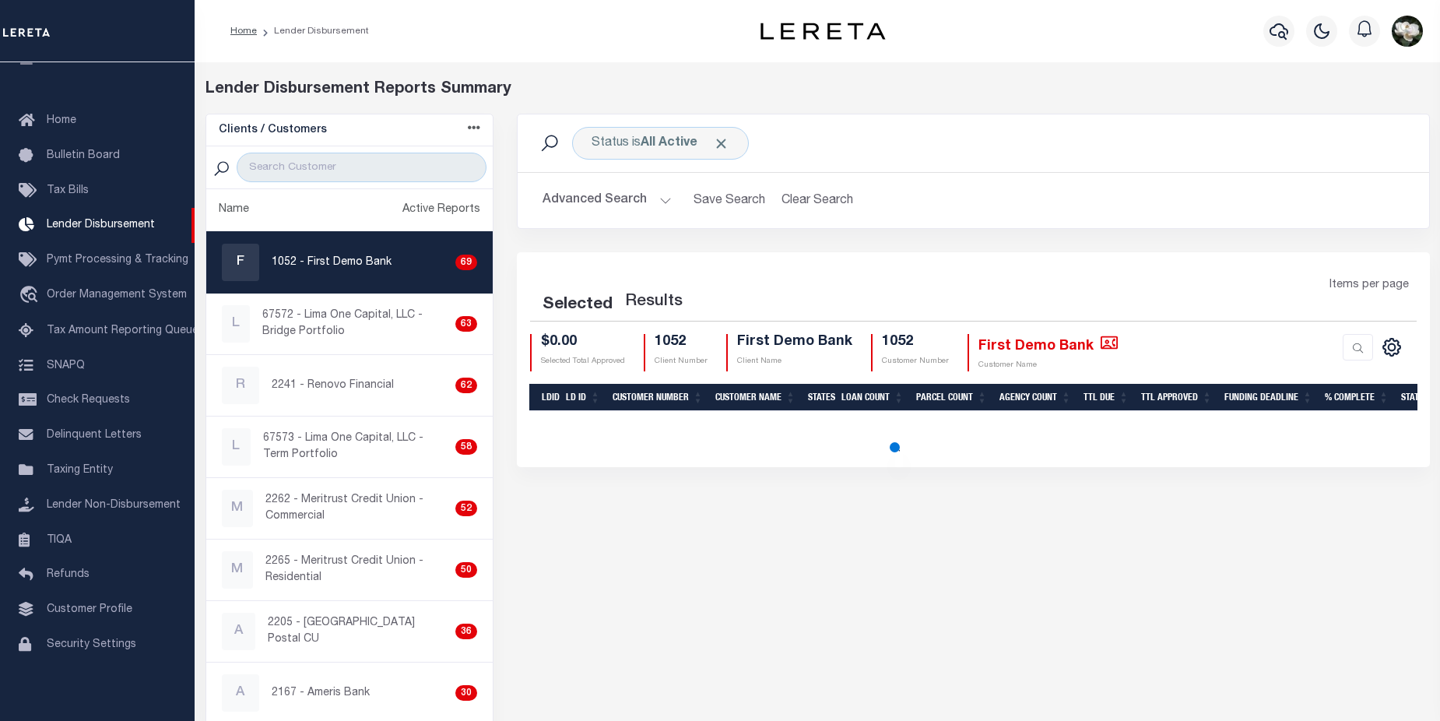
select select "200"
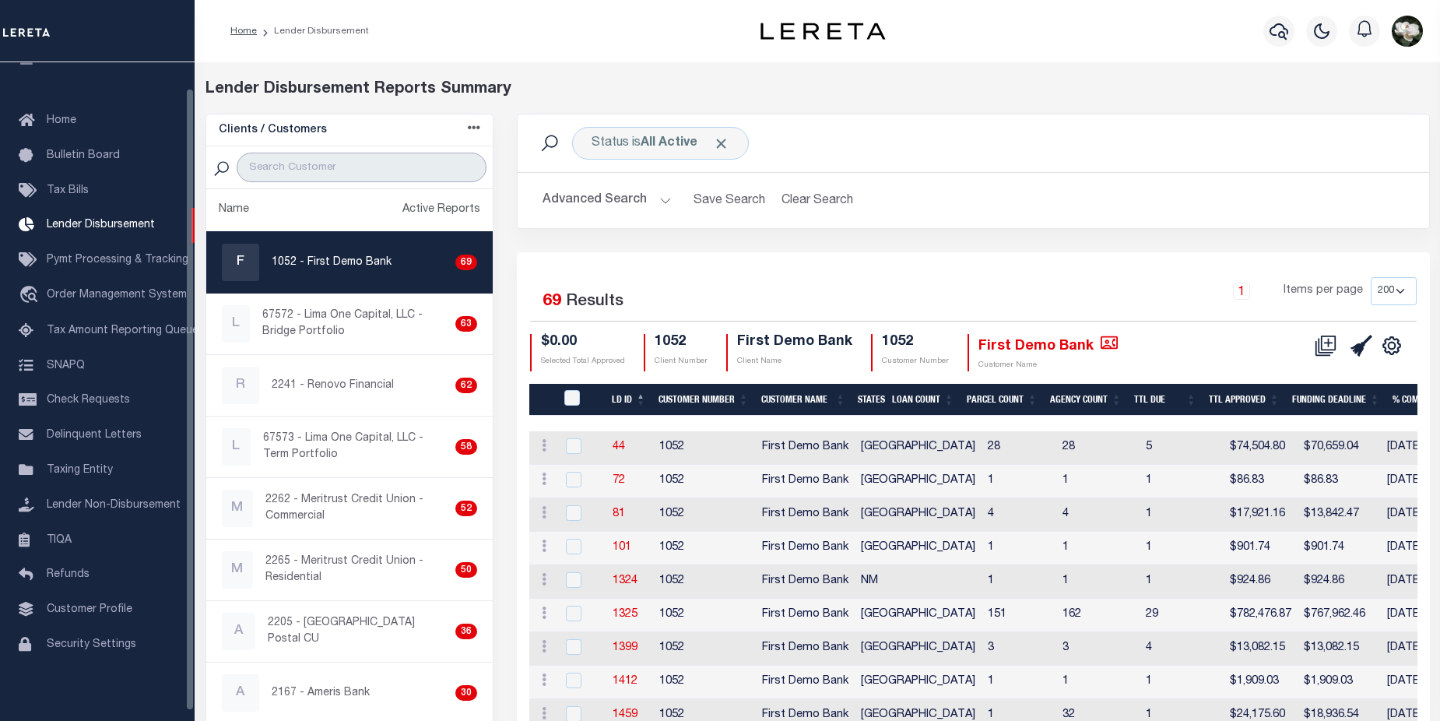
click at [305, 168] on input "search" at bounding box center [362, 168] width 250 height 30
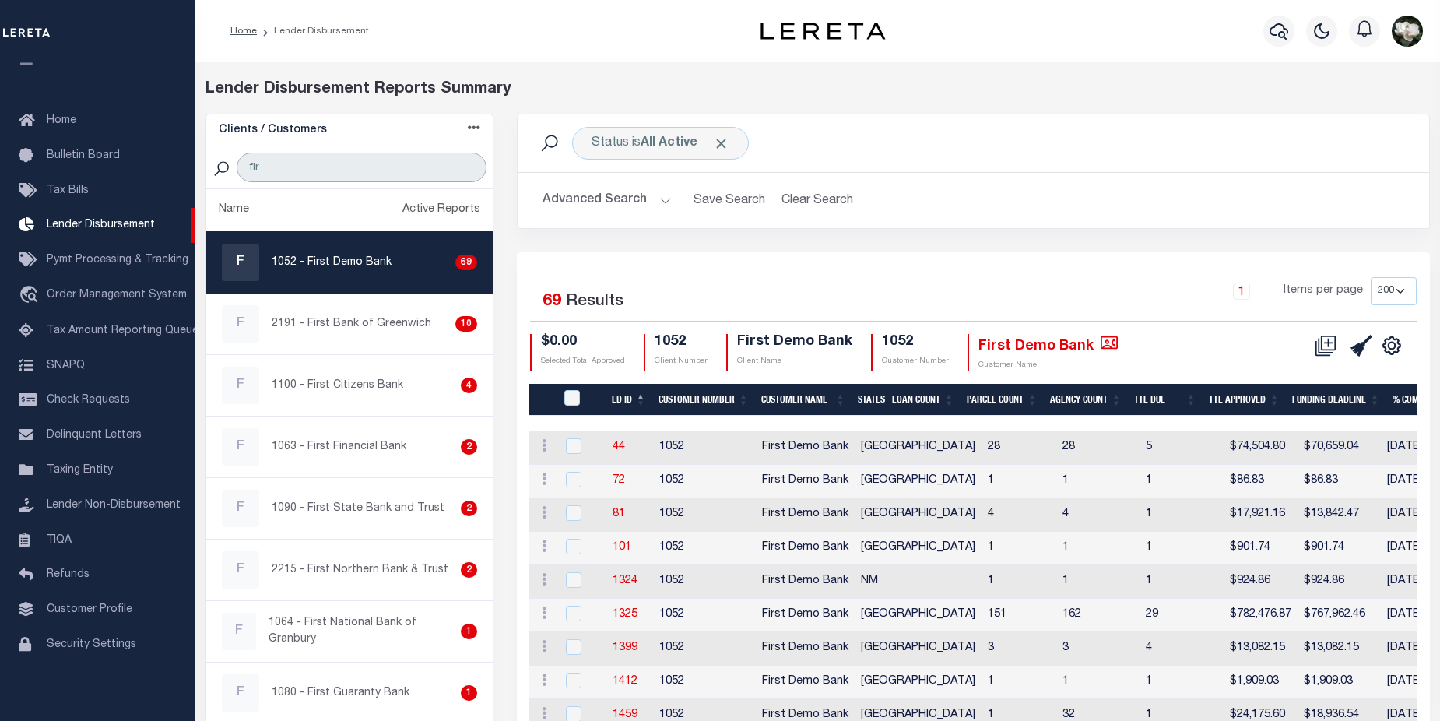
type input "fir"
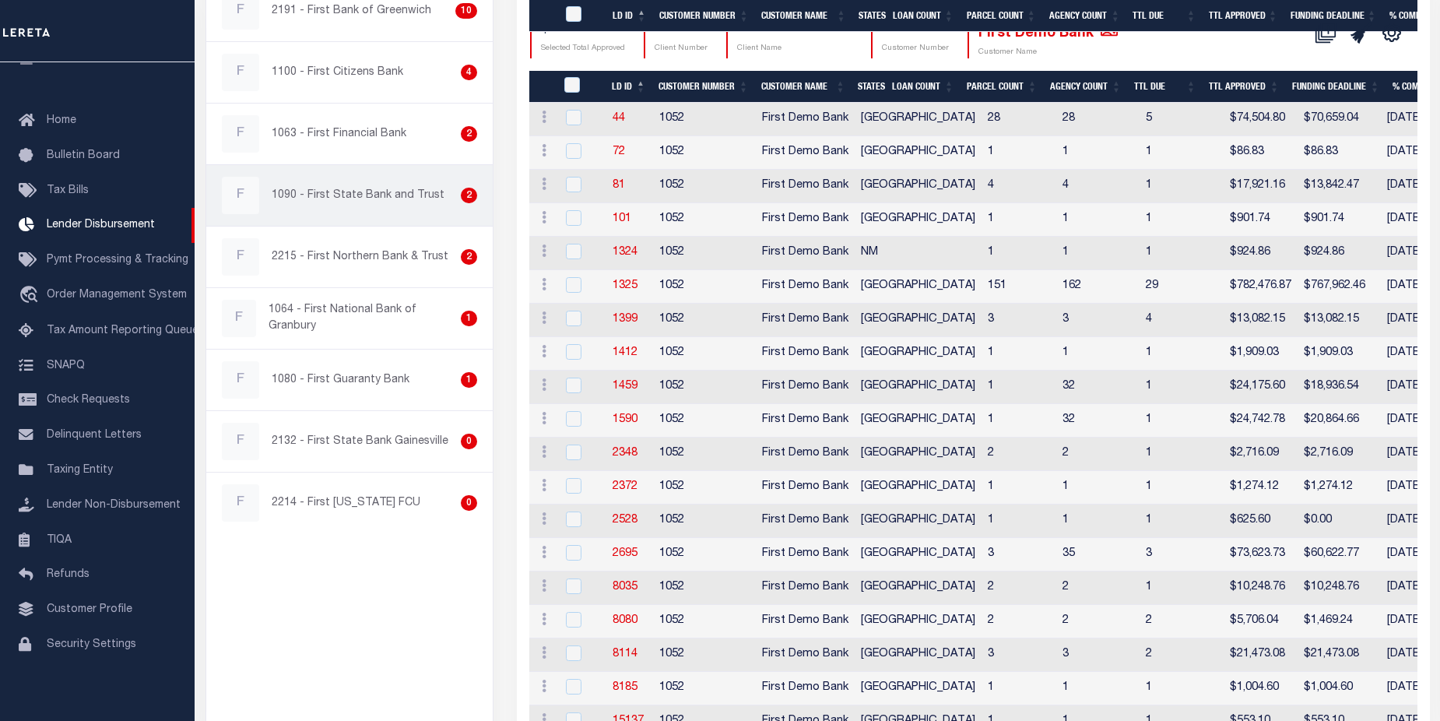
scroll to position [467, 0]
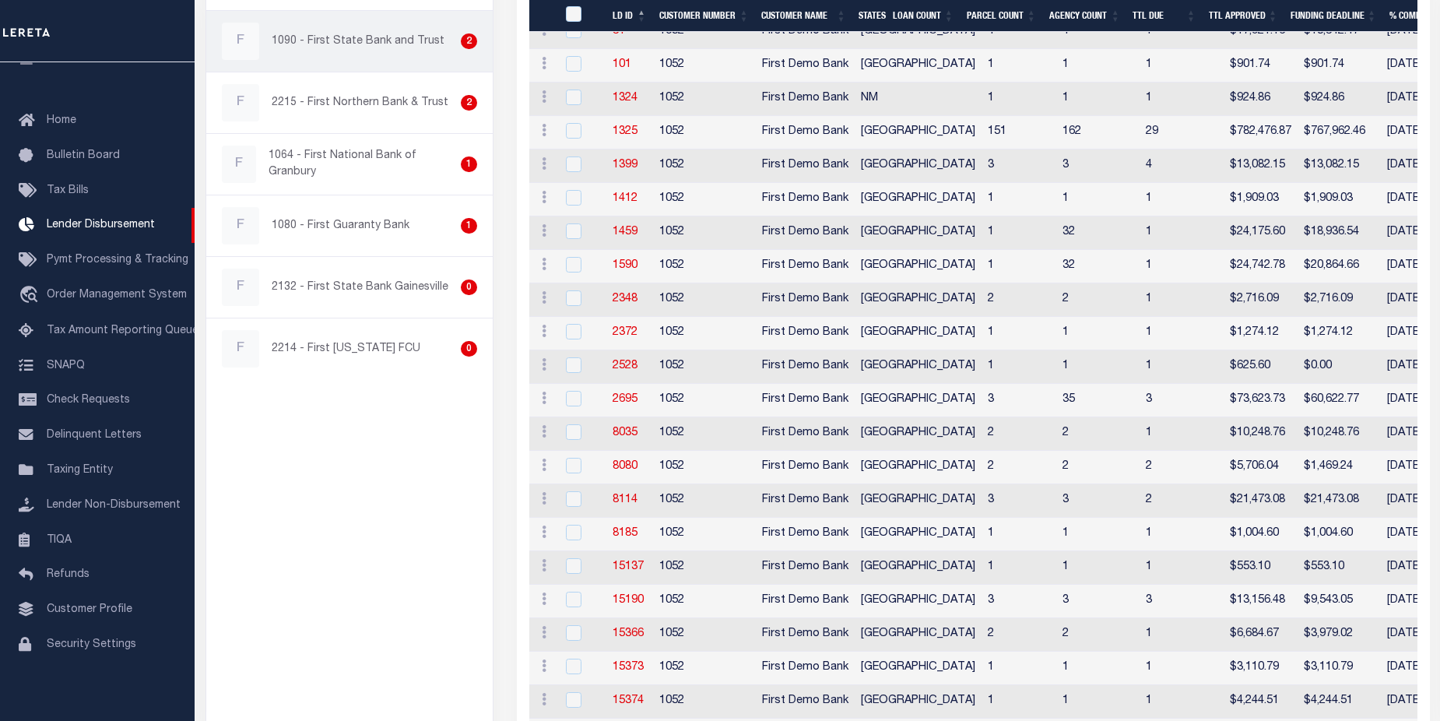
click at [346, 41] on p "1090 - First State Bank and Trust" at bounding box center [358, 41] width 173 height 16
checkbox input "true"
select select "200"
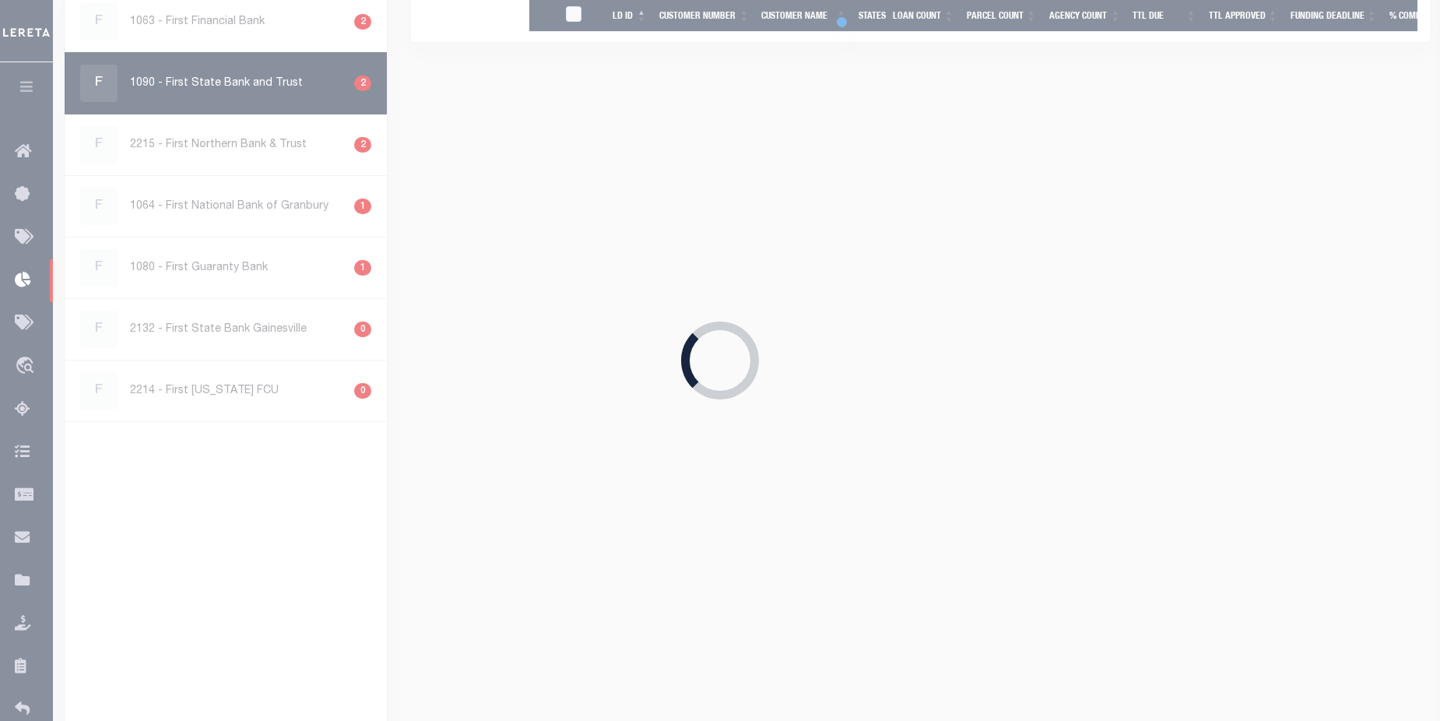
select select "200"
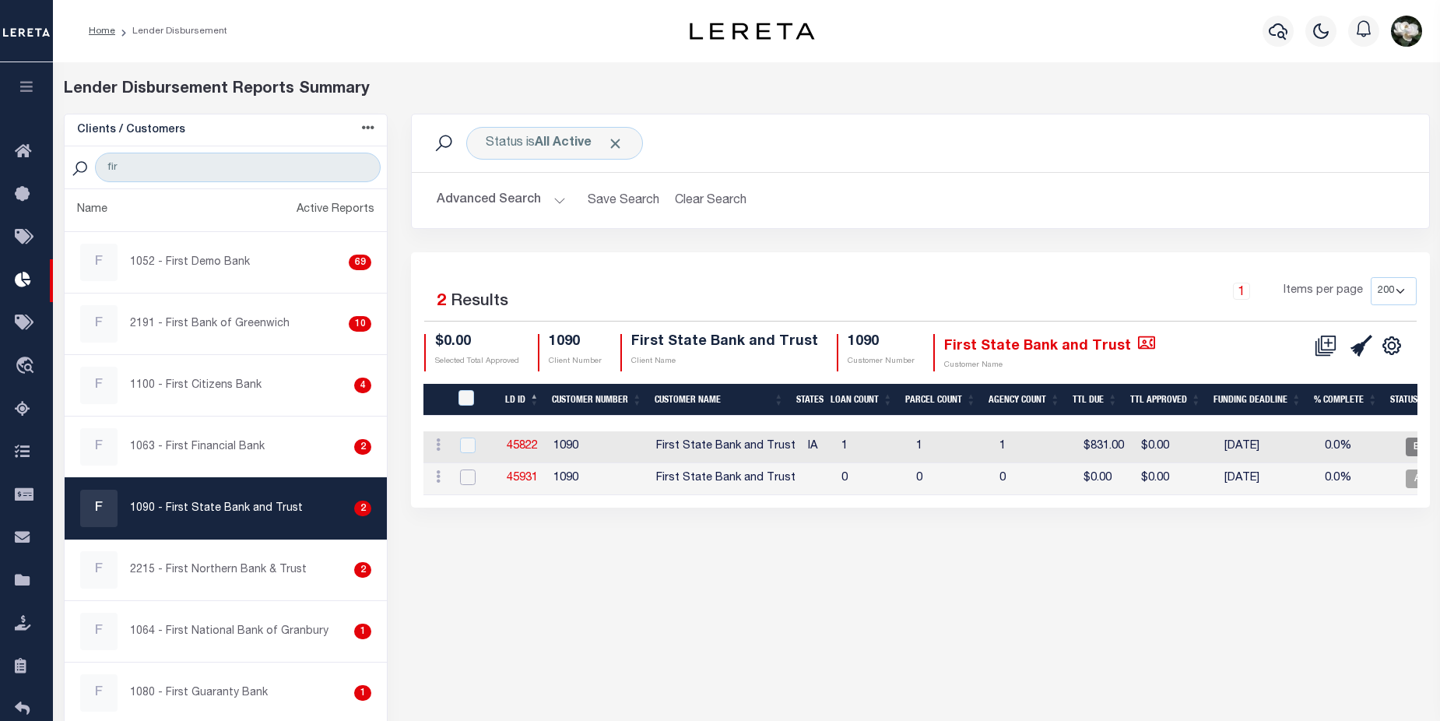
click at [472, 481] on input "checkbox" at bounding box center [468, 477] width 16 height 16
checkbox input "true"
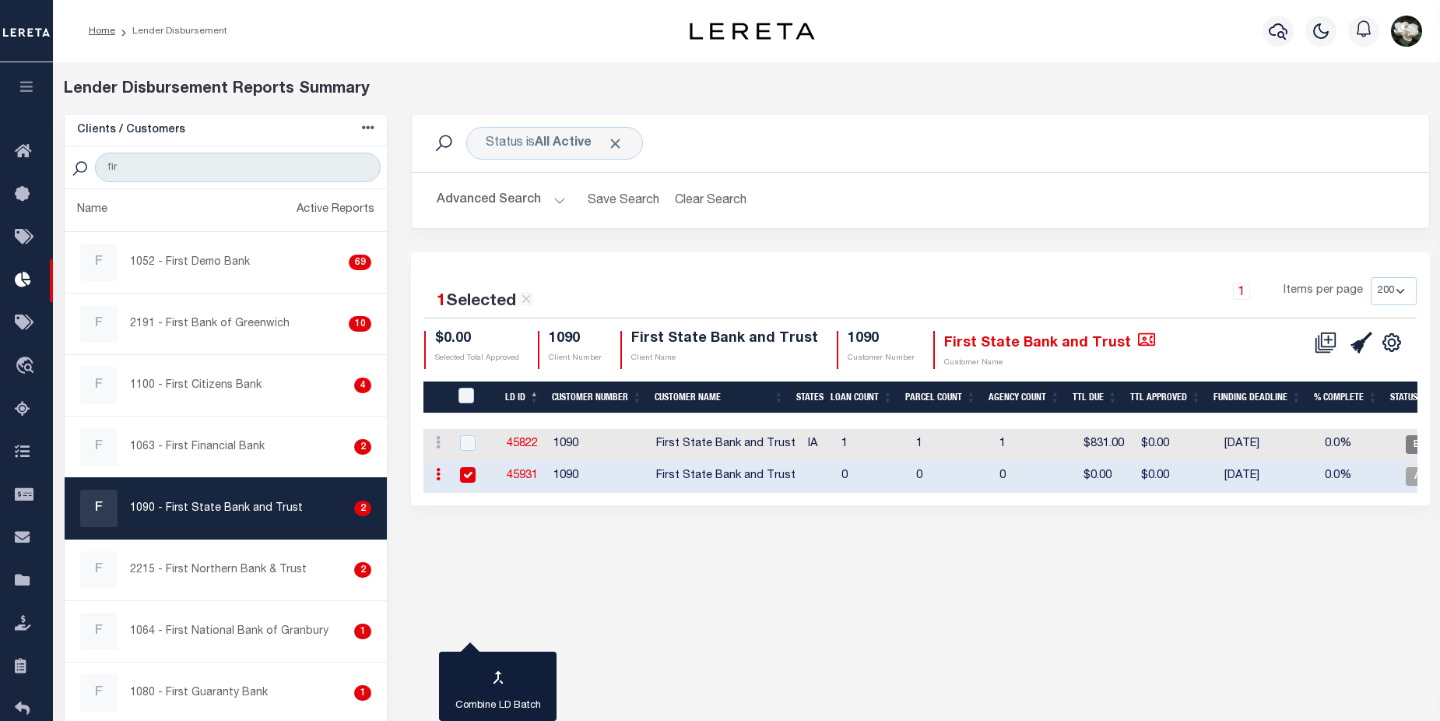
click at [526, 477] on link "45931" at bounding box center [522, 475] width 31 height 11
checkbox input "true"
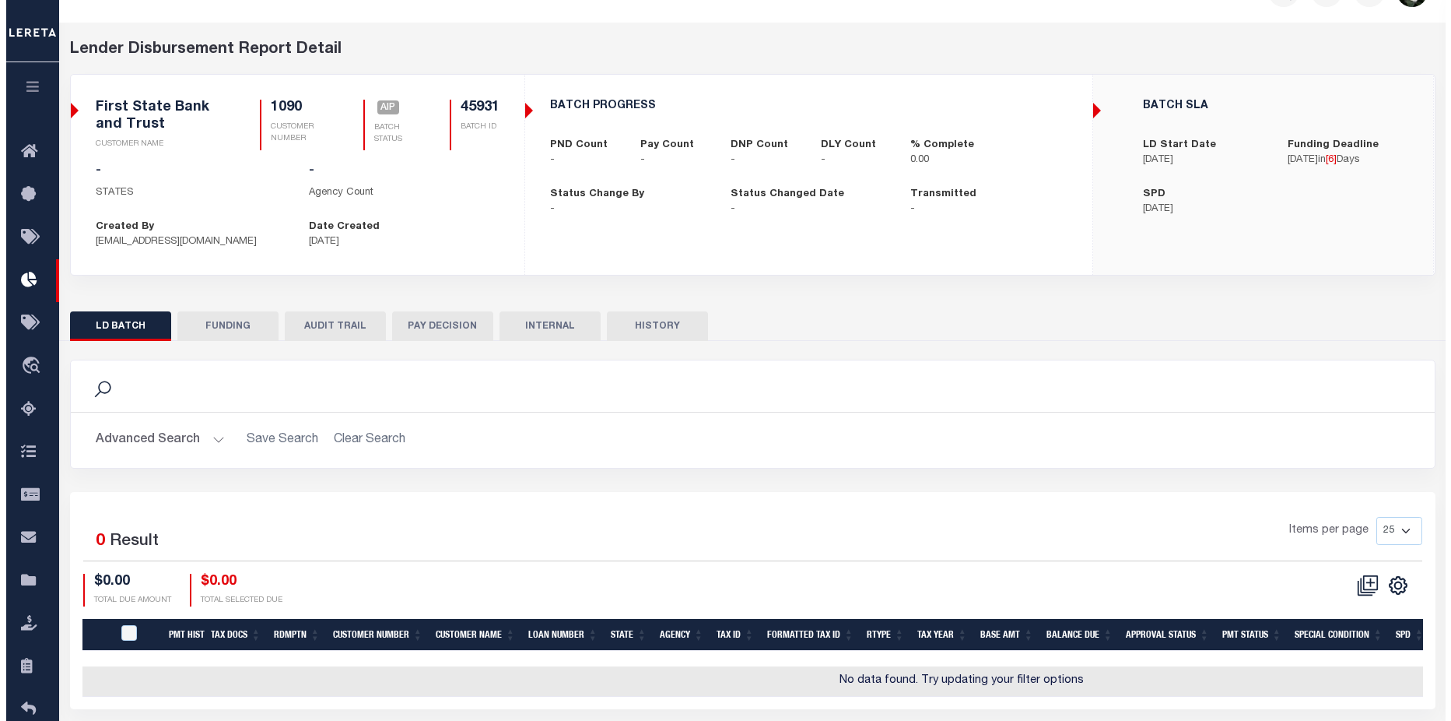
scroll to position [104, 0]
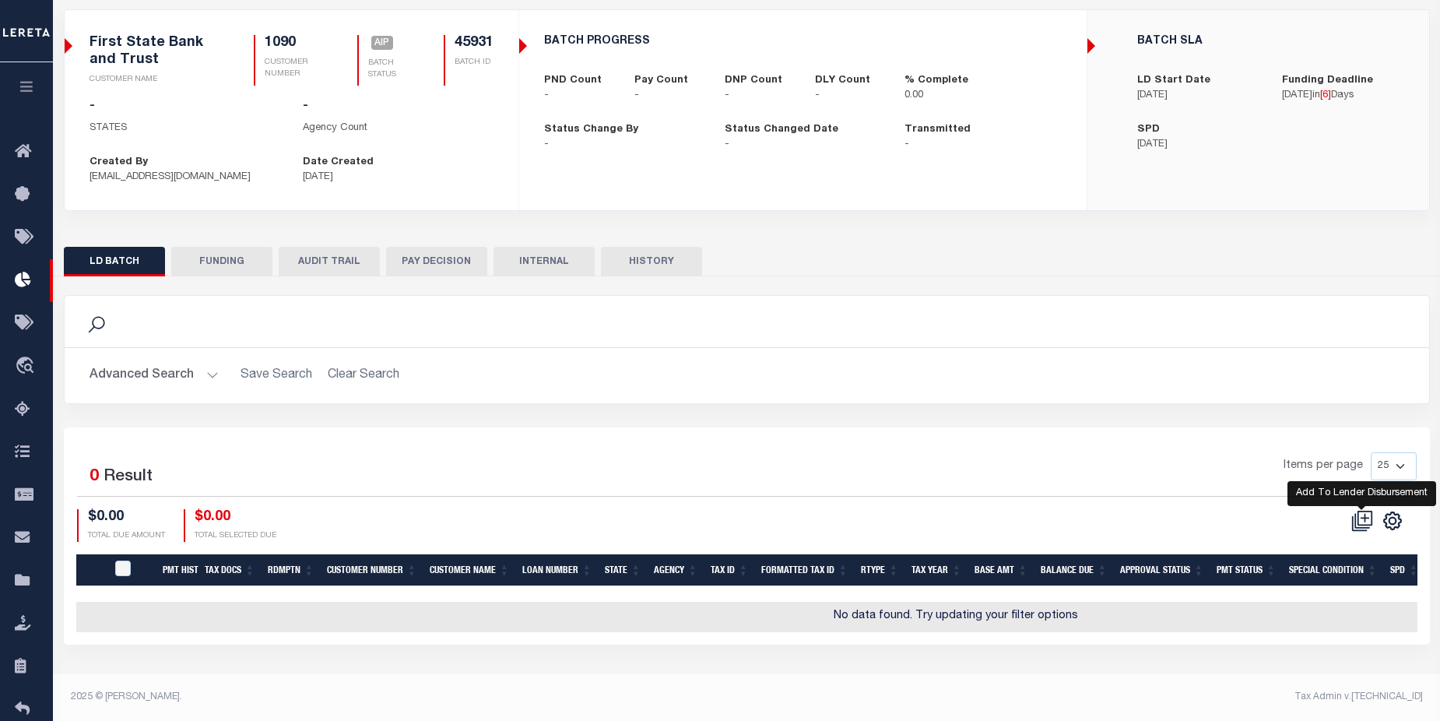
click at [1366, 514] on icon at bounding box center [1362, 521] width 22 height 22
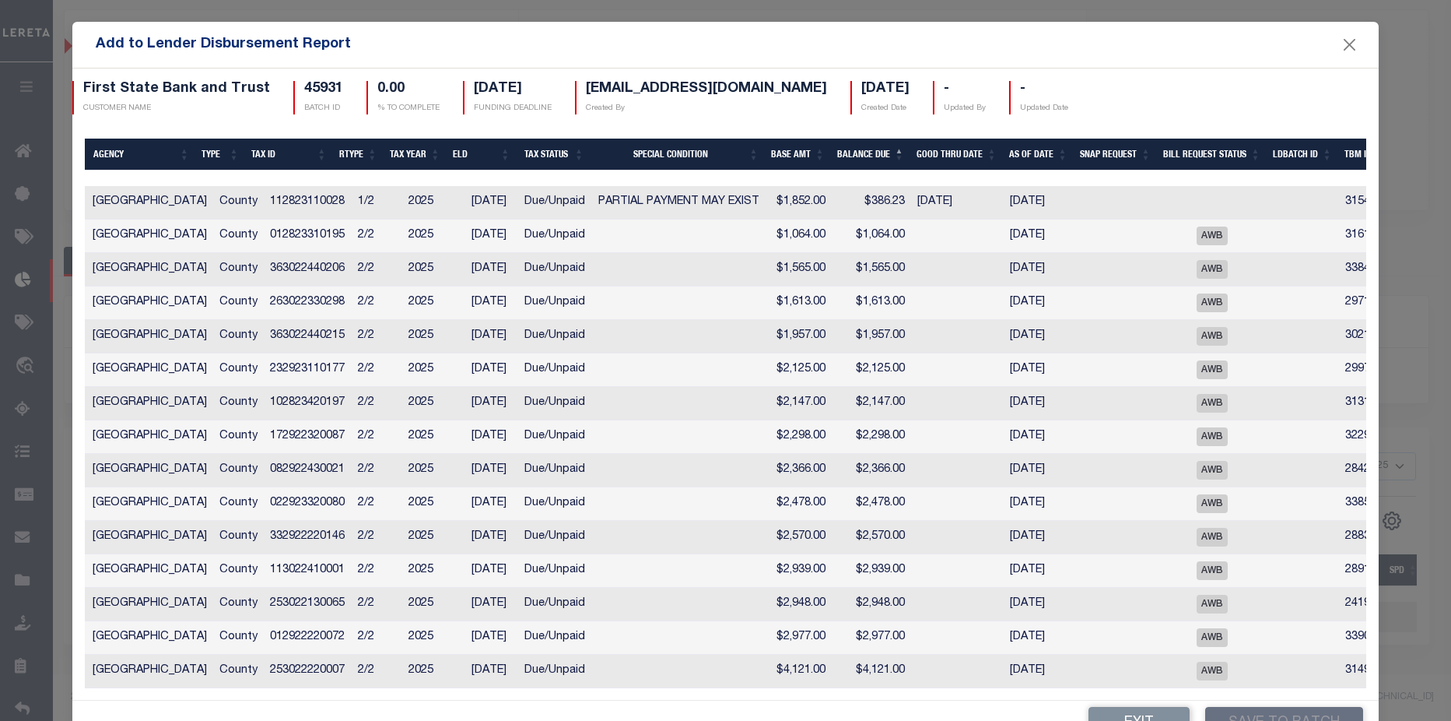
scroll to position [0, 293]
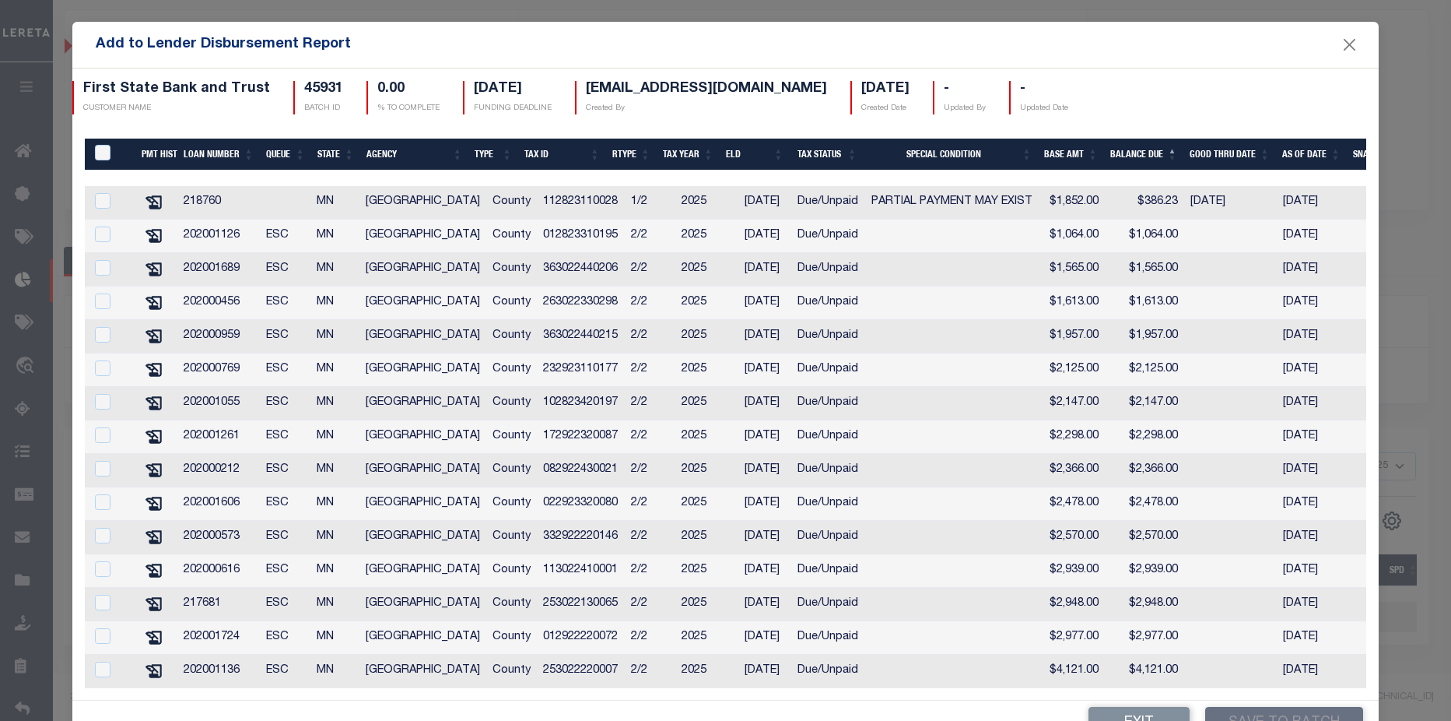
click at [107, 139] on th "TaxID" at bounding box center [110, 155] width 51 height 32
click at [106, 145] on input "TaxID" at bounding box center [103, 153] width 16 height 16
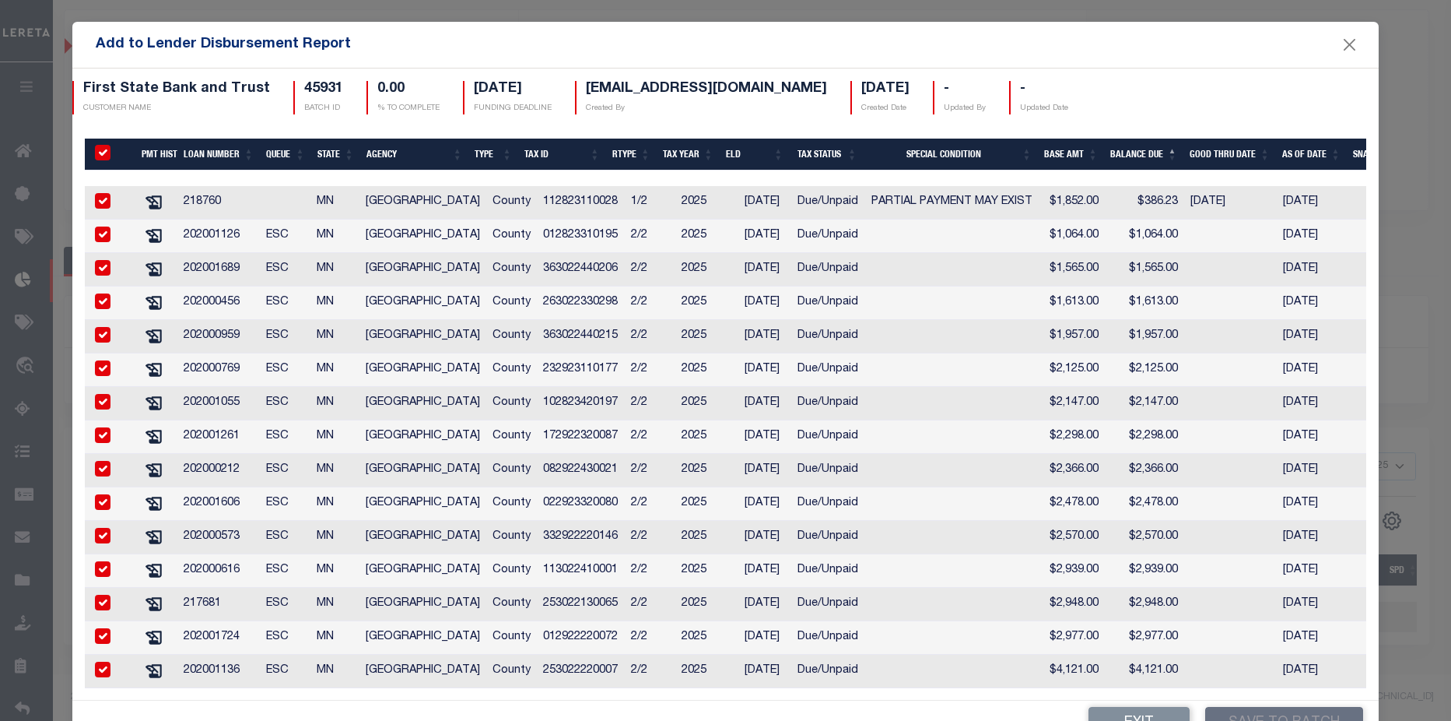
checkbox input "true"
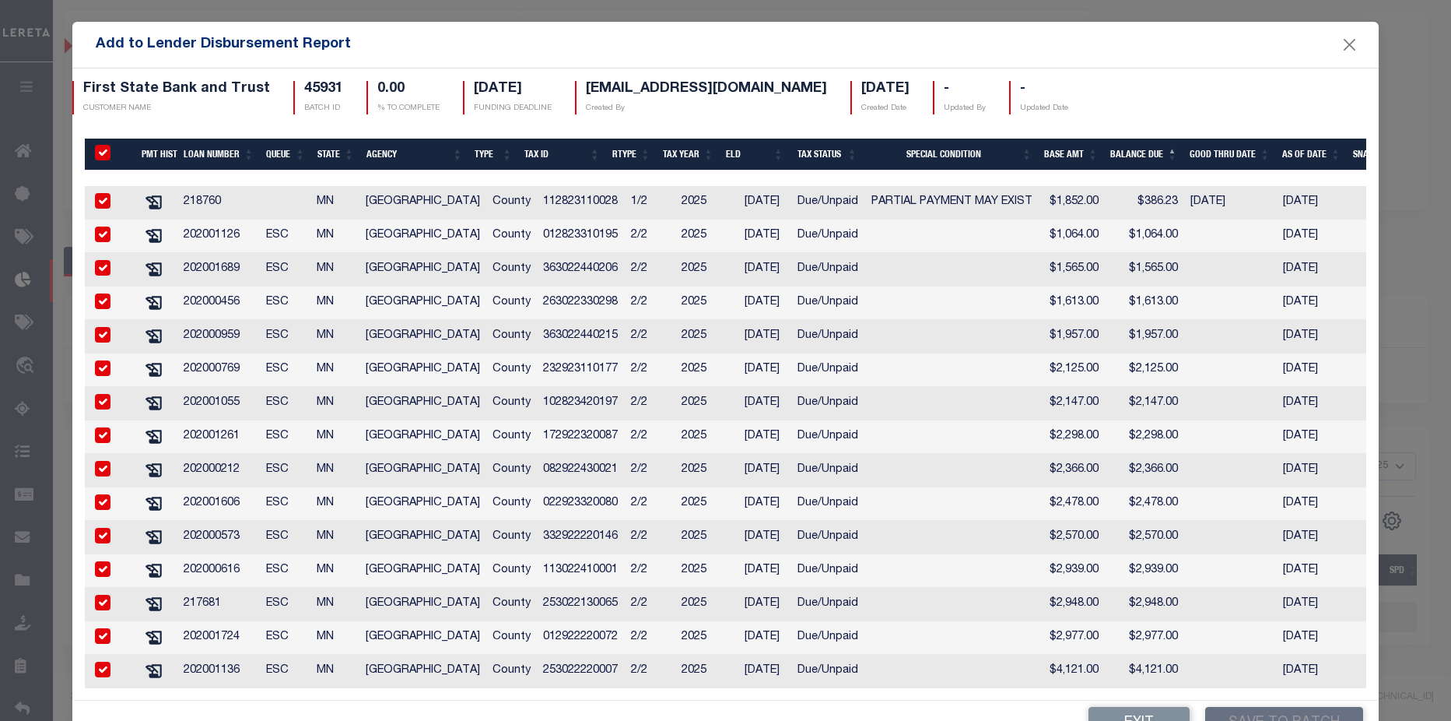
checkbox input "true"
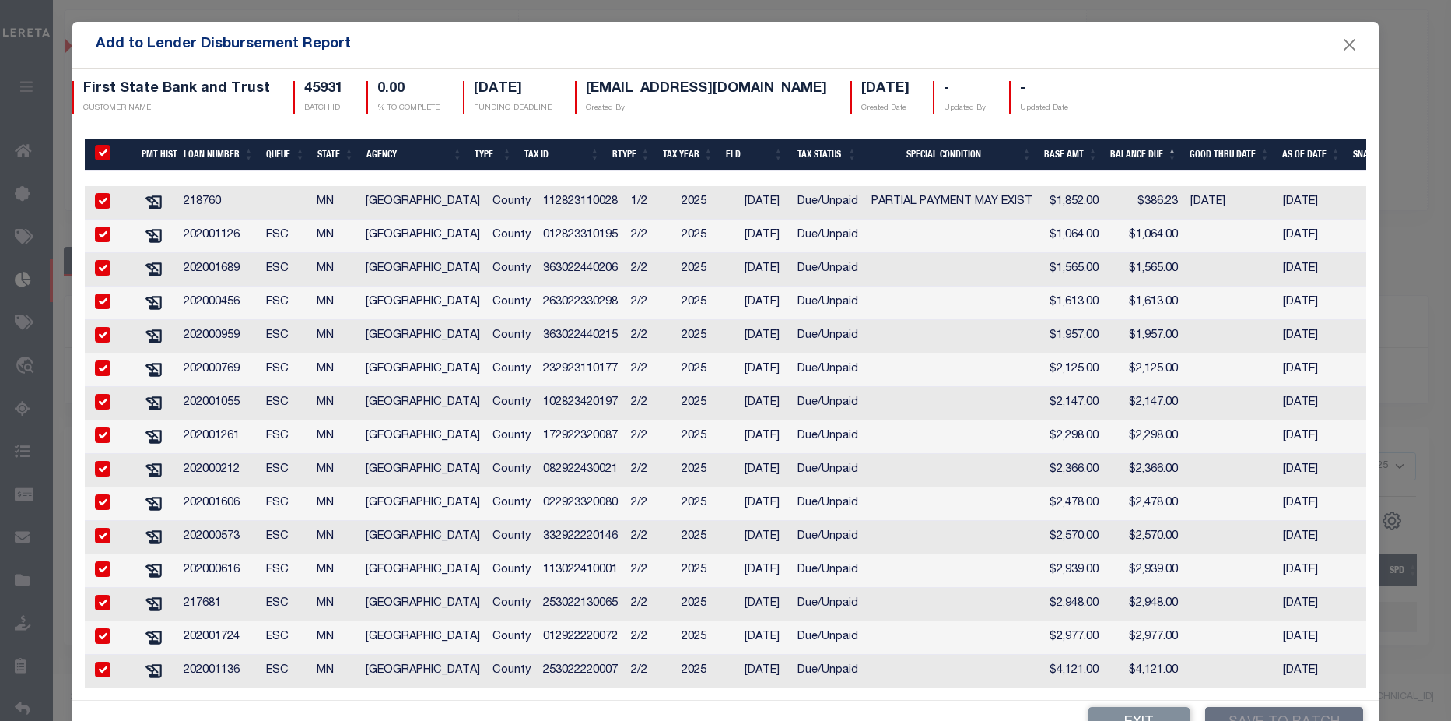
checkbox input "true"
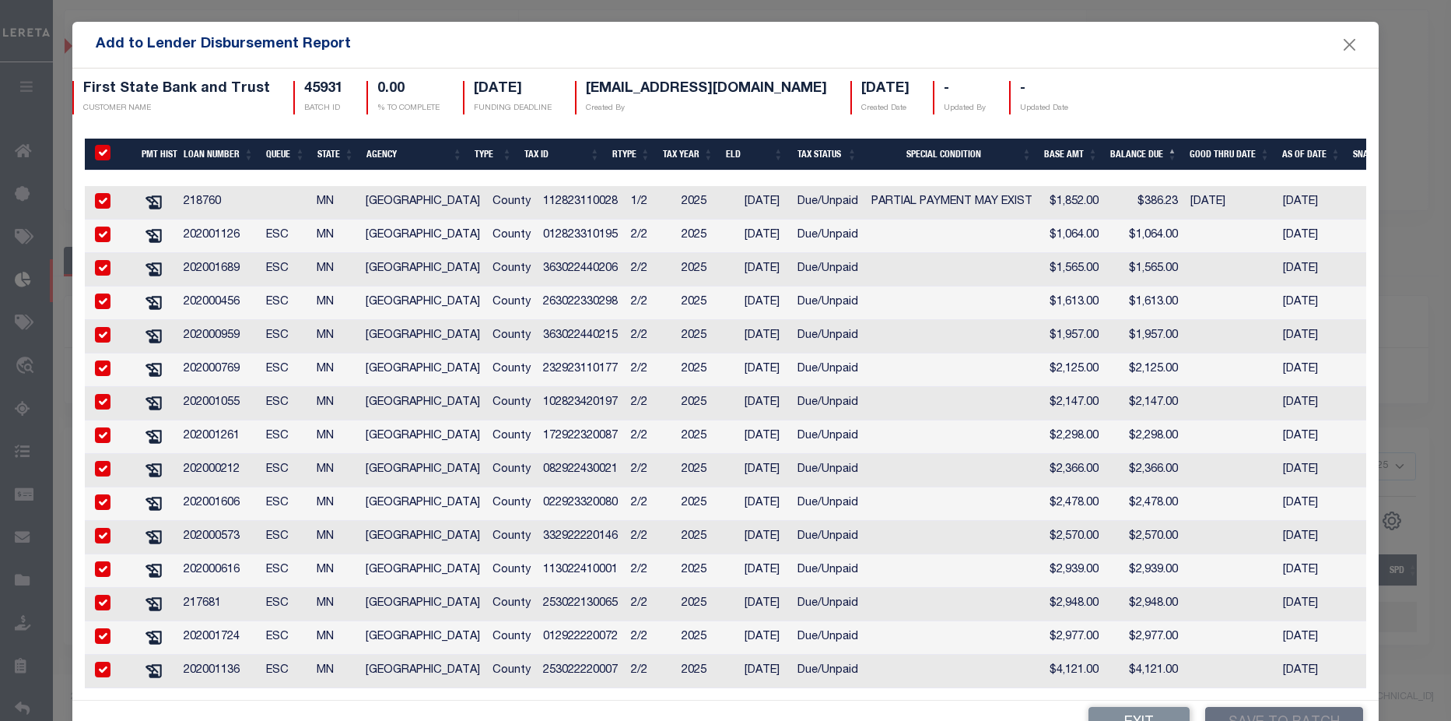
checkbox input "true"
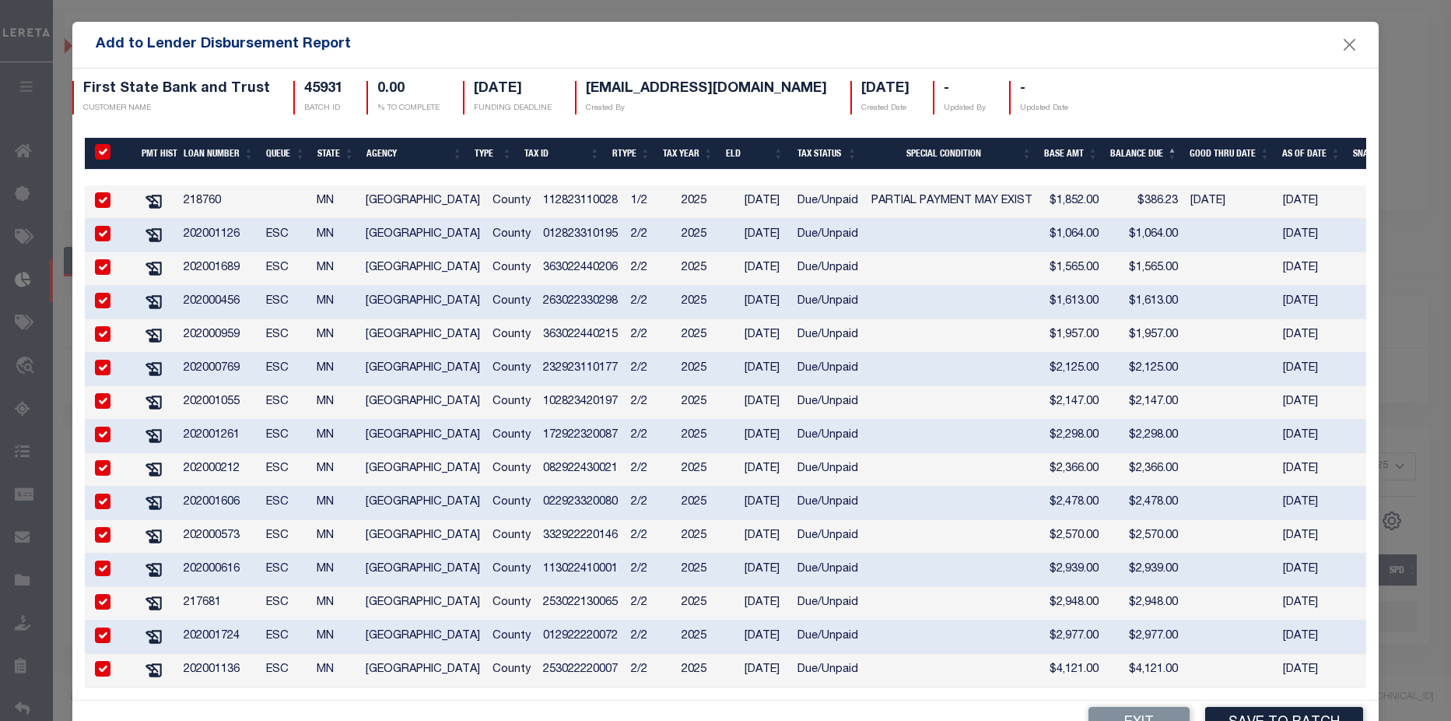
click at [105, 192] on input "checkbox" at bounding box center [103, 200] width 16 height 16
checkbox input "false"
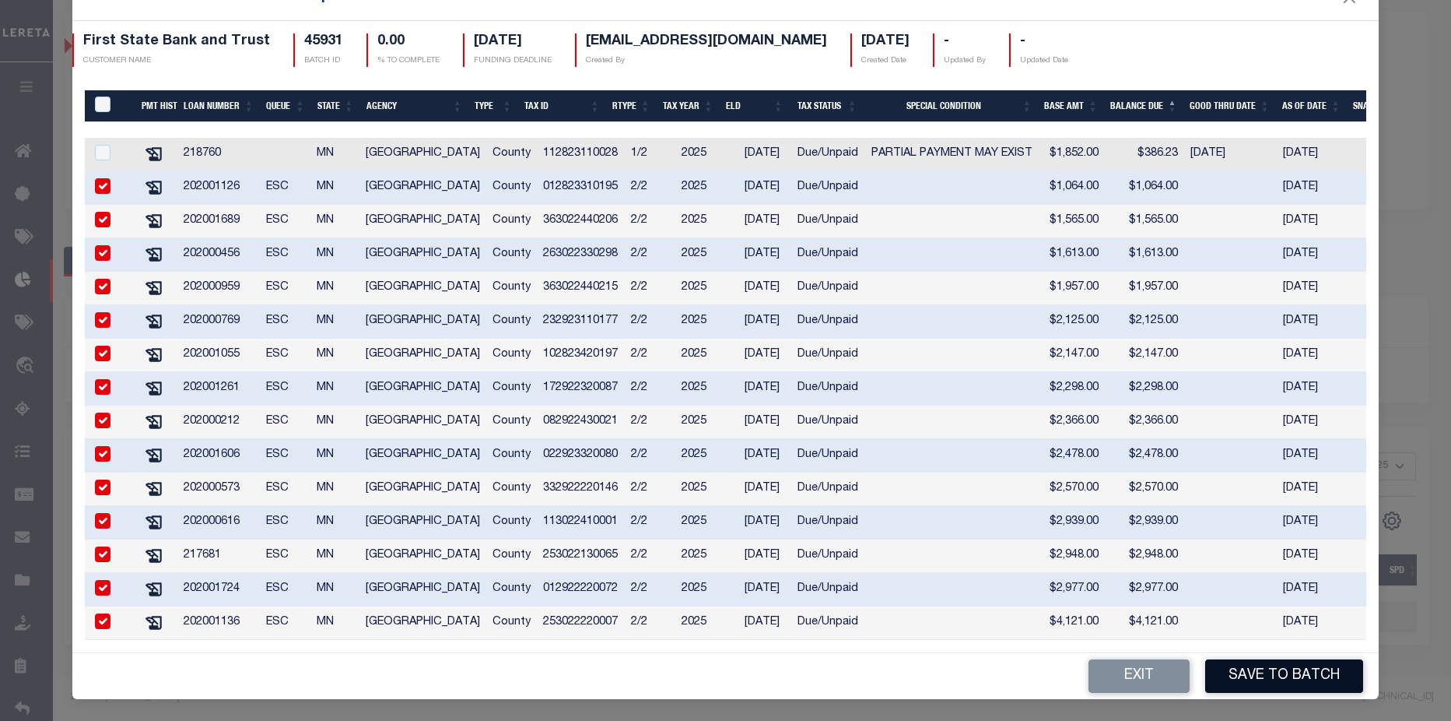
click at [1268, 676] on button "Save to Batch" at bounding box center [1285, 675] width 158 height 33
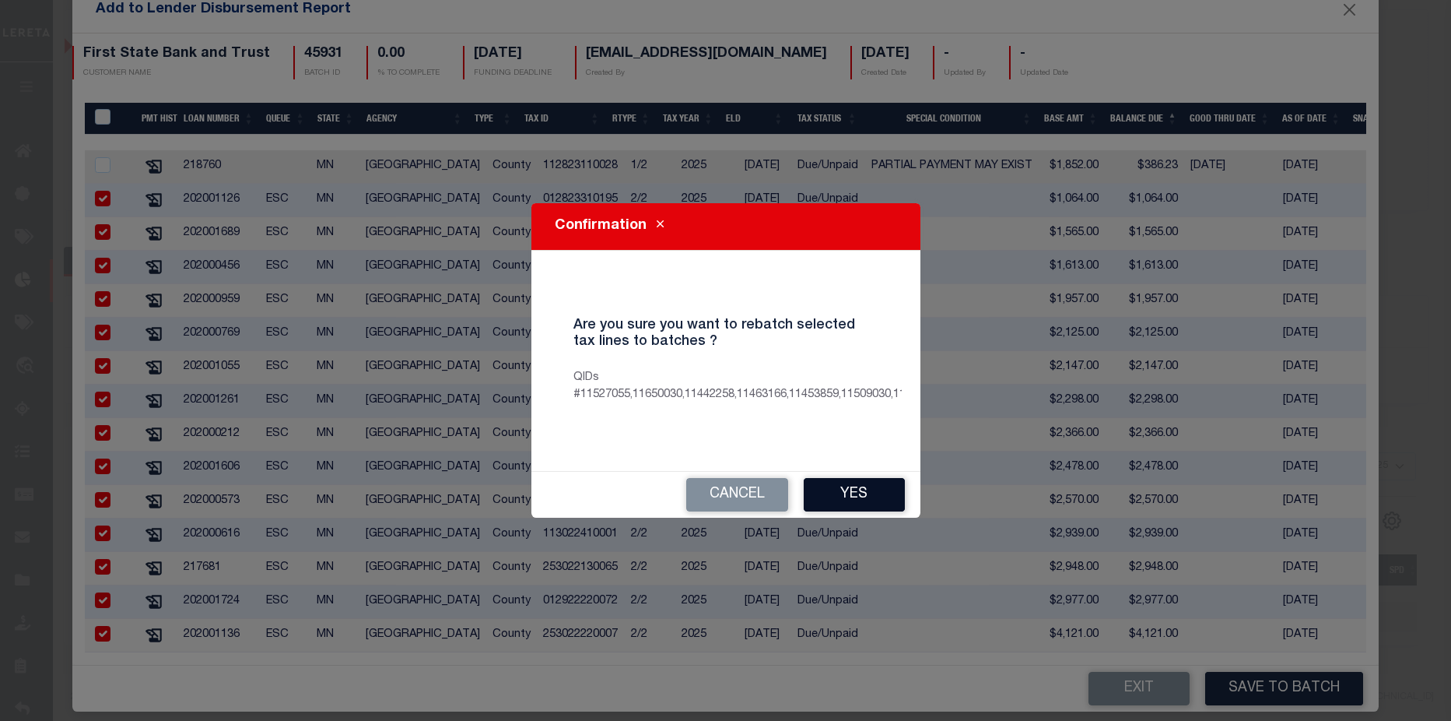
click at [841, 497] on button "Yes" at bounding box center [854, 494] width 101 height 33
